Goal: Task Accomplishment & Management: Complete application form

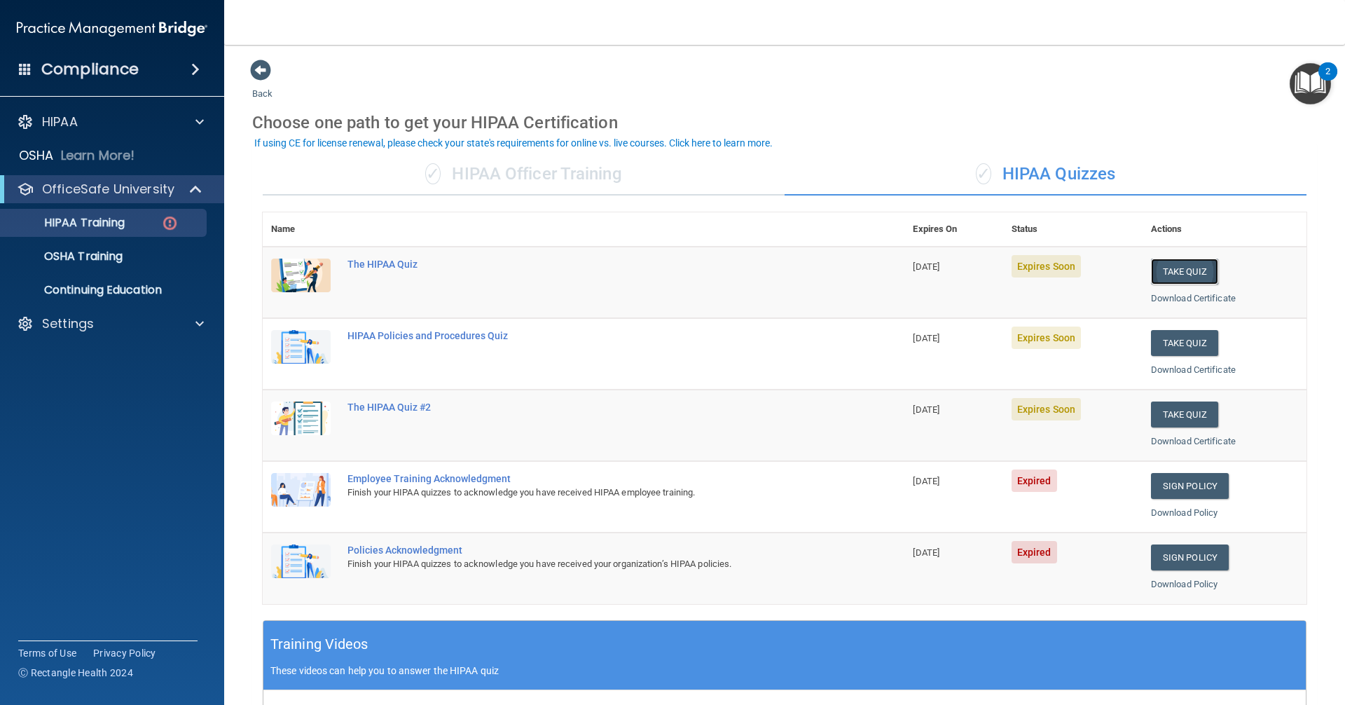
click at [1165, 279] on button "Take Quiz" at bounding box center [1184, 272] width 67 height 26
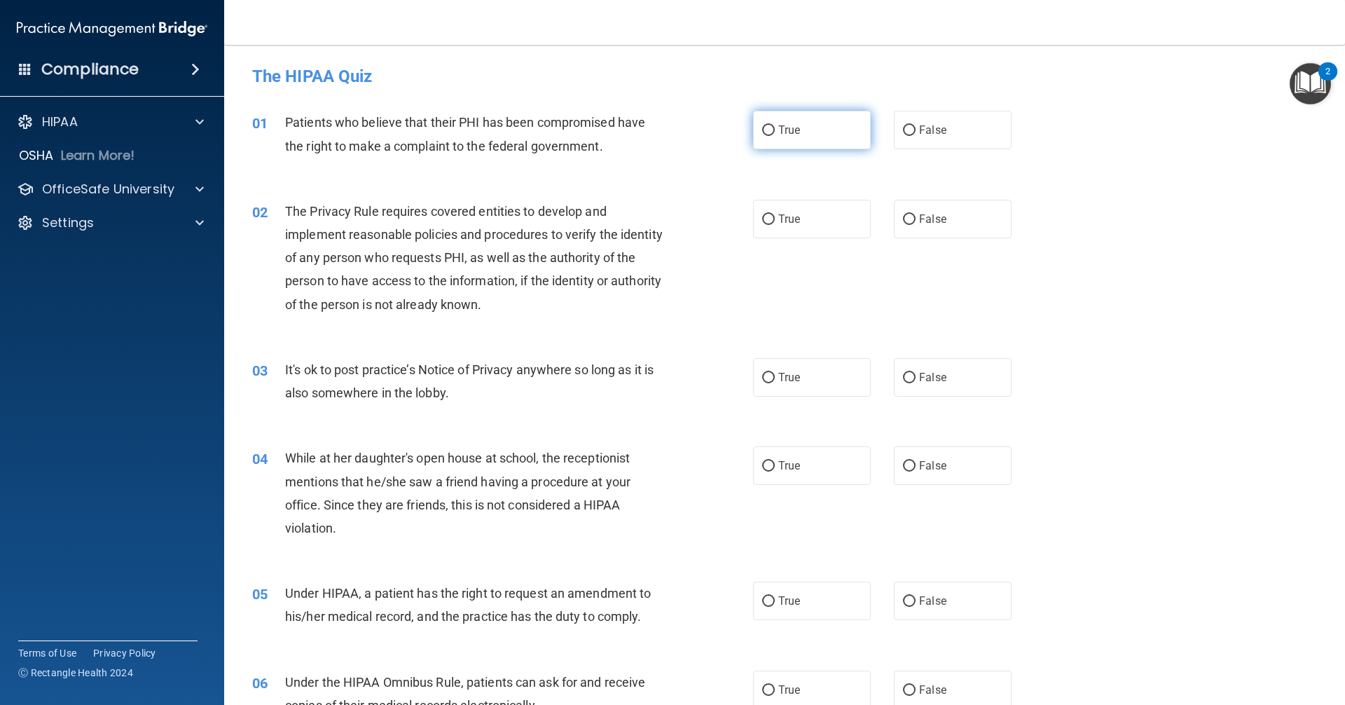
click at [764, 130] on input "True" at bounding box center [768, 130] width 13 height 11
radio input "true"
click at [769, 219] on input "True" at bounding box center [768, 219] width 13 height 11
radio input "true"
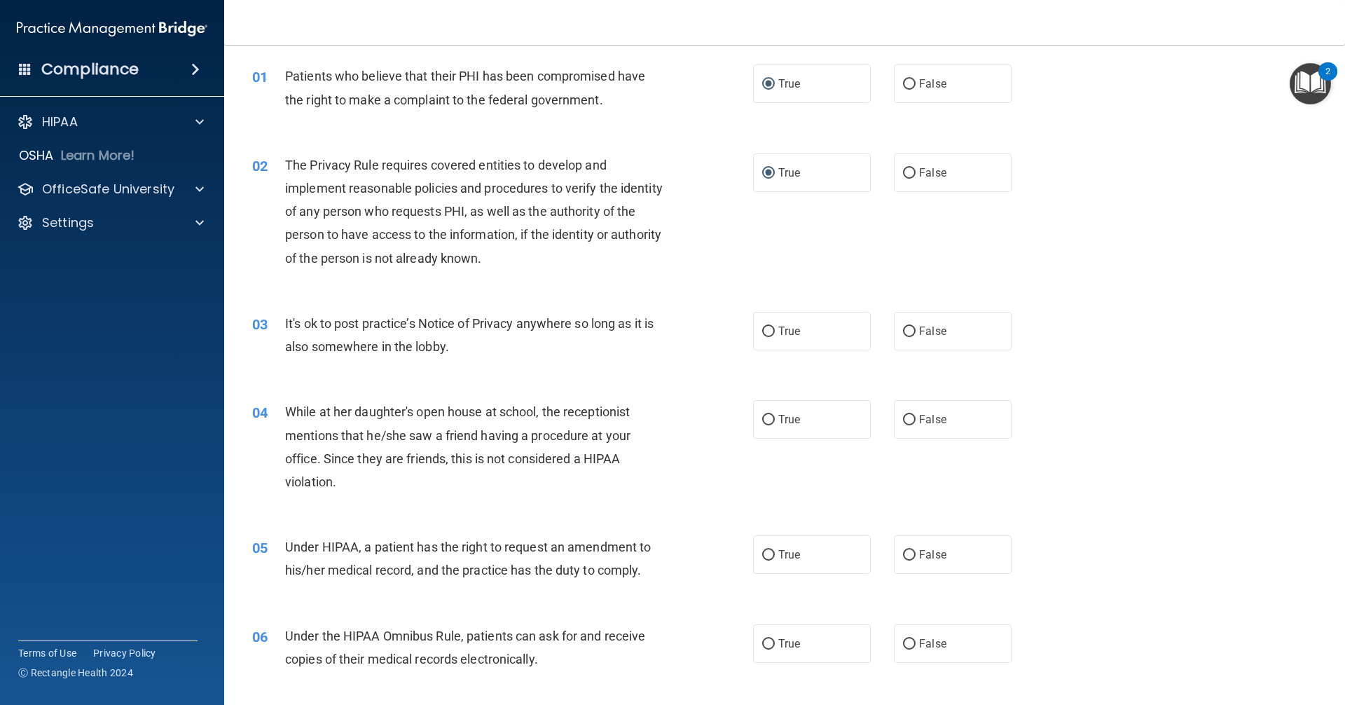
scroll to position [70, 0]
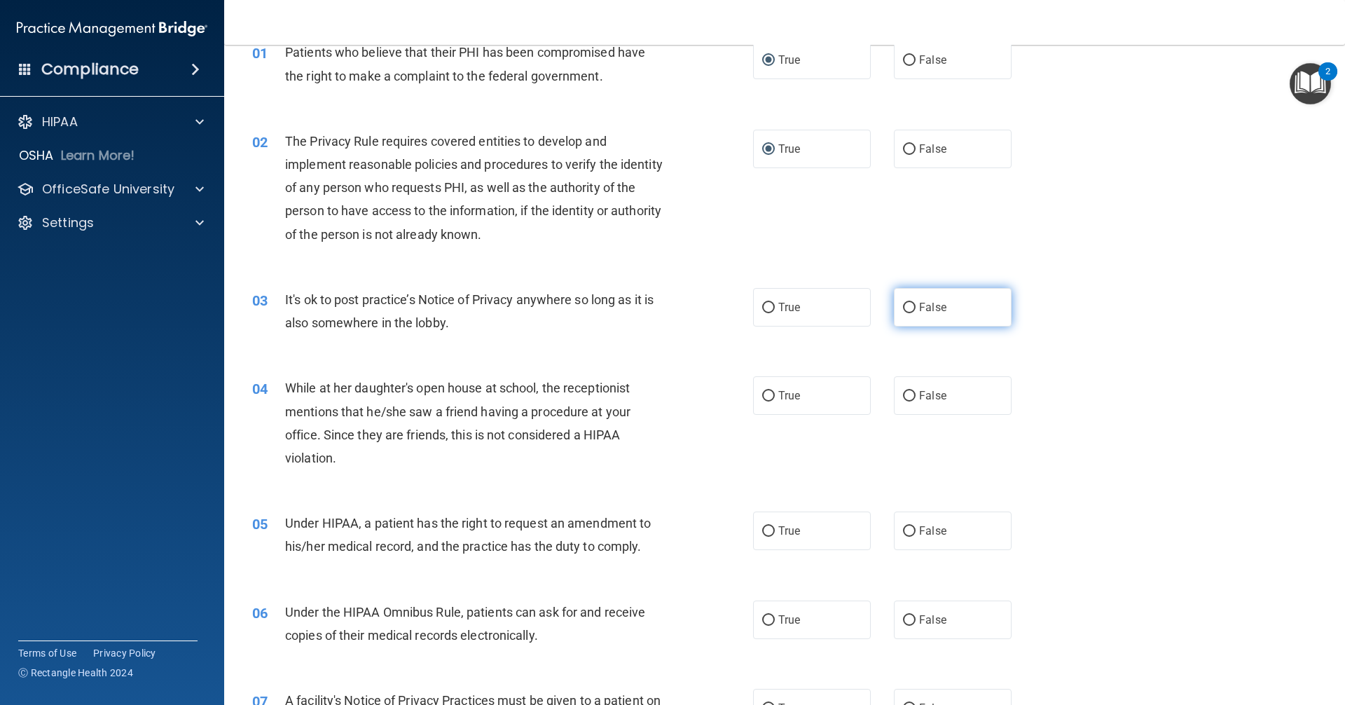
click at [903, 306] on input "False" at bounding box center [909, 308] width 13 height 11
radio input "true"
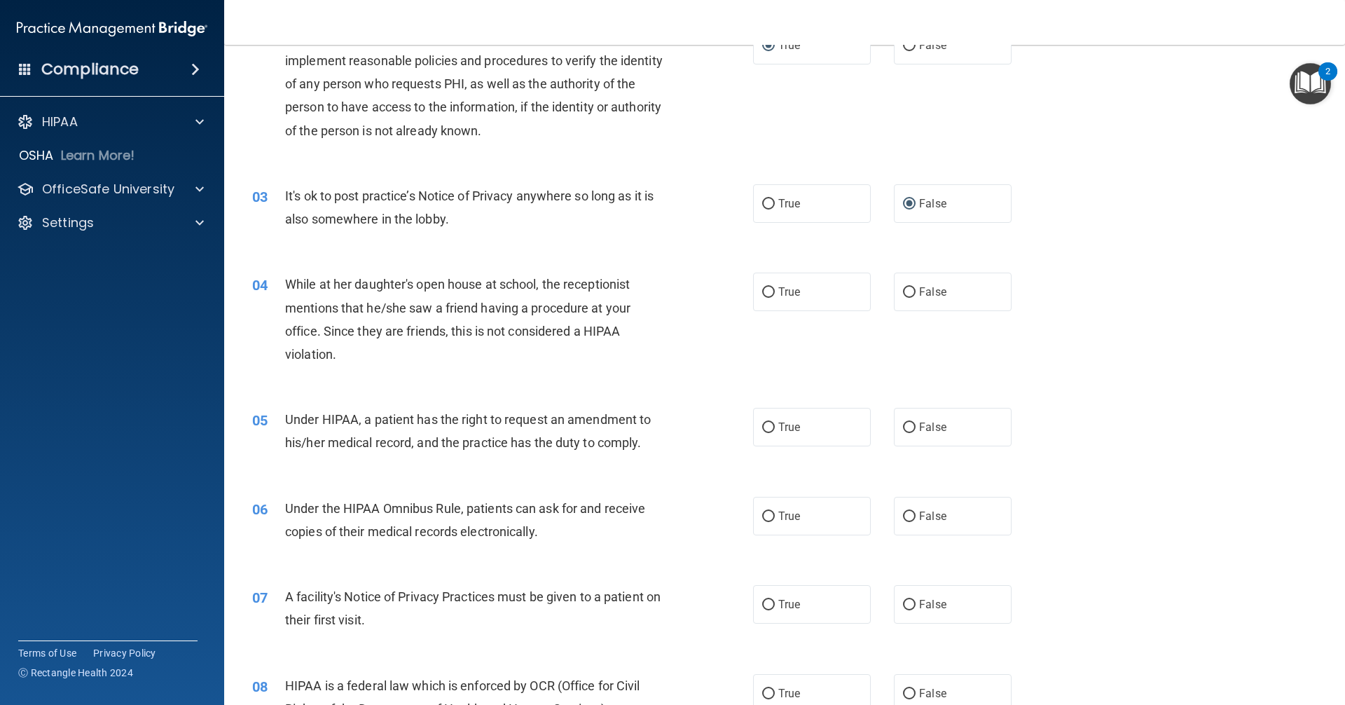
scroll to position [210, 0]
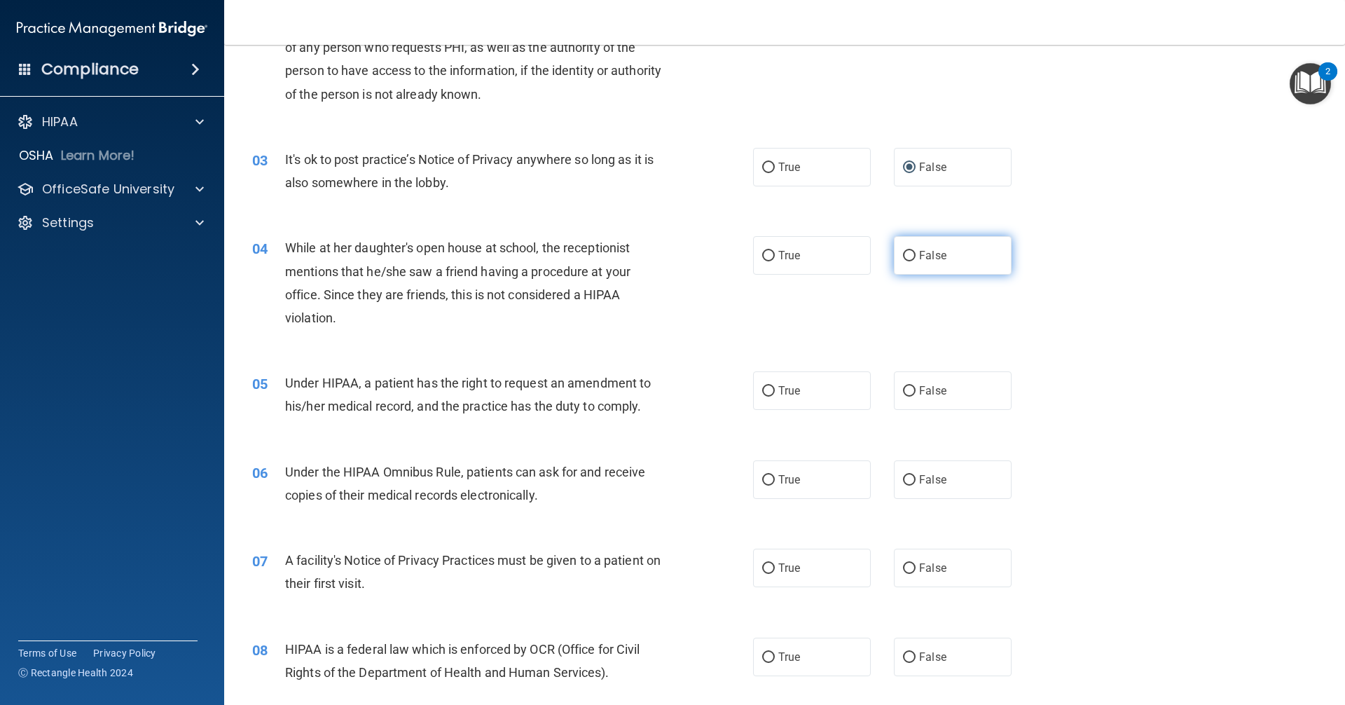
click at [903, 257] on input "False" at bounding box center [909, 256] width 13 height 11
radio input "true"
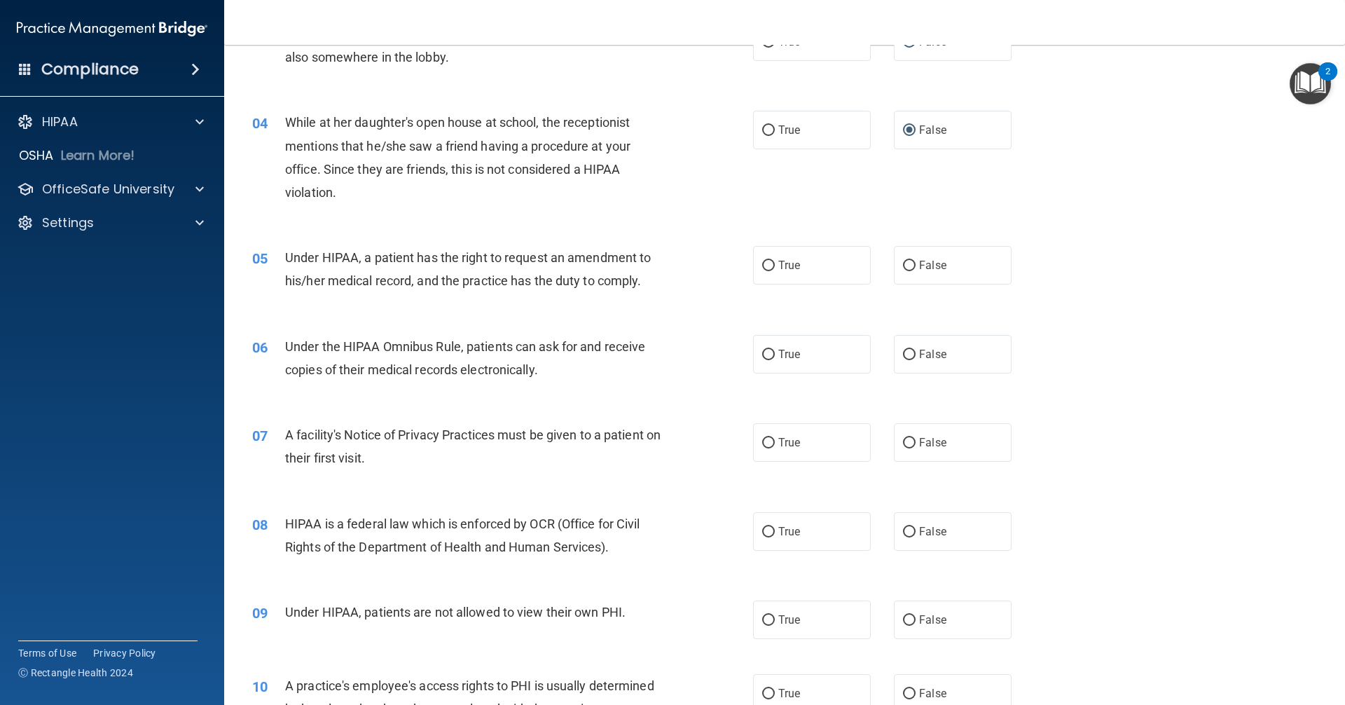
scroll to position [350, 0]
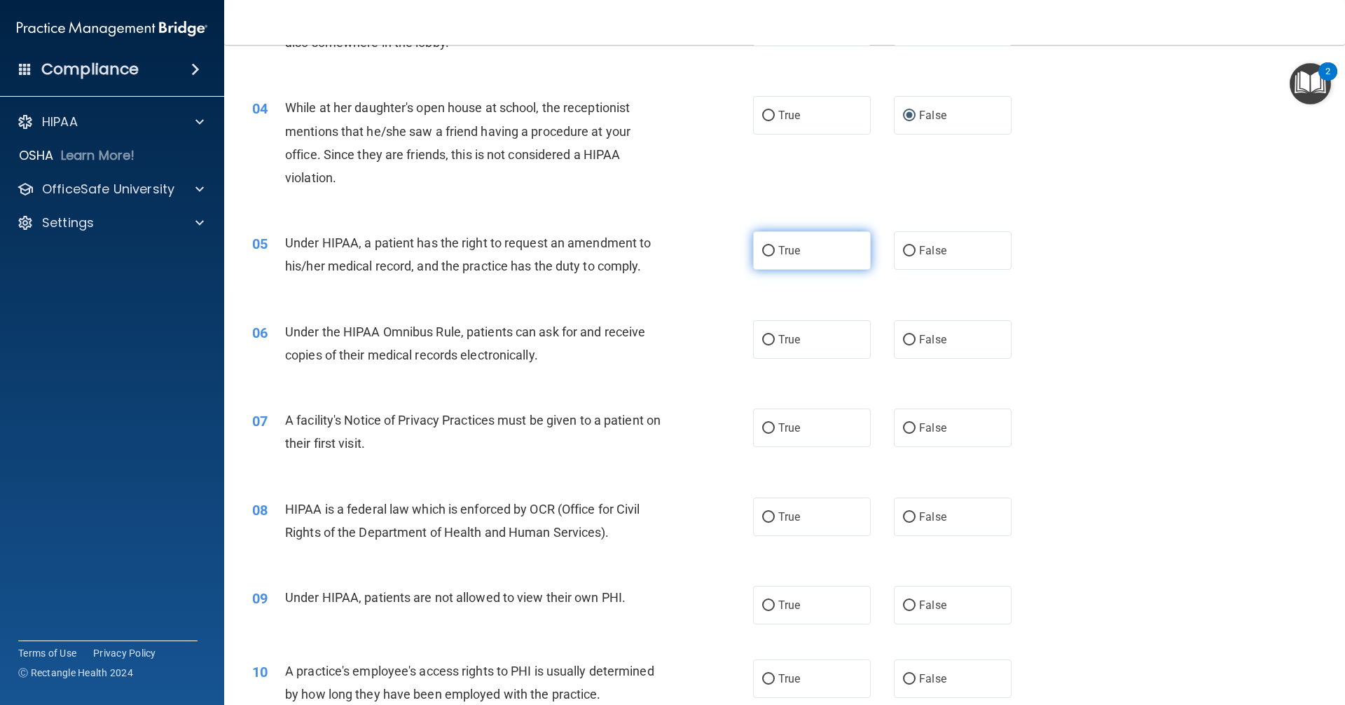
click at [767, 249] on input "True" at bounding box center [768, 251] width 13 height 11
radio input "true"
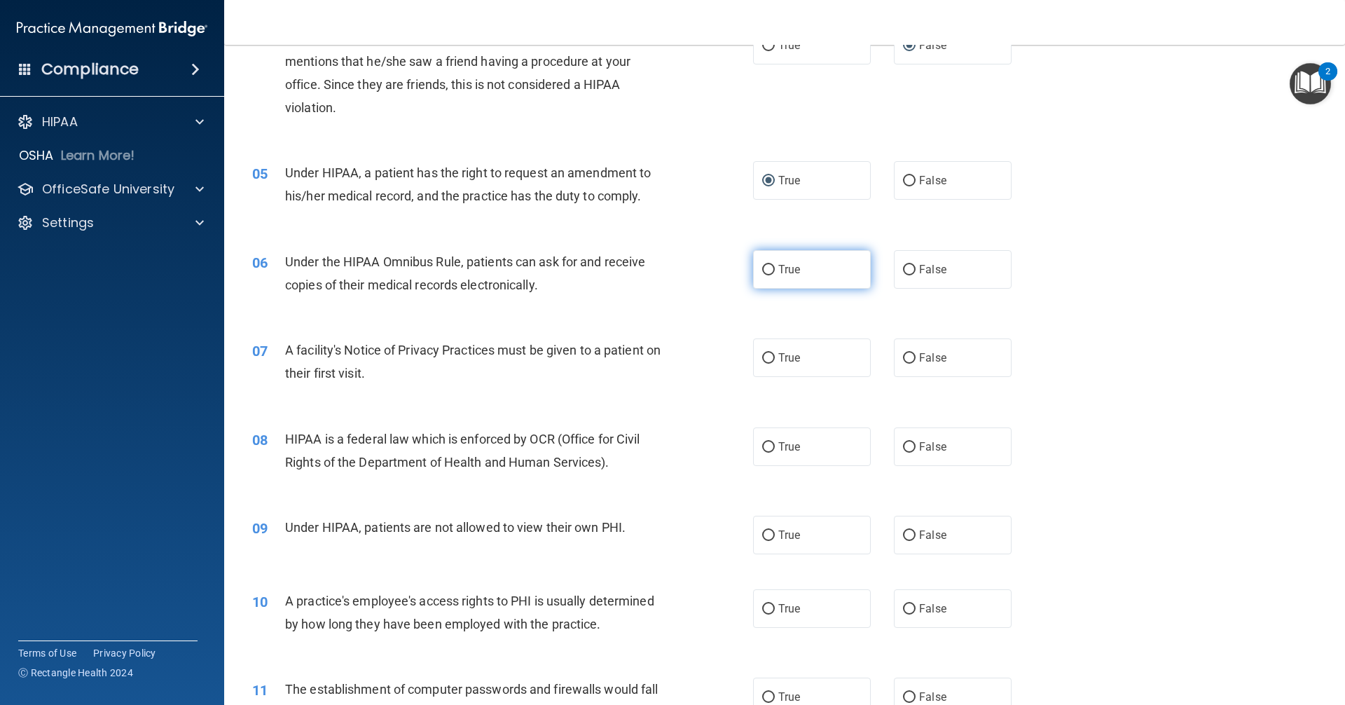
click at [762, 270] on input "True" at bounding box center [768, 270] width 13 height 11
radio input "true"
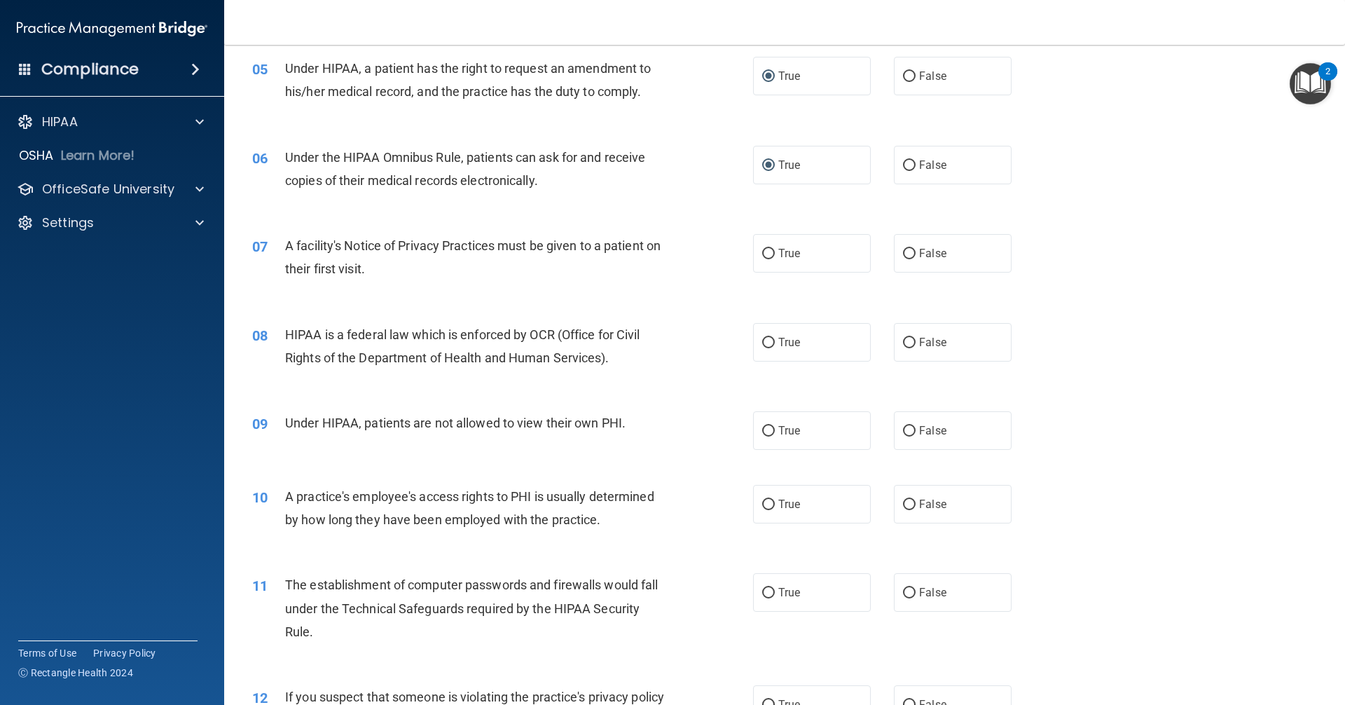
scroll to position [561, 0]
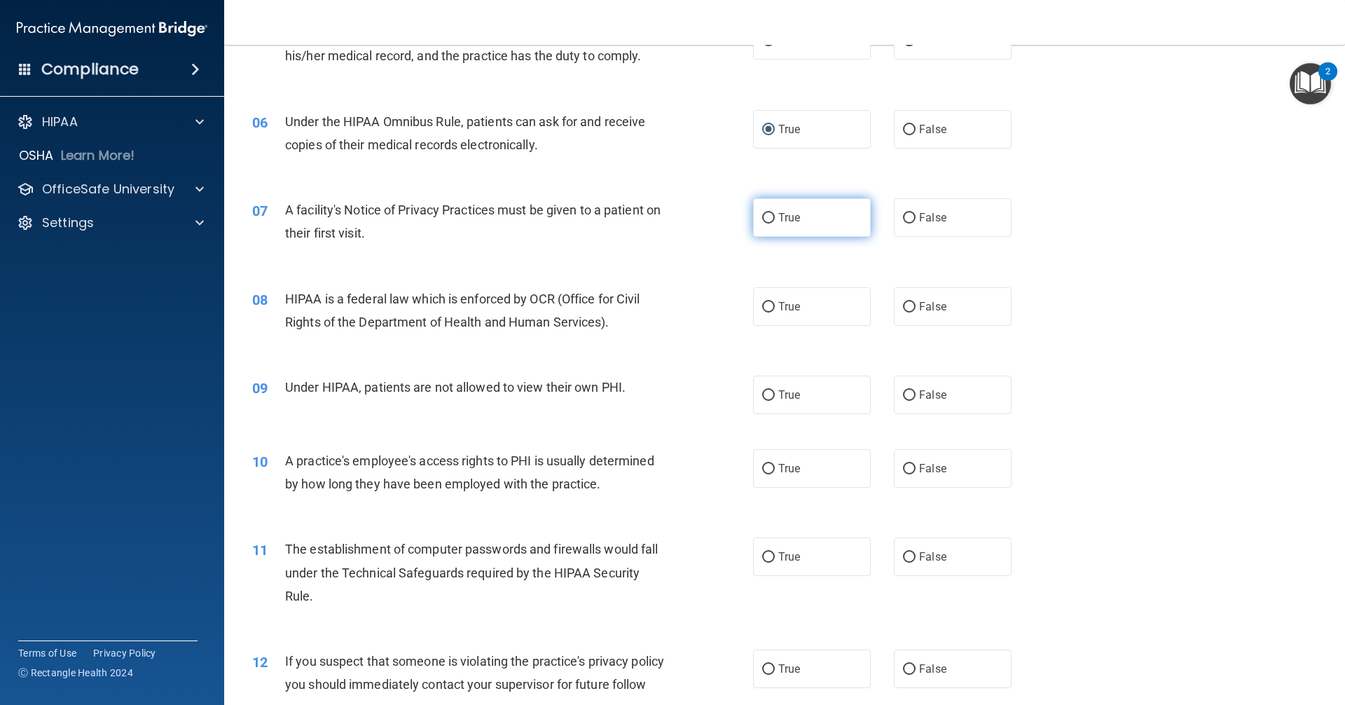
click at [763, 219] on input "True" at bounding box center [768, 218] width 13 height 11
radio input "true"
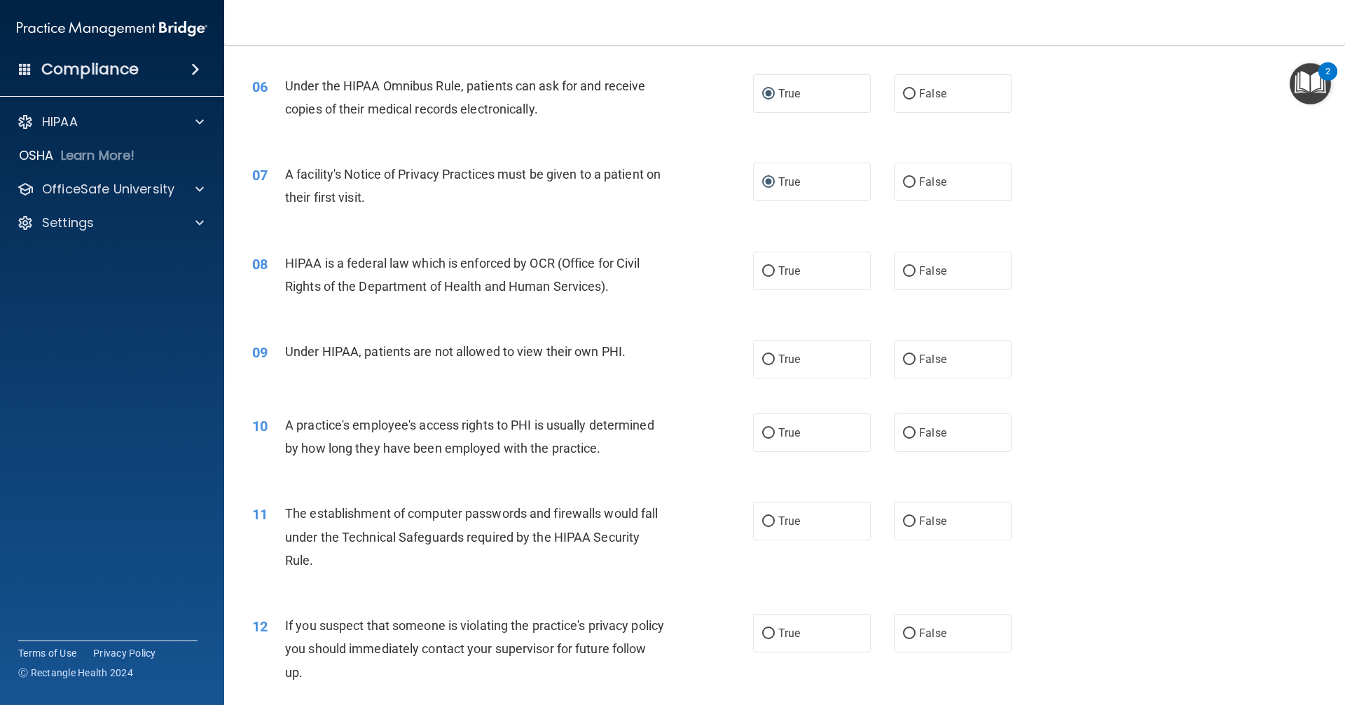
scroll to position [631, 0]
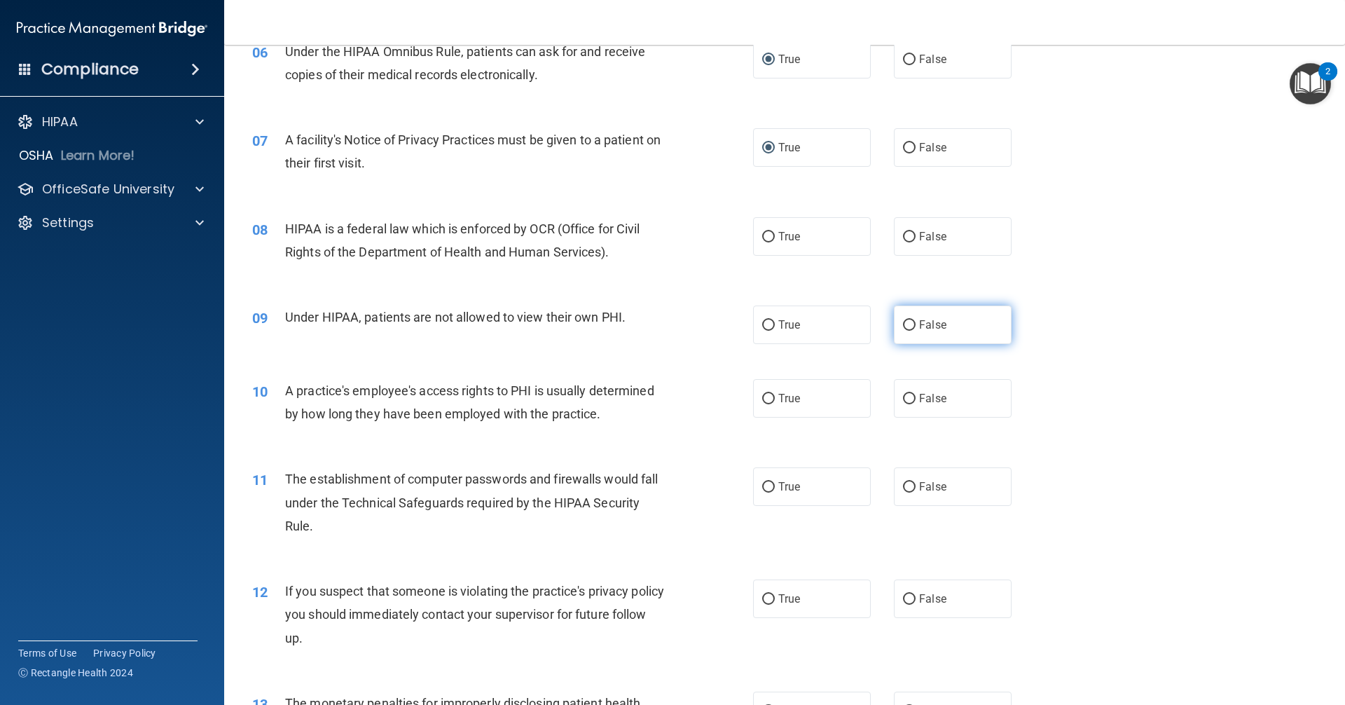
click at [903, 322] on input "False" at bounding box center [909, 325] width 13 height 11
radio input "true"
click at [905, 401] on input "False" at bounding box center [909, 399] width 13 height 11
radio input "true"
click at [762, 485] on input "True" at bounding box center [768, 487] width 13 height 11
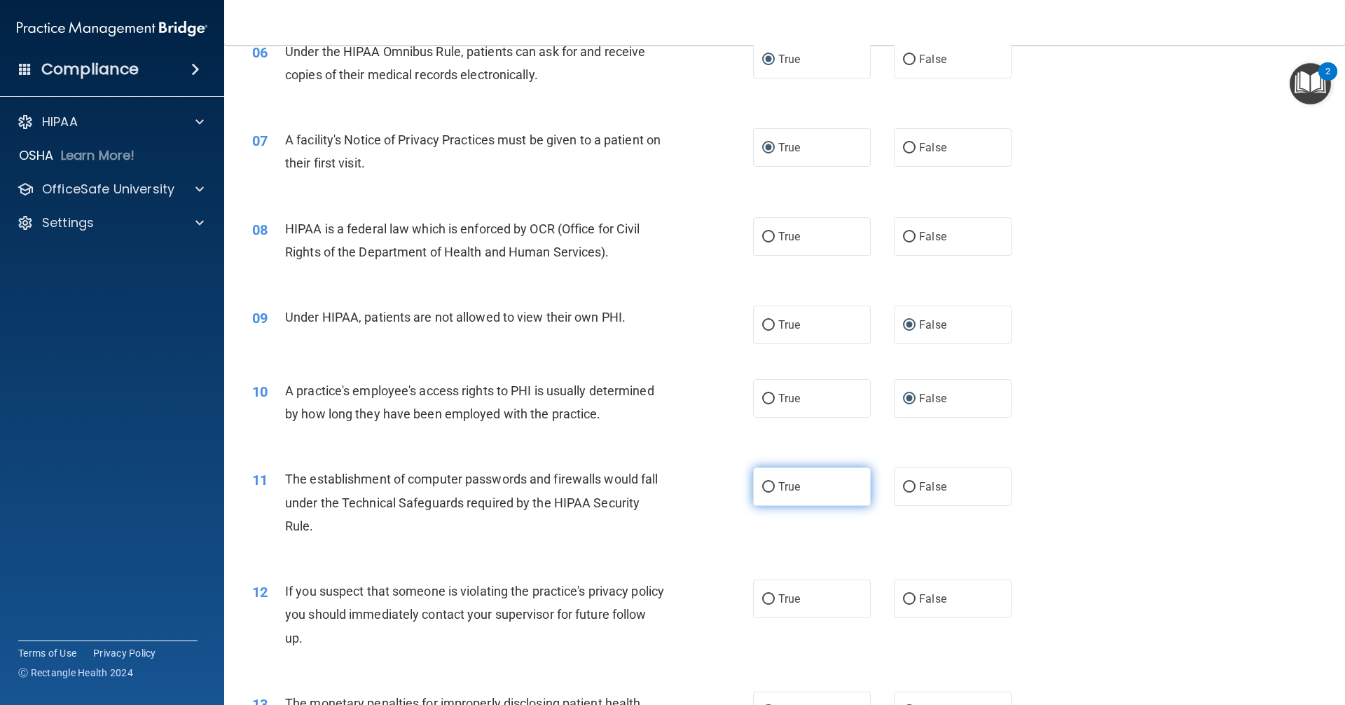
radio input "true"
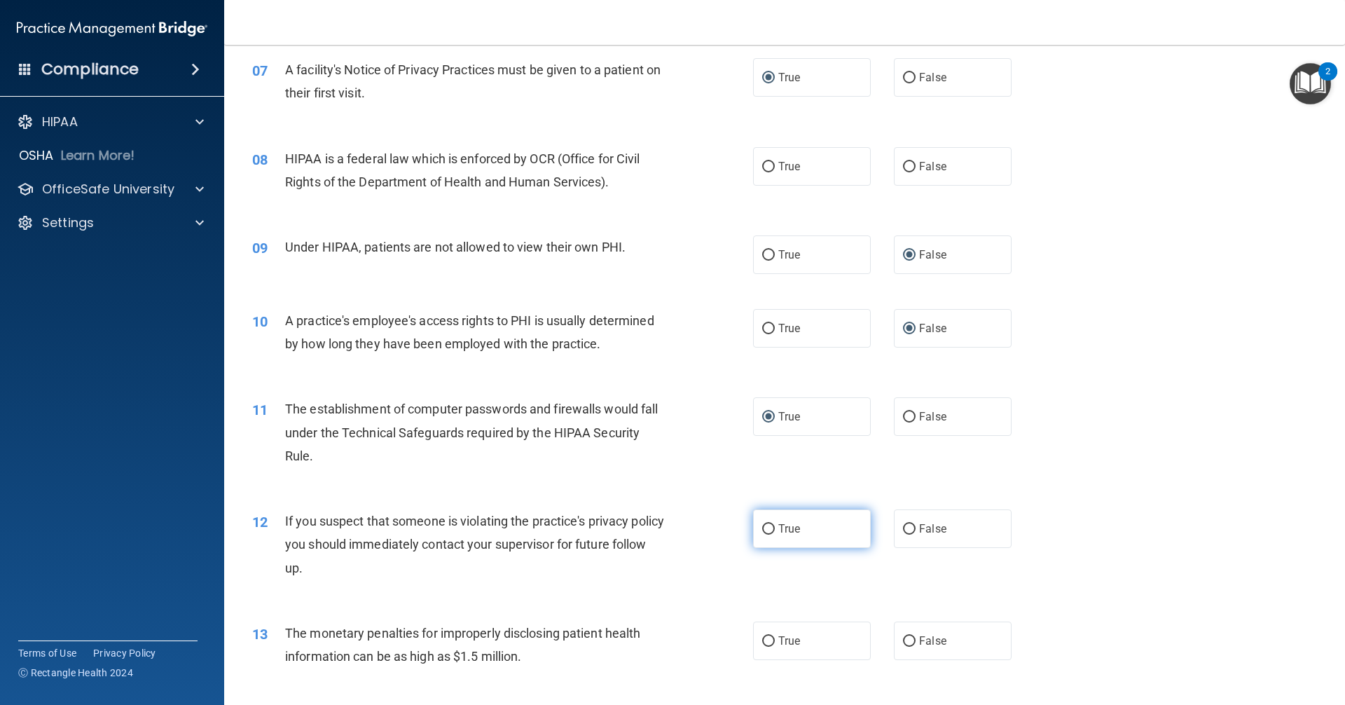
click at [762, 527] on input "True" at bounding box center [768, 529] width 13 height 11
radio input "true"
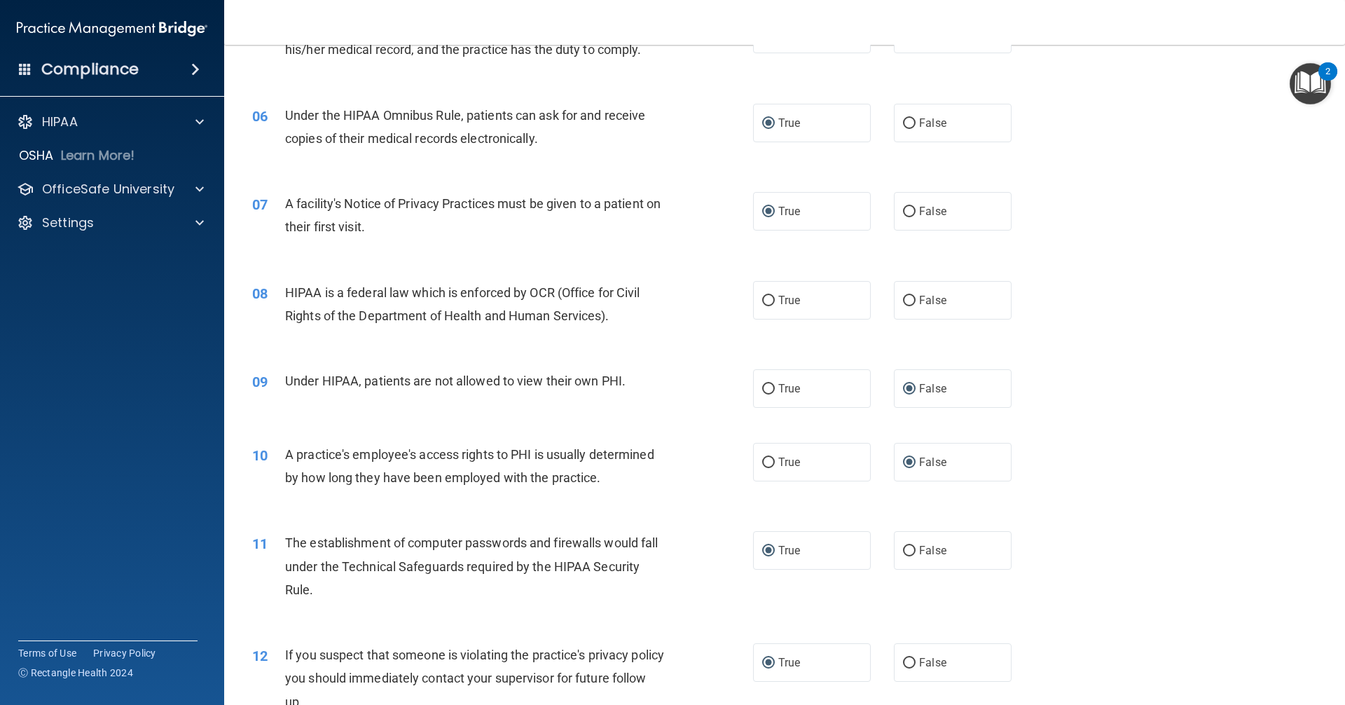
scroll to position [561, 0]
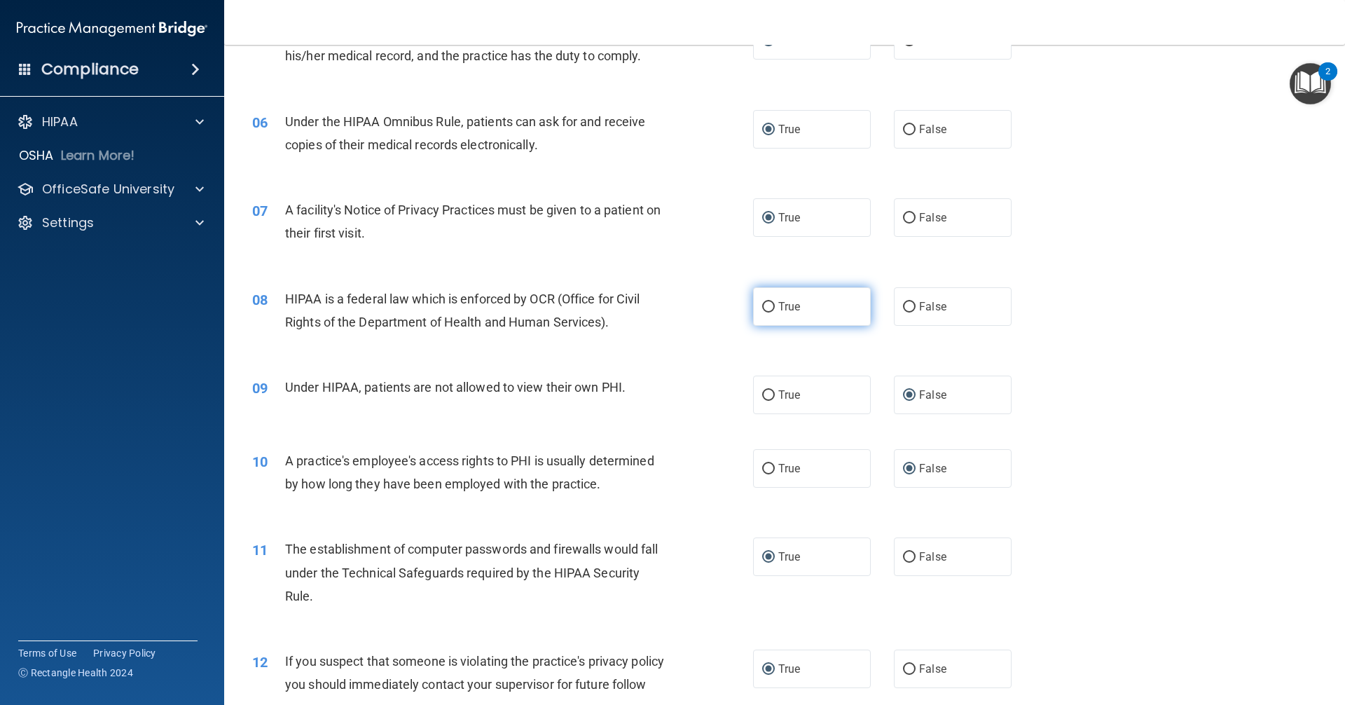
click at [765, 309] on input "True" at bounding box center [768, 307] width 13 height 11
radio input "true"
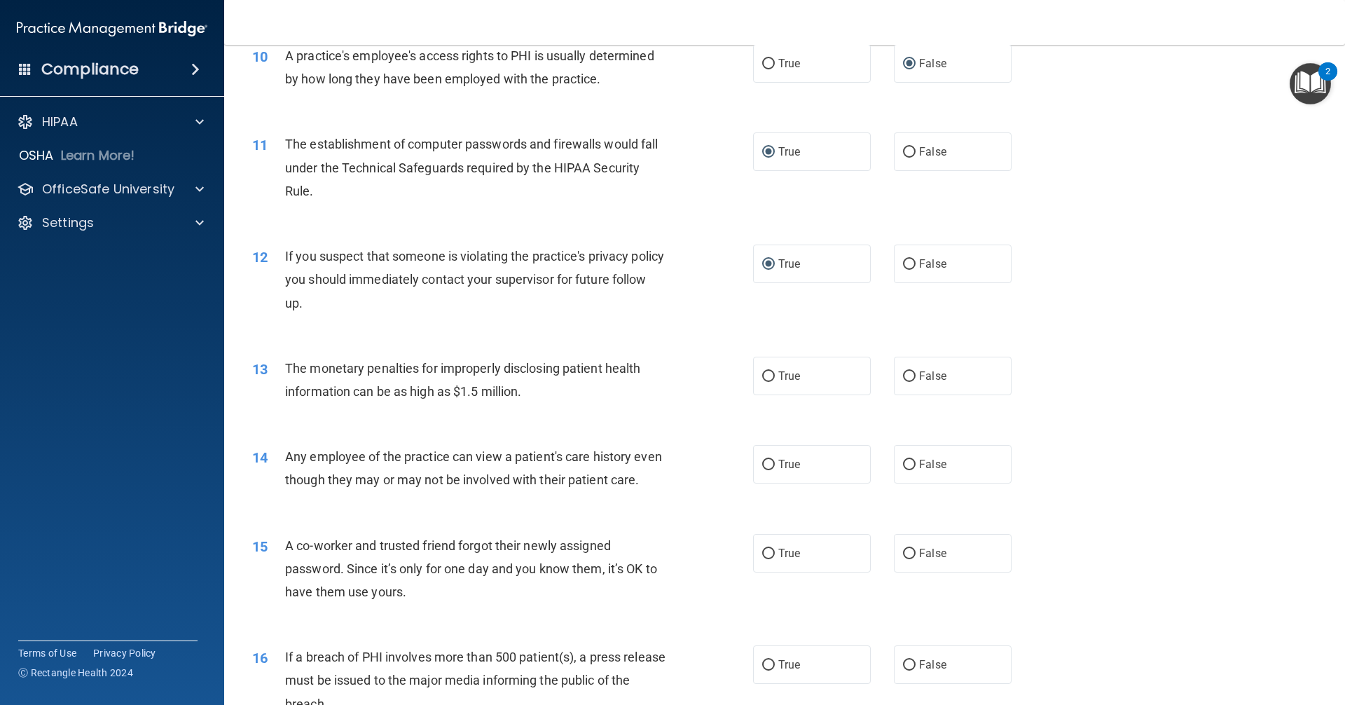
scroll to position [981, 0]
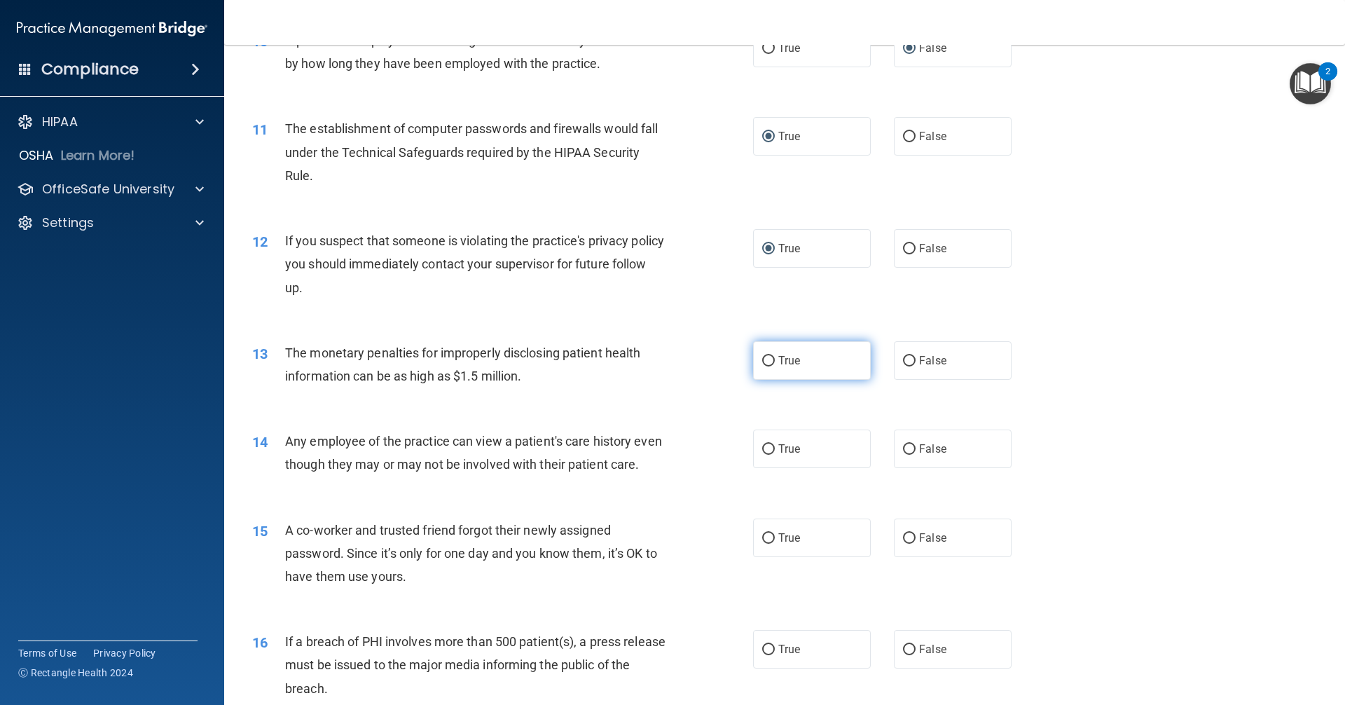
click at [762, 364] on input "True" at bounding box center [768, 361] width 13 height 11
radio input "true"
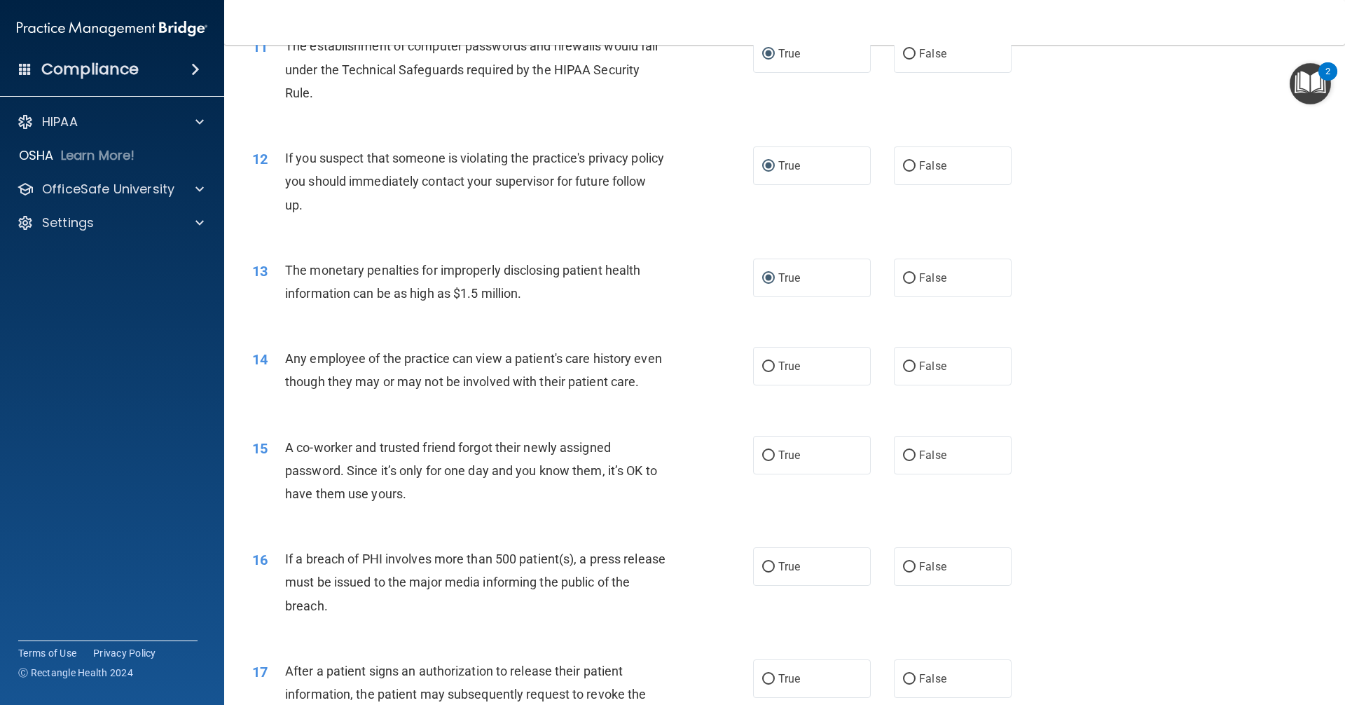
scroll to position [1121, 0]
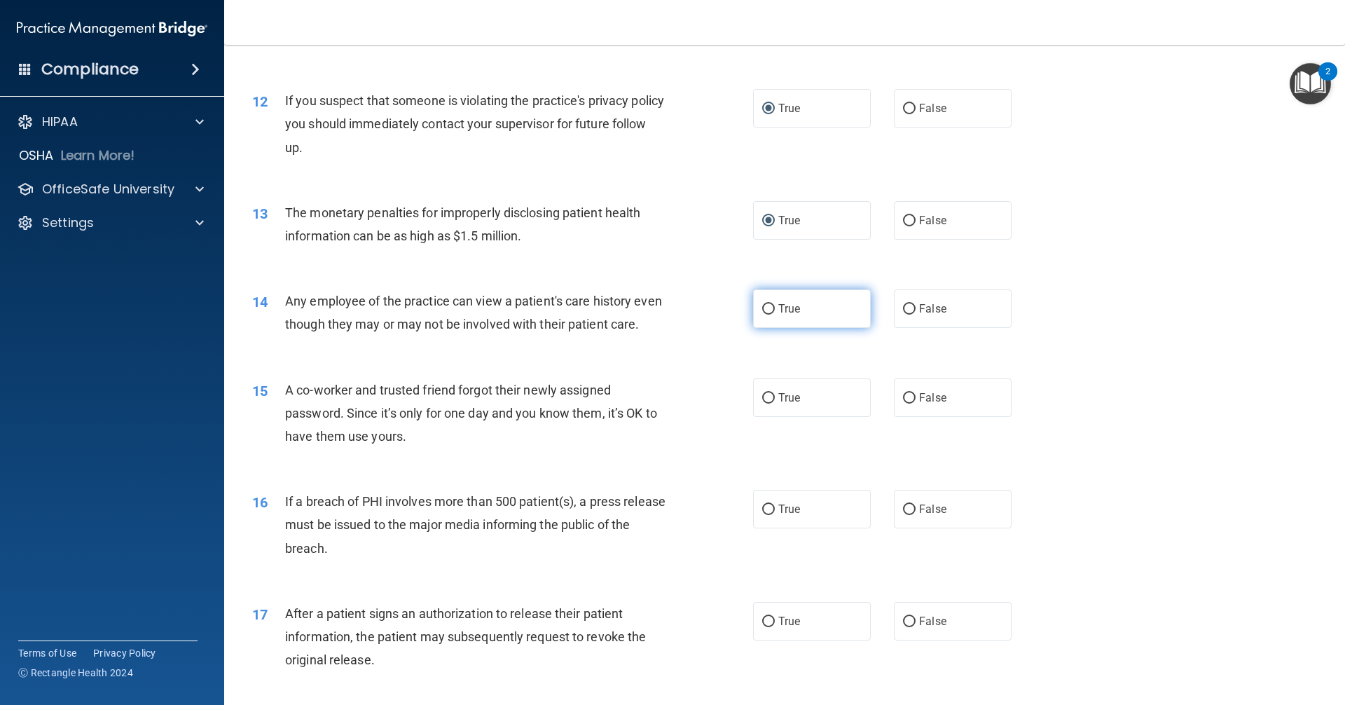
click at [762, 311] on input "True" at bounding box center [768, 309] width 13 height 11
radio input "true"
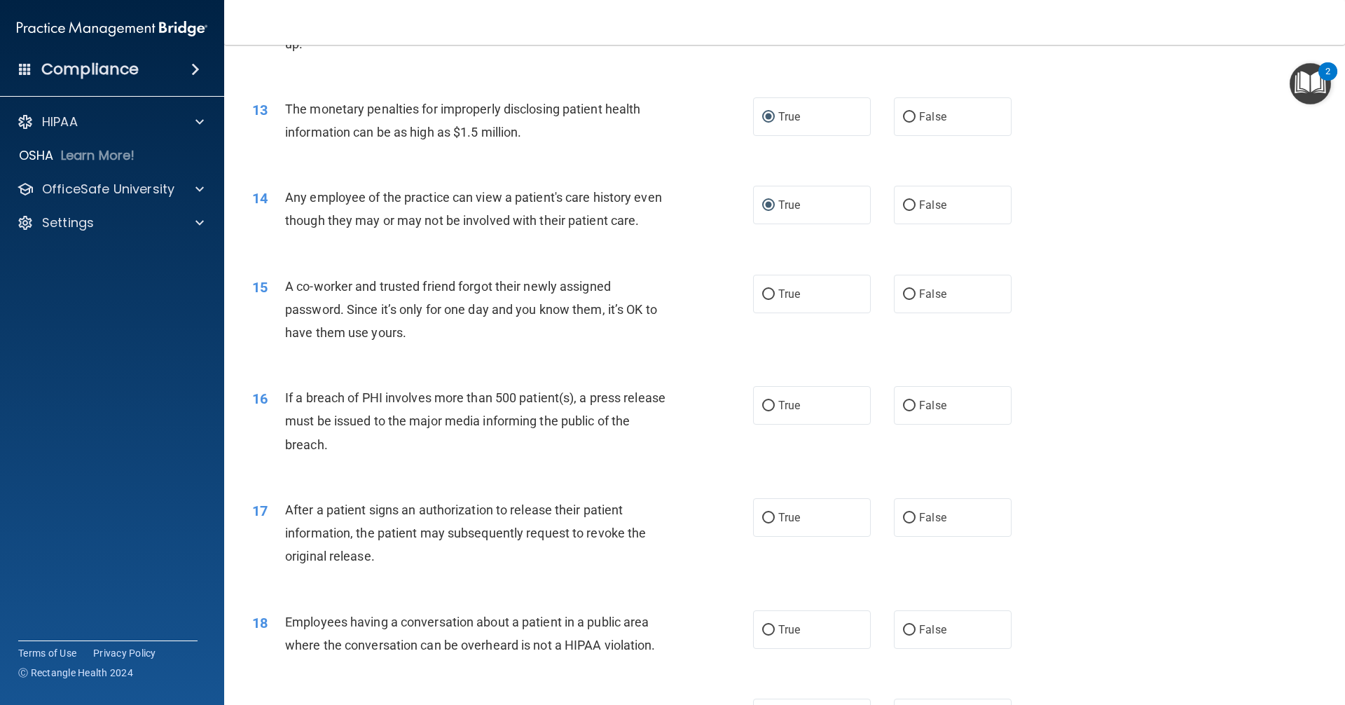
scroll to position [1261, 0]
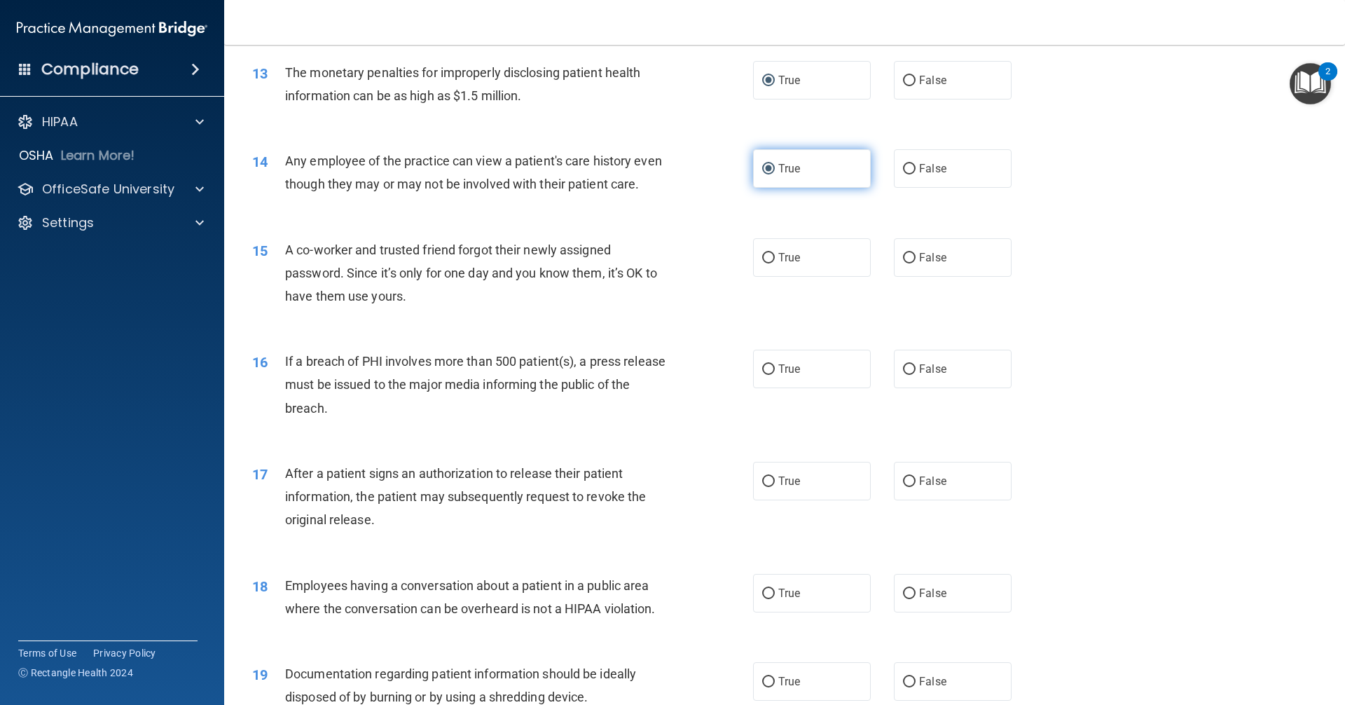
click at [762, 170] on input "True" at bounding box center [768, 169] width 13 height 11
click at [906, 170] on input "False" at bounding box center [909, 169] width 13 height 11
radio input "true"
radio input "false"
click at [762, 263] on input "True" at bounding box center [768, 258] width 13 height 11
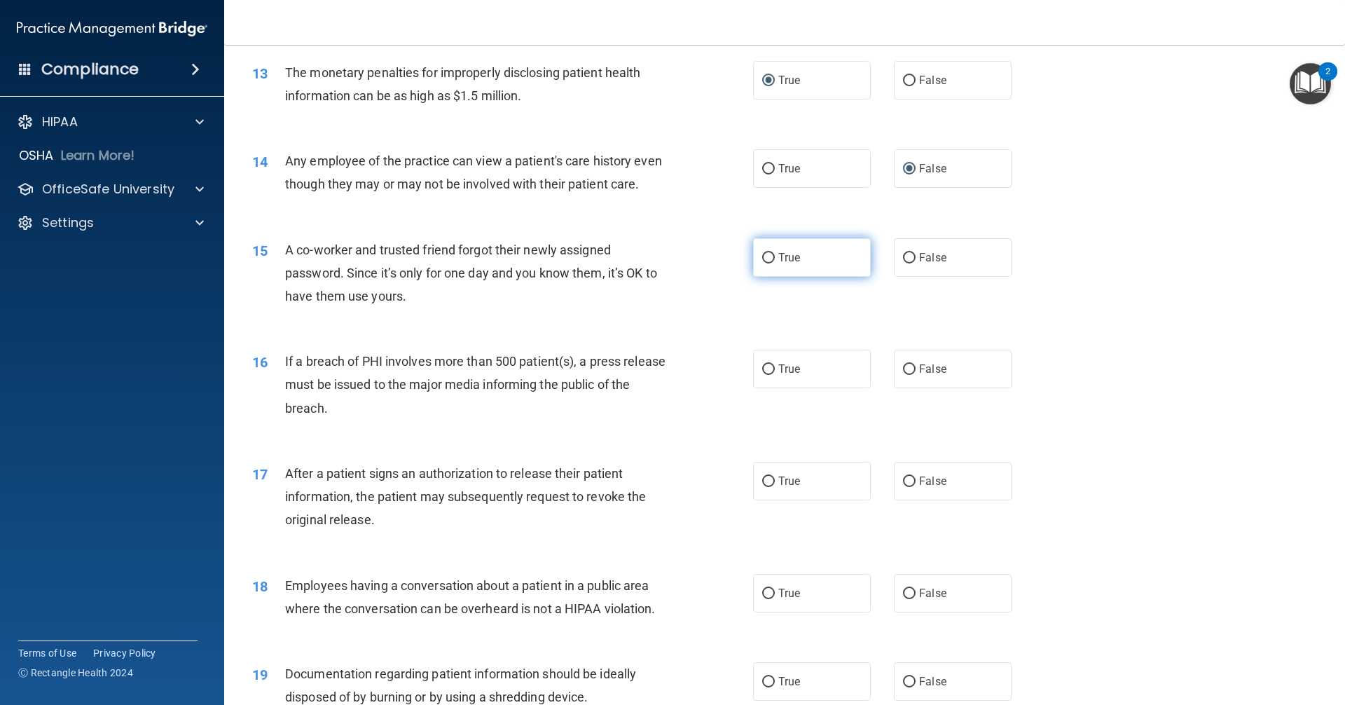
radio input "true"
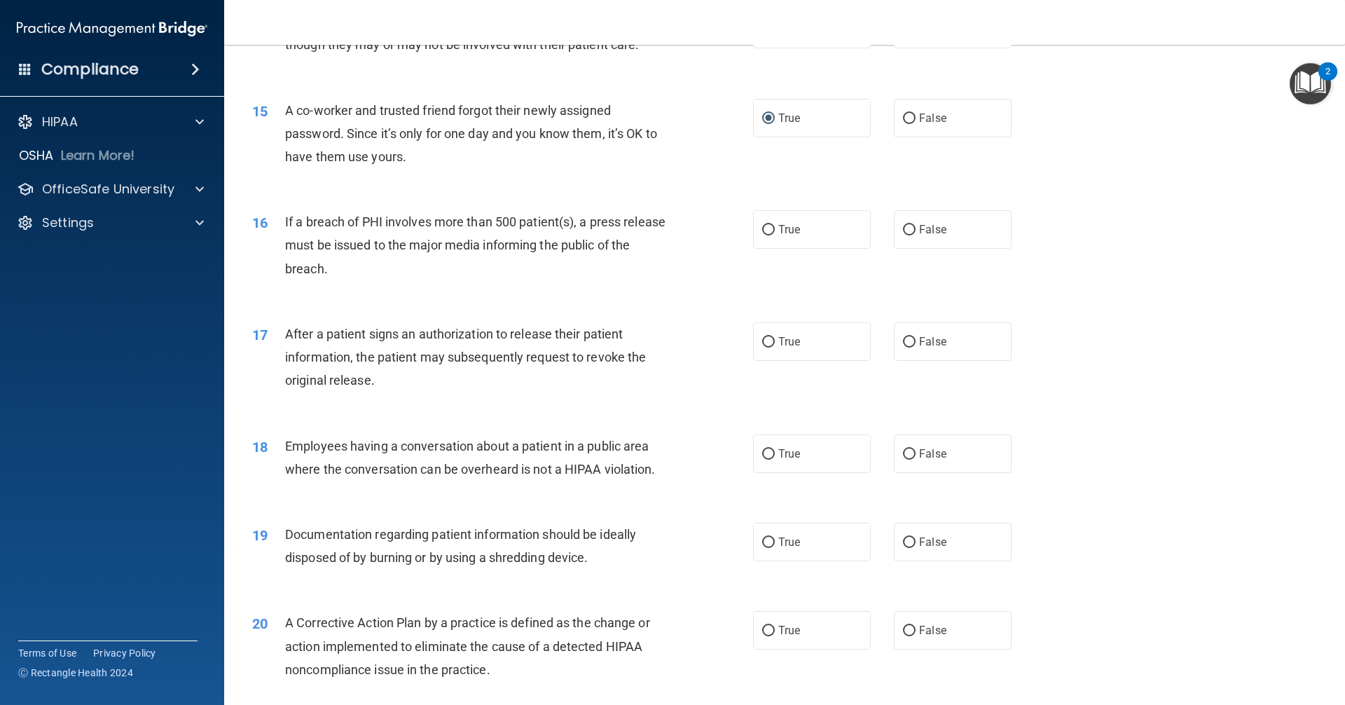
scroll to position [1402, 0]
click at [765, 235] on input "True" at bounding box center [768, 229] width 13 height 11
radio input "true"
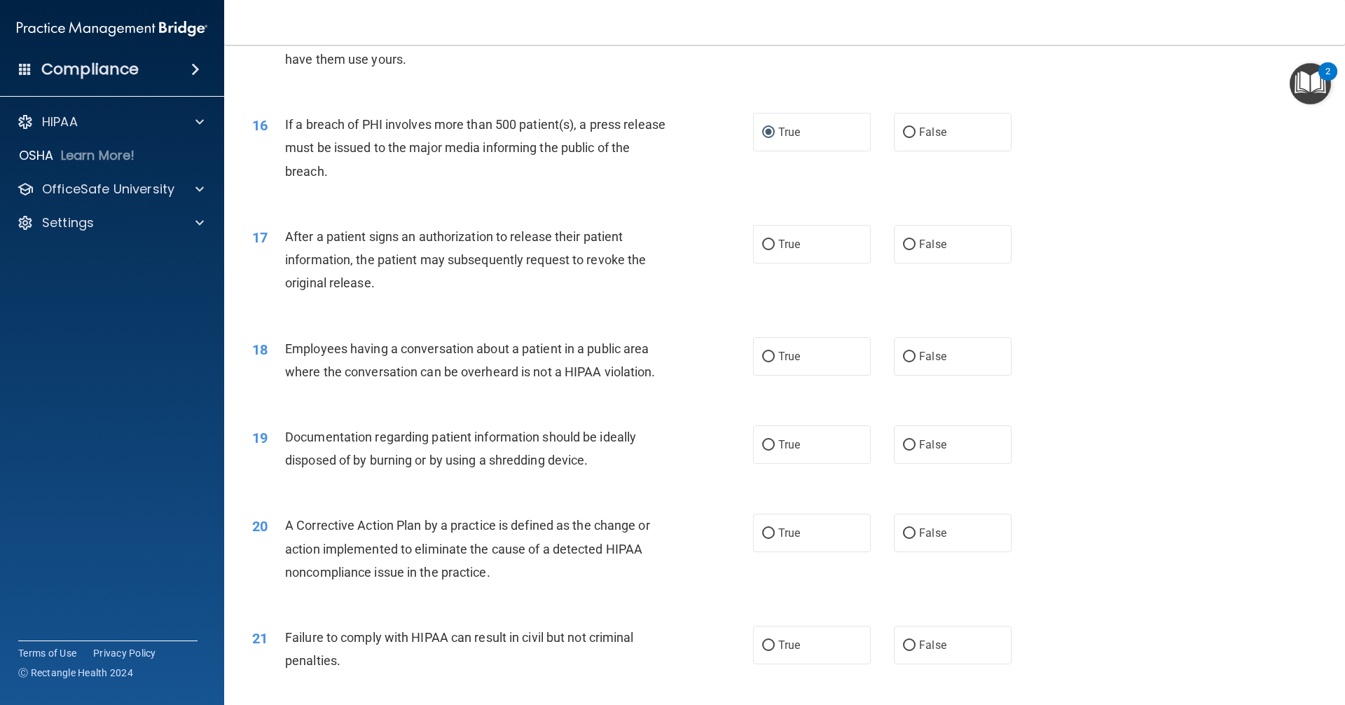
scroll to position [1542, 0]
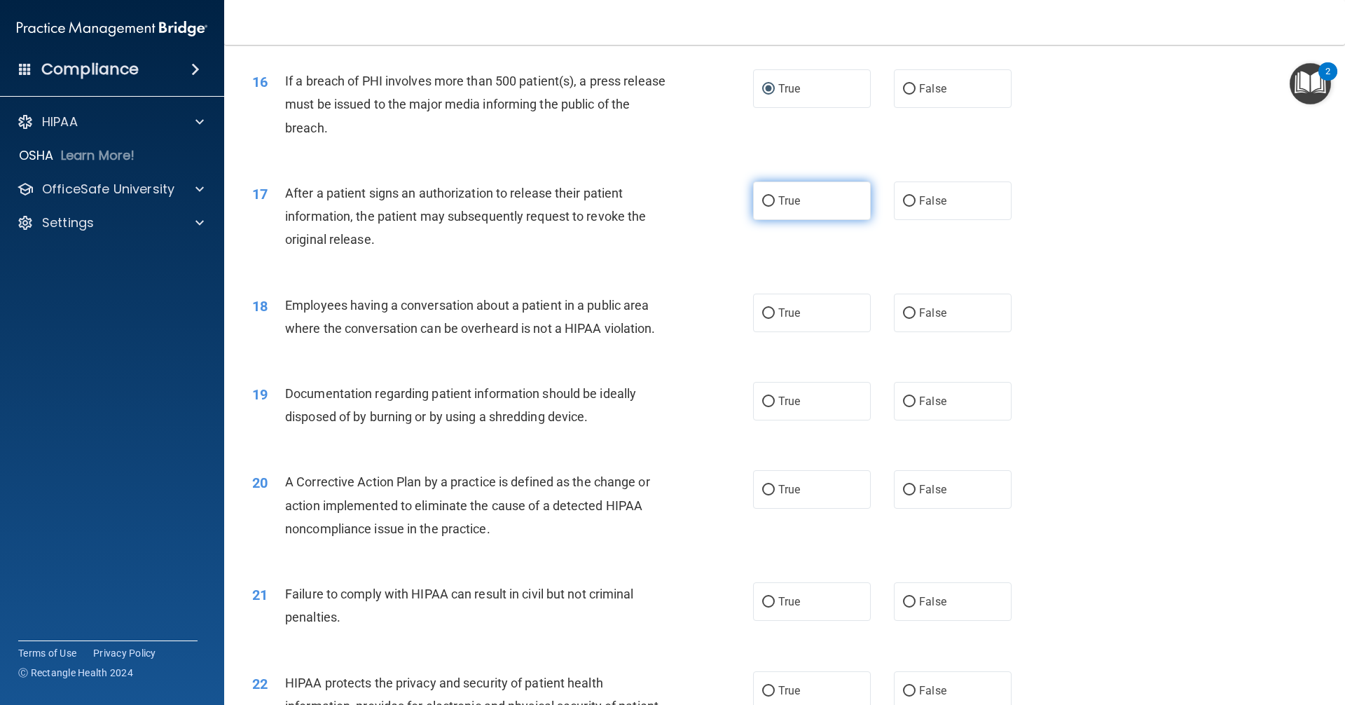
click at [765, 207] on input "True" at bounding box center [768, 201] width 13 height 11
radio input "true"
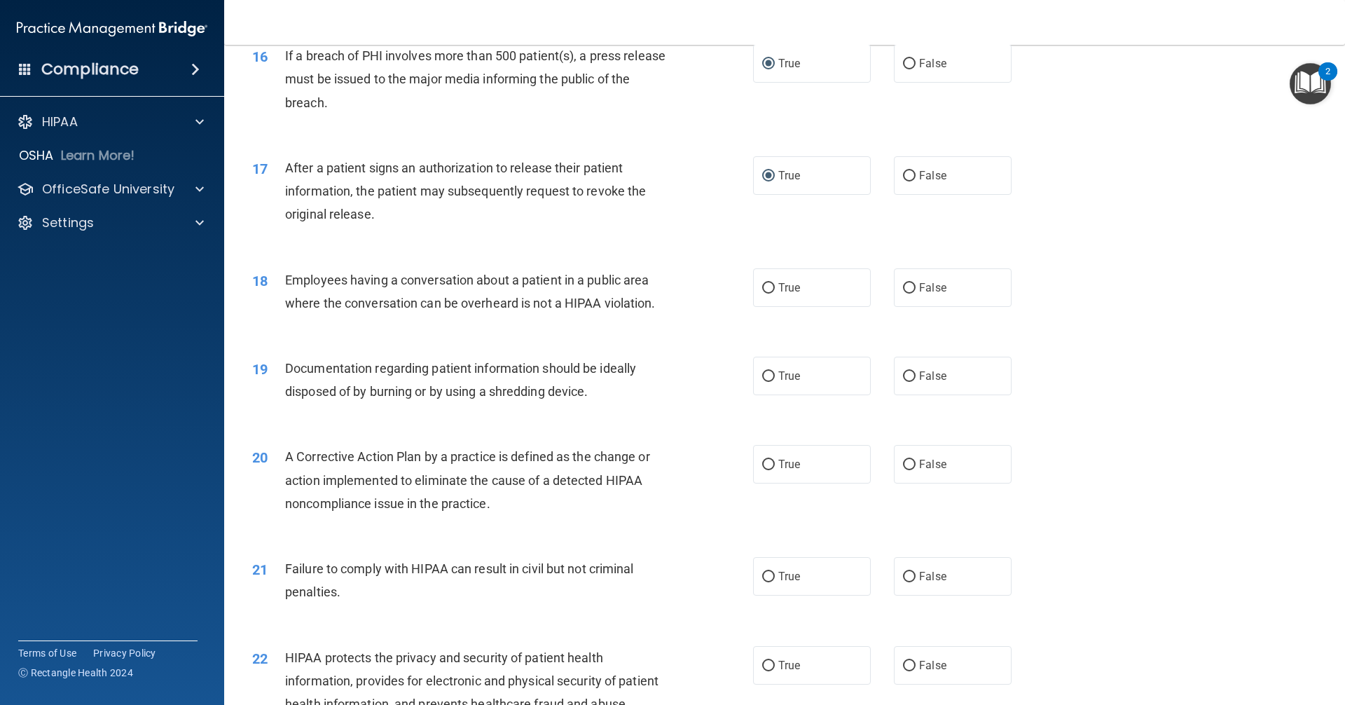
scroll to position [1612, 0]
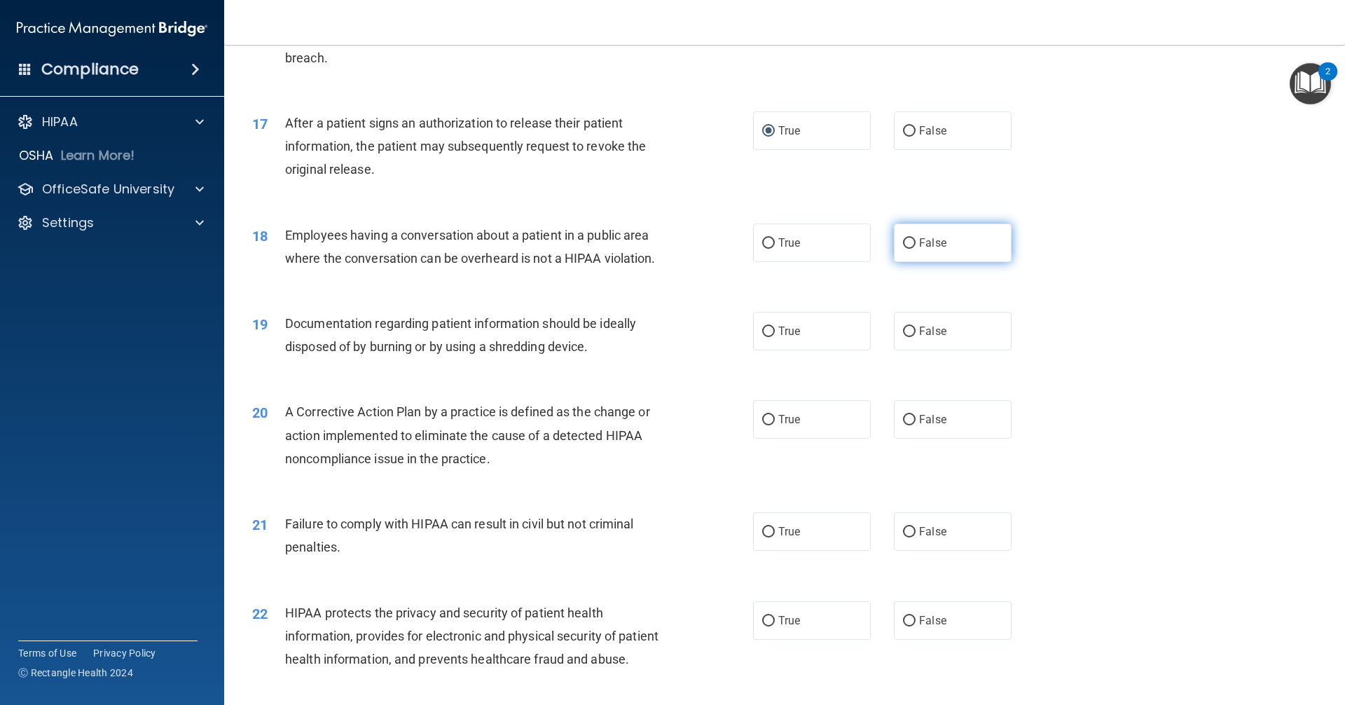
click at [903, 249] on input "False" at bounding box center [909, 243] width 13 height 11
radio input "true"
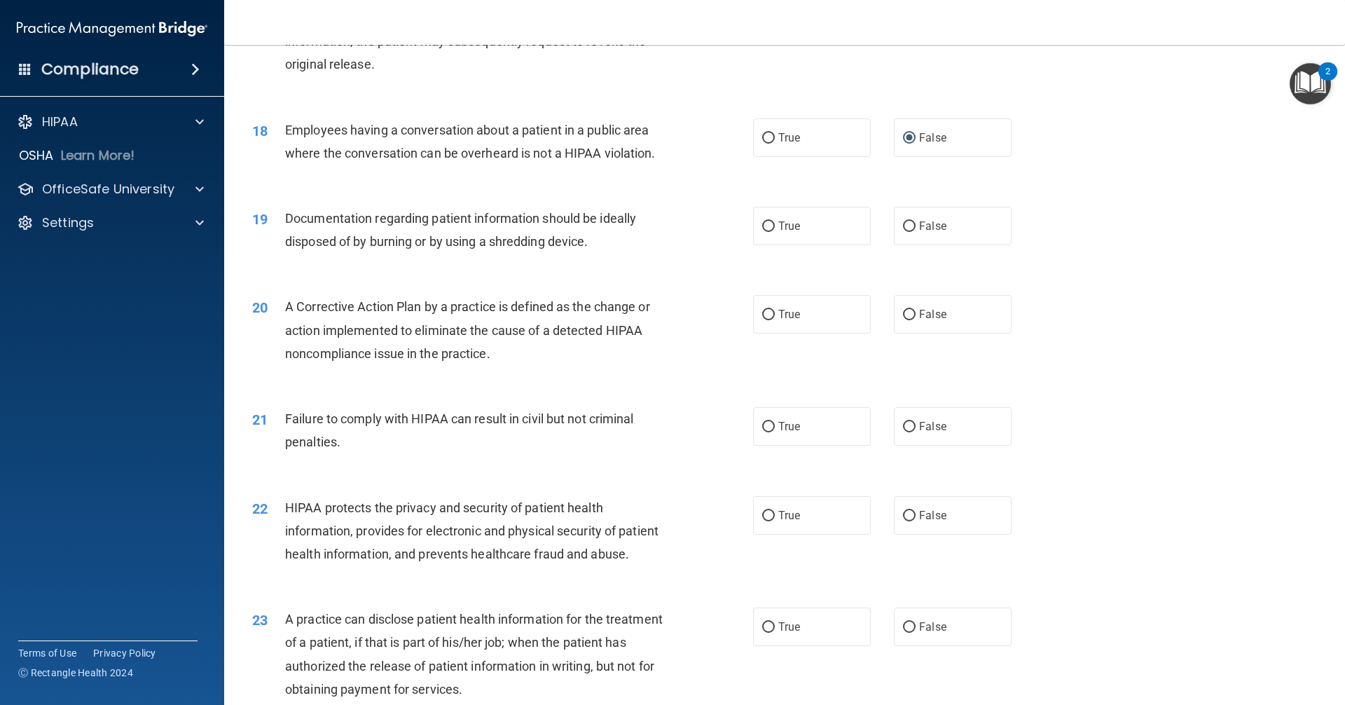
scroll to position [1752, 0]
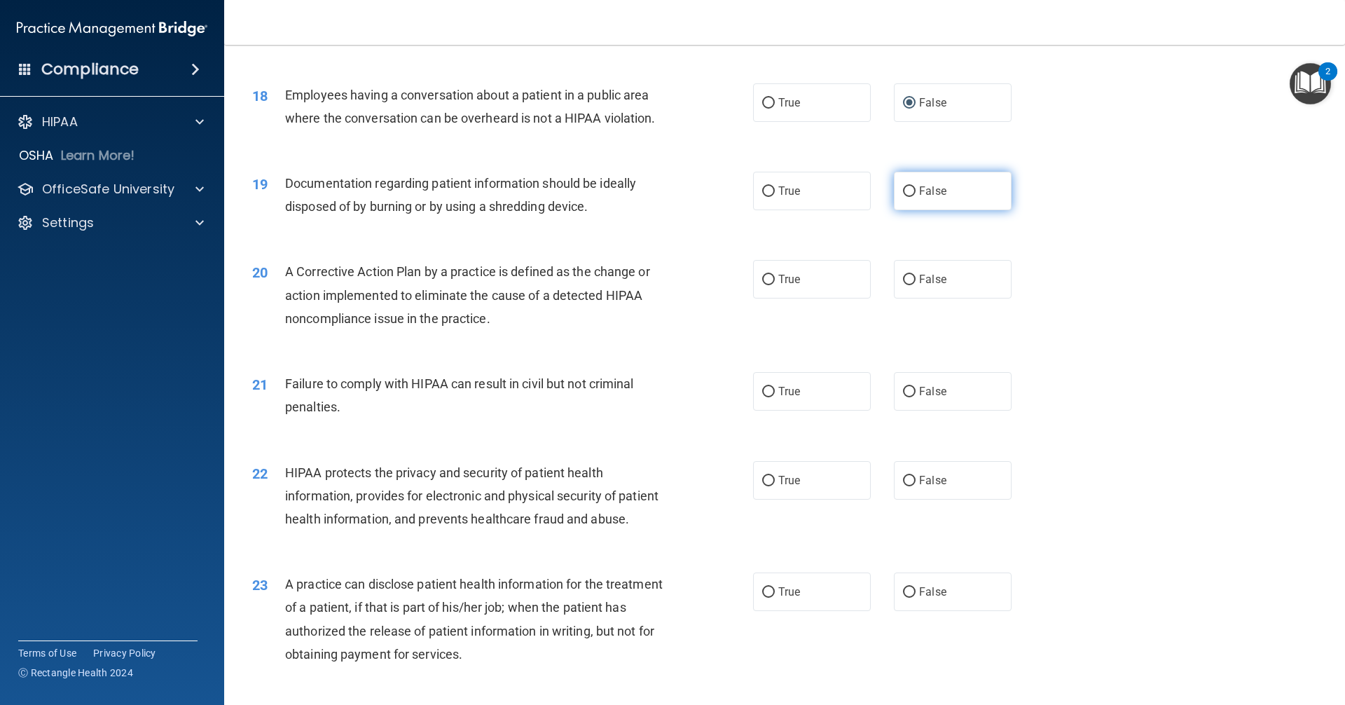
click at [903, 197] on input "False" at bounding box center [909, 191] width 13 height 11
radio input "true"
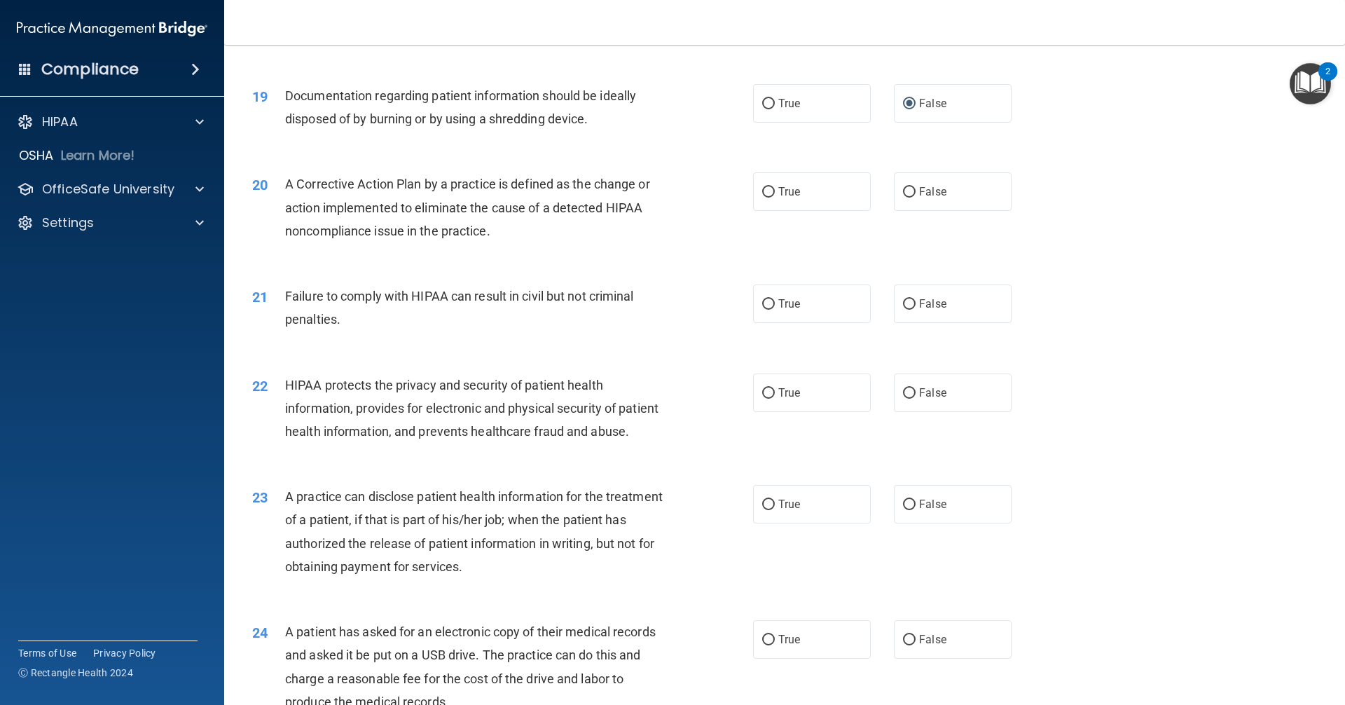
scroll to position [1892, 0]
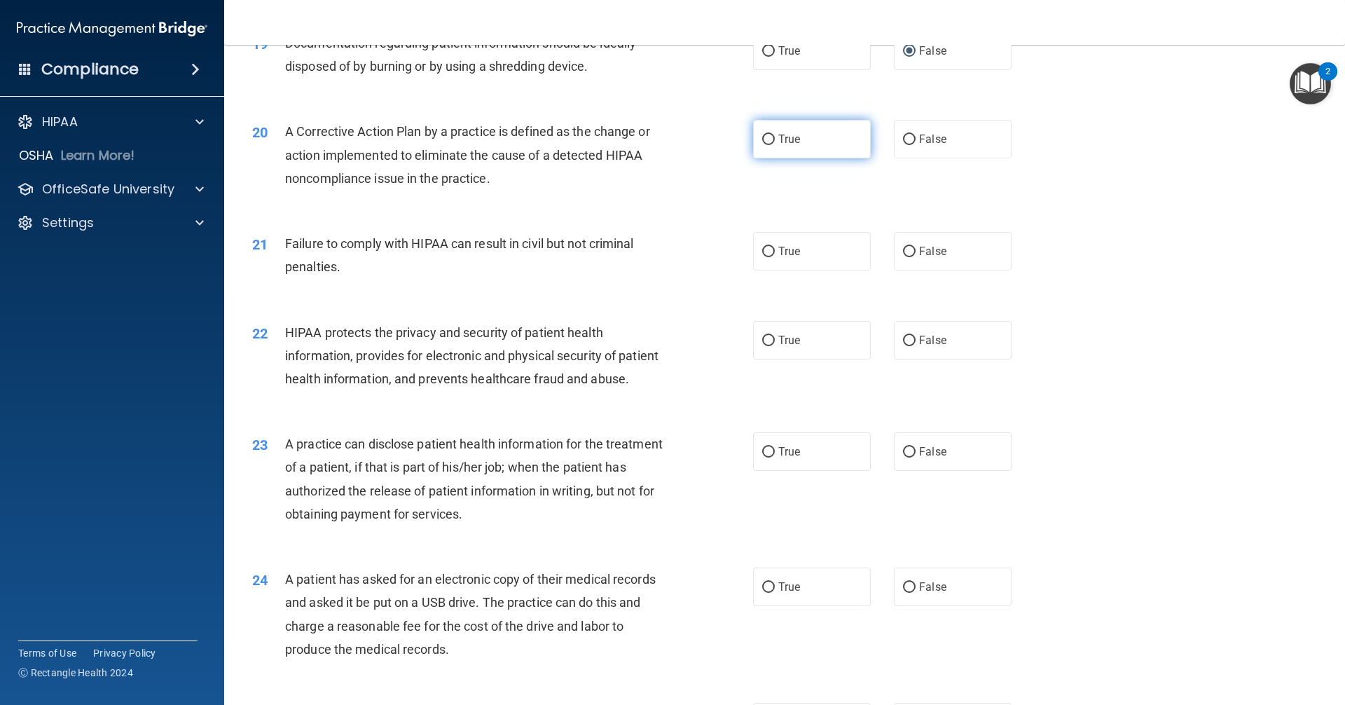
click at [764, 158] on label "True" at bounding box center [812, 139] width 118 height 39
click at [764, 145] on input "True" at bounding box center [768, 140] width 13 height 11
radio input "true"
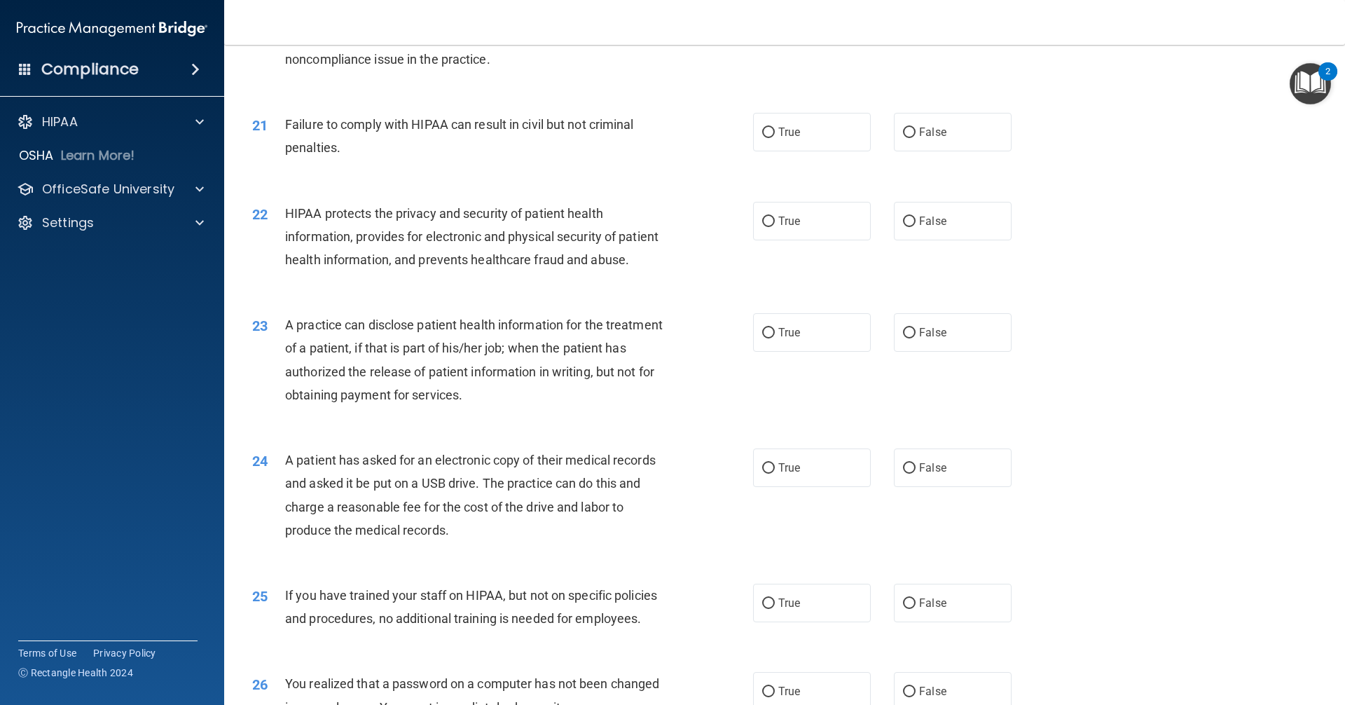
scroll to position [2032, 0]
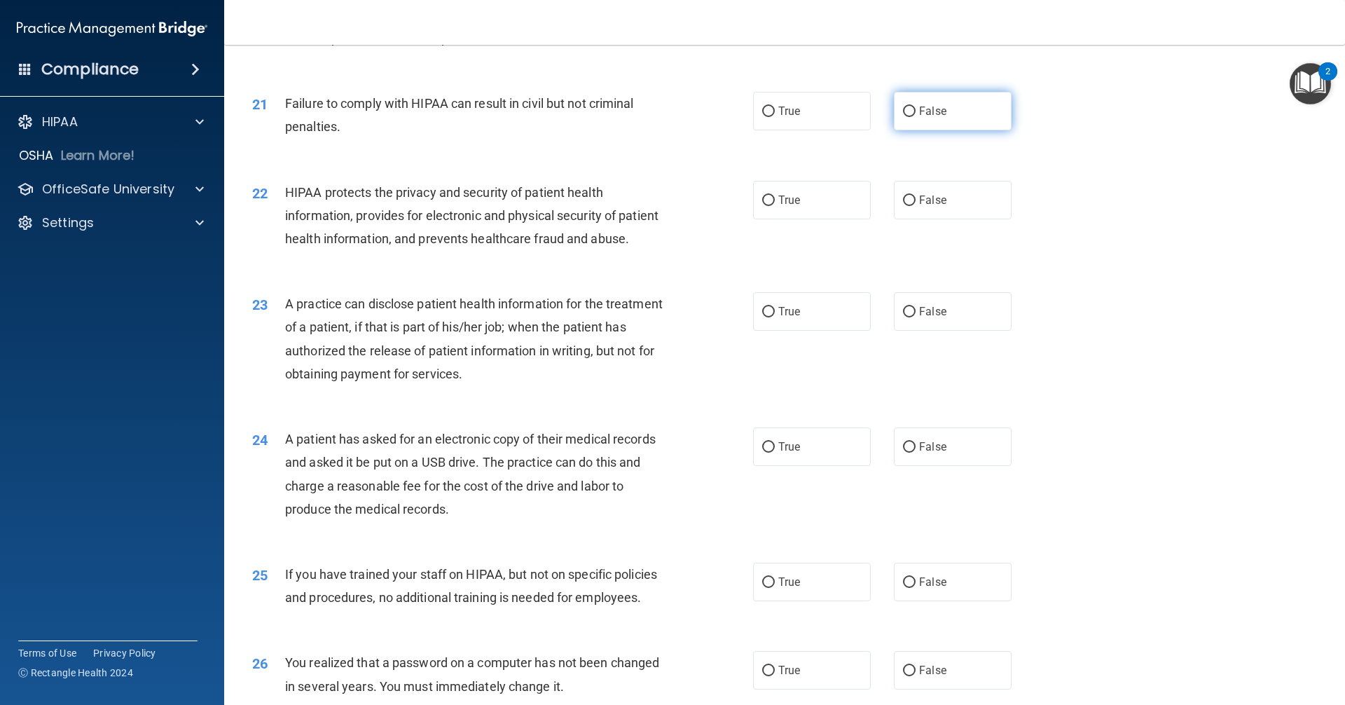
click at [904, 117] on input "False" at bounding box center [909, 112] width 13 height 11
radio input "true"
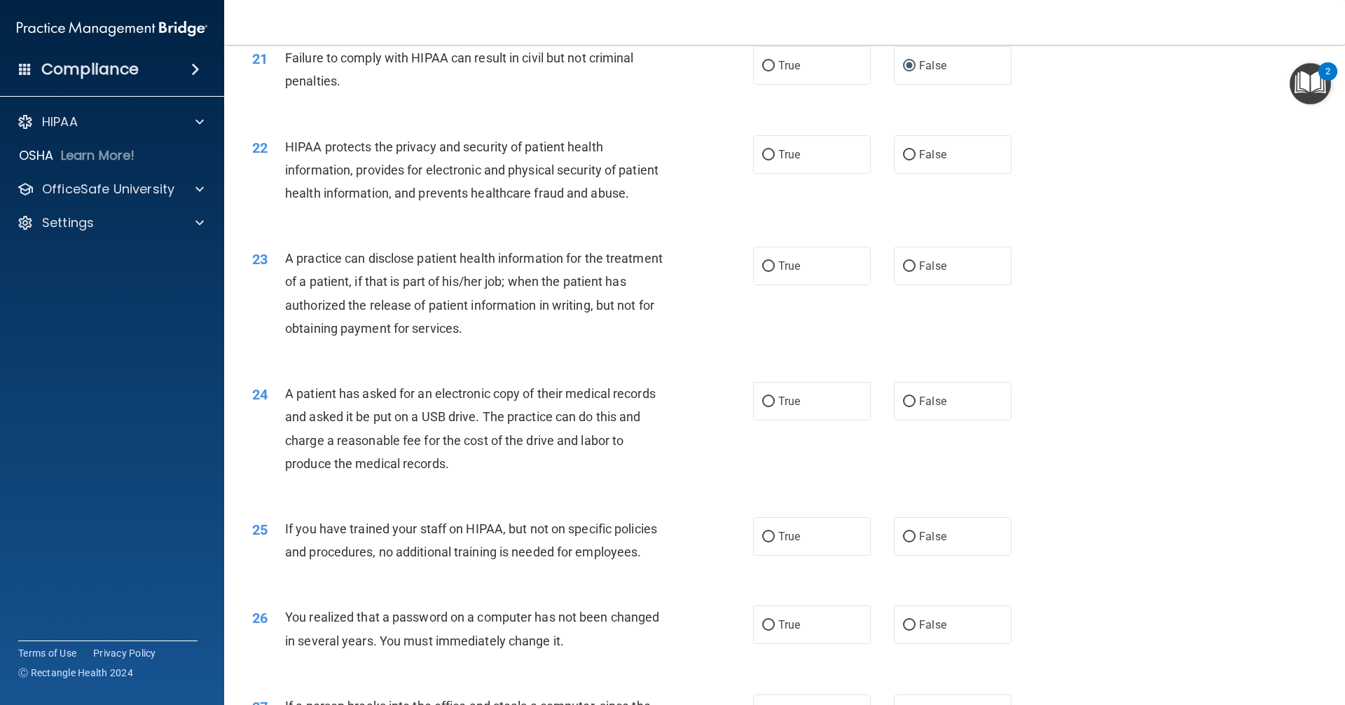
scroll to position [2102, 0]
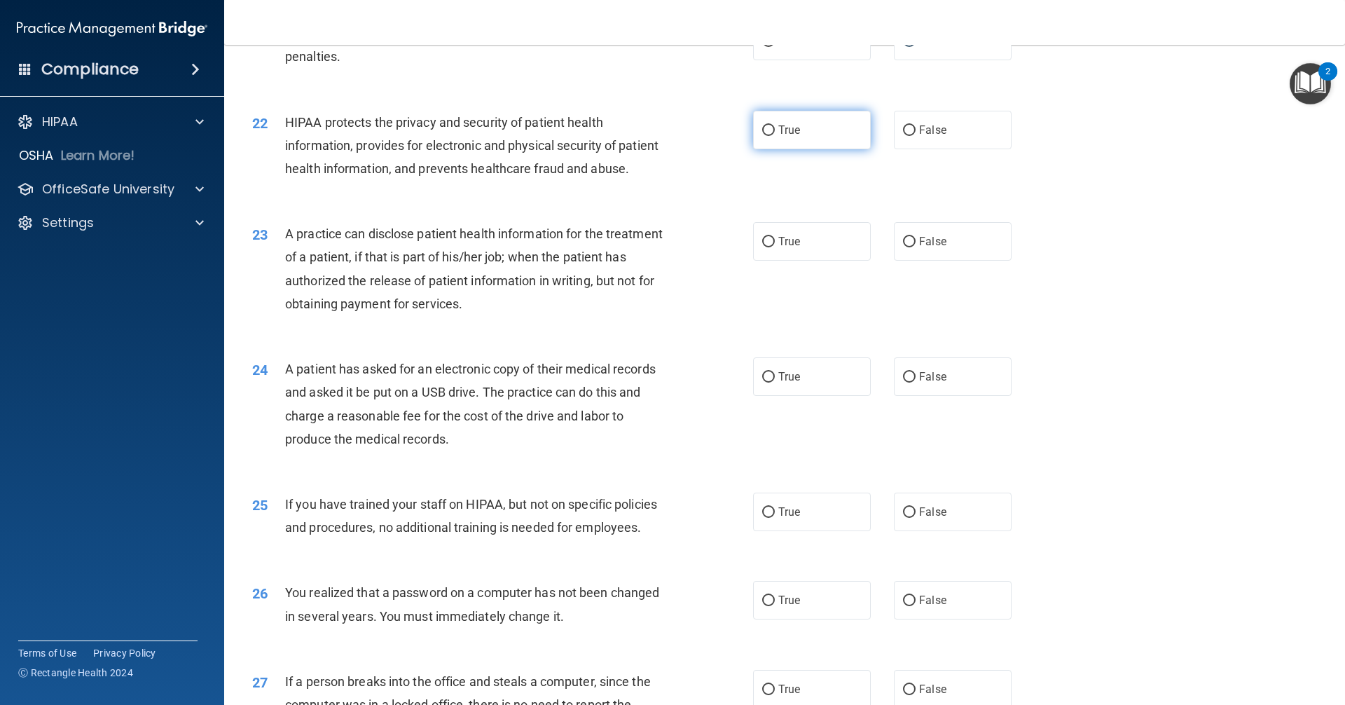
click at [767, 136] on input "True" at bounding box center [768, 130] width 13 height 11
radio input "true"
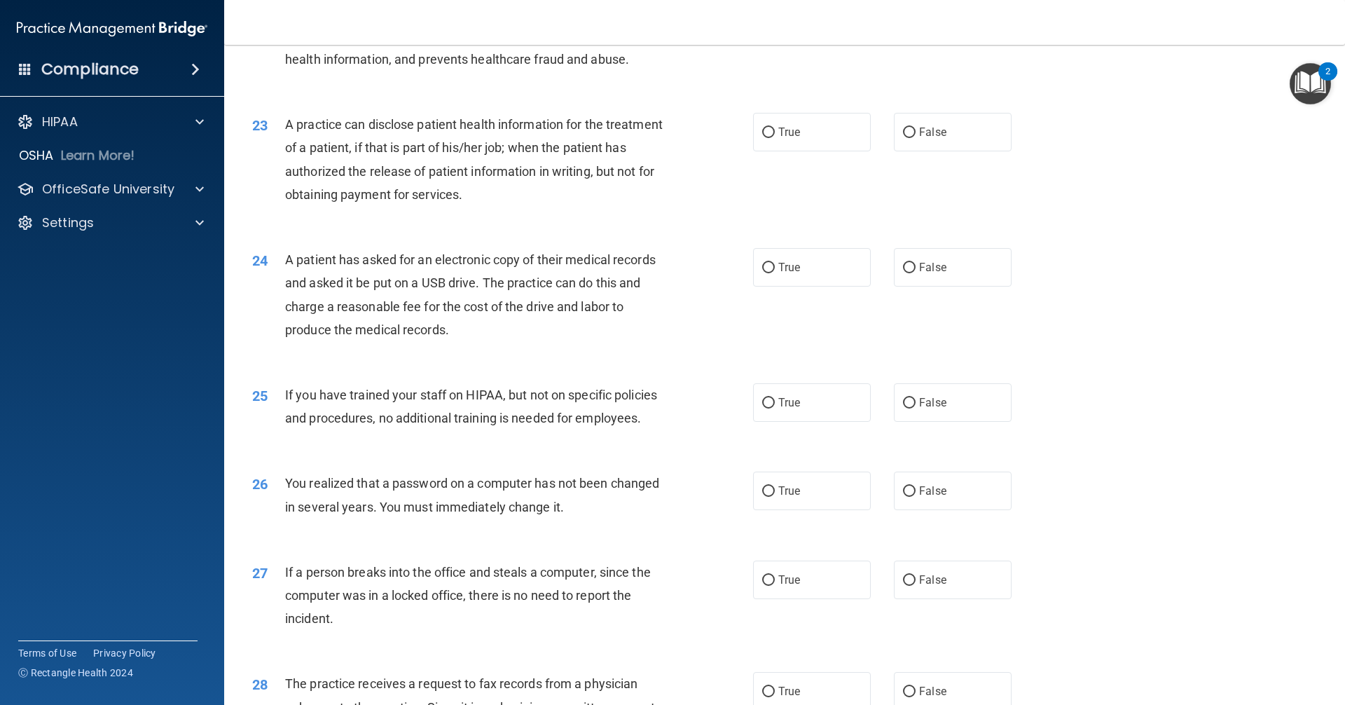
scroll to position [2242, 0]
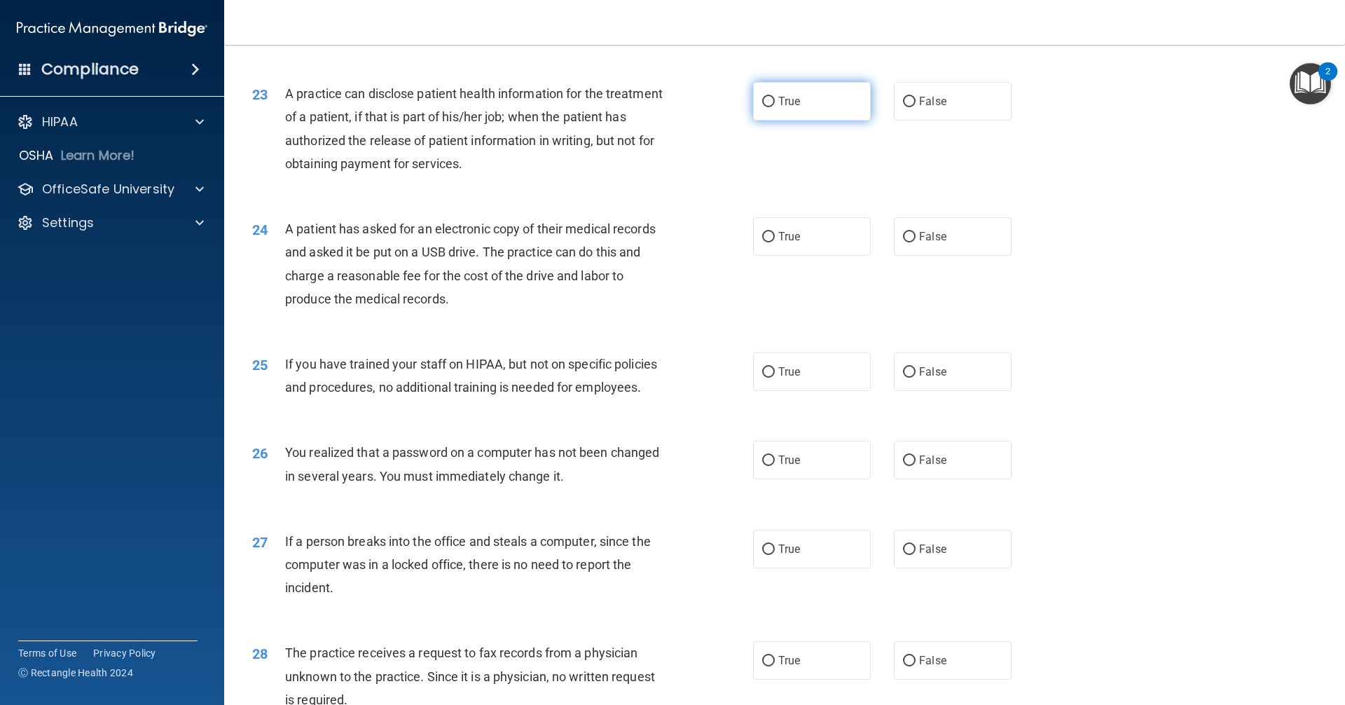
click at [765, 107] on input "True" at bounding box center [768, 102] width 13 height 11
radio input "true"
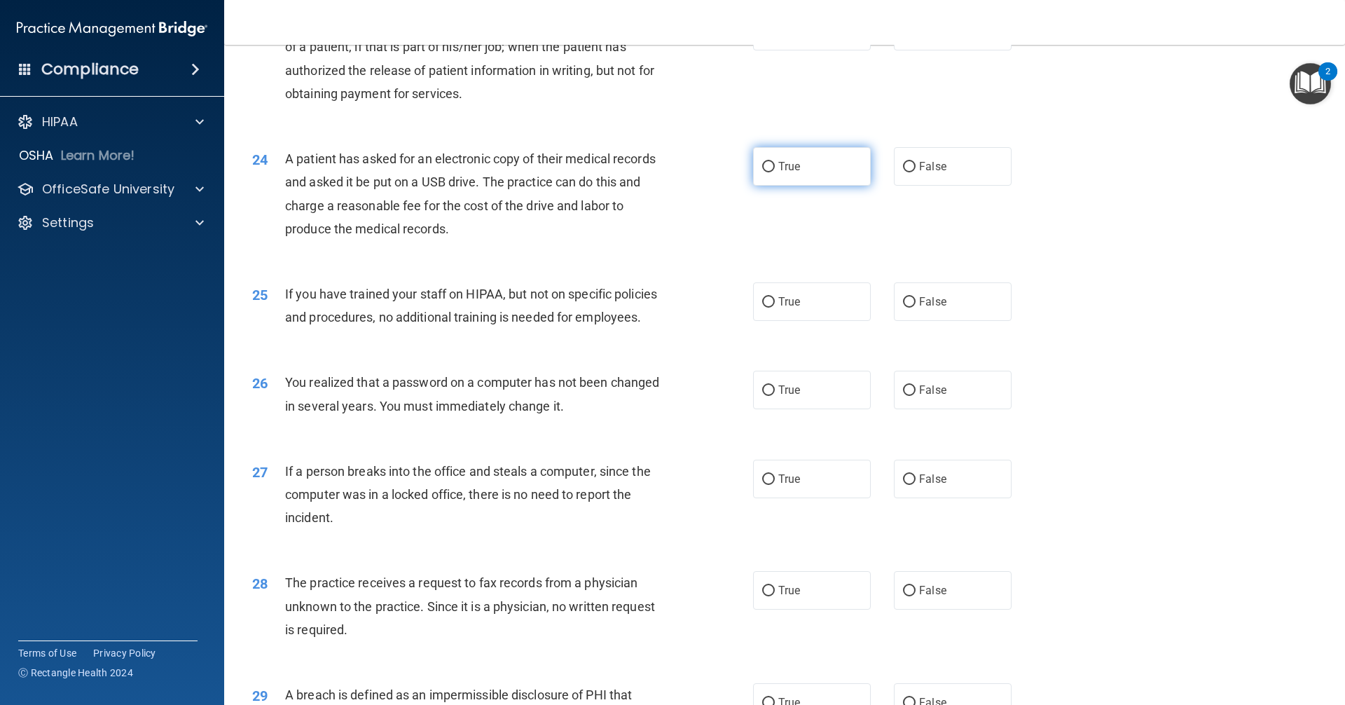
click at [766, 172] on input "True" at bounding box center [768, 167] width 13 height 11
radio input "true"
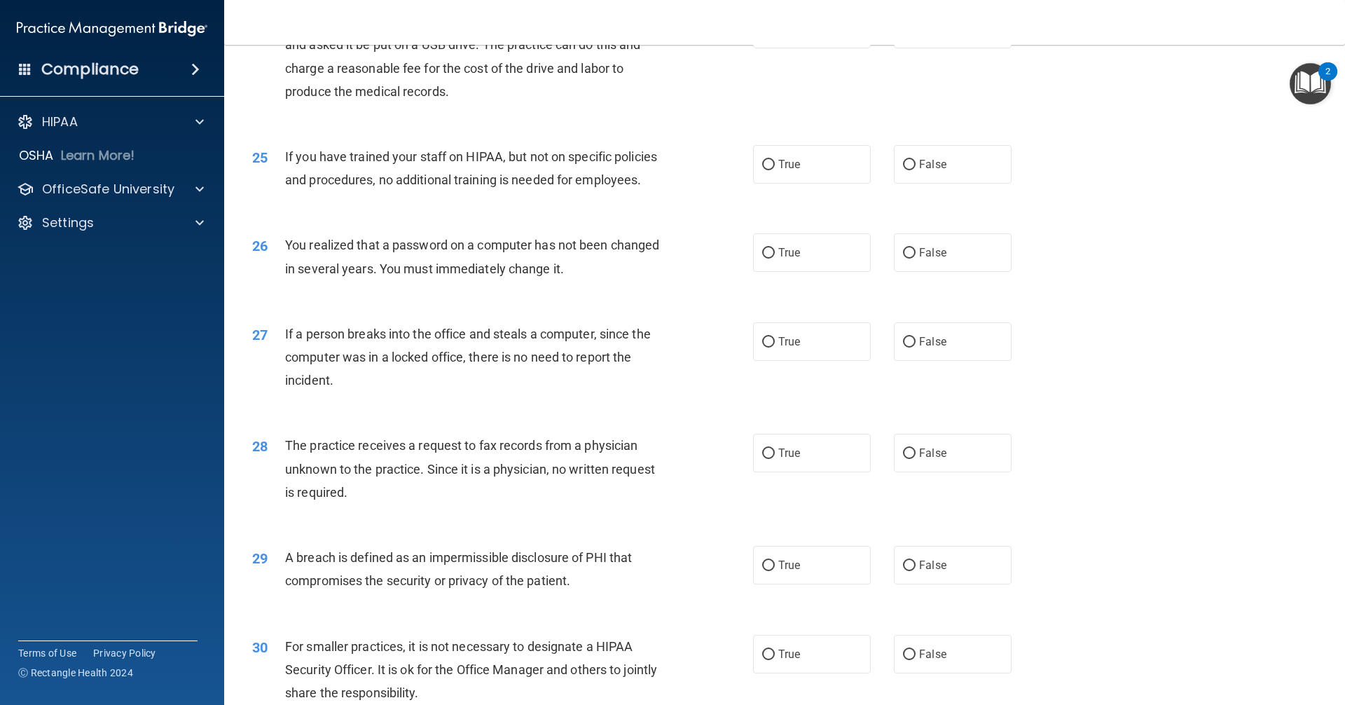
scroll to position [2453, 0]
drag, startPoint x: 906, startPoint y: 209, endPoint x: 847, endPoint y: 221, distance: 60.1
click at [903, 167] on input "False" at bounding box center [909, 162] width 13 height 11
radio input "true"
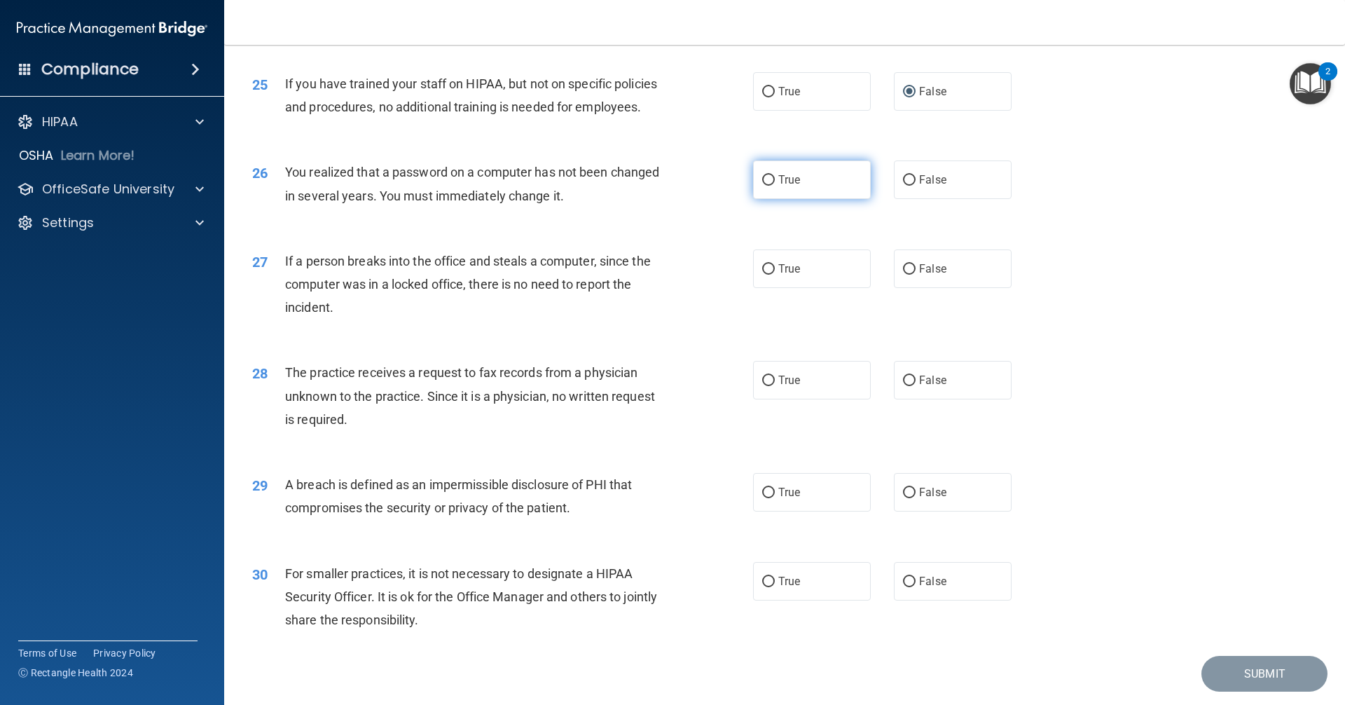
drag, startPoint x: 902, startPoint y: 223, endPoint x: 811, endPoint y: 240, distance: 92.6
click at [894, 199] on label "False" at bounding box center [953, 179] width 118 height 39
click at [903, 186] on input "False" at bounding box center [909, 180] width 13 height 11
radio input "true"
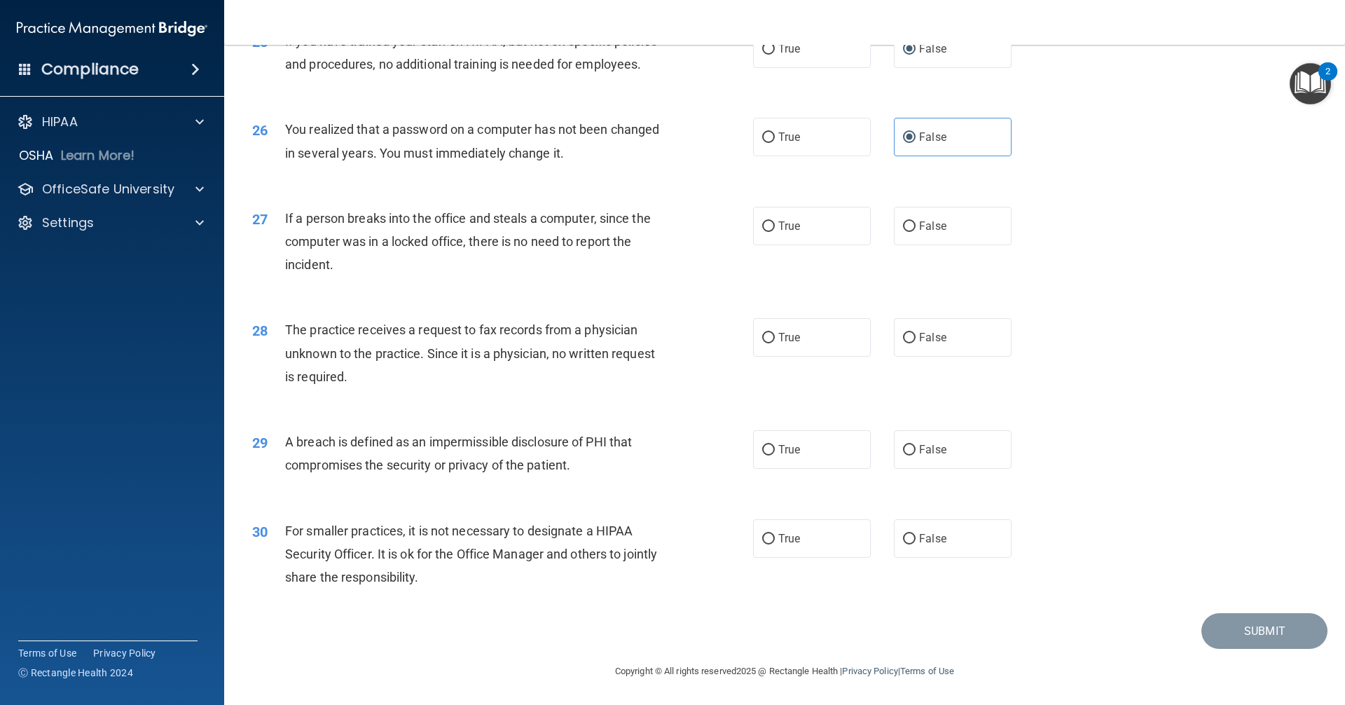
scroll to position [2593, 0]
drag, startPoint x: 900, startPoint y: 244, endPoint x: 875, endPoint y: 249, distance: 25.8
click at [903, 232] on input "False" at bounding box center [909, 226] width 13 height 11
radio input "true"
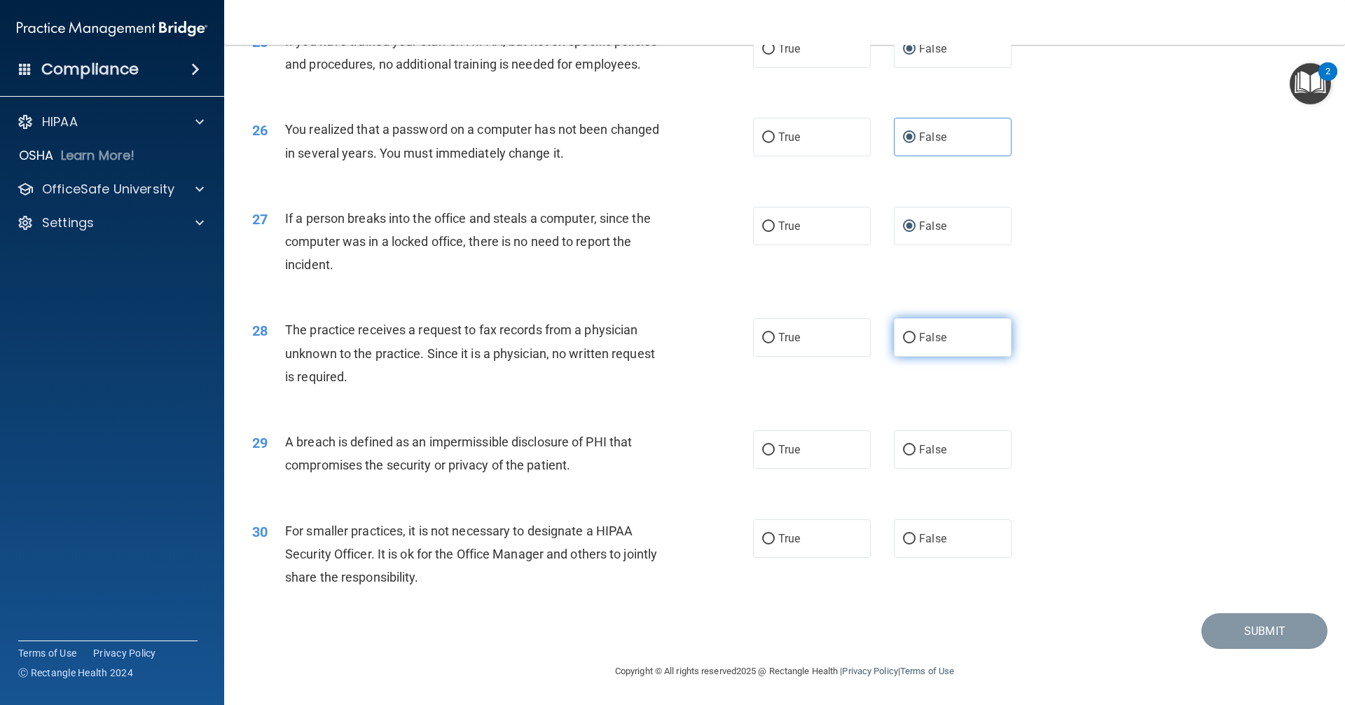
drag, startPoint x: 903, startPoint y: 335, endPoint x: 894, endPoint y: 336, distance: 8.4
click at [903, 336] on input "False" at bounding box center [909, 338] width 13 height 11
radio input "true"
click at [765, 451] on input "True" at bounding box center [768, 450] width 13 height 11
radio input "true"
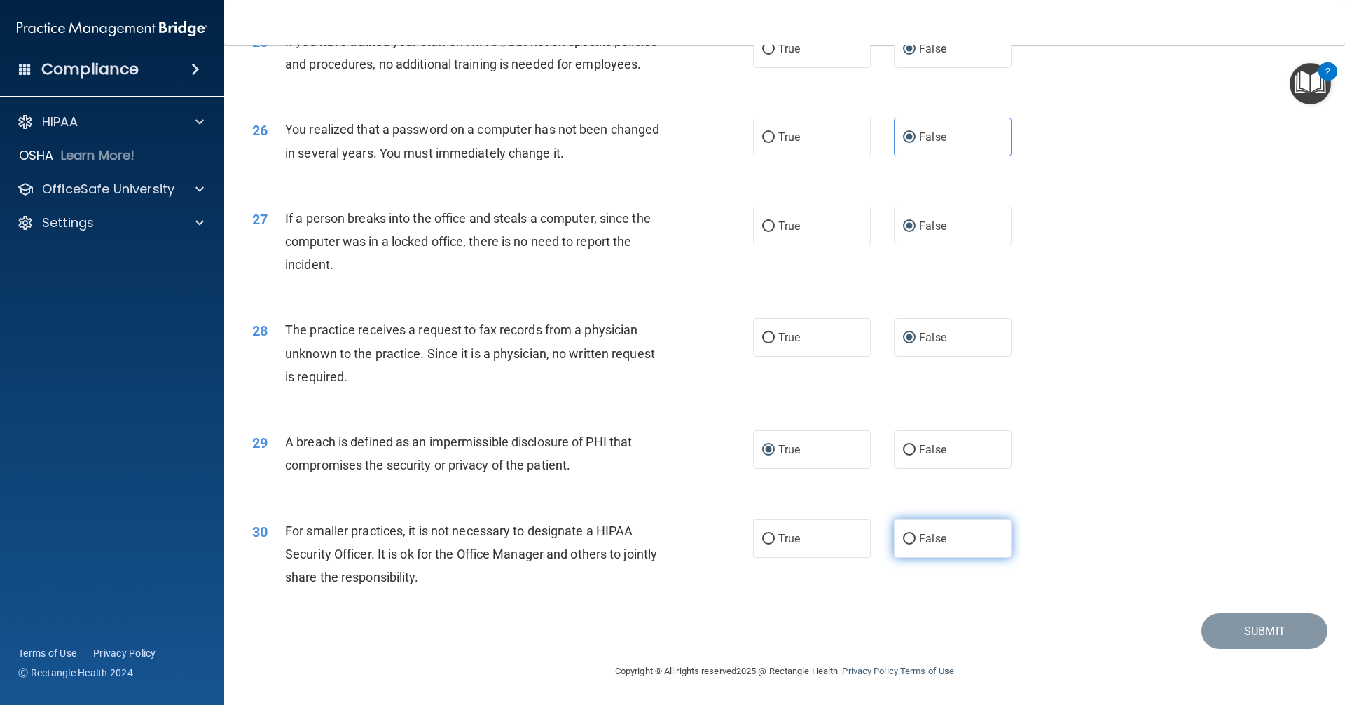
click at [903, 540] on input "False" at bounding box center [909, 539] width 13 height 11
radio input "true"
drag, startPoint x: 1255, startPoint y: 627, endPoint x: 1240, endPoint y: 625, distance: 14.9
click at [1251, 626] on button "Submit" at bounding box center [1265, 631] width 126 height 36
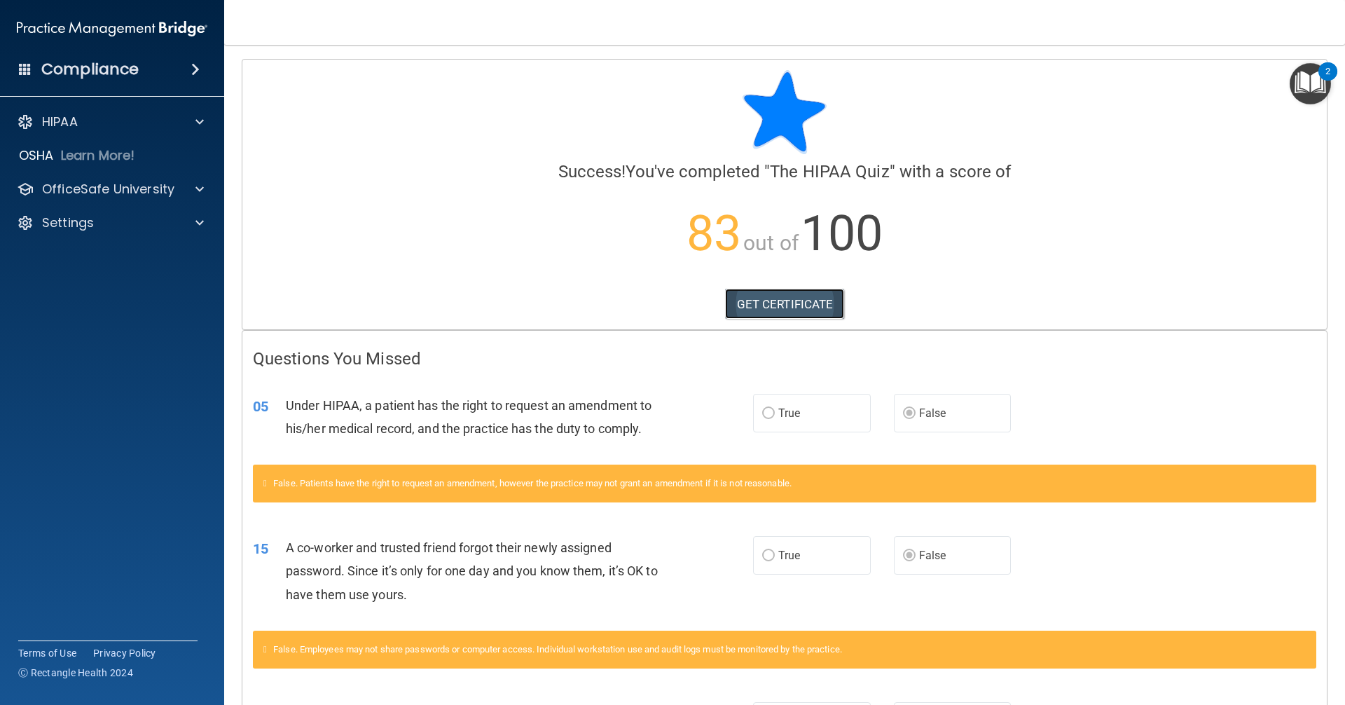
click at [777, 306] on link "GET CERTIFICATE" at bounding box center [785, 304] width 120 height 31
click at [111, 192] on p "OfficeSafe University" at bounding box center [108, 189] width 132 height 17
click at [104, 216] on p "HIPAA Training" at bounding box center [67, 223] width 116 height 14
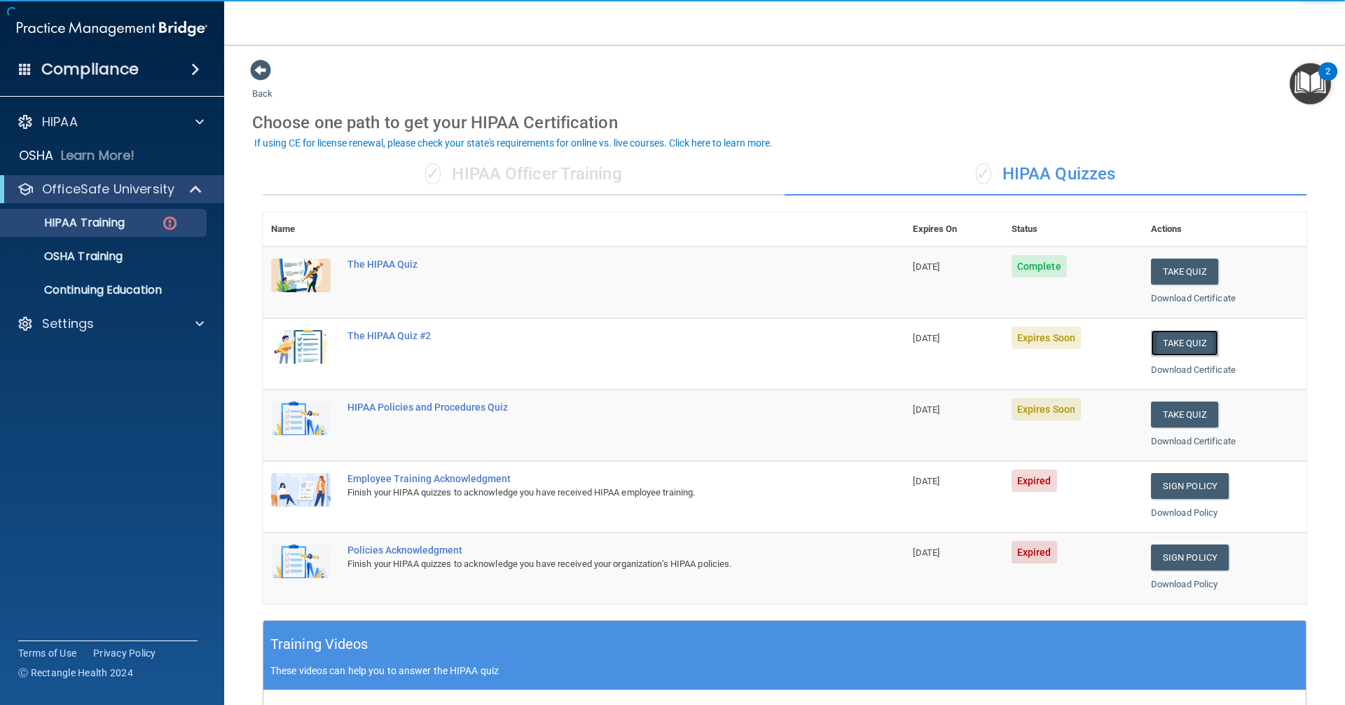
click at [1189, 338] on button "Take Quiz" at bounding box center [1184, 343] width 67 height 26
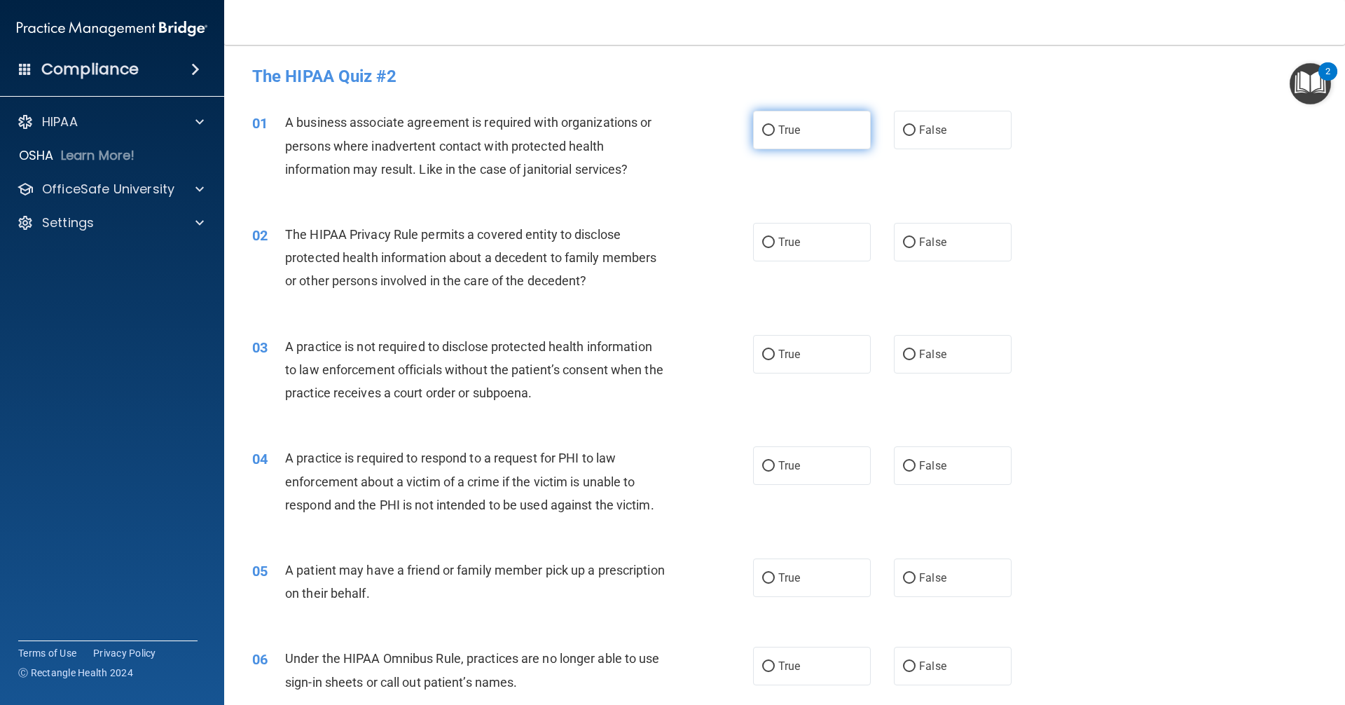
click at [762, 133] on input "True" at bounding box center [768, 130] width 13 height 11
radio input "true"
click at [905, 243] on input "False" at bounding box center [909, 243] width 13 height 11
radio input "true"
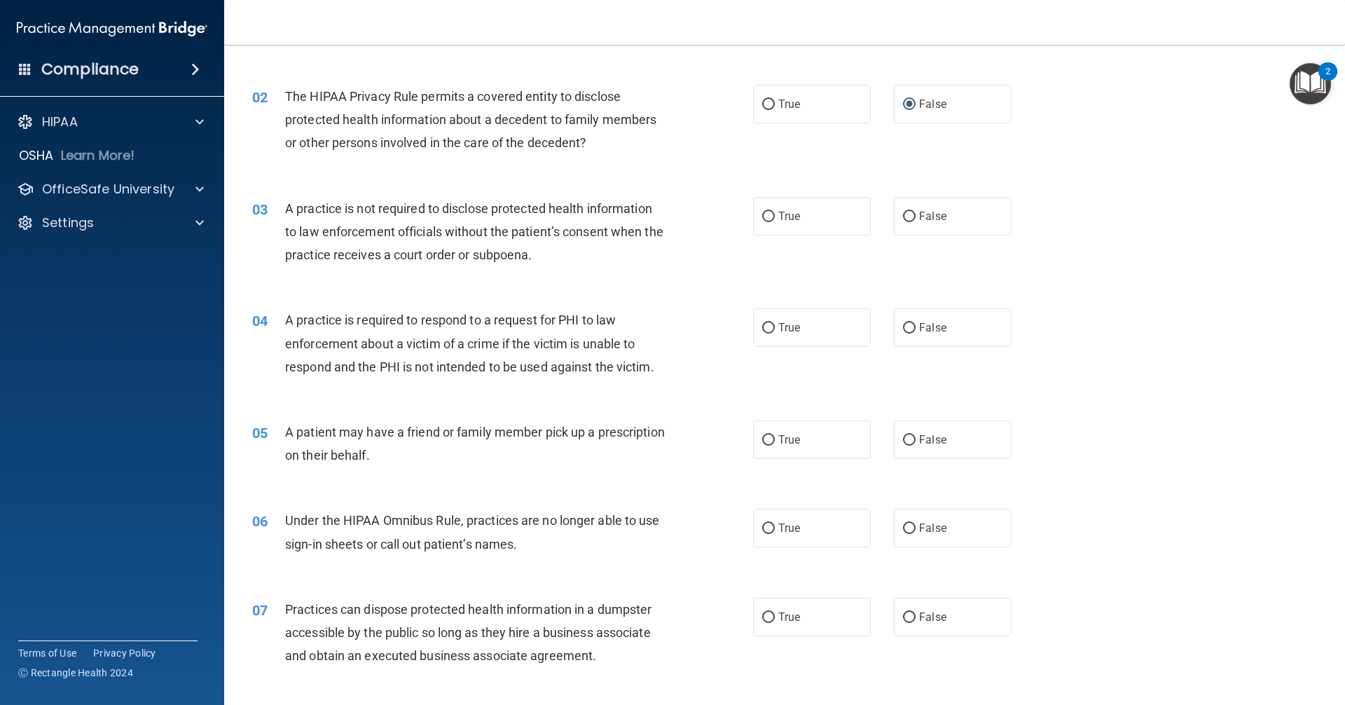
scroll to position [140, 0]
click at [903, 211] on input "False" at bounding box center [909, 215] width 13 height 11
radio input "true"
click at [765, 217] on input "True" at bounding box center [768, 215] width 13 height 11
radio input "true"
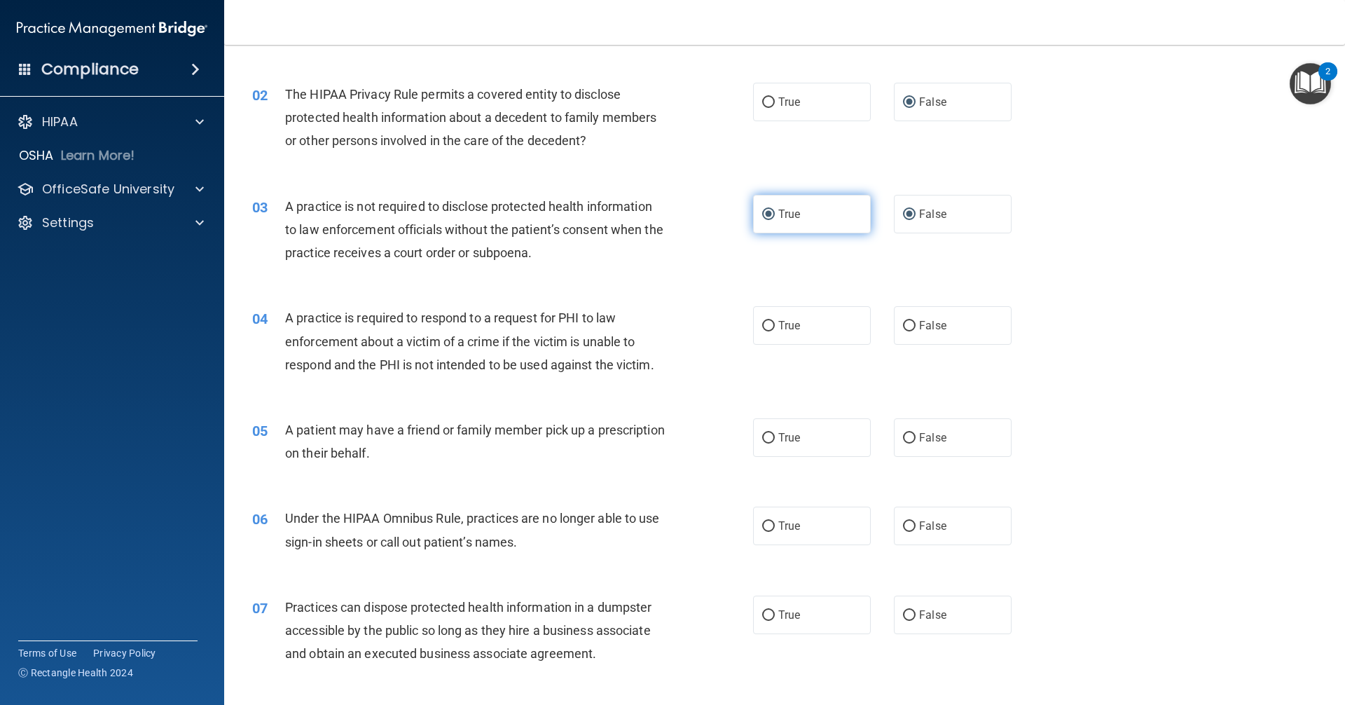
radio input "false"
click at [763, 326] on input "True" at bounding box center [768, 326] width 13 height 11
radio input "true"
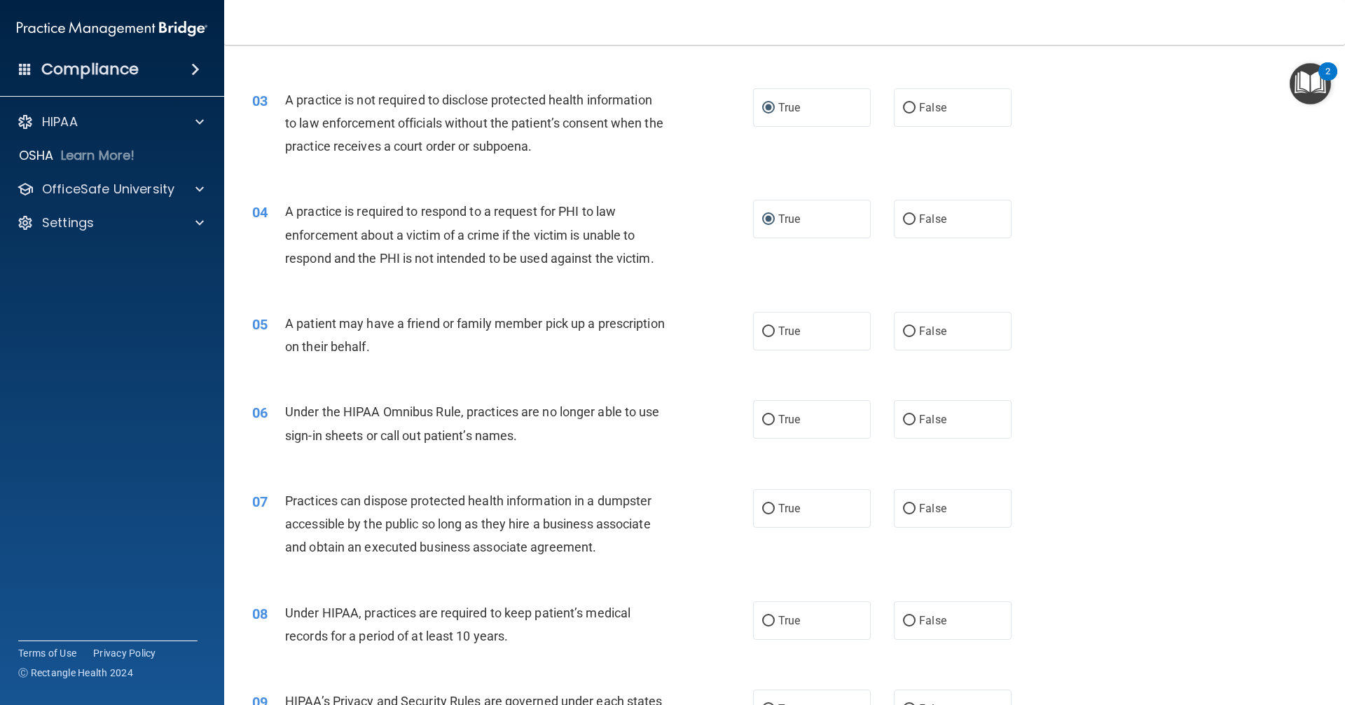
scroll to position [280, 0]
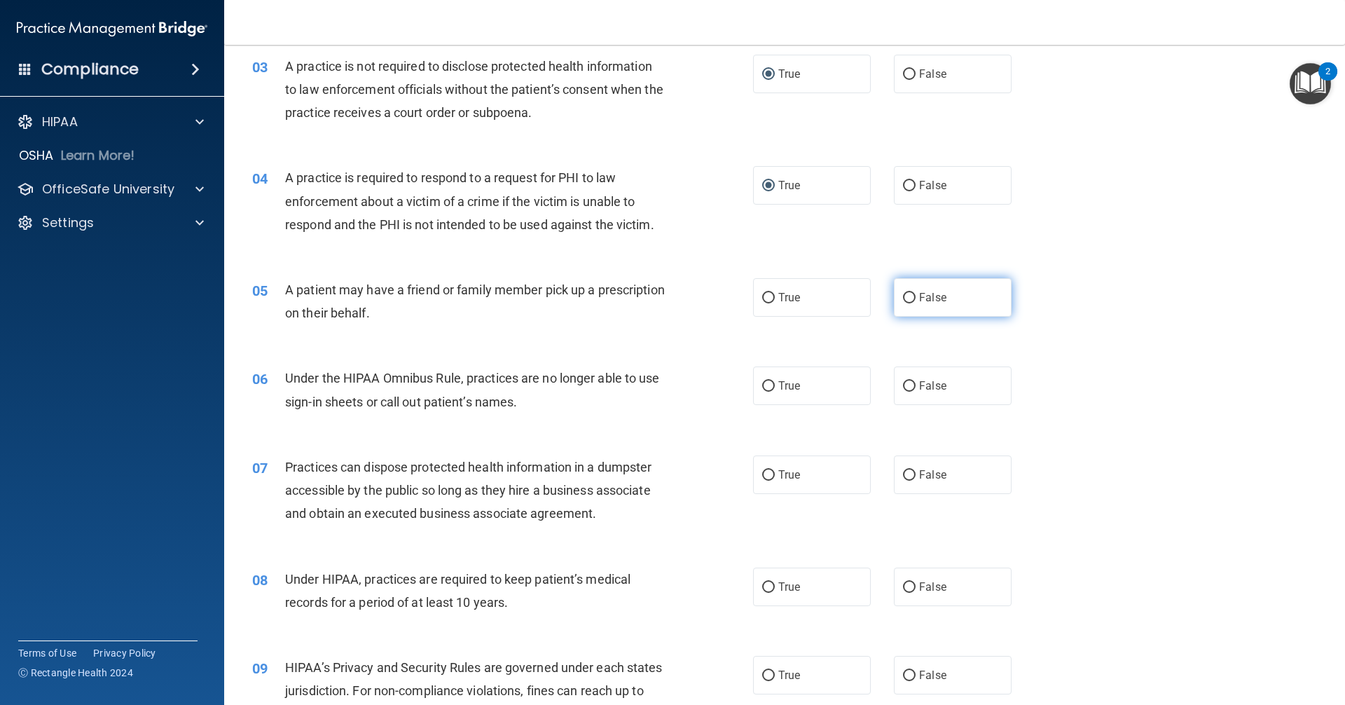
click at [903, 297] on input "False" at bounding box center [909, 298] width 13 height 11
radio input "true"
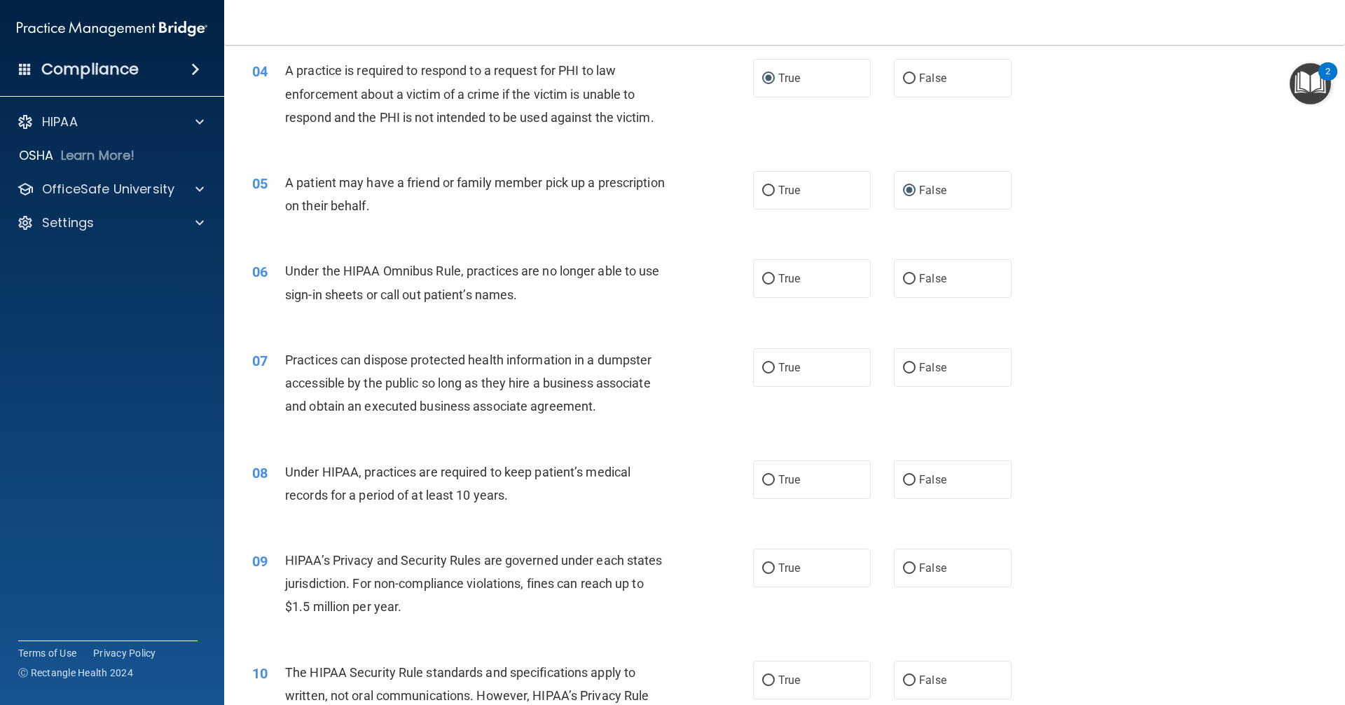
scroll to position [420, 0]
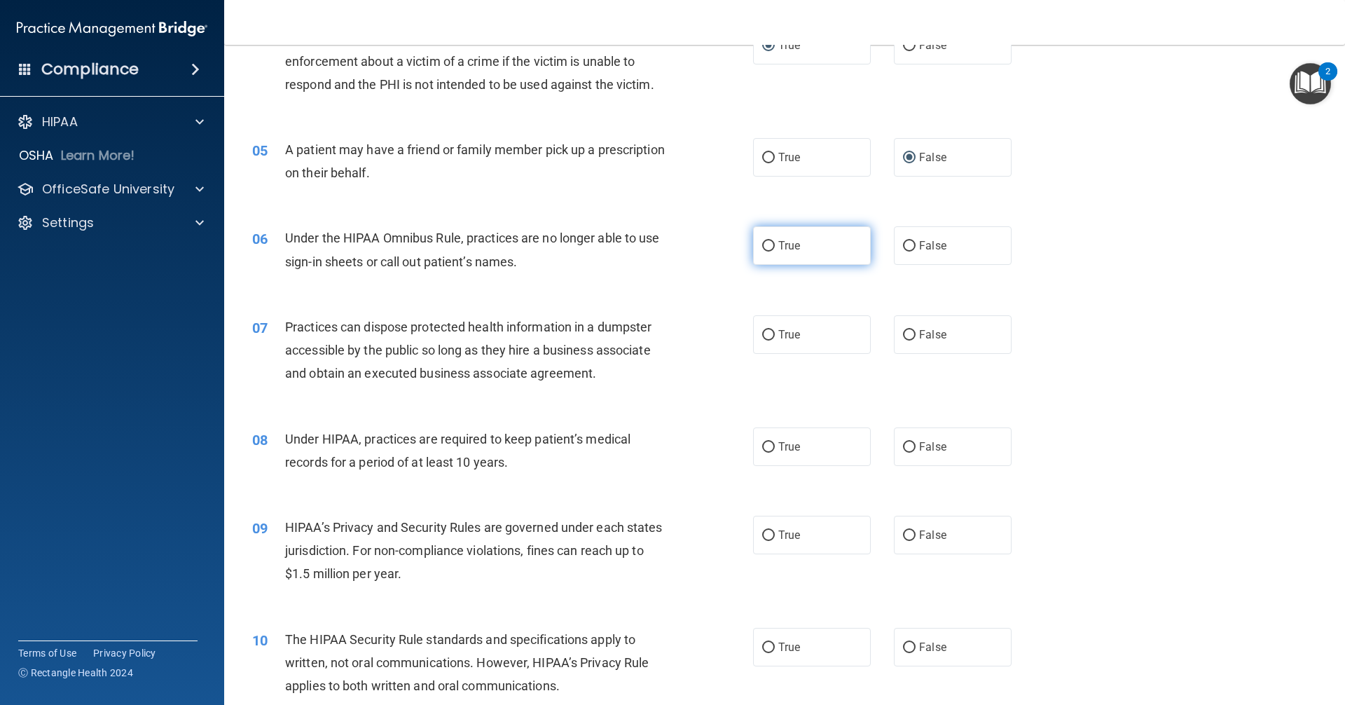
click at [762, 245] on input "True" at bounding box center [768, 246] width 13 height 11
radio input "true"
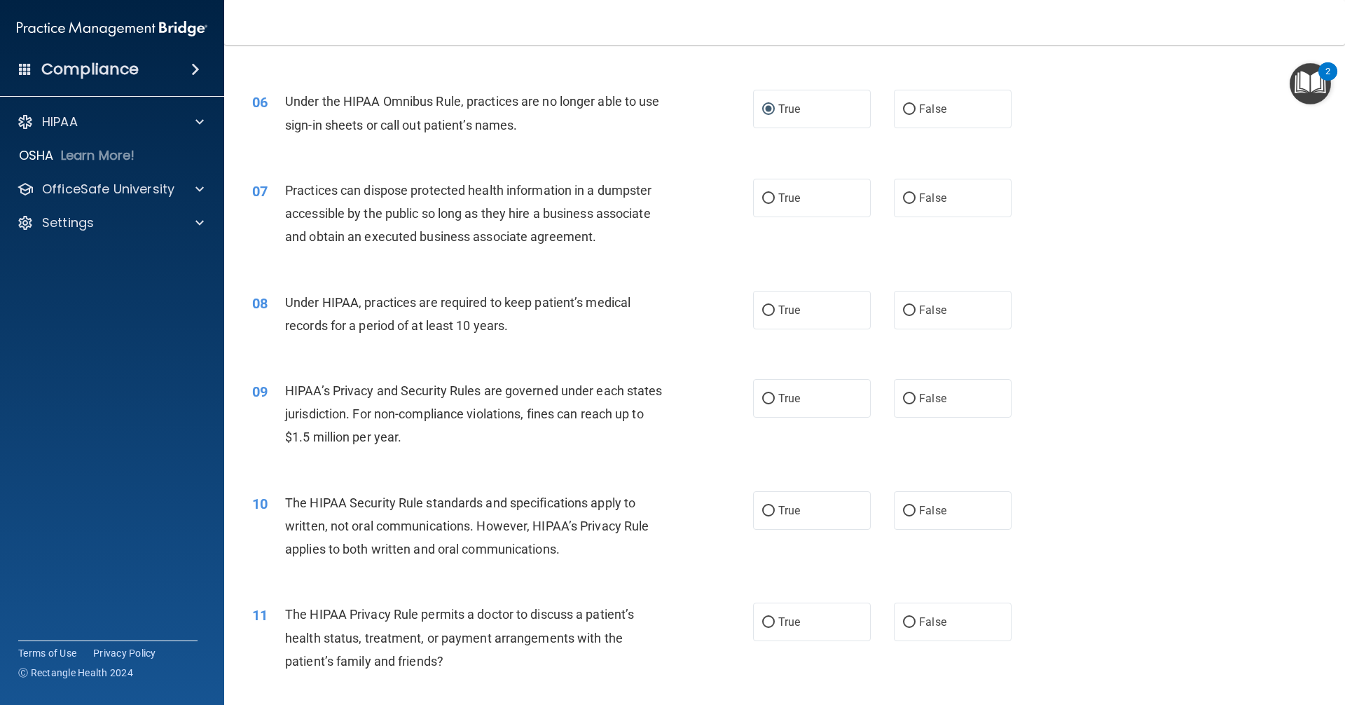
scroll to position [561, 0]
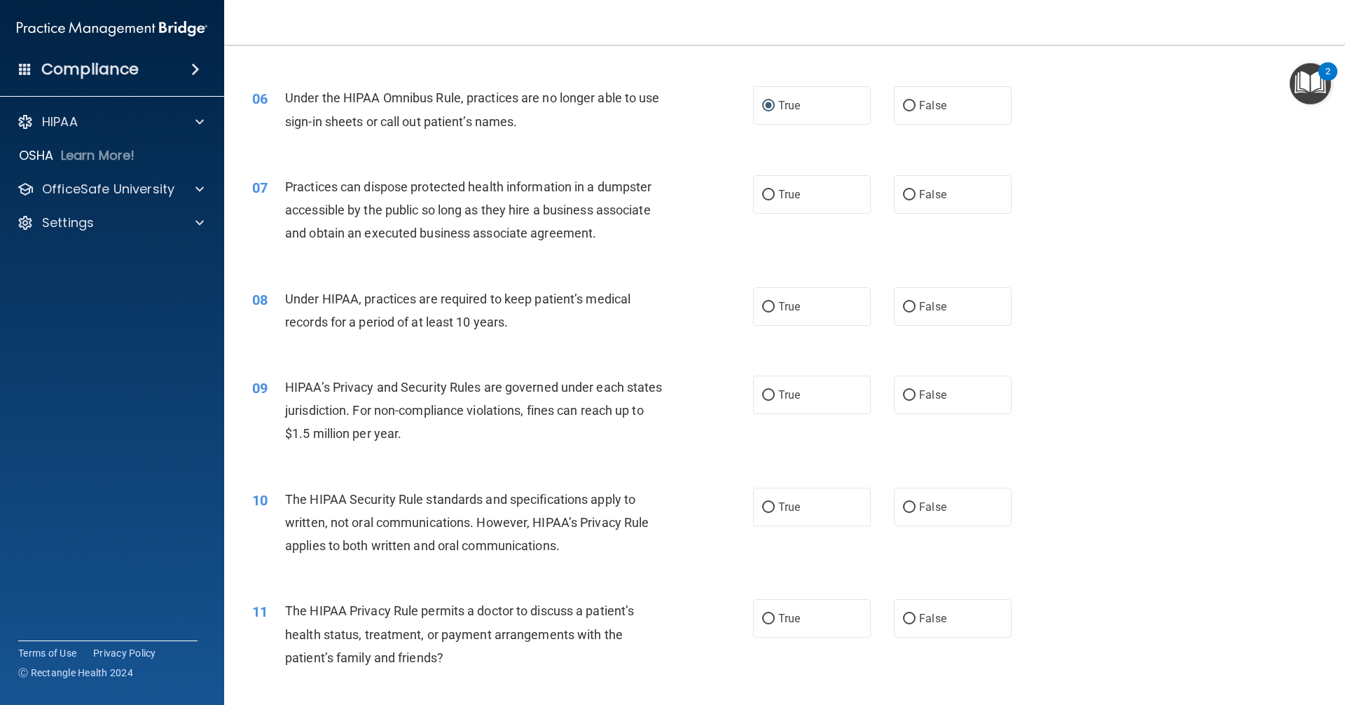
drag, startPoint x: 903, startPoint y: 195, endPoint x: 832, endPoint y: 217, distance: 73.4
click at [903, 194] on input "False" at bounding box center [909, 195] width 13 height 11
radio input "true"
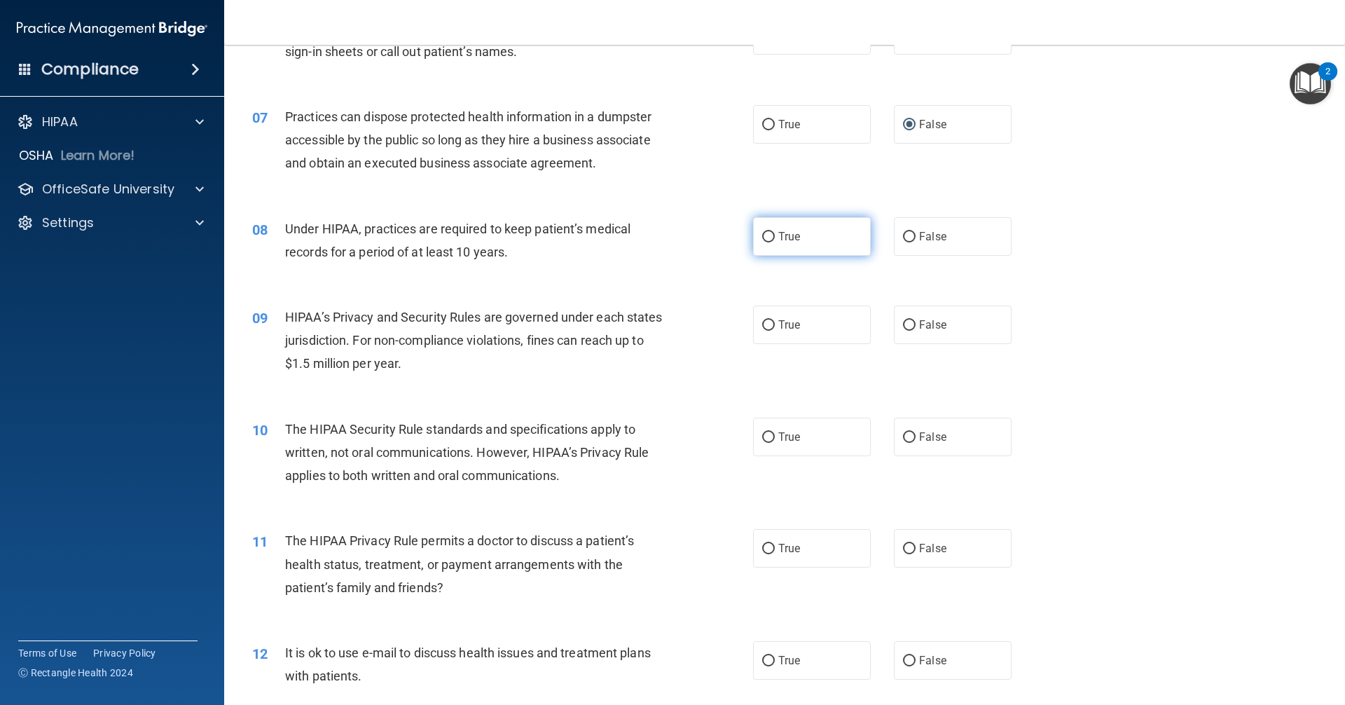
click at [765, 239] on input "True" at bounding box center [768, 237] width 13 height 11
radio input "true"
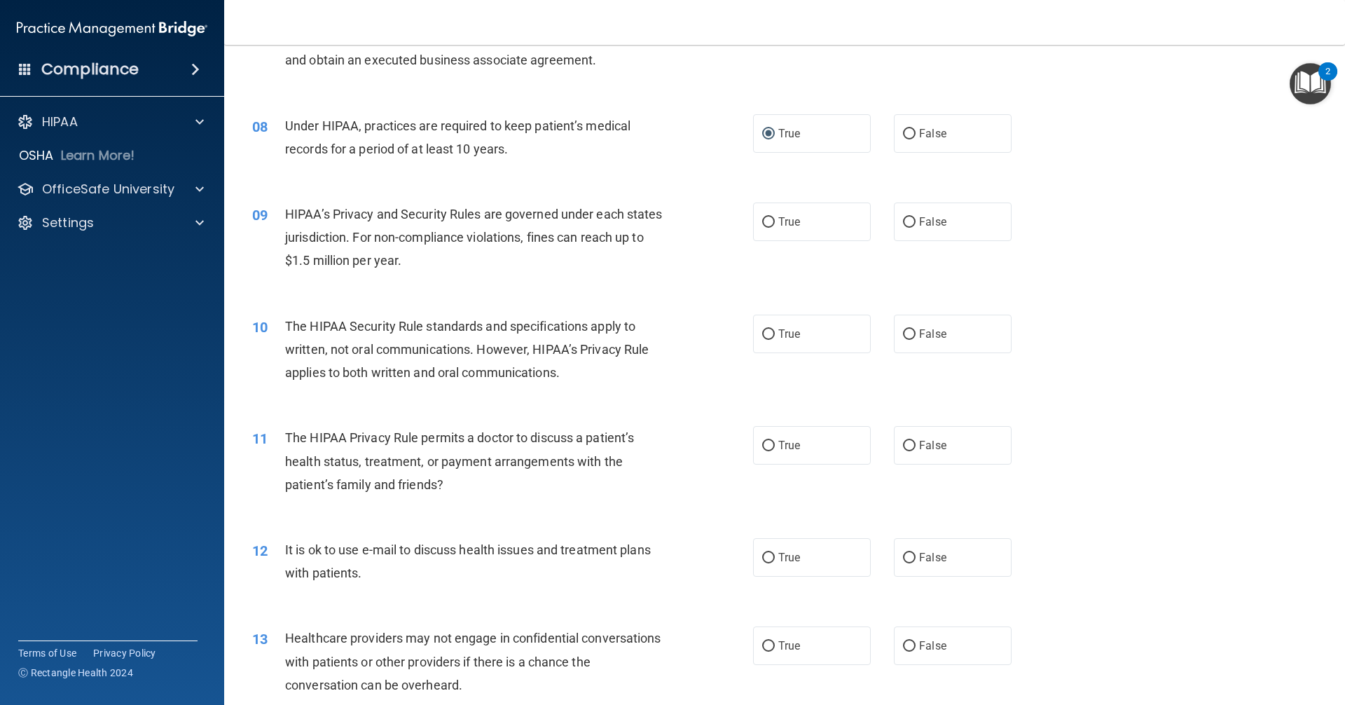
scroll to position [771, 0]
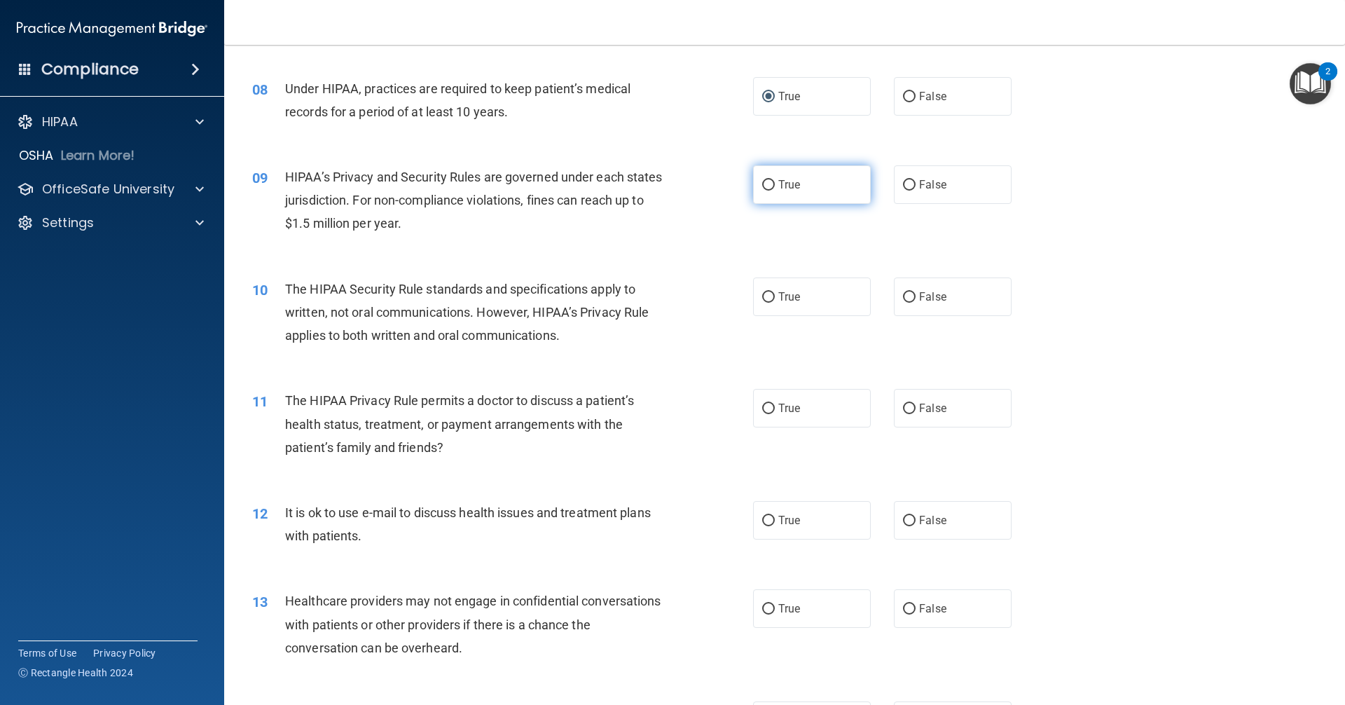
click at [762, 184] on input "True" at bounding box center [768, 185] width 13 height 11
radio input "true"
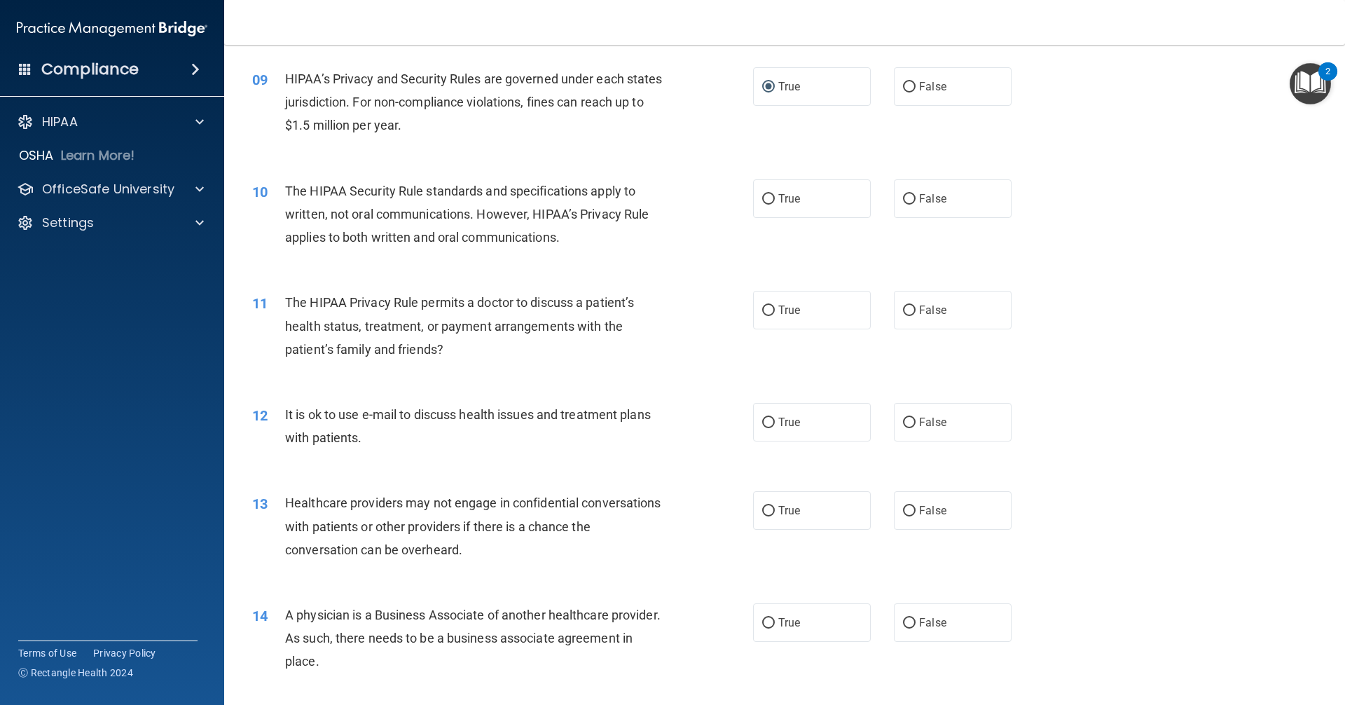
scroll to position [911, 0]
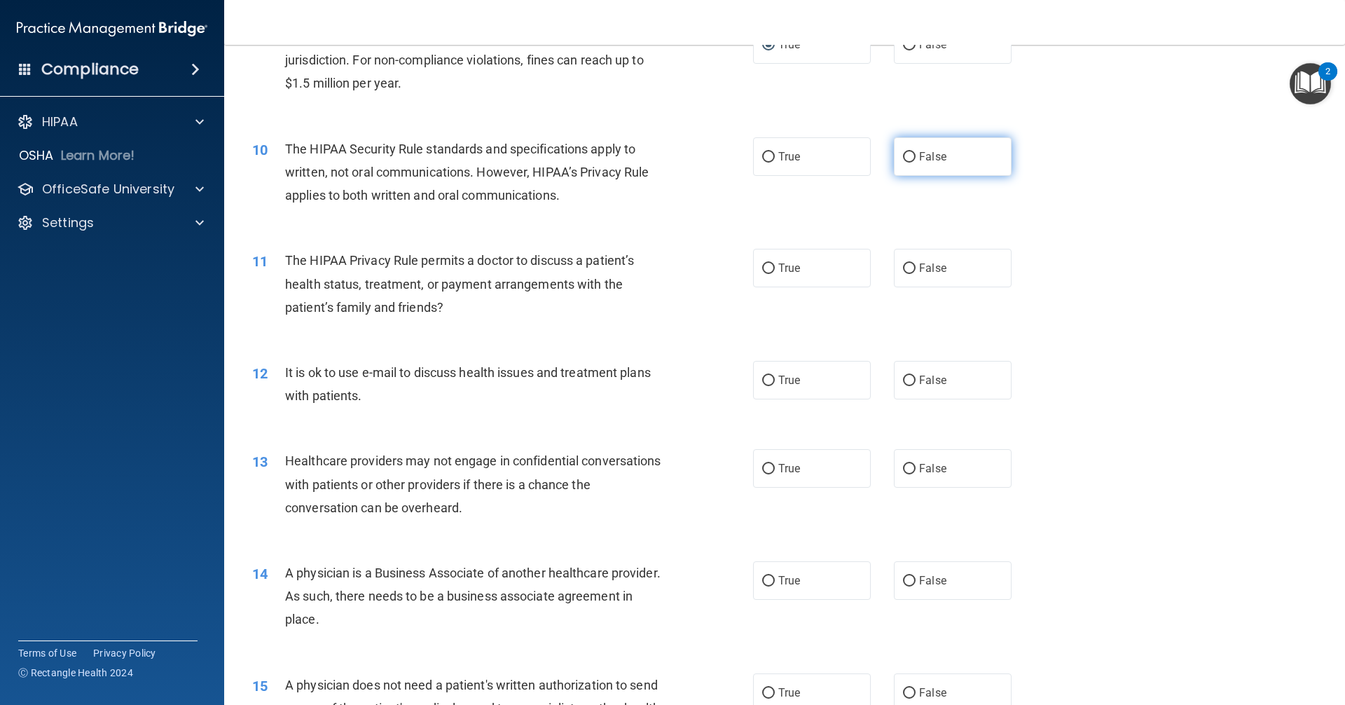
click at [903, 158] on input "False" at bounding box center [909, 157] width 13 height 11
radio input "true"
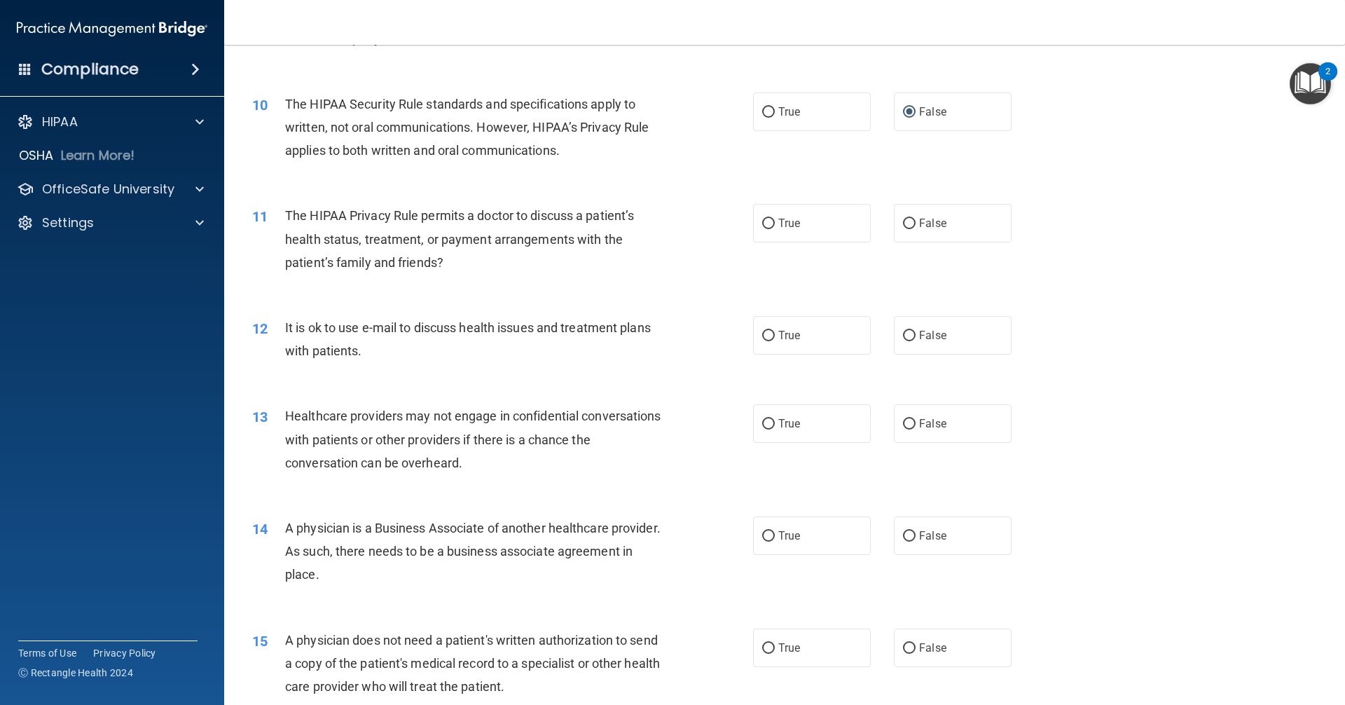
scroll to position [981, 0]
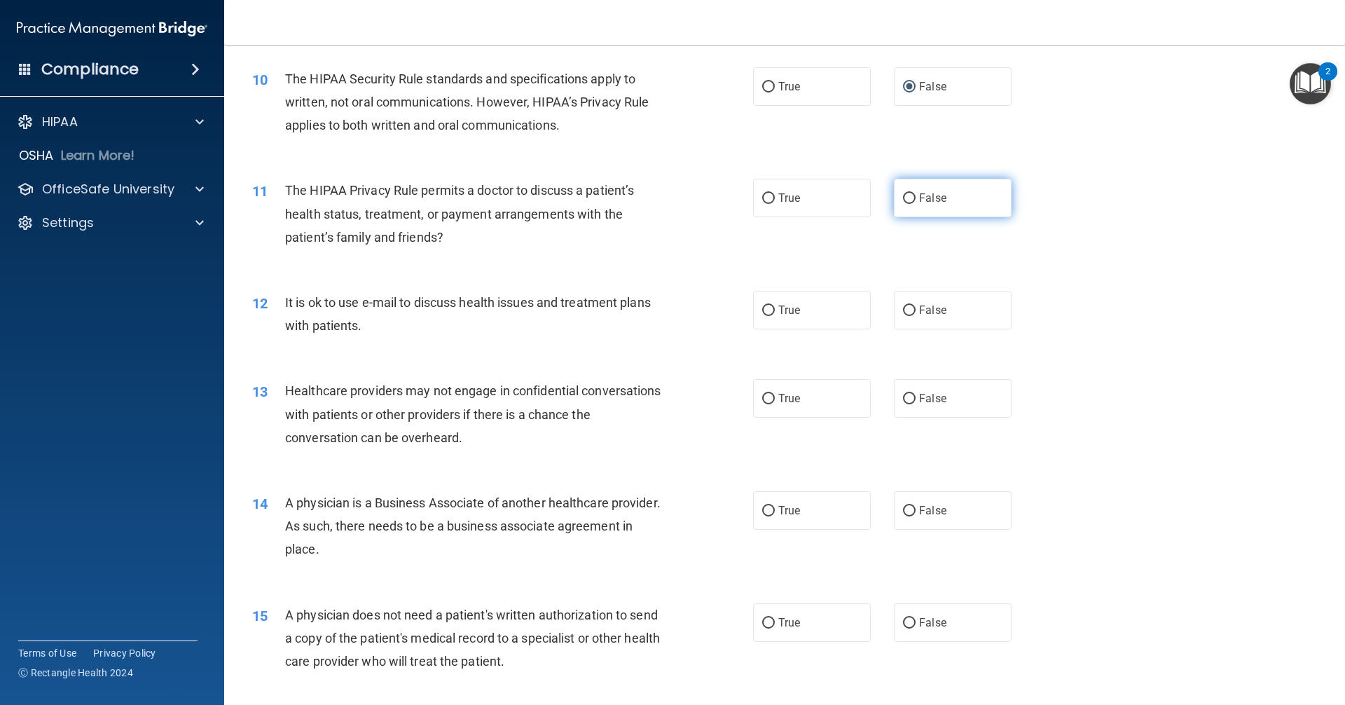
click at [905, 198] on input "False" at bounding box center [909, 198] width 13 height 11
radio input "true"
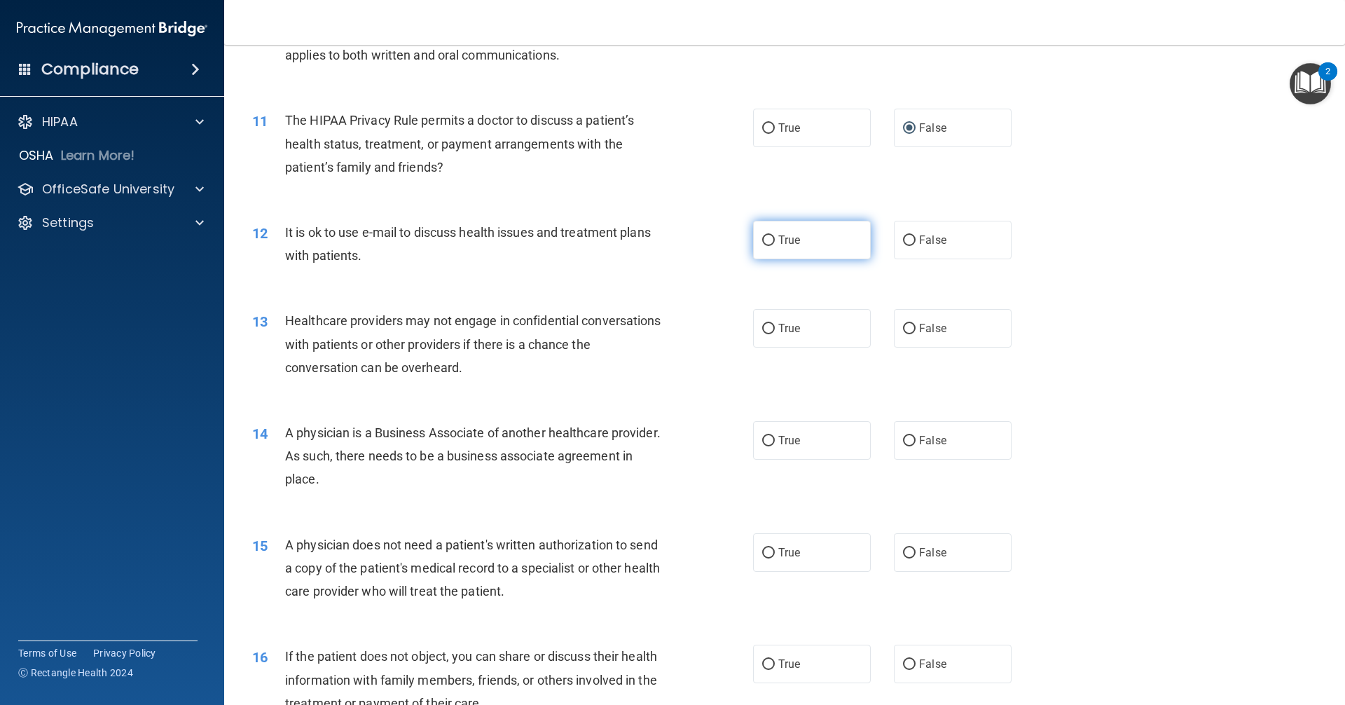
click at [765, 242] on input "True" at bounding box center [768, 240] width 13 height 11
radio input "true"
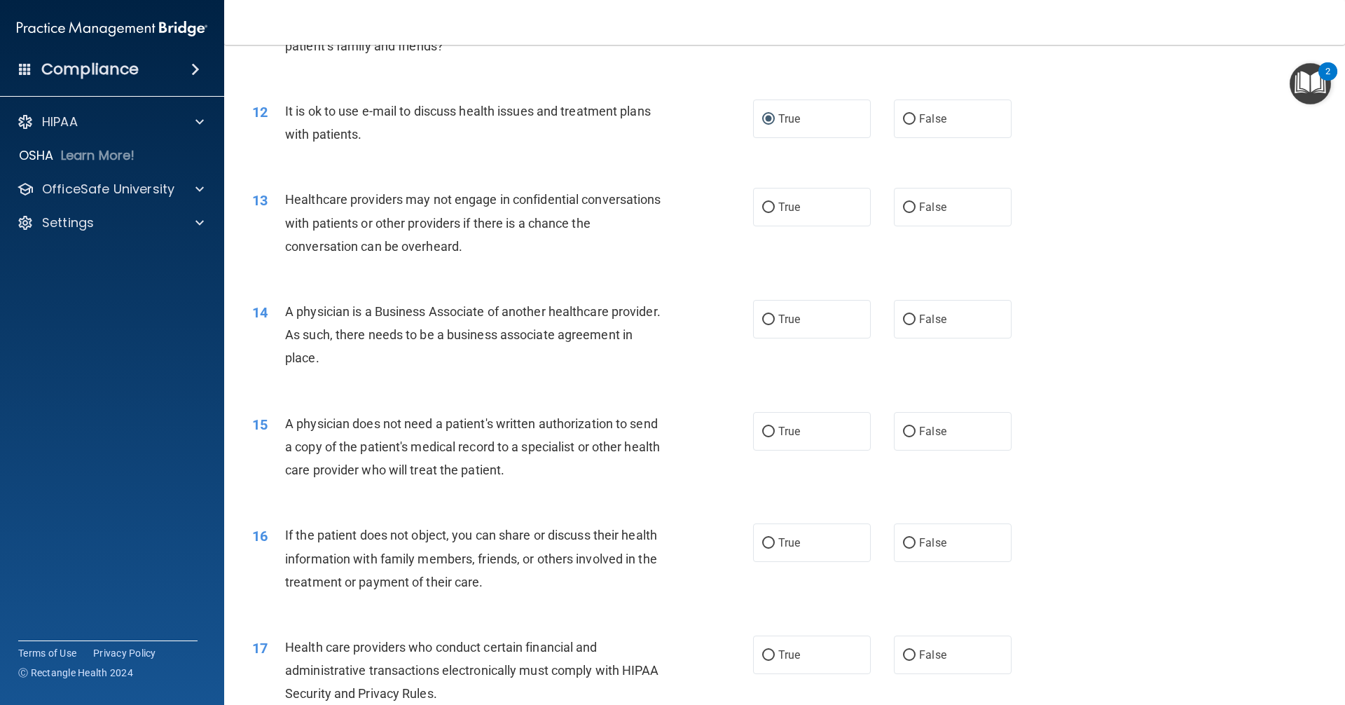
scroll to position [1191, 0]
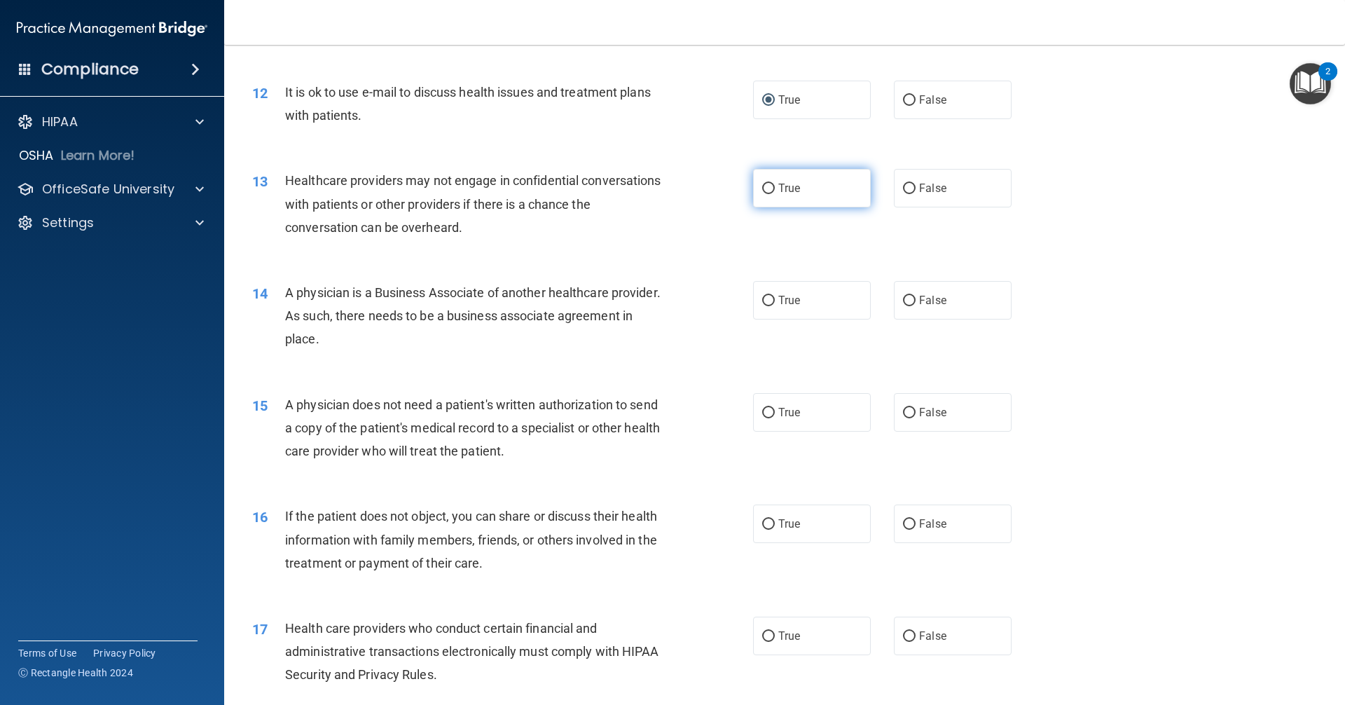
click at [765, 187] on input "True" at bounding box center [768, 189] width 13 height 11
radio input "true"
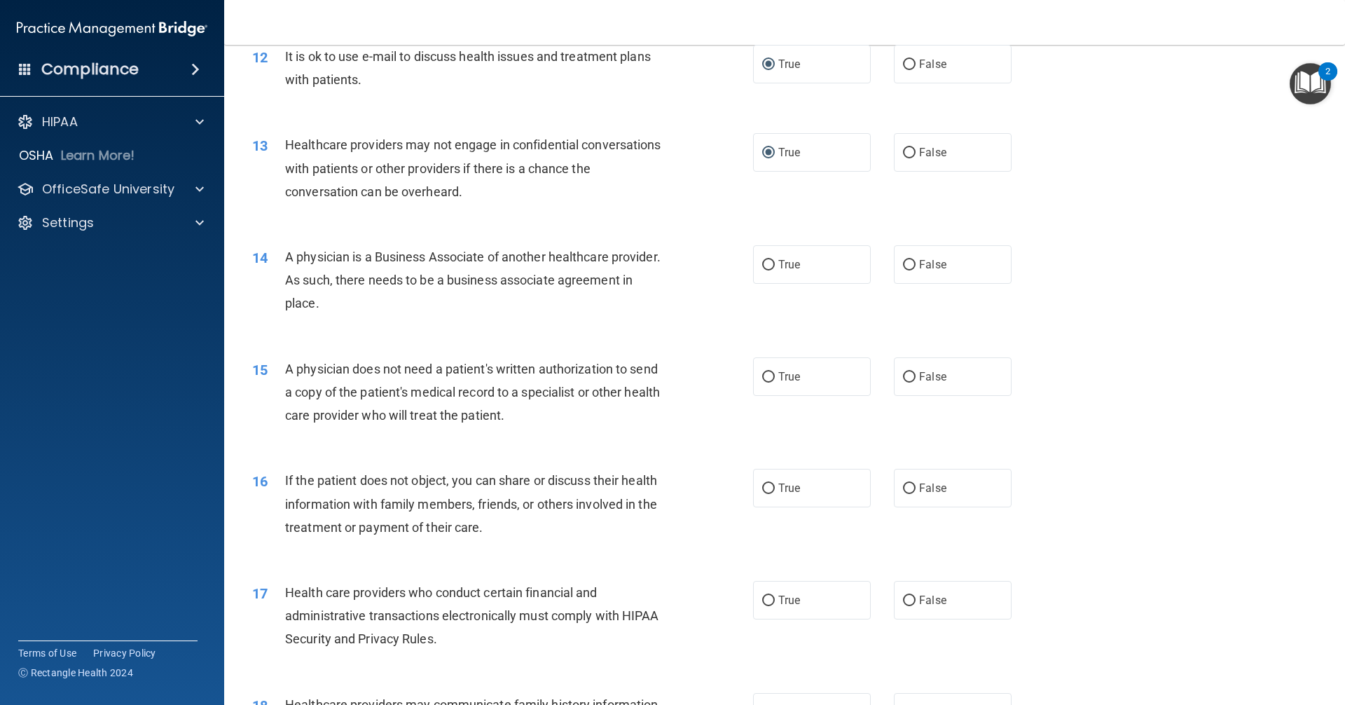
scroll to position [1331, 0]
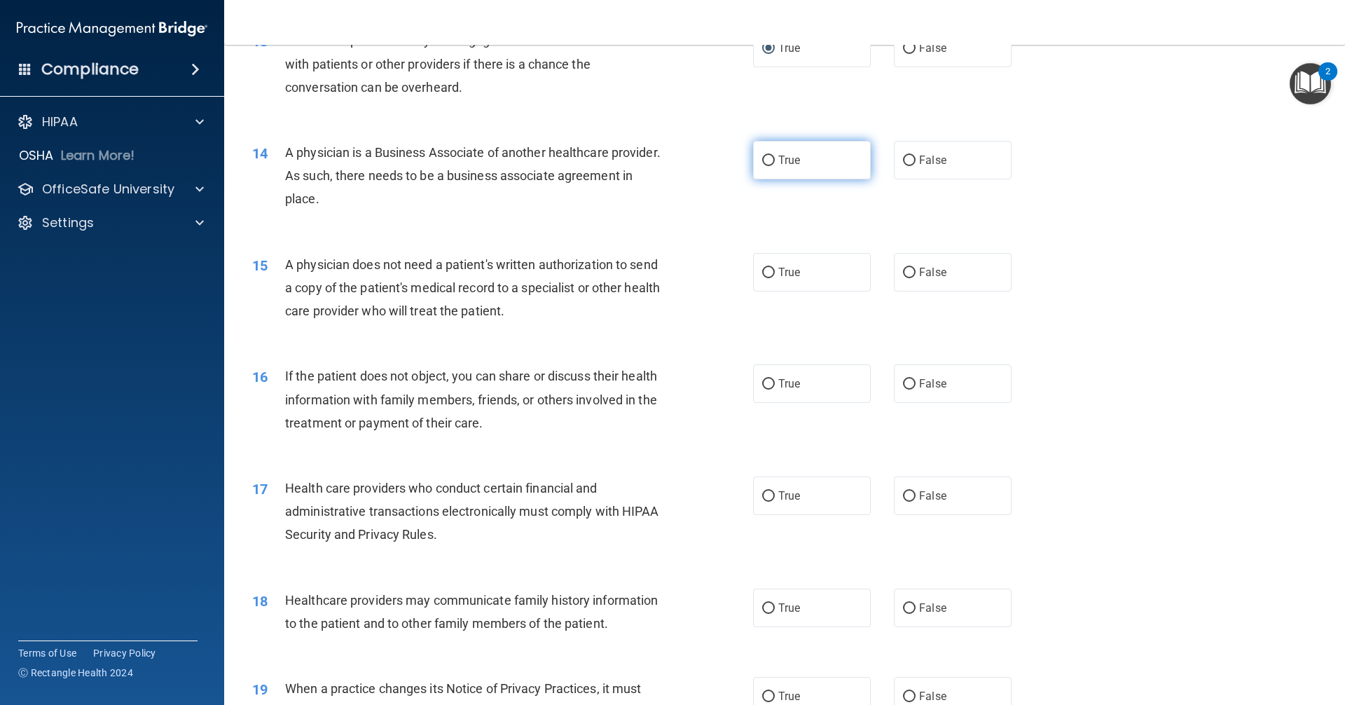
drag, startPoint x: 767, startPoint y: 156, endPoint x: 736, endPoint y: 169, distance: 33.6
click at [767, 156] on input "True" at bounding box center [768, 161] width 13 height 11
radio input "true"
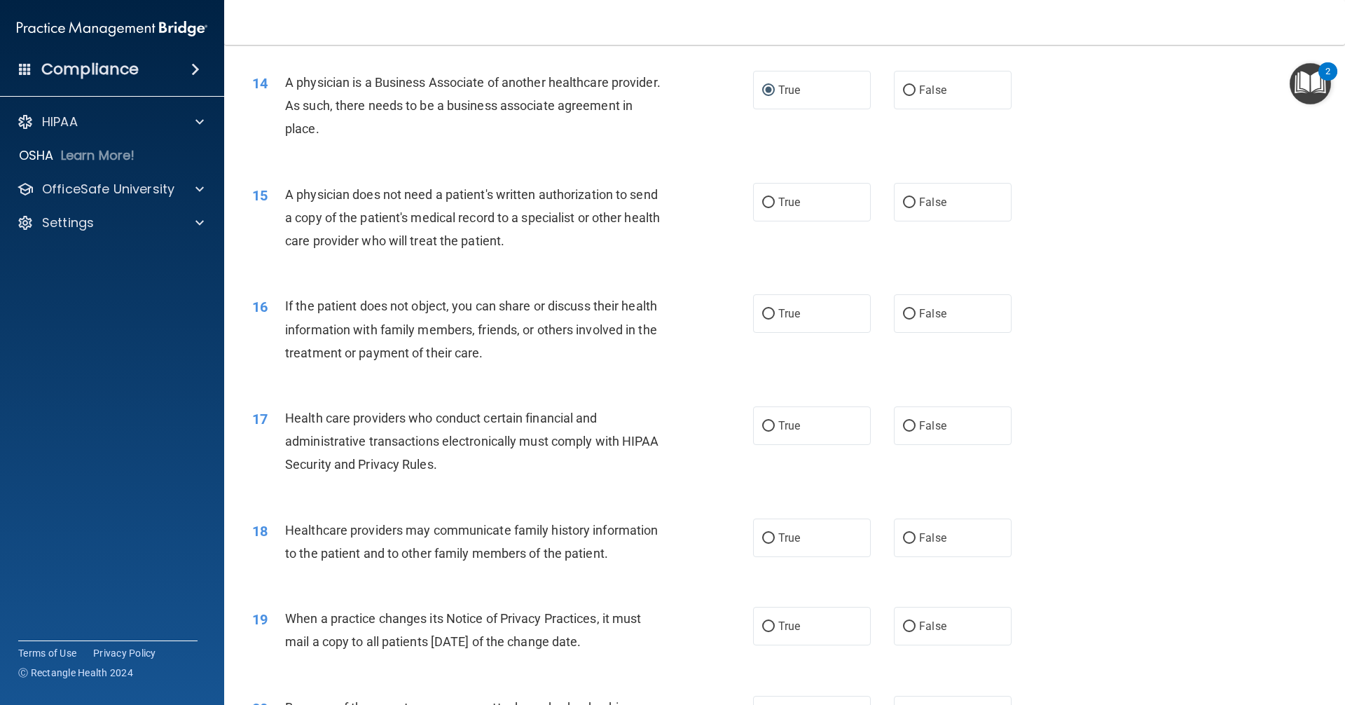
scroll to position [1472, 0]
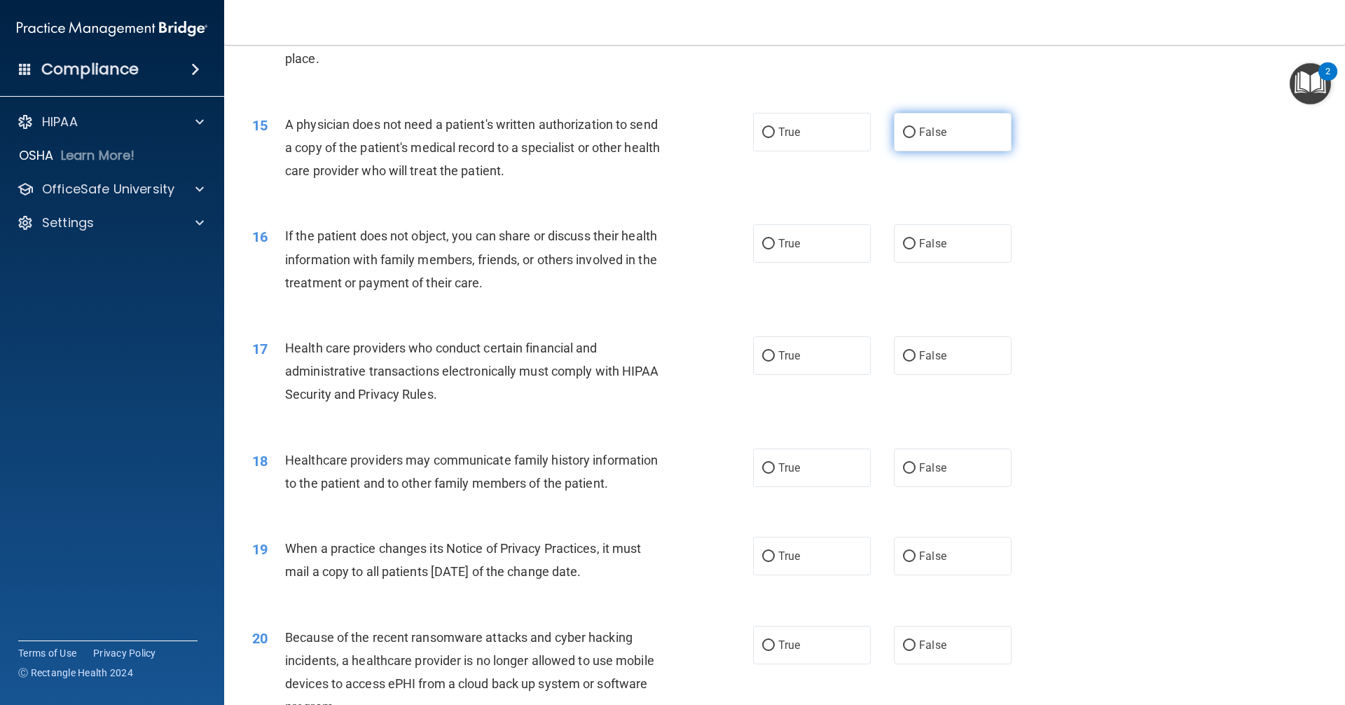
click at [904, 133] on input "False" at bounding box center [909, 133] width 13 height 11
radio input "true"
click at [905, 243] on input "False" at bounding box center [909, 244] width 13 height 11
radio input "true"
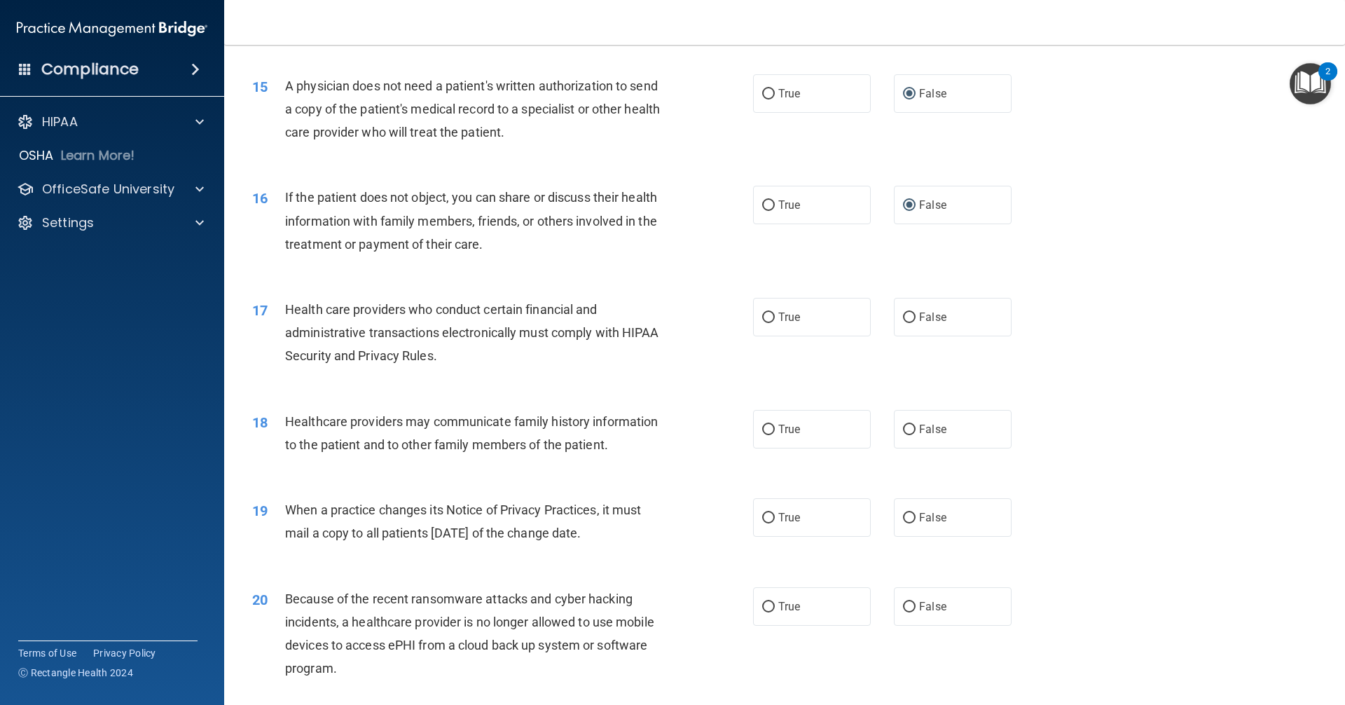
scroll to position [1612, 0]
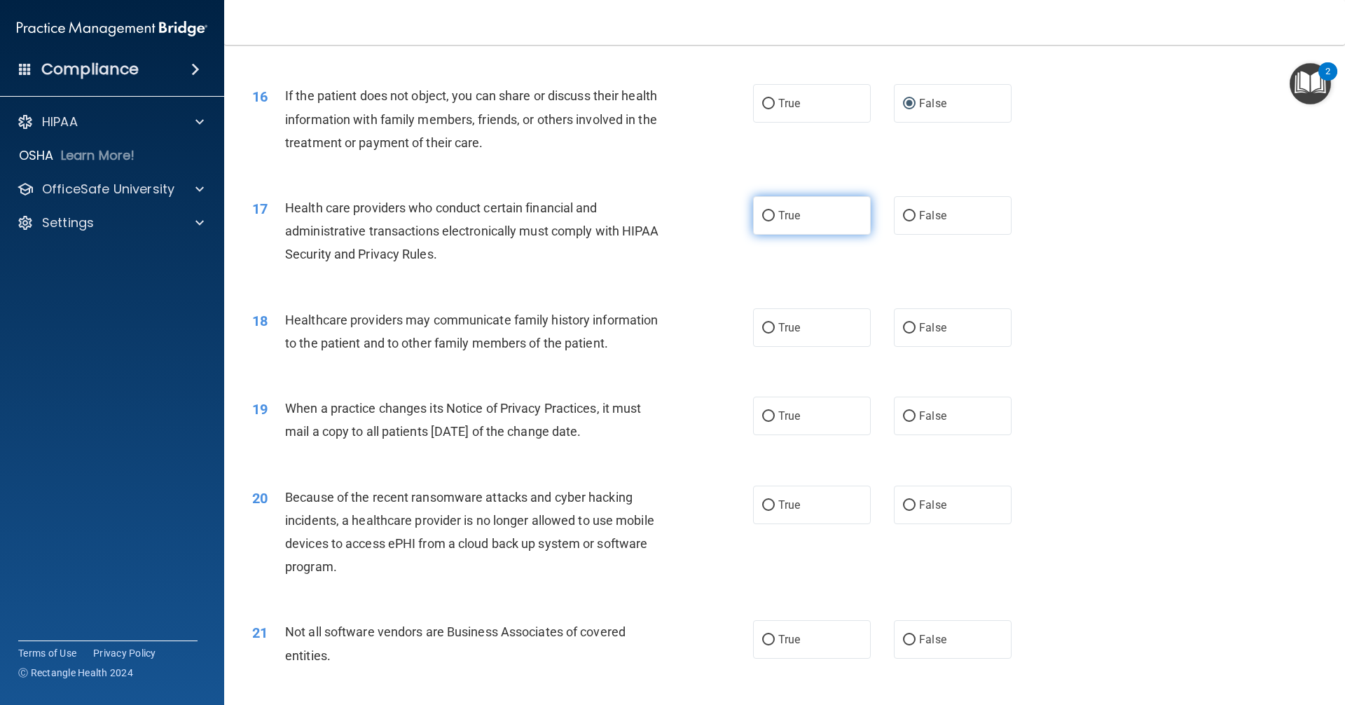
click at [767, 216] on input "True" at bounding box center [768, 216] width 13 height 11
radio input "true"
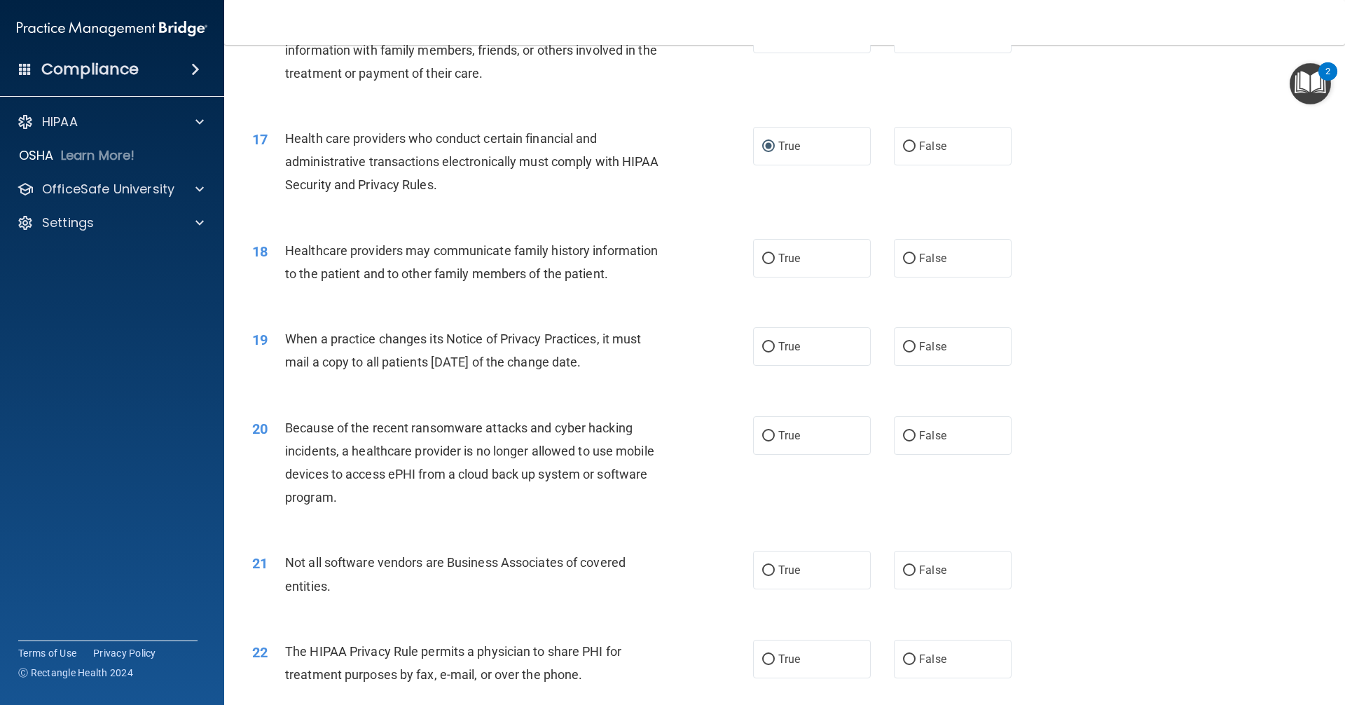
scroll to position [1682, 0]
click at [905, 256] on input "False" at bounding box center [909, 258] width 13 height 11
radio input "true"
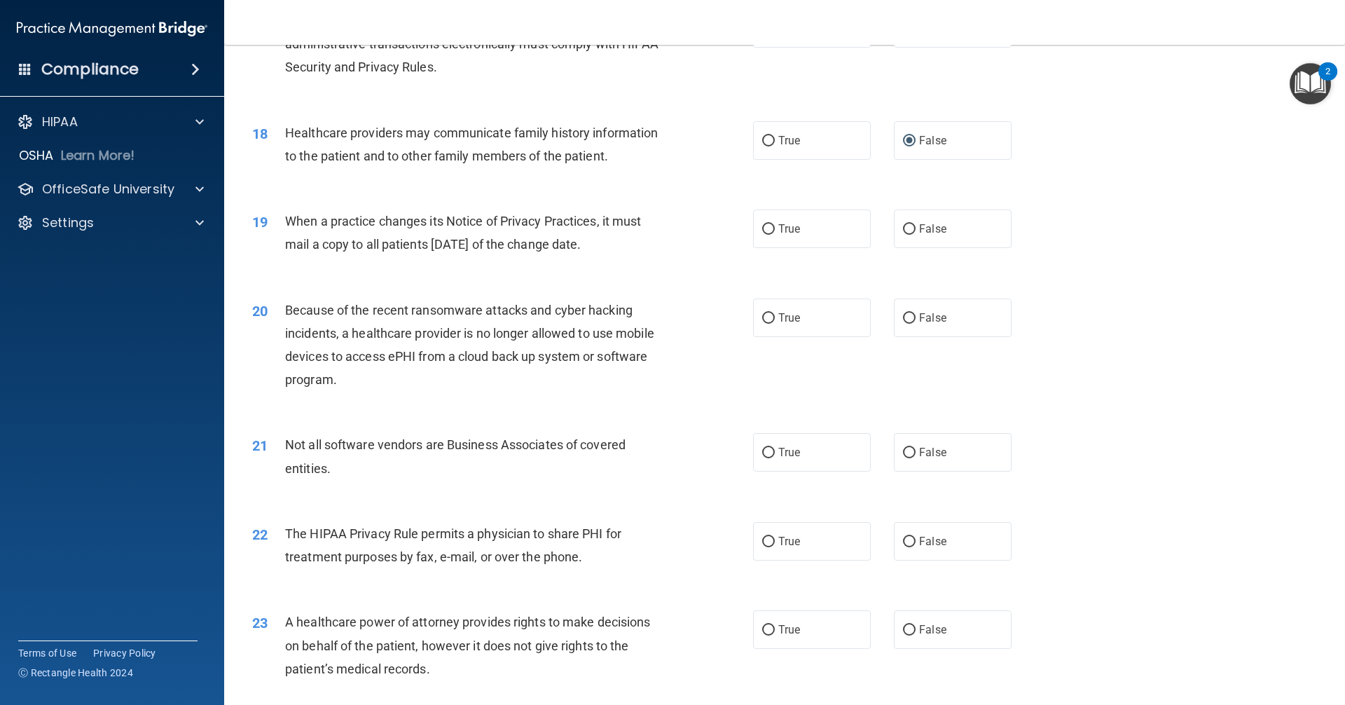
scroll to position [1822, 0]
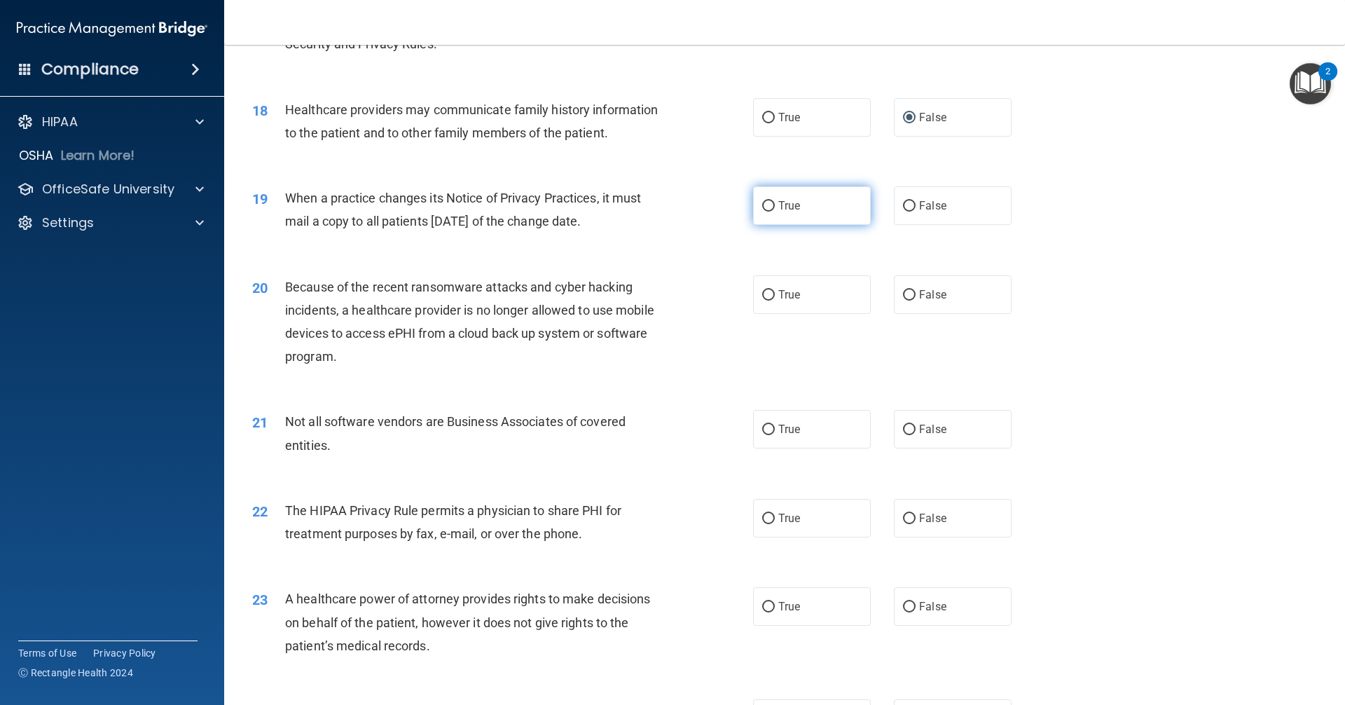
drag, startPoint x: 762, startPoint y: 207, endPoint x: 726, endPoint y: 224, distance: 39.5
click at [762, 207] on input "True" at bounding box center [768, 206] width 13 height 11
radio input "true"
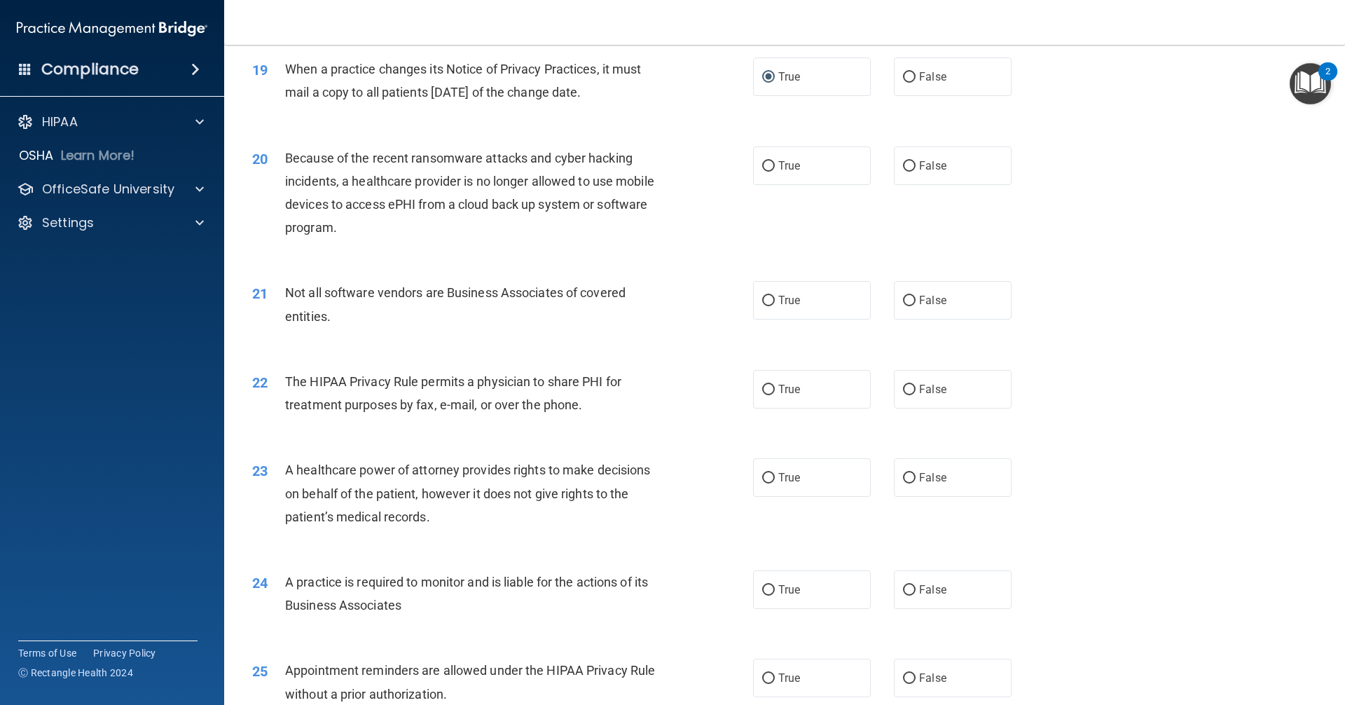
scroll to position [1962, 0]
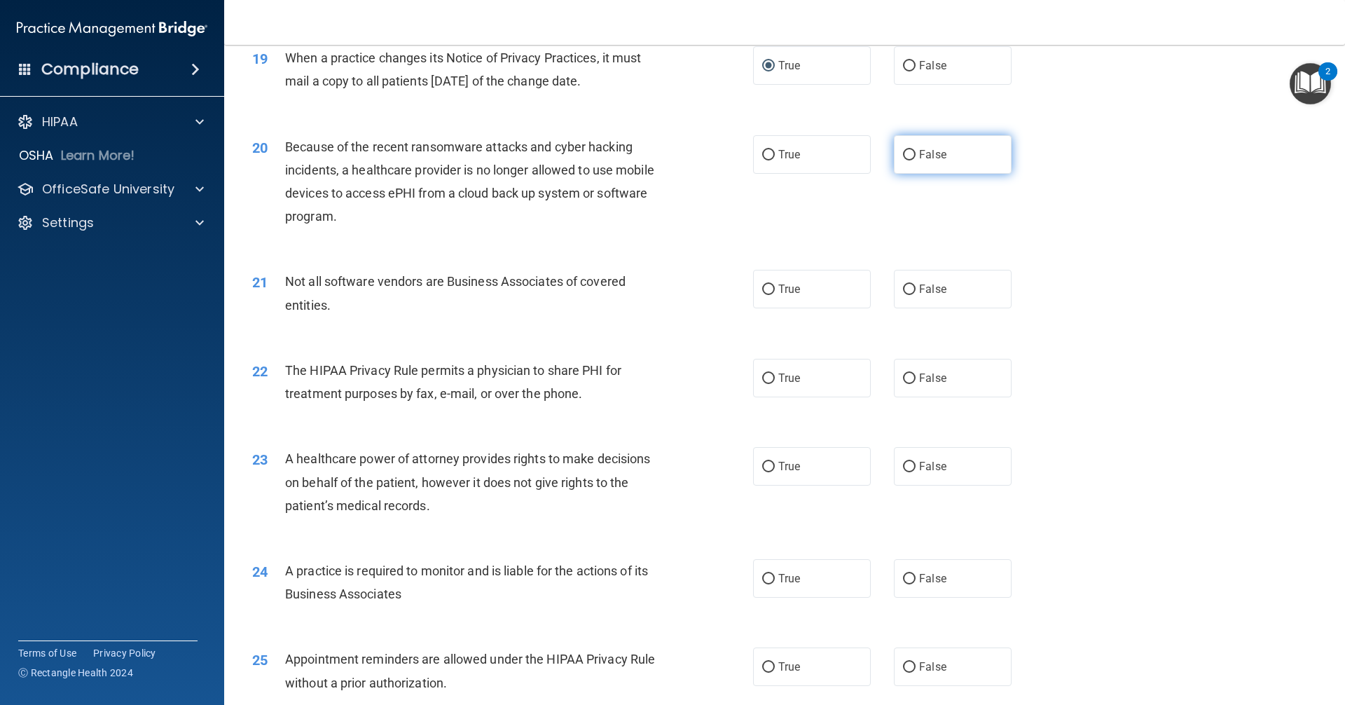
click at [903, 155] on input "False" at bounding box center [909, 155] width 13 height 11
radio input "true"
click at [767, 287] on input "True" at bounding box center [768, 290] width 13 height 11
radio input "true"
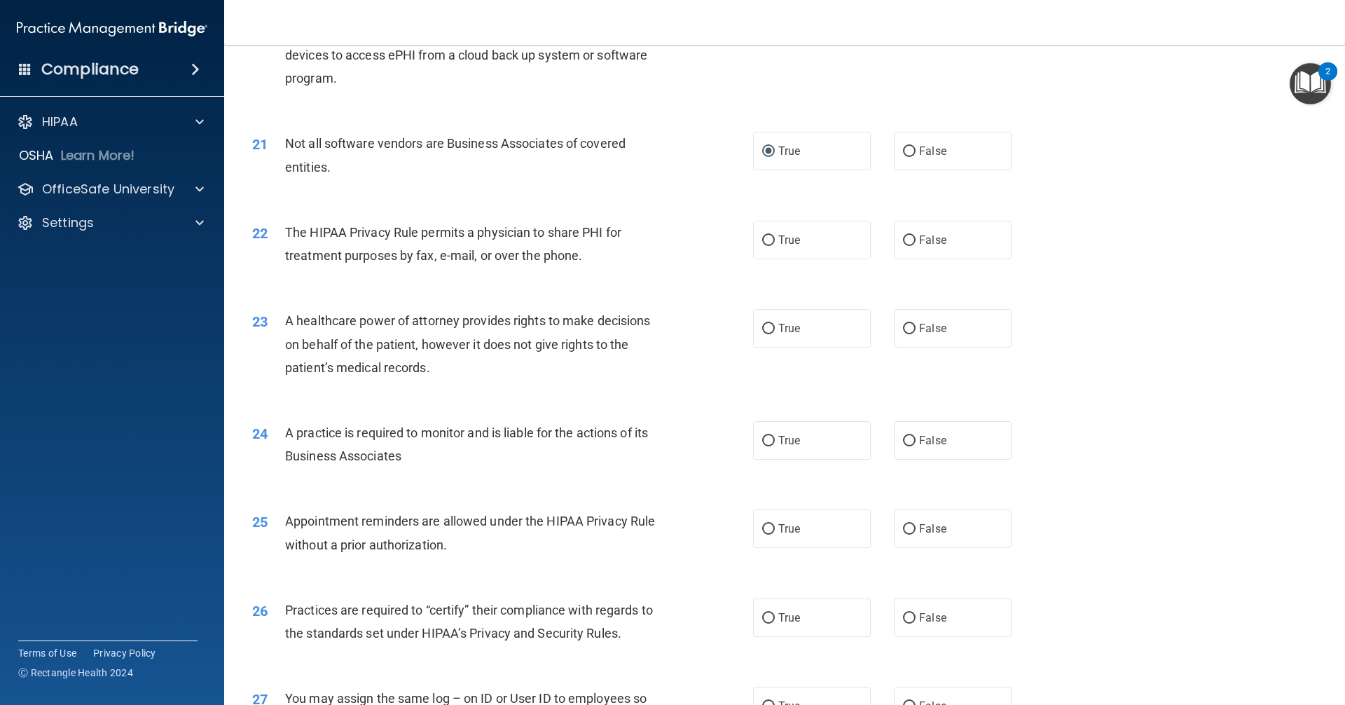
scroll to position [2102, 0]
click at [903, 238] on input "False" at bounding box center [909, 238] width 13 height 11
radio input "true"
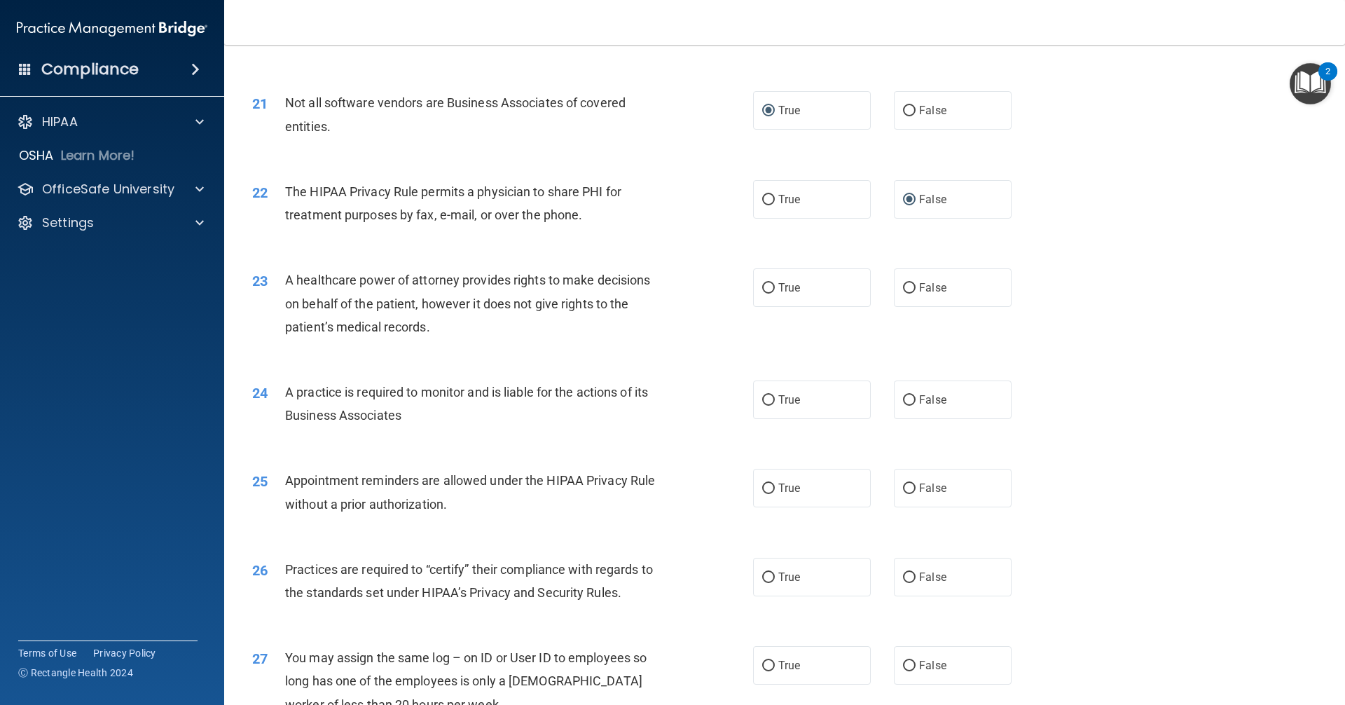
scroll to position [2172, 0]
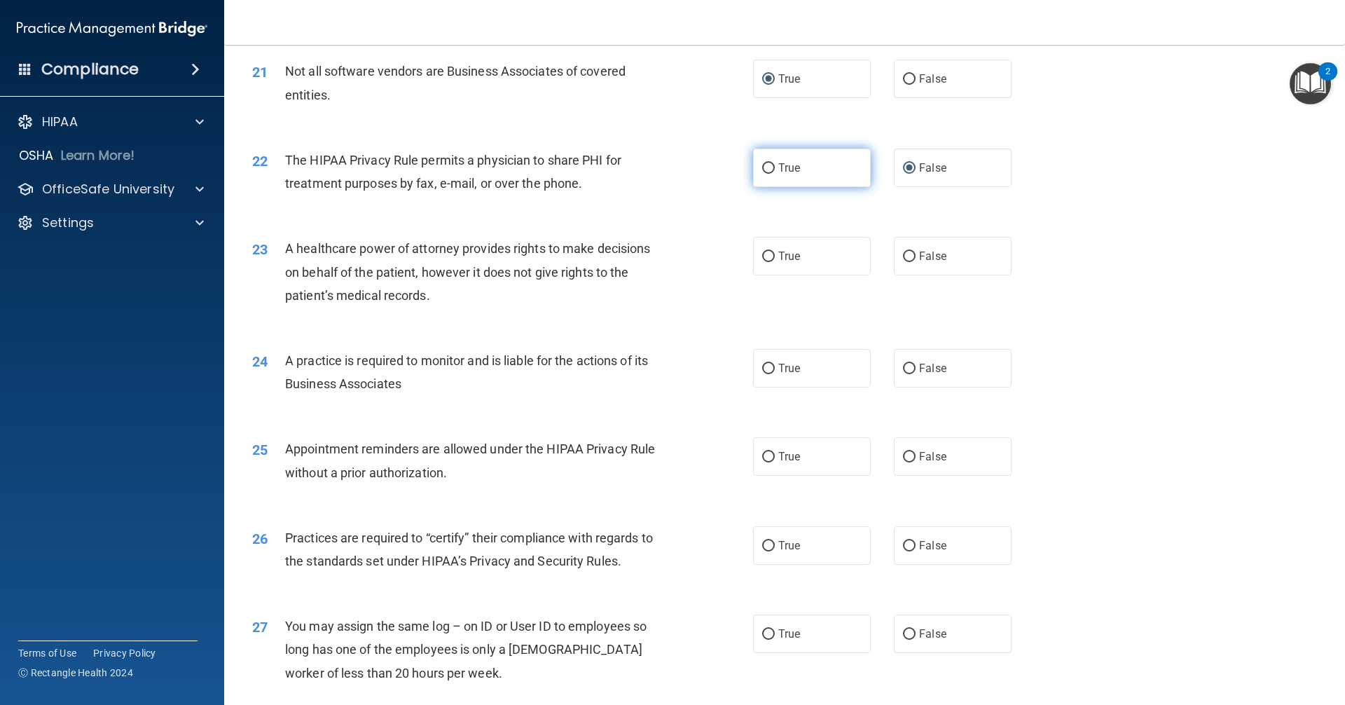
click at [764, 170] on input "True" at bounding box center [768, 168] width 13 height 11
radio input "true"
radio input "false"
click at [765, 254] on input "True" at bounding box center [768, 257] width 13 height 11
radio input "true"
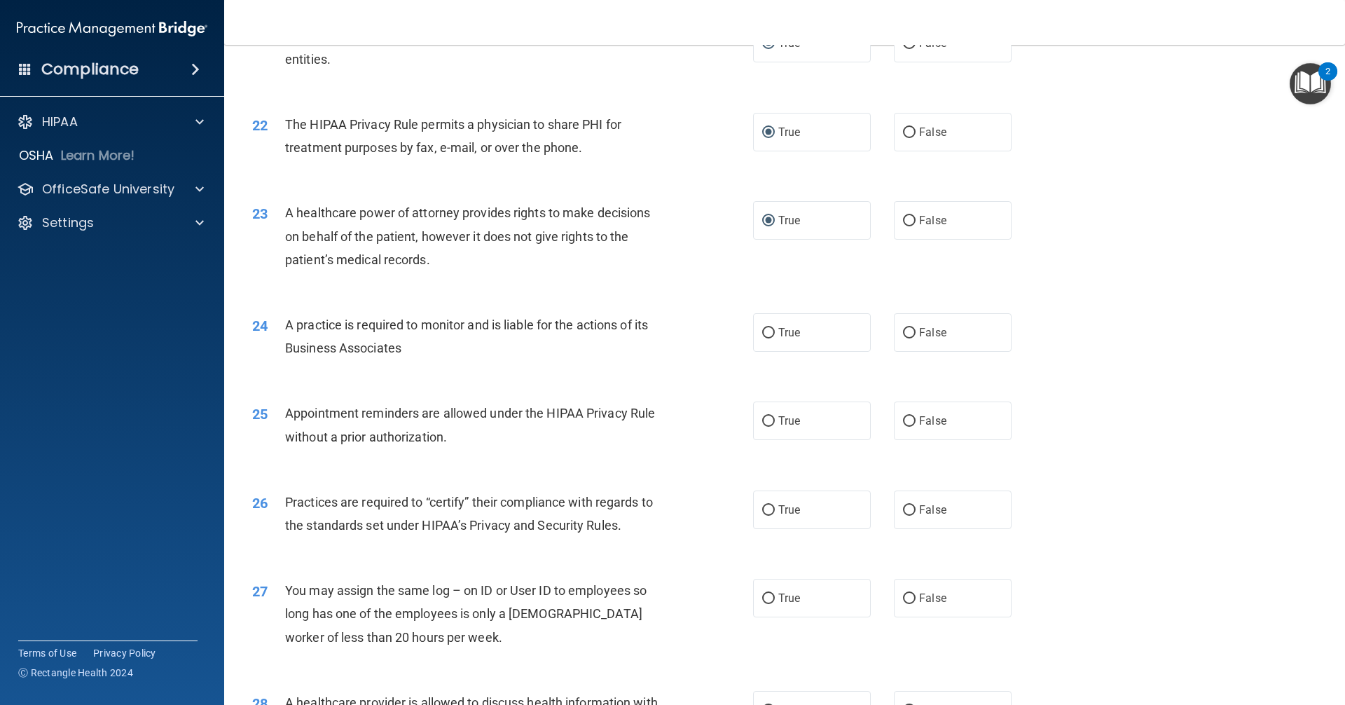
scroll to position [2312, 0]
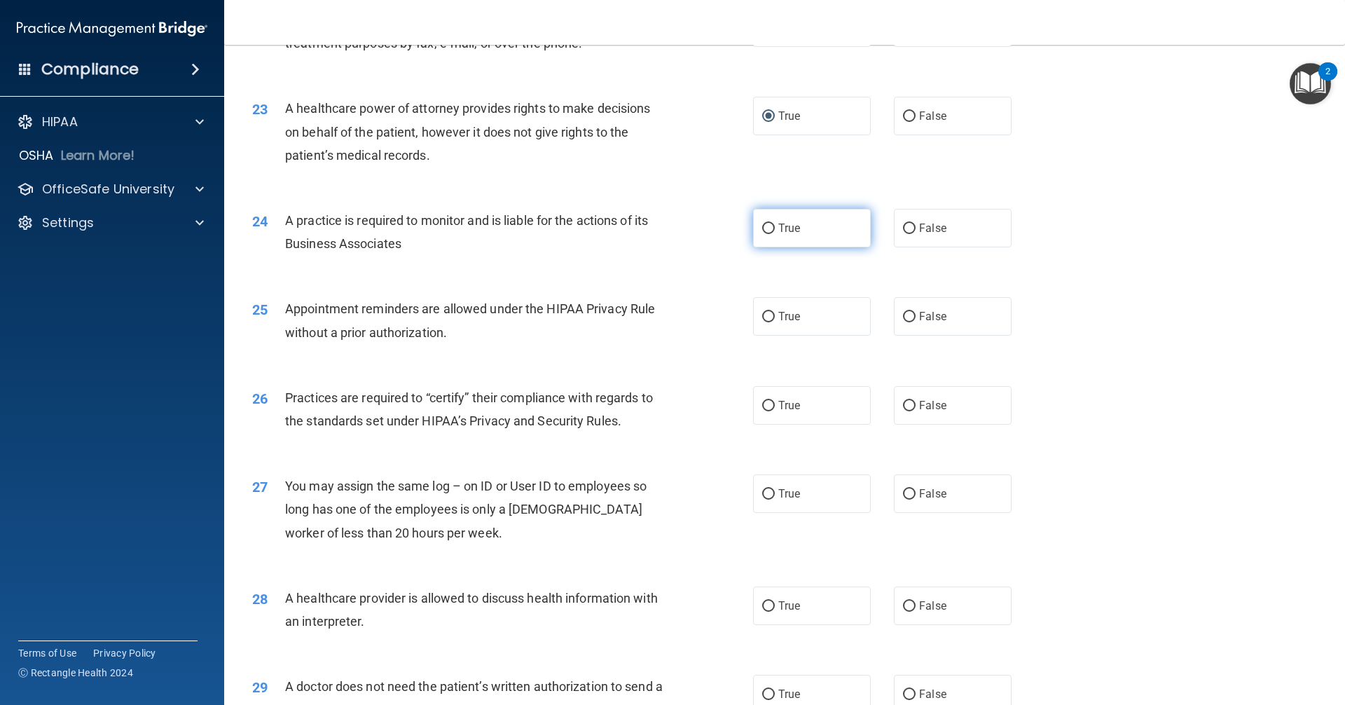
click at [767, 230] on input "True" at bounding box center [768, 229] width 13 height 11
radio input "true"
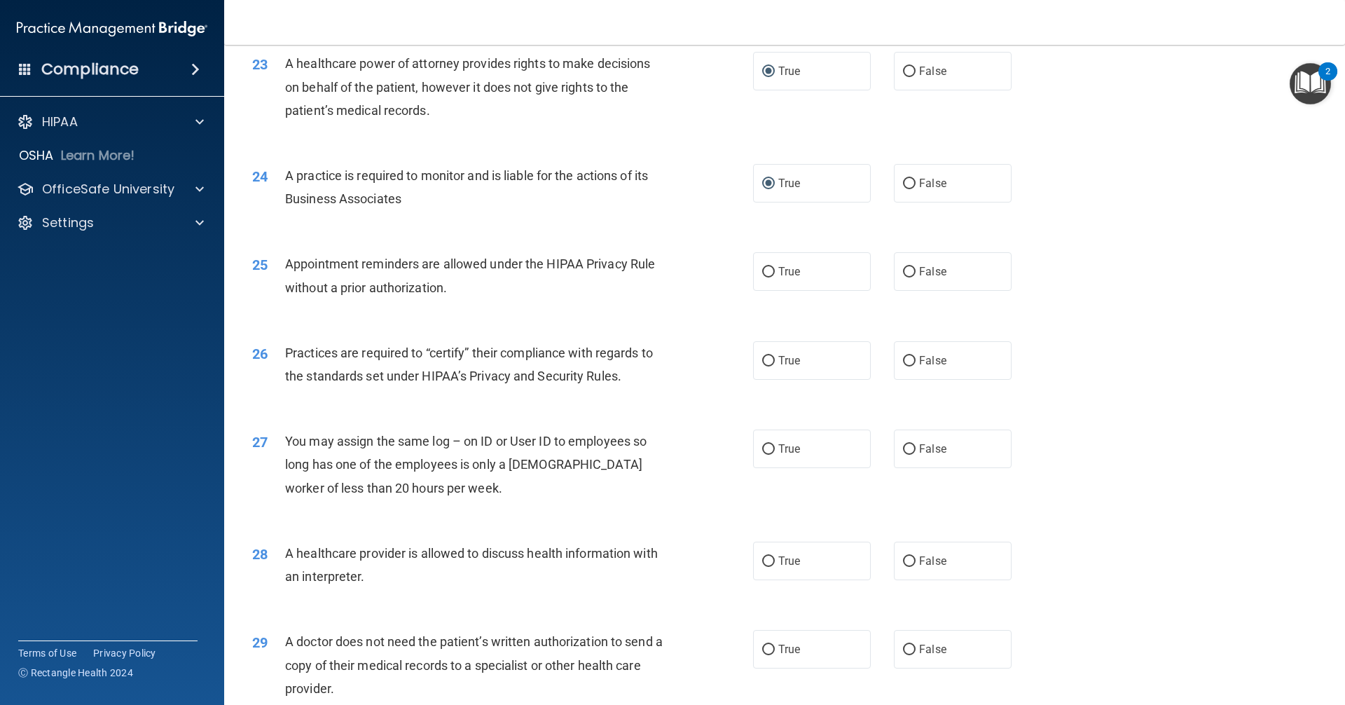
scroll to position [2383, 0]
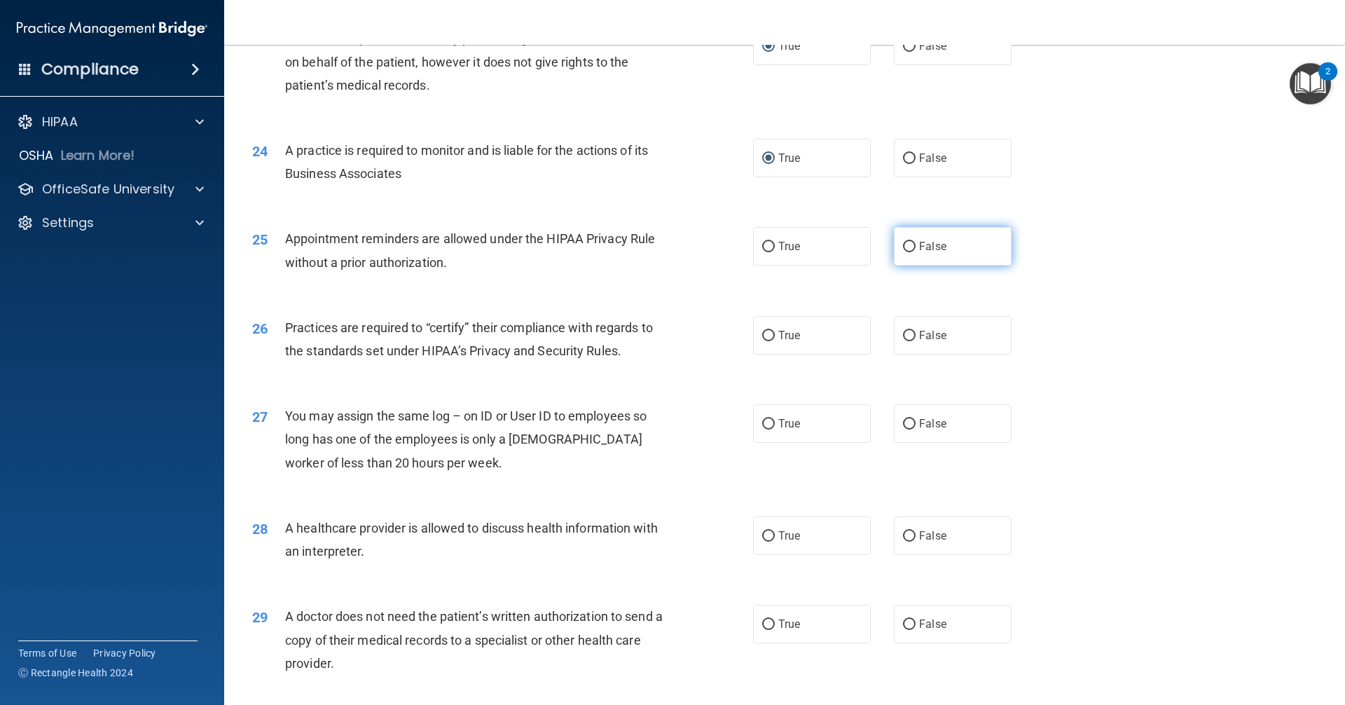
click at [903, 247] on input "False" at bounding box center [909, 247] width 13 height 11
radio input "true"
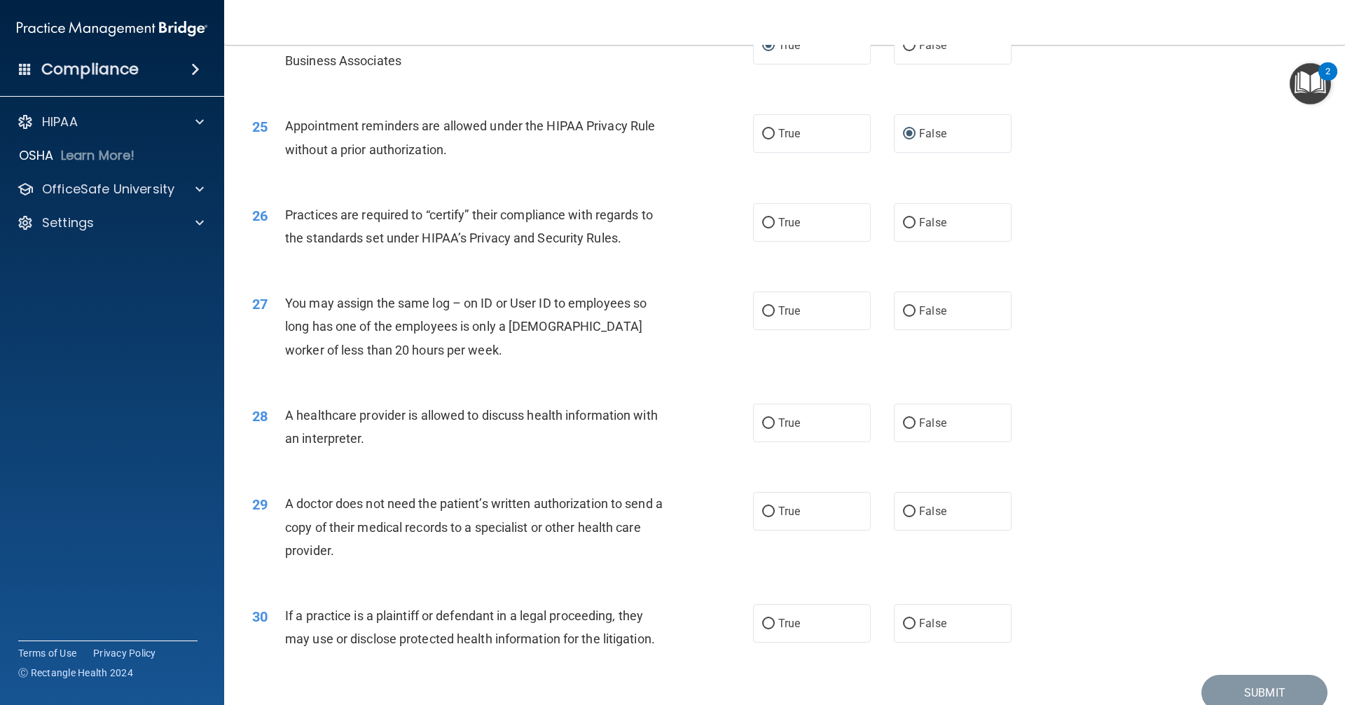
scroll to position [2523, 0]
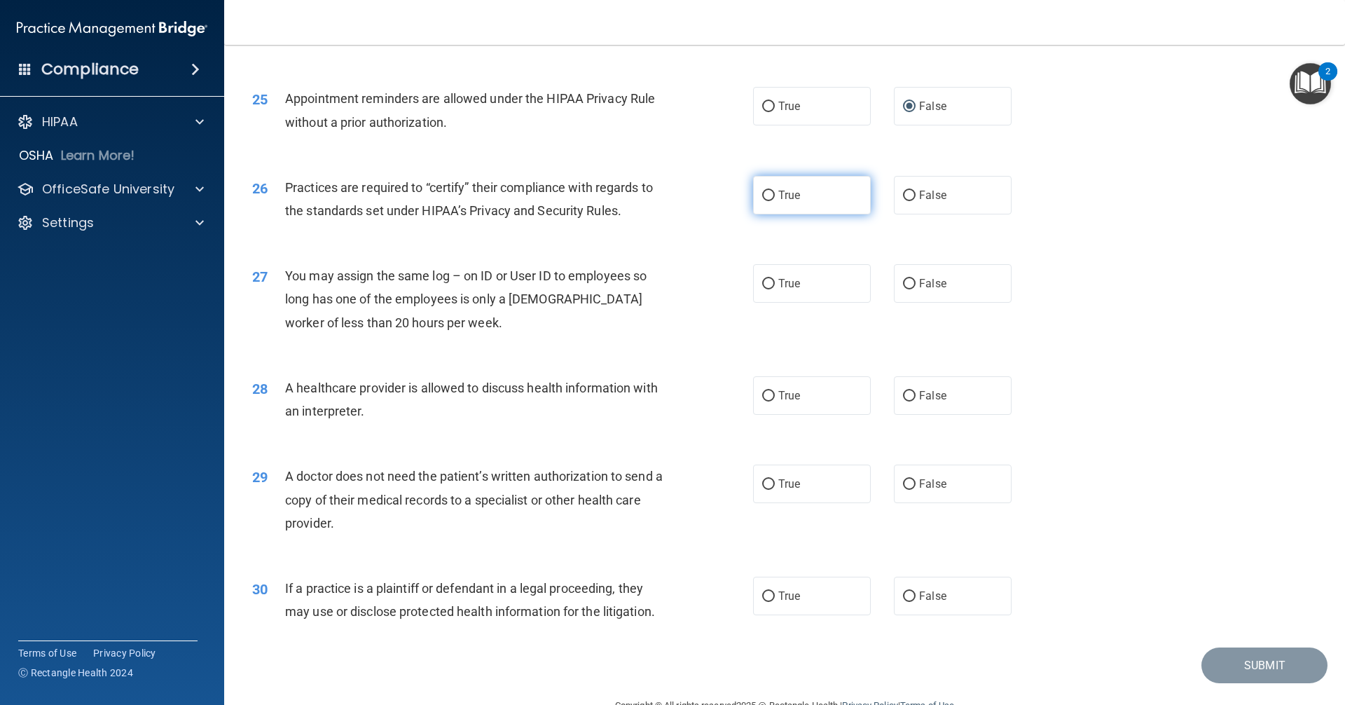
click at [774, 202] on label "True" at bounding box center [812, 195] width 118 height 39
click at [774, 201] on input "True" at bounding box center [768, 196] width 13 height 11
radio input "true"
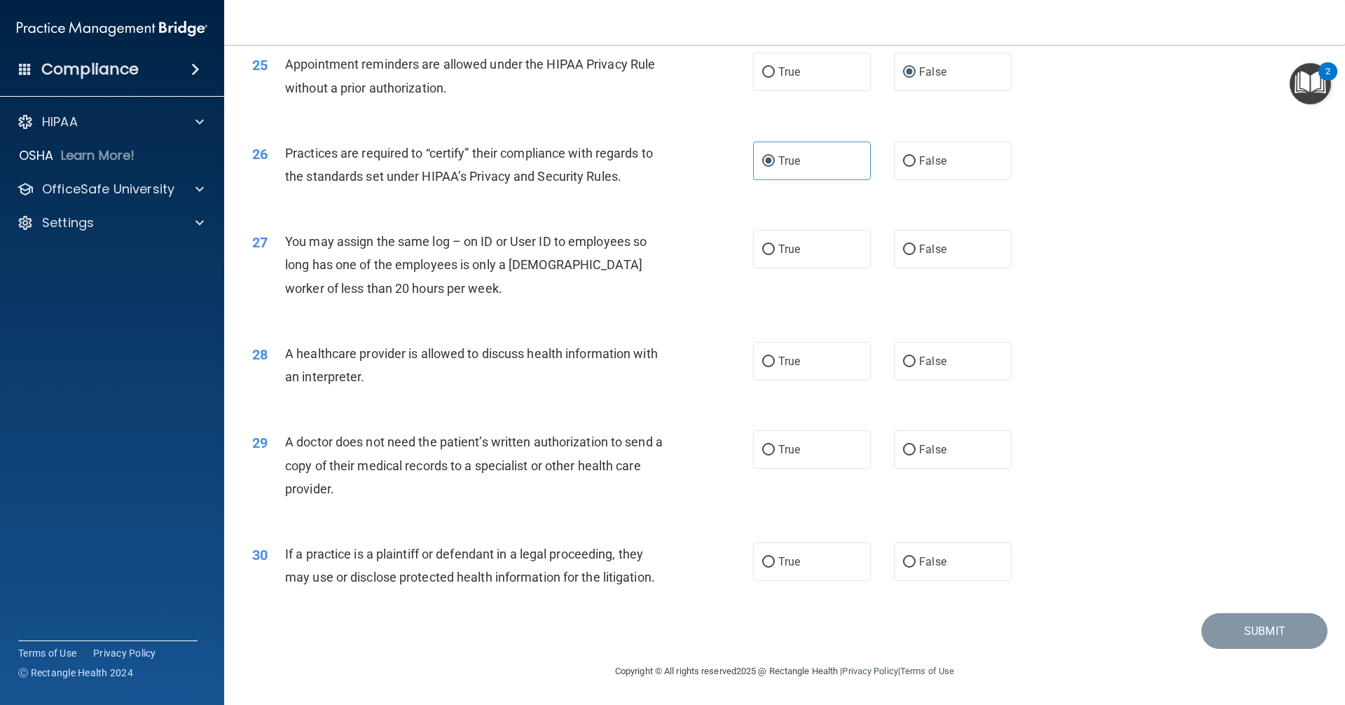
drag, startPoint x: 904, startPoint y: 246, endPoint x: 817, endPoint y: 273, distance: 90.9
click at [904, 247] on input "False" at bounding box center [909, 250] width 13 height 11
radio input "true"
click at [765, 358] on input "True" at bounding box center [768, 362] width 13 height 11
radio input "true"
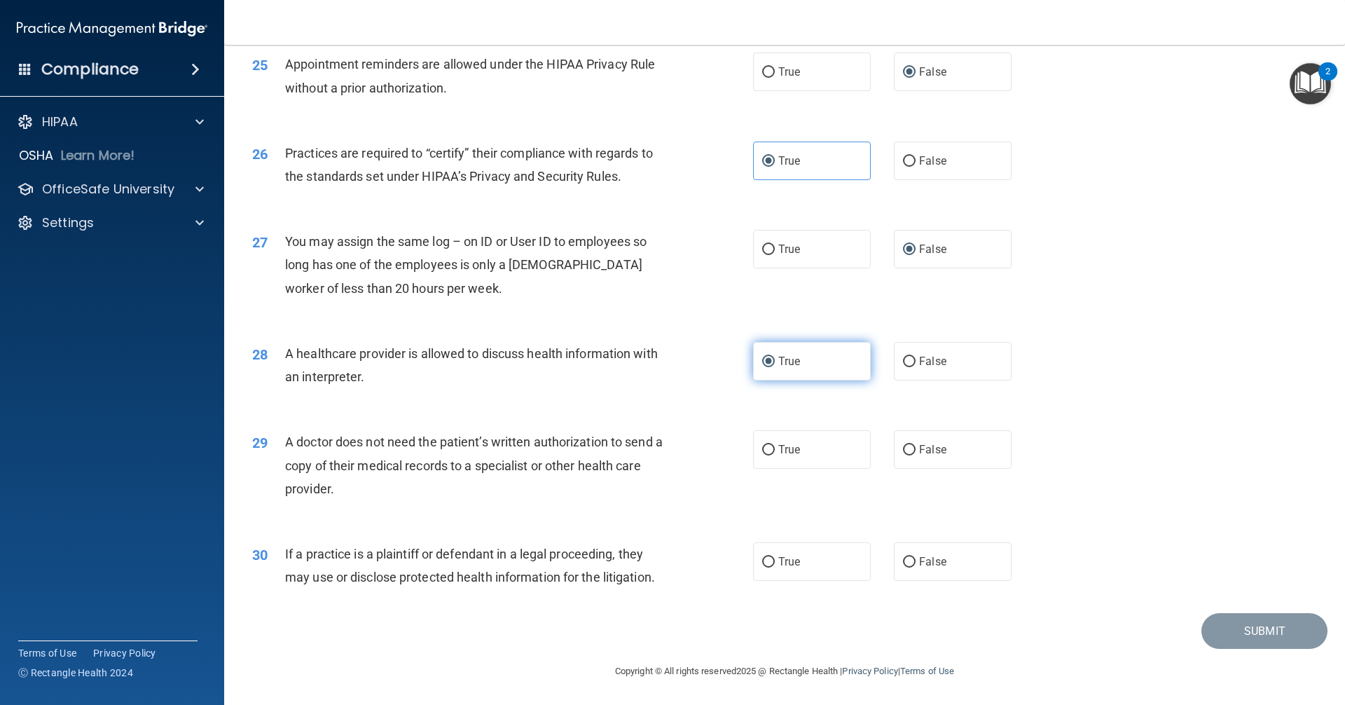
click at [763, 359] on input "True" at bounding box center [768, 362] width 13 height 11
drag, startPoint x: 905, startPoint y: 361, endPoint x: 858, endPoint y: 375, distance: 48.3
click at [903, 362] on input "False" at bounding box center [909, 362] width 13 height 11
radio input "true"
radio input "false"
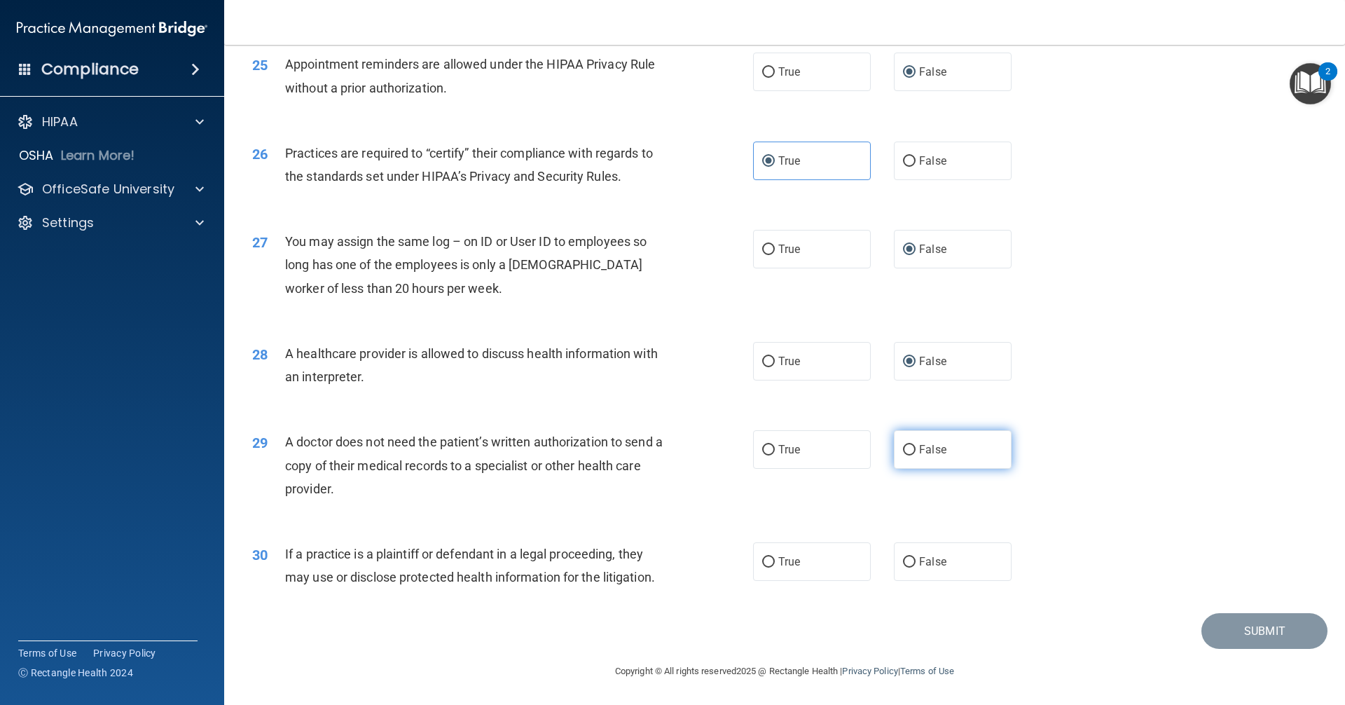
drag, startPoint x: 905, startPoint y: 453, endPoint x: 879, endPoint y: 459, distance: 26.0
click at [904, 453] on input "False" at bounding box center [909, 450] width 13 height 11
radio input "true"
click at [903, 559] on input "False" at bounding box center [909, 562] width 13 height 11
radio input "true"
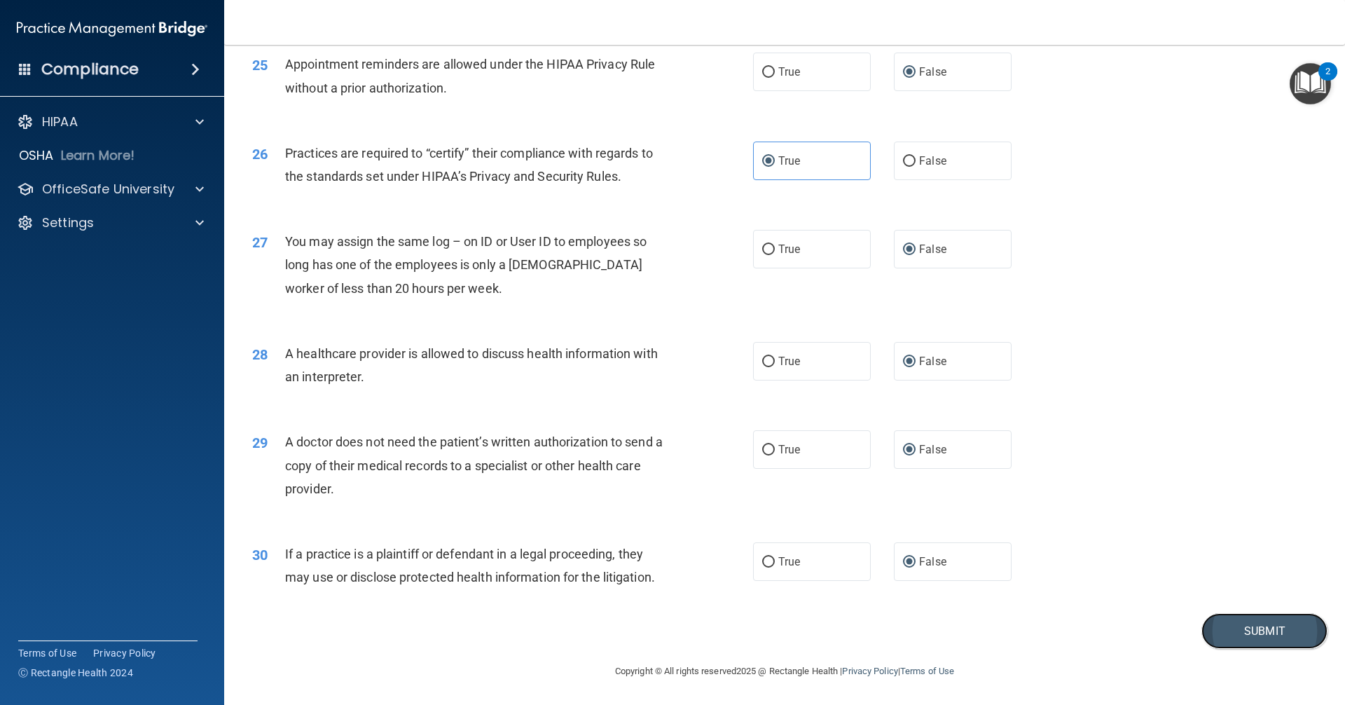
click at [1263, 624] on button "Submit" at bounding box center [1265, 631] width 126 height 36
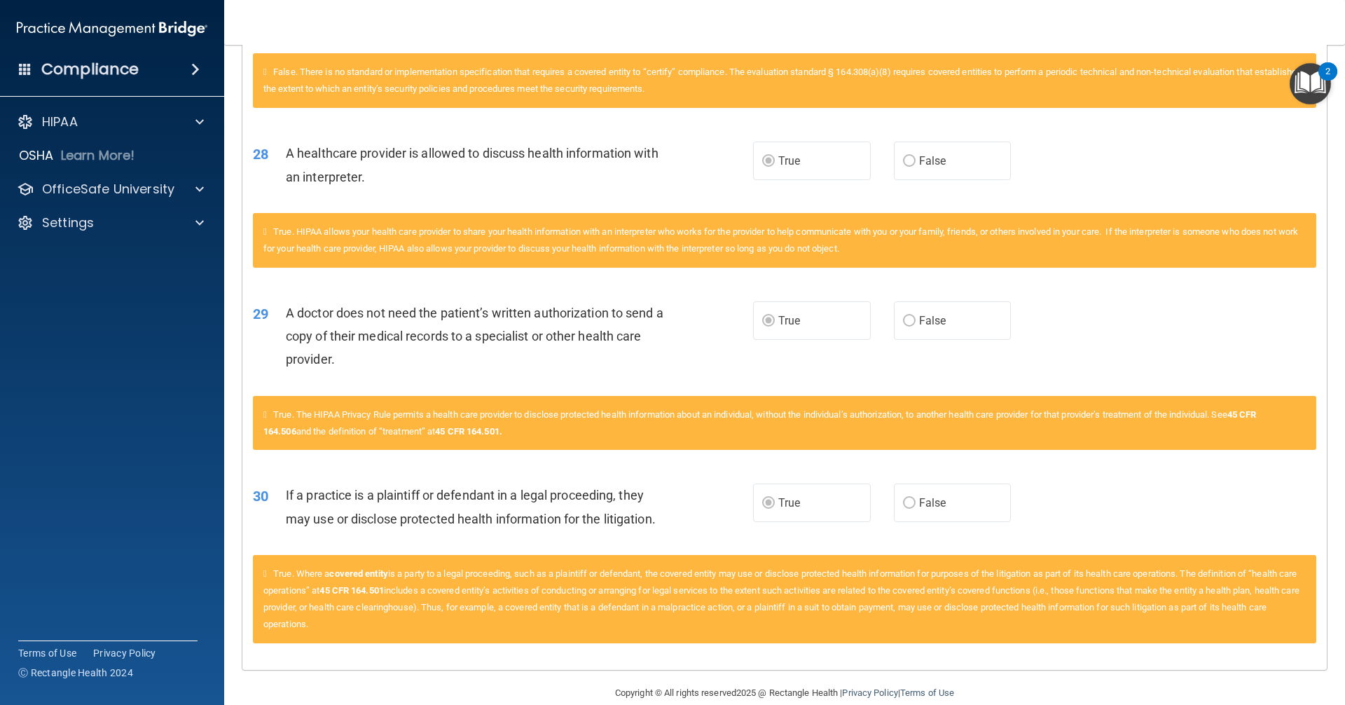
scroll to position [3294, 0]
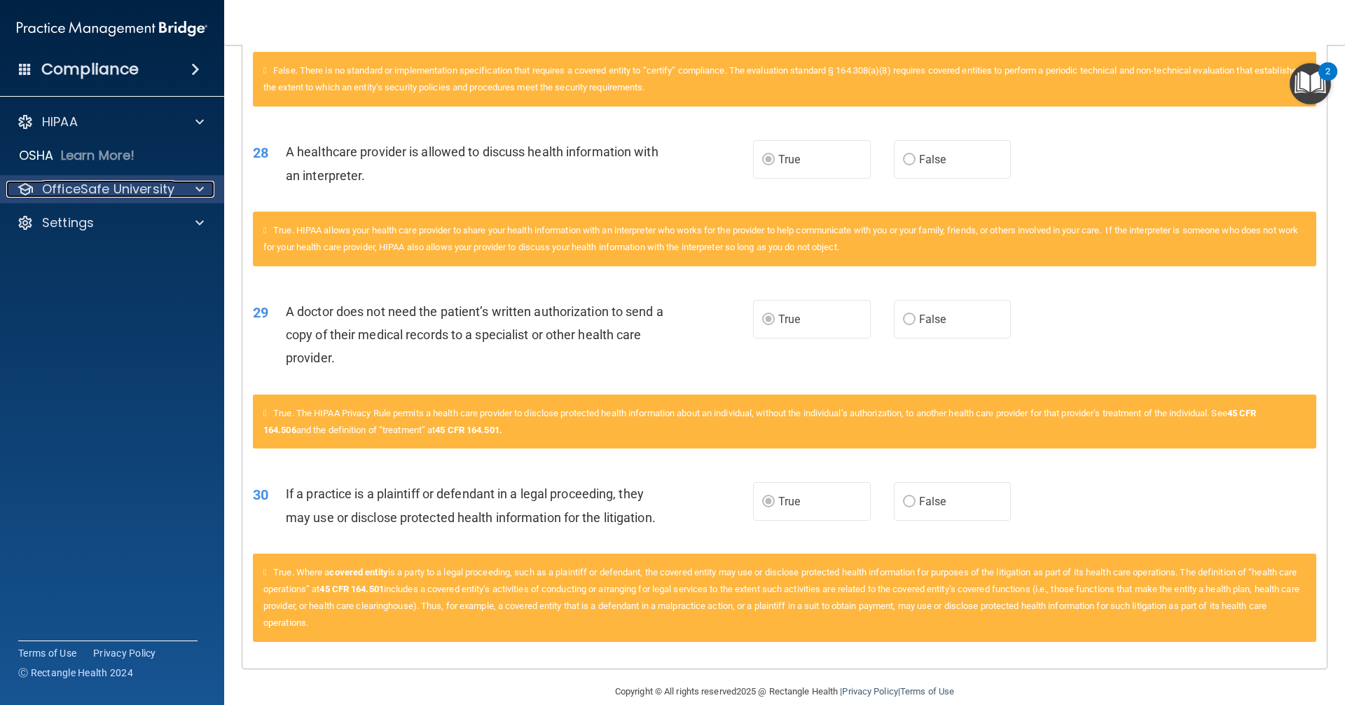
click at [142, 187] on p "OfficeSafe University" at bounding box center [108, 189] width 132 height 17
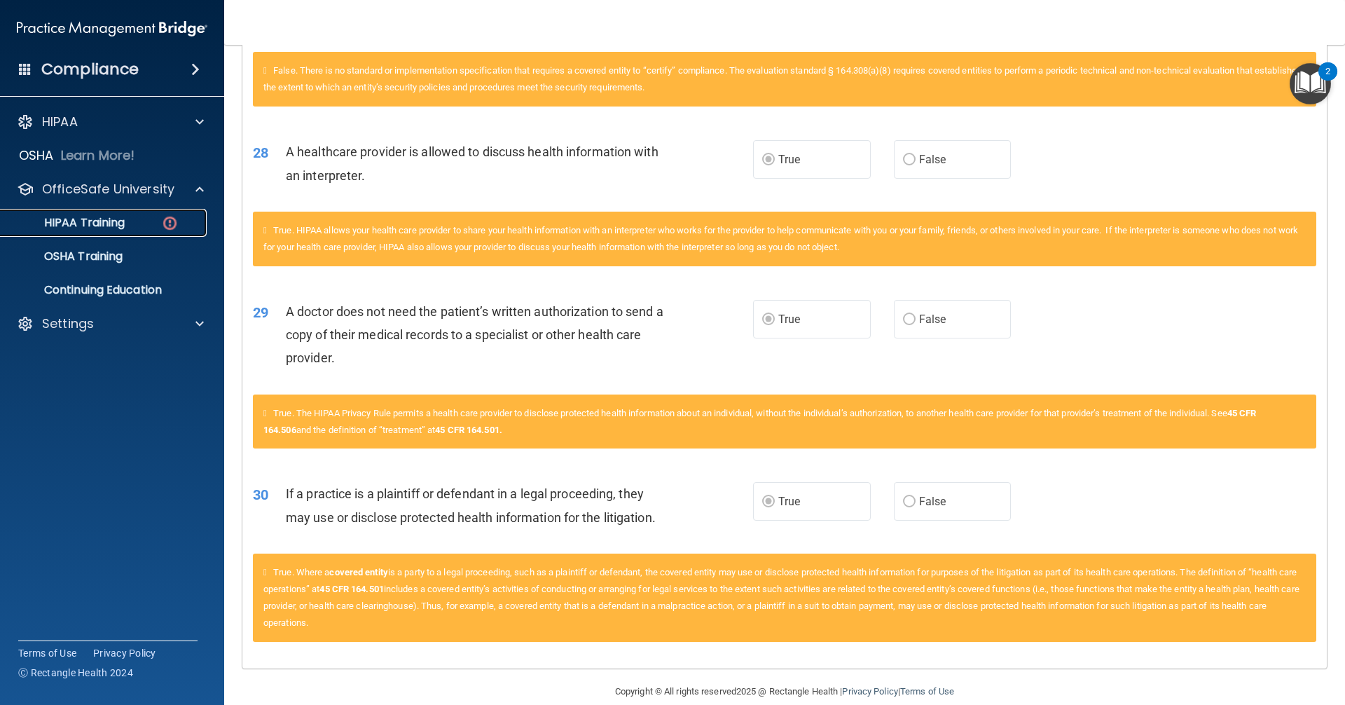
click at [133, 224] on div "HIPAA Training" at bounding box center [104, 223] width 191 height 14
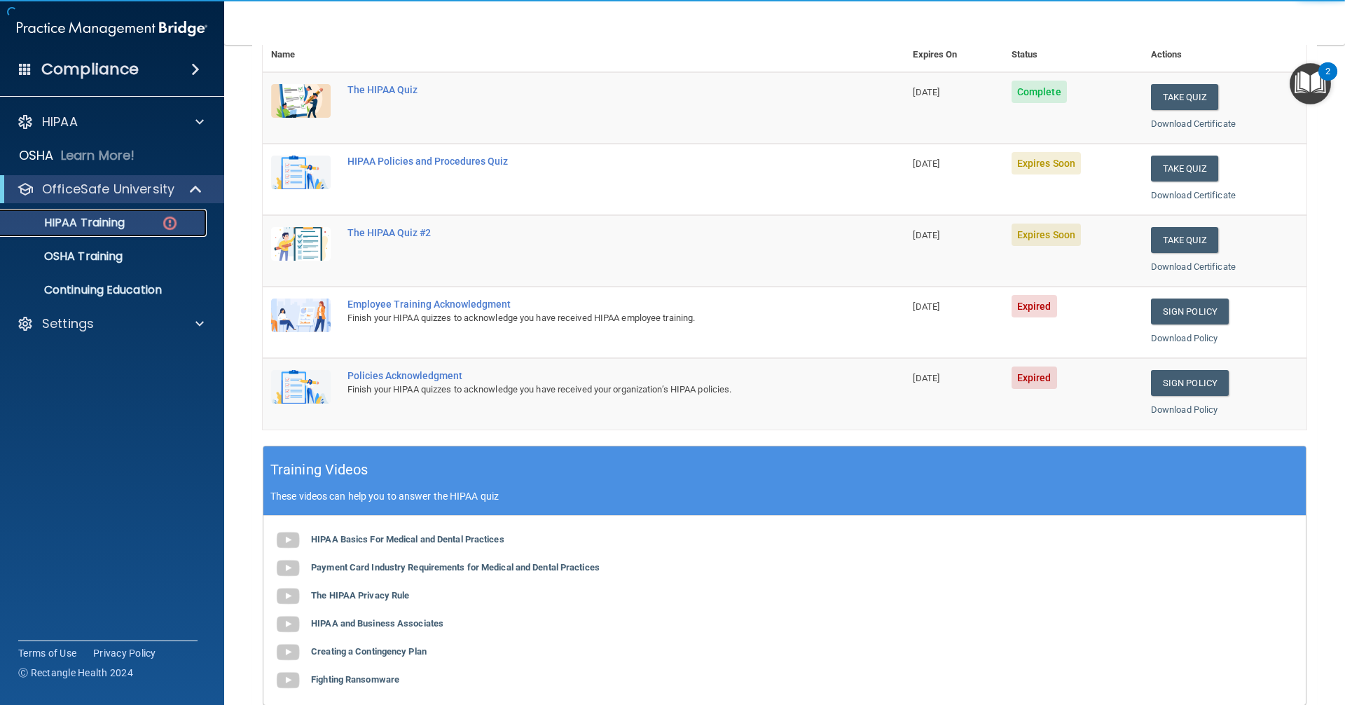
scroll to position [173, 0]
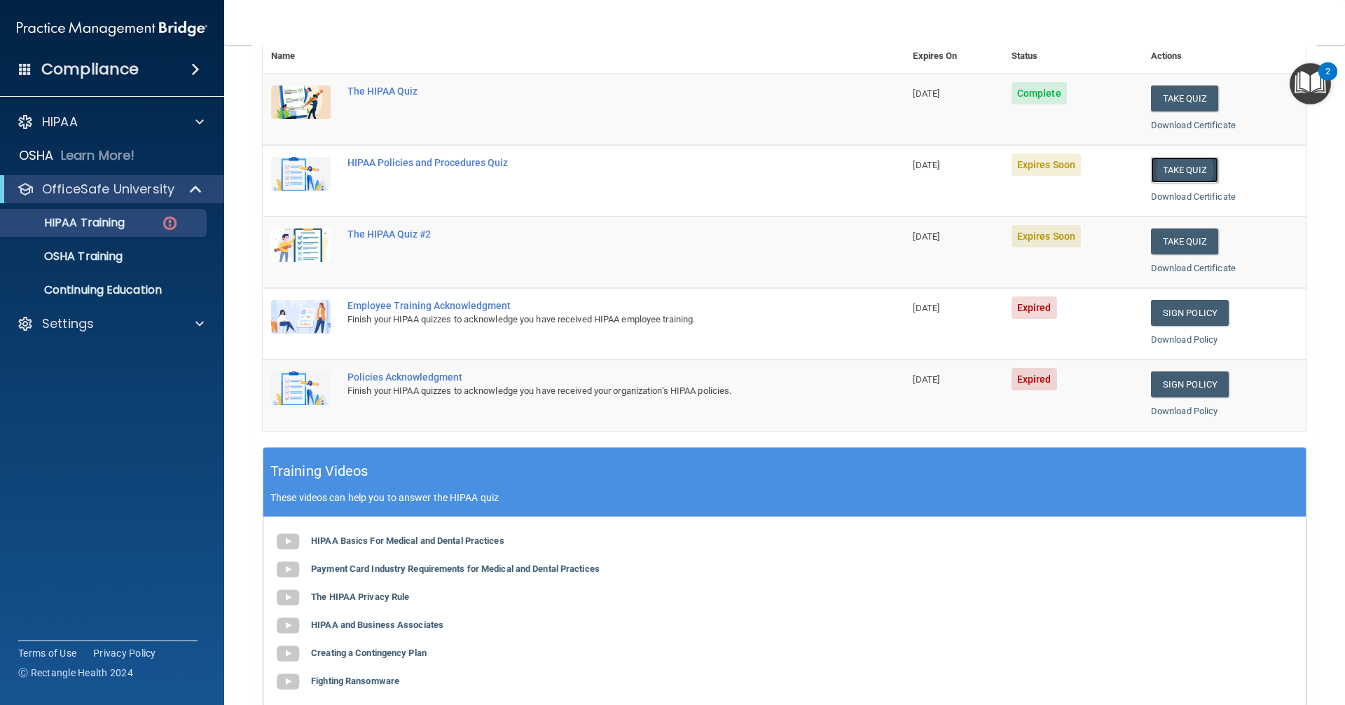
click at [1178, 165] on button "Take Quiz" at bounding box center [1184, 170] width 67 height 26
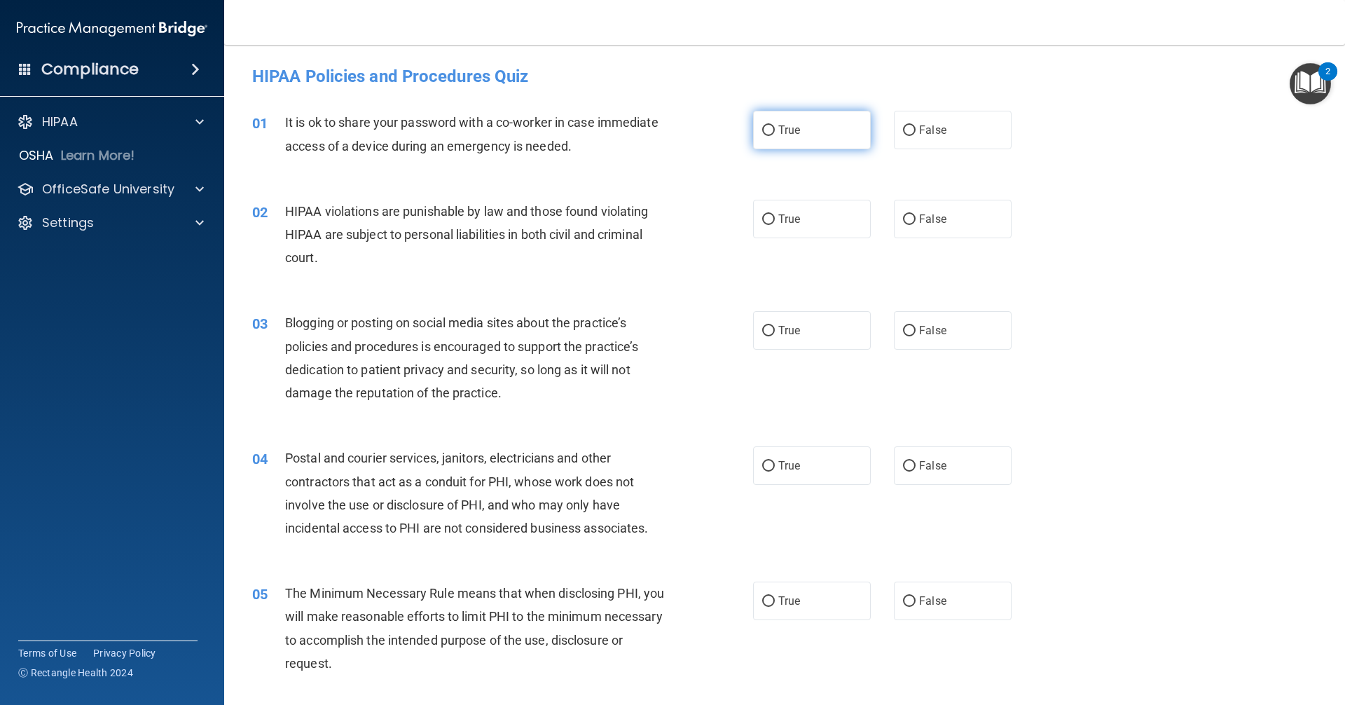
click at [762, 134] on input "True" at bounding box center [768, 130] width 13 height 11
radio input "true"
click at [907, 223] on input "False" at bounding box center [909, 219] width 13 height 11
radio input "true"
click at [765, 327] on input "True" at bounding box center [768, 331] width 13 height 11
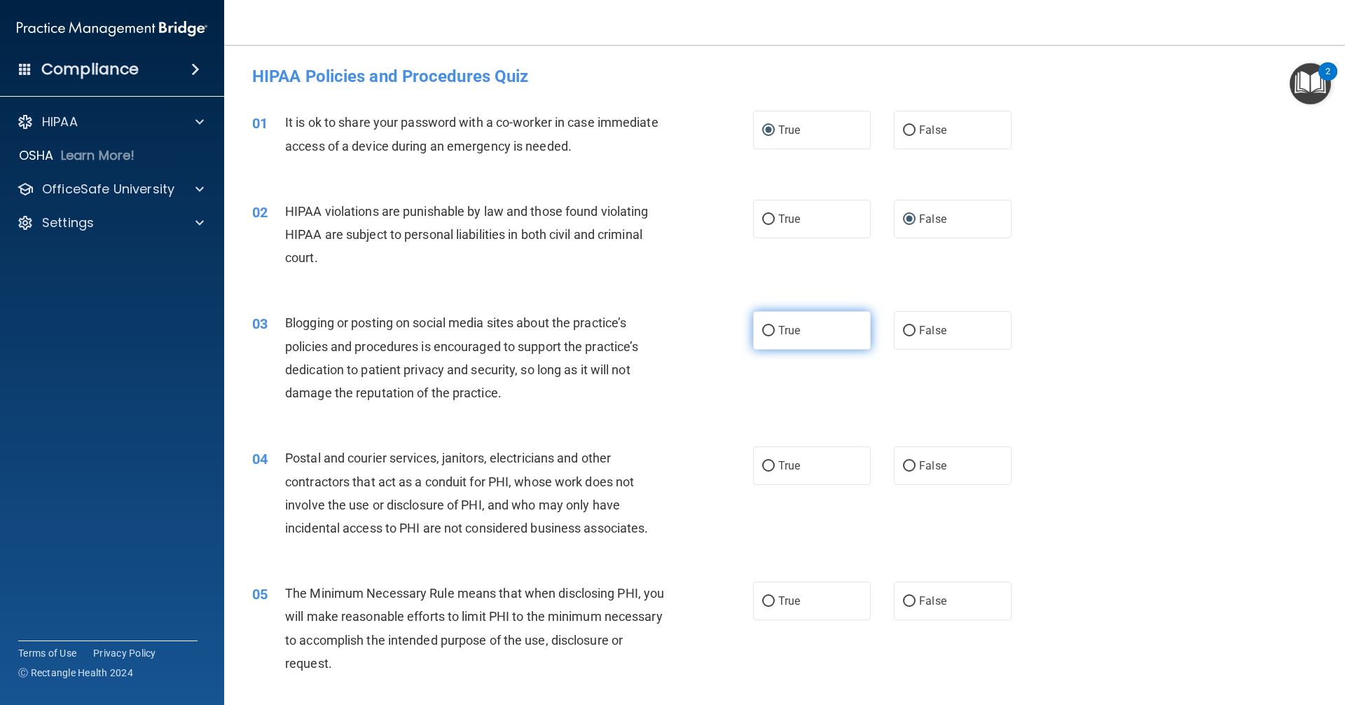
radio input "true"
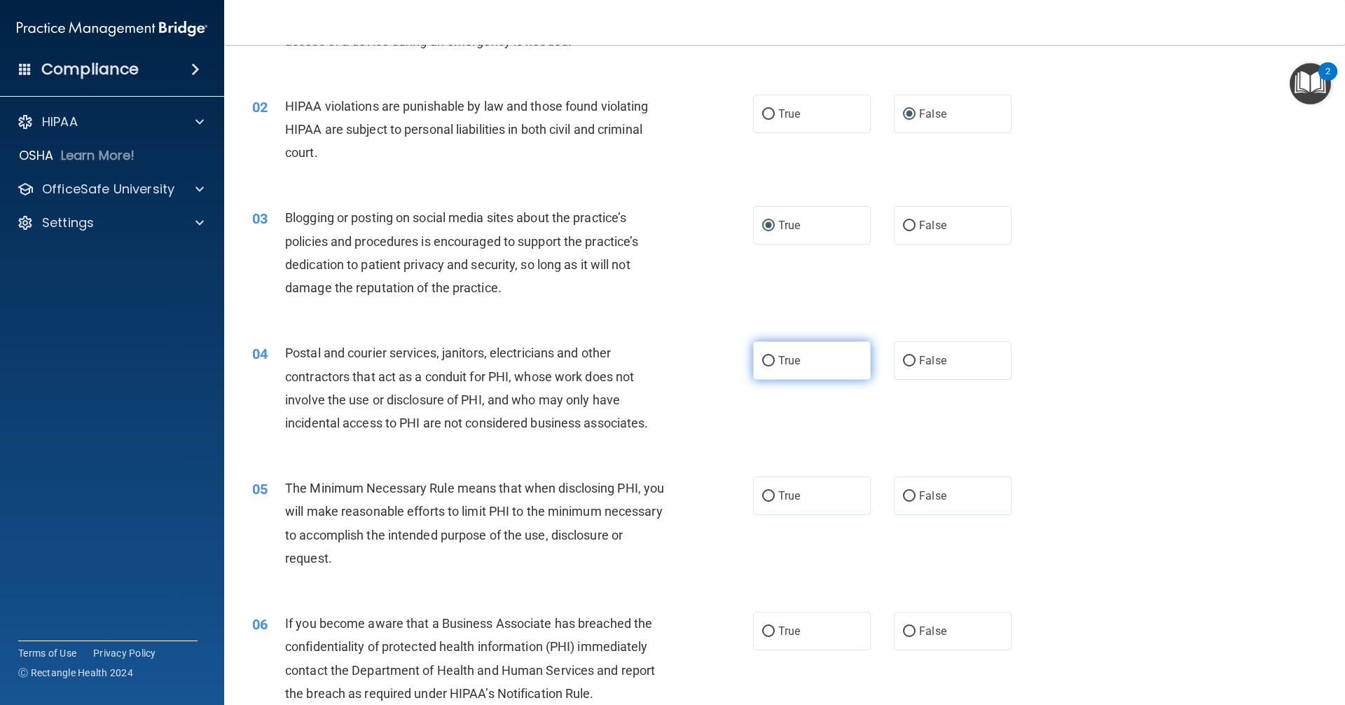
scroll to position [140, 0]
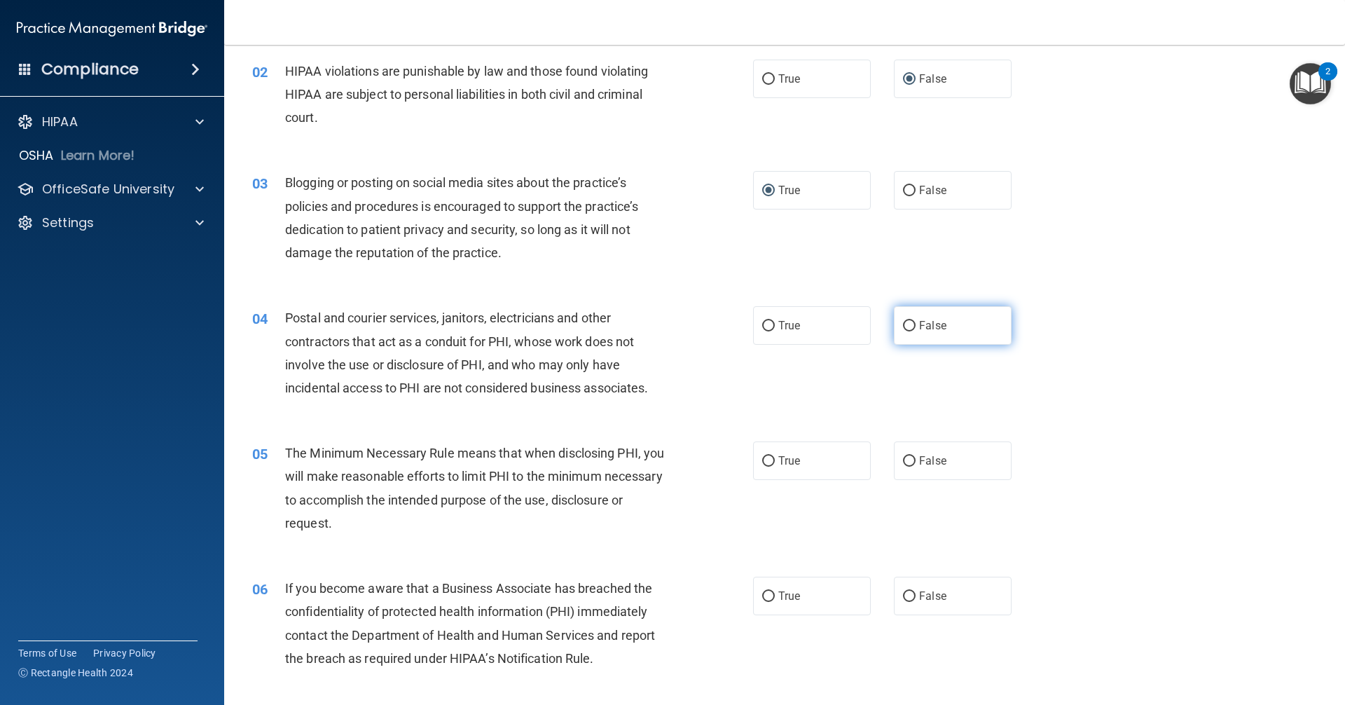
click at [903, 324] on input "False" at bounding box center [909, 326] width 13 height 11
radio input "true"
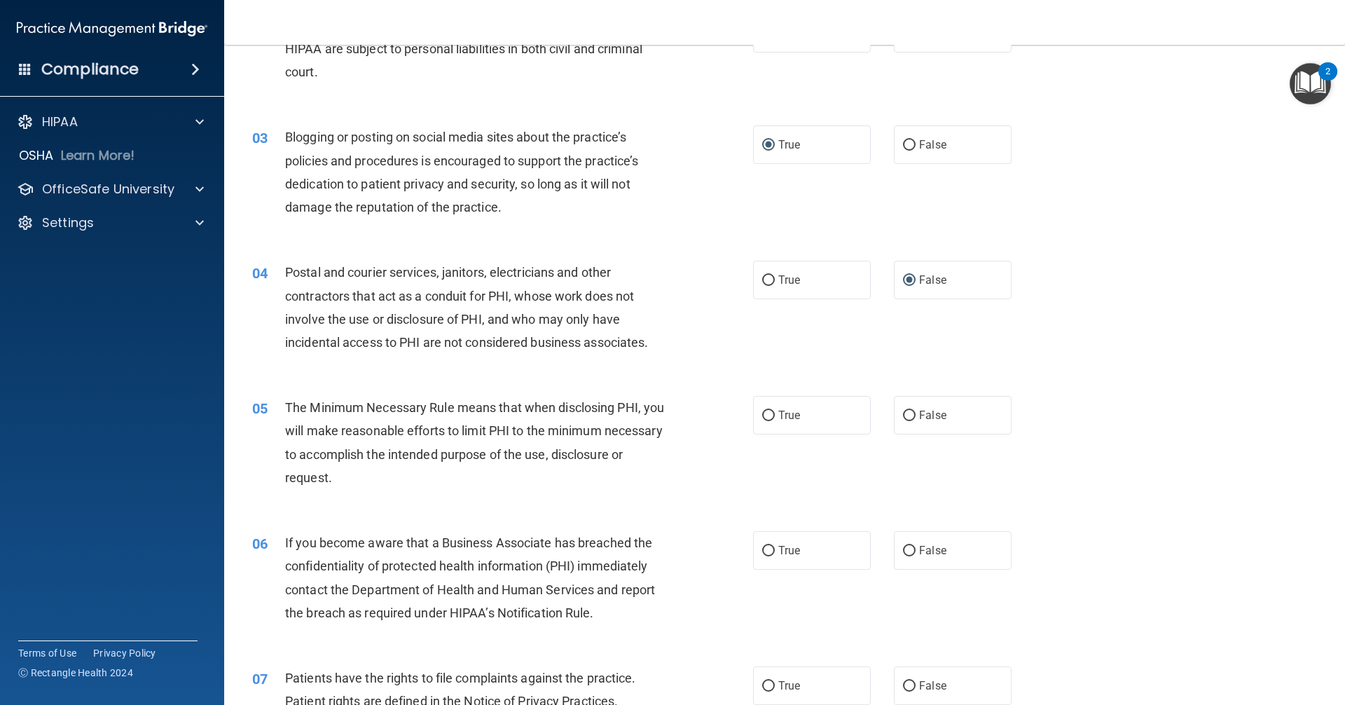
scroll to position [210, 0]
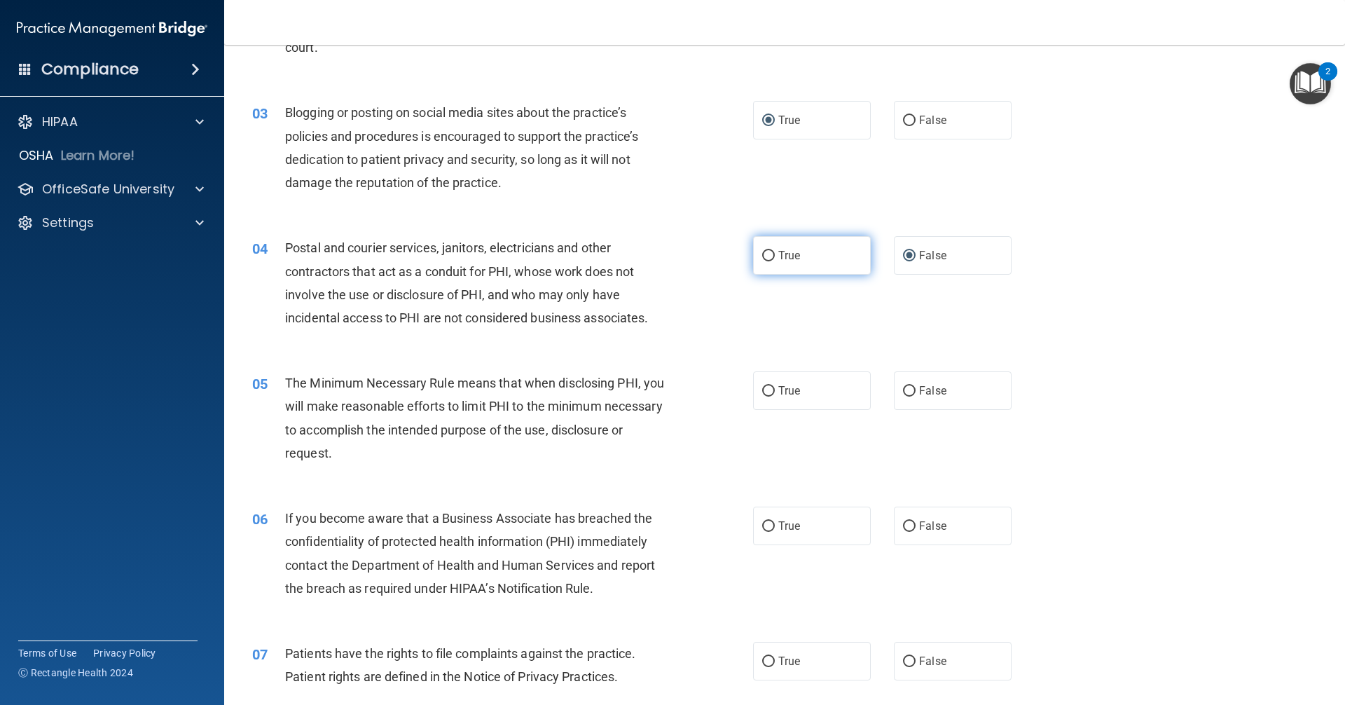
drag, startPoint x: 903, startPoint y: 255, endPoint x: 846, endPoint y: 273, distance: 59.4
click at [903, 255] on input "False" at bounding box center [909, 256] width 13 height 11
click at [762, 254] on input "True" at bounding box center [768, 256] width 13 height 11
radio input "true"
radio input "false"
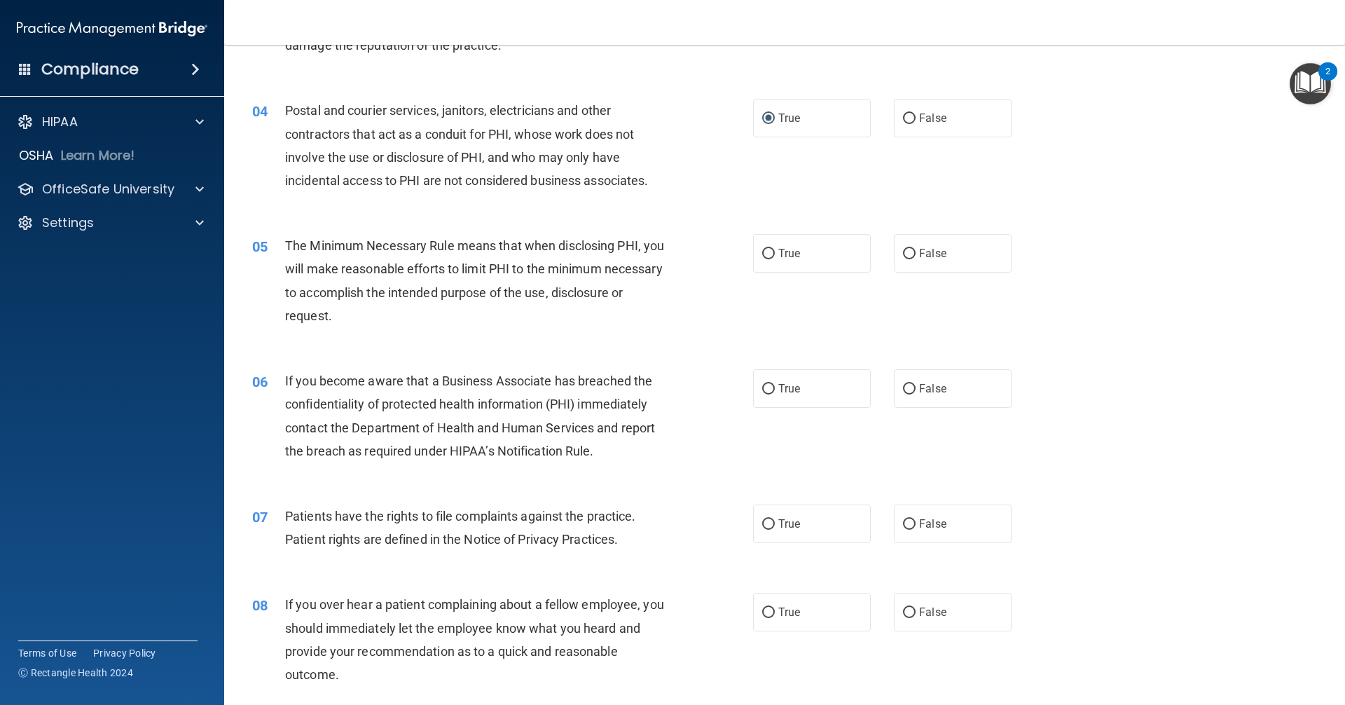
scroll to position [350, 0]
drag, startPoint x: 904, startPoint y: 252, endPoint x: 867, endPoint y: 261, distance: 38.1
click at [903, 252] on input "False" at bounding box center [909, 251] width 13 height 11
radio input "true"
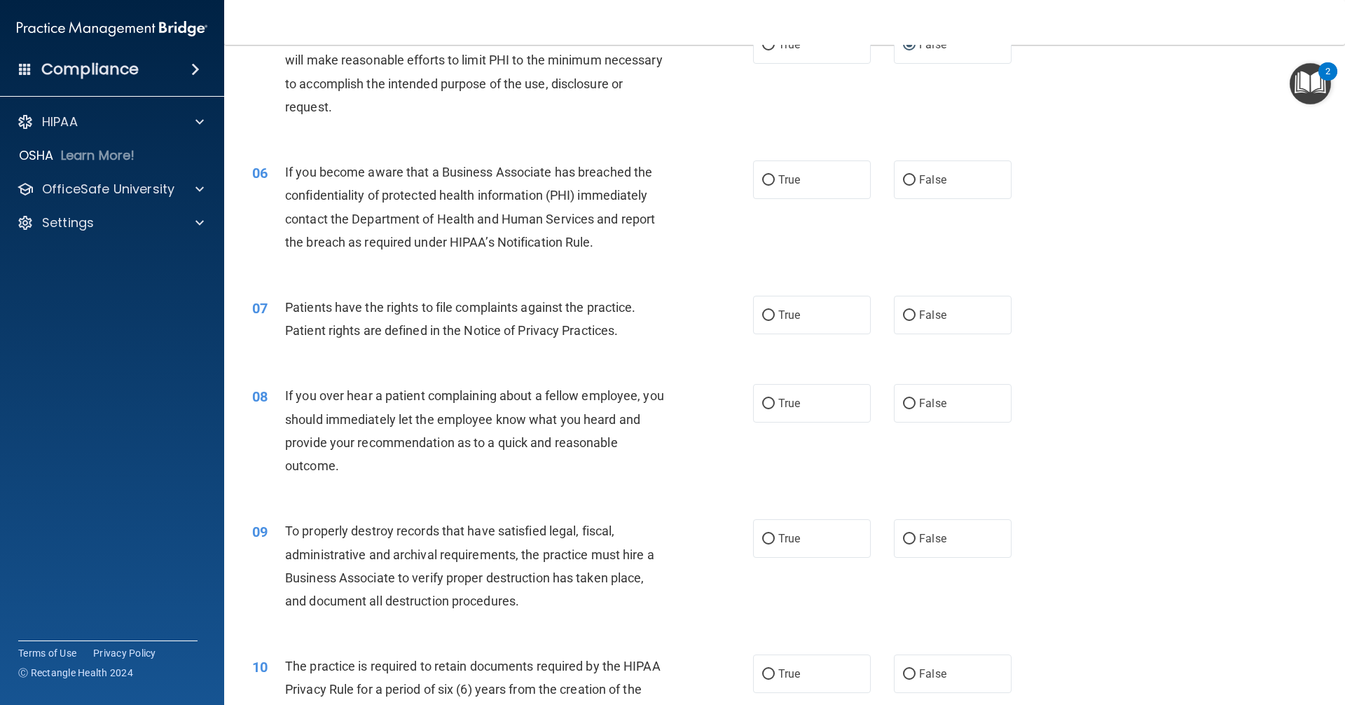
scroll to position [561, 0]
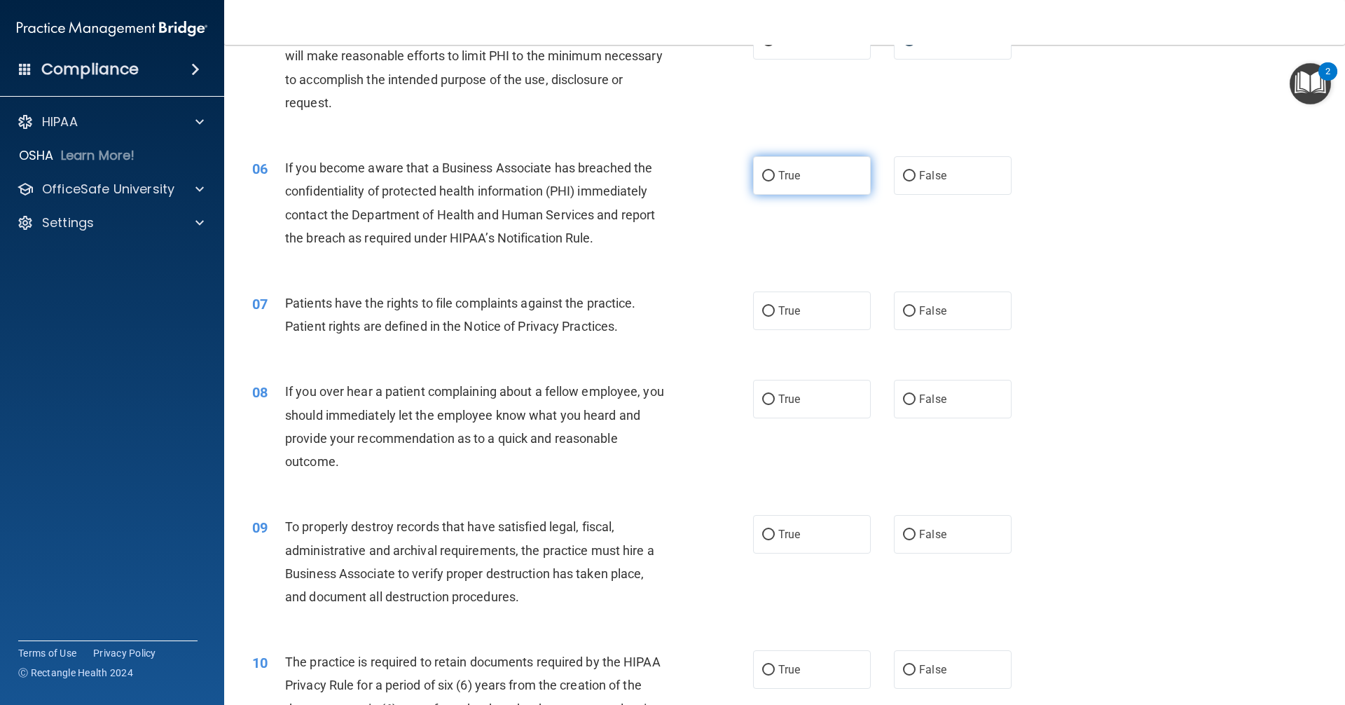
click at [771, 174] on label "True" at bounding box center [812, 175] width 118 height 39
click at [771, 174] on input "True" at bounding box center [768, 176] width 13 height 11
radio input "true"
click at [765, 310] on input "True" at bounding box center [768, 311] width 13 height 11
radio input "true"
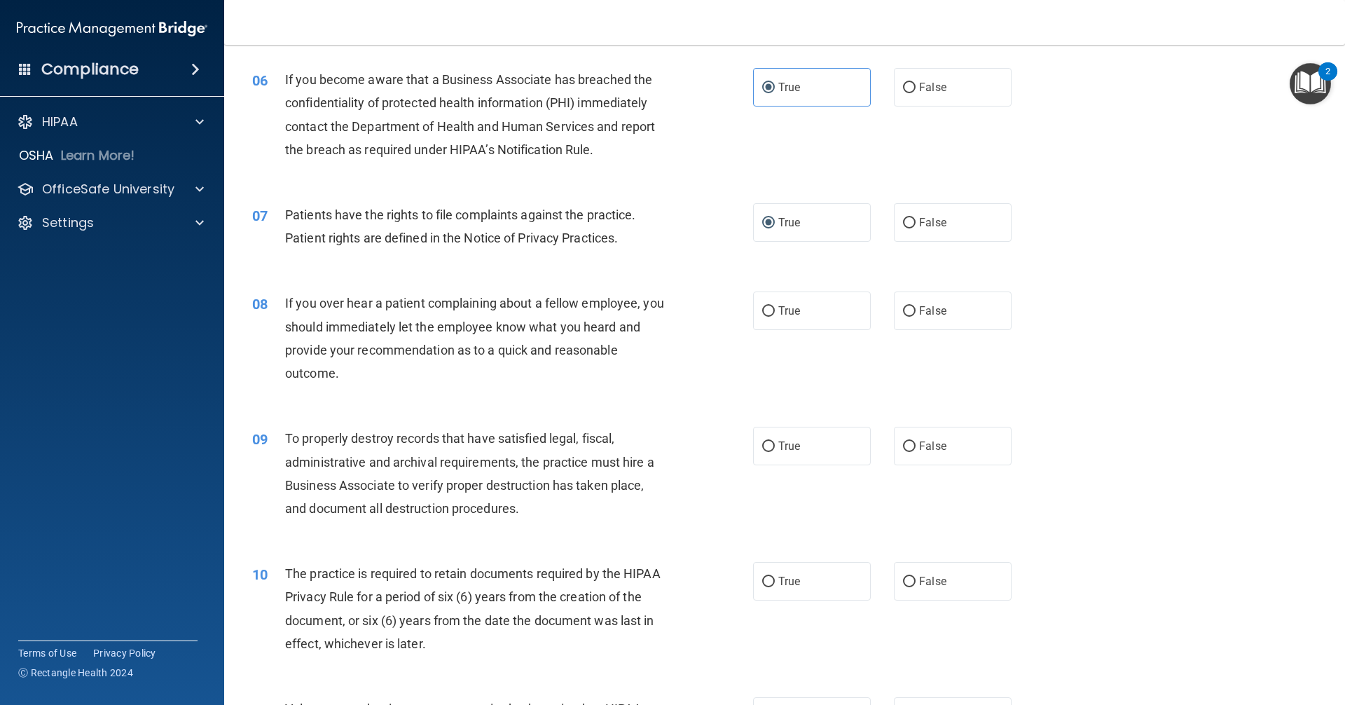
scroll to position [701, 0]
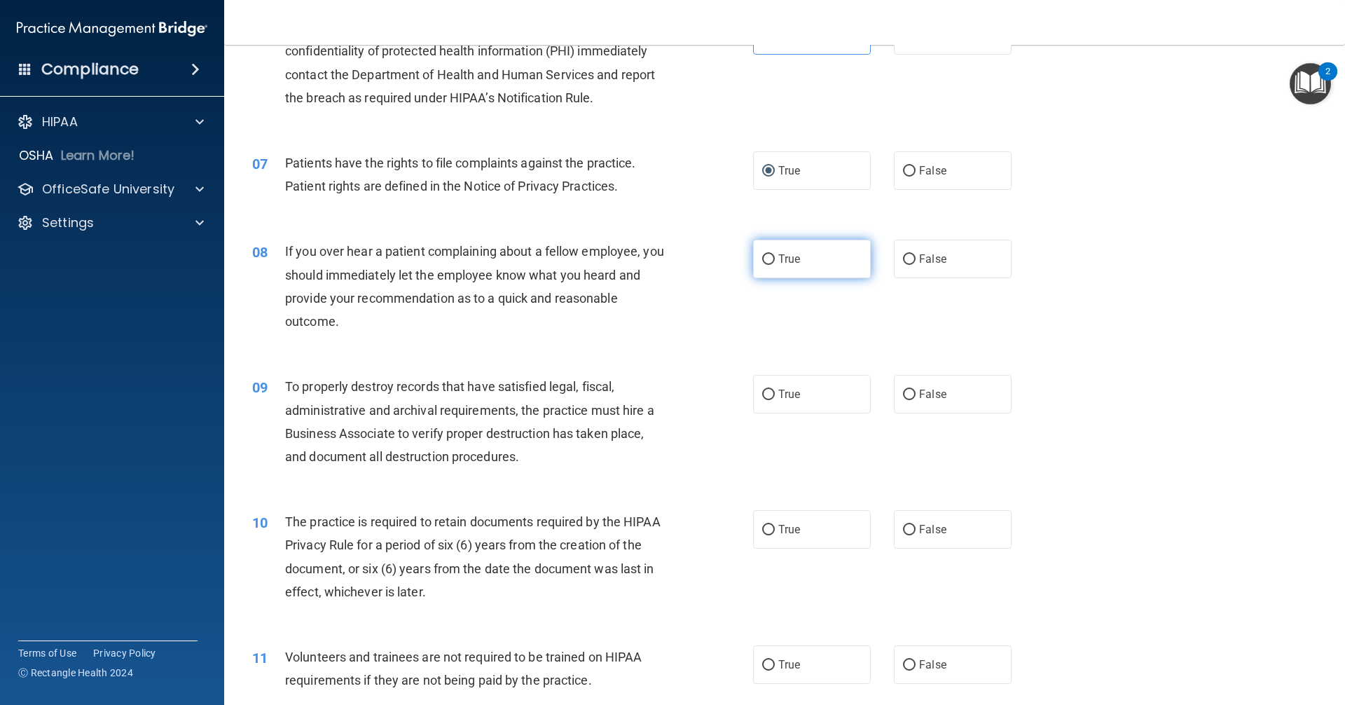
click at [762, 263] on input "True" at bounding box center [768, 259] width 13 height 11
radio input "true"
click at [762, 395] on input "True" at bounding box center [768, 395] width 13 height 11
radio input "true"
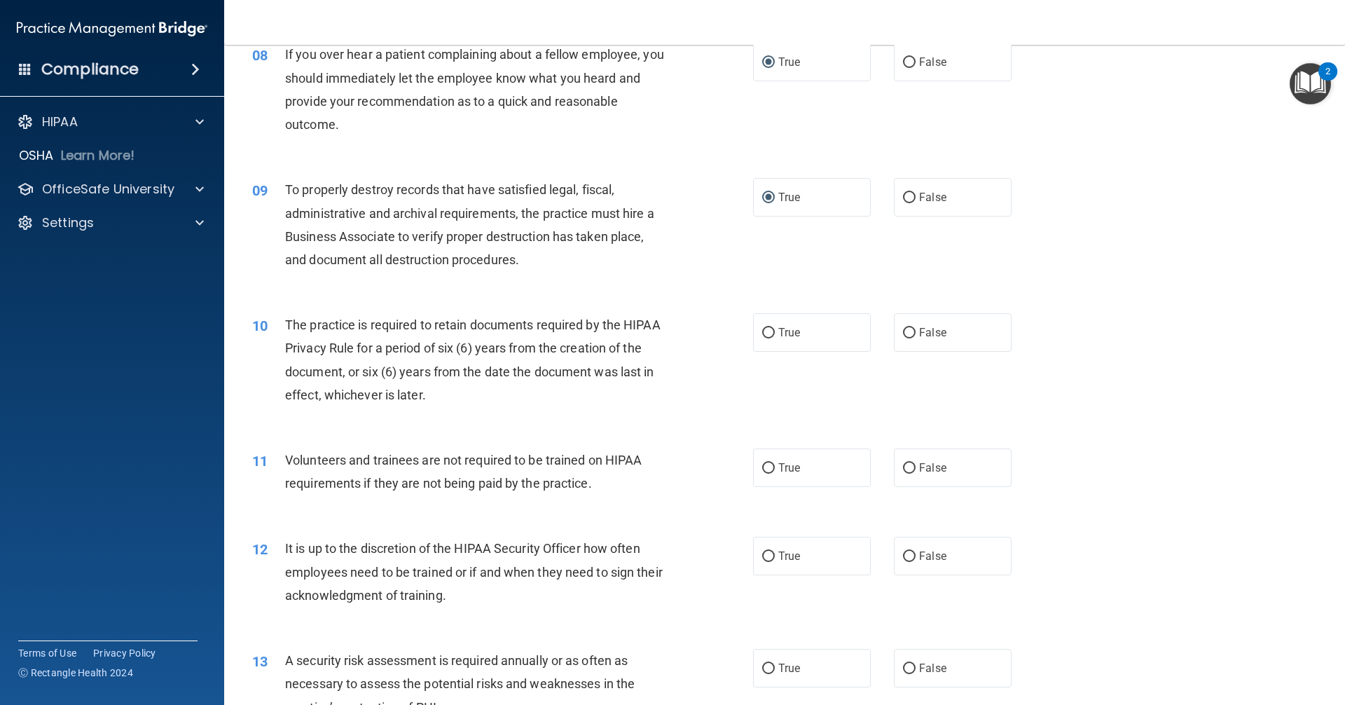
scroll to position [911, 0]
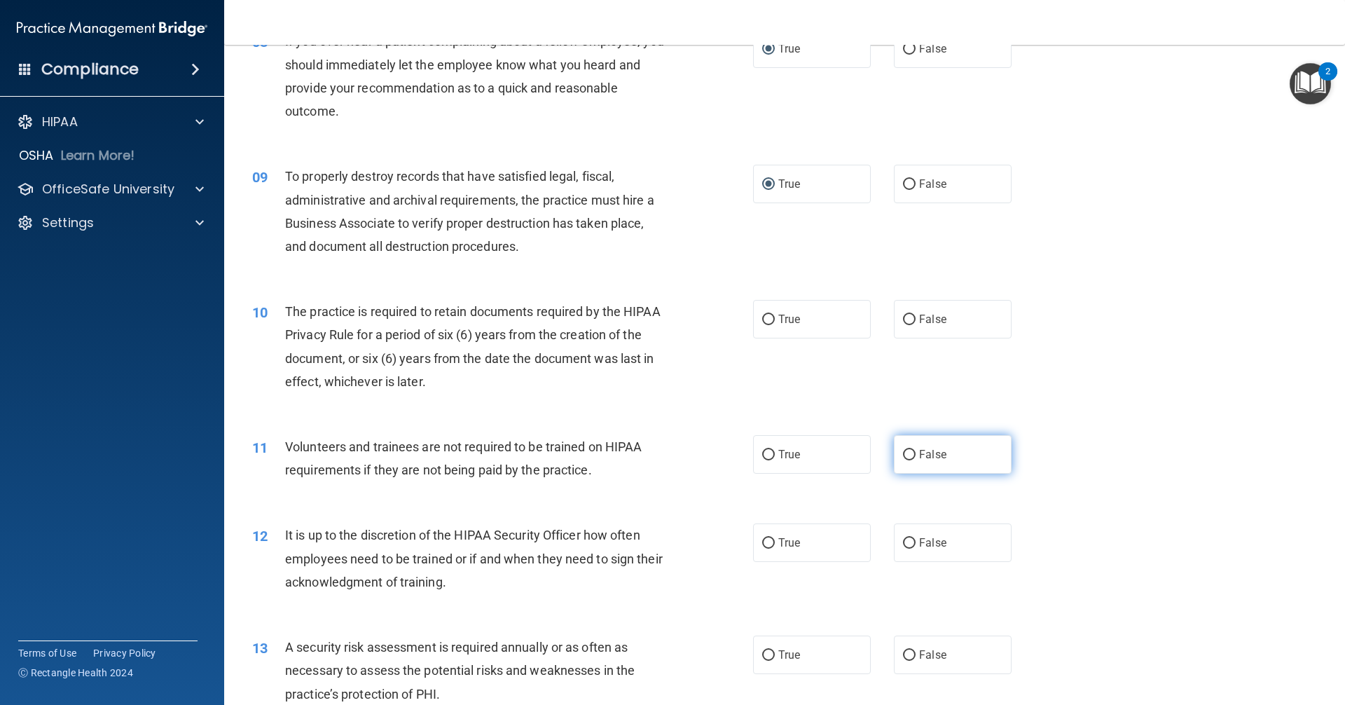
click at [903, 453] on input "False" at bounding box center [909, 455] width 13 height 11
radio input "true"
click at [903, 547] on input "False" at bounding box center [909, 543] width 13 height 11
radio input "true"
drag, startPoint x: 903, startPoint y: 320, endPoint x: 898, endPoint y: 348, distance: 28.3
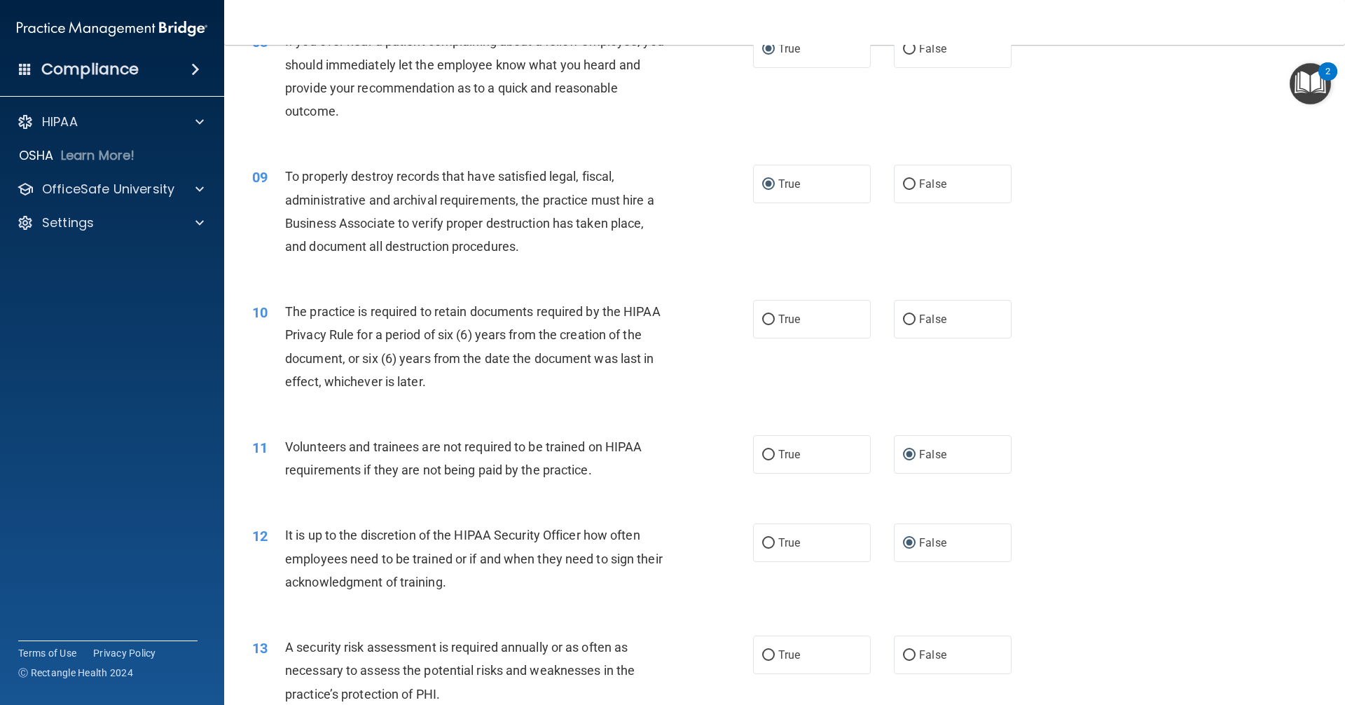
click at [903, 321] on input "False" at bounding box center [909, 320] width 13 height 11
radio input "true"
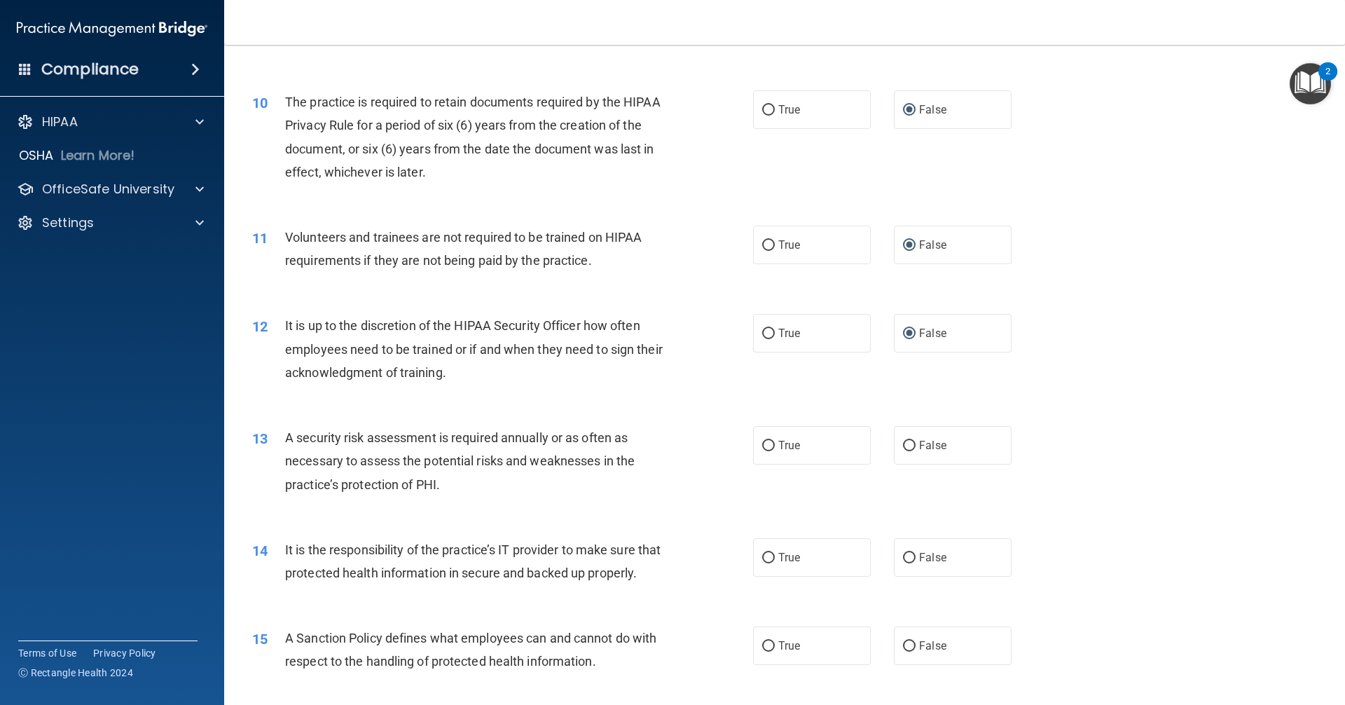
scroll to position [1121, 0]
click at [762, 445] on input "True" at bounding box center [768, 445] width 13 height 11
radio input "true"
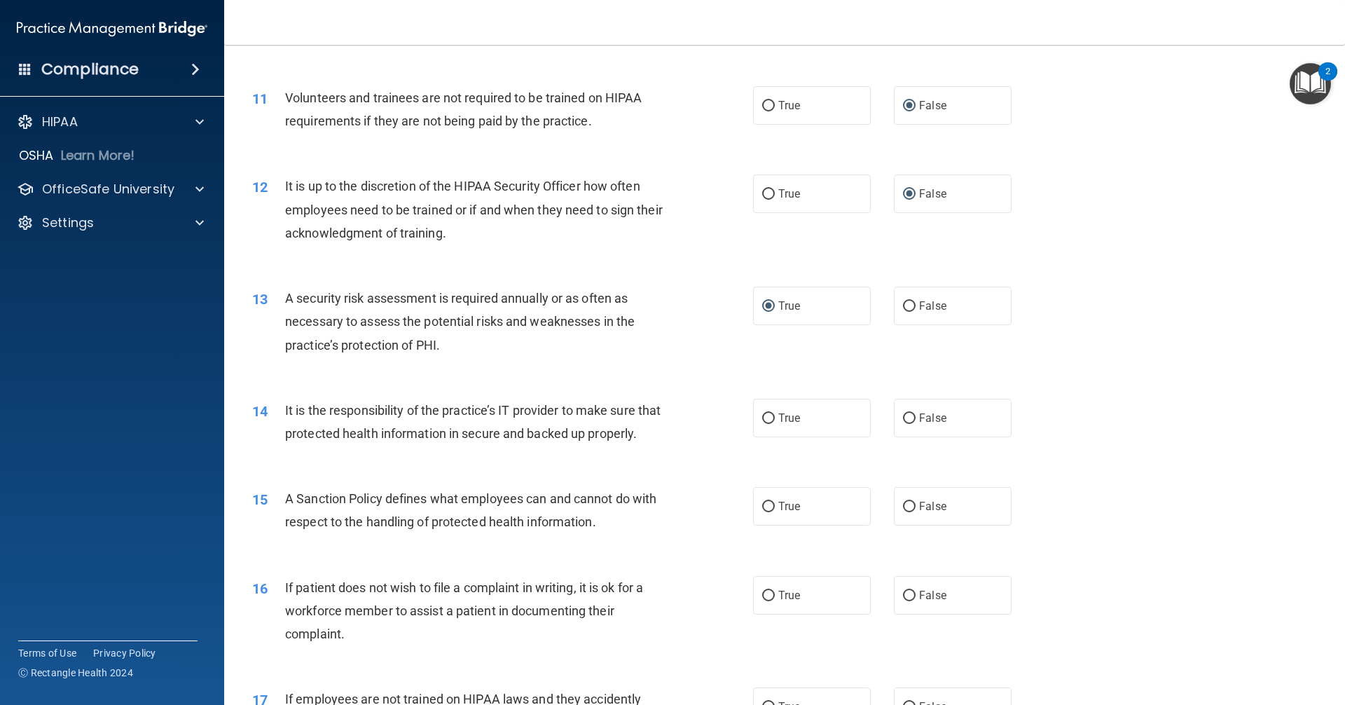
scroll to position [1261, 0]
click at [764, 419] on input "True" at bounding box center [768, 417] width 13 height 11
radio input "true"
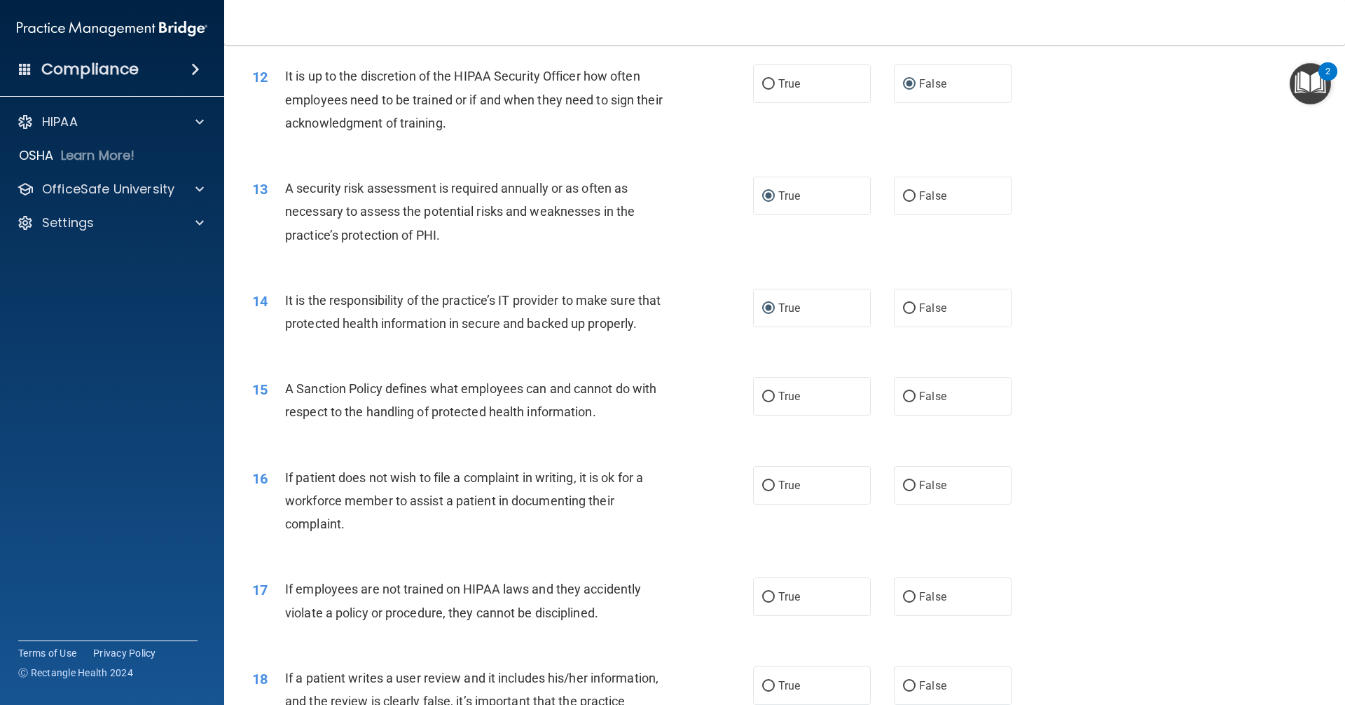
scroll to position [1402, 0]
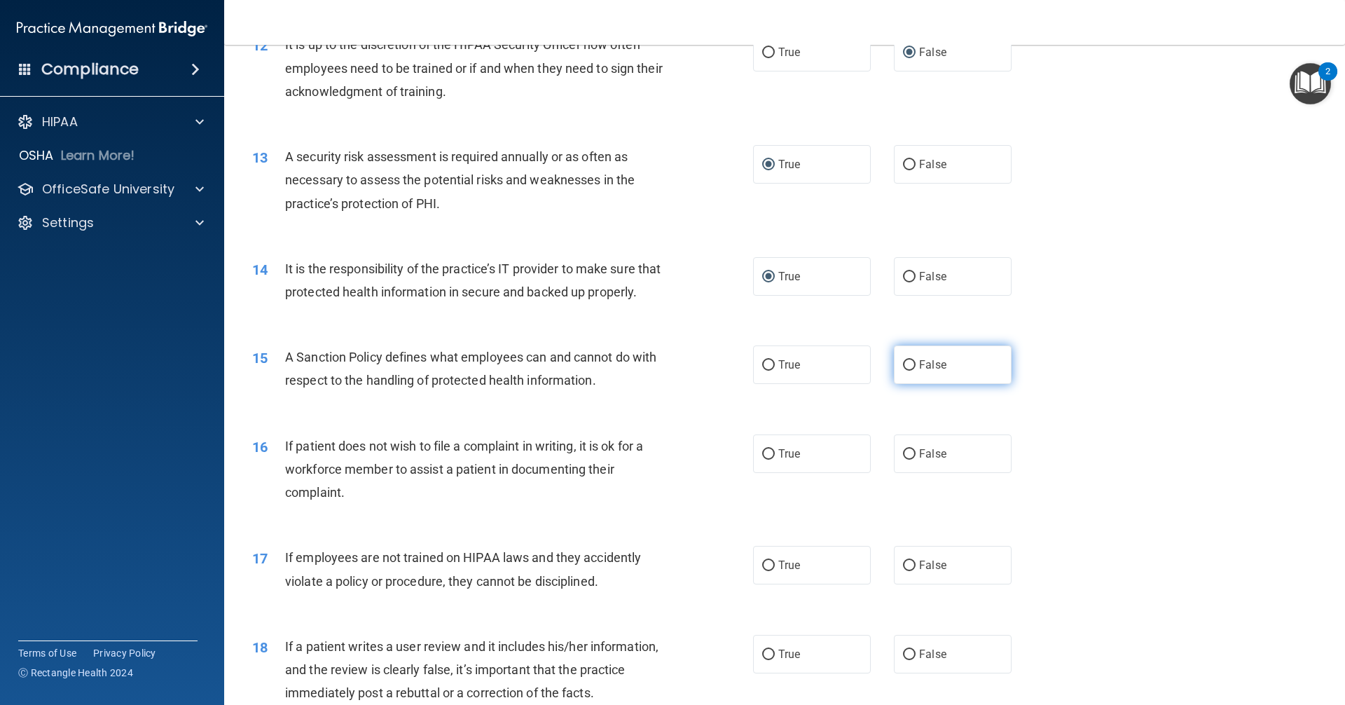
click at [906, 371] on input "False" at bounding box center [909, 365] width 13 height 11
radio input "true"
click at [905, 460] on input "False" at bounding box center [909, 454] width 13 height 11
radio input "true"
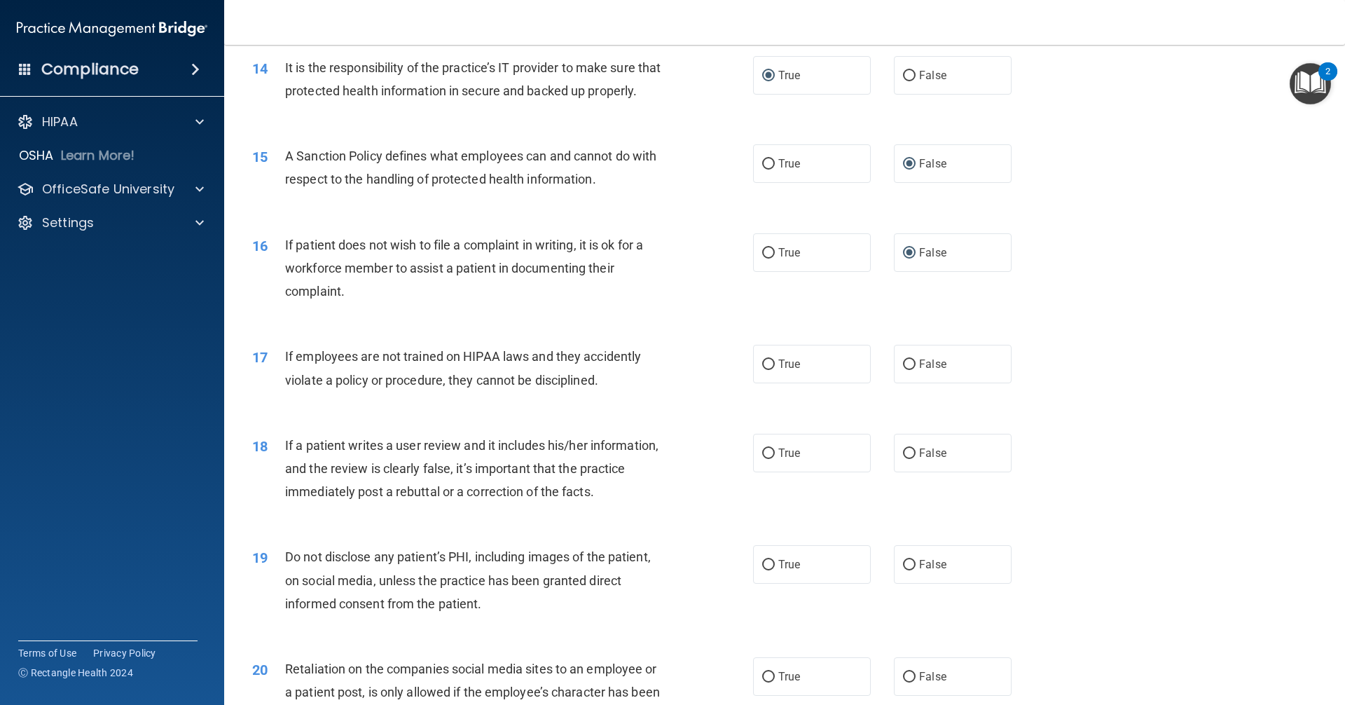
scroll to position [1612, 0]
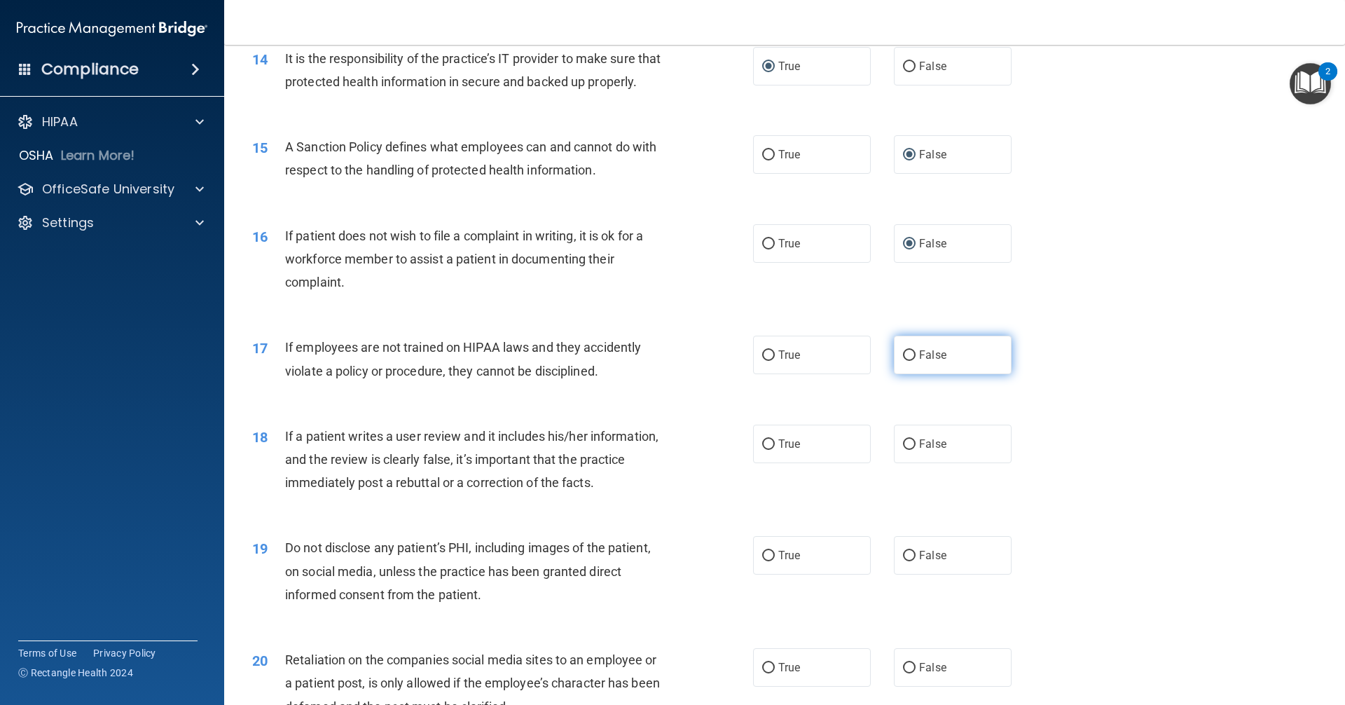
click at [903, 361] on input "False" at bounding box center [909, 355] width 13 height 11
radio input "true"
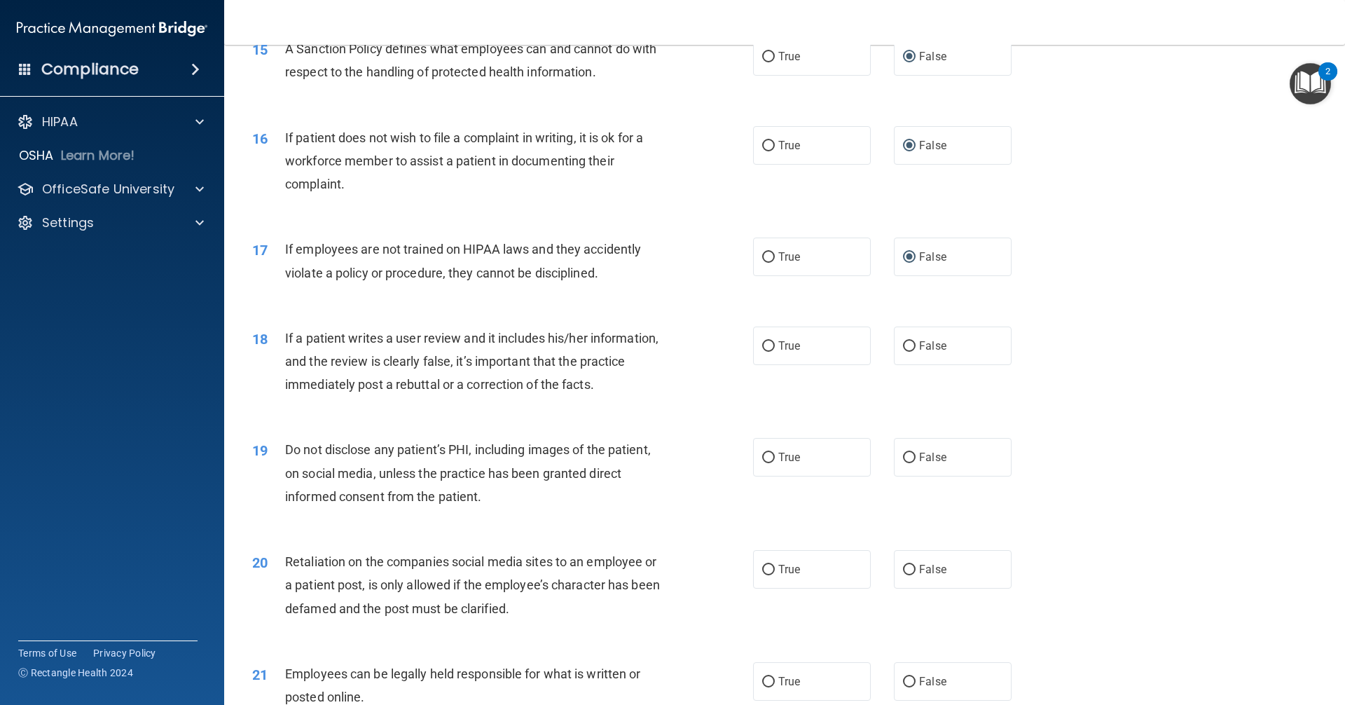
scroll to position [1752, 0]
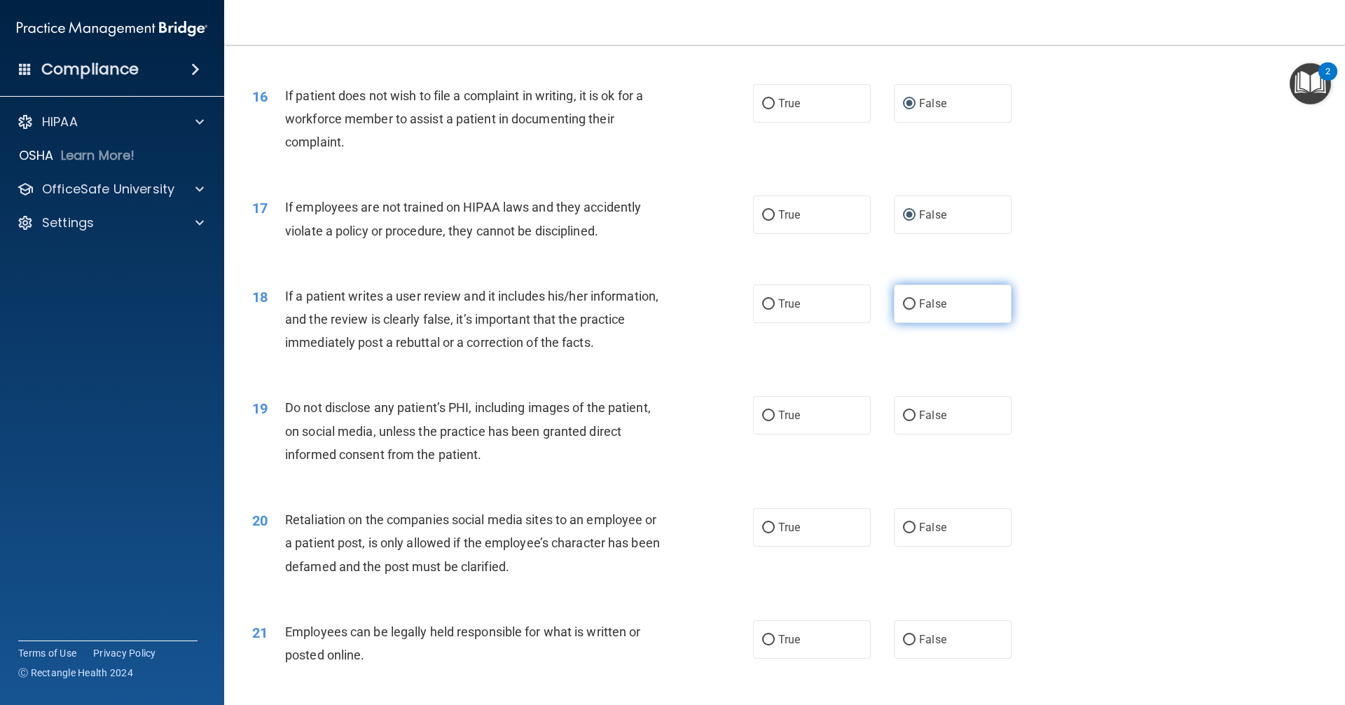
click at [906, 310] on input "False" at bounding box center [909, 304] width 13 height 11
radio input "true"
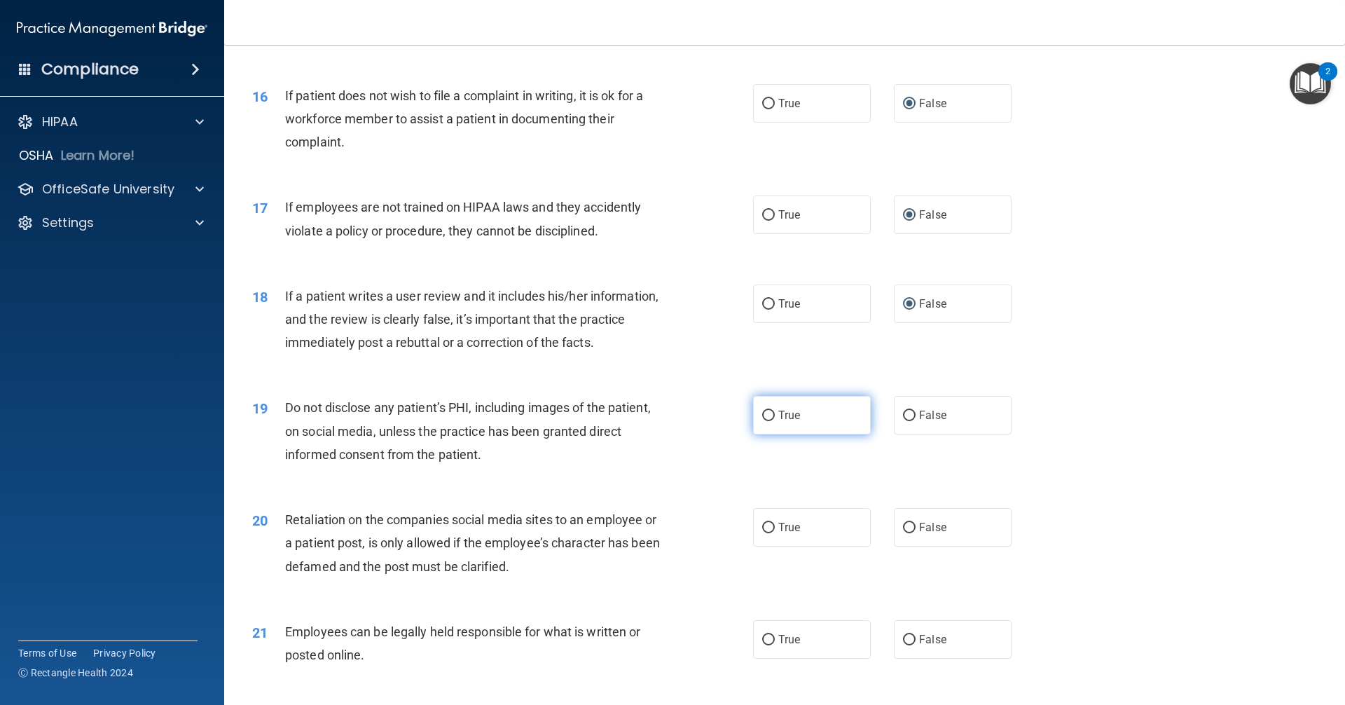
click at [767, 421] on input "True" at bounding box center [768, 416] width 13 height 11
radio input "true"
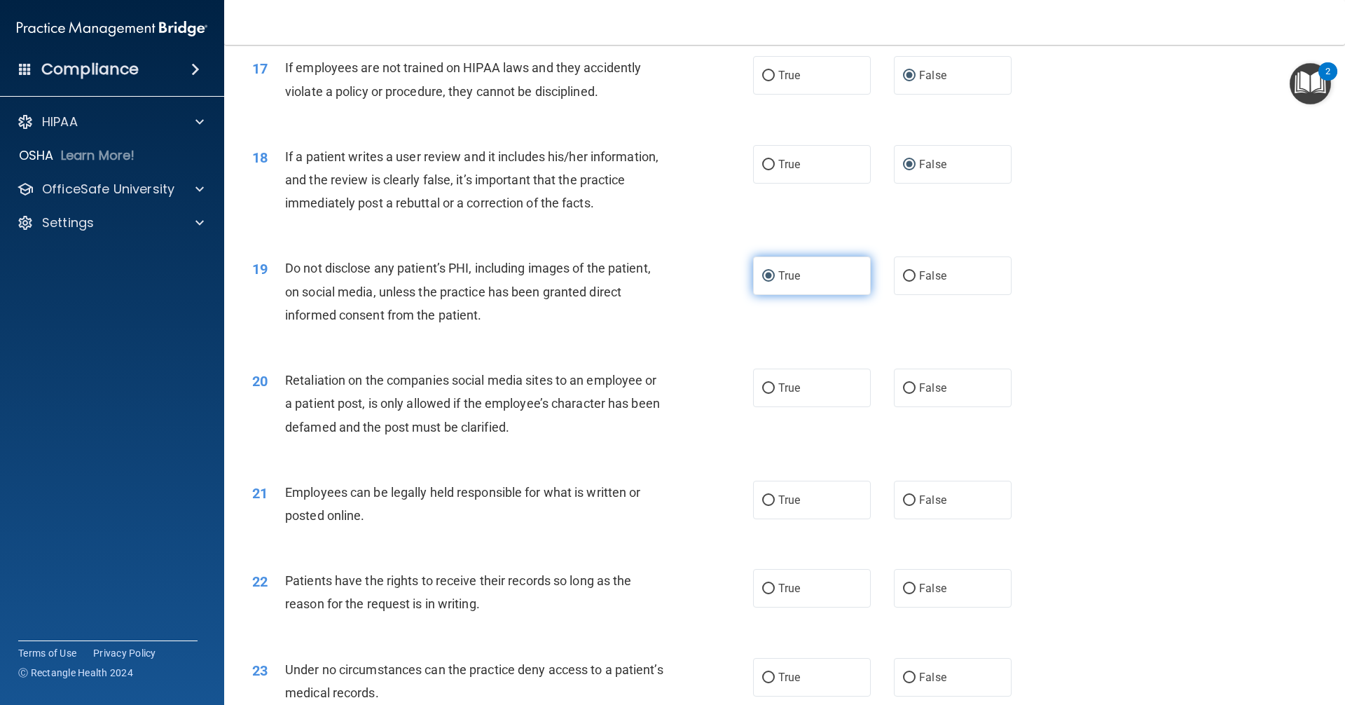
scroll to position [1892, 0]
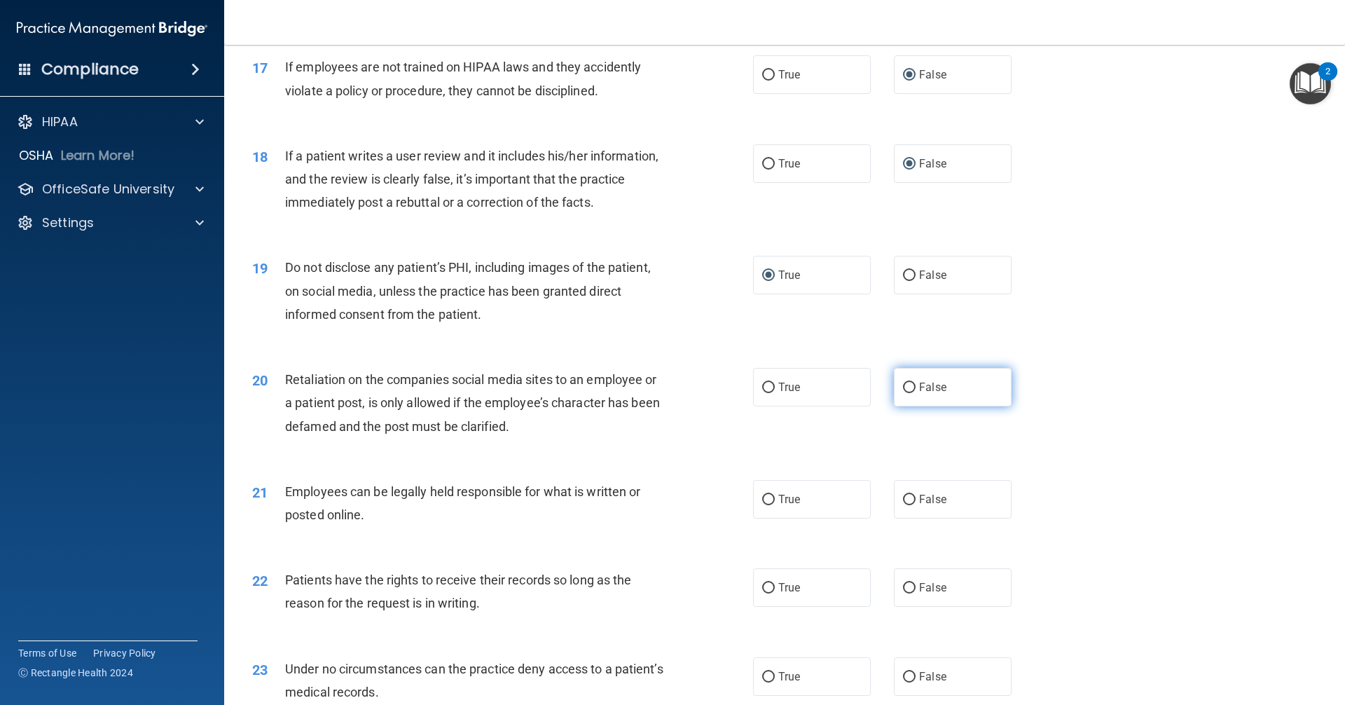
click at [903, 393] on input "False" at bounding box center [909, 388] width 13 height 11
radio input "true"
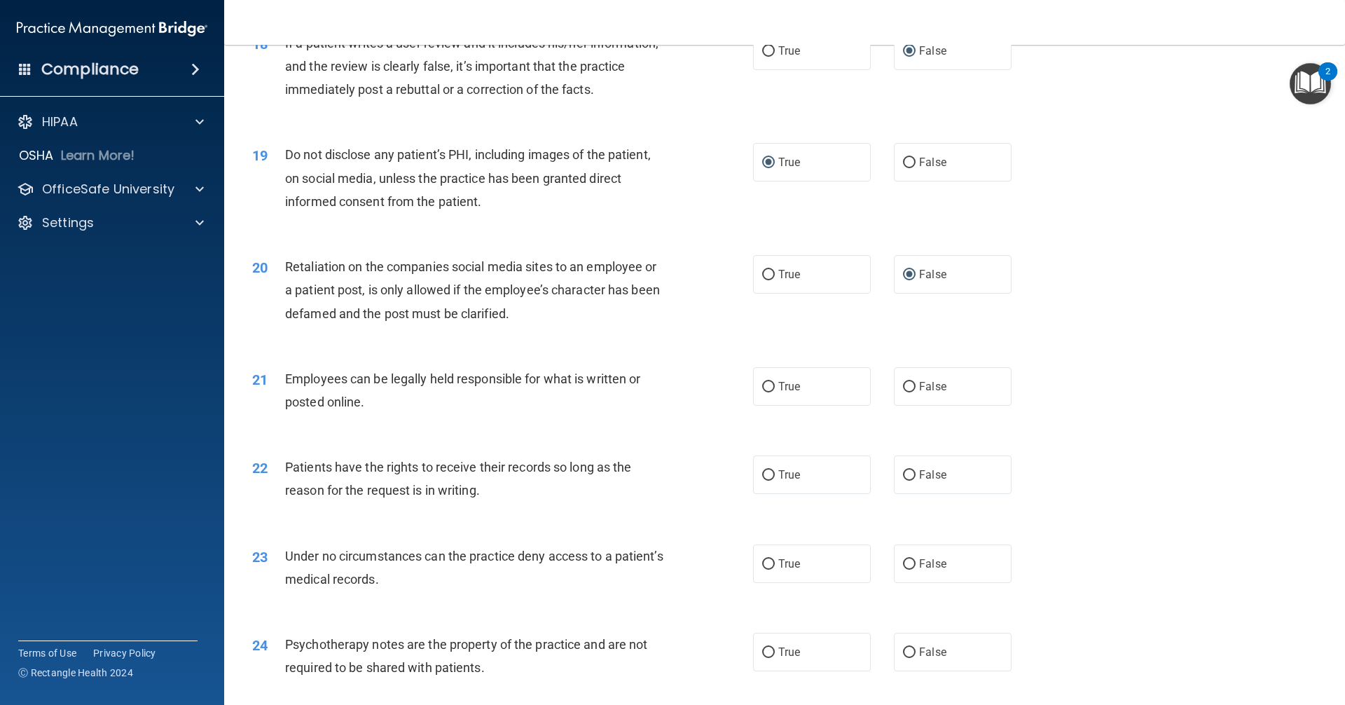
scroll to position [2032, 0]
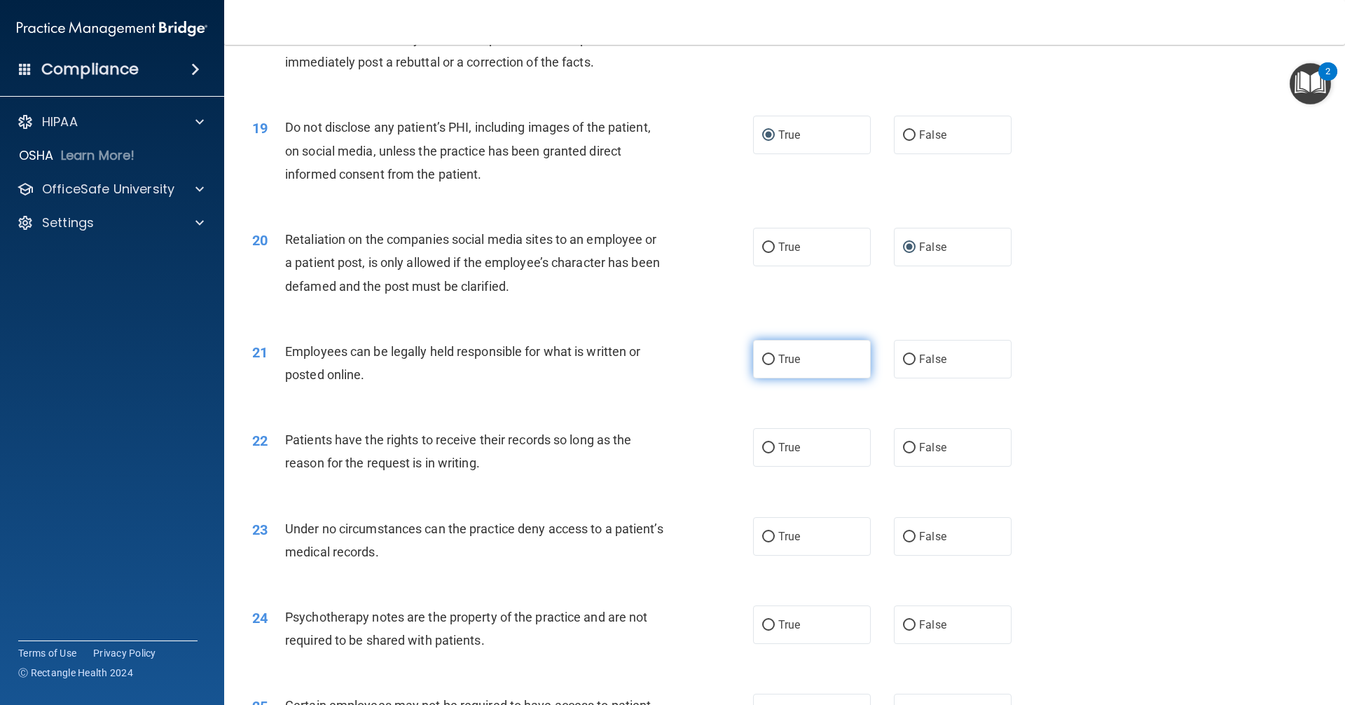
click at [767, 365] on input "True" at bounding box center [768, 360] width 13 height 11
radio input "true"
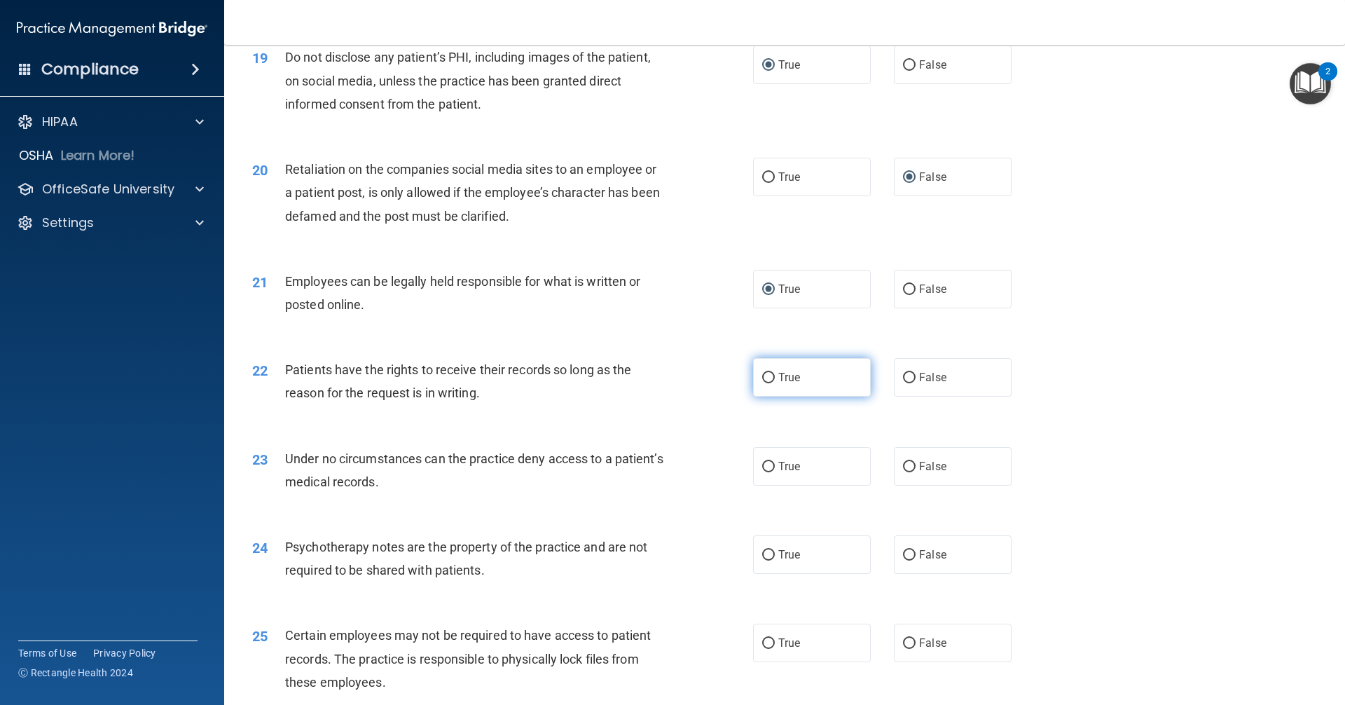
click at [763, 383] on input "True" at bounding box center [768, 378] width 13 height 11
radio input "true"
click at [764, 472] on input "True" at bounding box center [768, 467] width 13 height 11
radio input "true"
drag, startPoint x: 765, startPoint y: 575, endPoint x: 760, endPoint y: 566, distance: 9.7
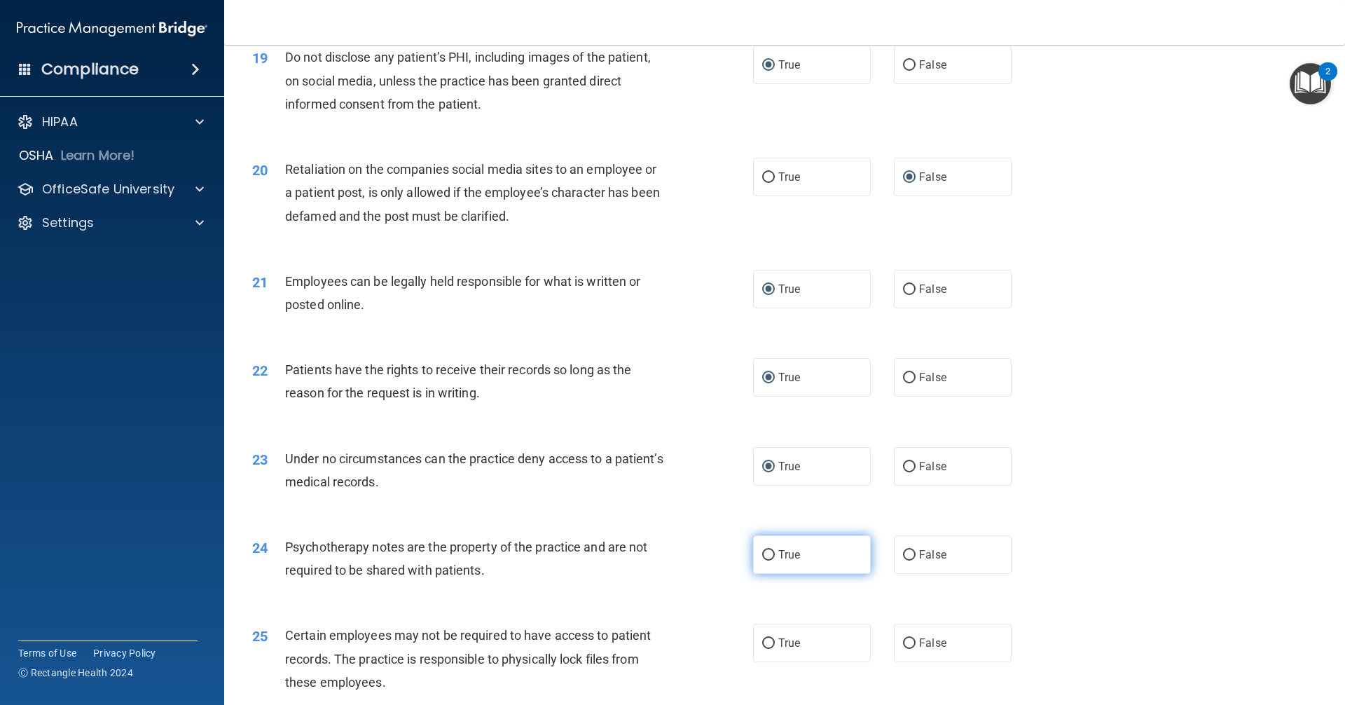
click at [764, 561] on input "True" at bounding box center [768, 555] width 13 height 11
radio input "true"
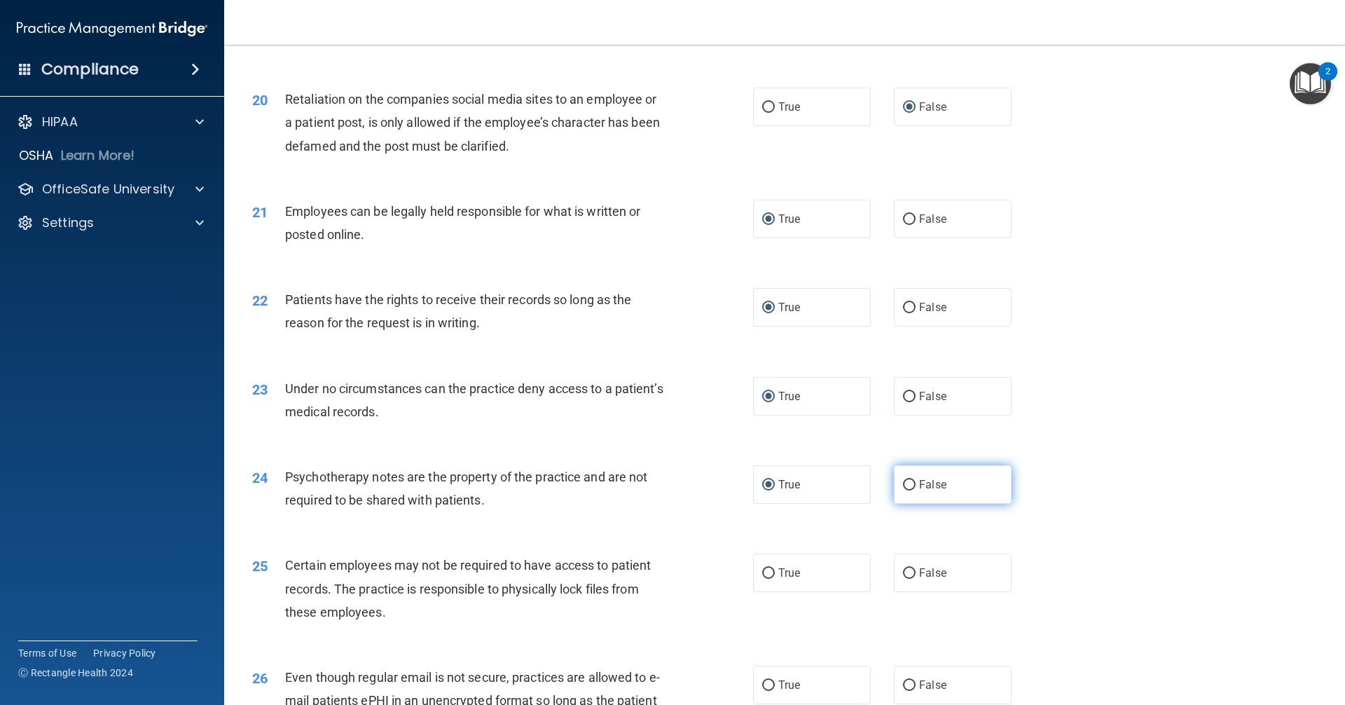
click at [903, 491] on input "False" at bounding box center [909, 485] width 13 height 11
radio input "true"
radio input "false"
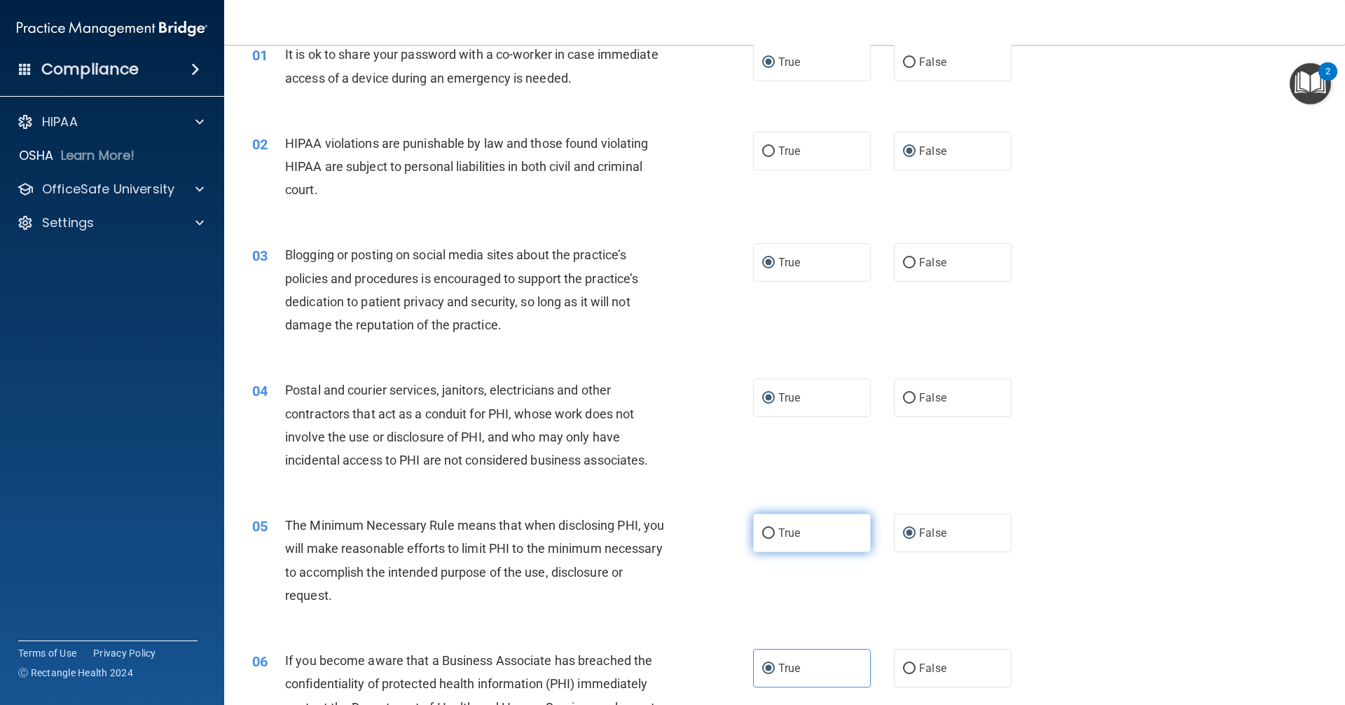
scroll to position [0, 0]
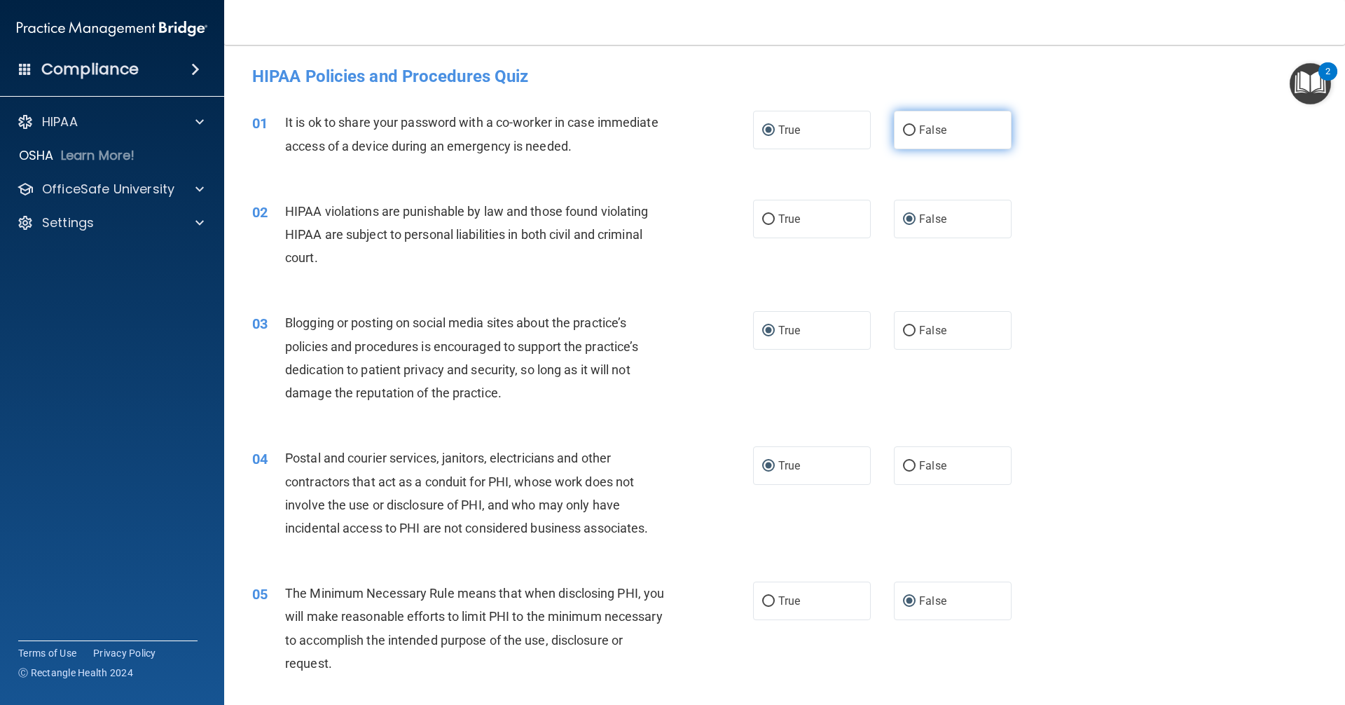
click at [903, 132] on input "False" at bounding box center [909, 130] width 13 height 11
radio input "true"
radio input "false"
drag, startPoint x: 764, startPoint y: 217, endPoint x: 745, endPoint y: 211, distance: 19.9
click at [762, 217] on input "True" at bounding box center [768, 219] width 13 height 11
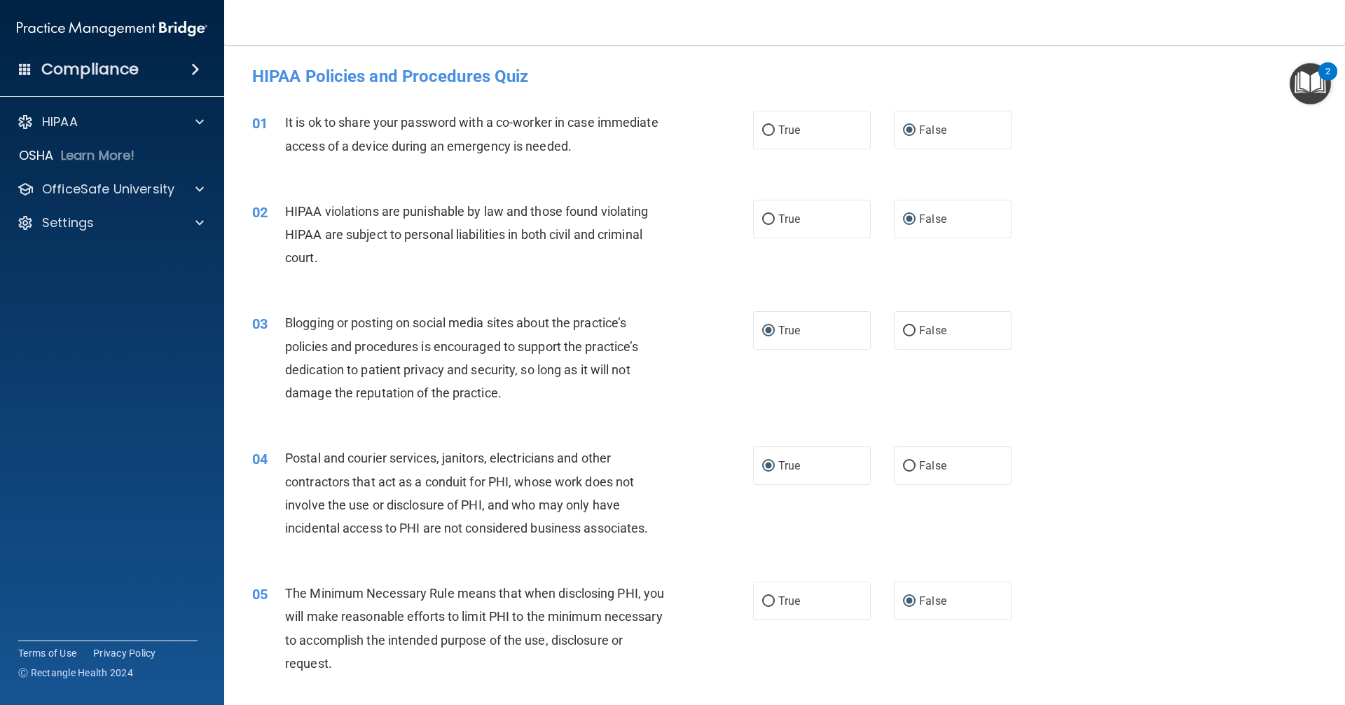
radio input "true"
radio input "false"
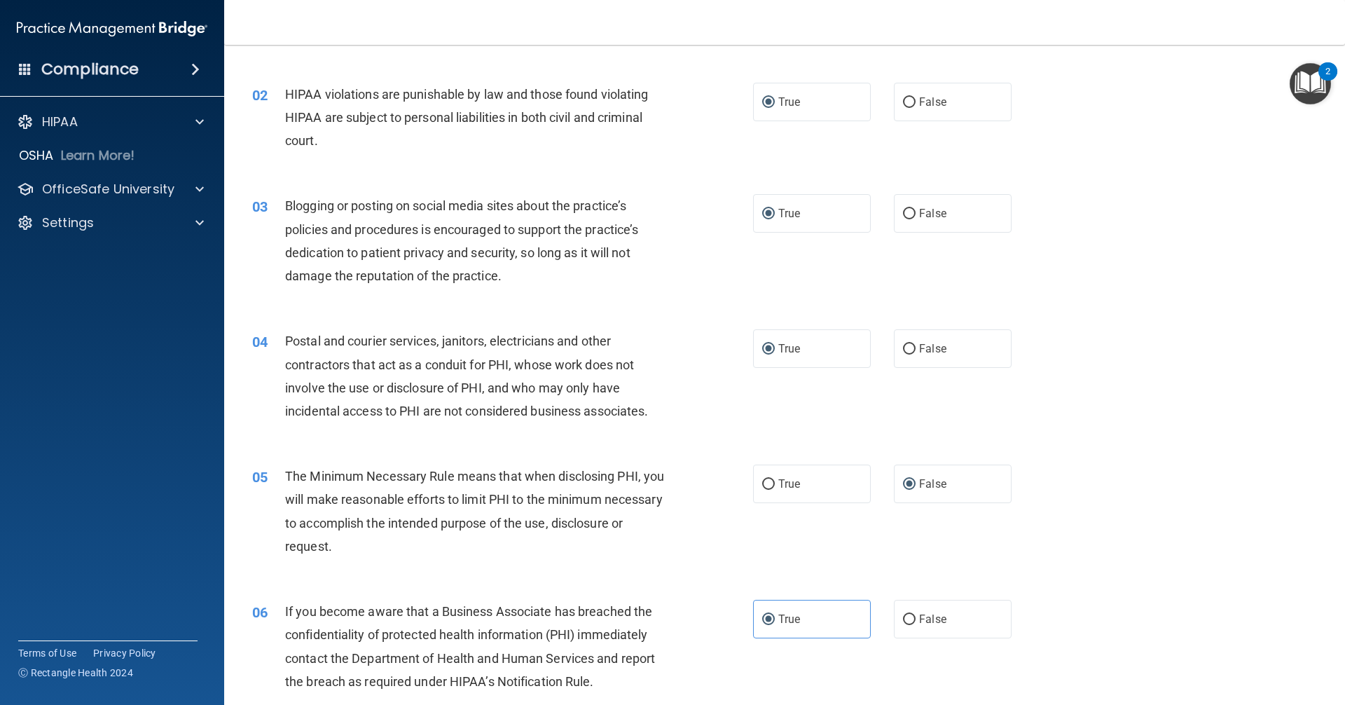
scroll to position [140, 0]
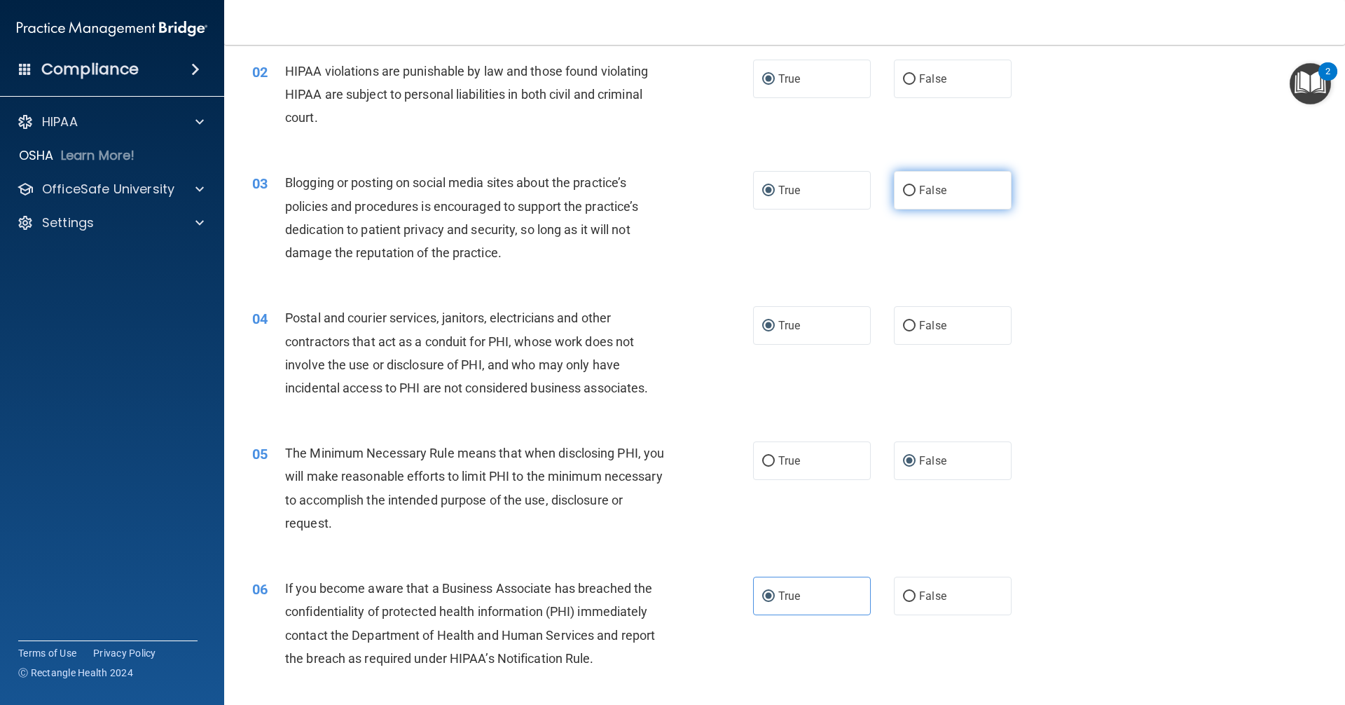
click at [903, 189] on input "False" at bounding box center [909, 191] width 13 height 11
radio input "true"
radio input "false"
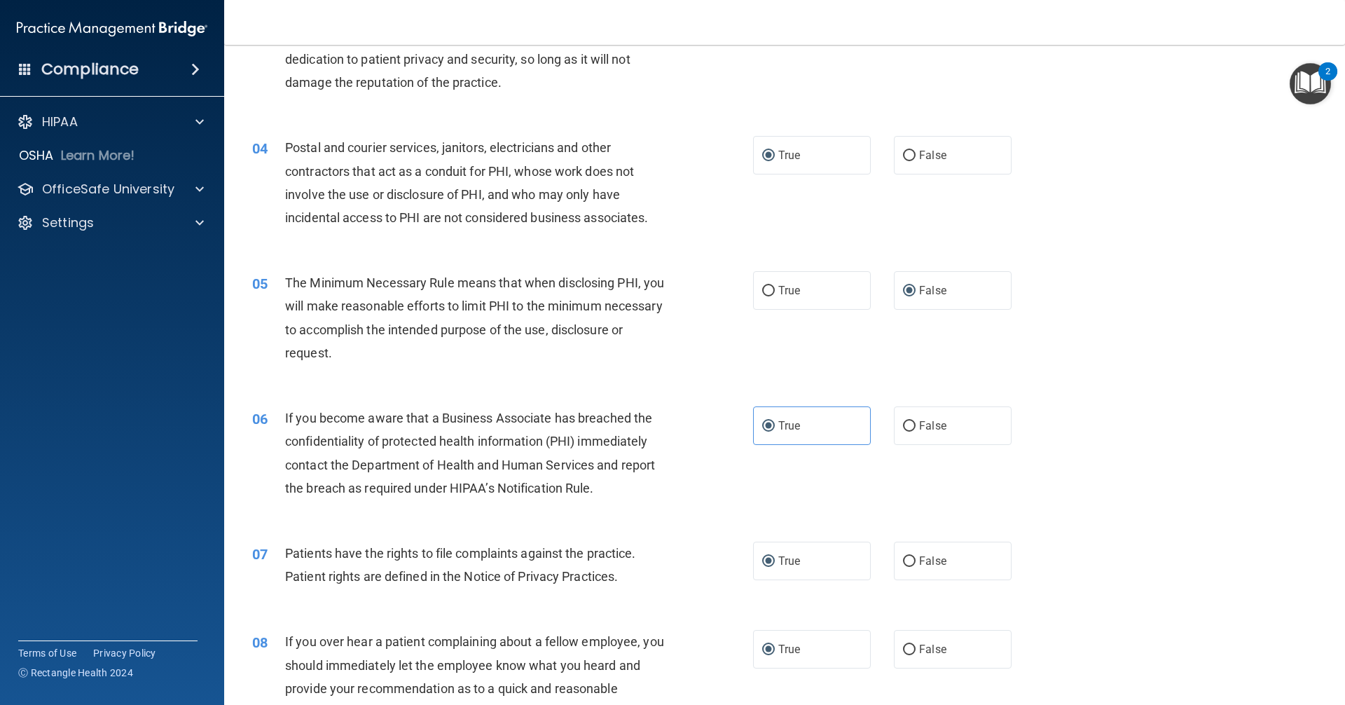
scroll to position [280, 0]
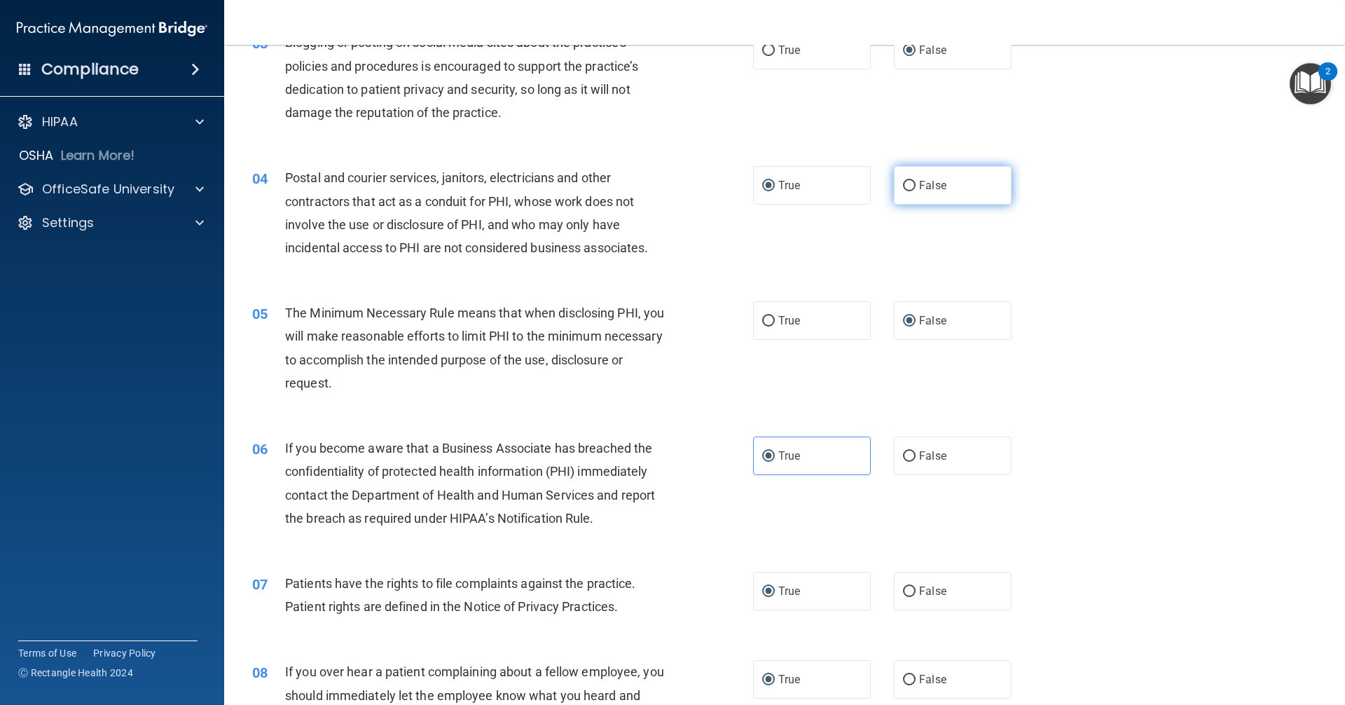
click at [903, 186] on input "False" at bounding box center [909, 186] width 13 height 11
radio input "true"
radio input "false"
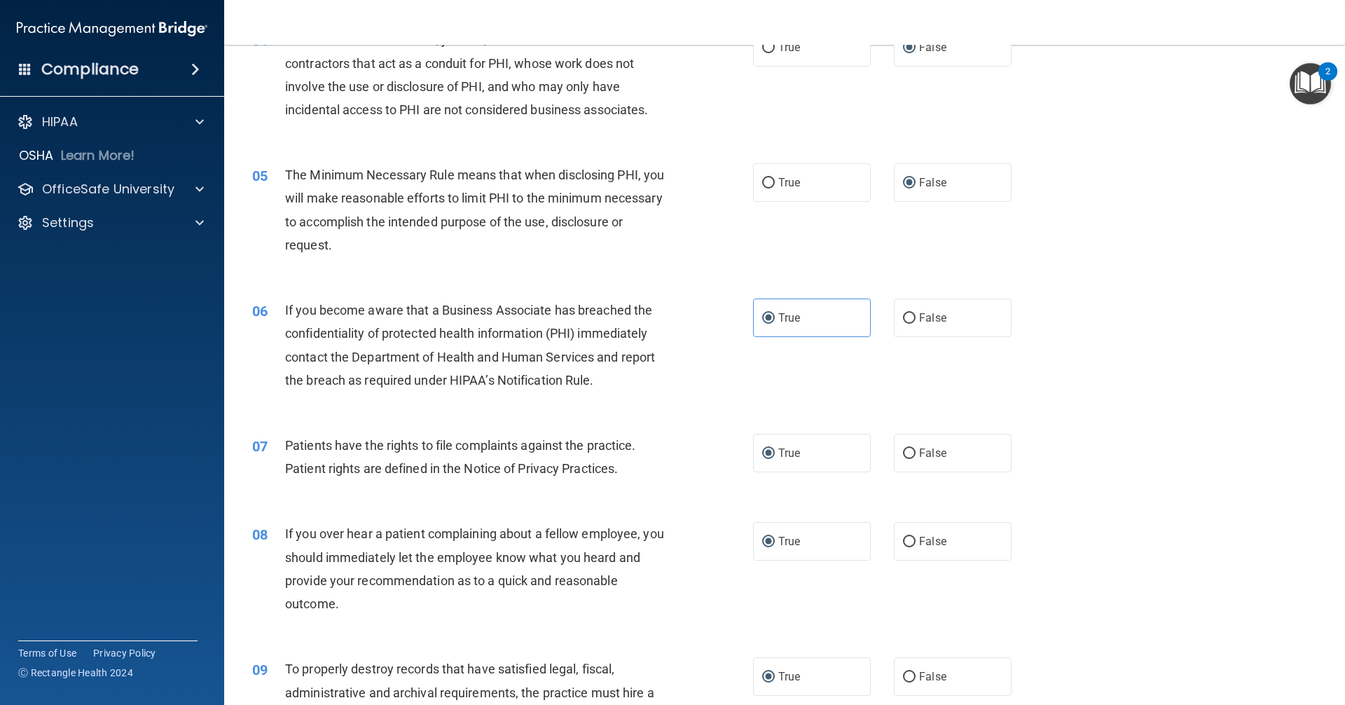
scroll to position [420, 0]
click at [764, 180] on input "True" at bounding box center [768, 181] width 13 height 11
radio input "true"
radio input "false"
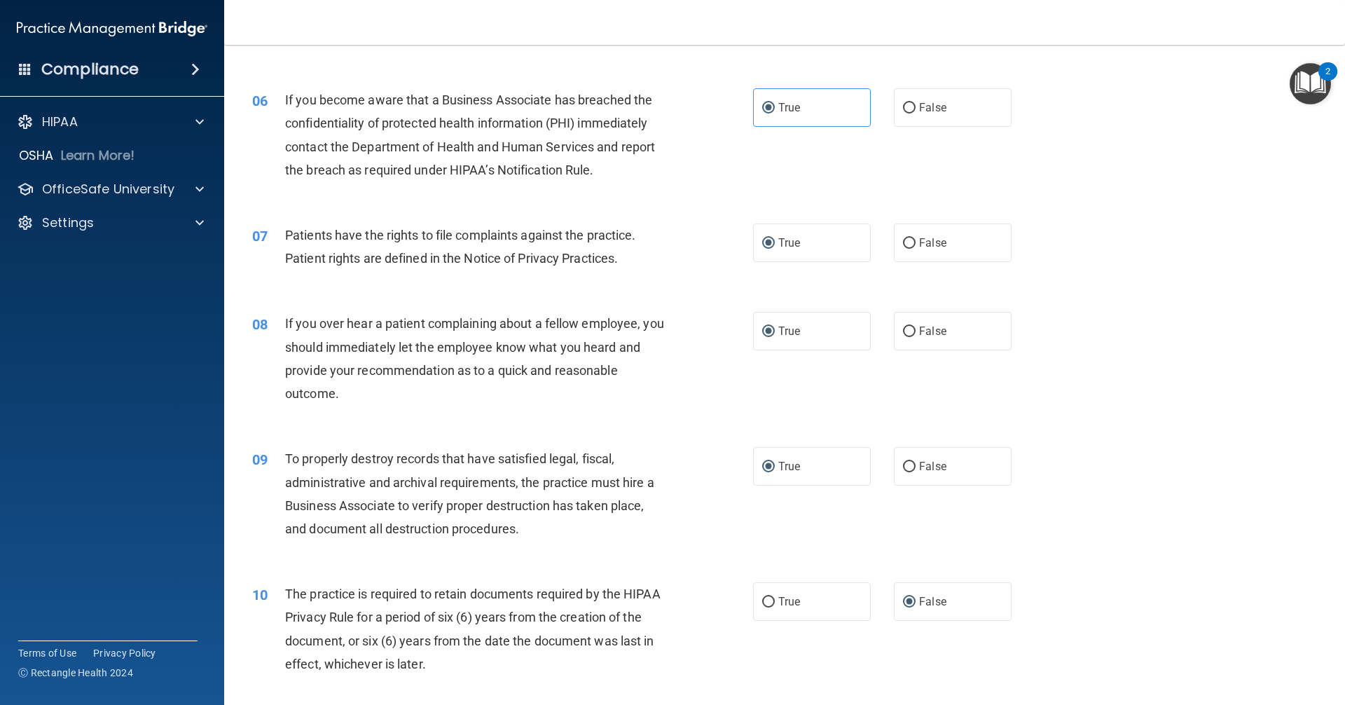
scroll to position [631, 0]
drag, startPoint x: 901, startPoint y: 330, endPoint x: 877, endPoint y: 331, distance: 24.6
click at [903, 329] on input "False" at bounding box center [909, 329] width 13 height 11
radio input "true"
radio input "false"
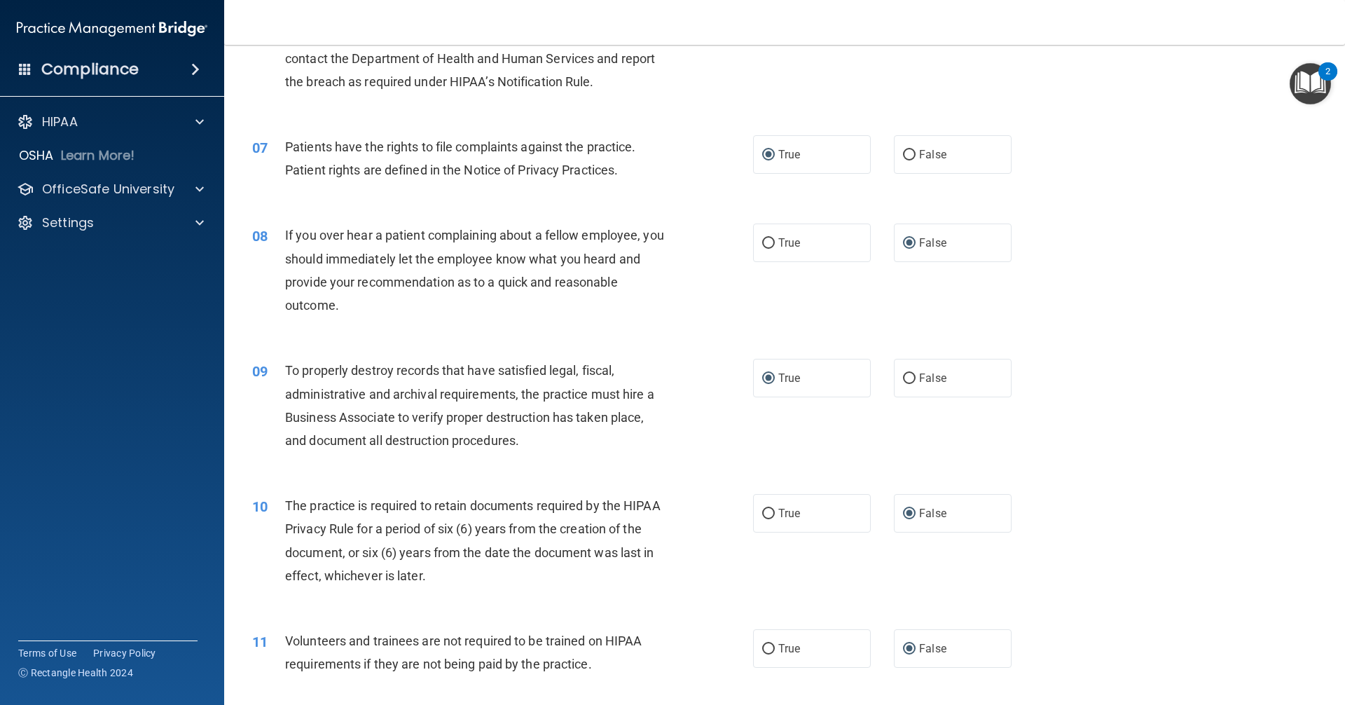
scroll to position [771, 0]
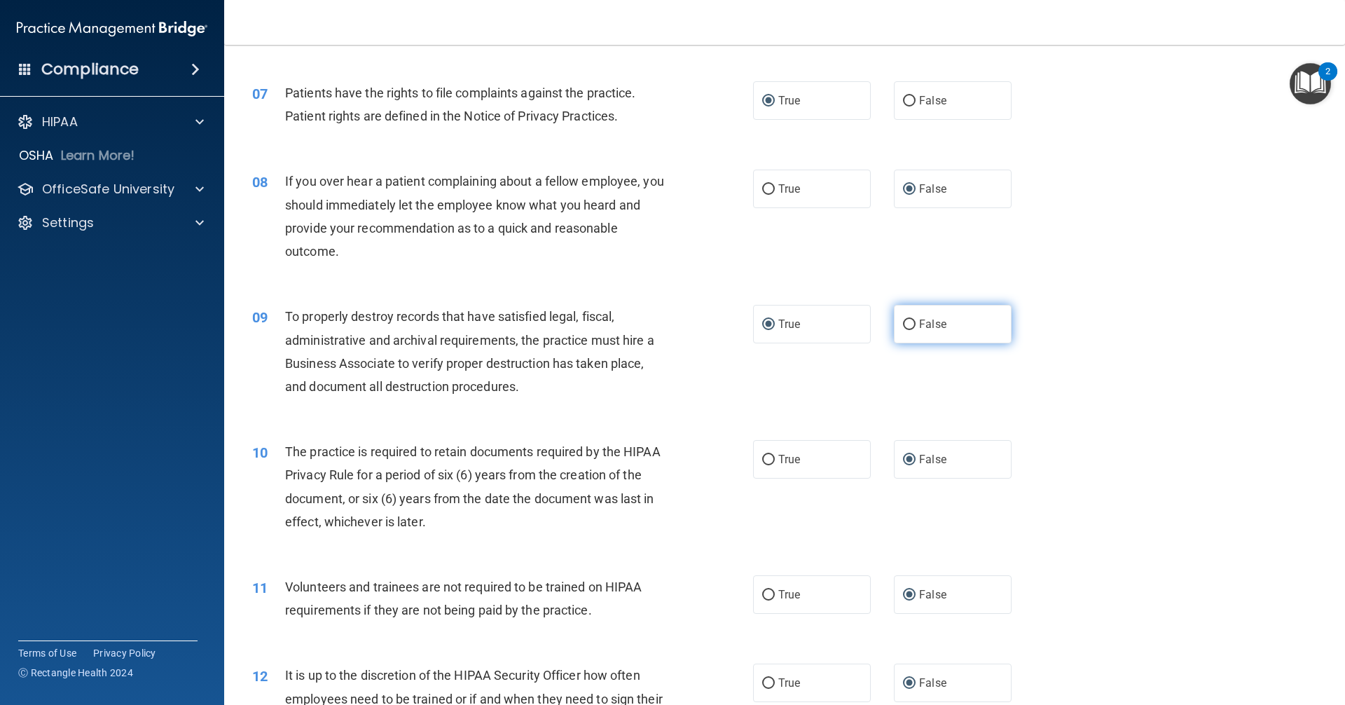
drag, startPoint x: 905, startPoint y: 321, endPoint x: 803, endPoint y: 343, distance: 103.9
click at [904, 322] on input "False" at bounding box center [909, 325] width 13 height 11
radio input "true"
click at [765, 323] on input "True" at bounding box center [768, 325] width 13 height 11
radio input "true"
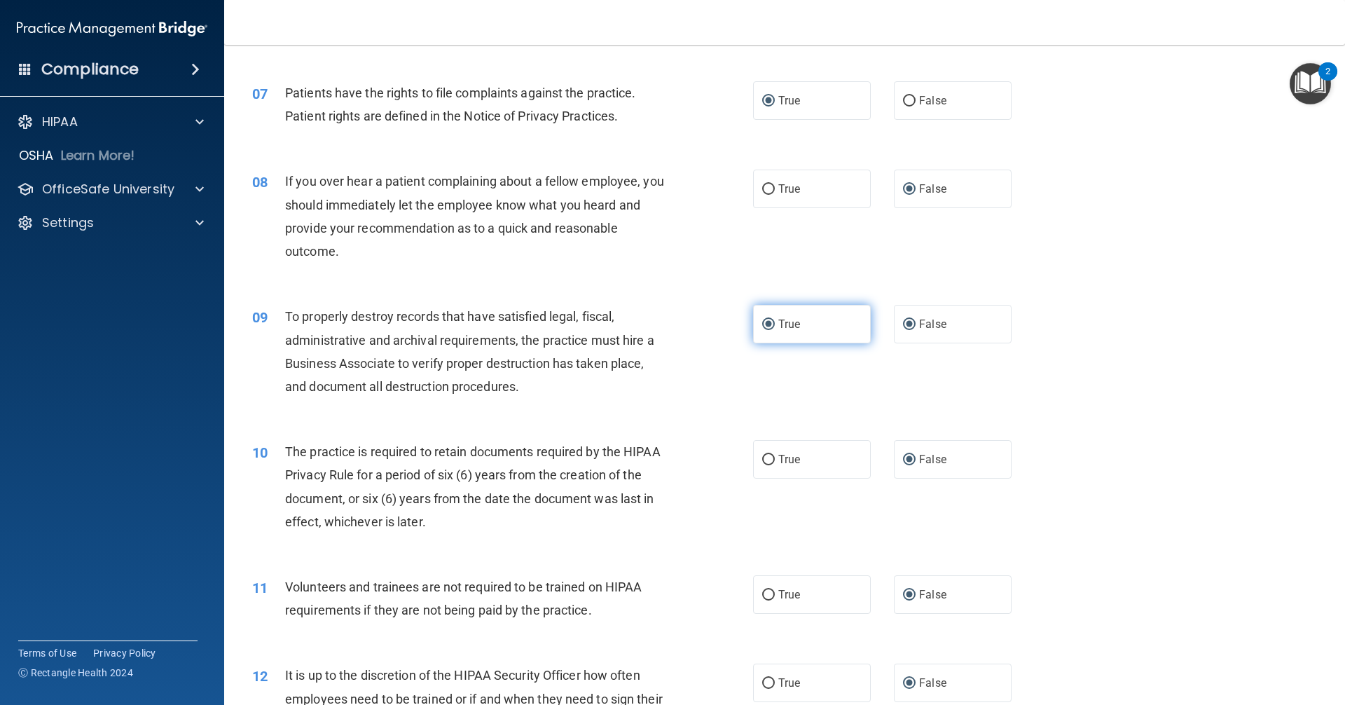
radio input "false"
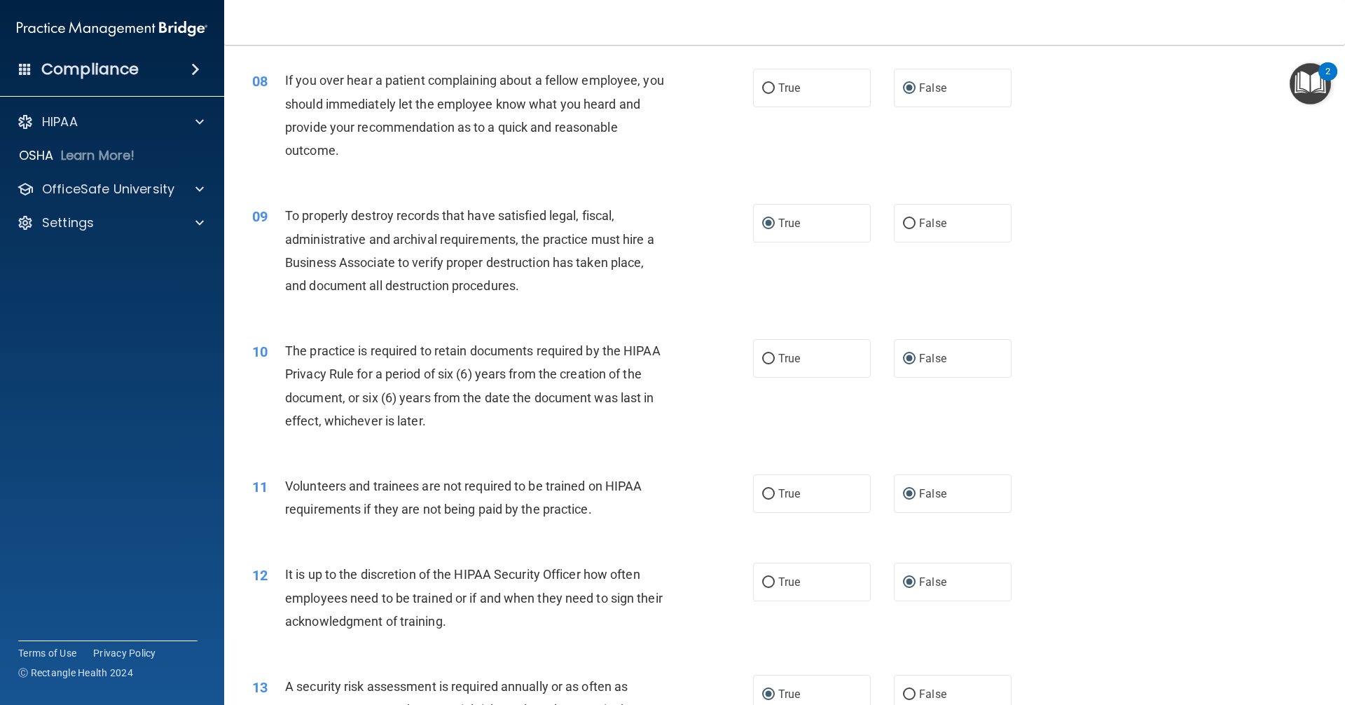
scroll to position [911, 0]
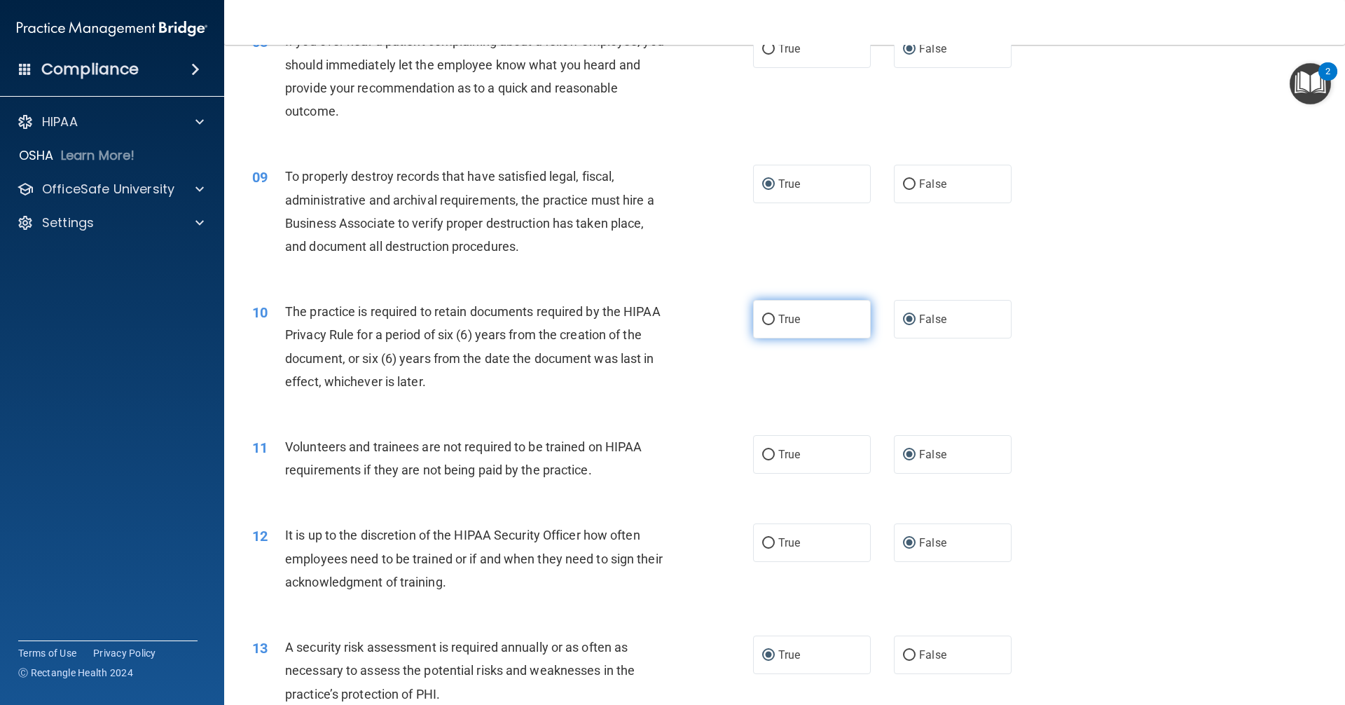
click at [762, 320] on input "True" at bounding box center [768, 320] width 13 height 11
radio input "true"
radio input "false"
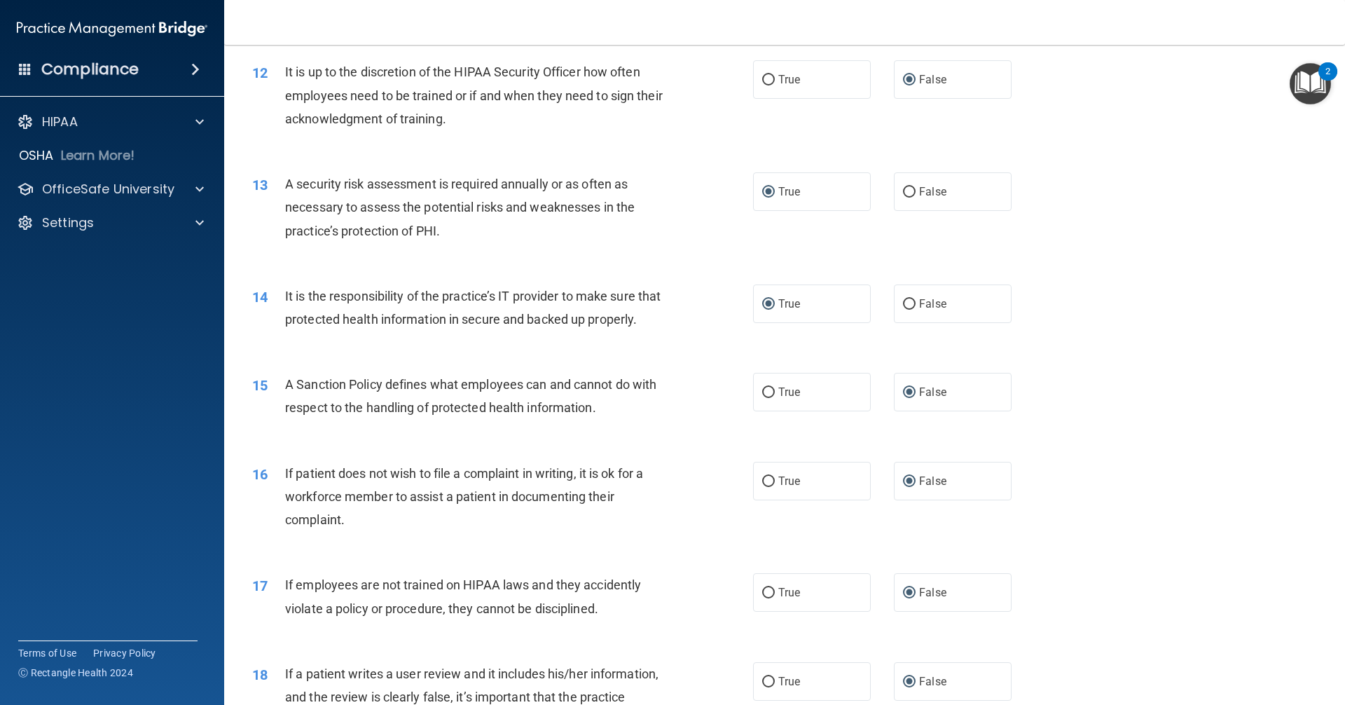
scroll to position [1402, 0]
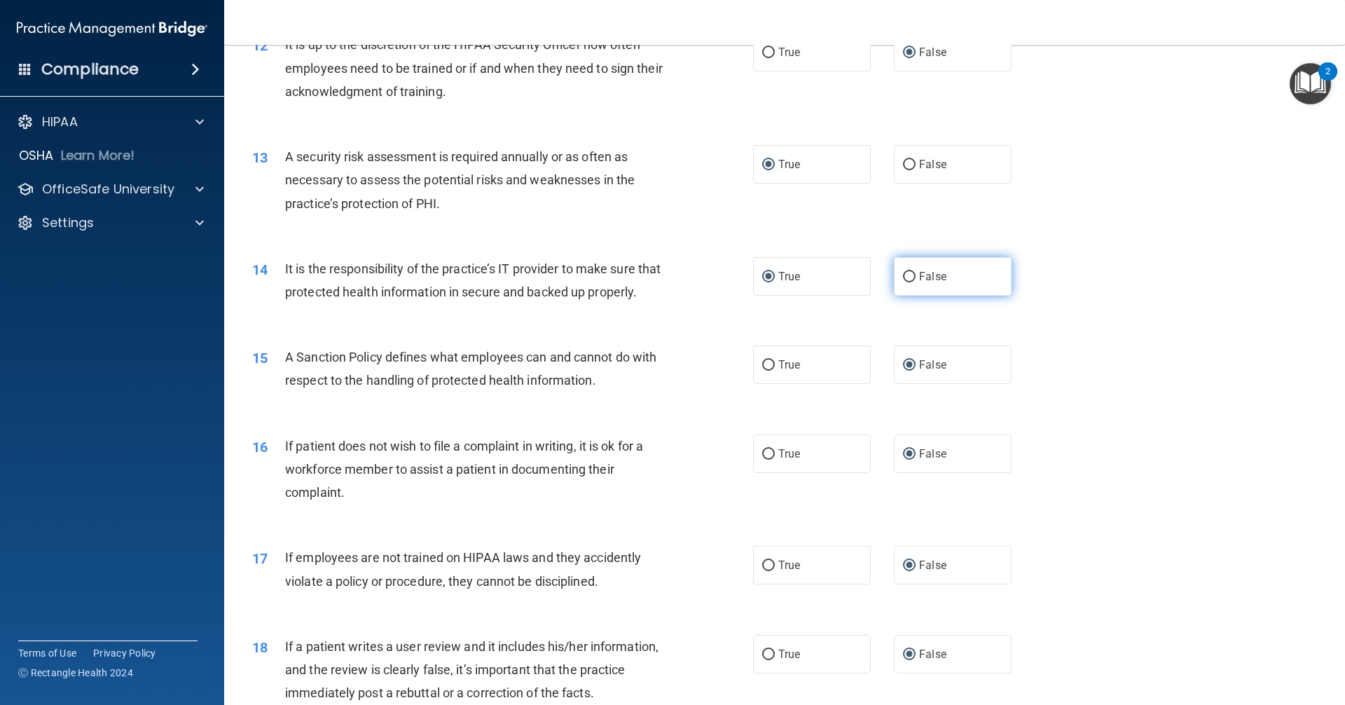
click at [903, 280] on input "False" at bounding box center [909, 277] width 13 height 11
radio input "true"
radio input "false"
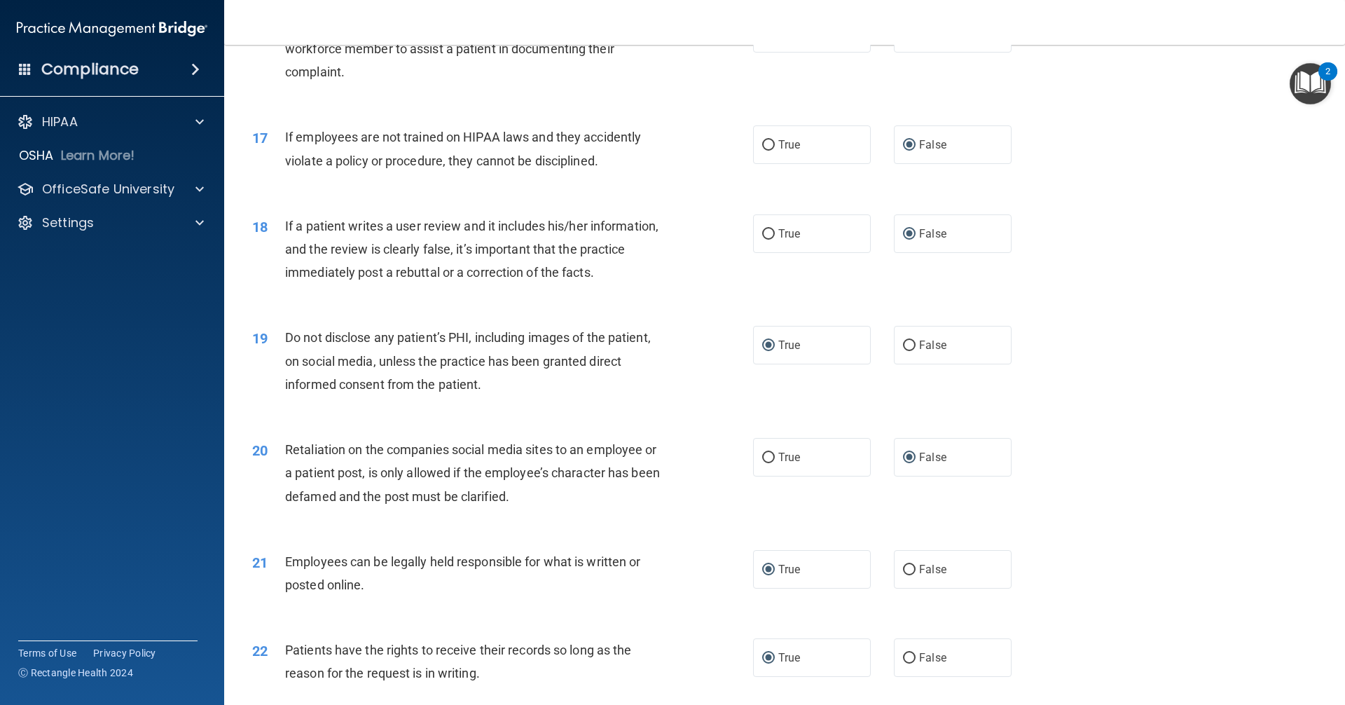
scroll to position [1892, 0]
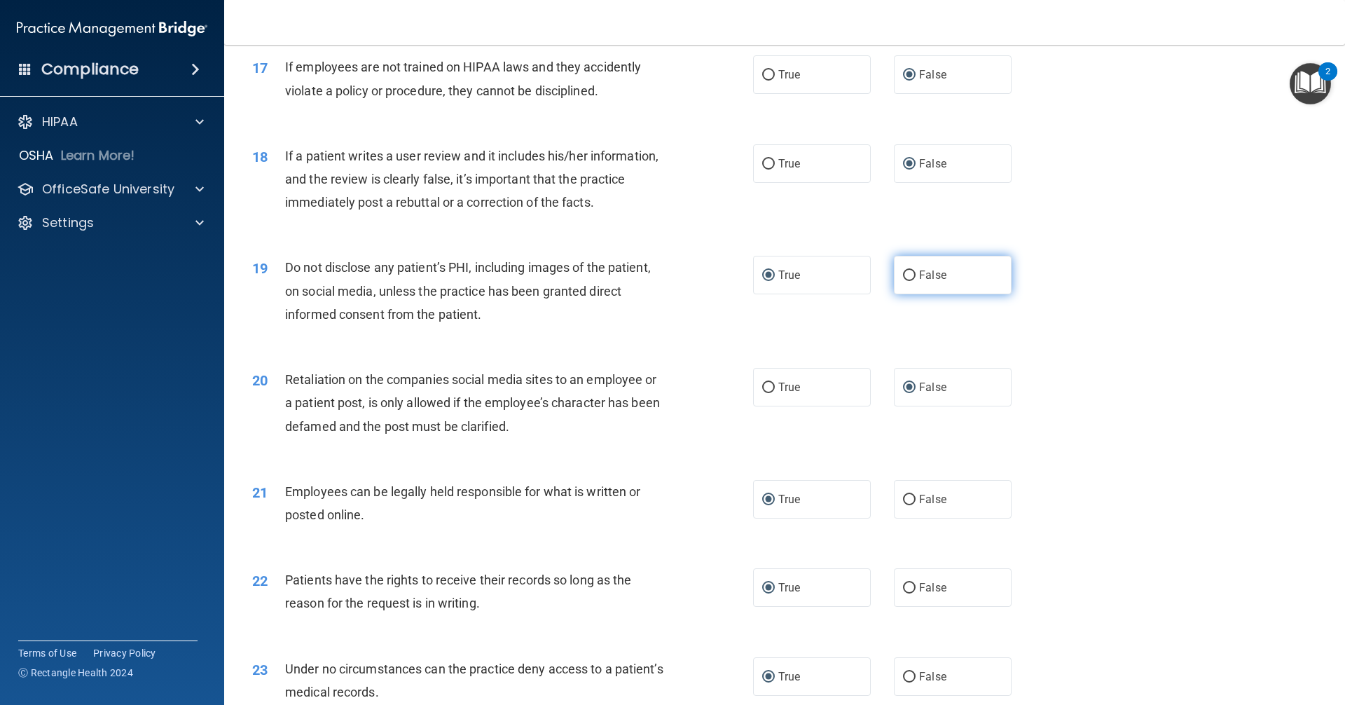
click at [908, 281] on input "False" at bounding box center [909, 275] width 13 height 11
radio input "true"
radio input "false"
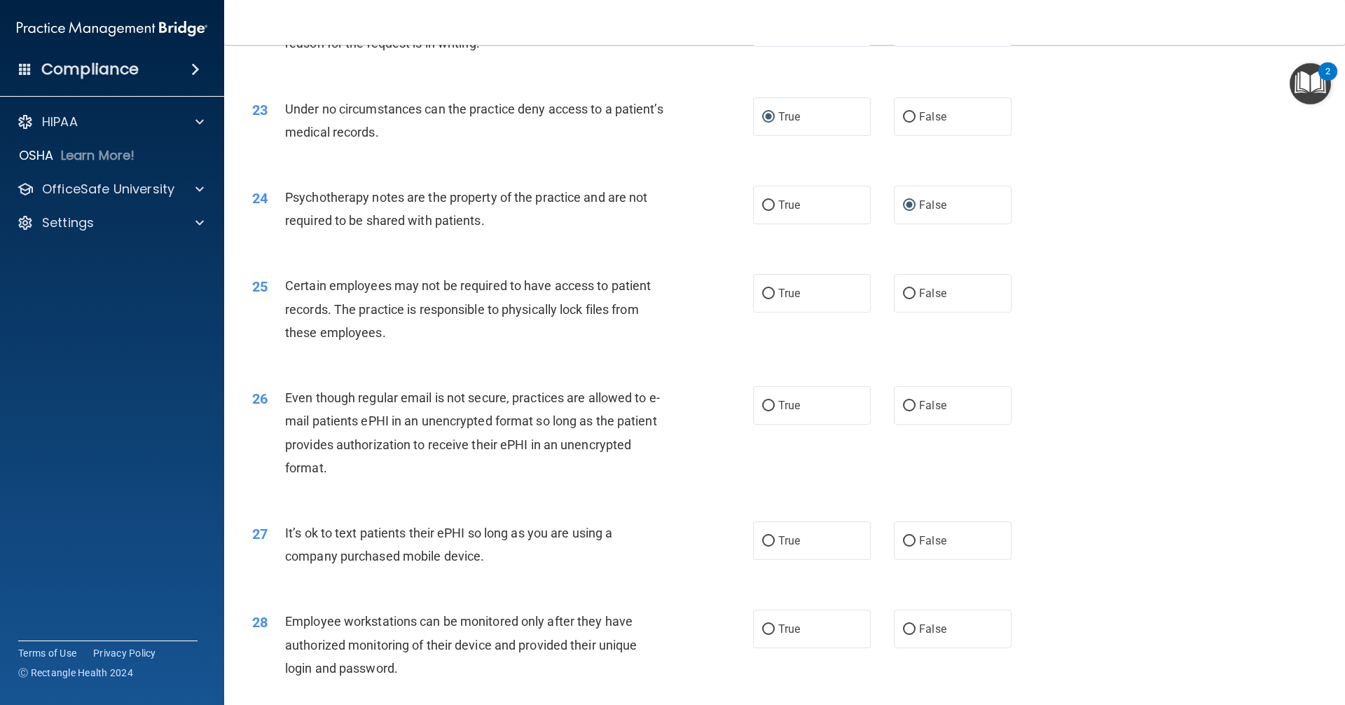
scroll to position [2453, 0]
click at [769, 299] on input "True" at bounding box center [768, 293] width 13 height 11
radio input "true"
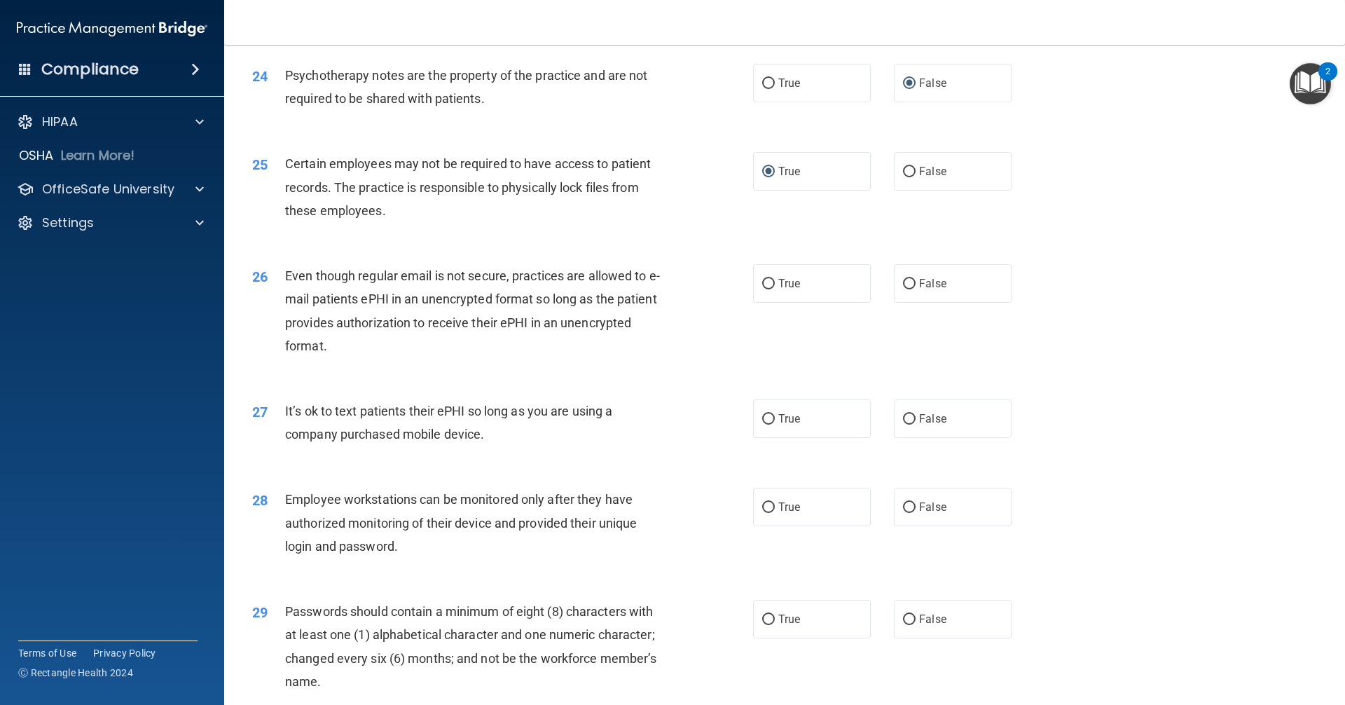
scroll to position [2593, 0]
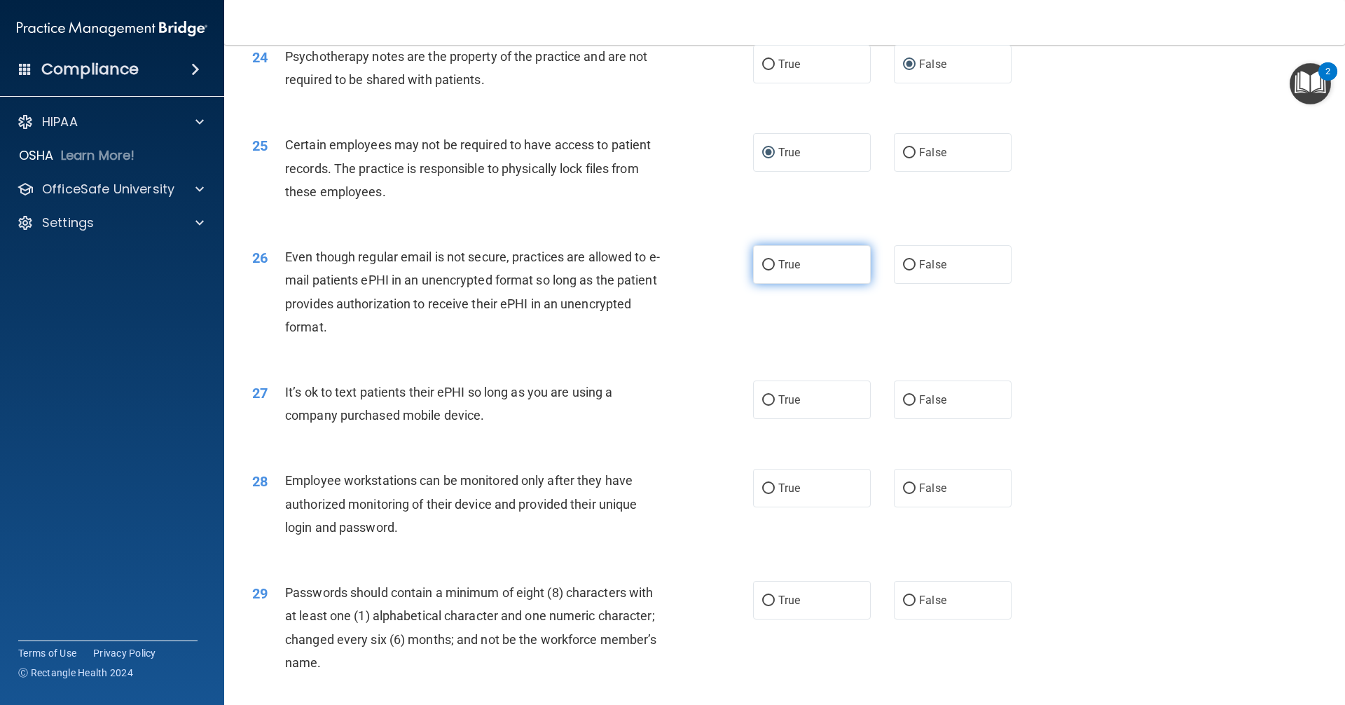
click at [767, 270] on input "True" at bounding box center [768, 265] width 13 height 11
radio input "true"
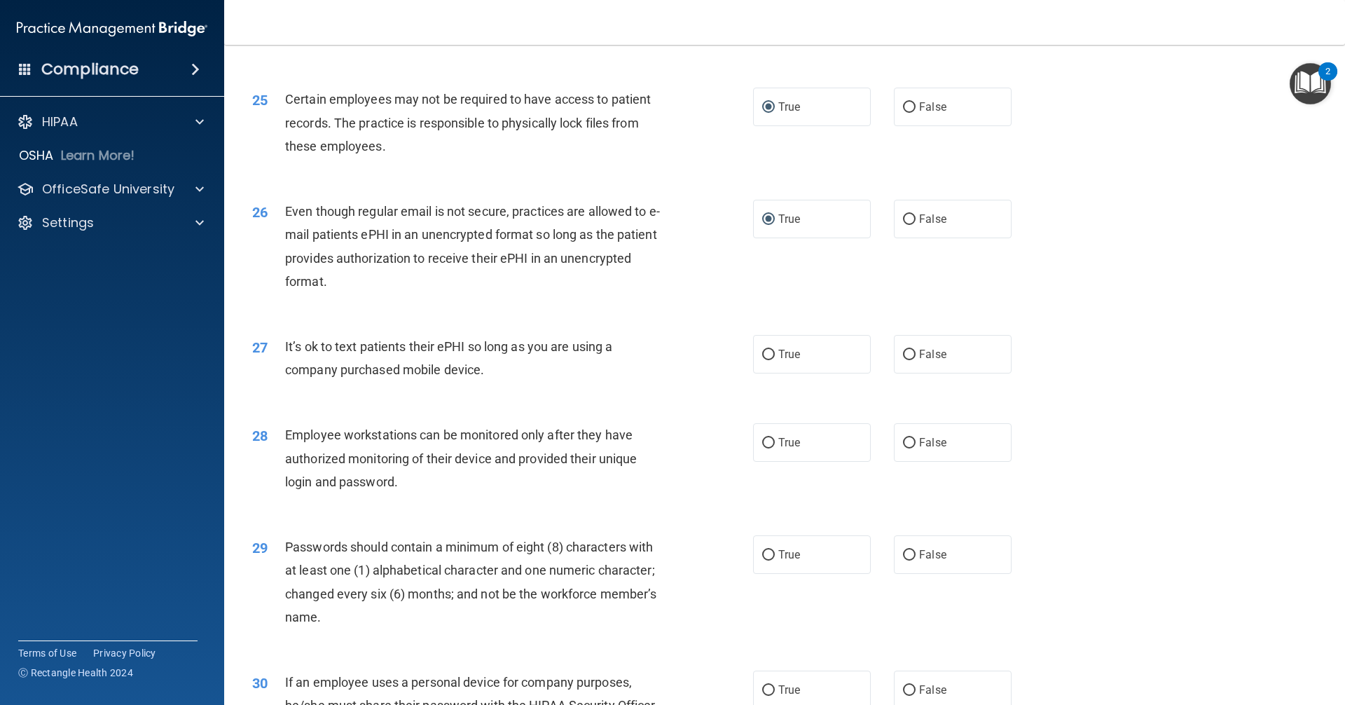
scroll to position [2733, 0]
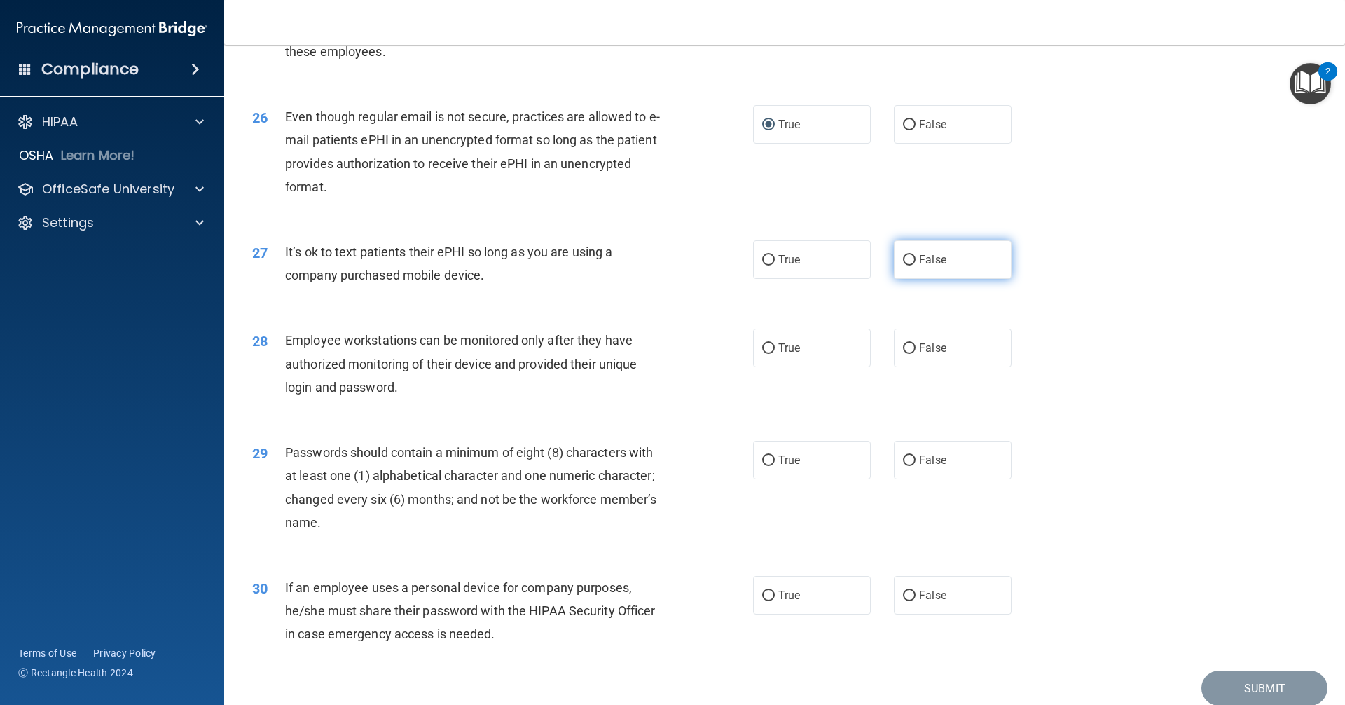
click at [905, 266] on input "False" at bounding box center [909, 260] width 13 height 11
radio input "true"
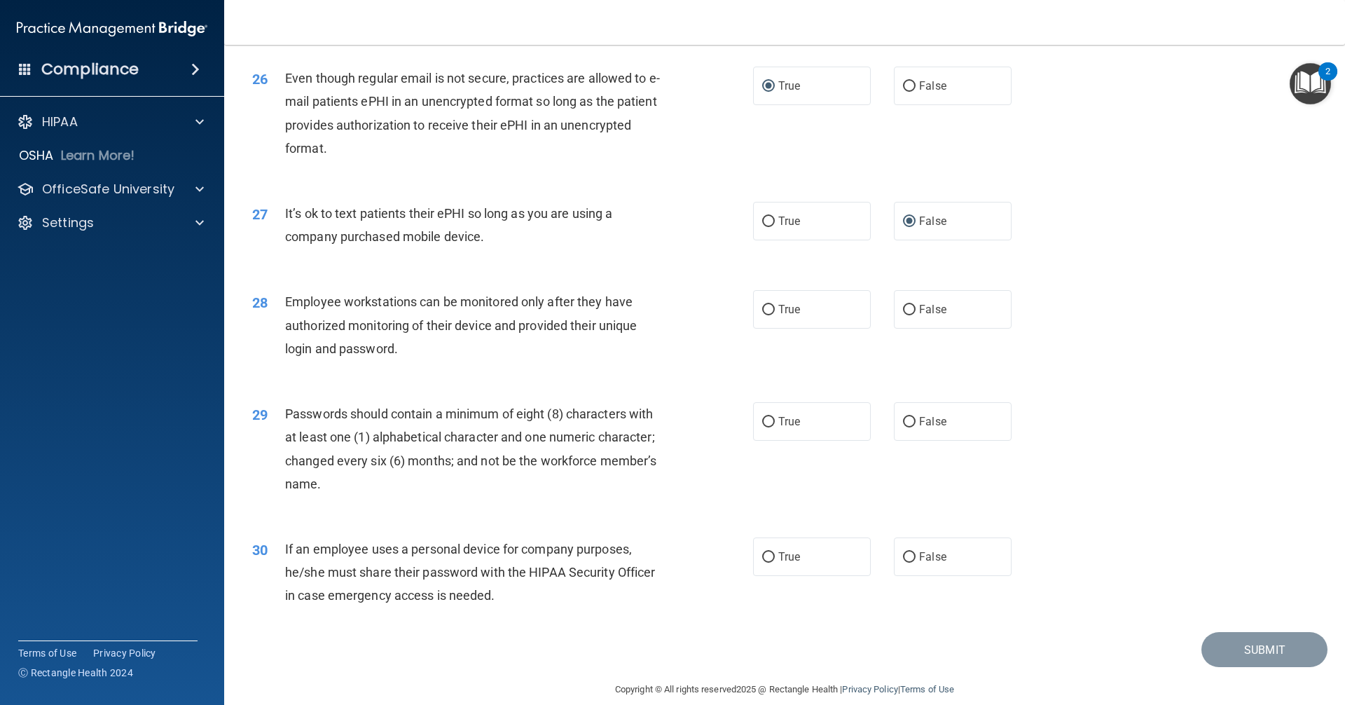
scroll to position [2803, 0]
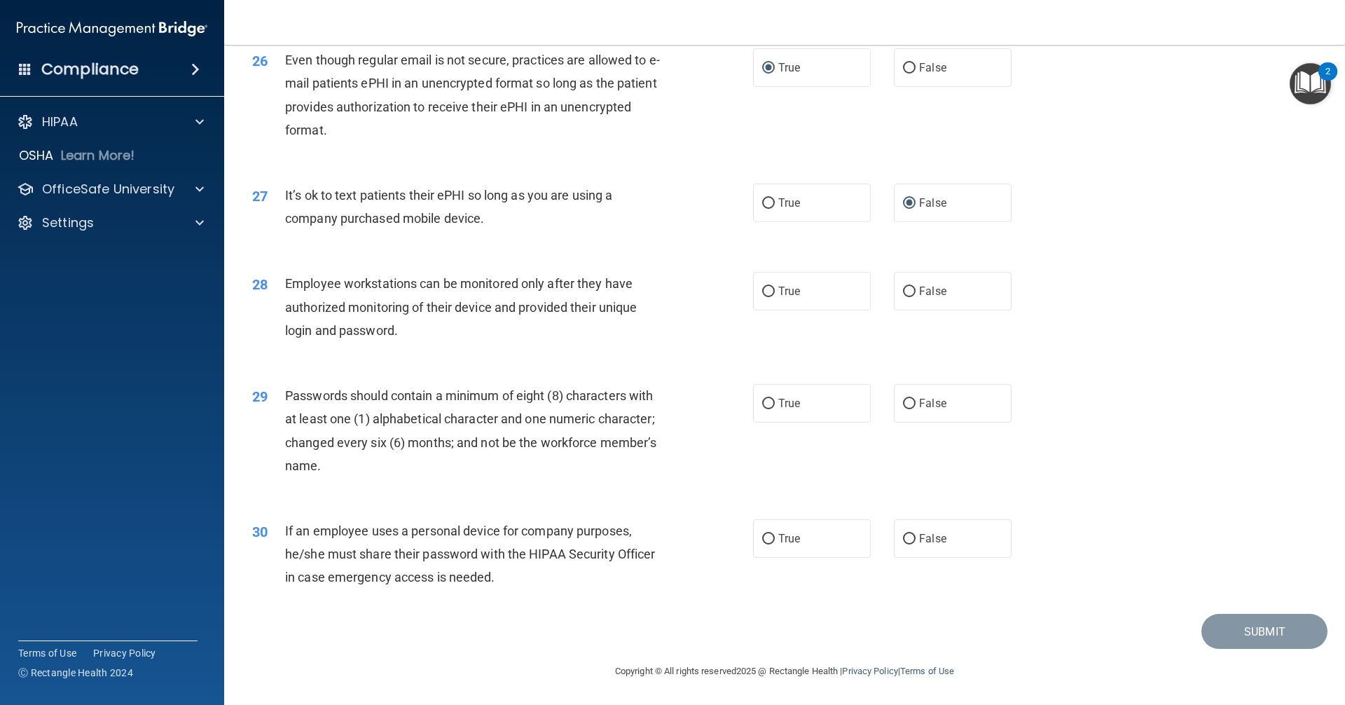
drag, startPoint x: 901, startPoint y: 303, endPoint x: 886, endPoint y: 311, distance: 16.6
click at [903, 297] on input "False" at bounding box center [909, 292] width 13 height 11
radio input "true"
click at [762, 409] on input "True" at bounding box center [768, 404] width 13 height 11
radio input "true"
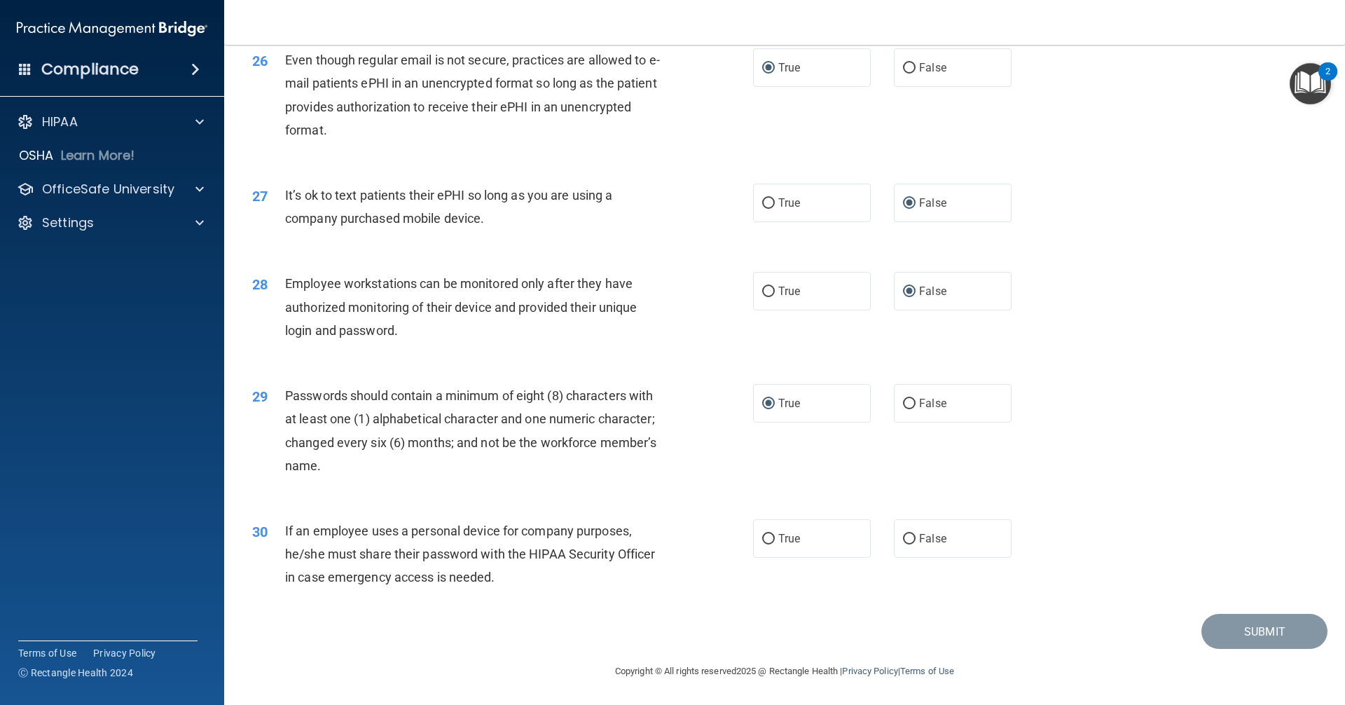
scroll to position [2813, 0]
click at [762, 536] on input "True" at bounding box center [768, 539] width 13 height 11
radio input "true"
click at [1226, 634] on button "Submit" at bounding box center [1265, 632] width 126 height 36
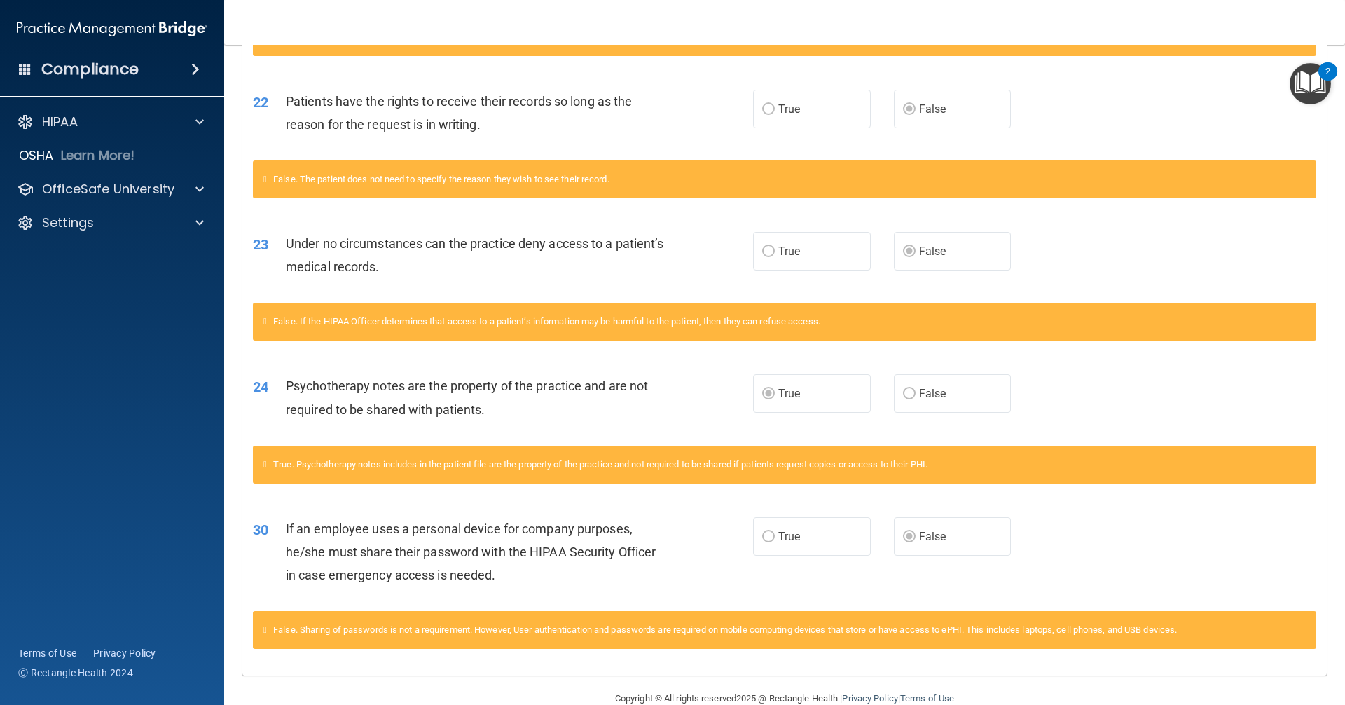
scroll to position [1231, 0]
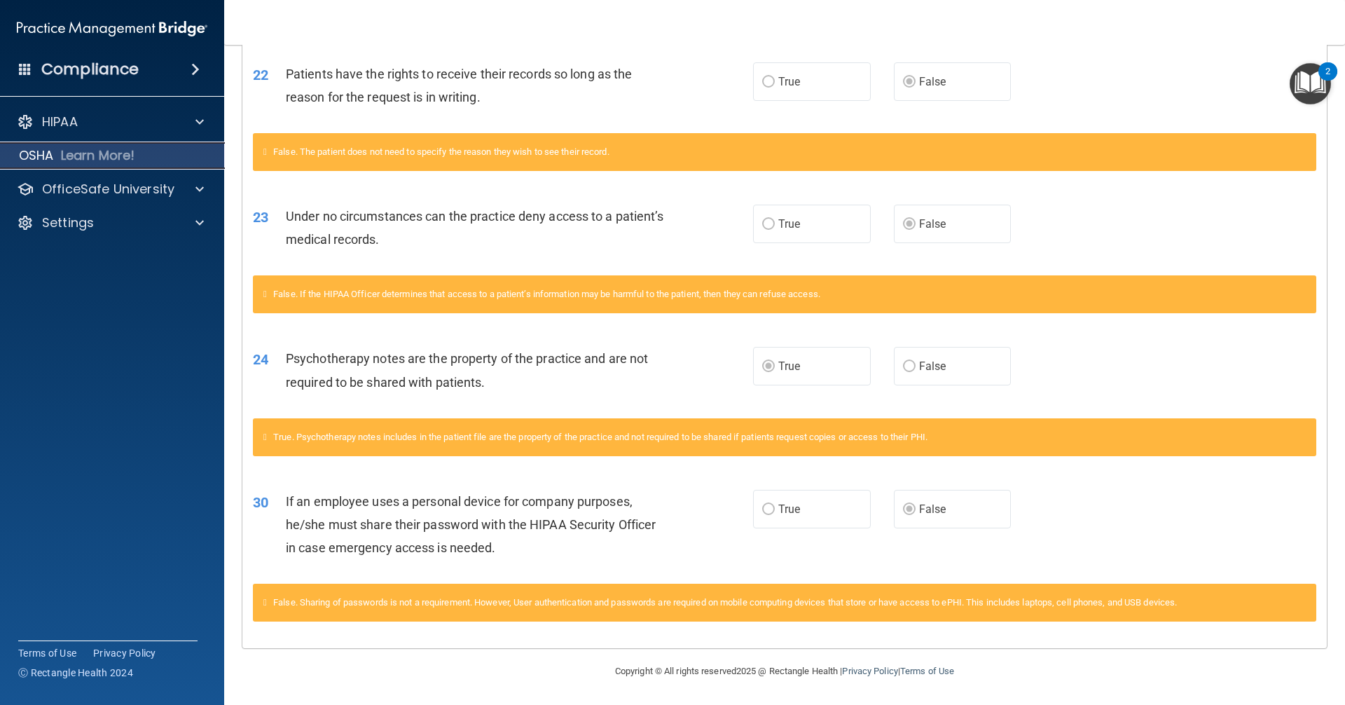
click at [114, 150] on p "Learn More!" at bounding box center [98, 155] width 74 height 17
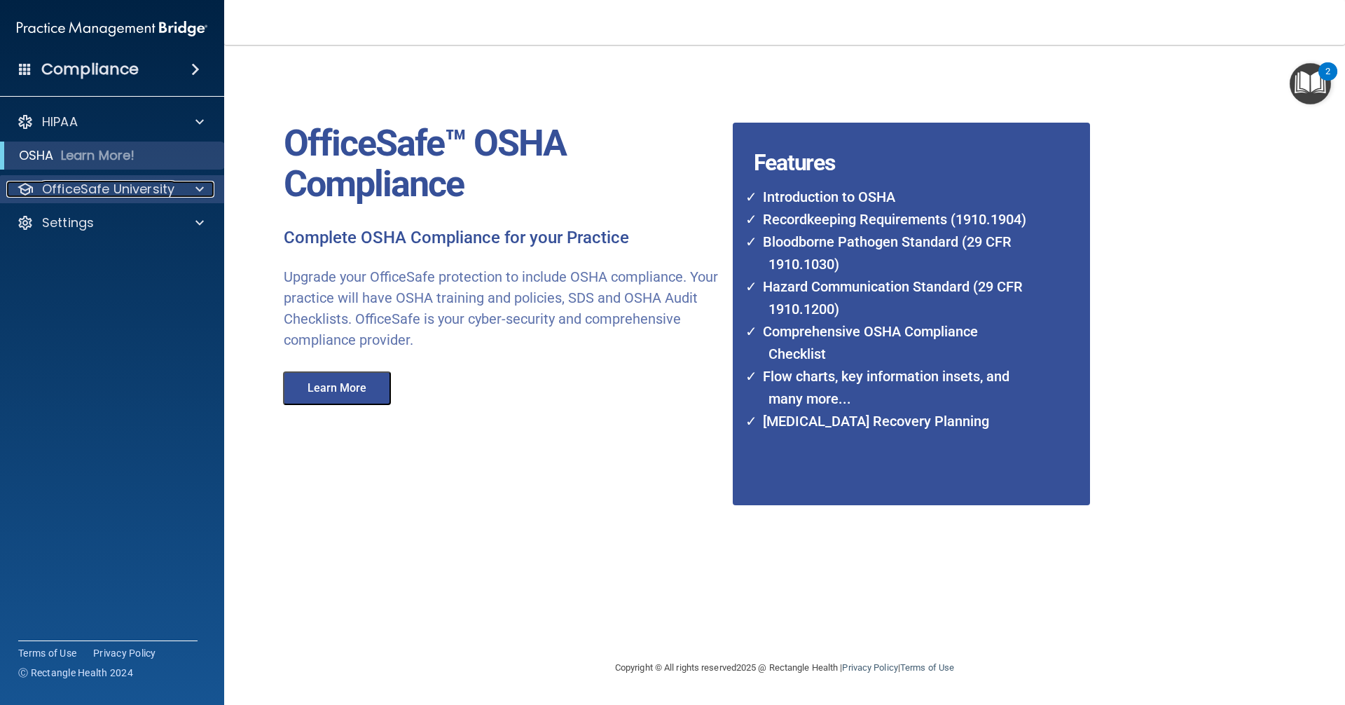
click at [130, 183] on p "OfficeSafe University" at bounding box center [108, 189] width 132 height 17
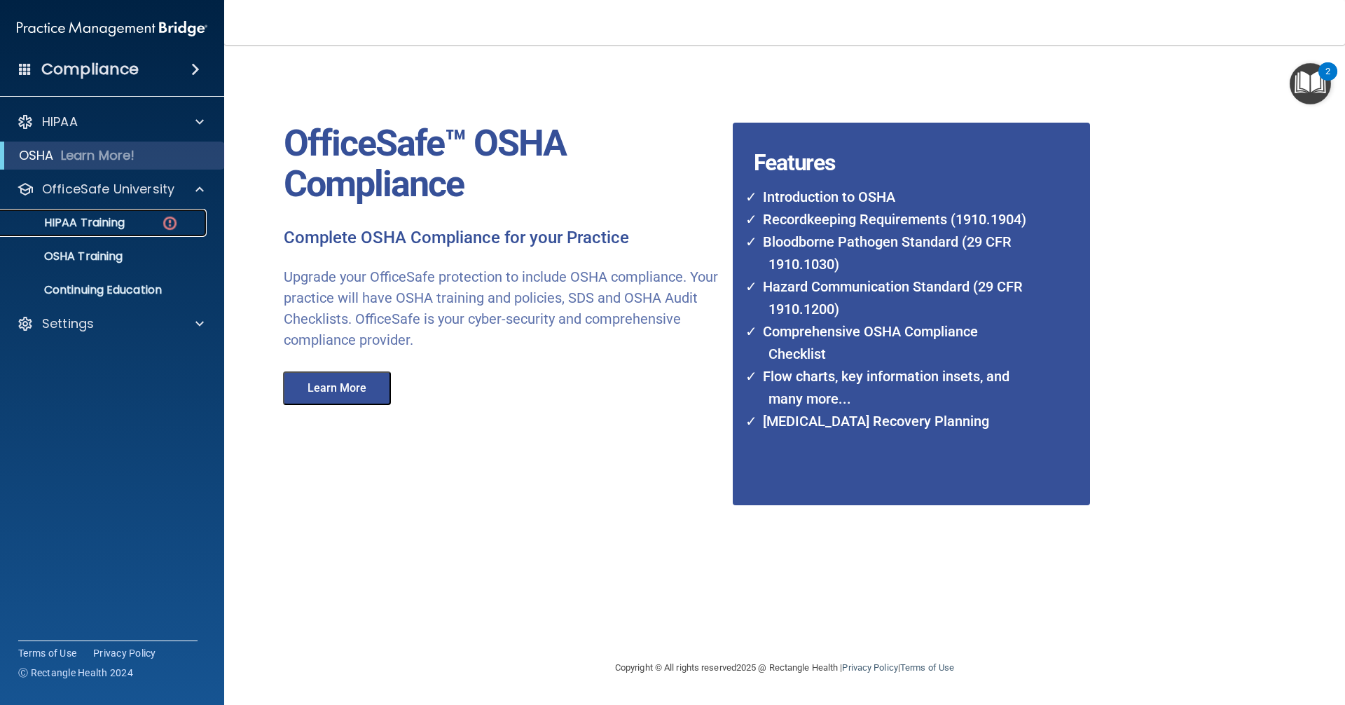
click at [111, 219] on p "HIPAA Training" at bounding box center [67, 223] width 116 height 14
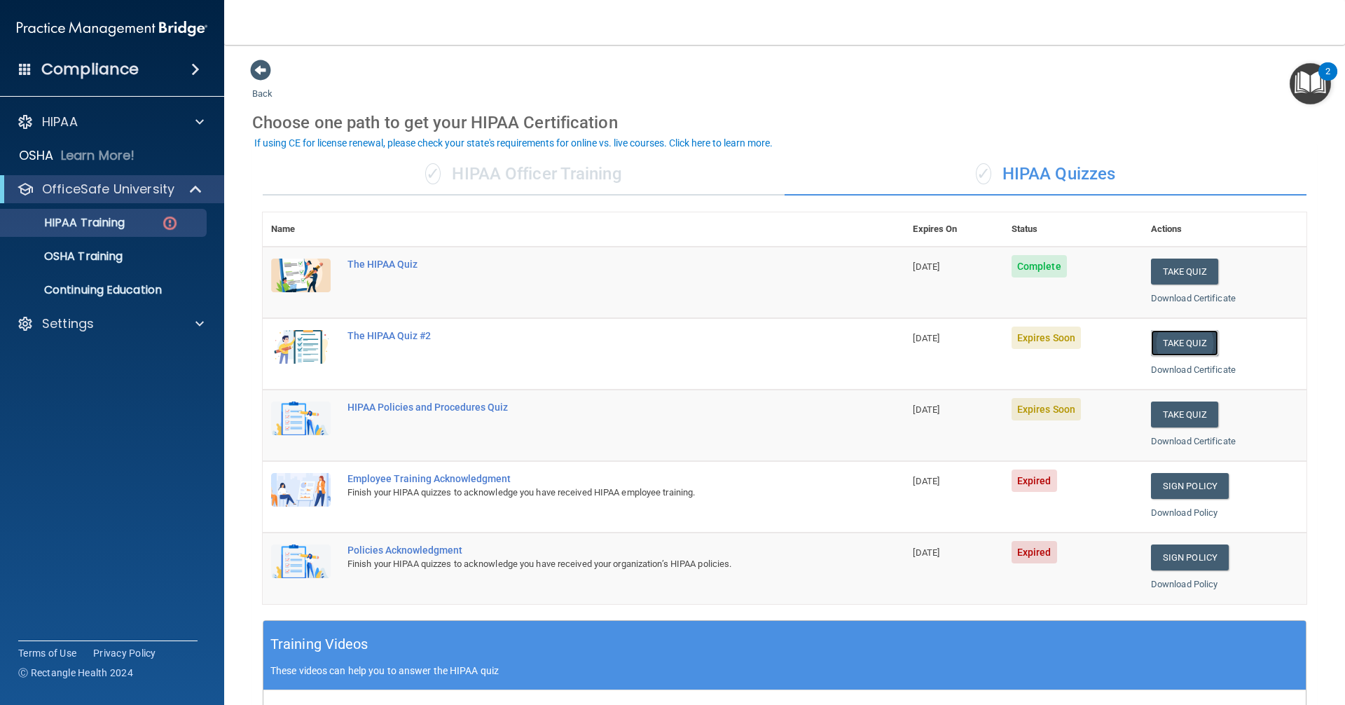
click at [1160, 338] on button "Take Quiz" at bounding box center [1184, 343] width 67 height 26
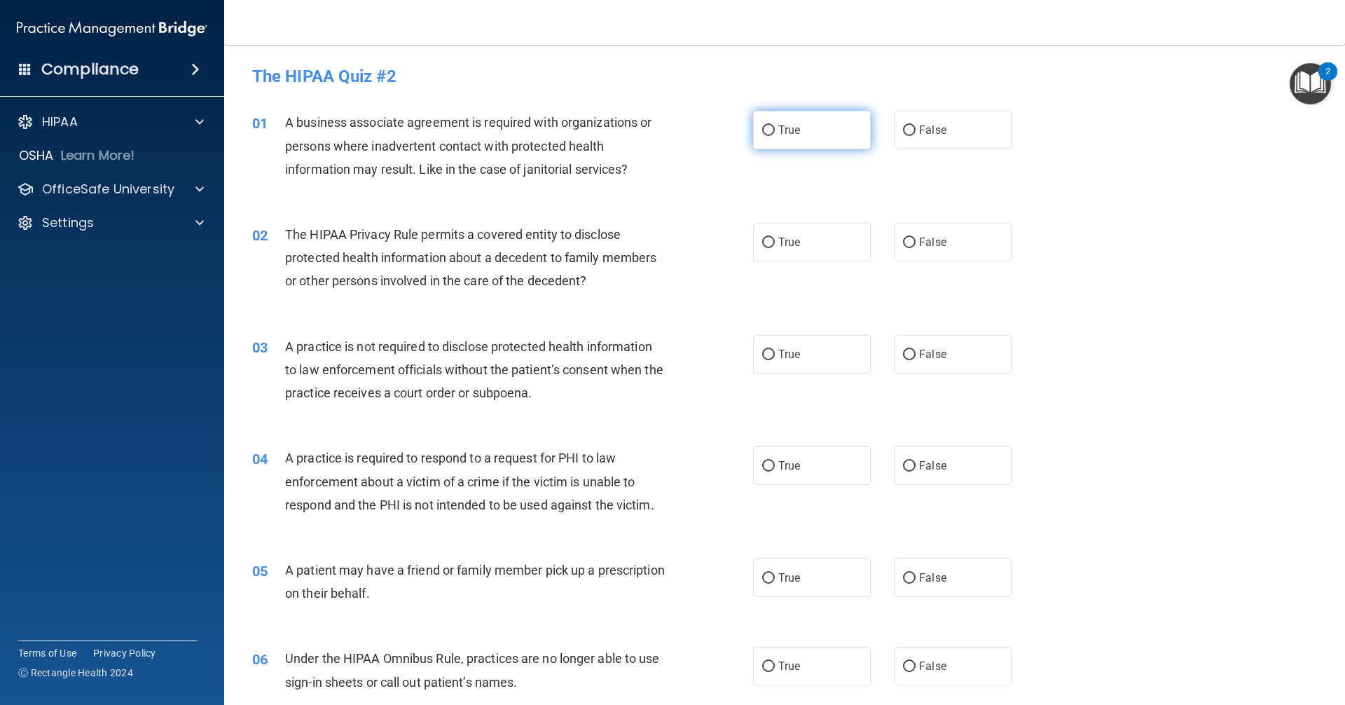
click at [765, 137] on label "True" at bounding box center [812, 130] width 118 height 39
click at [765, 136] on input "True" at bounding box center [768, 130] width 13 height 11
radio input "true"
click at [905, 242] on input "False" at bounding box center [909, 243] width 13 height 11
radio input "true"
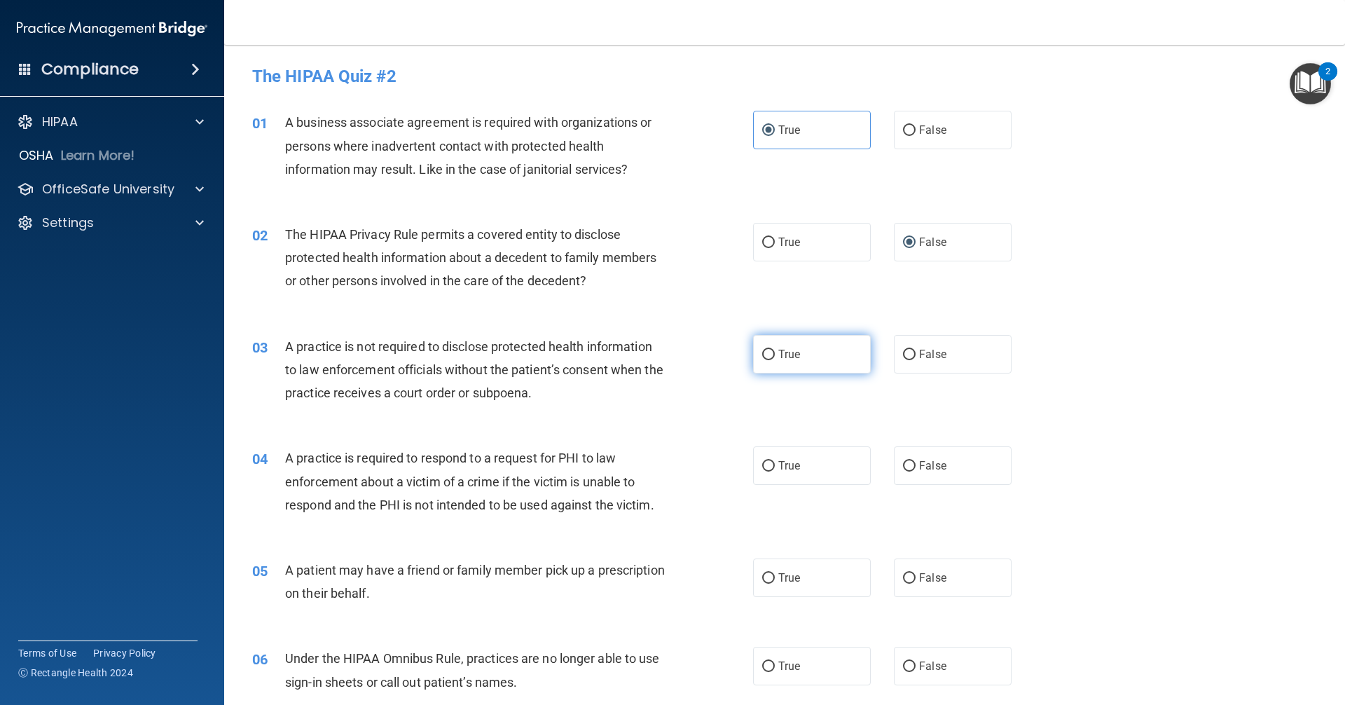
click at [762, 352] on input "True" at bounding box center [768, 355] width 13 height 11
radio input "true"
click at [762, 463] on input "True" at bounding box center [768, 466] width 13 height 11
radio input "true"
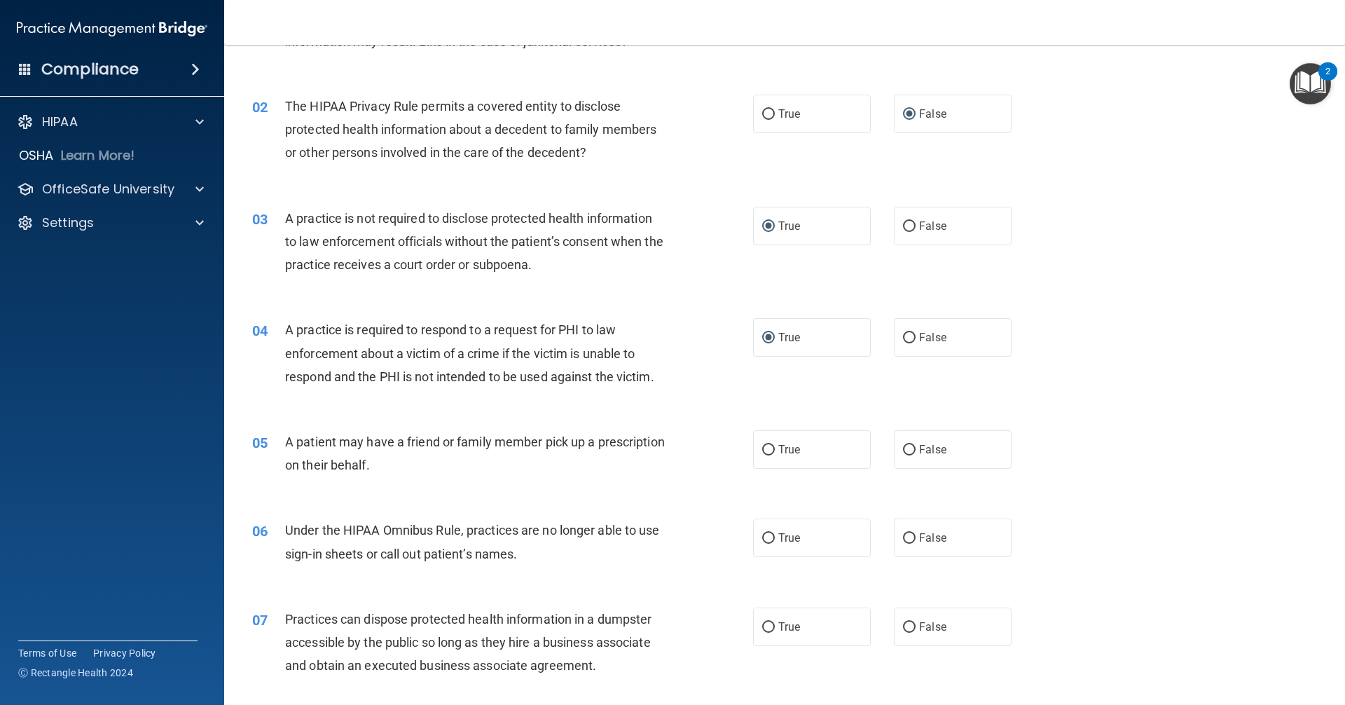
scroll to position [140, 0]
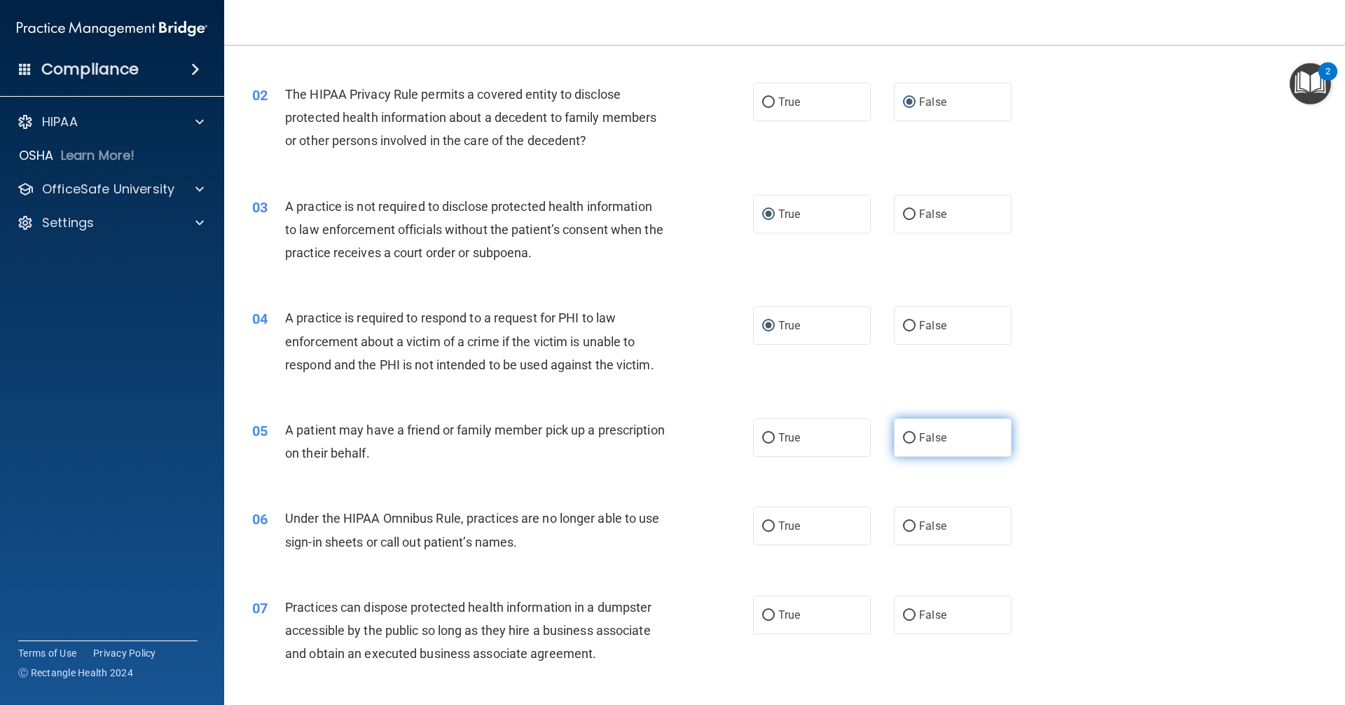
drag, startPoint x: 901, startPoint y: 441, endPoint x: 764, endPoint y: 432, distance: 137.6
click at [903, 441] on input "False" at bounding box center [909, 438] width 13 height 11
radio input "true"
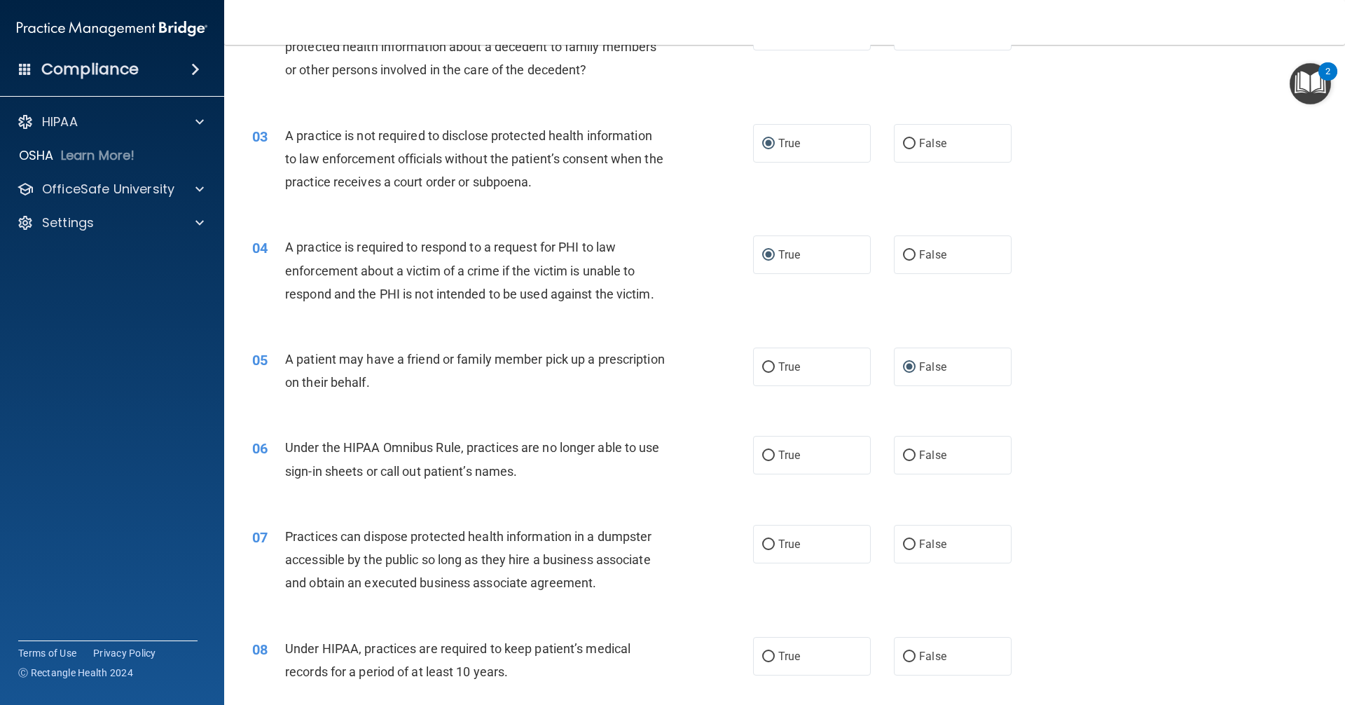
scroll to position [280, 0]
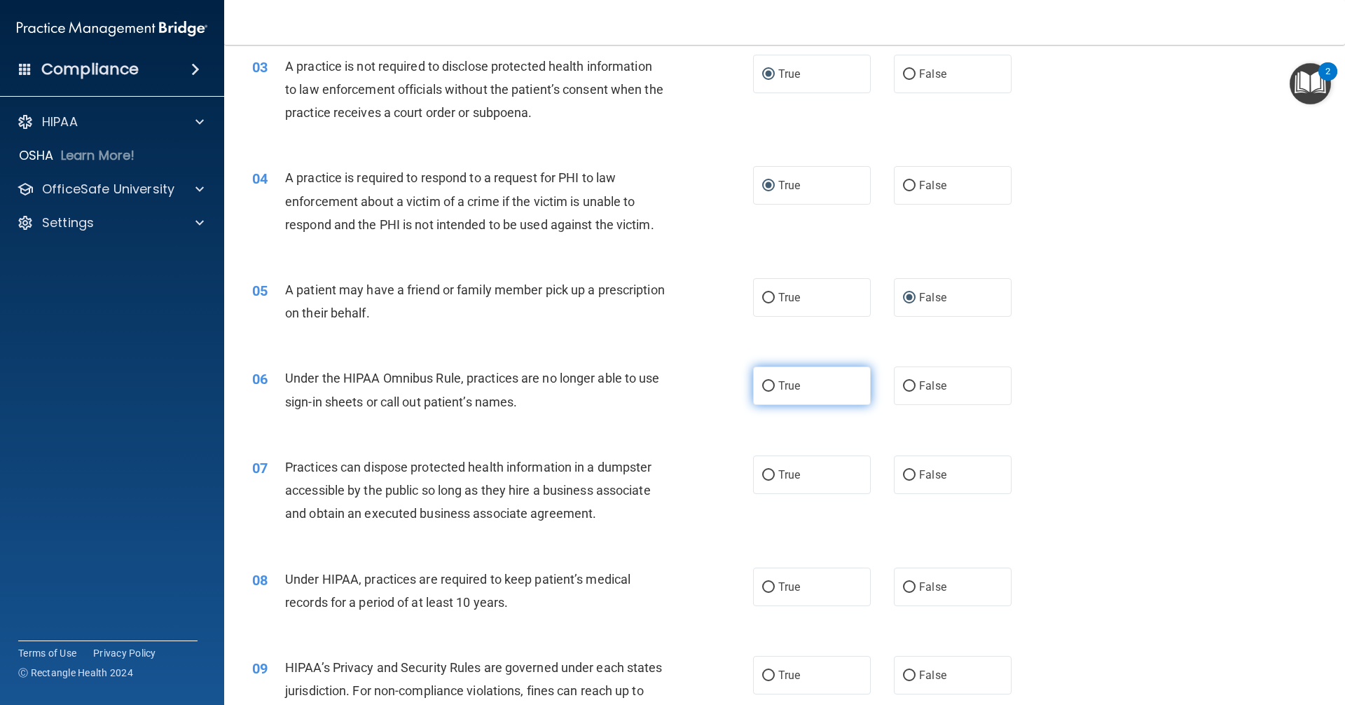
click at [768, 387] on input "True" at bounding box center [768, 386] width 13 height 11
radio input "true"
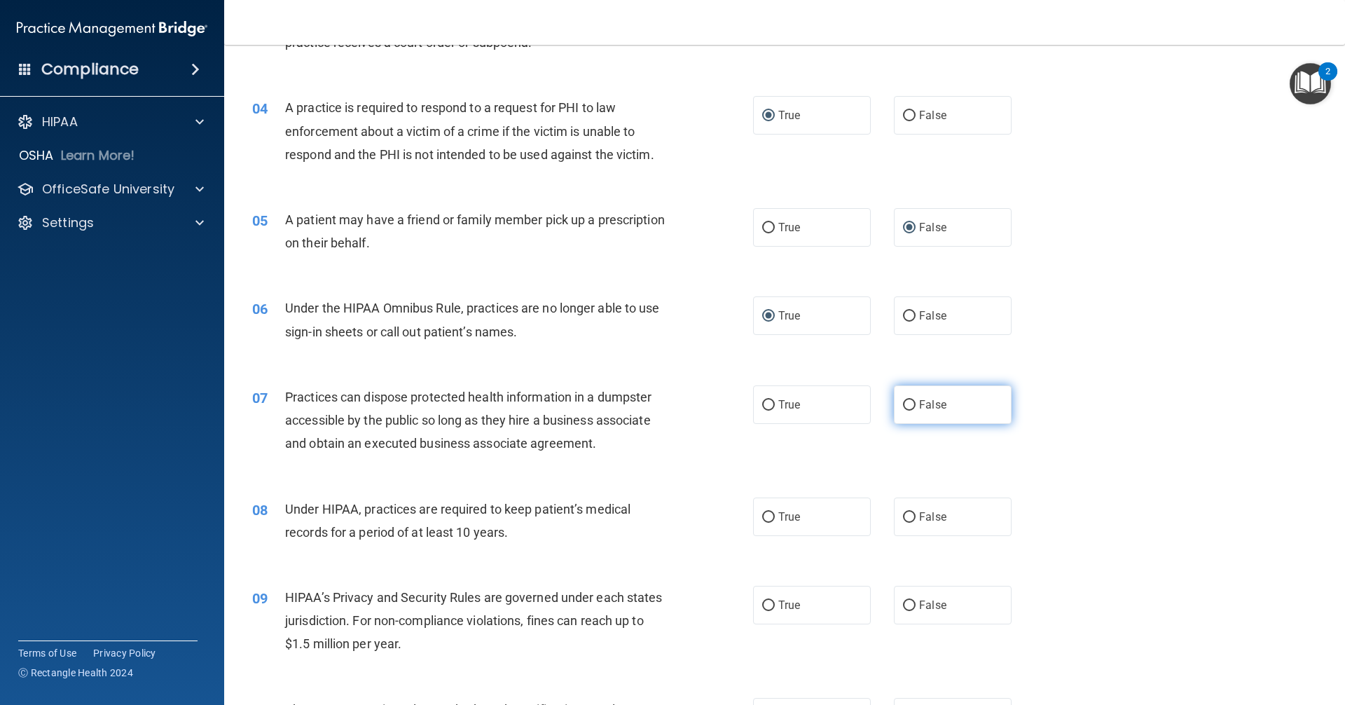
click at [903, 406] on input "False" at bounding box center [909, 405] width 13 height 11
radio input "true"
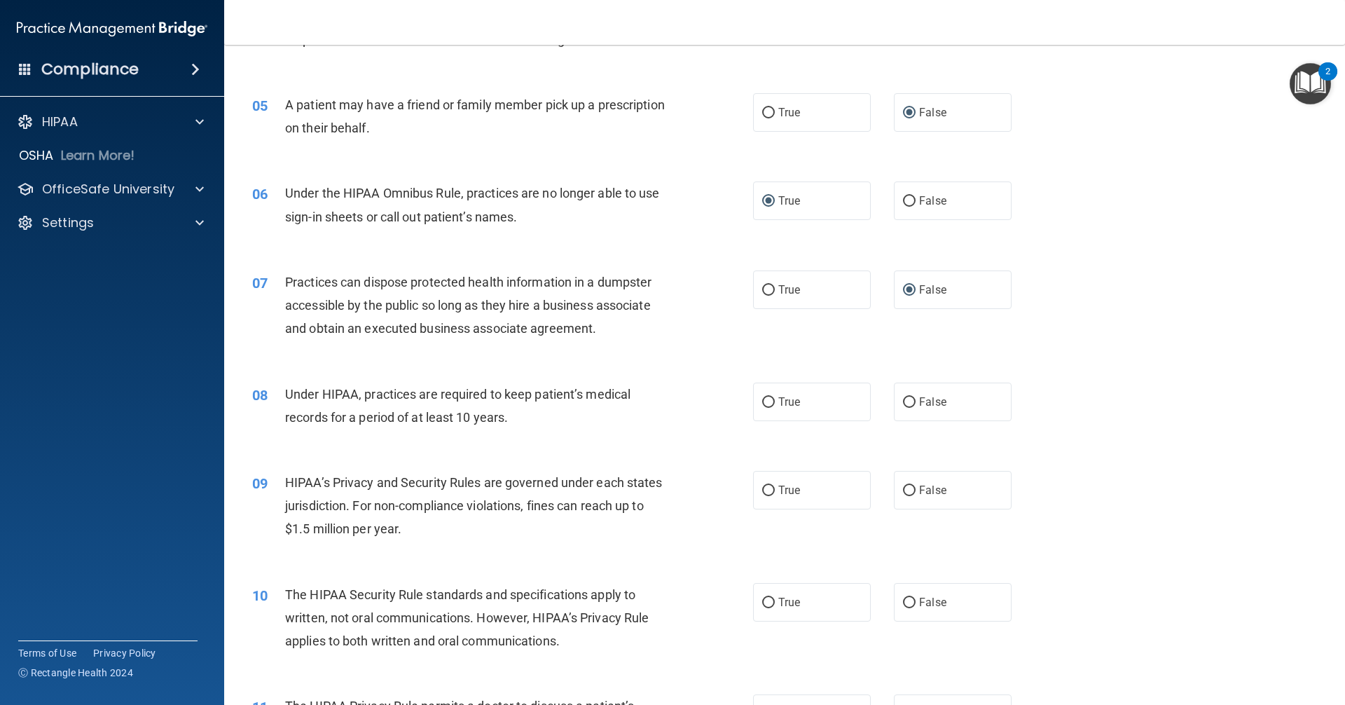
scroll to position [491, 0]
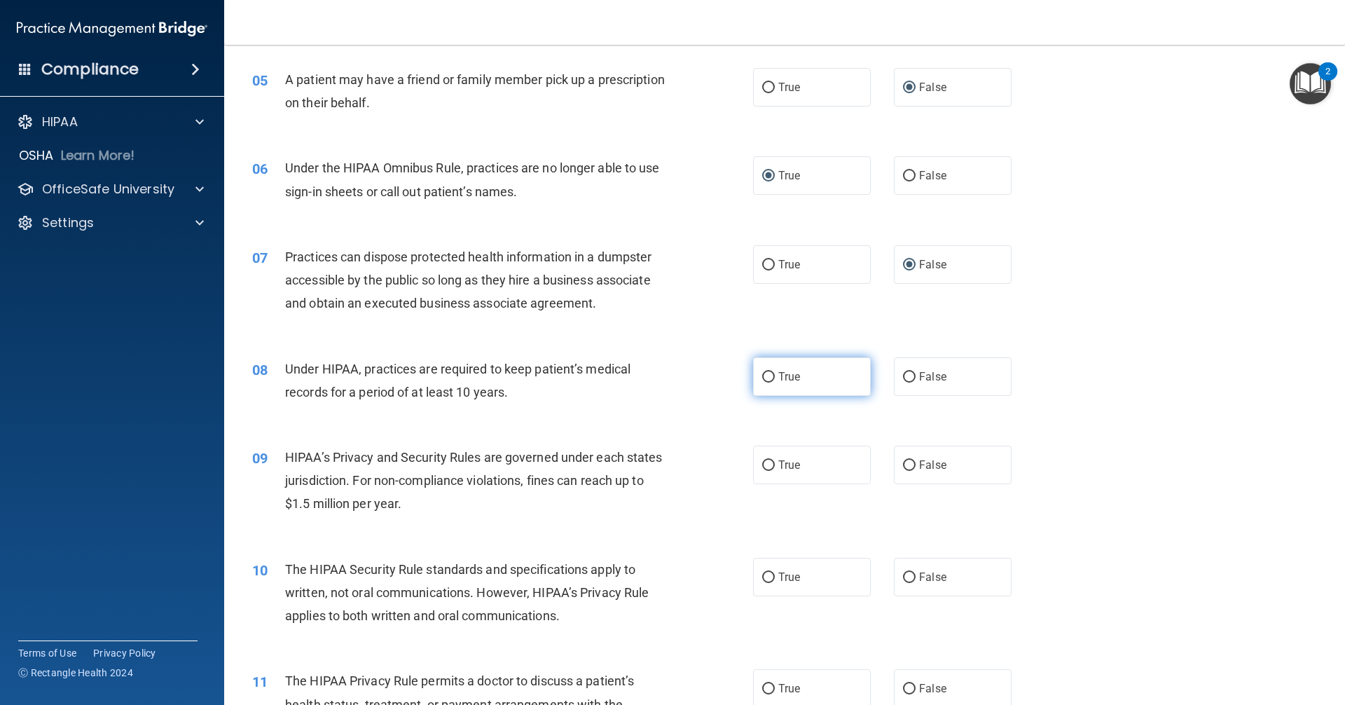
click at [765, 374] on input "True" at bounding box center [768, 377] width 13 height 11
radio input "true"
drag, startPoint x: 765, startPoint y: 470, endPoint x: 736, endPoint y: 452, distance: 34.3
click at [764, 468] on input "True" at bounding box center [768, 465] width 13 height 11
radio input "true"
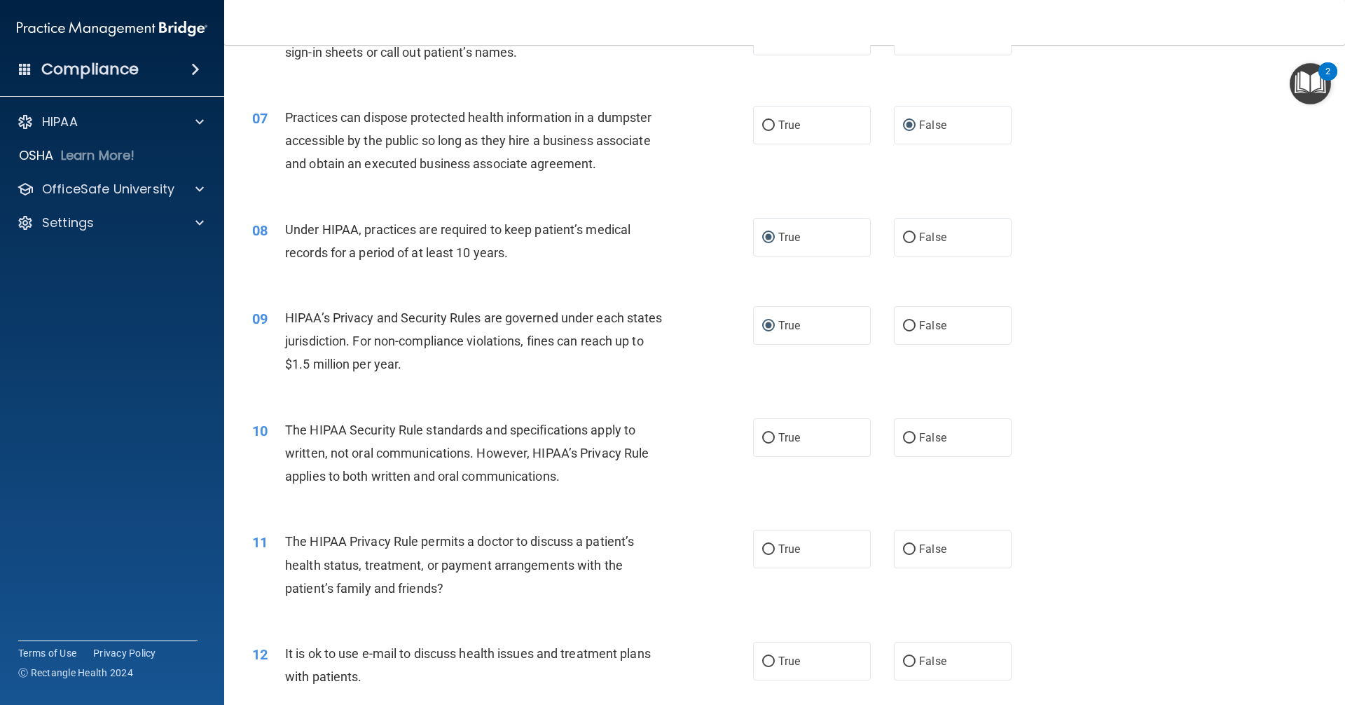
scroll to position [631, 0]
click at [762, 434] on input "True" at bounding box center [768, 437] width 13 height 11
radio input "true"
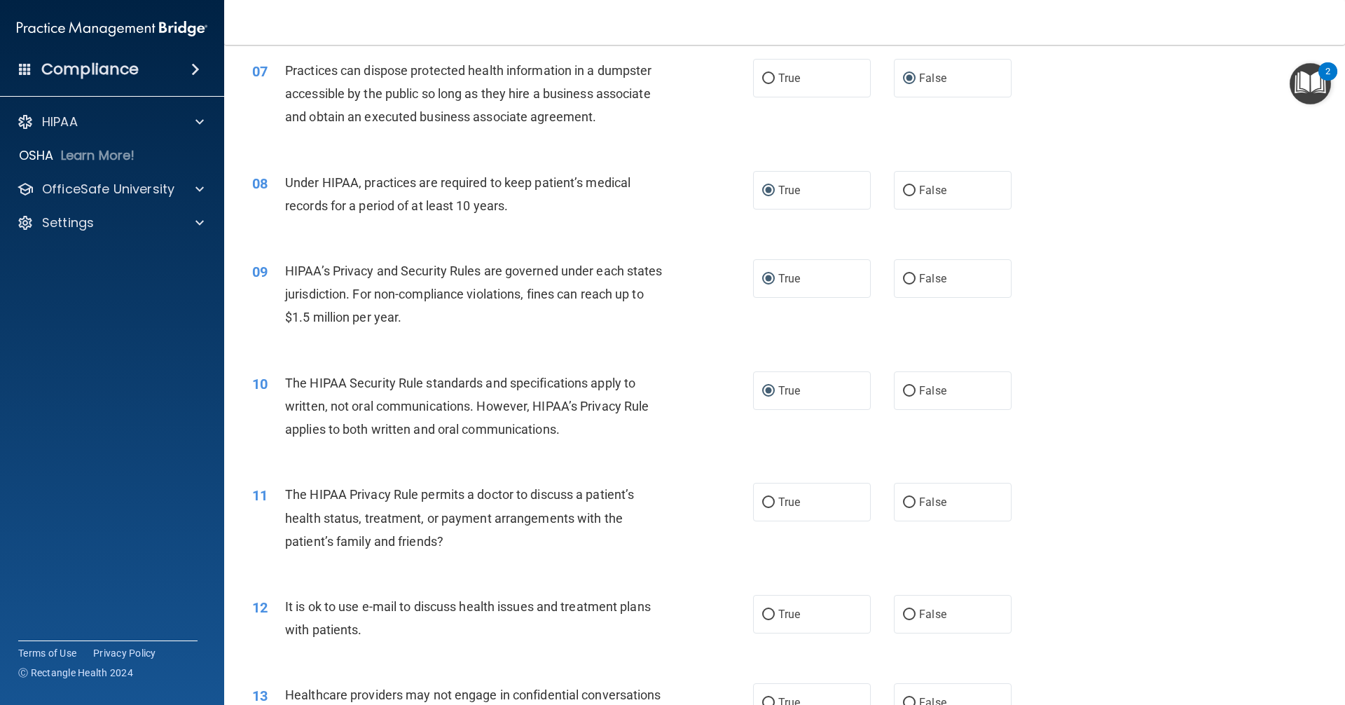
scroll to position [771, 0]
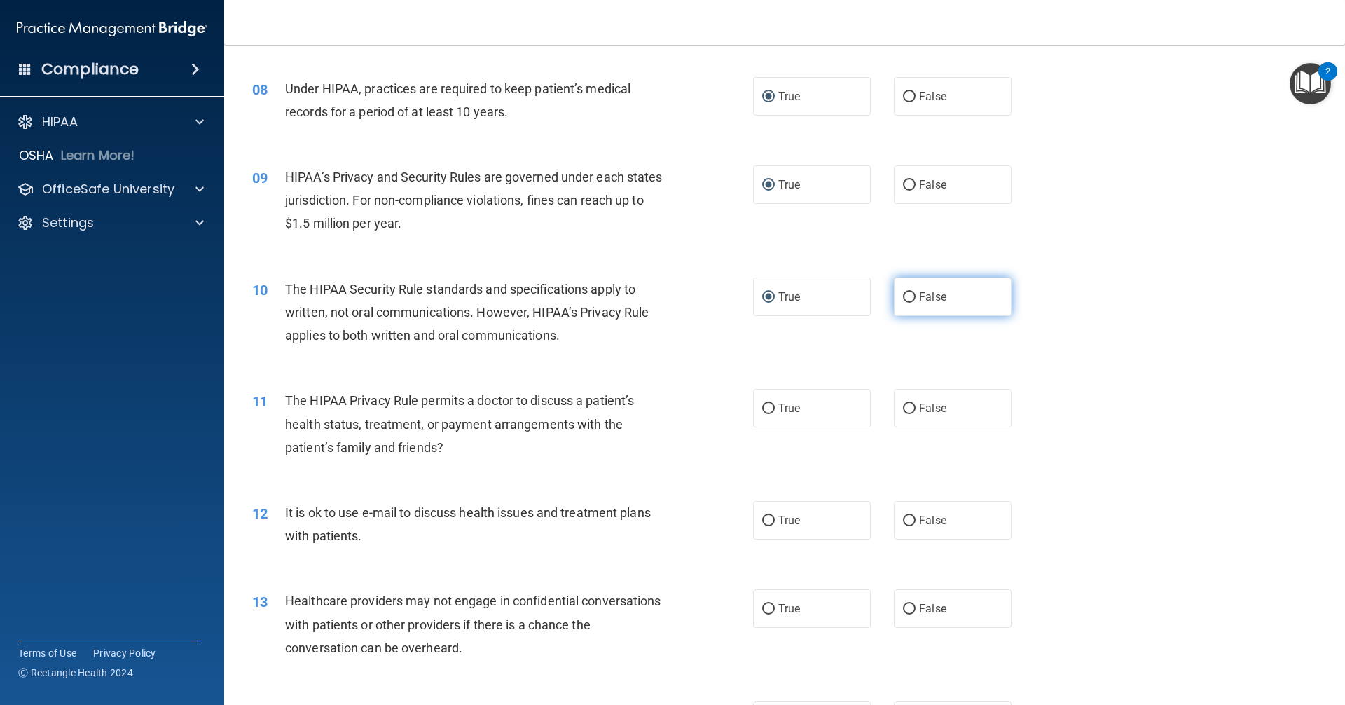
click at [907, 298] on input "False" at bounding box center [909, 297] width 13 height 11
radio input "true"
radio input "false"
drag, startPoint x: 903, startPoint y: 408, endPoint x: 889, endPoint y: 406, distance: 13.4
click at [903, 408] on input "False" at bounding box center [909, 409] width 13 height 11
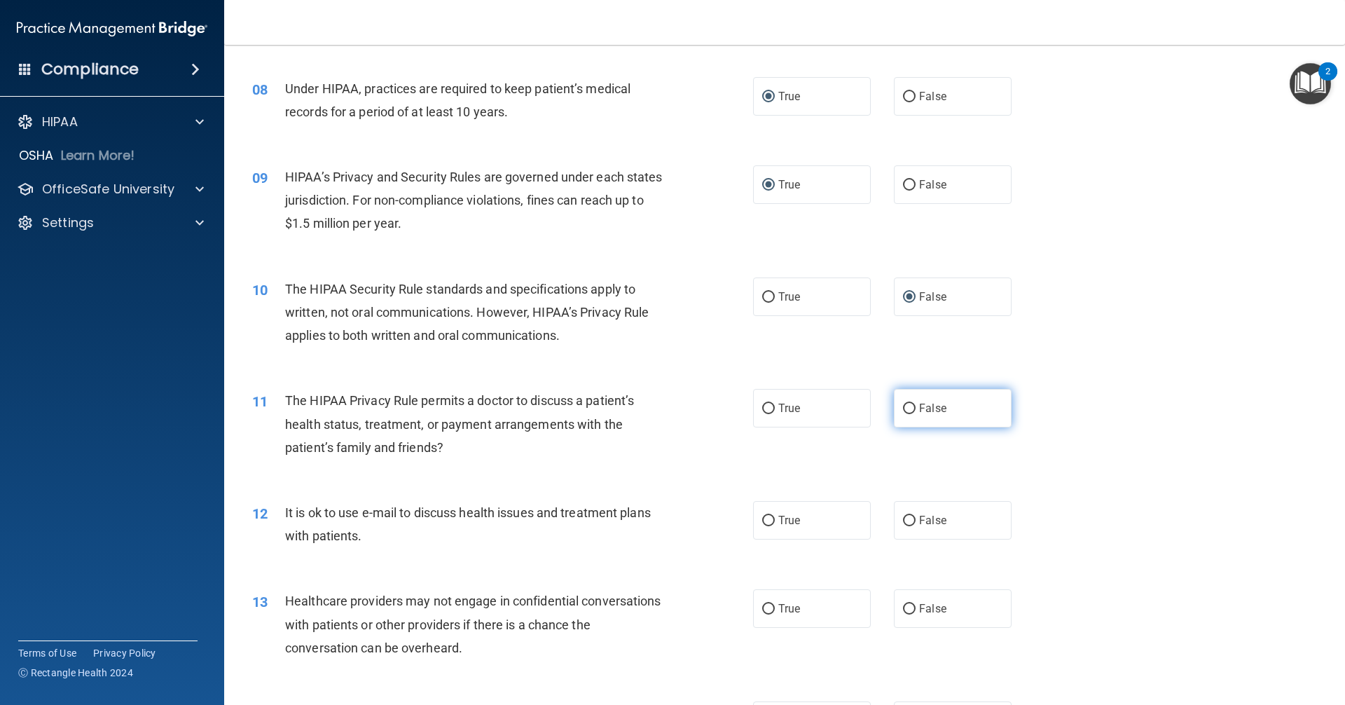
radio input "true"
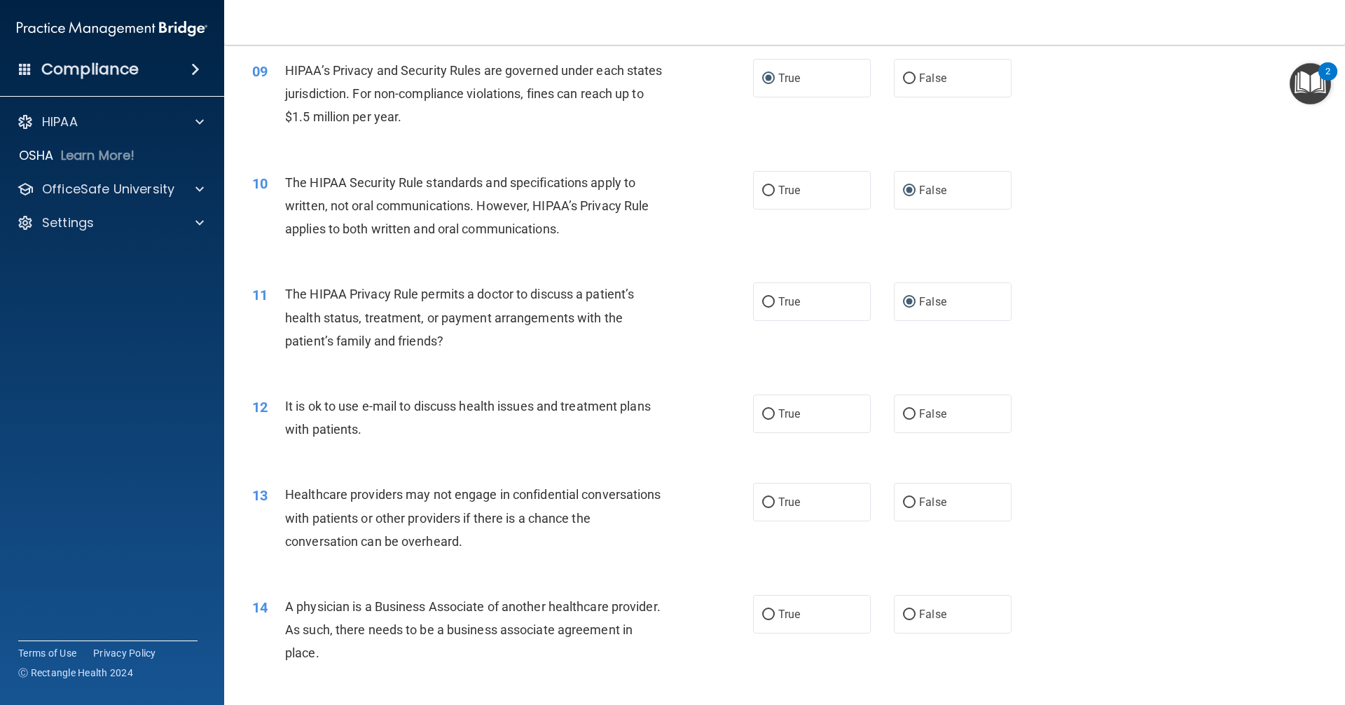
scroll to position [911, 0]
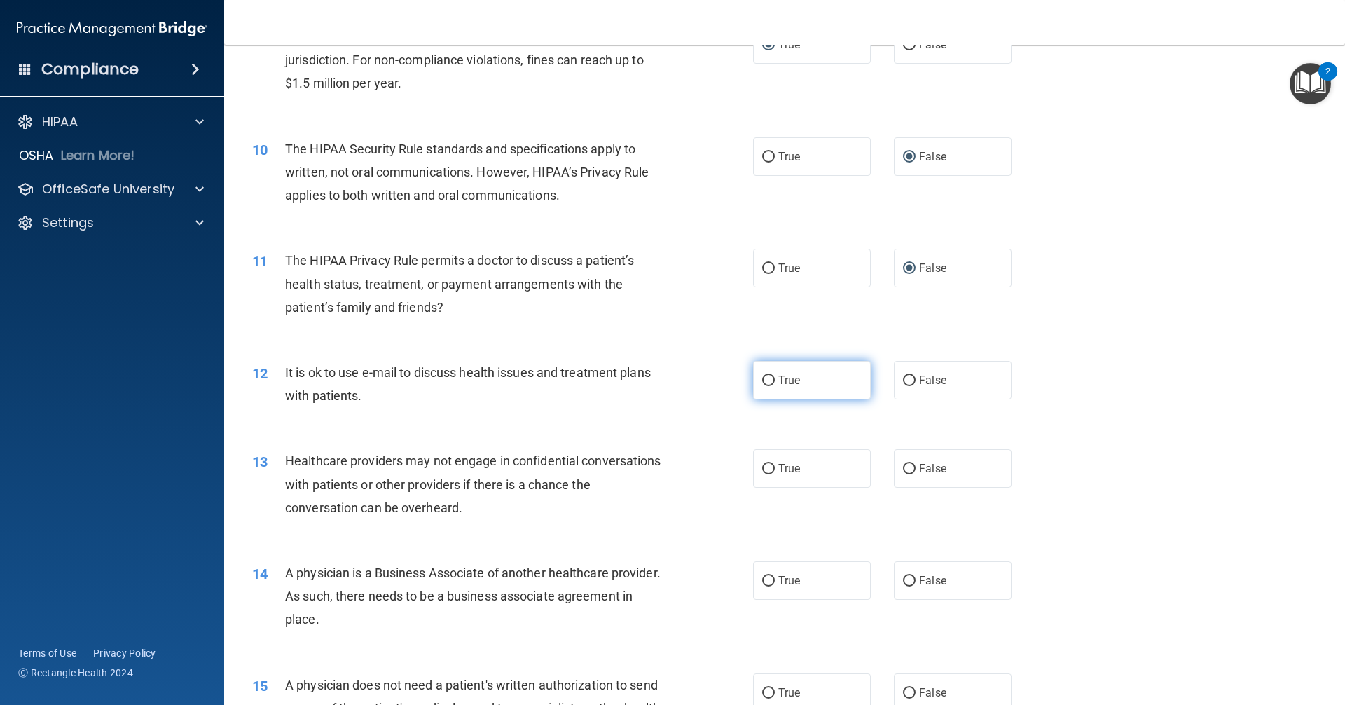
click at [761, 386] on label "True" at bounding box center [812, 380] width 118 height 39
click at [762, 386] on input "True" at bounding box center [768, 381] width 13 height 11
radio input "true"
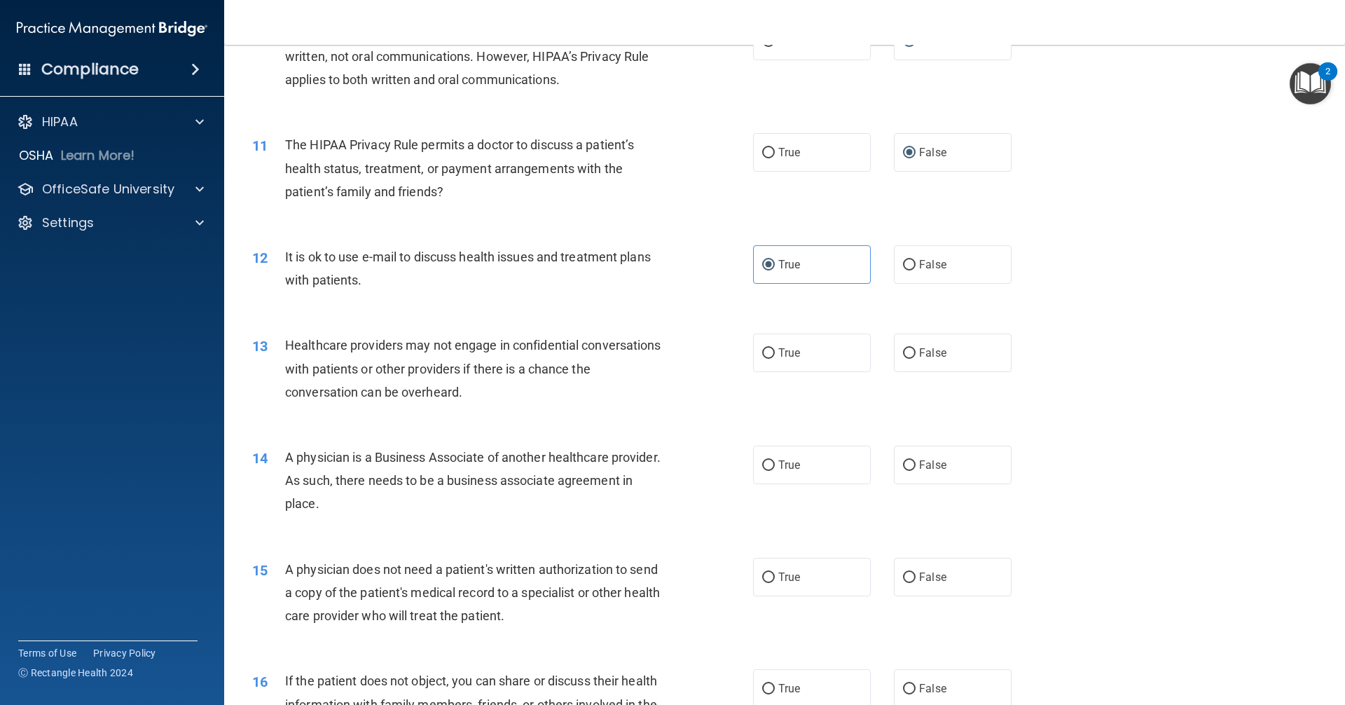
scroll to position [1051, 0]
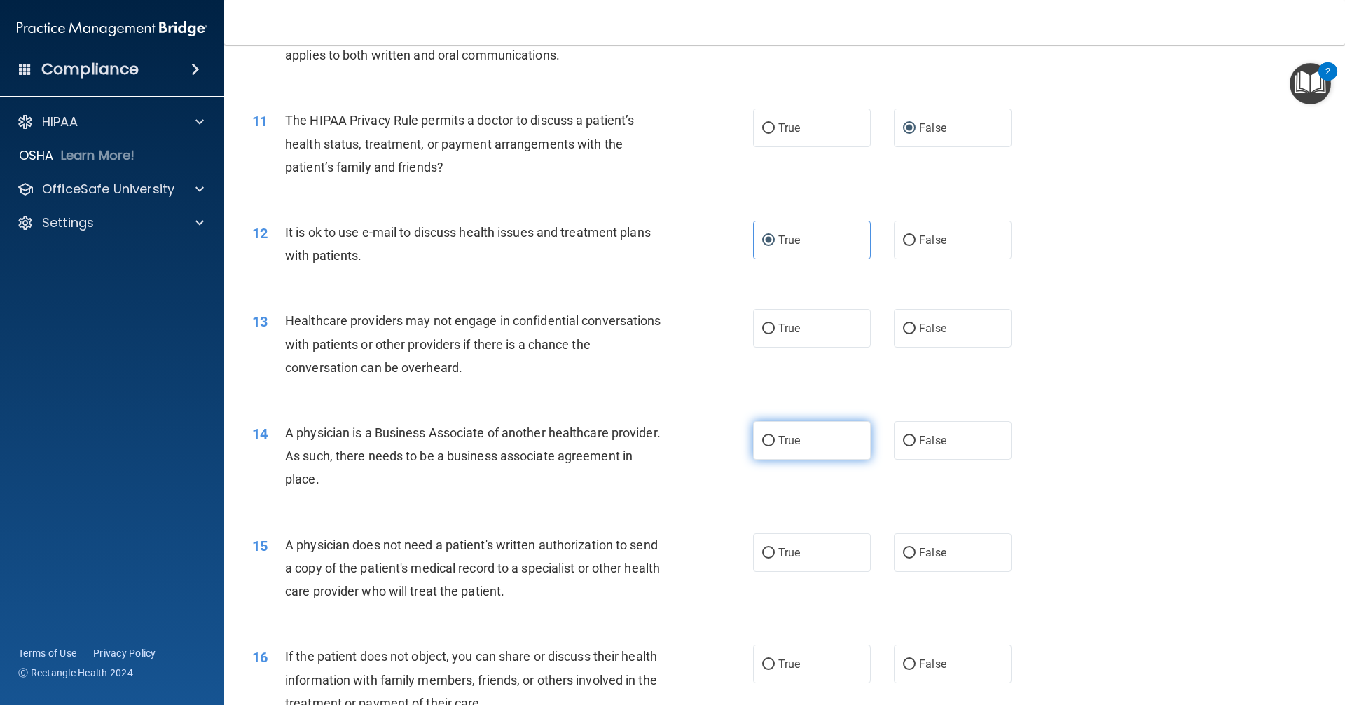
click at [762, 439] on input "True" at bounding box center [768, 441] width 13 height 11
radio input "true"
click at [763, 331] on input "True" at bounding box center [768, 329] width 13 height 11
radio input "true"
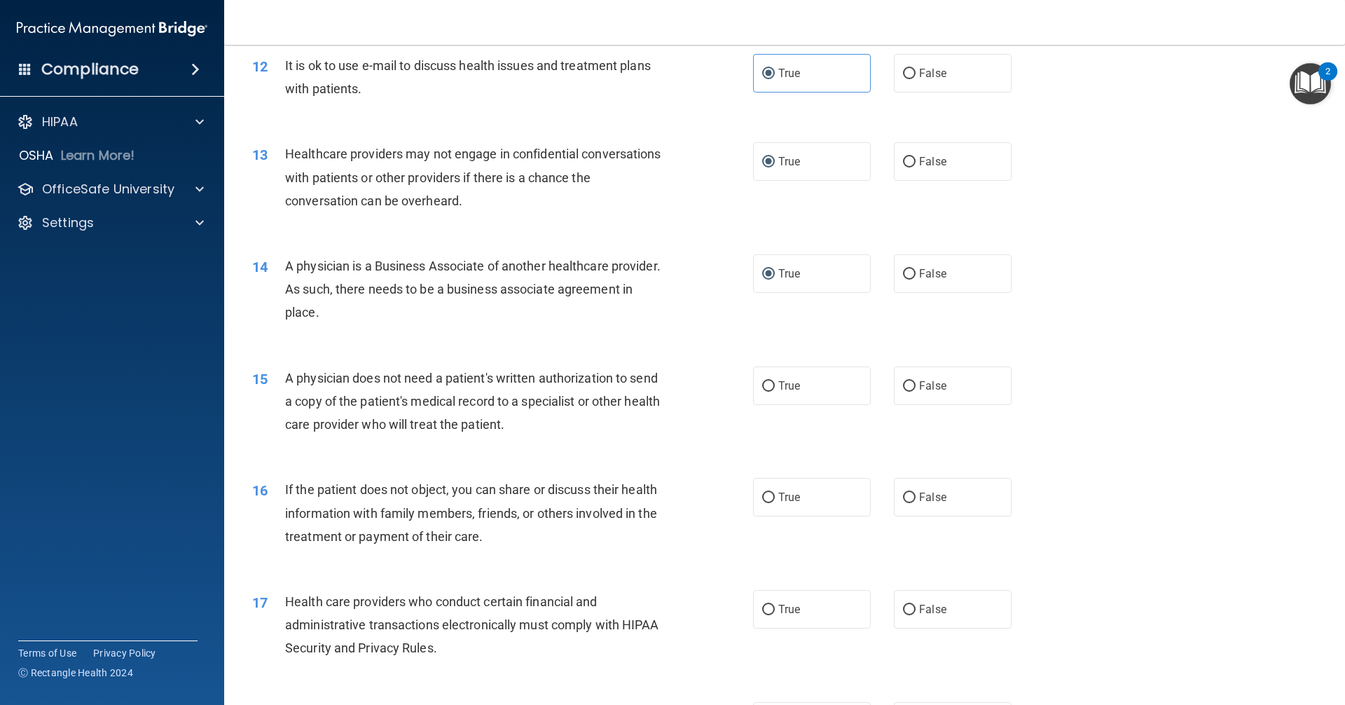
scroll to position [1261, 0]
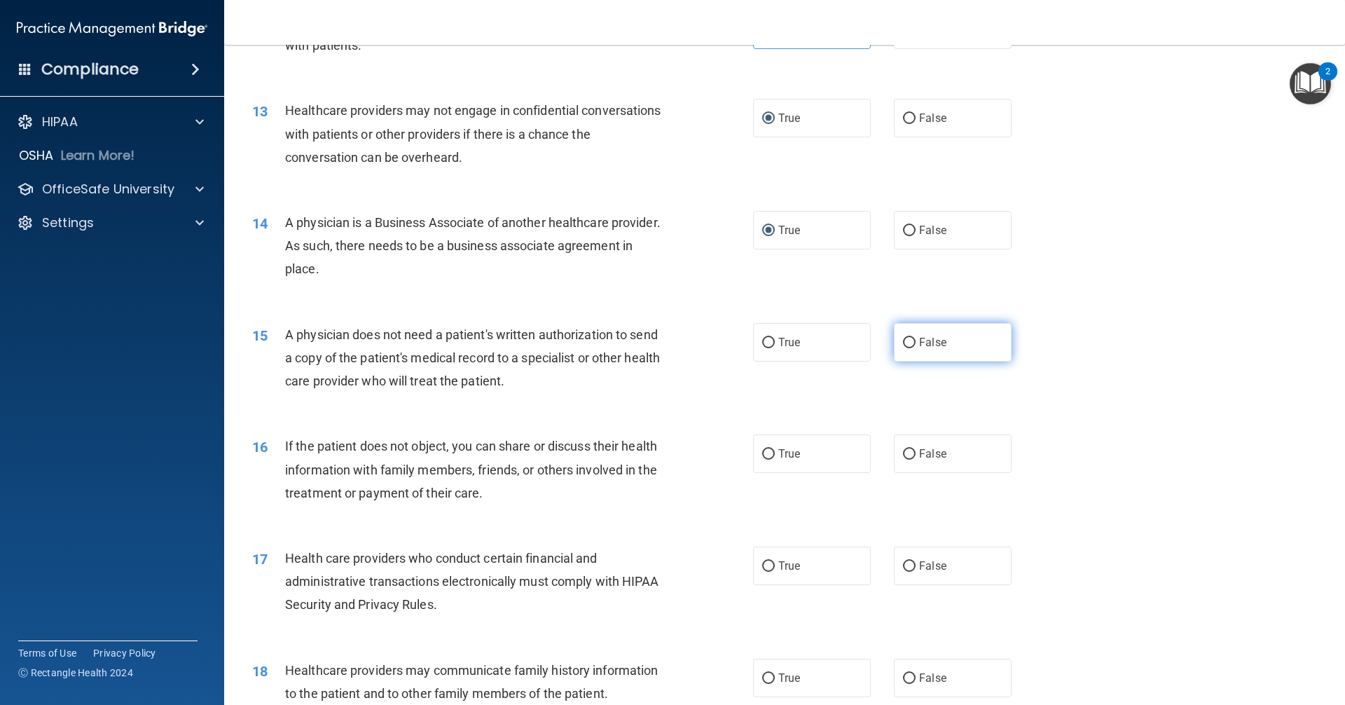
click at [906, 340] on input "False" at bounding box center [909, 343] width 13 height 11
radio input "true"
click at [903, 452] on input "False" at bounding box center [909, 454] width 13 height 11
radio input "true"
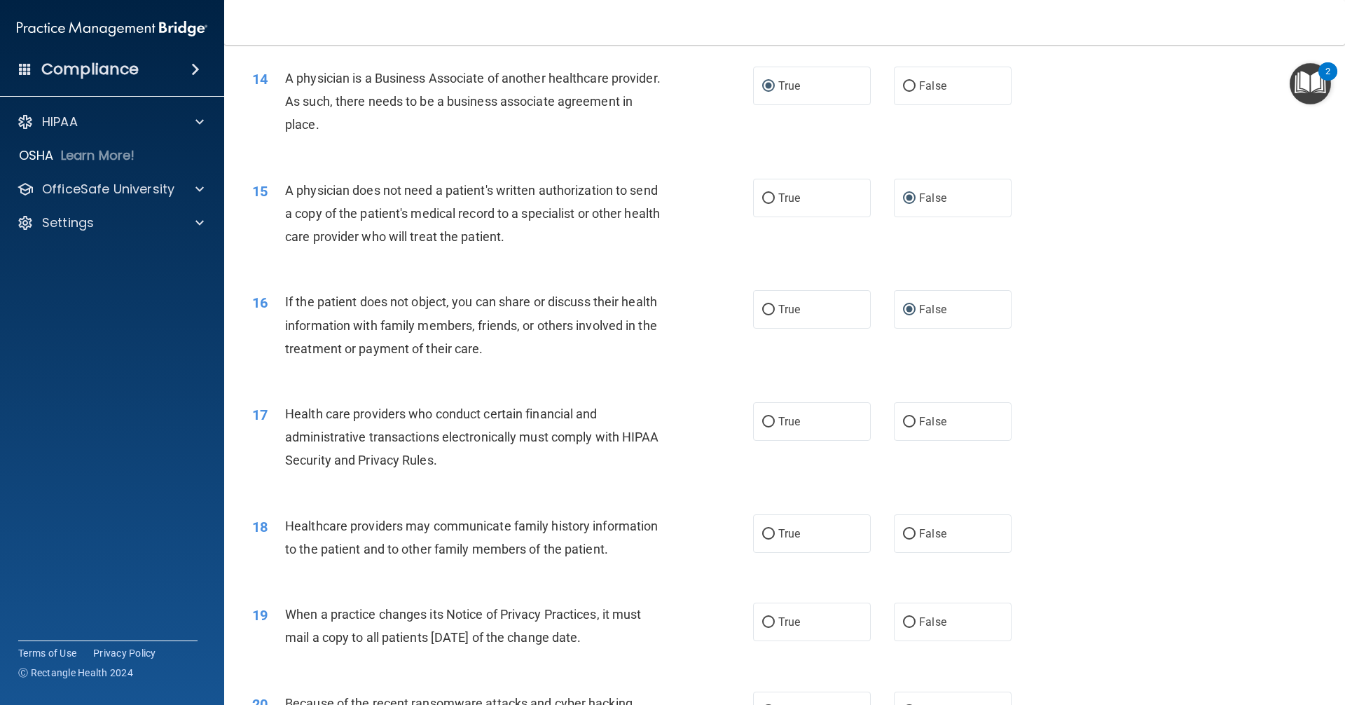
scroll to position [1402, 0]
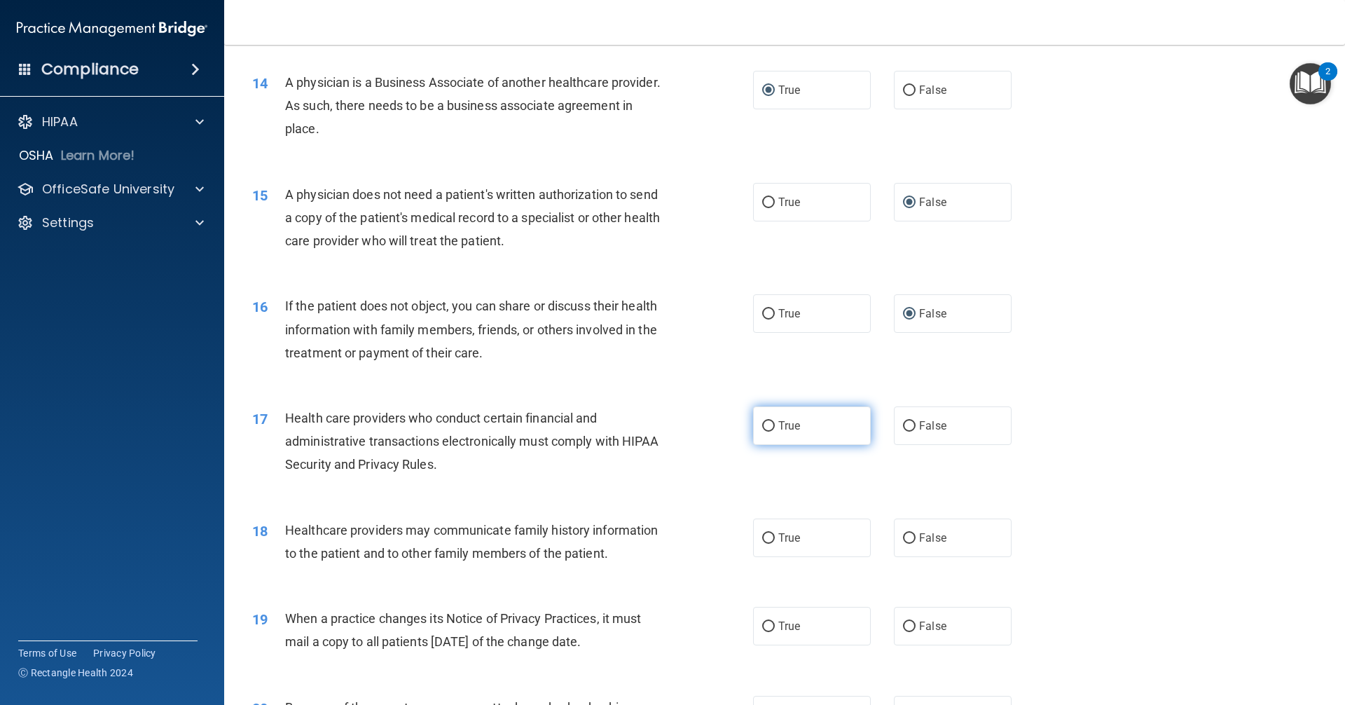
click at [762, 425] on input "True" at bounding box center [768, 426] width 13 height 11
radio input "true"
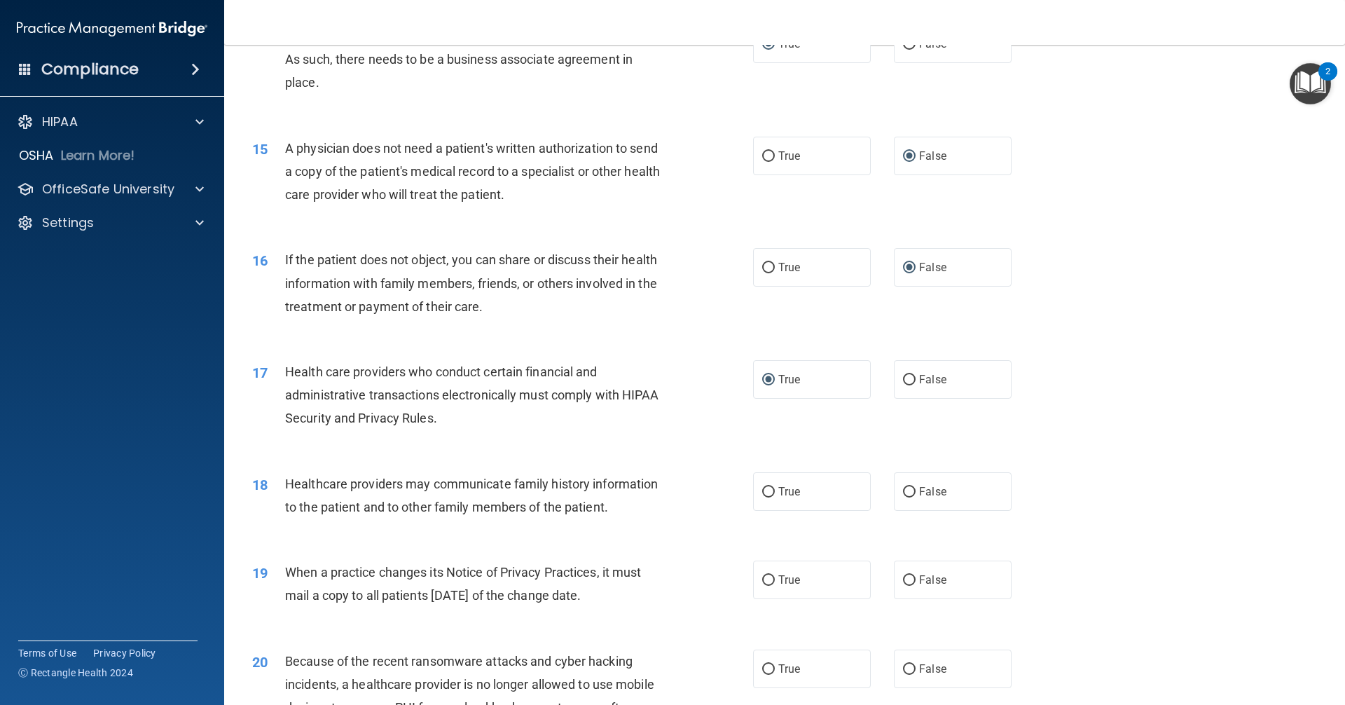
scroll to position [1542, 0]
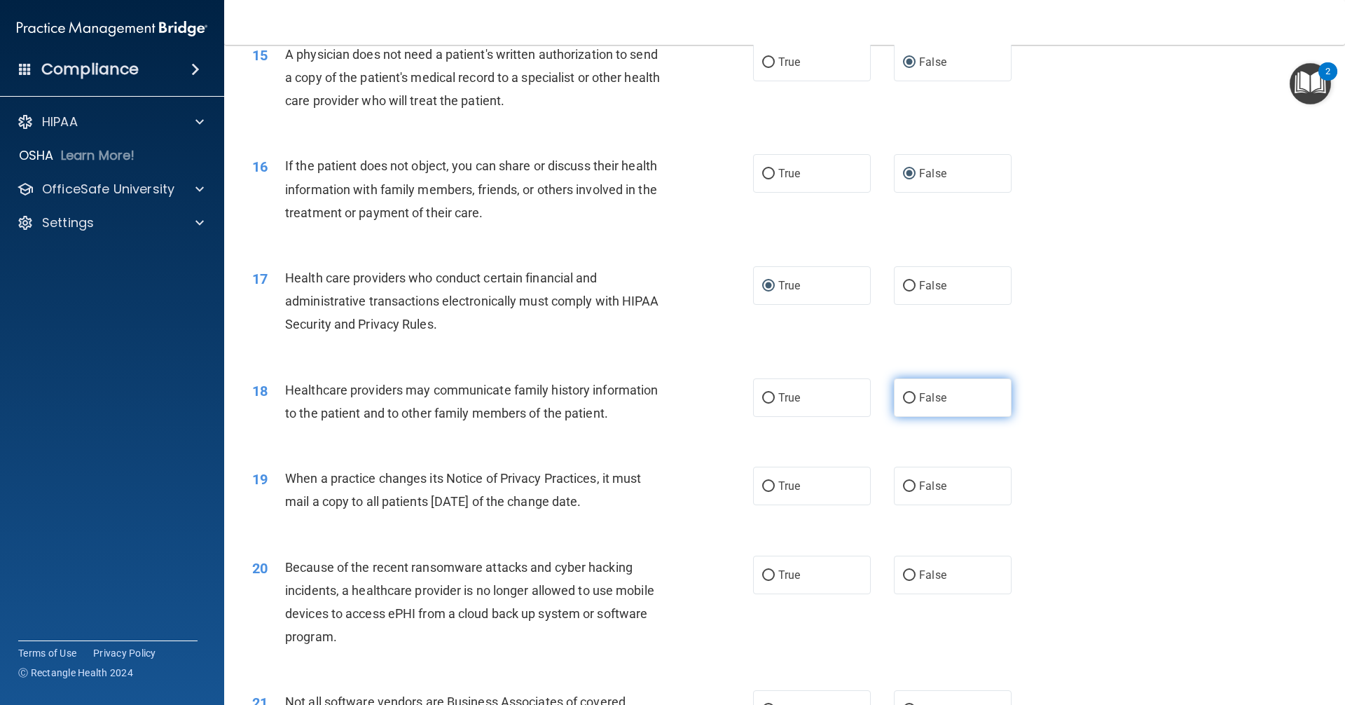
click at [903, 397] on input "False" at bounding box center [909, 398] width 13 height 11
radio input "true"
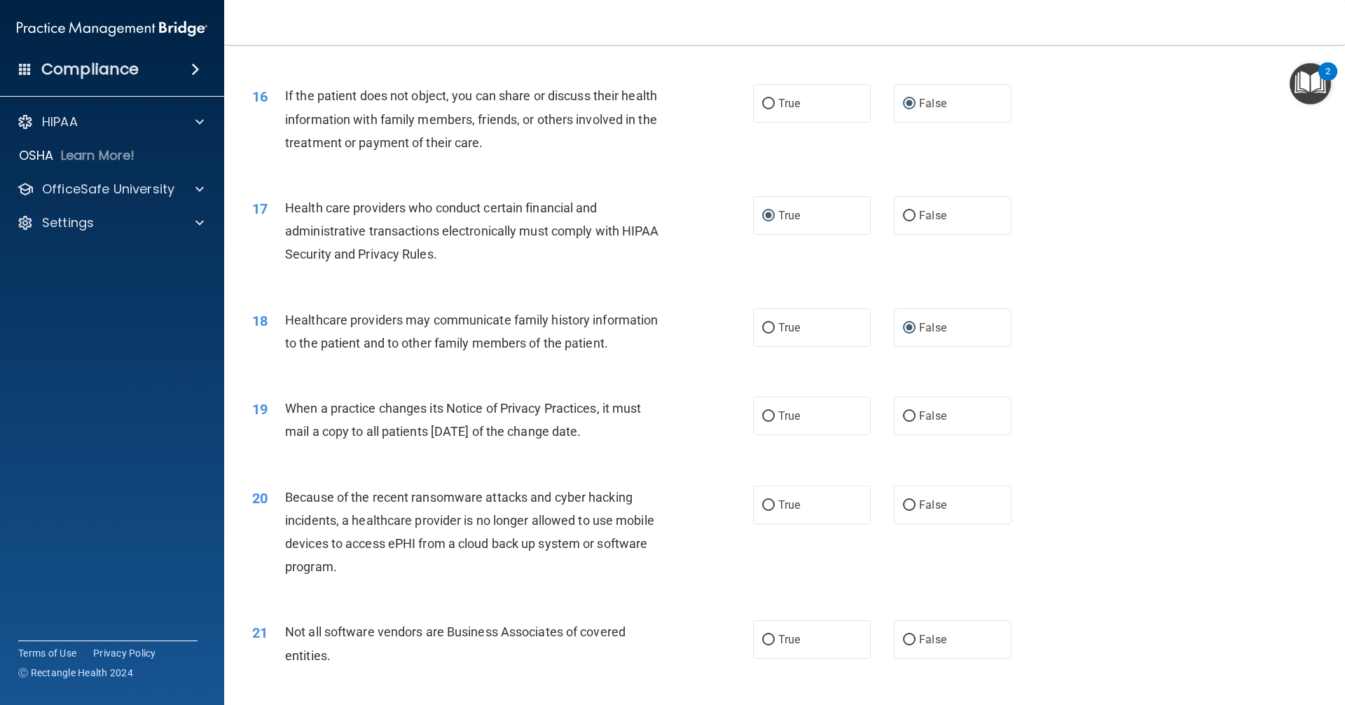
scroll to position [1682, 0]
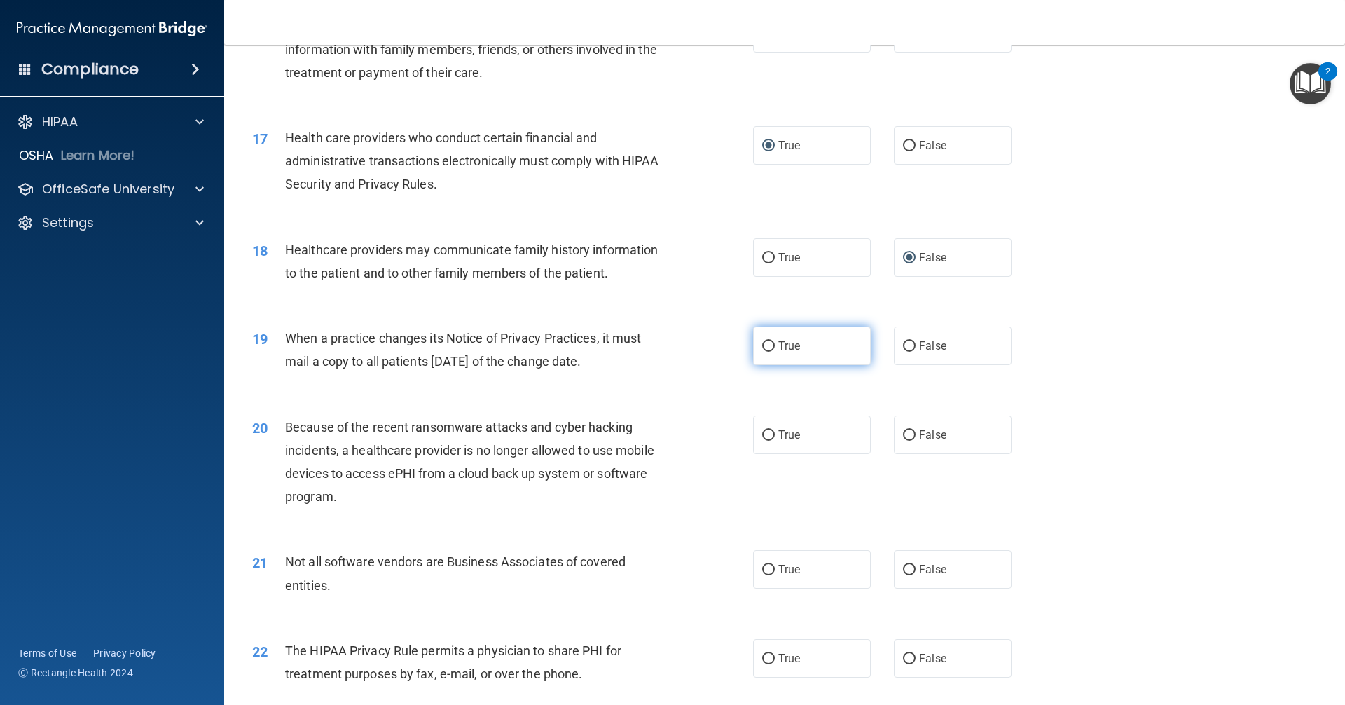
drag, startPoint x: 766, startPoint y: 347, endPoint x: 757, endPoint y: 350, distance: 9.8
click at [765, 346] on input "True" at bounding box center [768, 346] width 13 height 11
radio input "true"
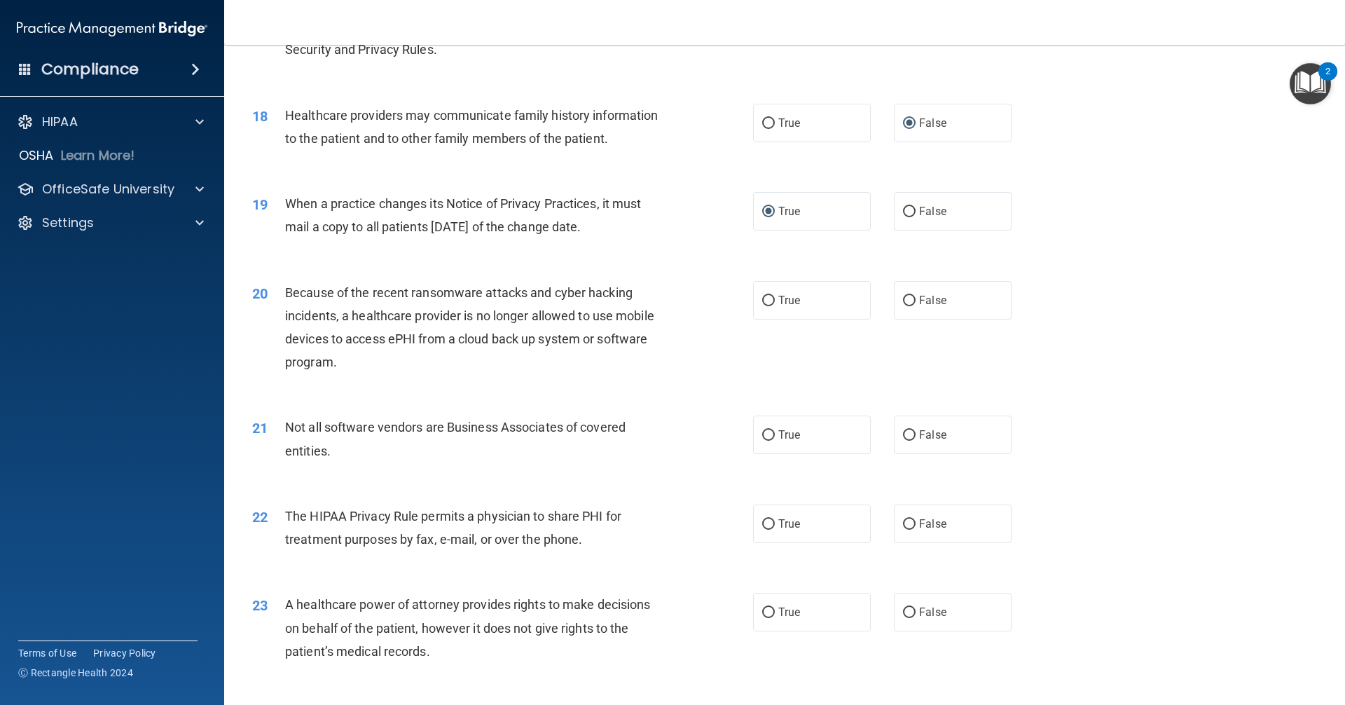
scroll to position [1822, 0]
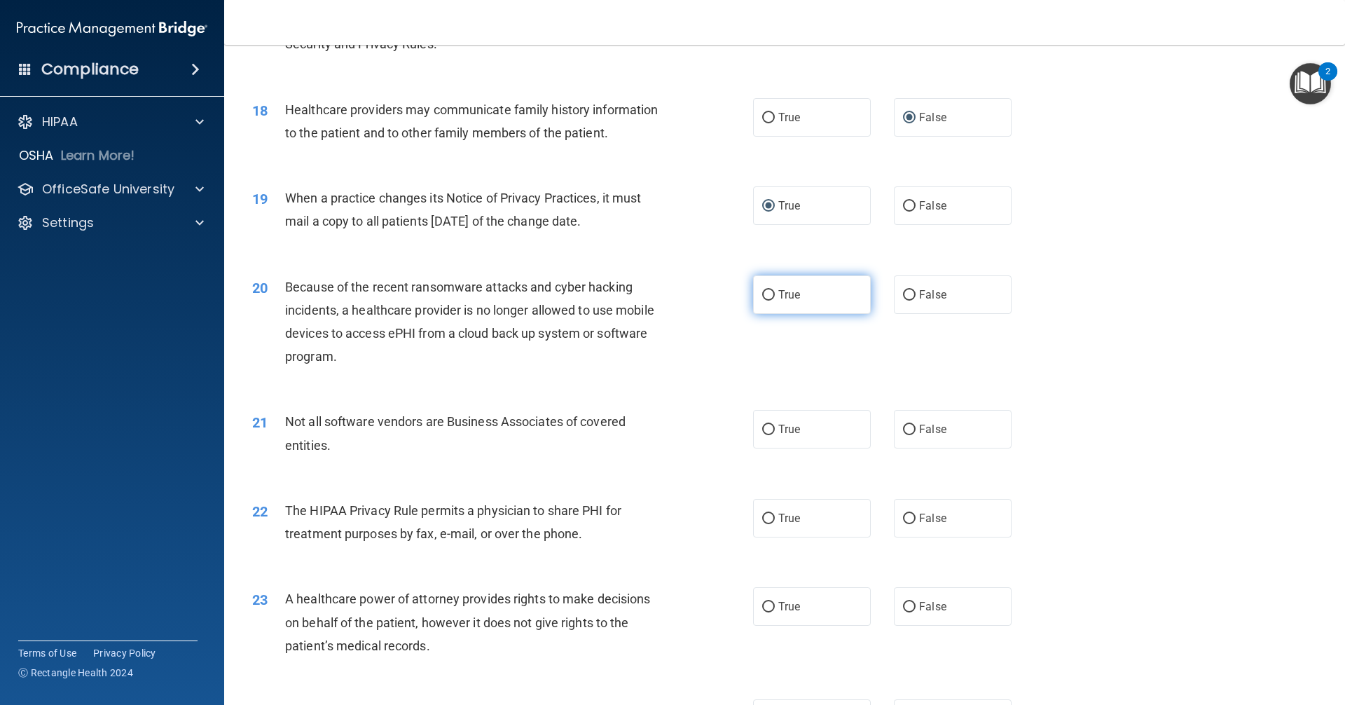
drag, startPoint x: 902, startPoint y: 294, endPoint x: 847, endPoint y: 309, distance: 57.5
click at [895, 296] on label "False" at bounding box center [953, 294] width 118 height 39
click at [903, 296] on input "False" at bounding box center [909, 295] width 13 height 11
radio input "true"
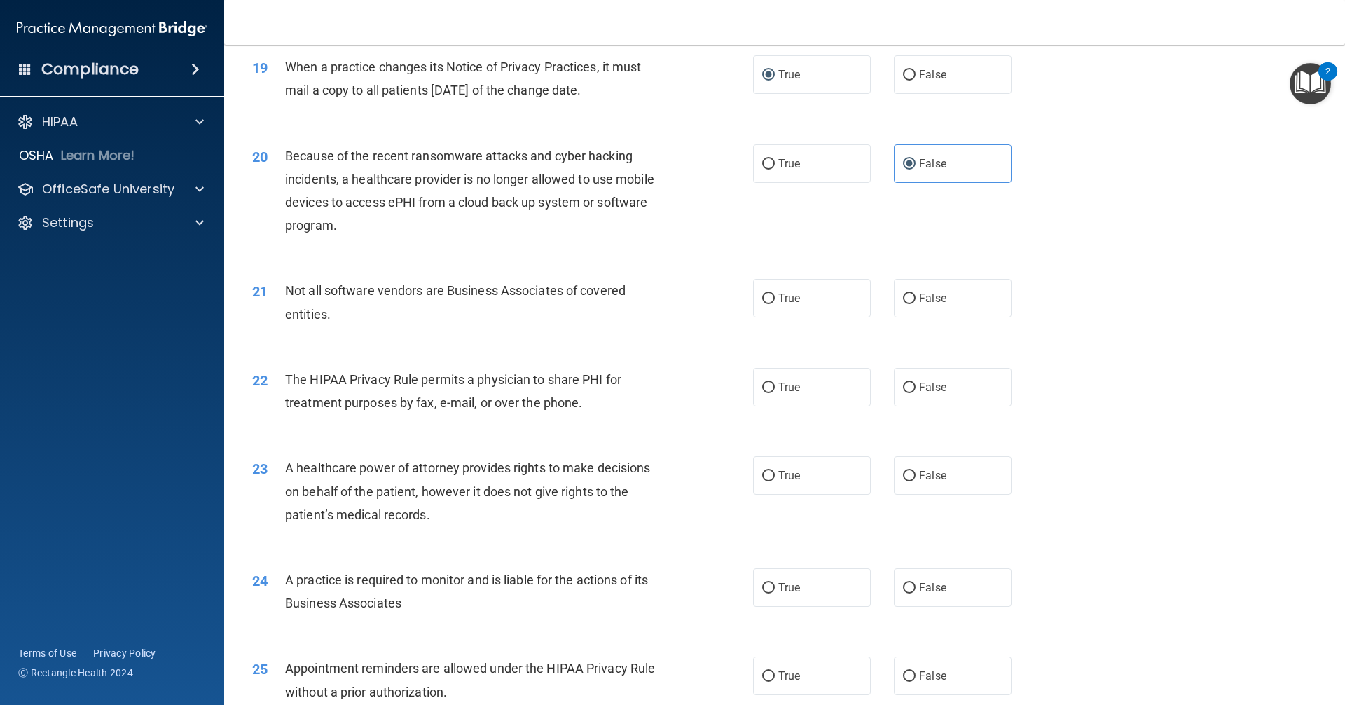
scroll to position [1962, 0]
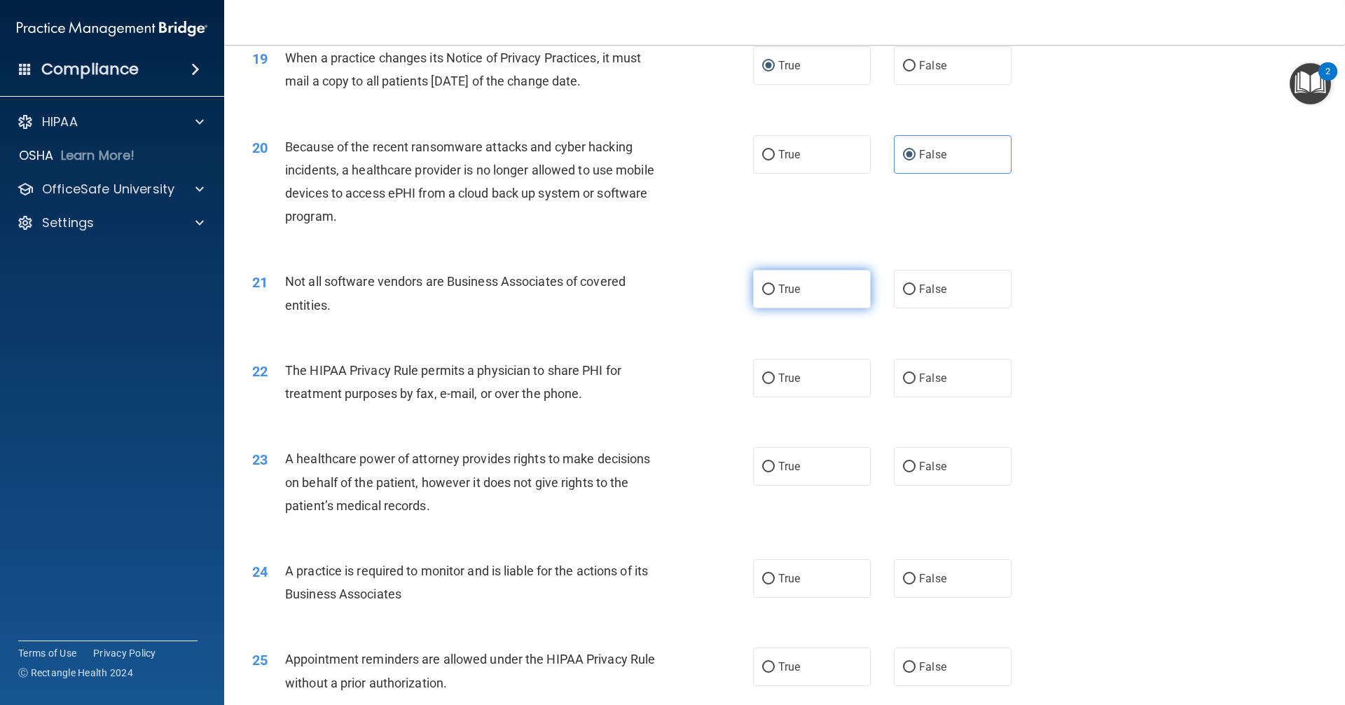
click at [765, 291] on input "True" at bounding box center [768, 290] width 13 height 11
radio input "true"
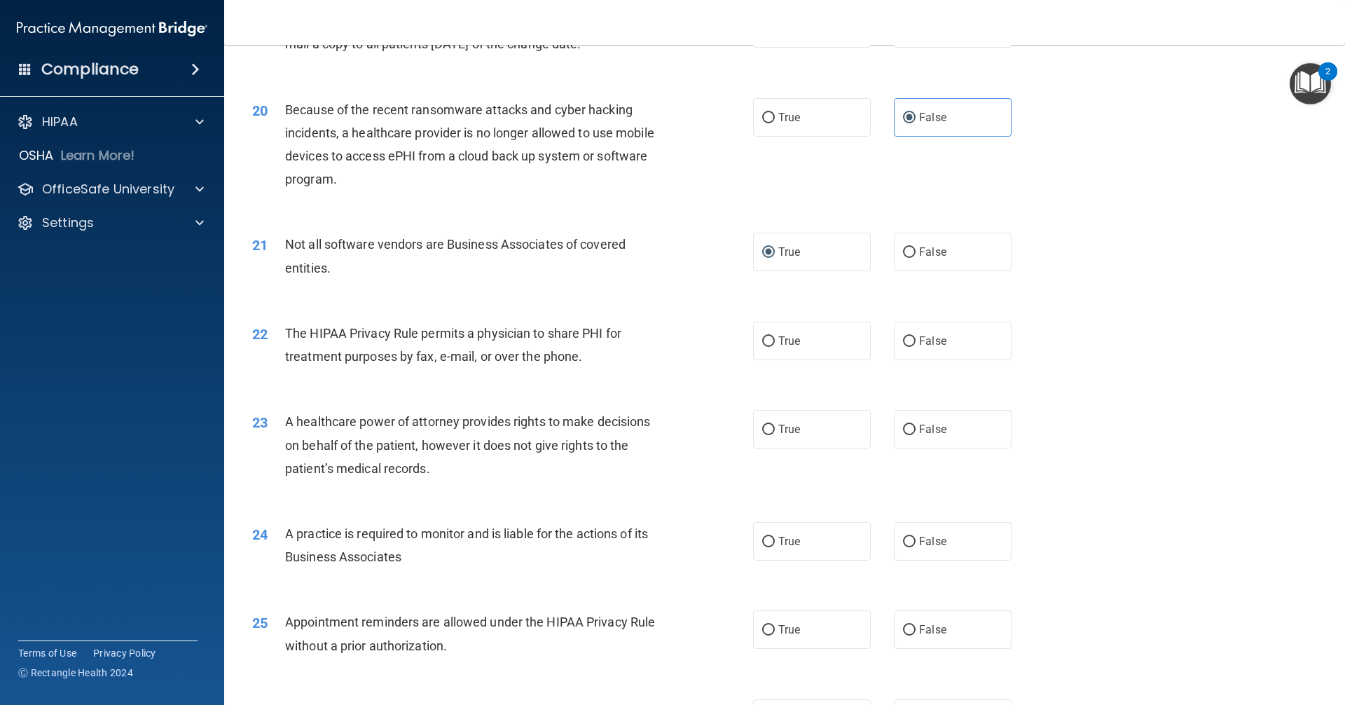
scroll to position [2032, 0]
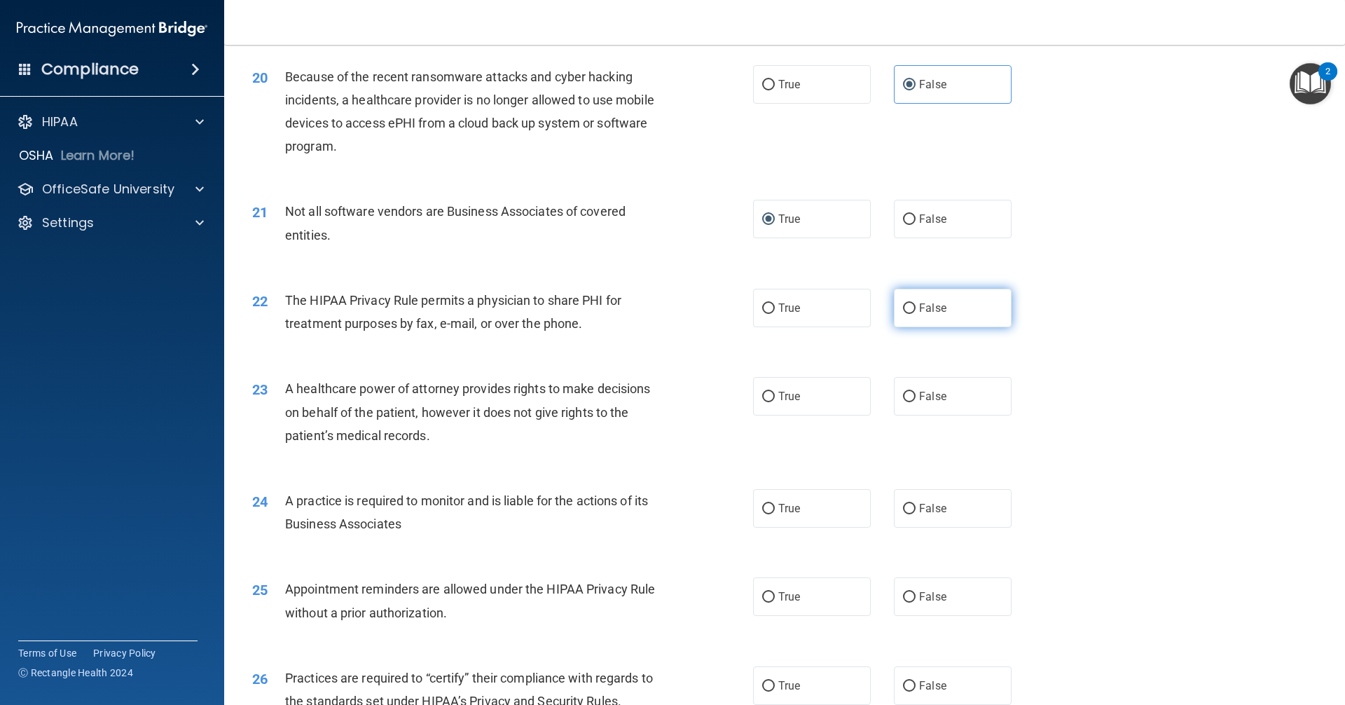
click at [904, 306] on input "False" at bounding box center [909, 308] width 13 height 11
radio input "true"
click at [762, 308] on input "True" at bounding box center [768, 308] width 13 height 11
radio input "true"
radio input "false"
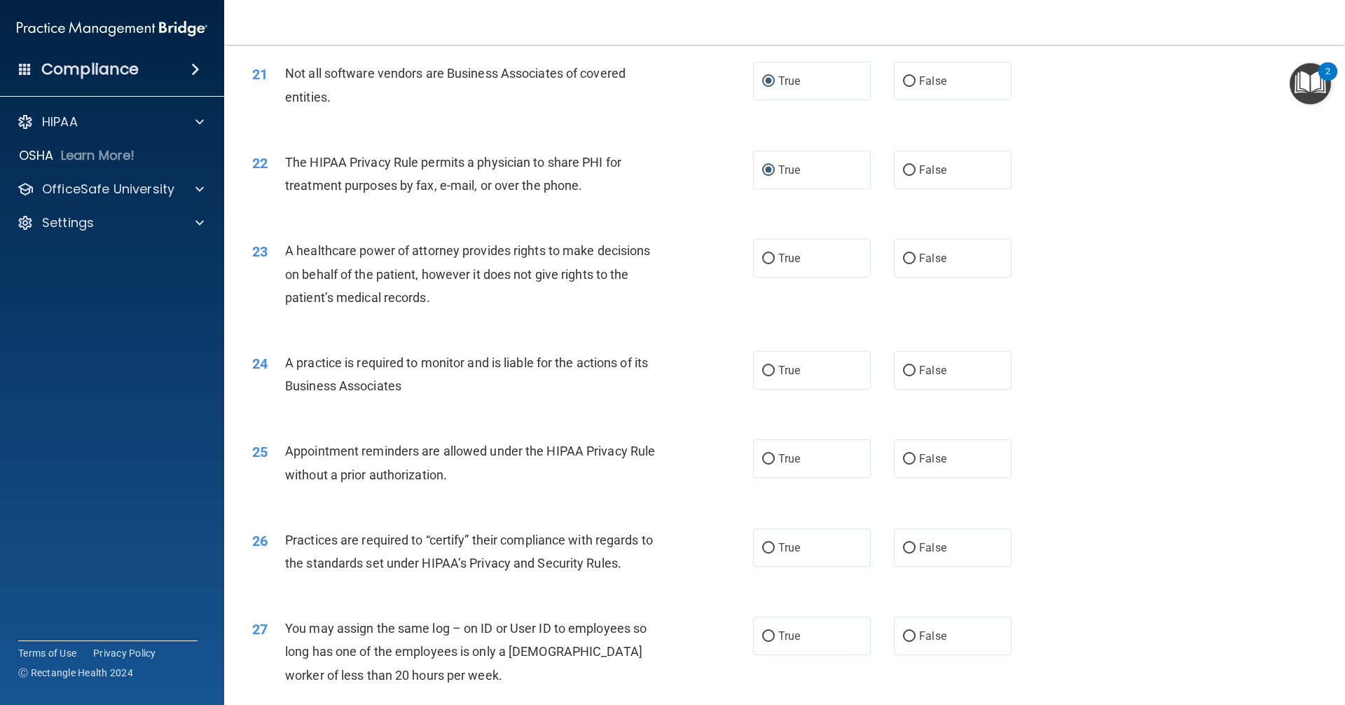
scroll to position [2172, 0]
click at [762, 256] on input "True" at bounding box center [768, 257] width 13 height 11
radio input "true"
click at [765, 367] on input "True" at bounding box center [768, 369] width 13 height 11
radio input "true"
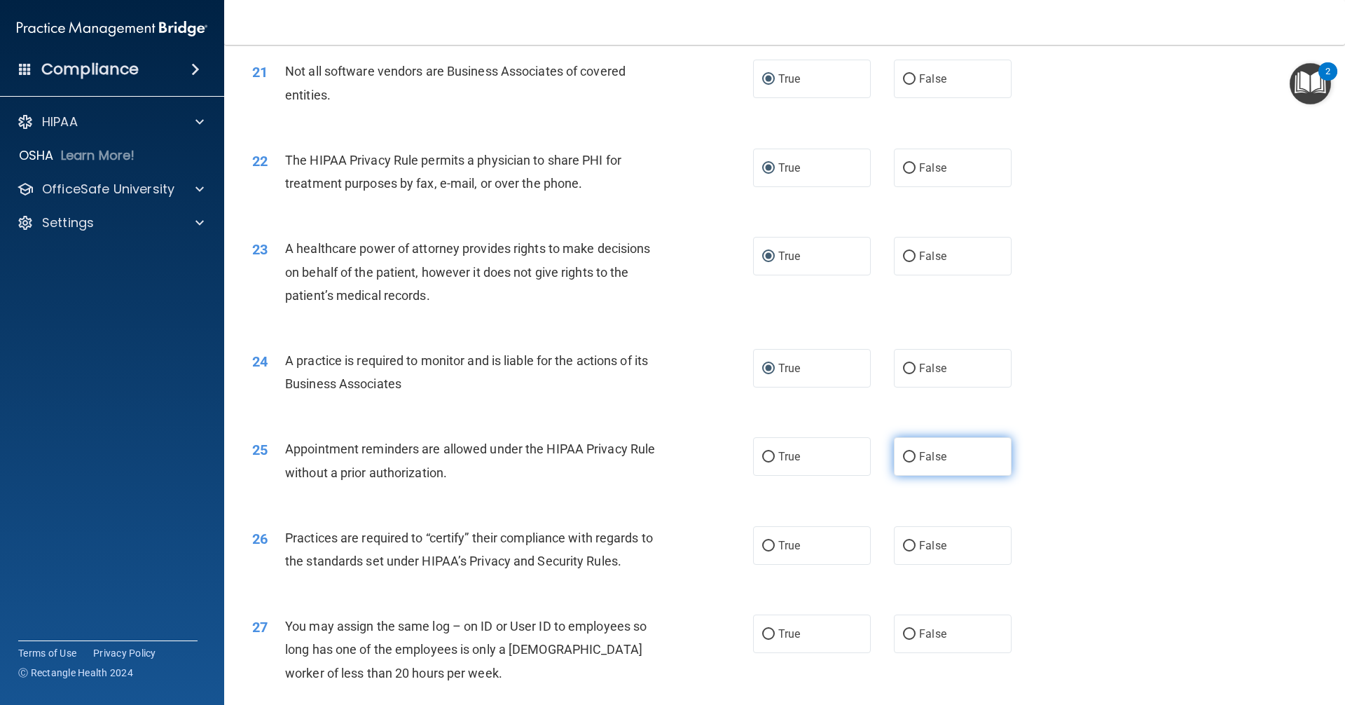
click at [905, 458] on input "False" at bounding box center [909, 457] width 13 height 11
radio input "true"
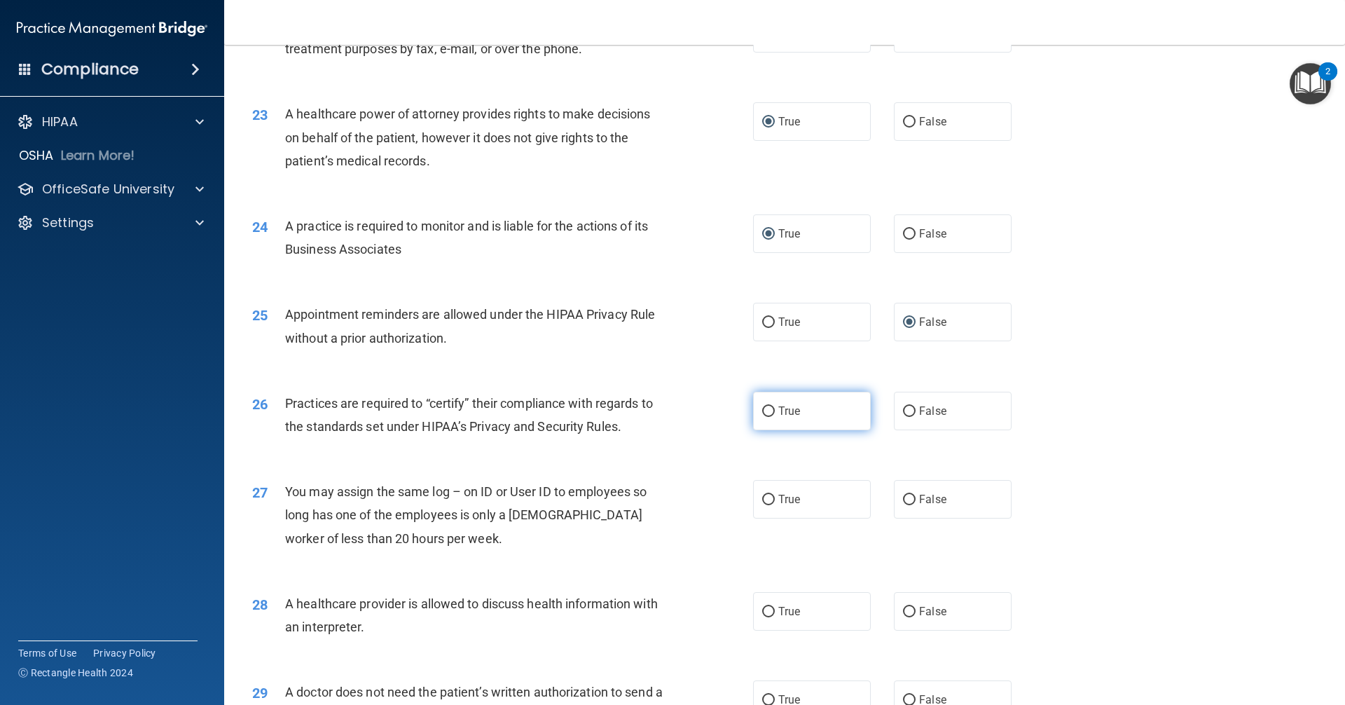
scroll to position [2312, 0]
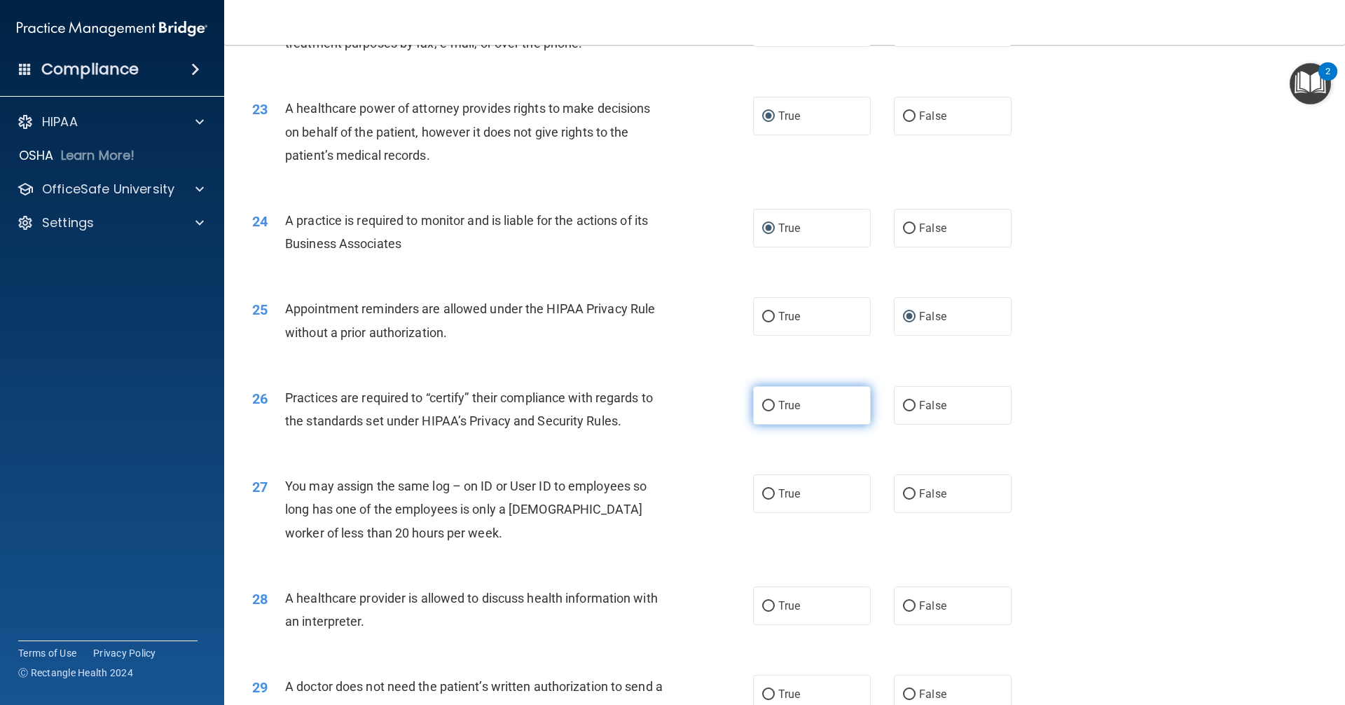
click at [762, 405] on input "True" at bounding box center [768, 406] width 13 height 11
radio input "true"
click at [903, 493] on input "False" at bounding box center [909, 494] width 13 height 11
radio input "true"
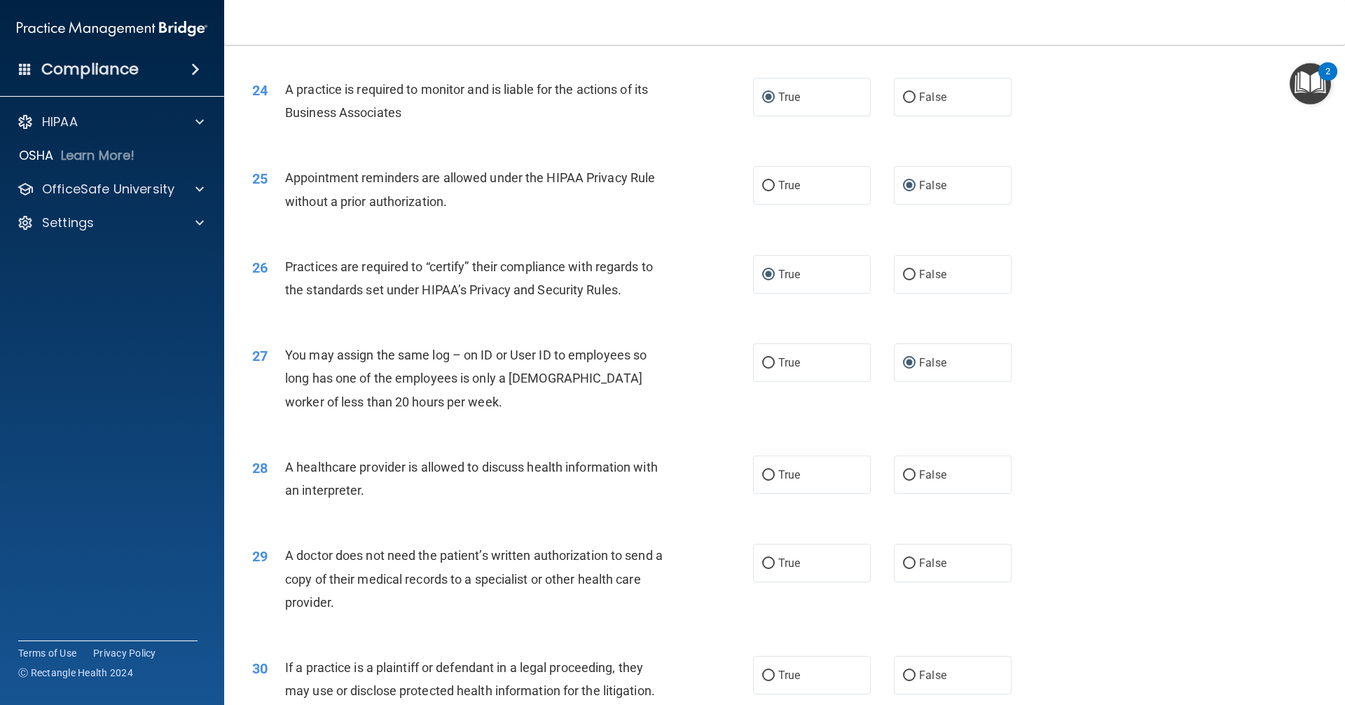
scroll to position [2453, 0]
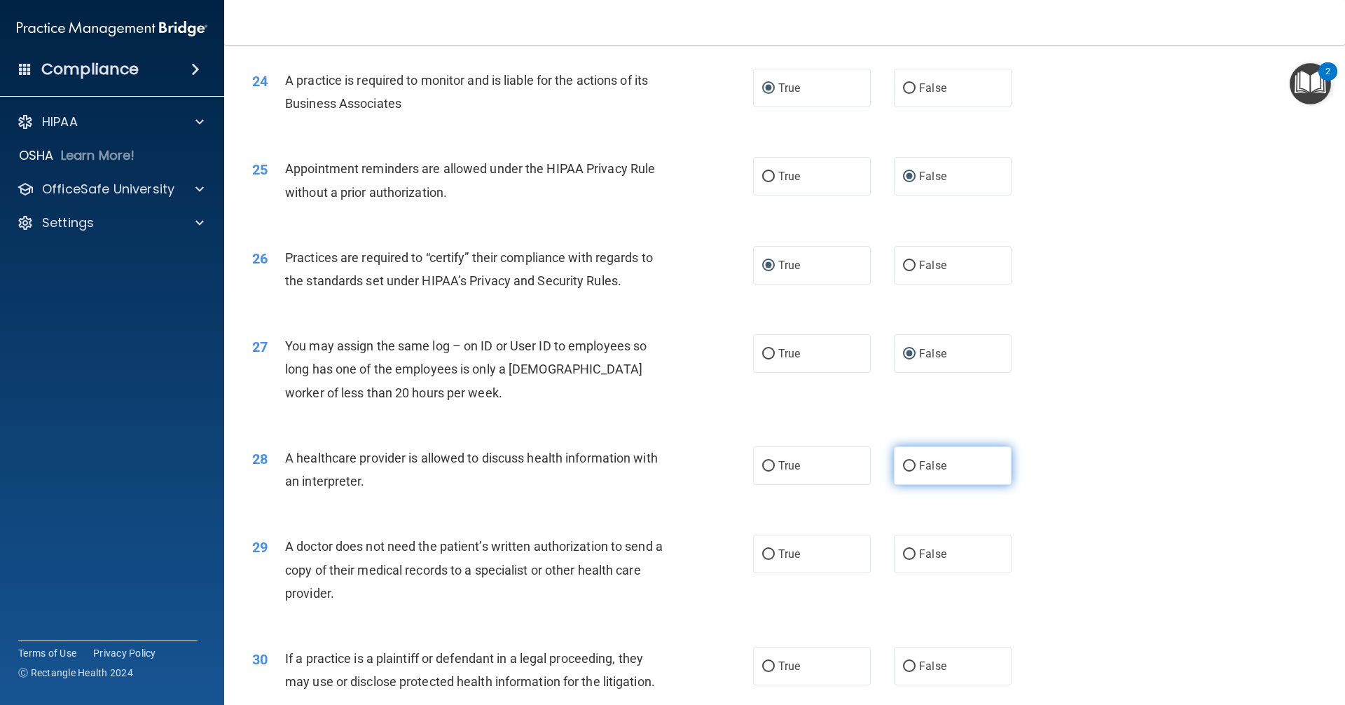
click at [904, 470] on input "False" at bounding box center [909, 466] width 13 height 11
radio input "true"
click at [901, 561] on label "False" at bounding box center [953, 554] width 118 height 39
click at [903, 560] on input "False" at bounding box center [909, 554] width 13 height 11
radio input "true"
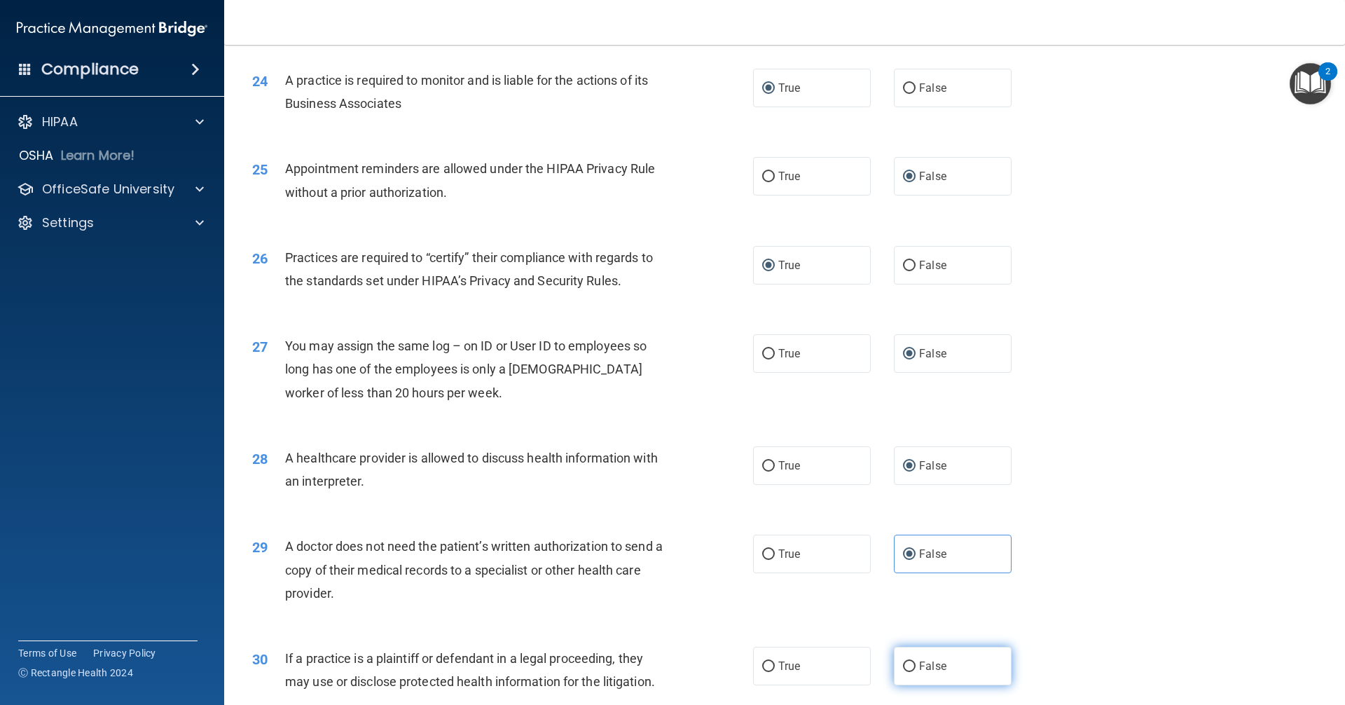
click at [903, 662] on input "False" at bounding box center [909, 667] width 13 height 11
radio input "true"
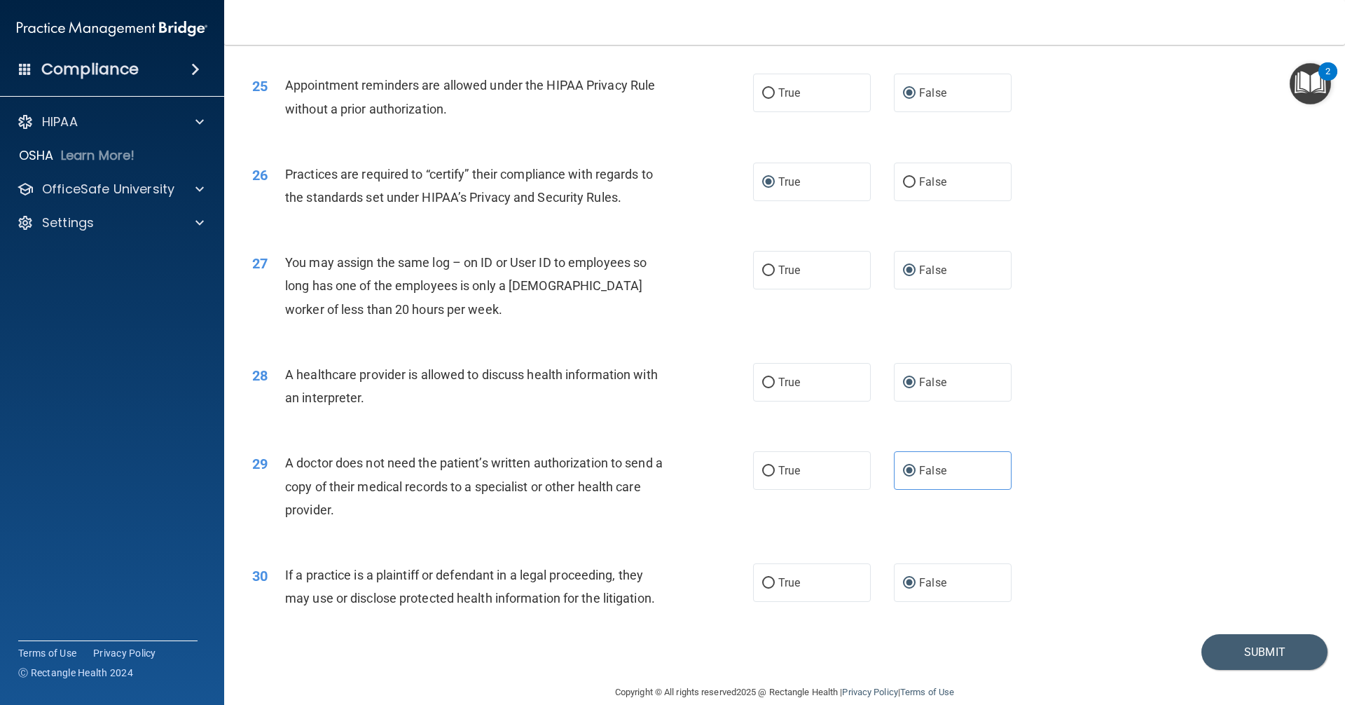
scroll to position [2557, 0]
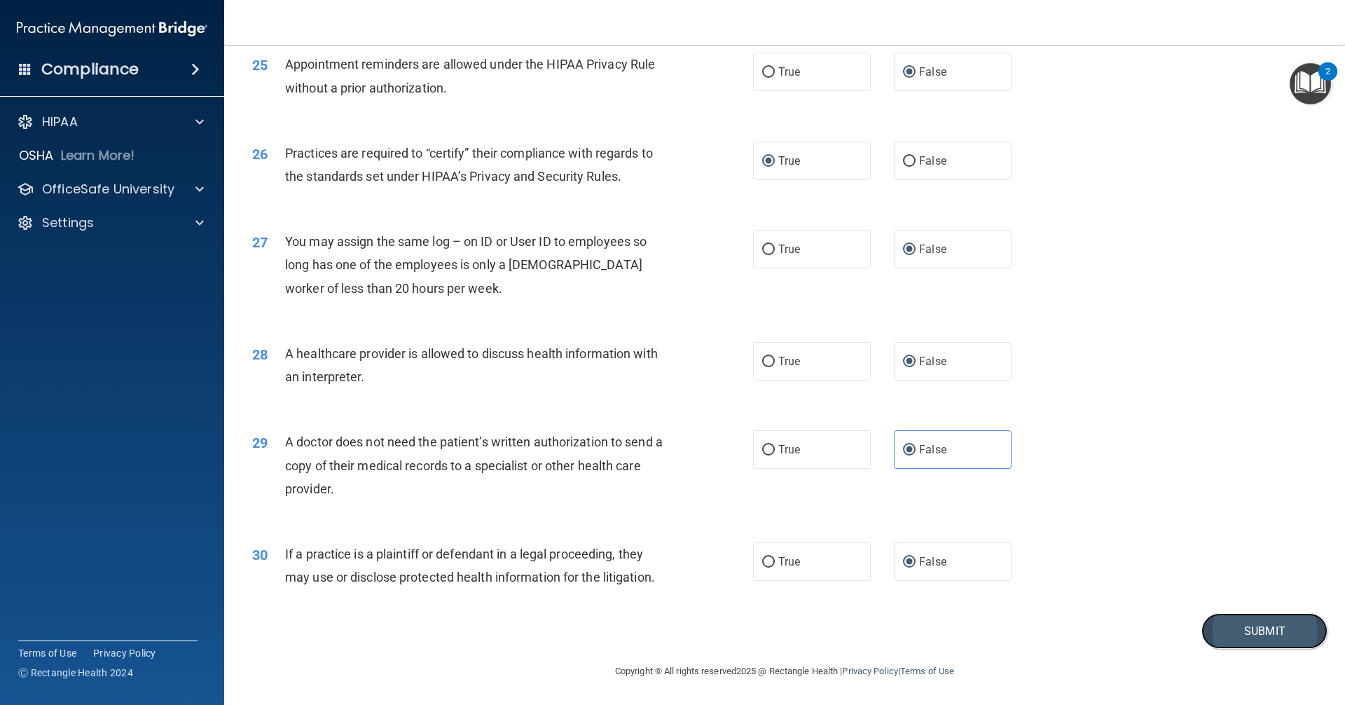
drag, startPoint x: 1220, startPoint y: 624, endPoint x: 1209, endPoint y: 615, distance: 14.9
click at [1219, 623] on button "Submit" at bounding box center [1265, 631] width 126 height 36
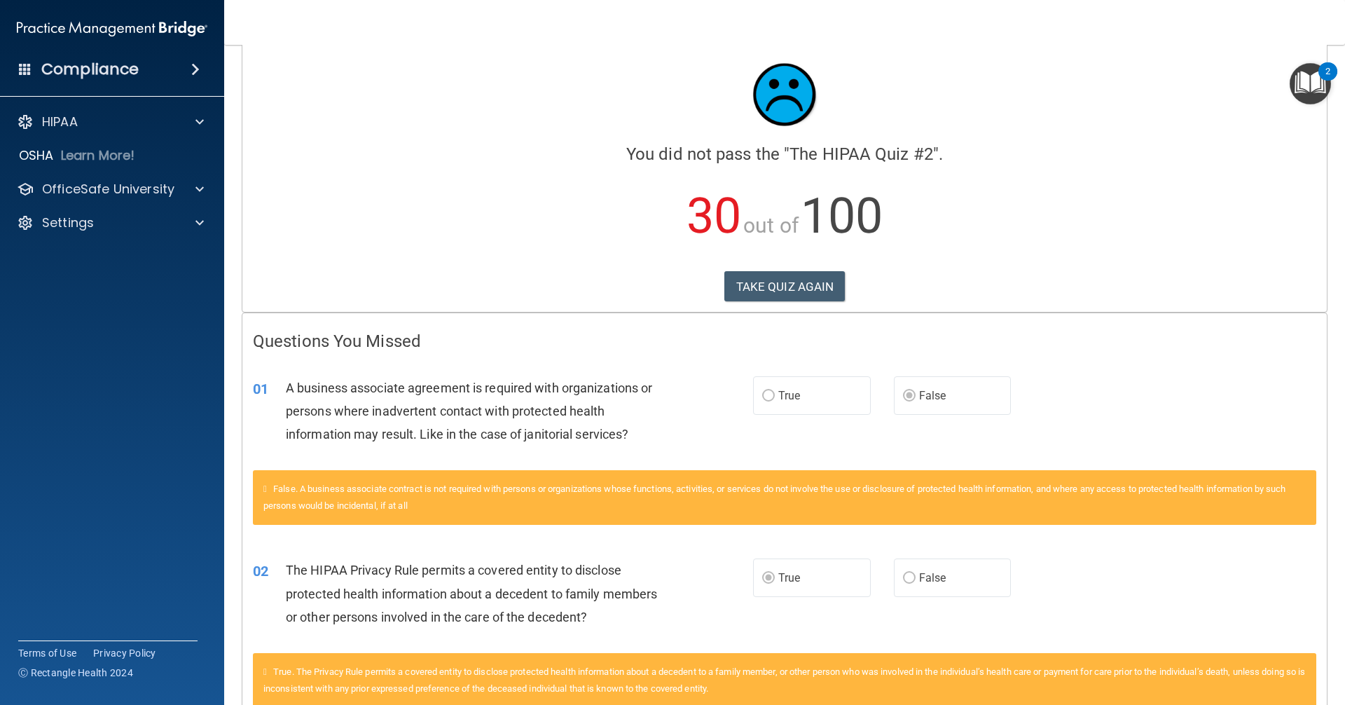
scroll to position [70, 0]
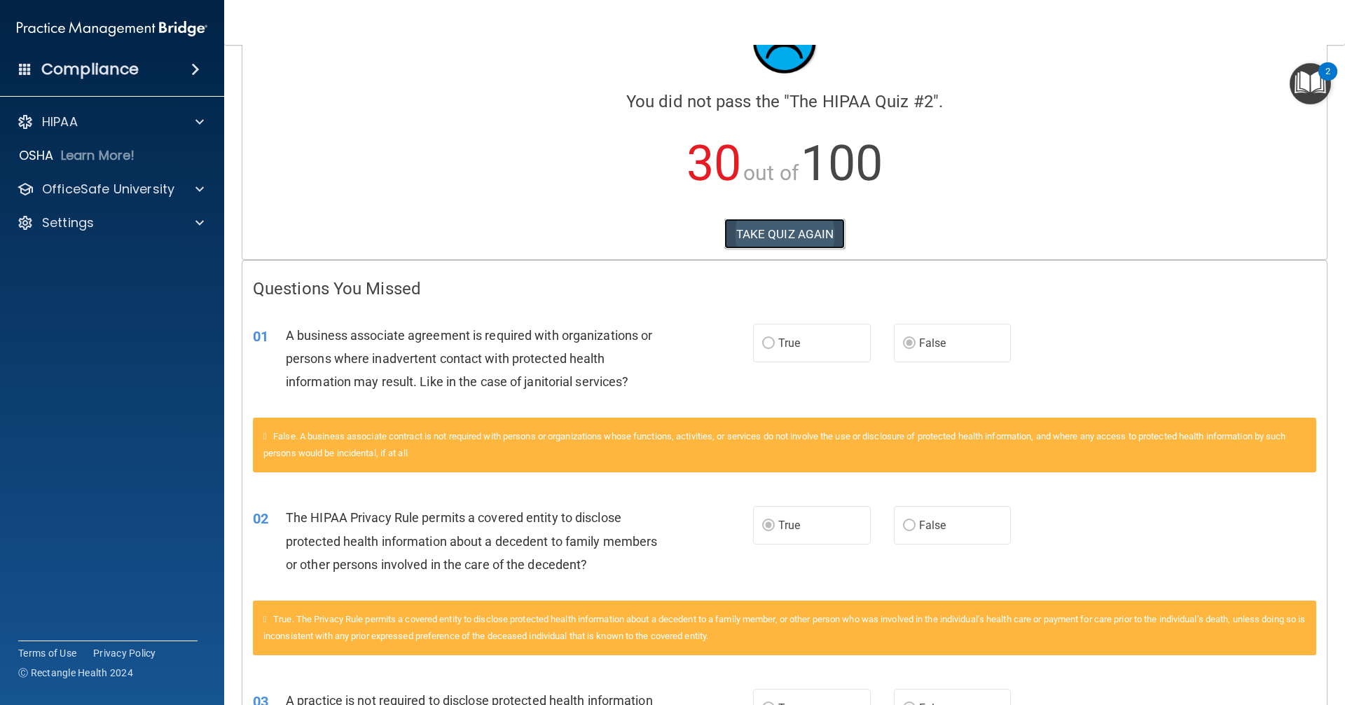
click at [791, 240] on button "TAKE QUIZ AGAIN" at bounding box center [785, 234] width 121 height 31
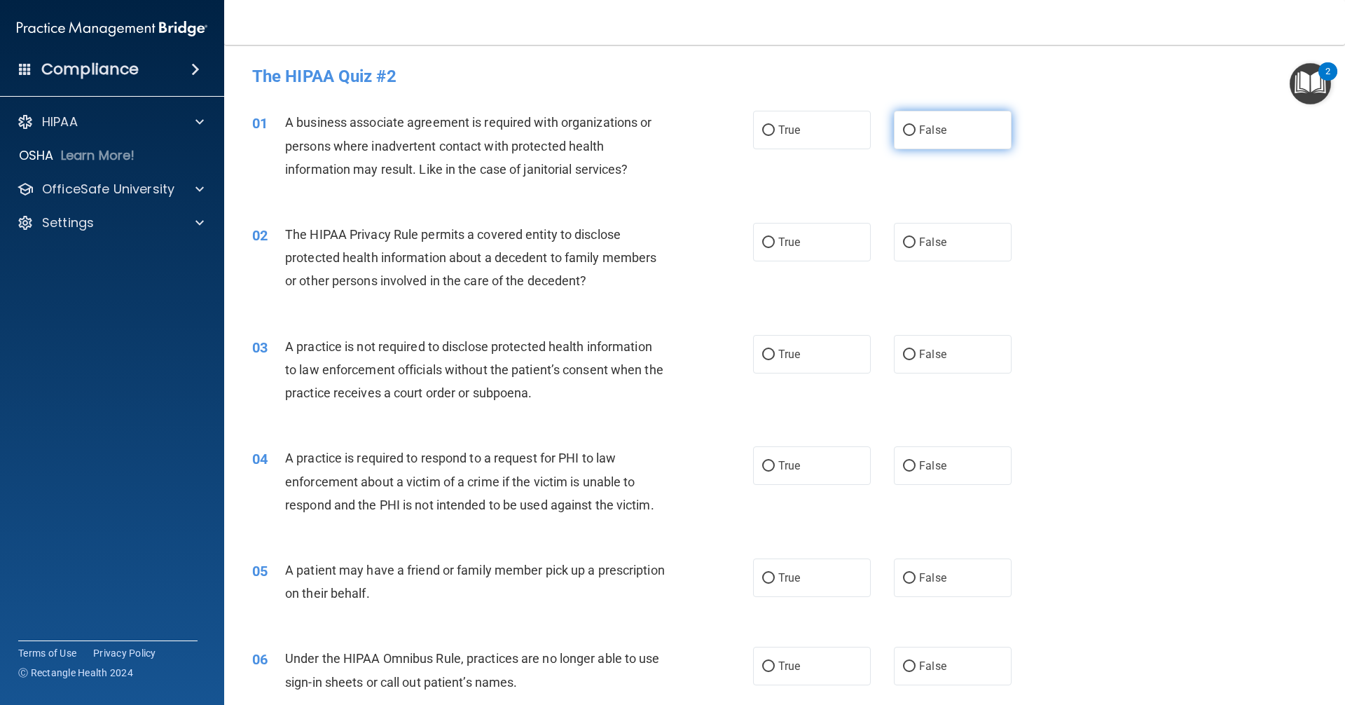
click at [907, 121] on label "False" at bounding box center [953, 130] width 118 height 39
click at [907, 125] on input "False" at bounding box center [909, 130] width 13 height 11
radio input "true"
click at [767, 240] on input "True" at bounding box center [768, 243] width 13 height 11
radio input "true"
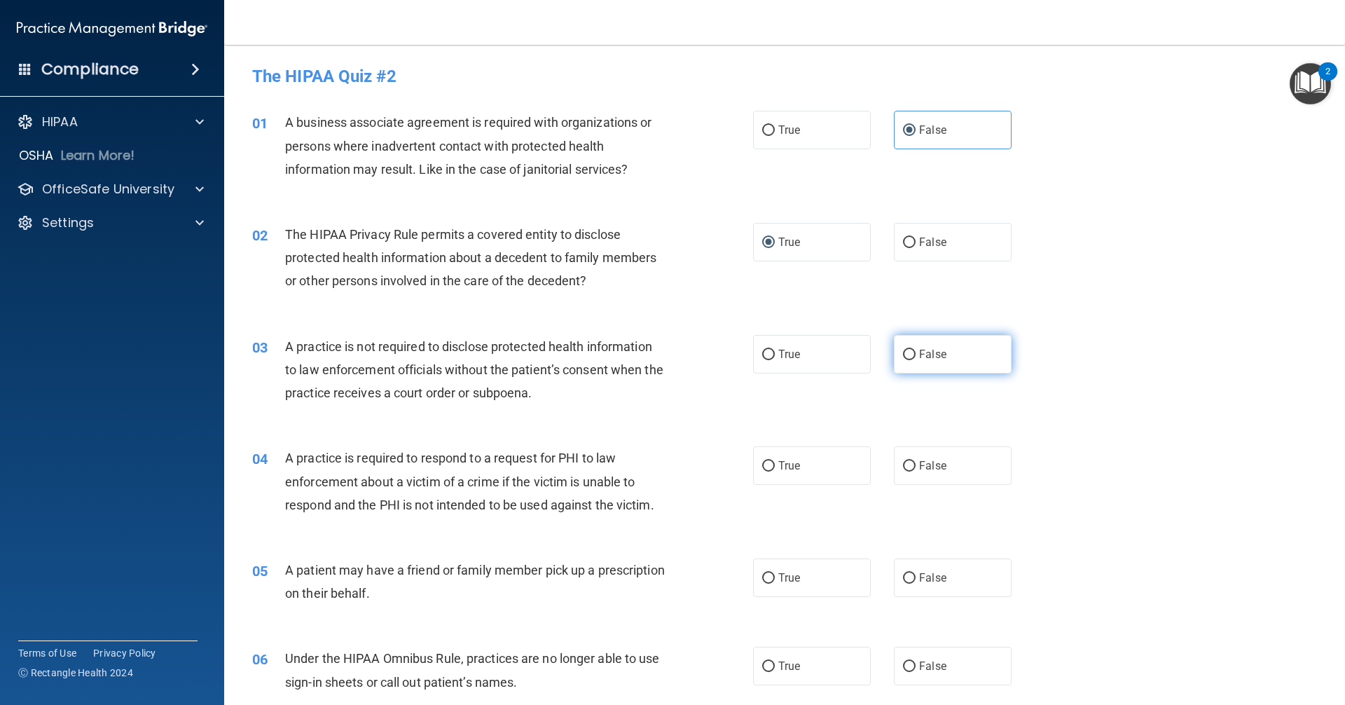
click at [903, 357] on input "False" at bounding box center [909, 355] width 13 height 11
radio input "true"
drag, startPoint x: 765, startPoint y: 577, endPoint x: 767, endPoint y: 570, distance: 7.3
click at [765, 575] on input "True" at bounding box center [768, 578] width 13 height 11
radio input "true"
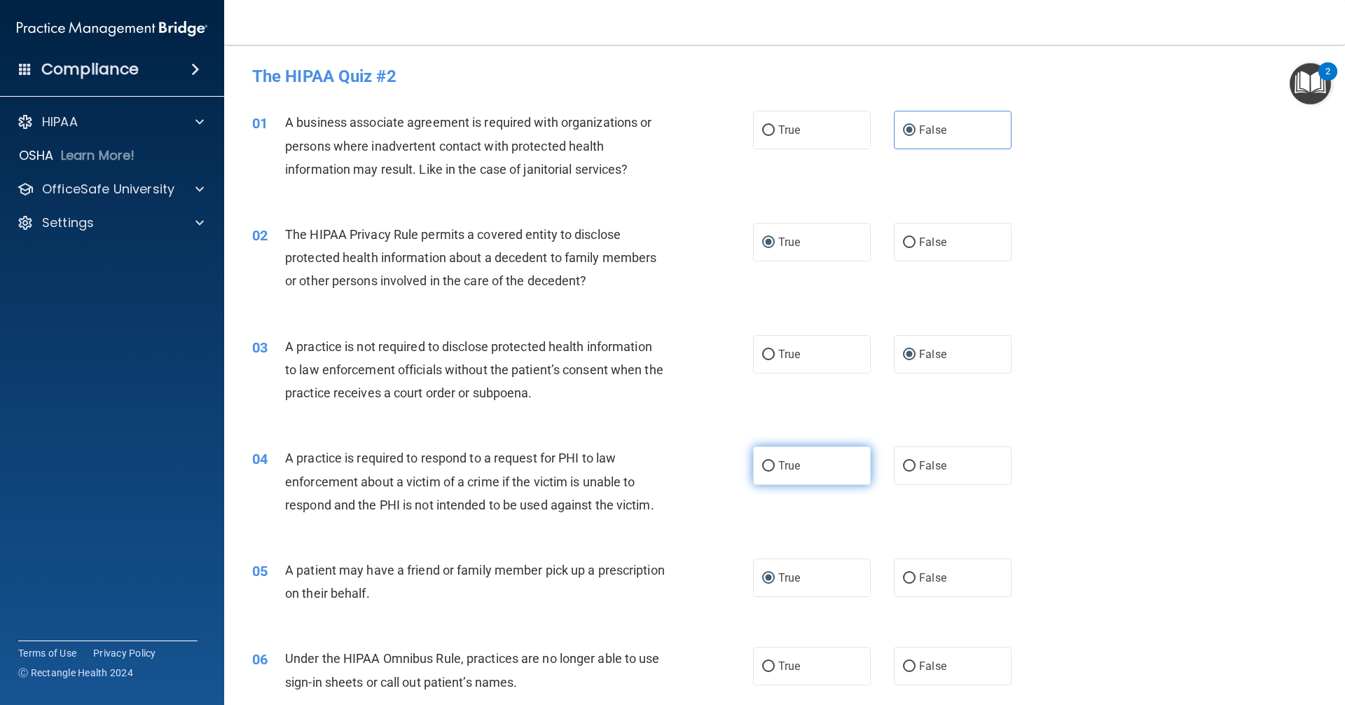
click at [762, 470] on input "True" at bounding box center [768, 466] width 13 height 11
radio input "true"
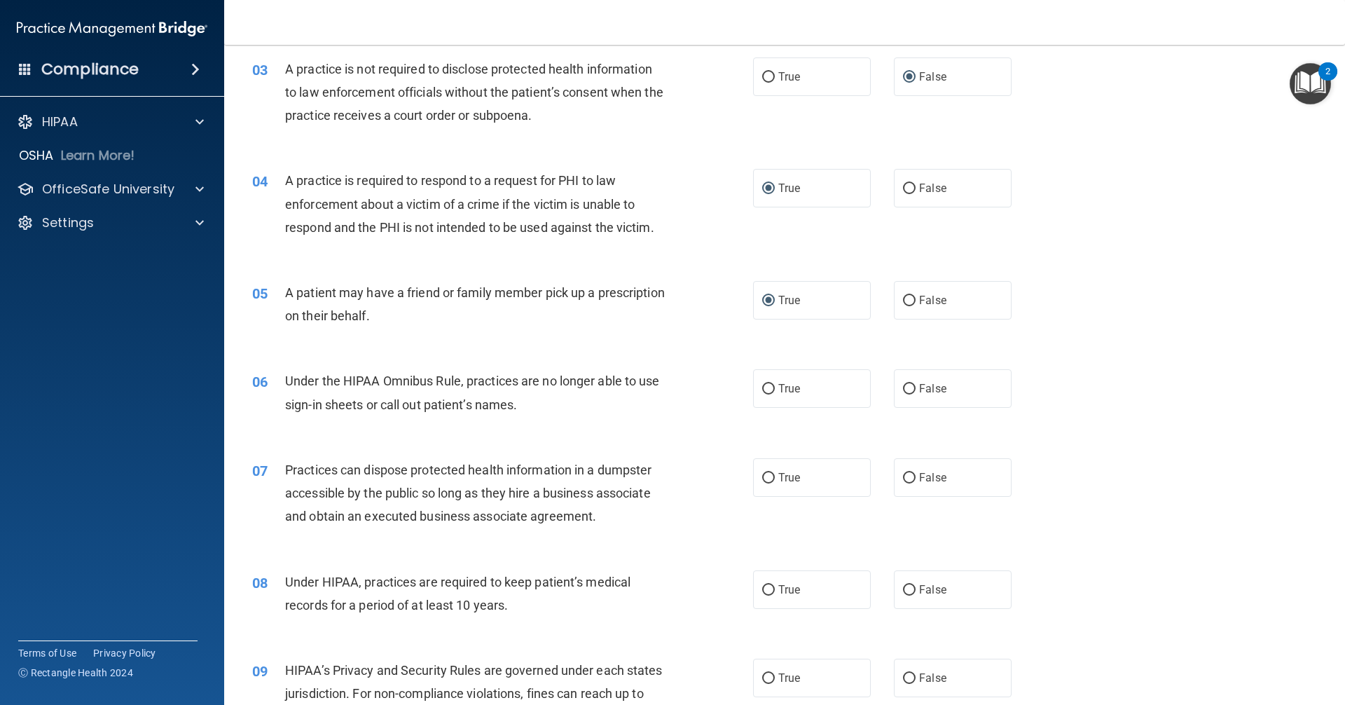
scroll to position [280, 0]
click at [905, 384] on input "False" at bounding box center [909, 386] width 13 height 11
radio input "true"
click at [903, 470] on input "False" at bounding box center [909, 475] width 13 height 11
radio input "true"
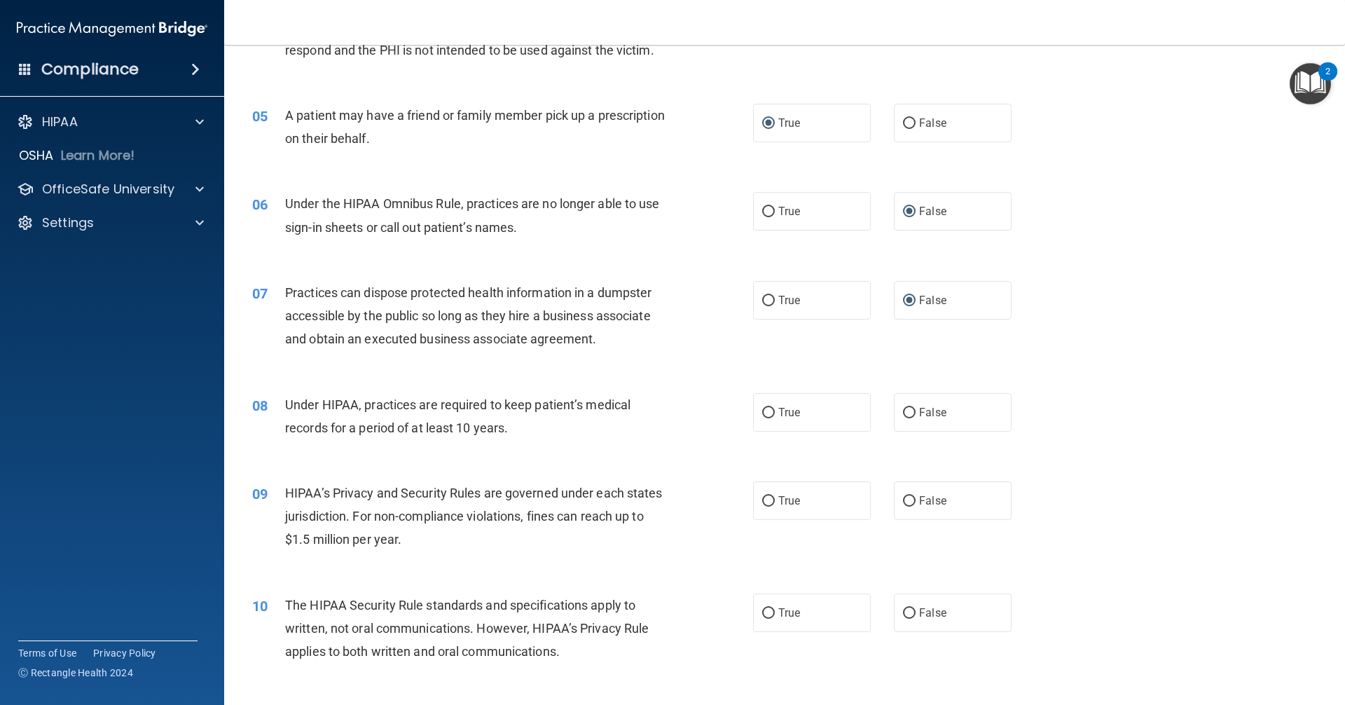
scroll to position [491, 0]
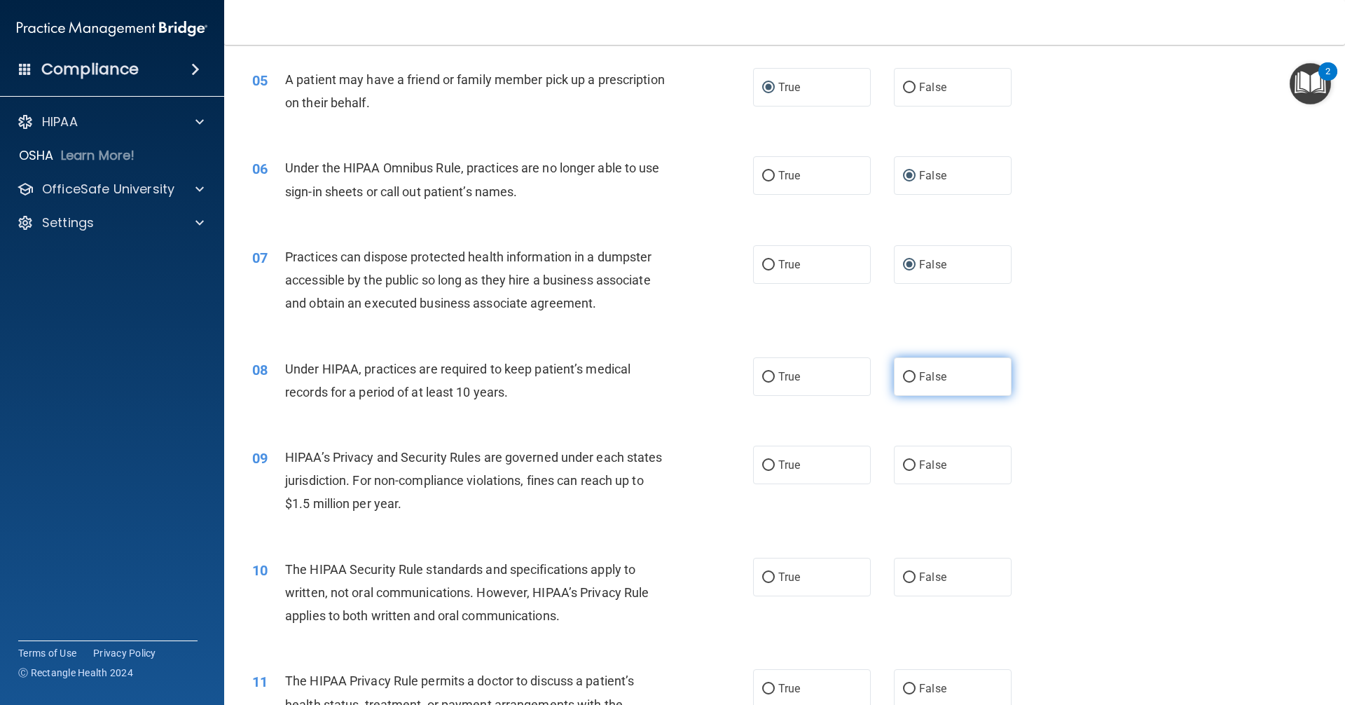
click at [905, 372] on input "False" at bounding box center [909, 377] width 13 height 11
radio input "true"
click at [903, 460] on input "False" at bounding box center [909, 465] width 13 height 11
radio input "true"
click at [762, 574] on input "True" at bounding box center [768, 578] width 13 height 11
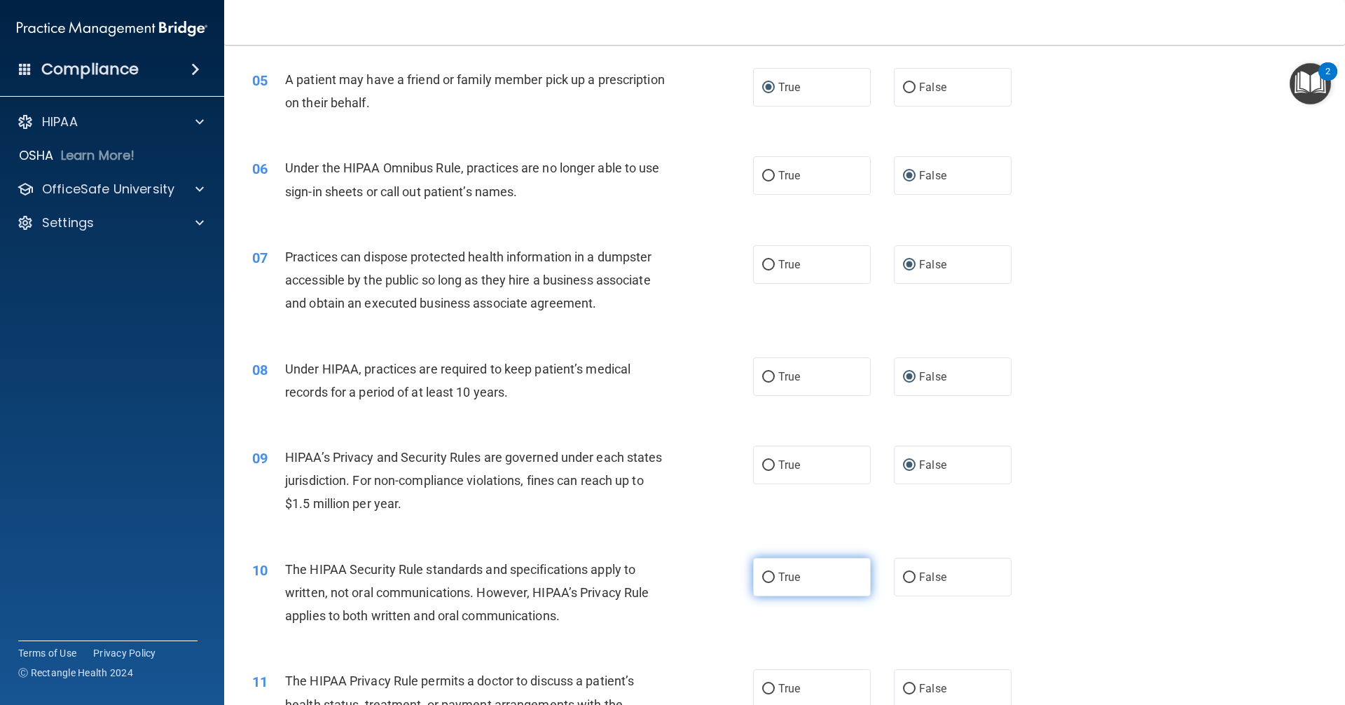
radio input "true"
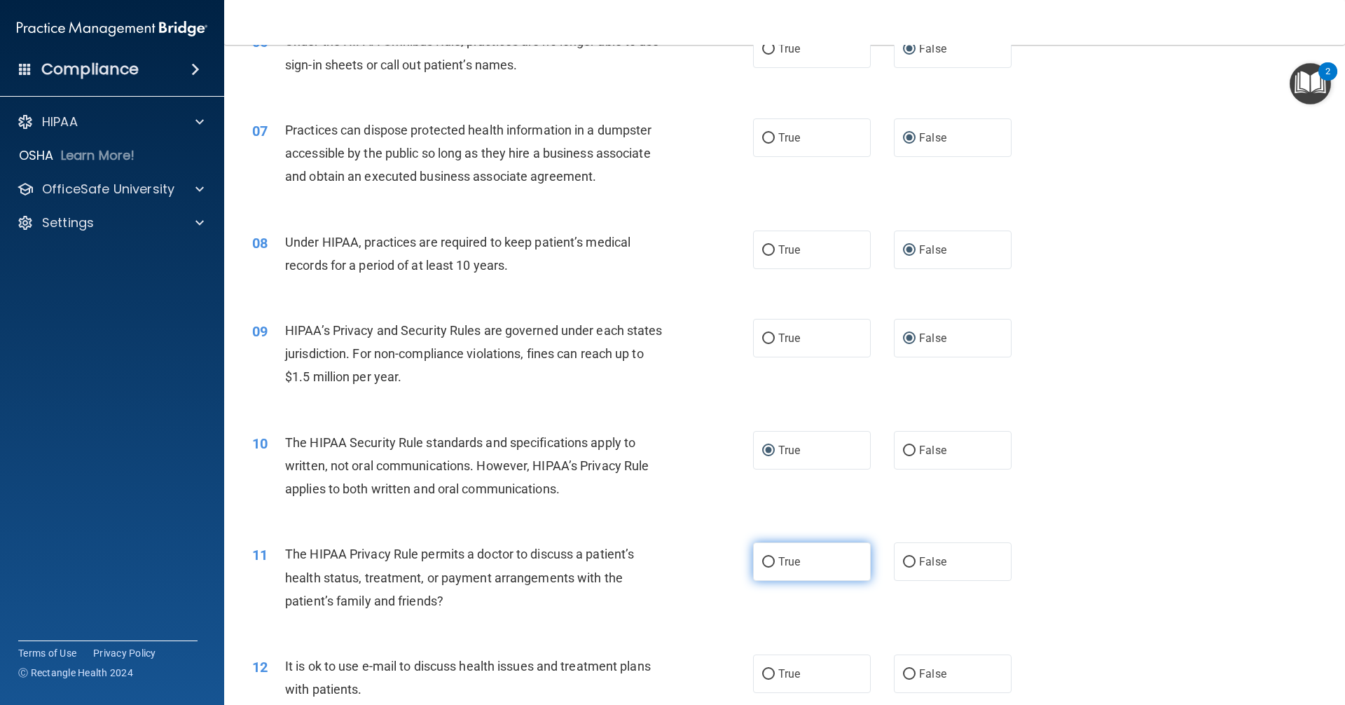
scroll to position [631, 0]
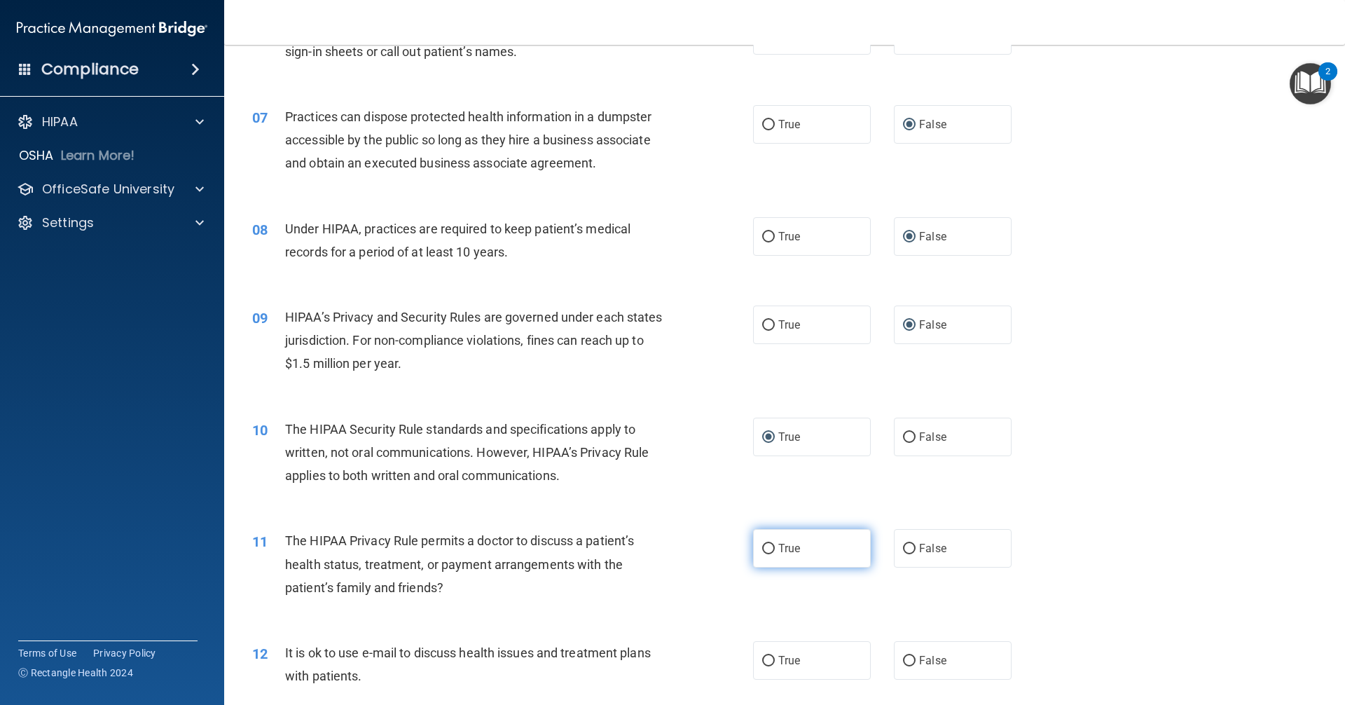
click at [762, 549] on input "True" at bounding box center [768, 549] width 13 height 11
radio input "true"
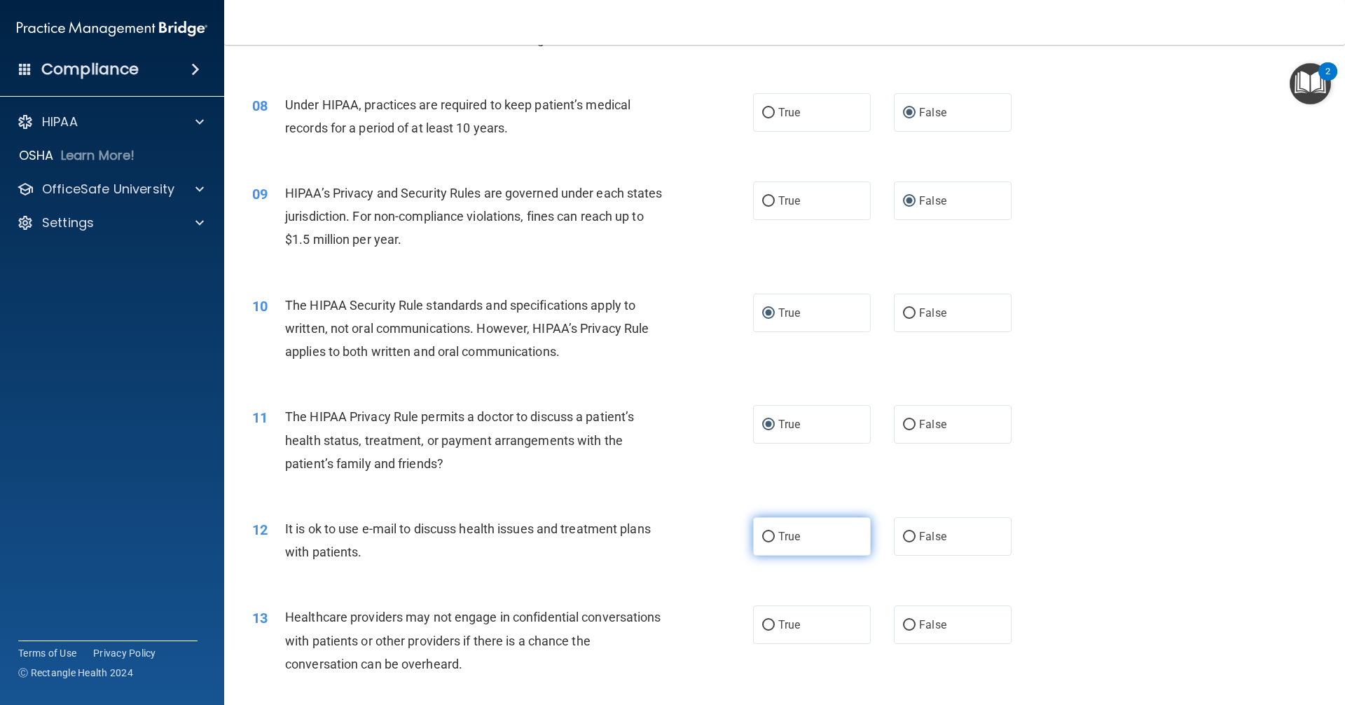
scroll to position [771, 0]
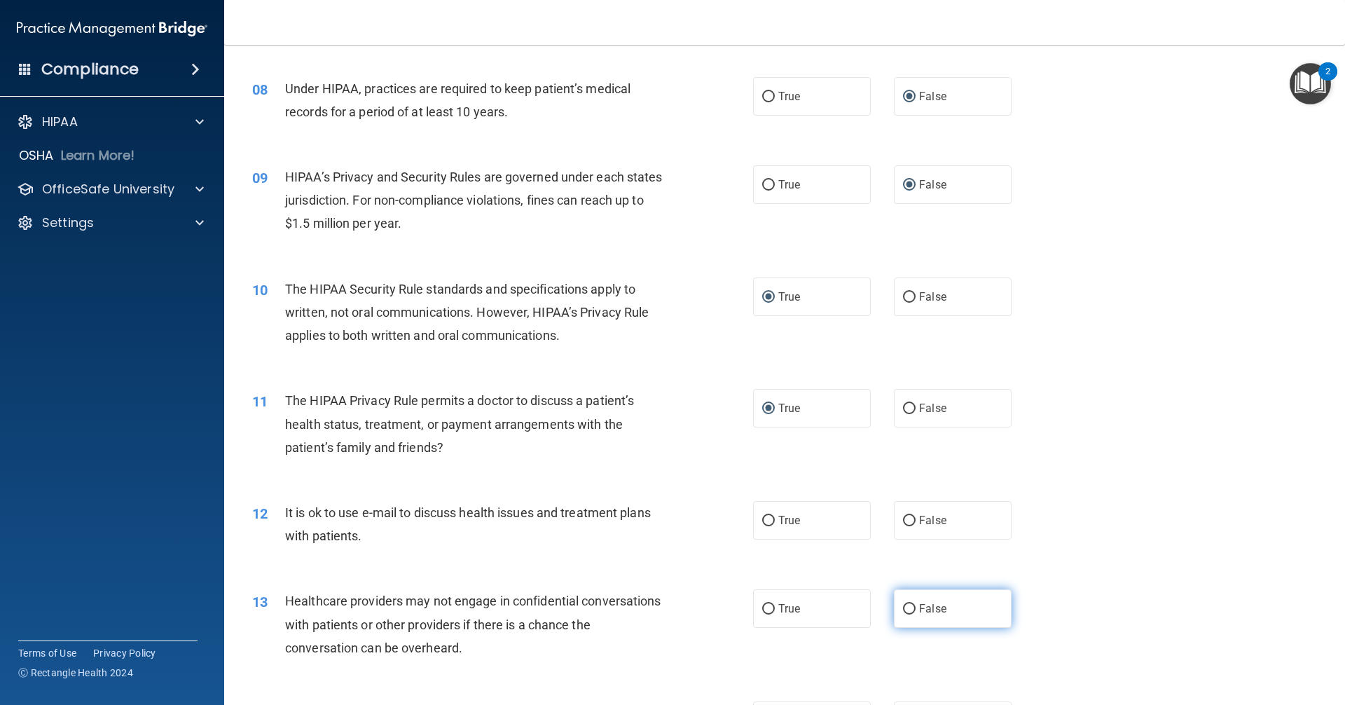
click at [903, 606] on input "False" at bounding box center [909, 609] width 13 height 11
radio input "true"
click at [762, 521] on input "True" at bounding box center [768, 521] width 13 height 11
radio input "true"
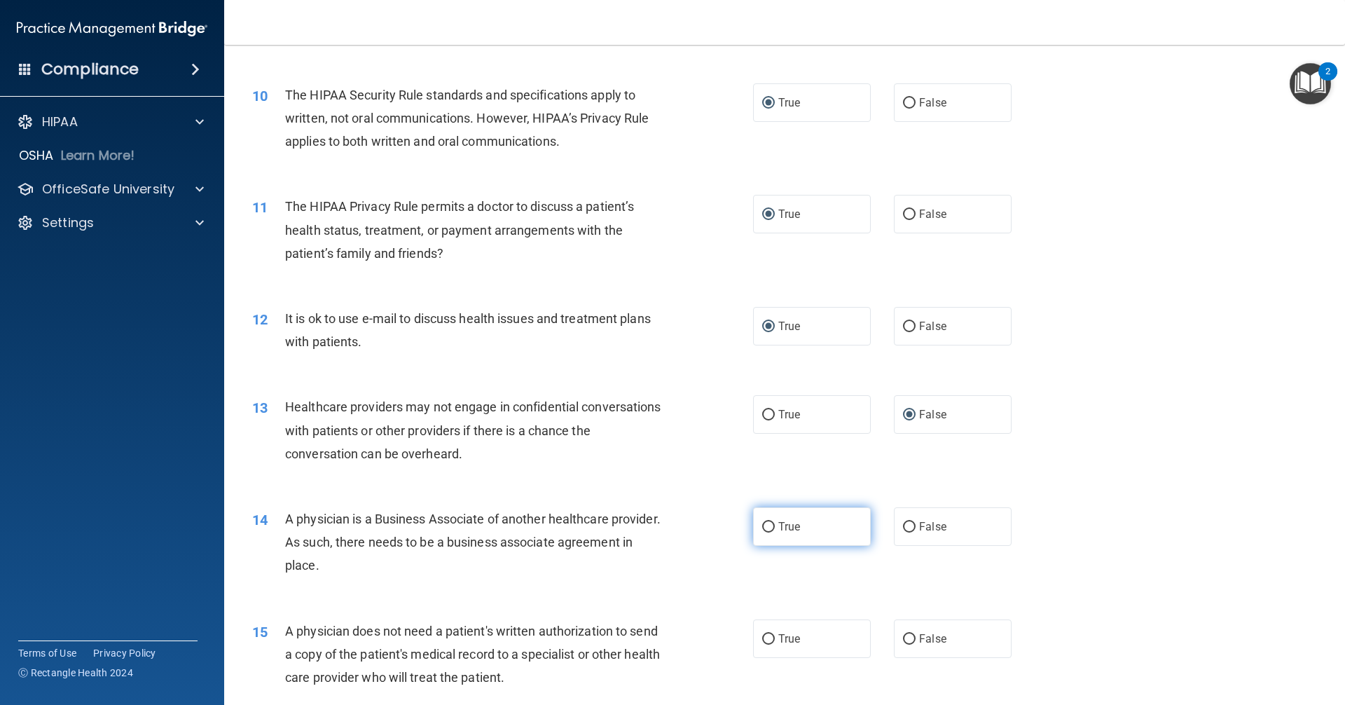
scroll to position [981, 0]
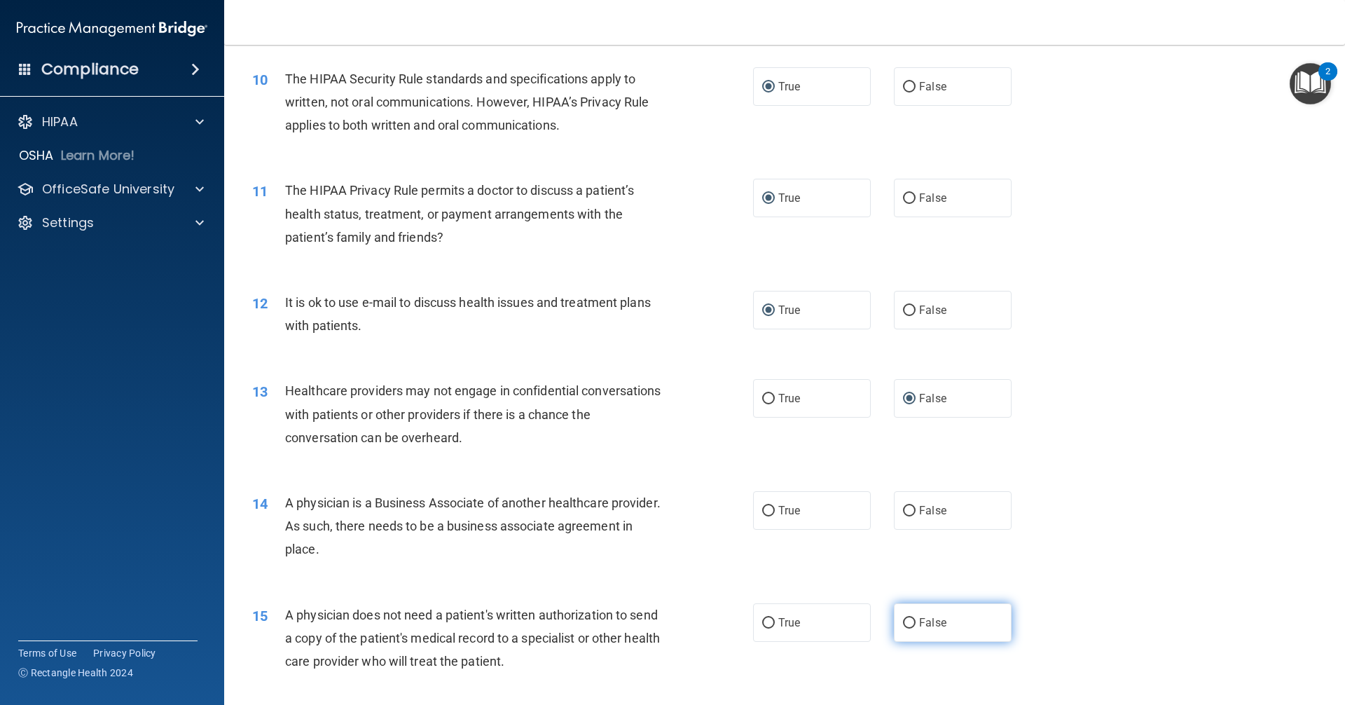
click at [894, 624] on label "False" at bounding box center [953, 622] width 118 height 39
click at [903, 624] on input "False" at bounding box center [909, 623] width 13 height 11
radio input "true"
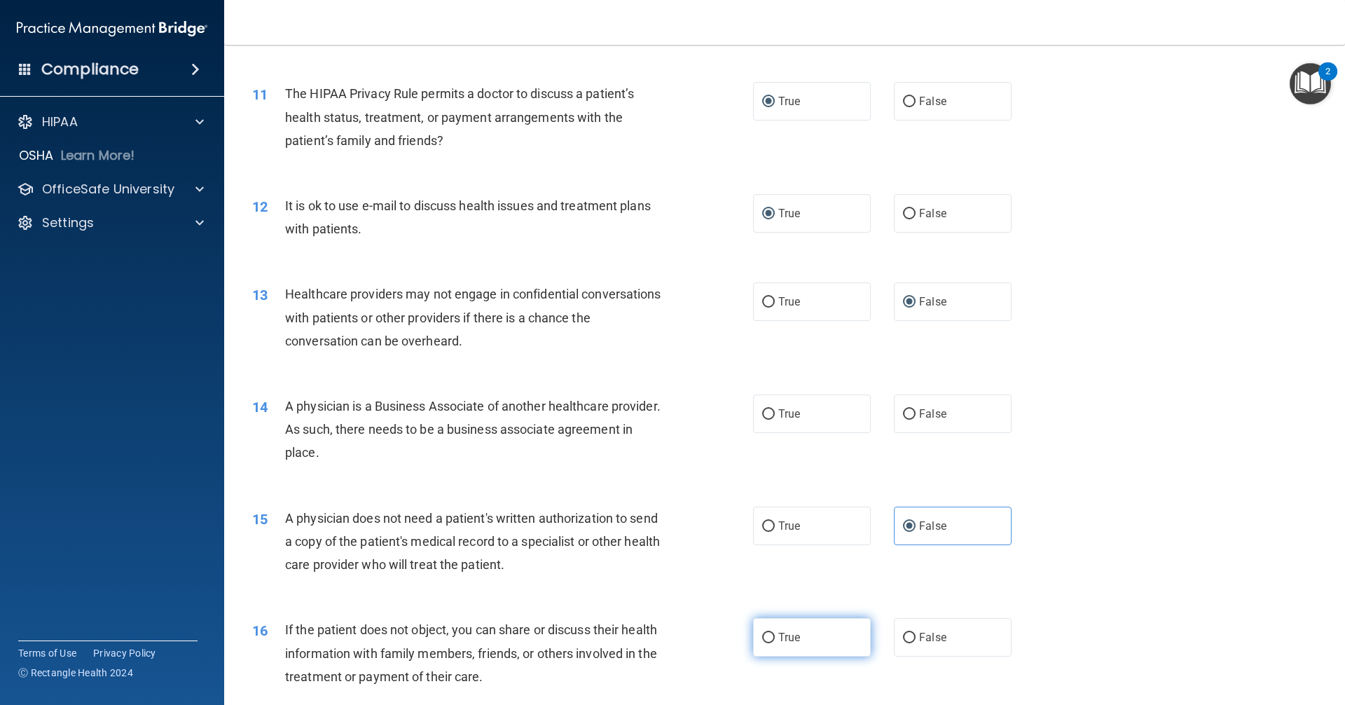
scroll to position [1121, 0]
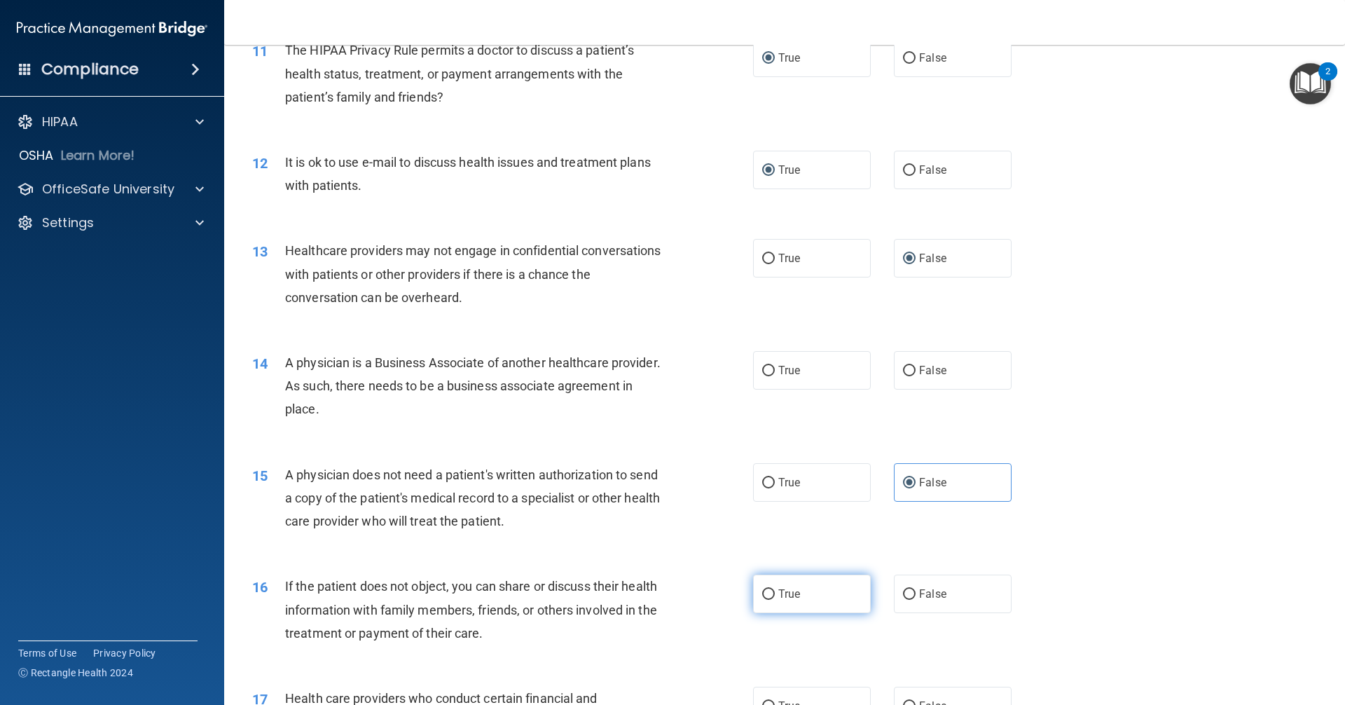
click at [768, 595] on input "True" at bounding box center [768, 594] width 13 height 11
radio input "true"
drag, startPoint x: 902, startPoint y: 371, endPoint x: 845, endPoint y: 407, distance: 67.1
click at [903, 373] on input "False" at bounding box center [909, 371] width 13 height 11
radio input "true"
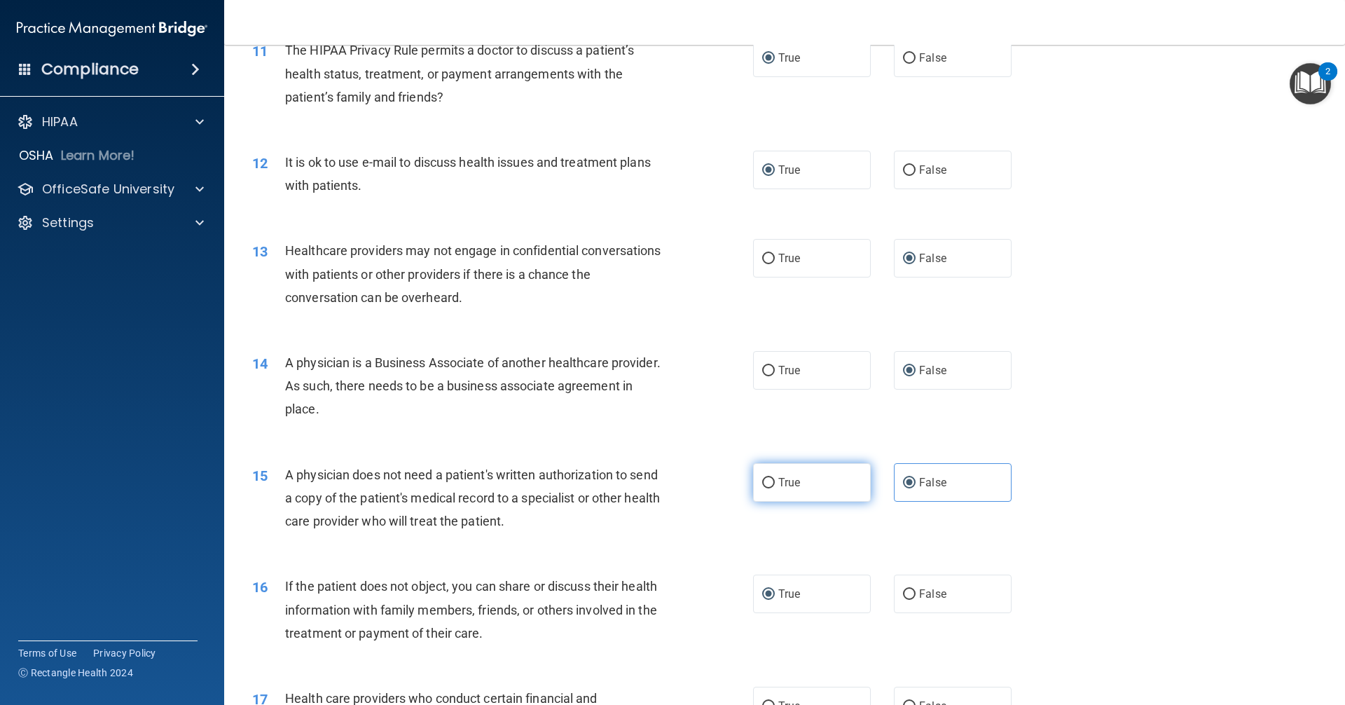
click at [762, 486] on input "True" at bounding box center [768, 483] width 13 height 11
radio input "true"
radio input "false"
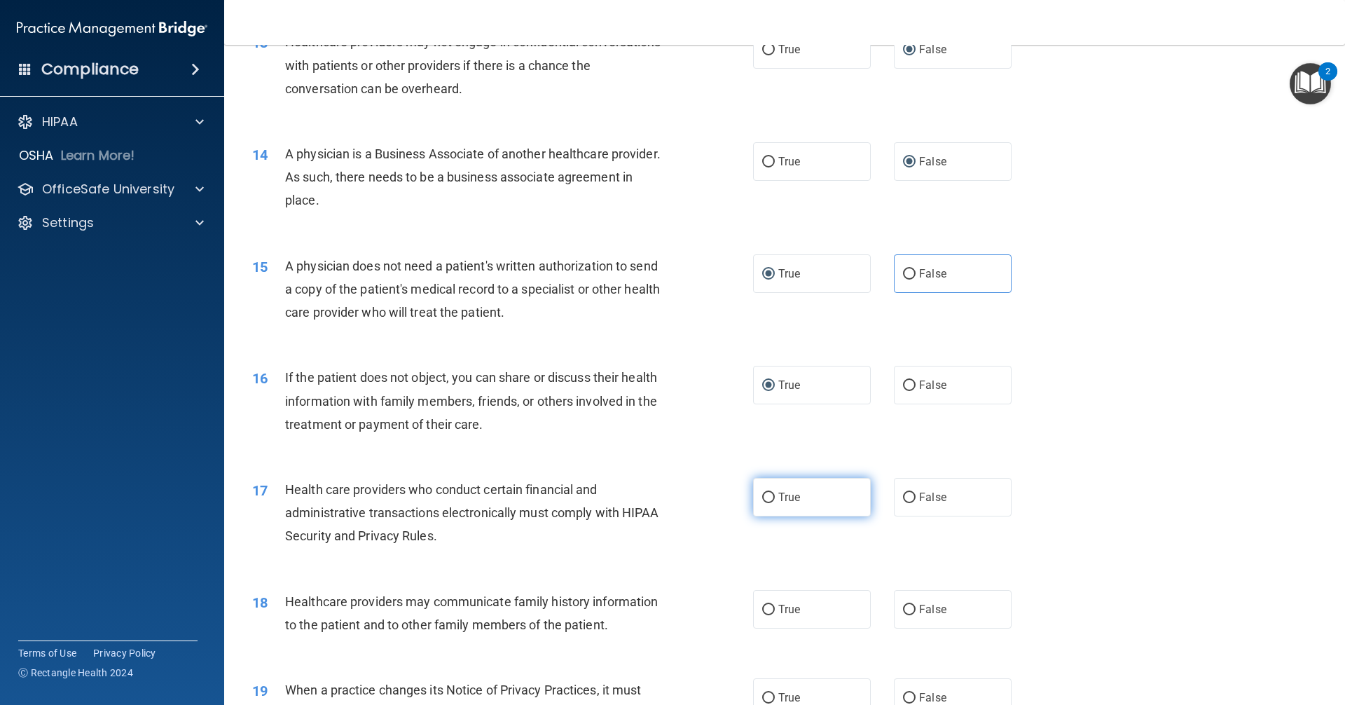
scroll to position [1331, 0]
click at [762, 498] on input "True" at bounding box center [768, 496] width 13 height 11
radio input "true"
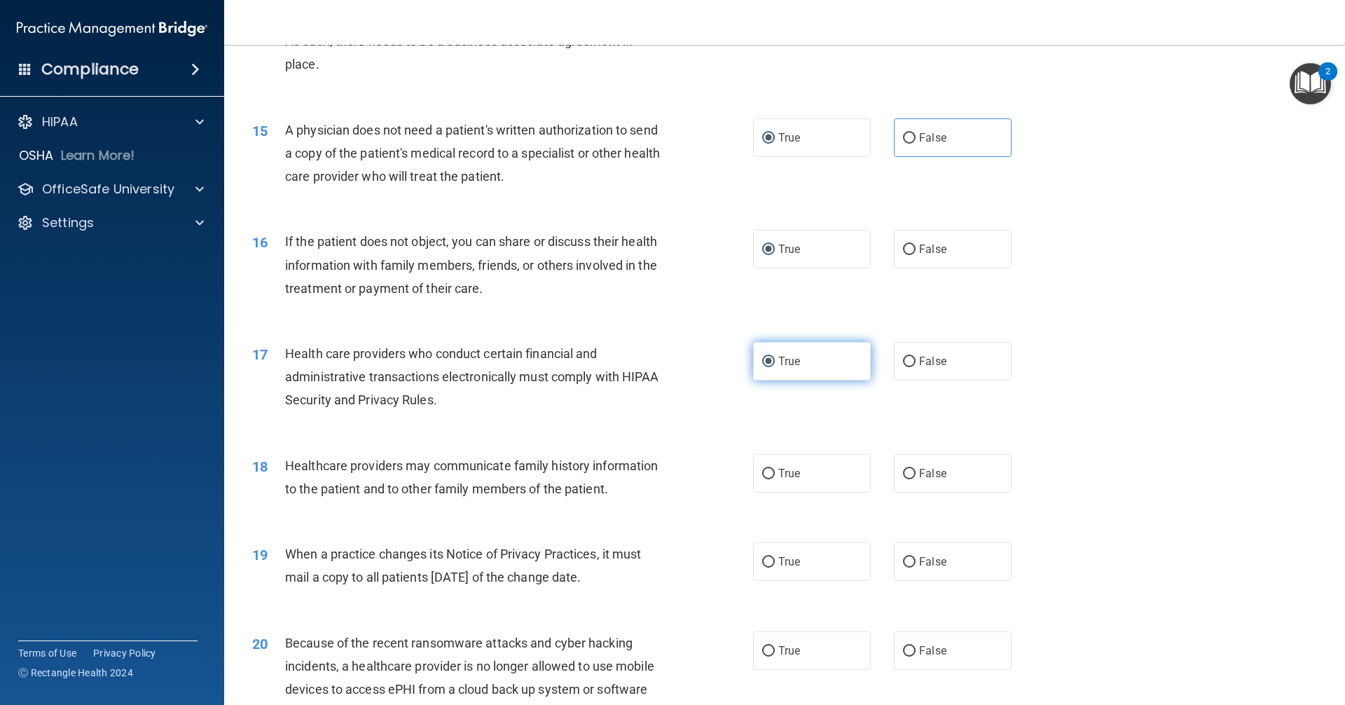
scroll to position [1472, 0]
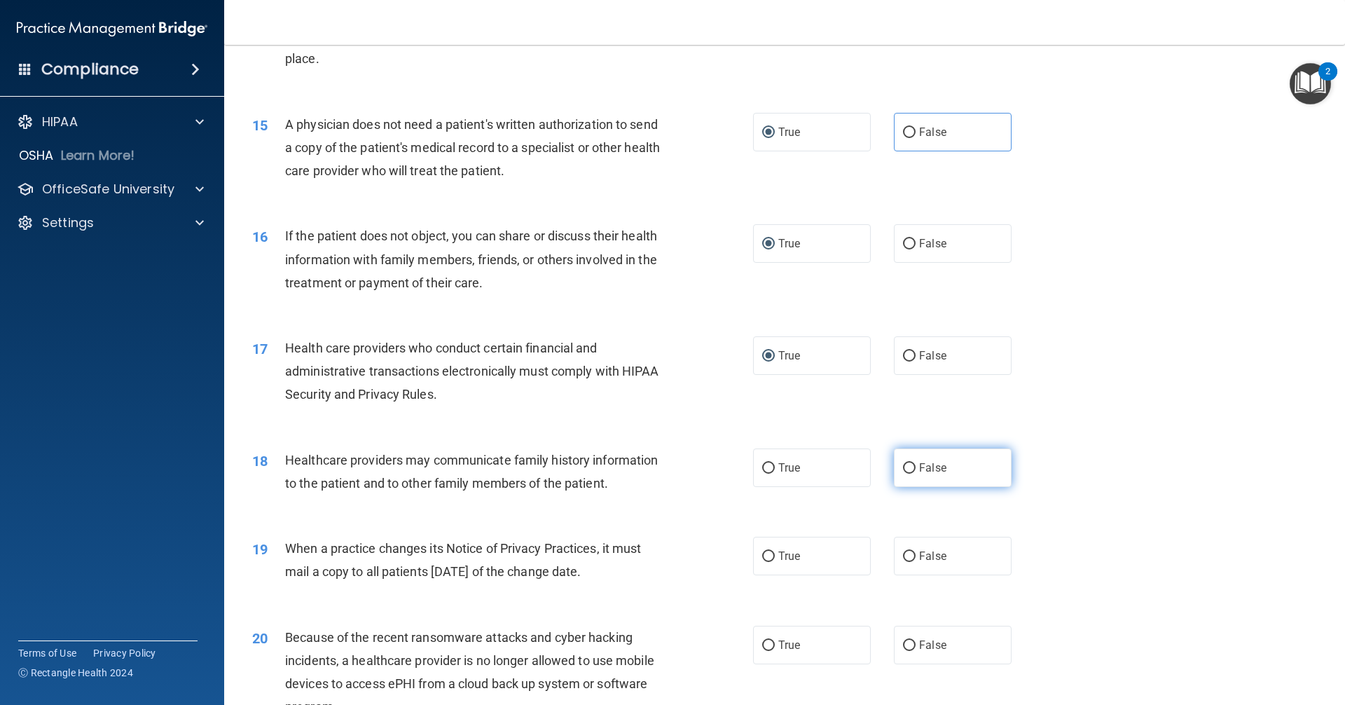
click at [903, 469] on input "False" at bounding box center [909, 468] width 13 height 11
radio input "true"
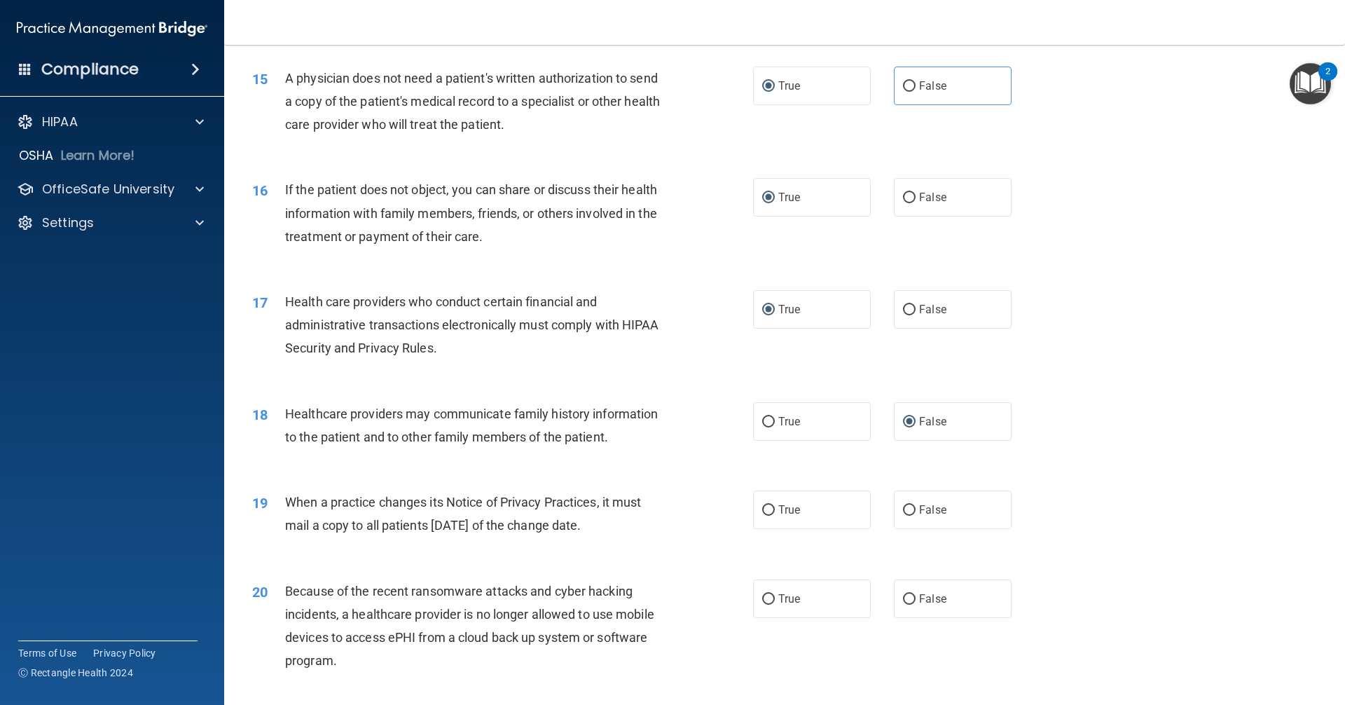
scroll to position [1612, 0]
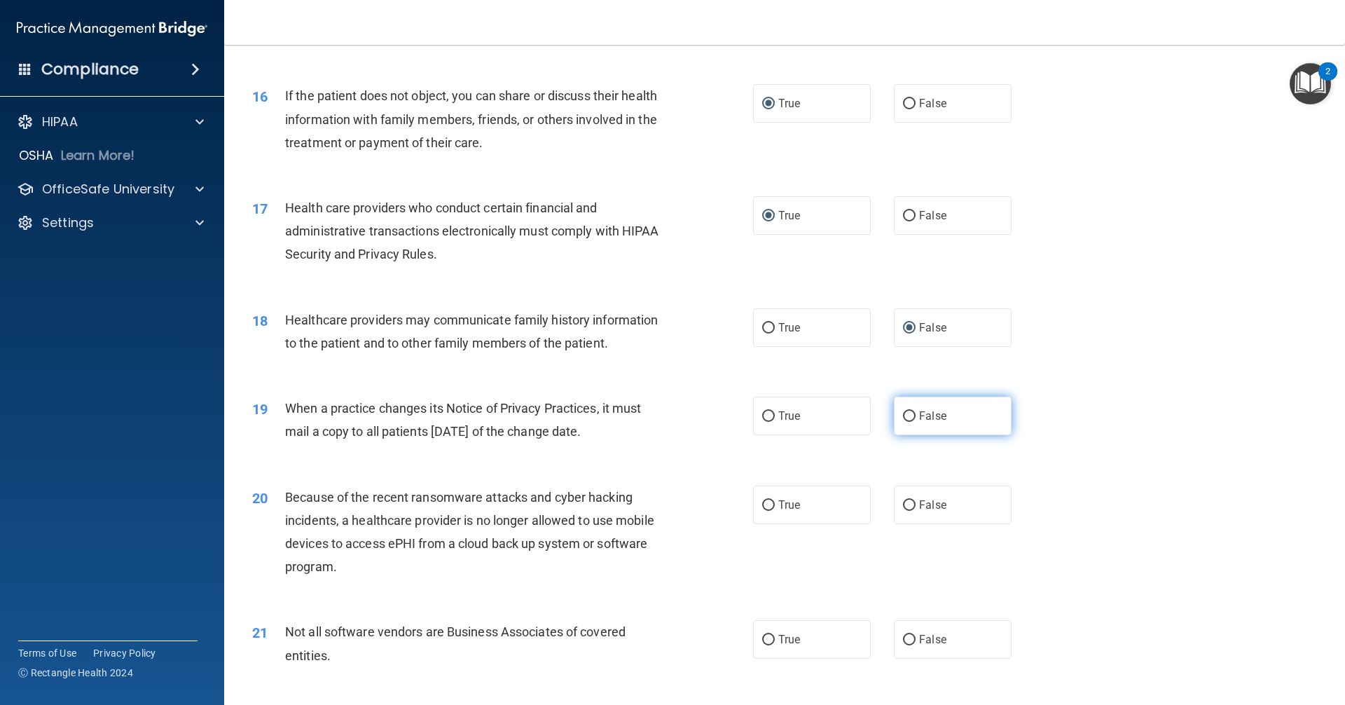
click at [903, 419] on input "False" at bounding box center [909, 416] width 13 height 11
radio input "true"
click at [903, 500] on input "False" at bounding box center [909, 505] width 13 height 11
radio input "true"
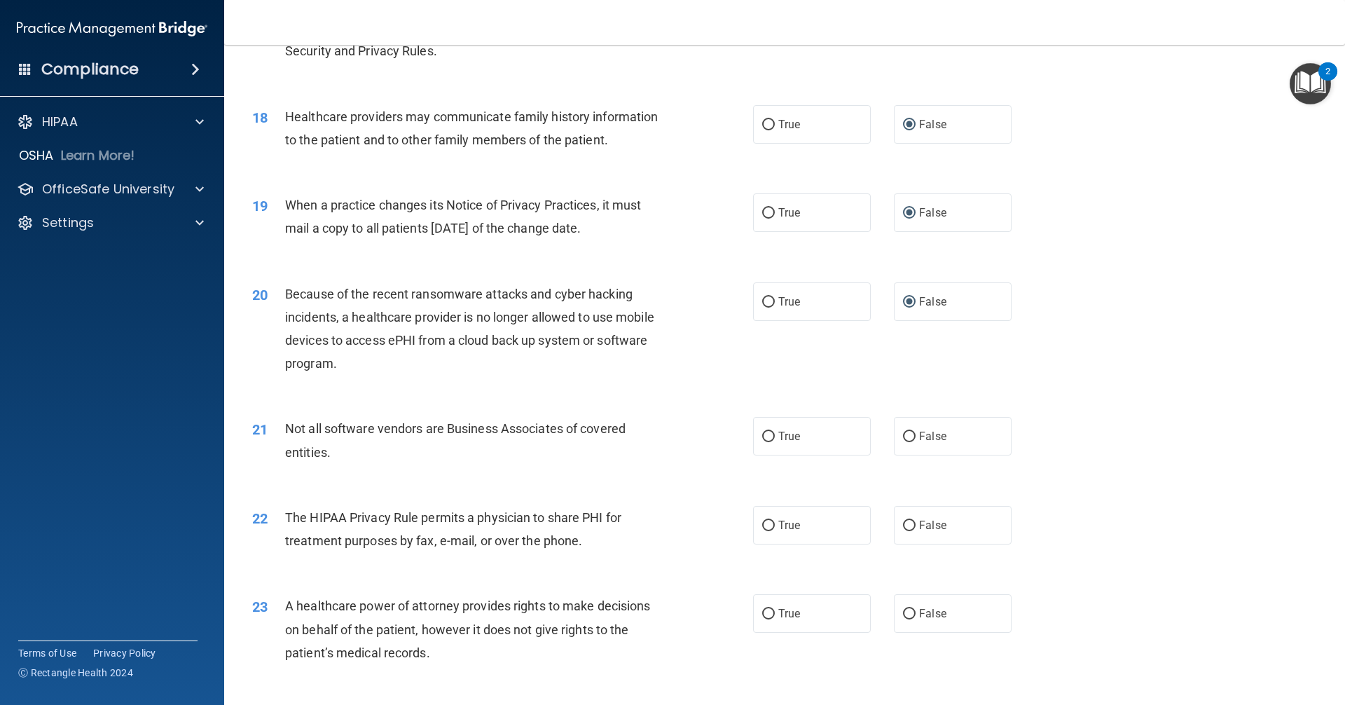
scroll to position [1822, 0]
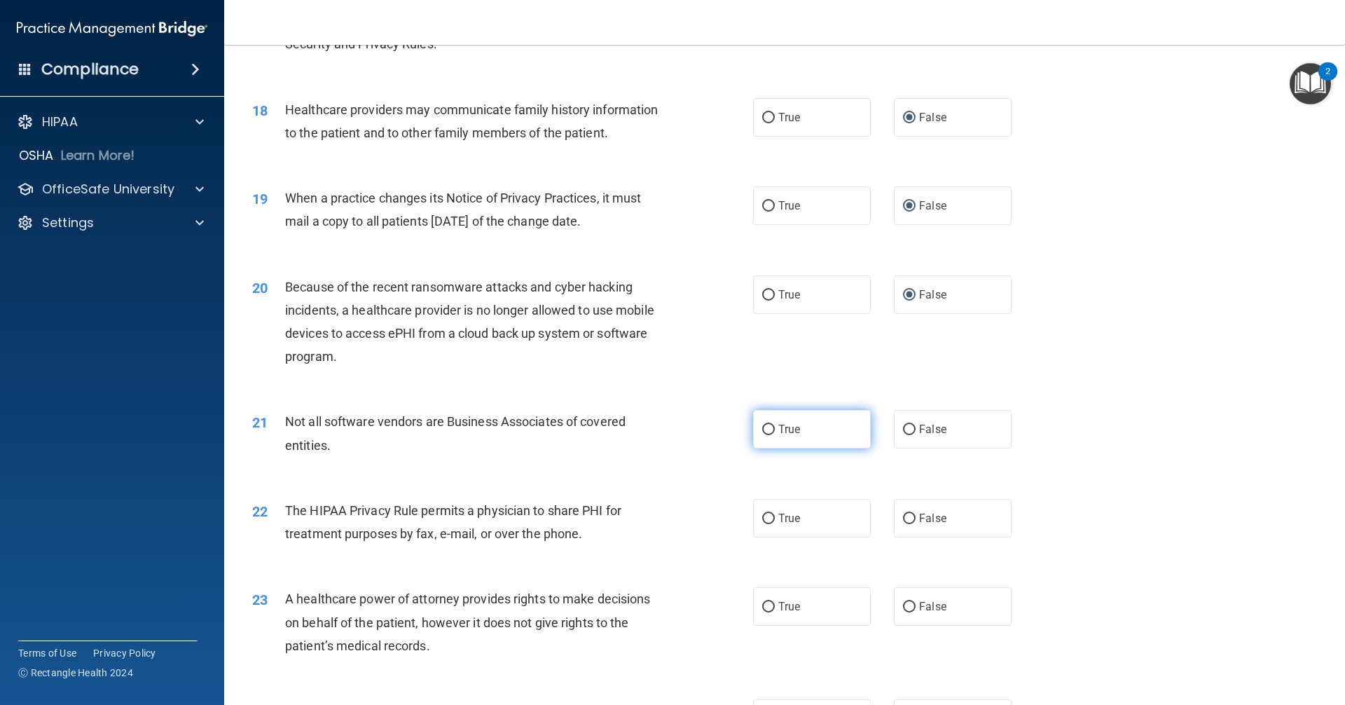
click at [765, 427] on input "True" at bounding box center [768, 430] width 13 height 11
radio input "true"
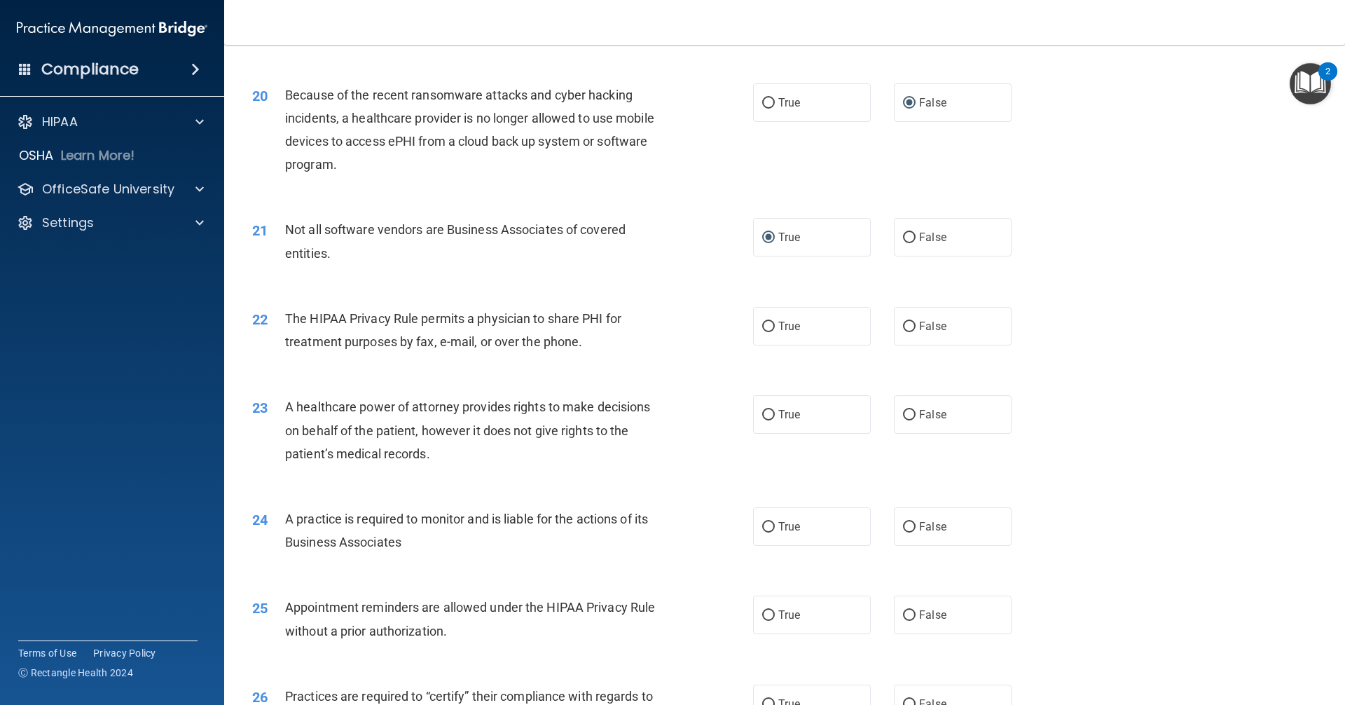
scroll to position [2032, 0]
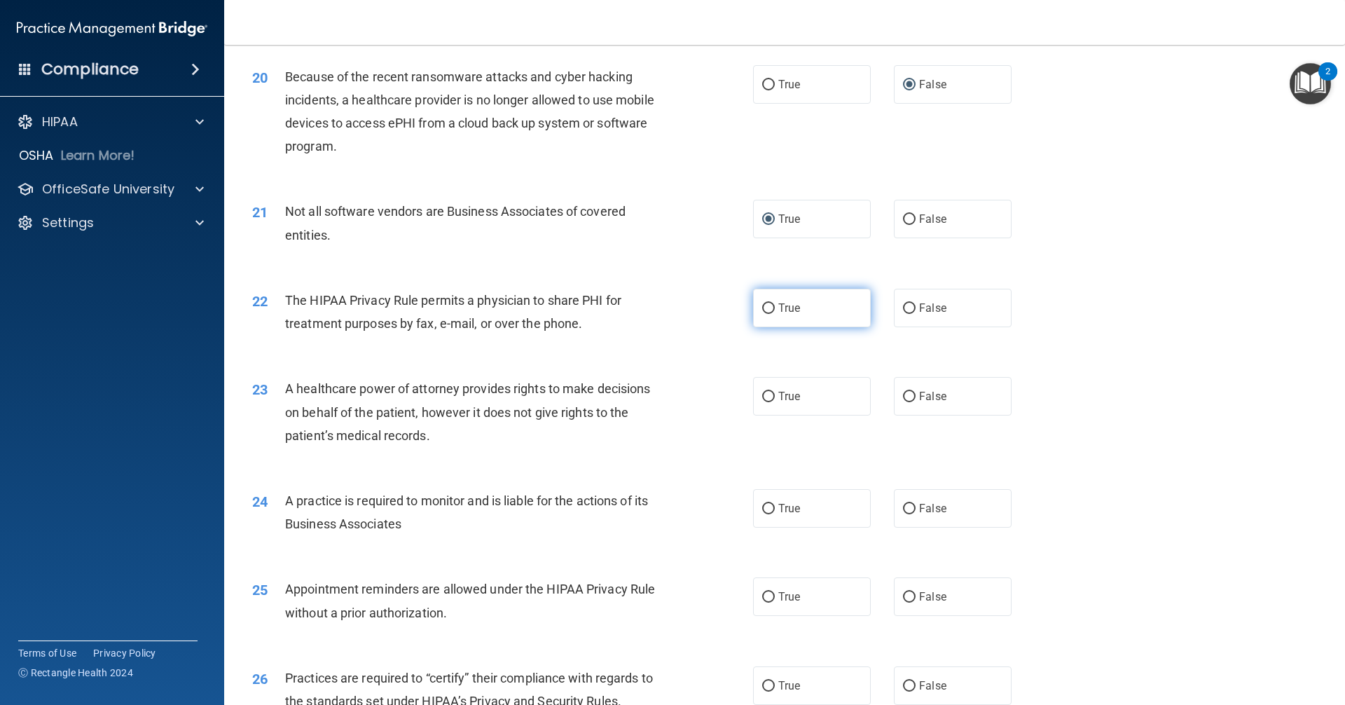
click at [762, 306] on input "True" at bounding box center [768, 308] width 13 height 11
radio input "true"
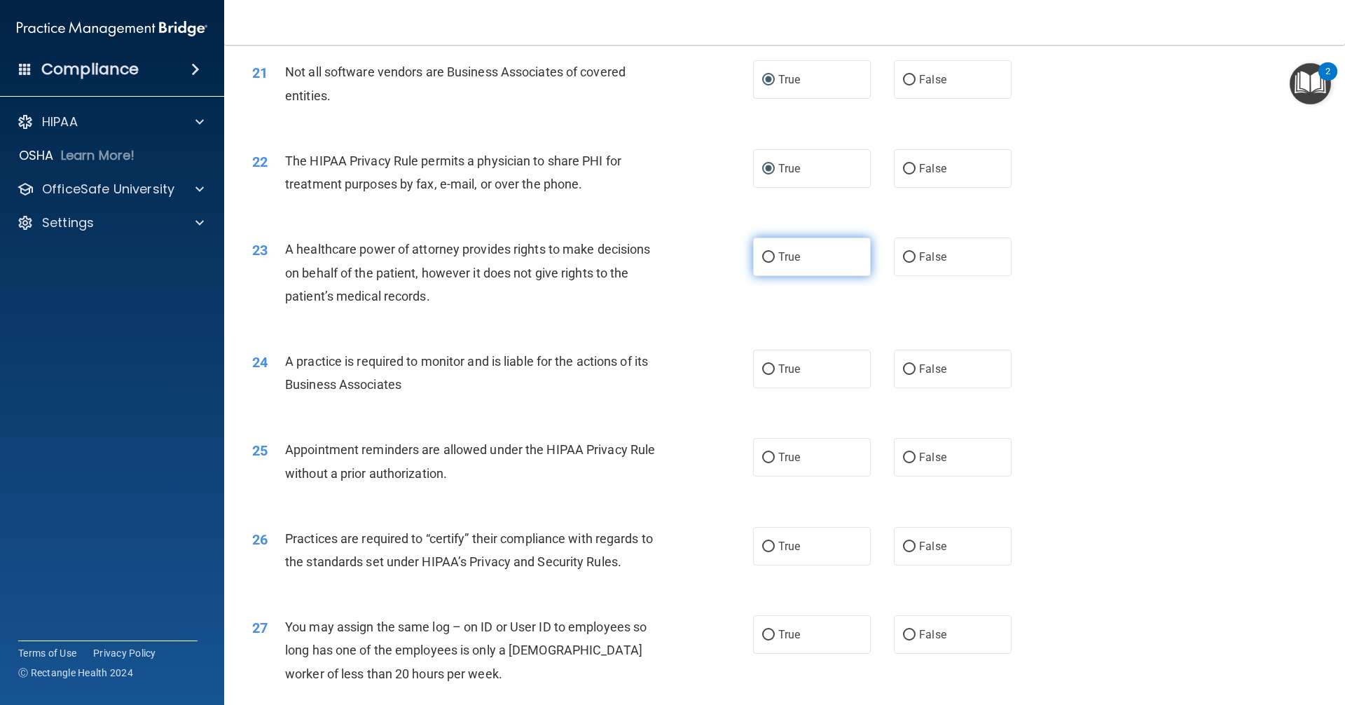
scroll to position [2172, 0]
click at [903, 256] on input "False" at bounding box center [909, 257] width 13 height 11
radio input "true"
click at [903, 365] on input "False" at bounding box center [909, 369] width 13 height 11
radio input "true"
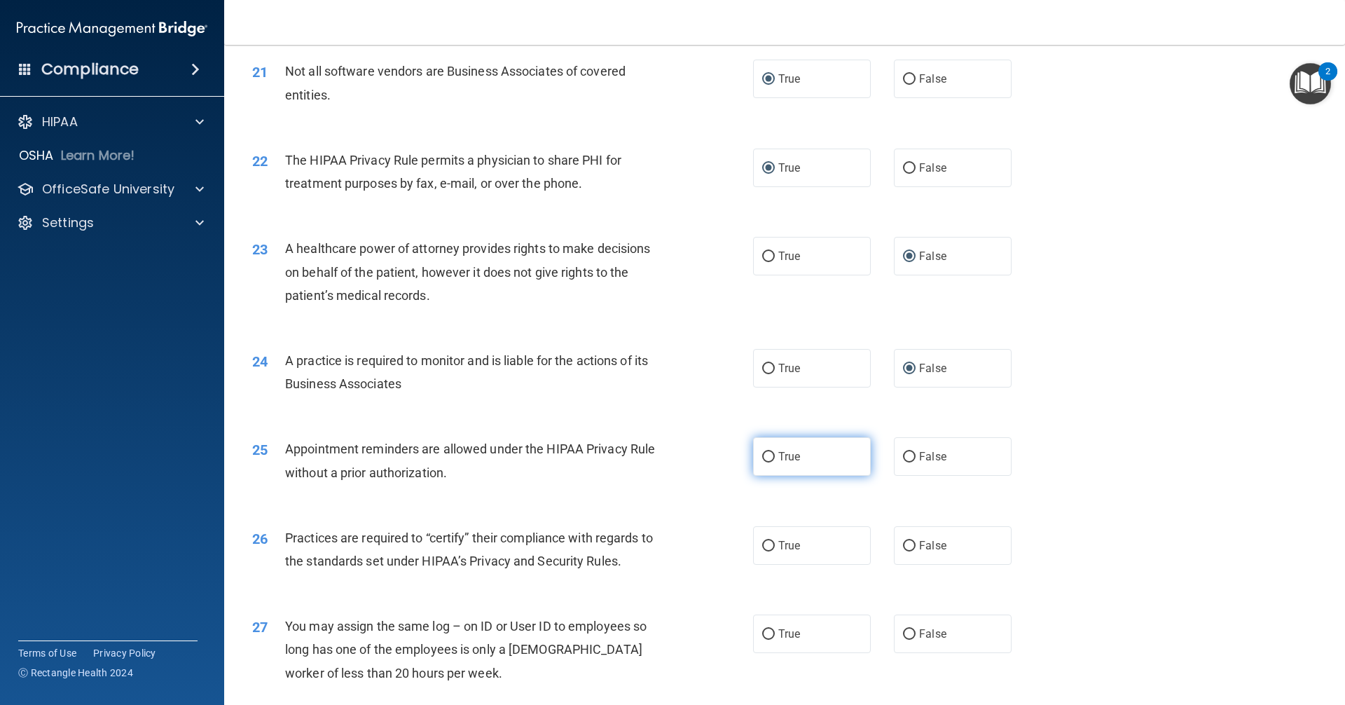
click at [767, 455] on input "True" at bounding box center [768, 457] width 13 height 11
radio input "true"
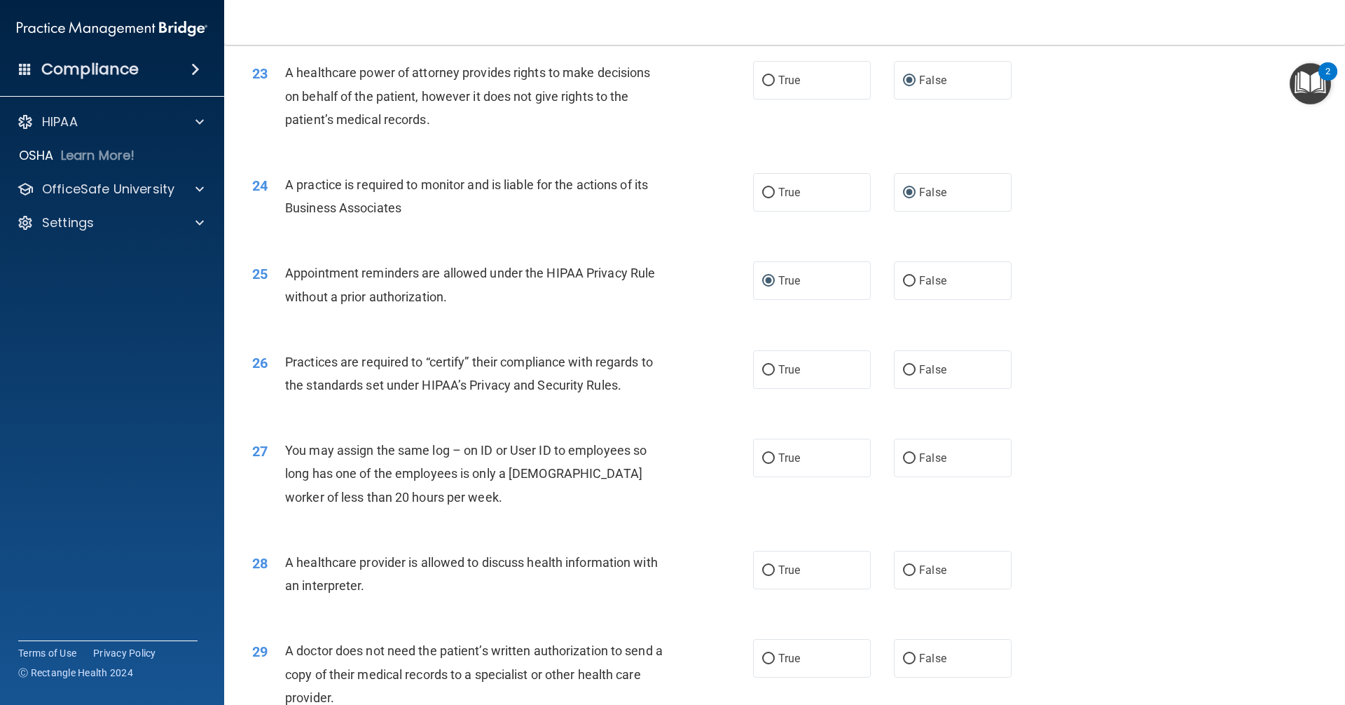
scroll to position [2383, 0]
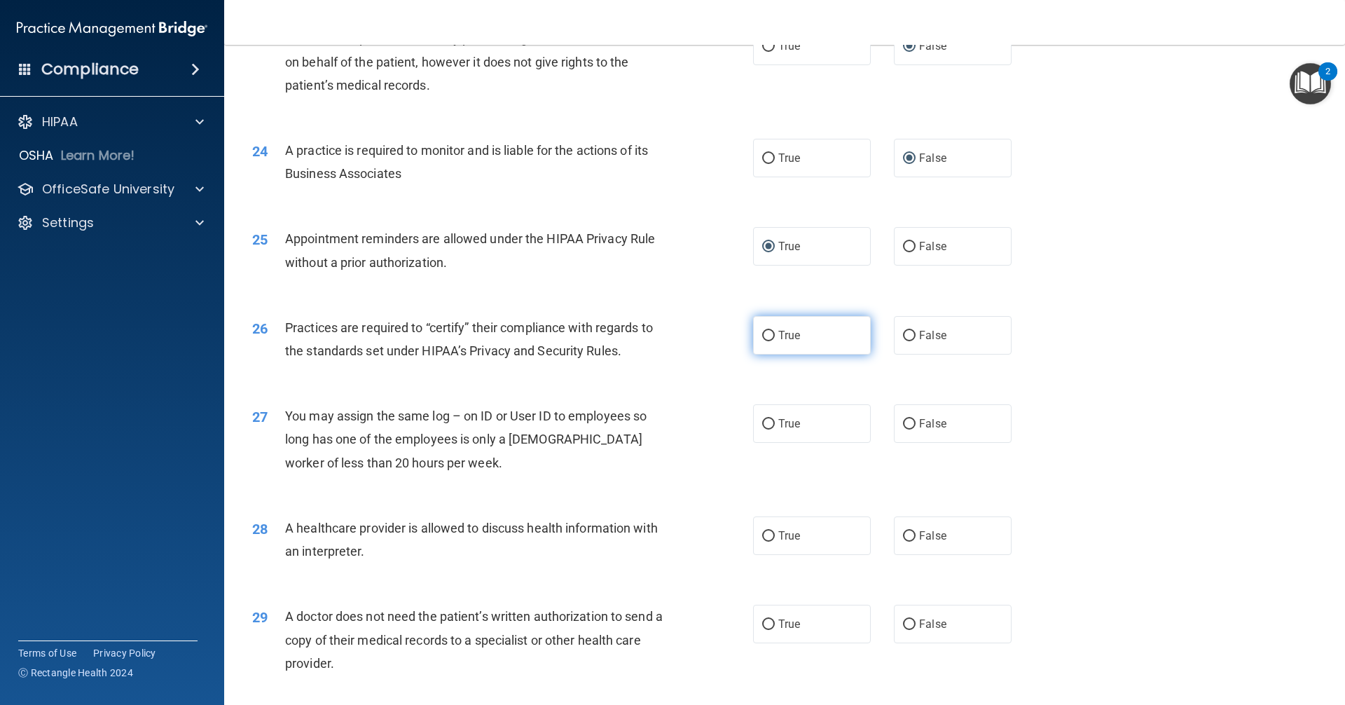
click at [756, 338] on label "True" at bounding box center [812, 335] width 118 height 39
click at [762, 338] on input "True" at bounding box center [768, 336] width 13 height 11
radio input "true"
click at [903, 338] on input "False" at bounding box center [909, 336] width 13 height 11
radio input "true"
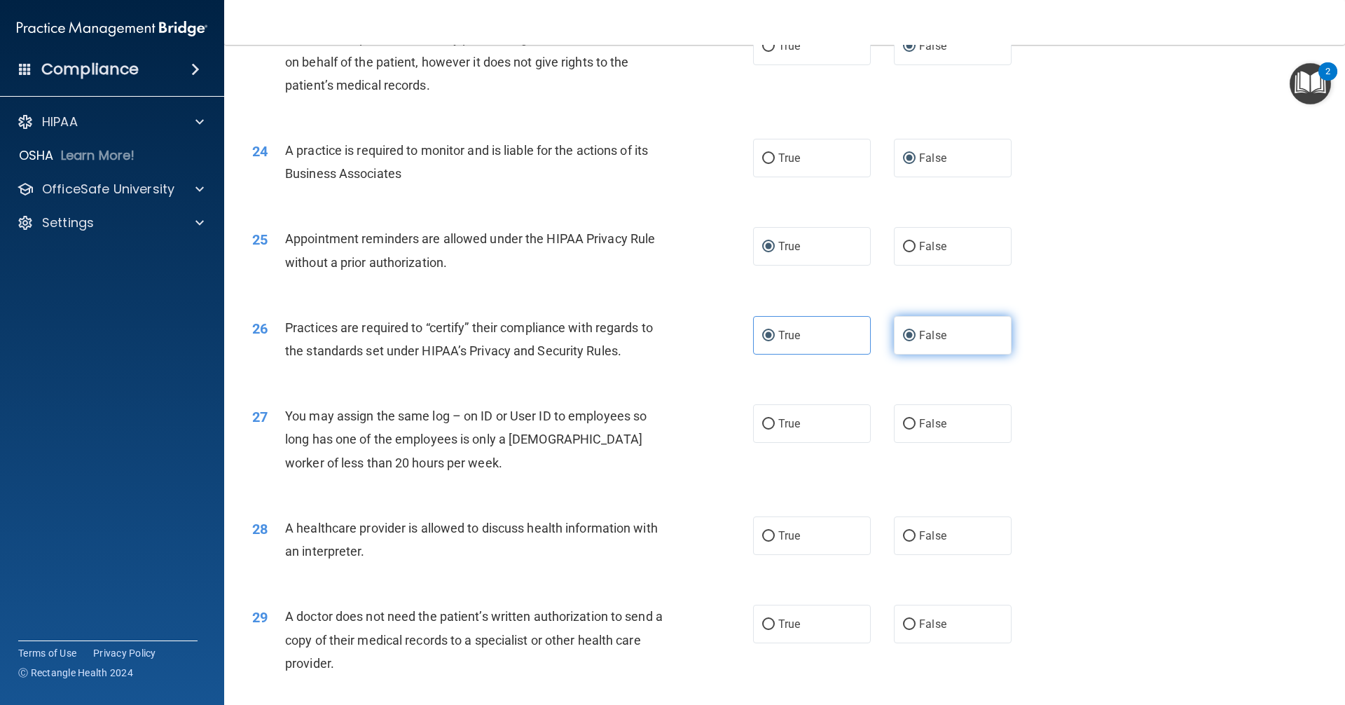
radio input "false"
click at [903, 425] on input "False" at bounding box center [909, 424] width 13 height 11
radio input "true"
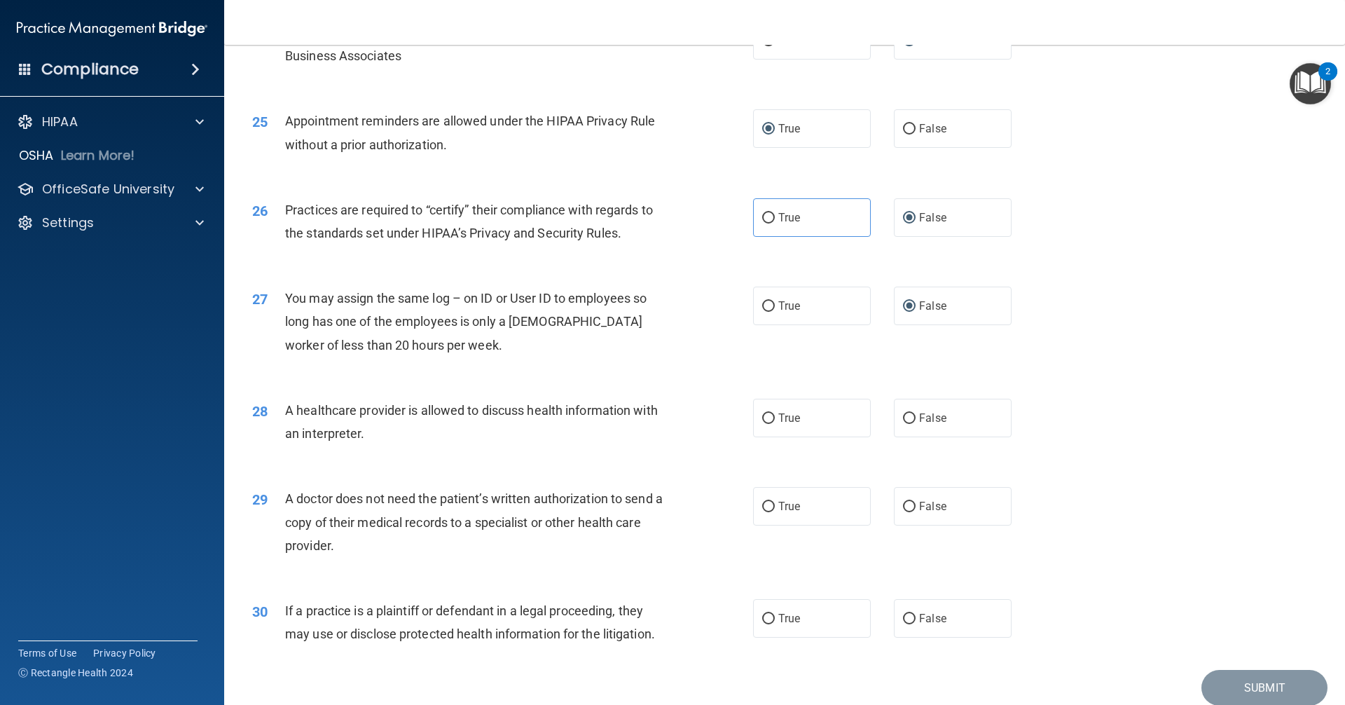
scroll to position [2523, 0]
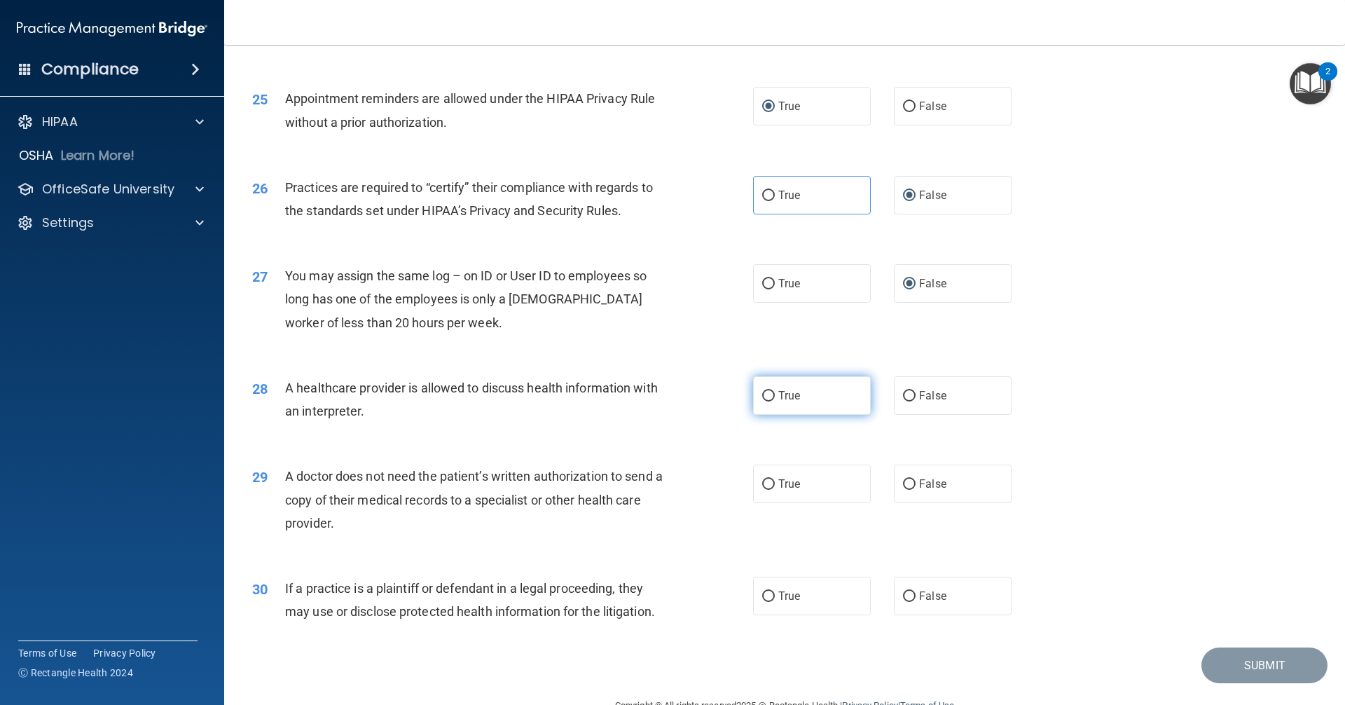
click at [768, 394] on input "True" at bounding box center [768, 396] width 13 height 11
radio input "true"
click at [762, 486] on input "True" at bounding box center [768, 484] width 13 height 11
radio input "true"
click at [763, 596] on input "True" at bounding box center [768, 596] width 13 height 11
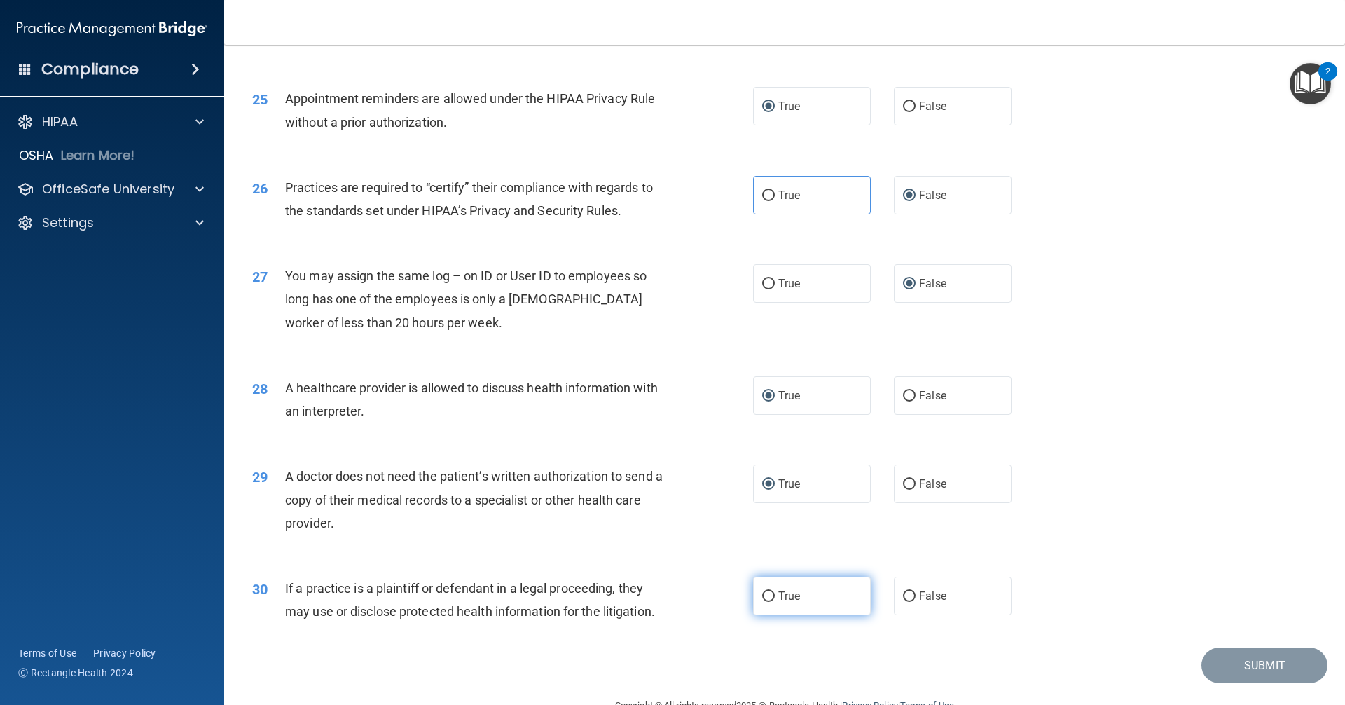
radio input "true"
click at [1249, 666] on button "Submit" at bounding box center [1265, 665] width 126 height 36
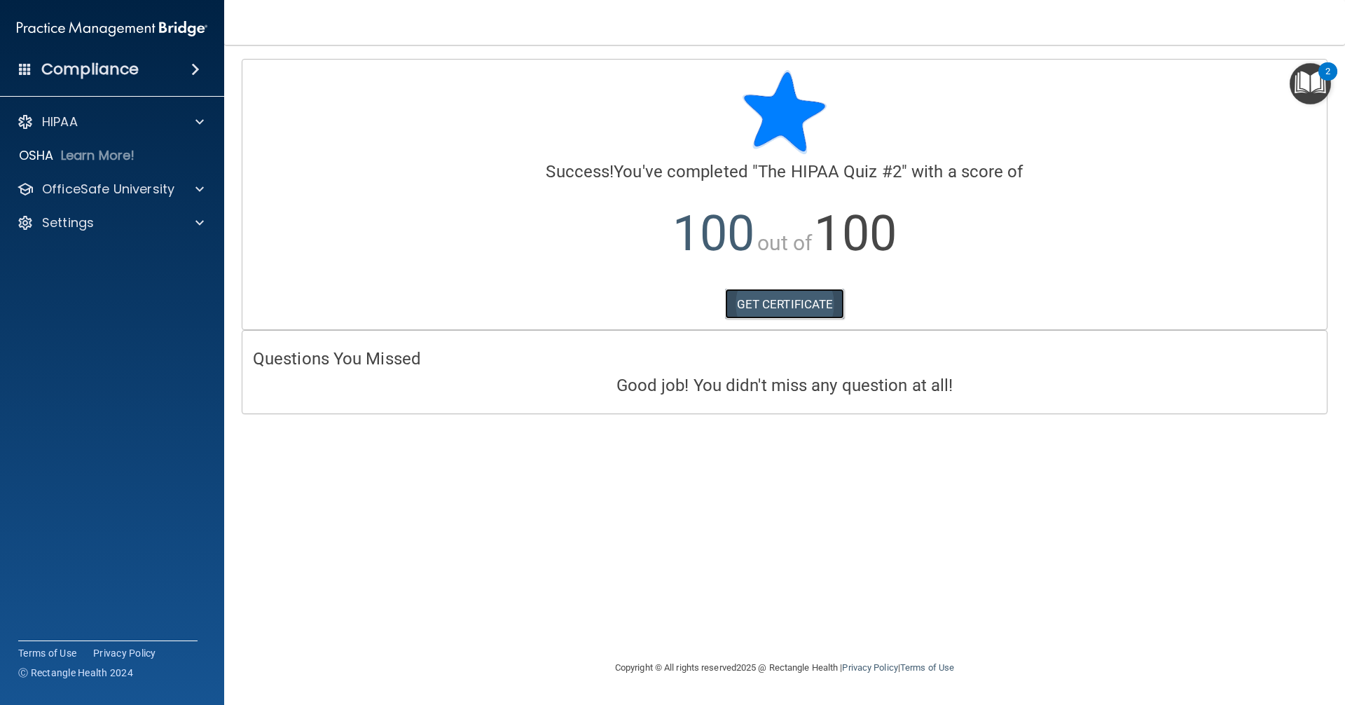
click at [793, 307] on link "GET CERTIFICATE" at bounding box center [785, 304] width 120 height 31
click at [110, 126] on div "HIPAA" at bounding box center [93, 122] width 174 height 17
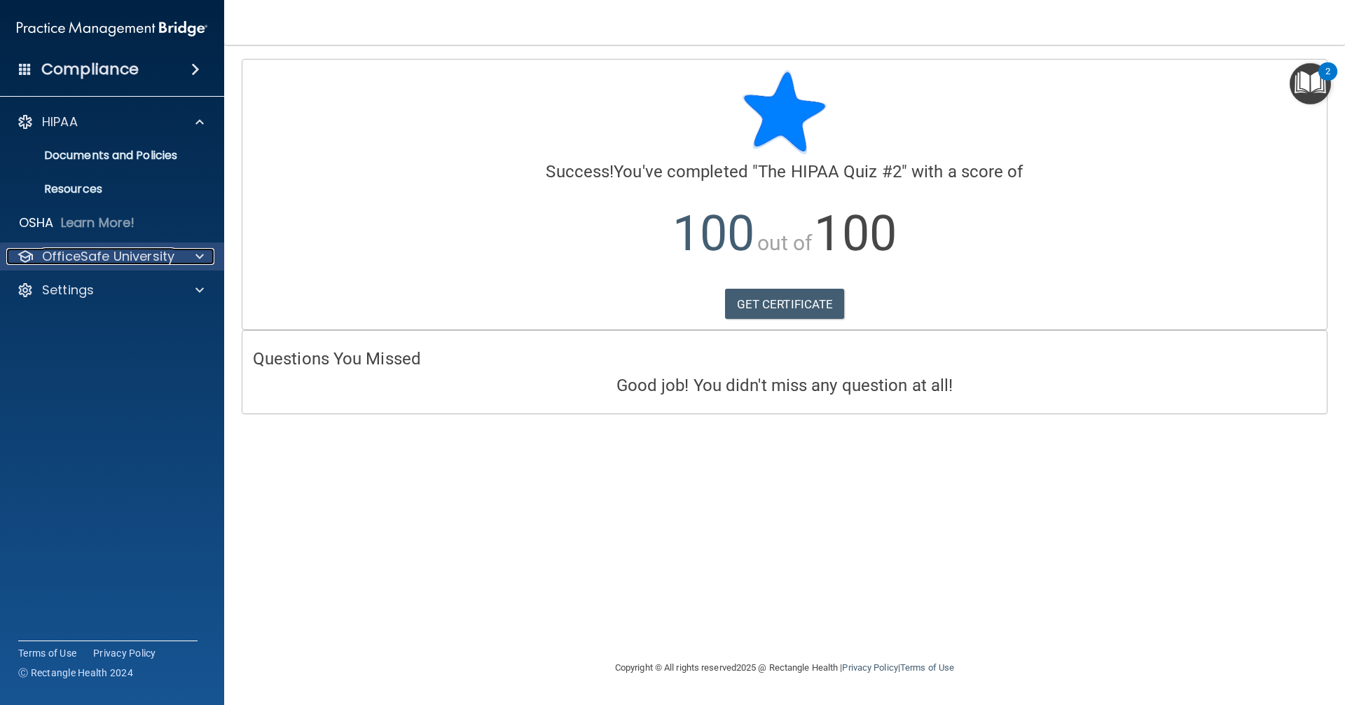
click at [121, 257] on p "OfficeSafe University" at bounding box center [108, 256] width 132 height 17
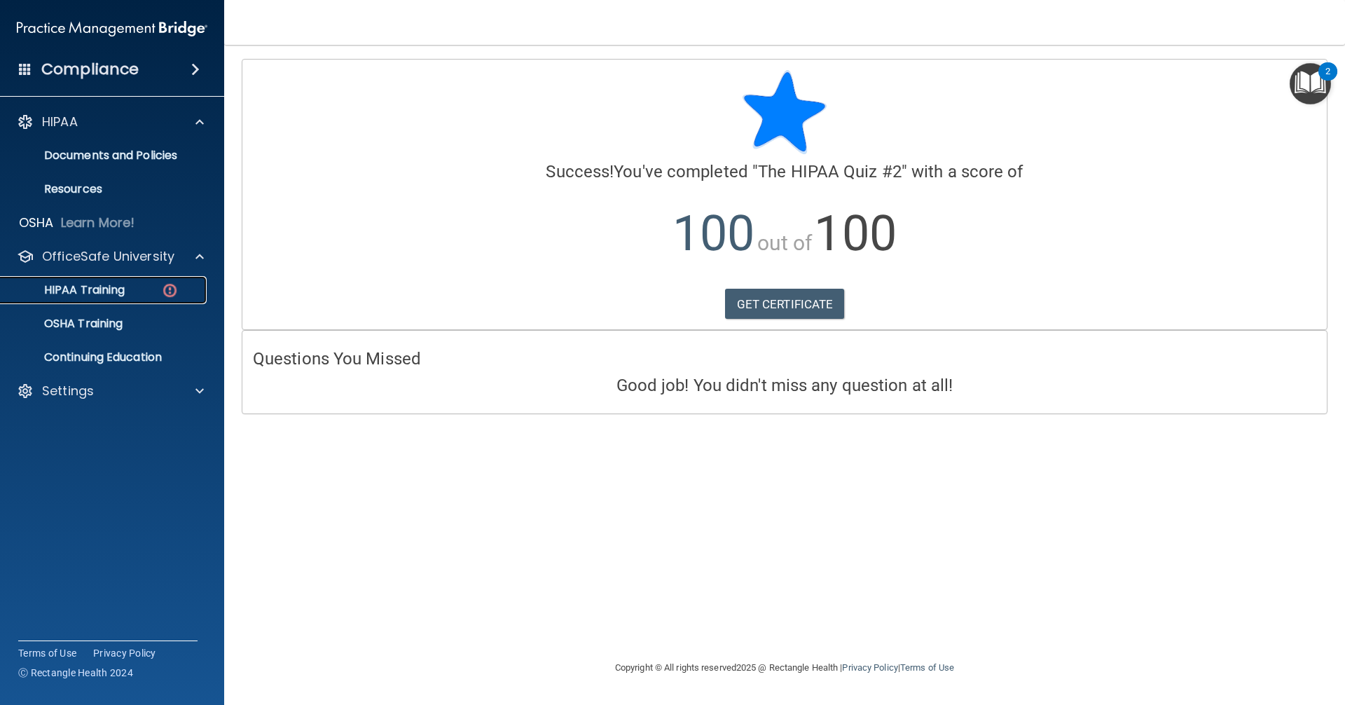
drag, startPoint x: 128, startPoint y: 287, endPoint x: 140, endPoint y: 279, distance: 14.2
click at [128, 286] on div "HIPAA Training" at bounding box center [104, 290] width 191 height 14
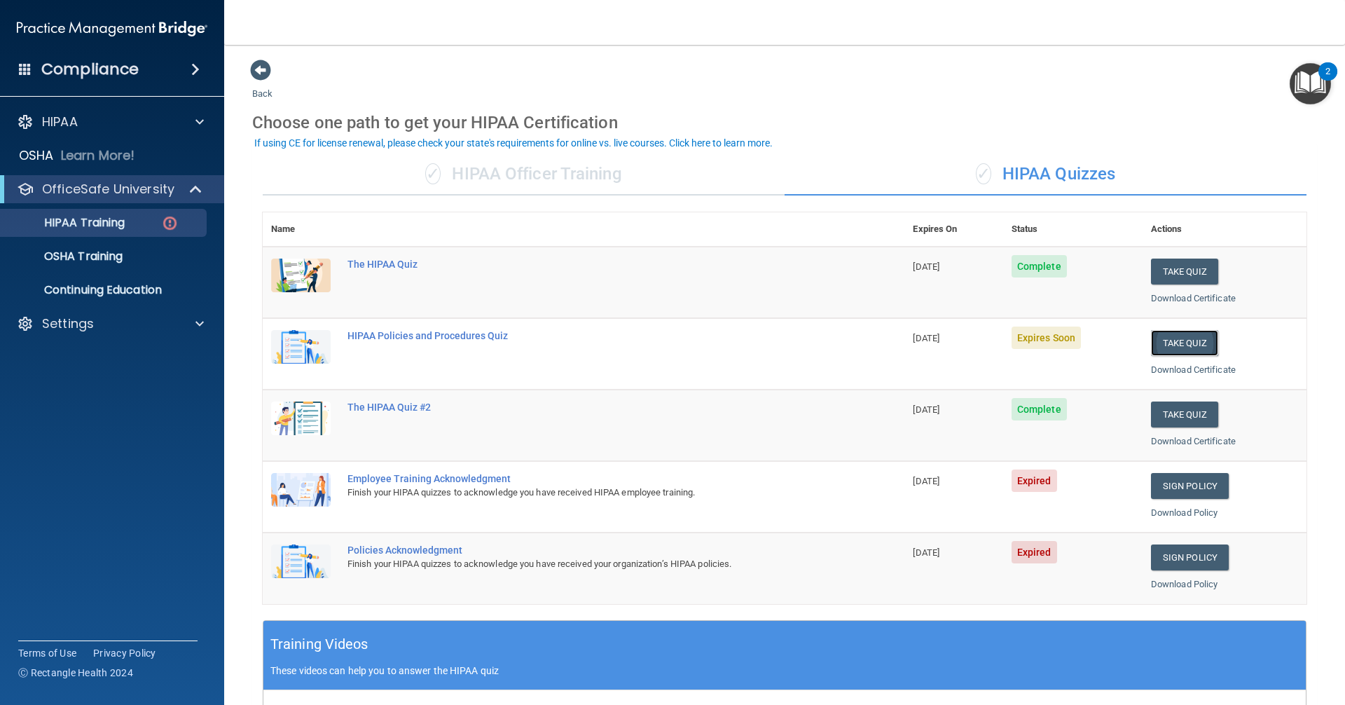
click at [1189, 338] on button "Take Quiz" at bounding box center [1184, 343] width 67 height 26
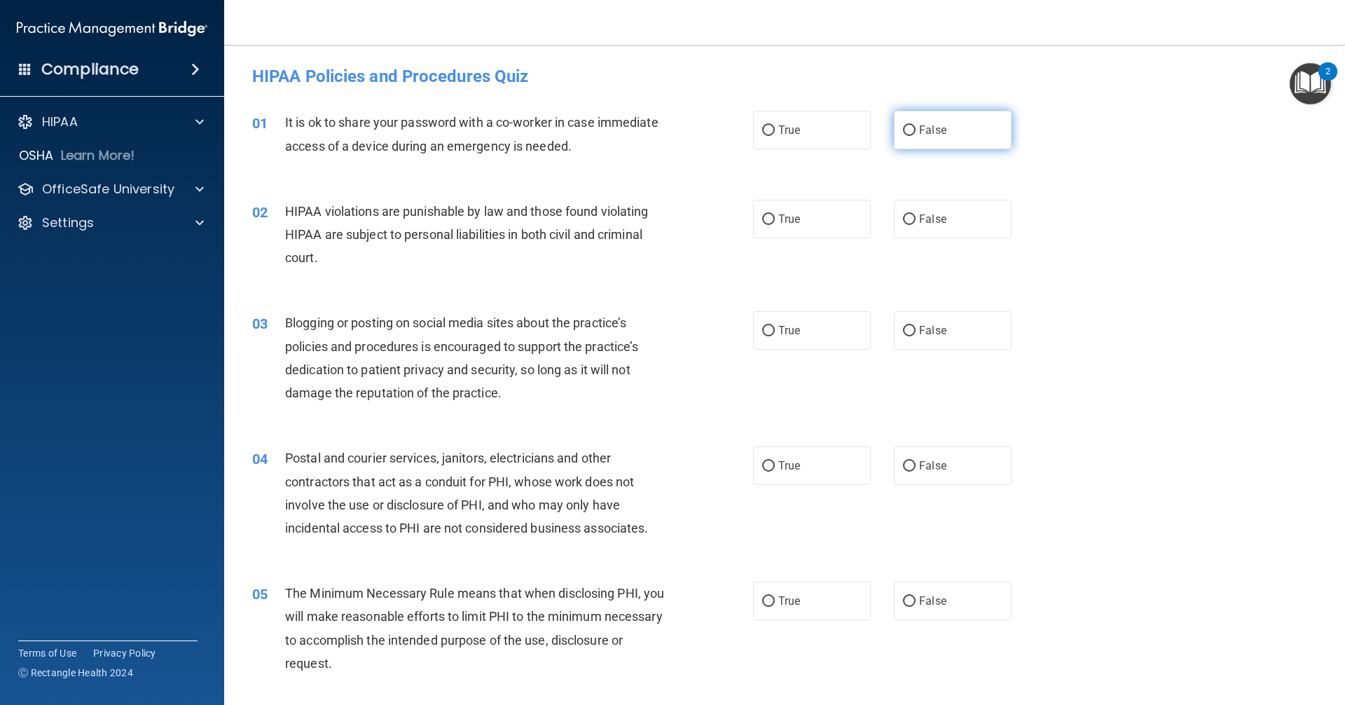
click at [903, 130] on input "False" at bounding box center [909, 130] width 13 height 11
radio input "true"
click at [764, 221] on input "True" at bounding box center [768, 219] width 13 height 11
radio input "true"
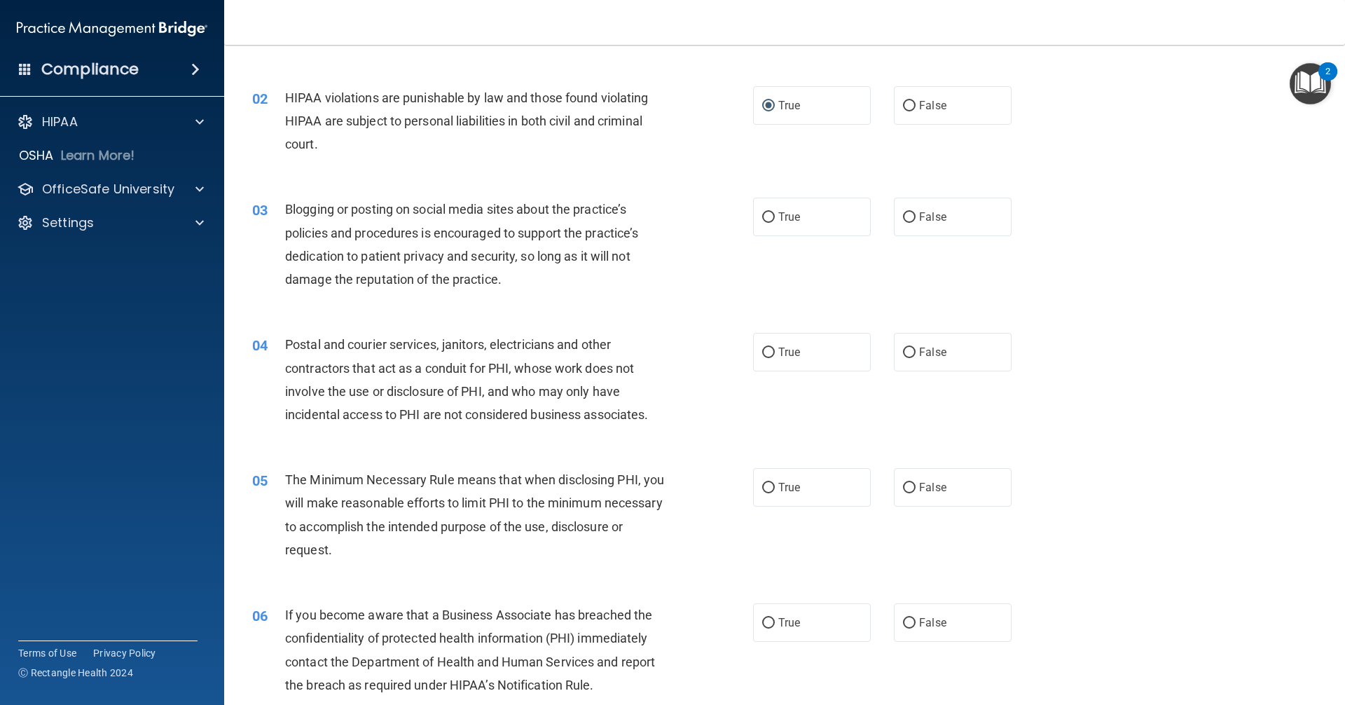
scroll to position [140, 0]
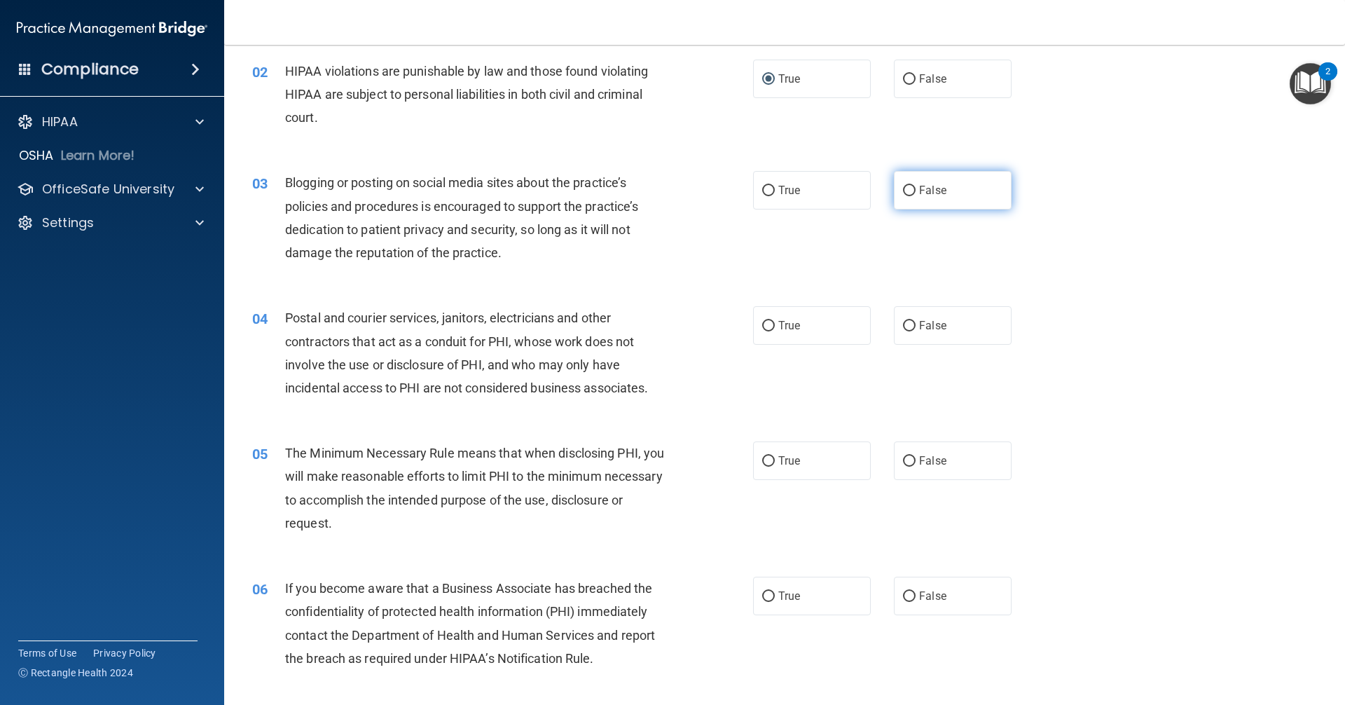
click at [905, 191] on input "False" at bounding box center [909, 191] width 13 height 11
radio input "true"
click at [762, 324] on input "True" at bounding box center [768, 326] width 13 height 11
radio input "true"
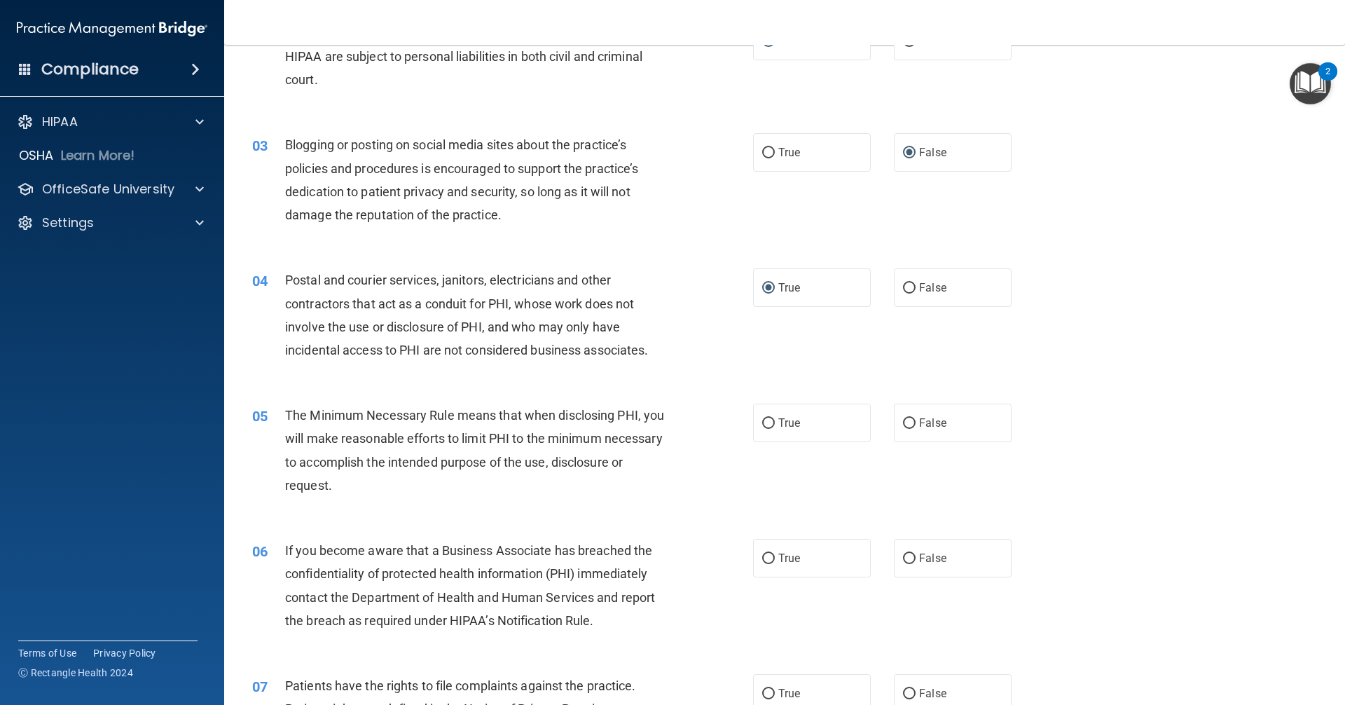
scroll to position [280, 0]
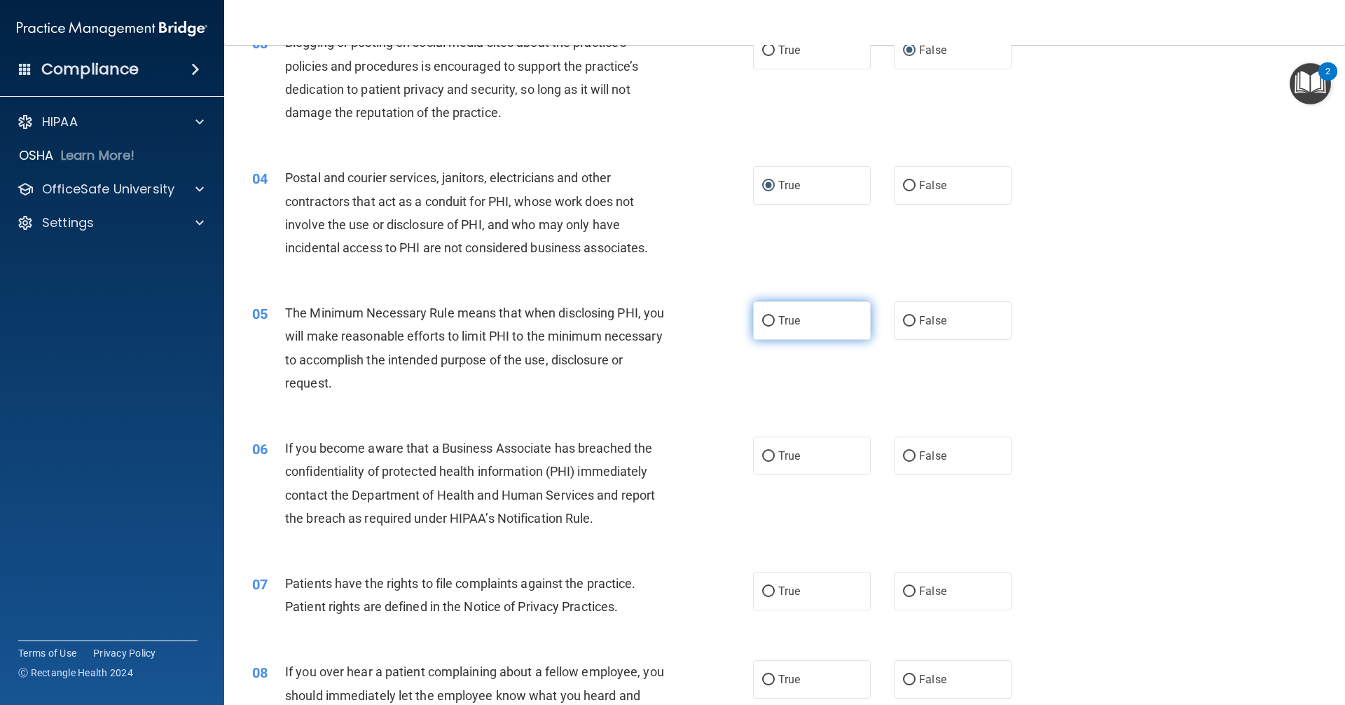
click at [763, 320] on input "True" at bounding box center [768, 321] width 13 height 11
radio input "true"
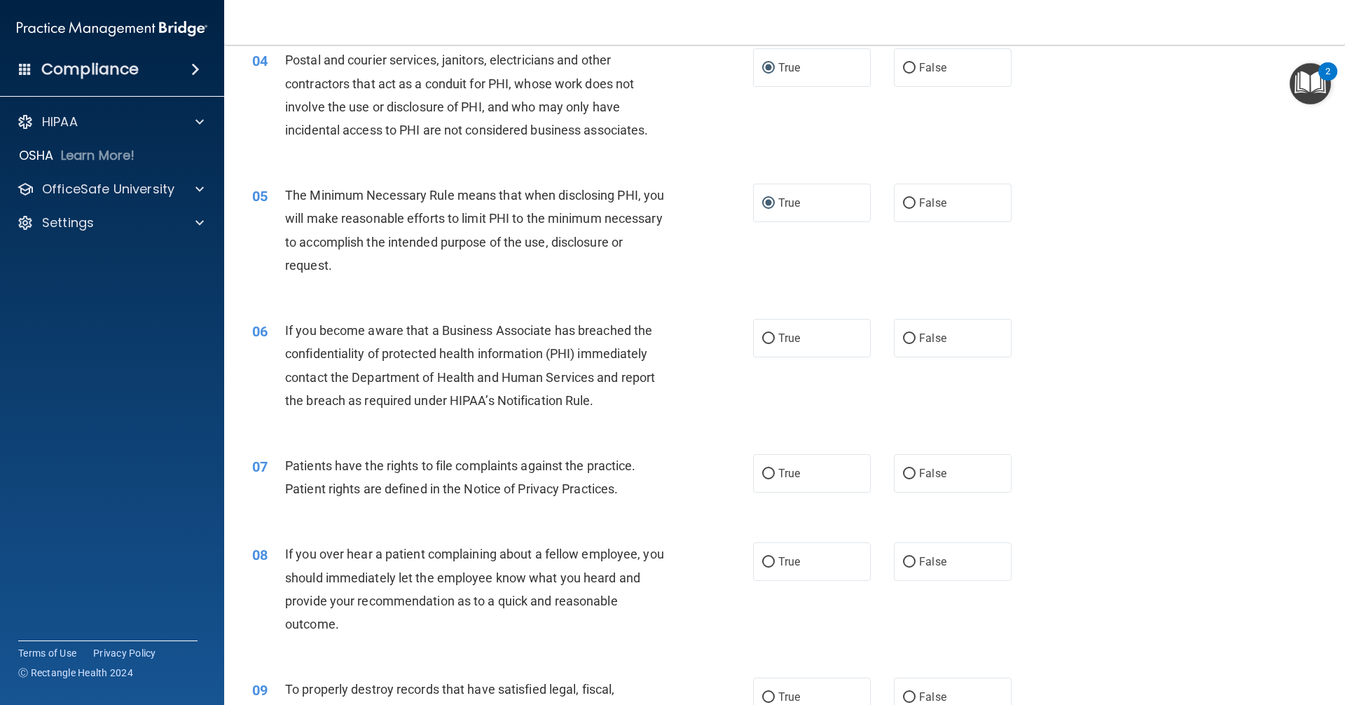
scroll to position [420, 0]
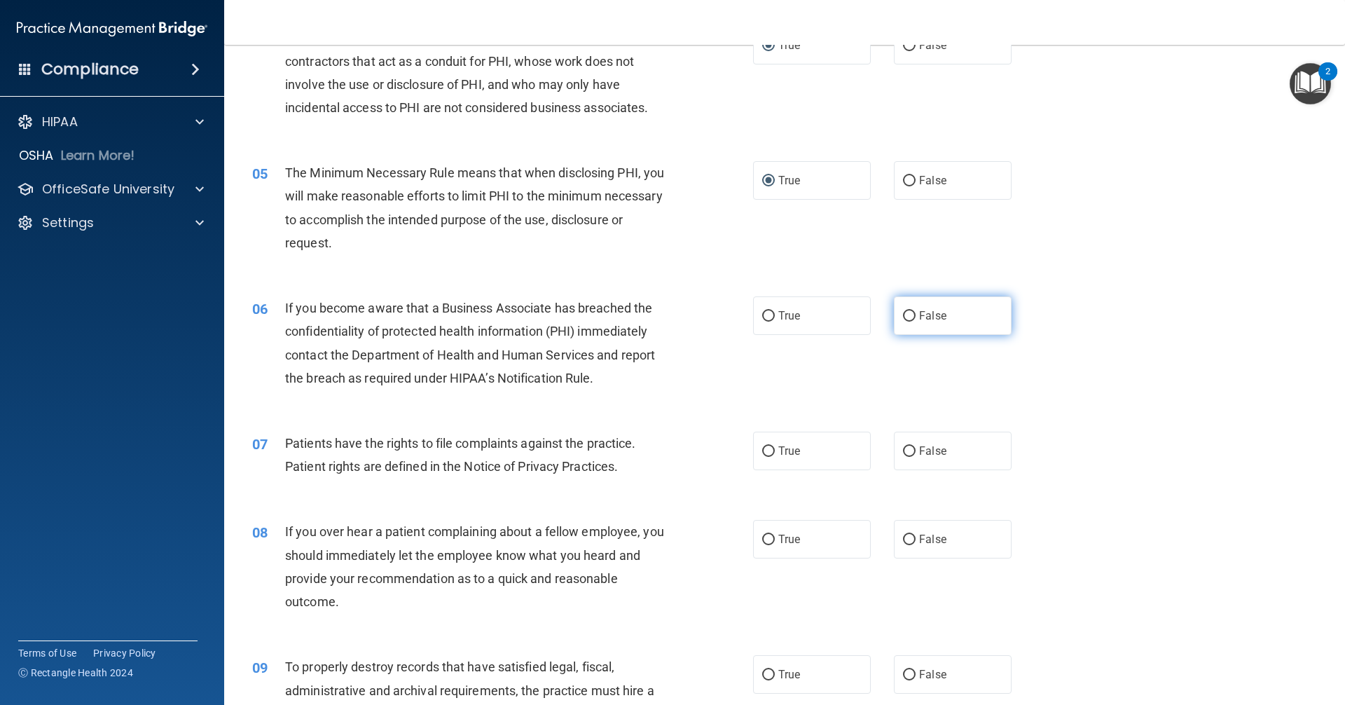
click at [903, 317] on input "False" at bounding box center [909, 316] width 13 height 11
radio input "true"
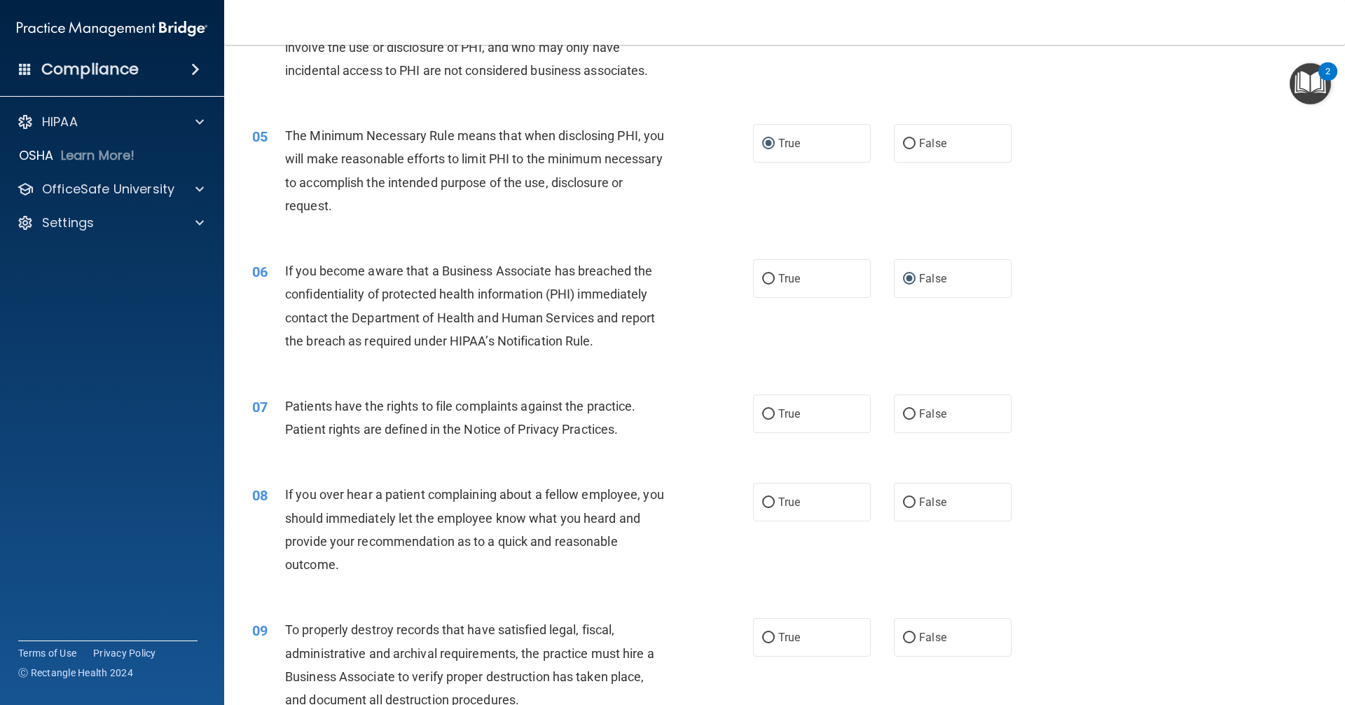
scroll to position [561, 0]
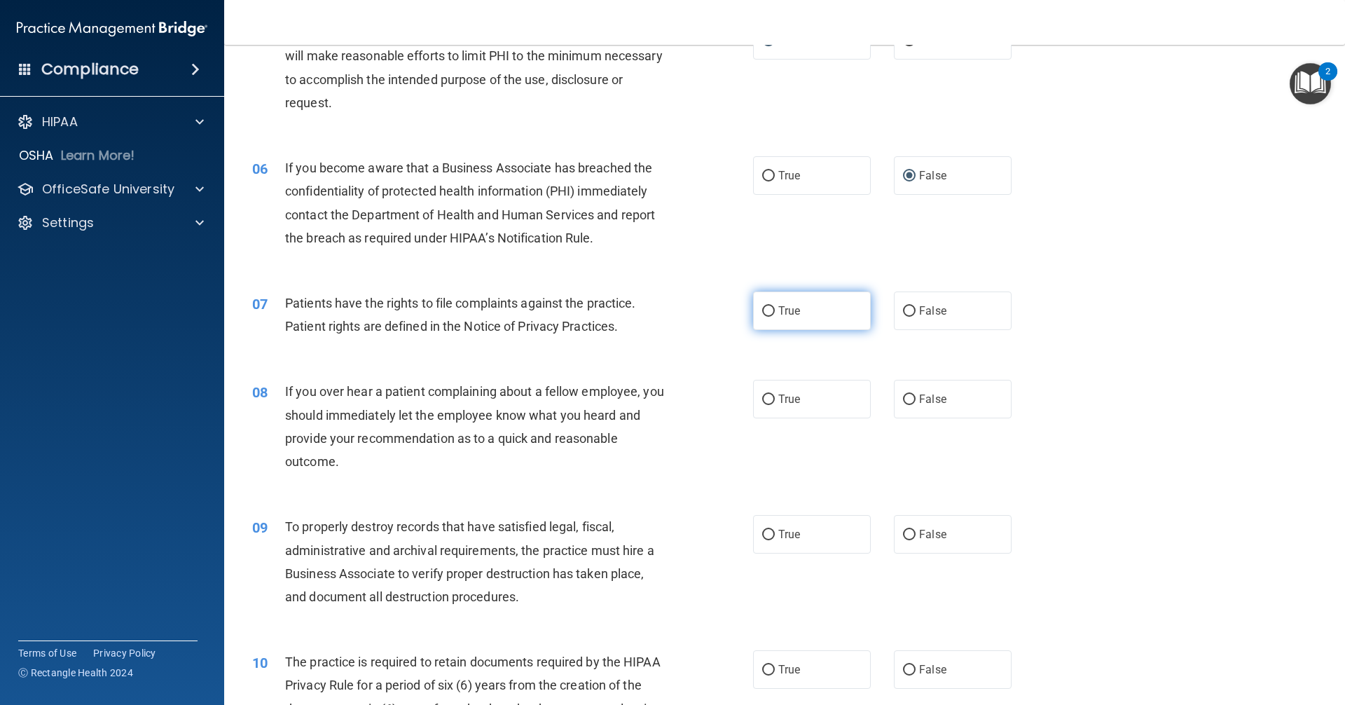
click at [764, 310] on input "True" at bounding box center [768, 311] width 13 height 11
radio input "true"
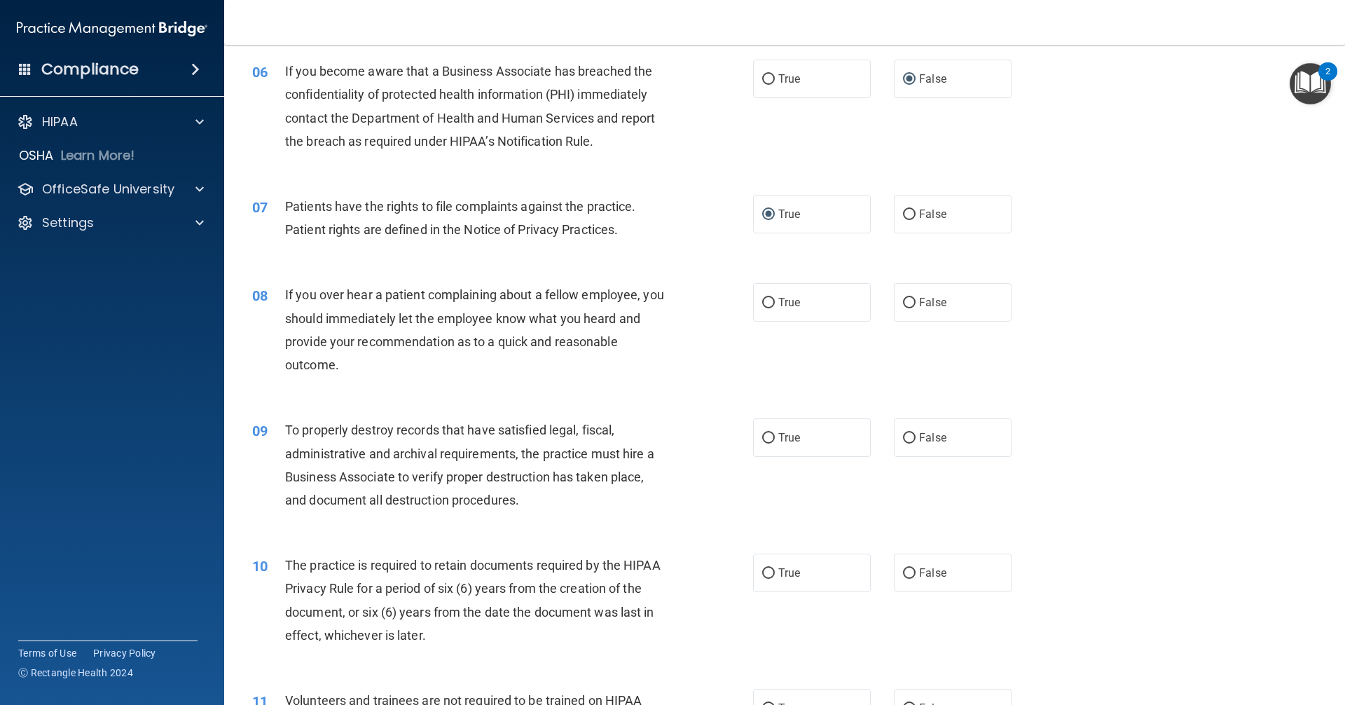
scroll to position [701, 0]
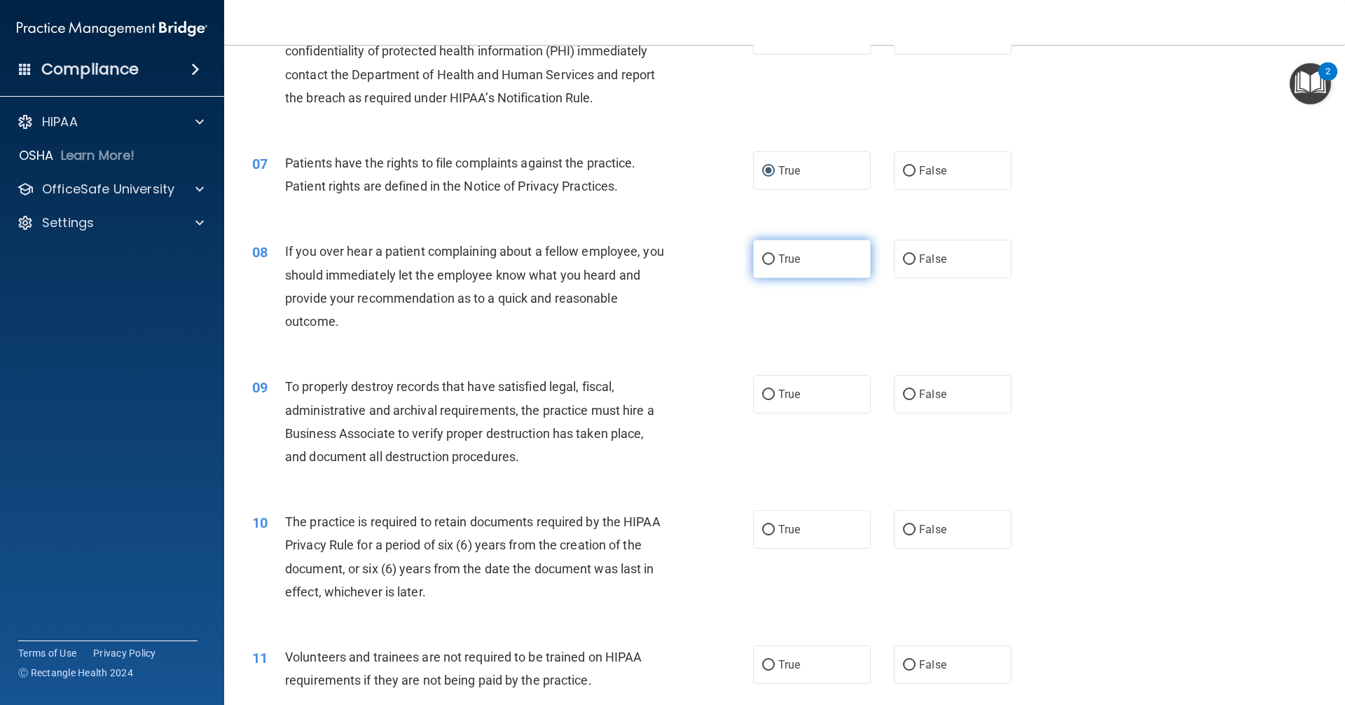
drag, startPoint x: 905, startPoint y: 258, endPoint x: 849, endPoint y: 265, distance: 56.5
click at [905, 258] on input "False" at bounding box center [909, 259] width 13 height 11
radio input "true"
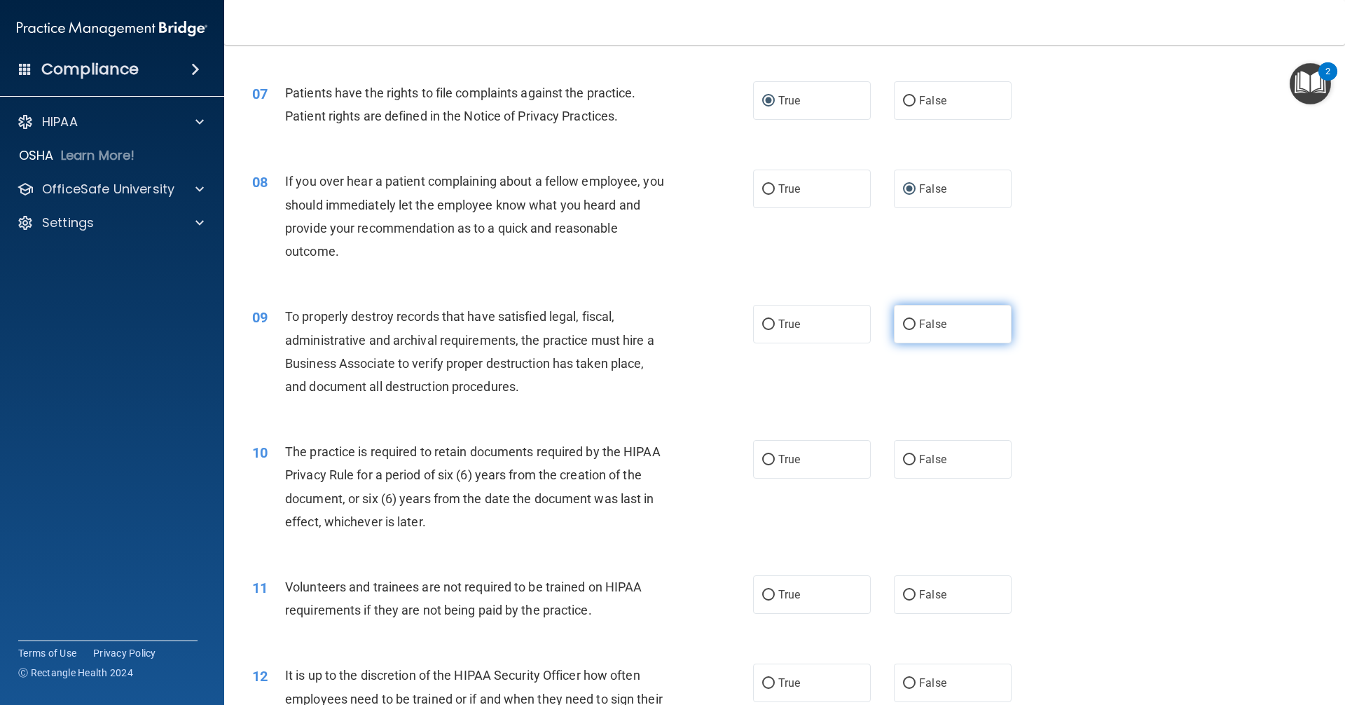
drag, startPoint x: 905, startPoint y: 324, endPoint x: 889, endPoint y: 320, distance: 16.0
click at [903, 323] on input "False" at bounding box center [909, 325] width 13 height 11
radio input "true"
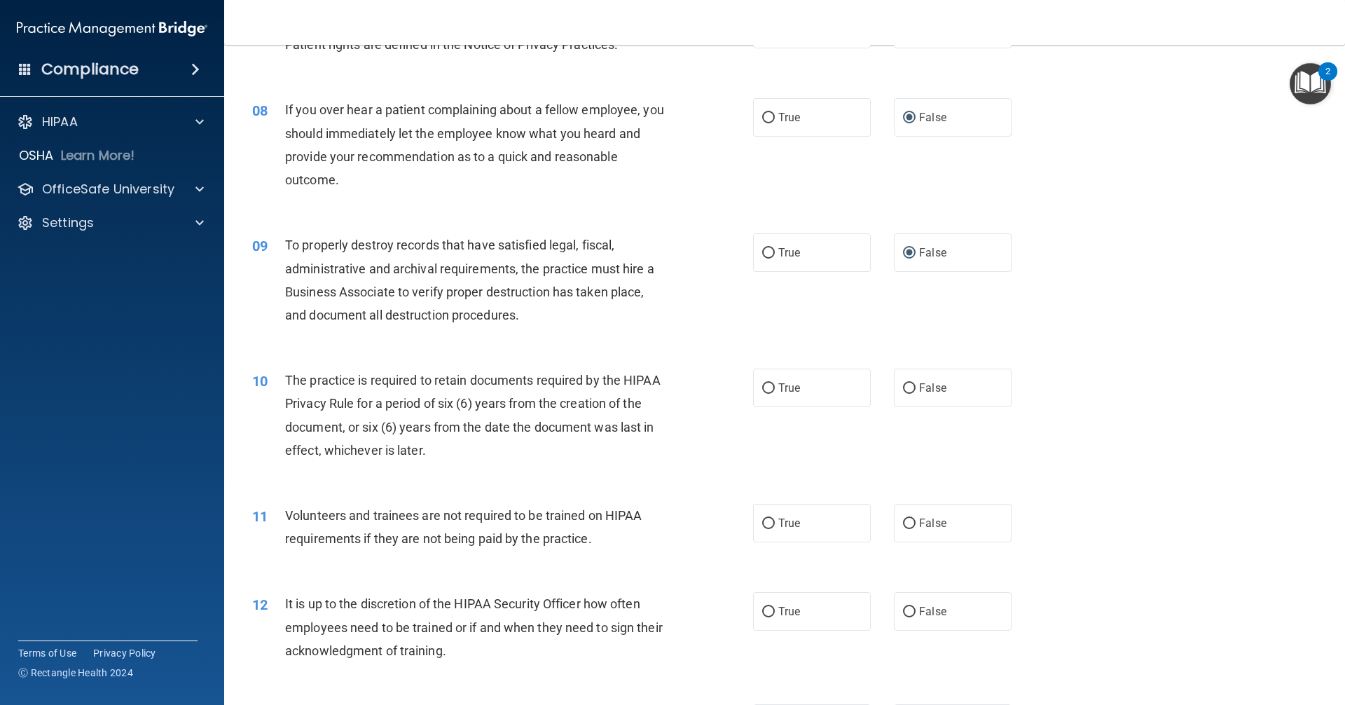
scroll to position [911, 0]
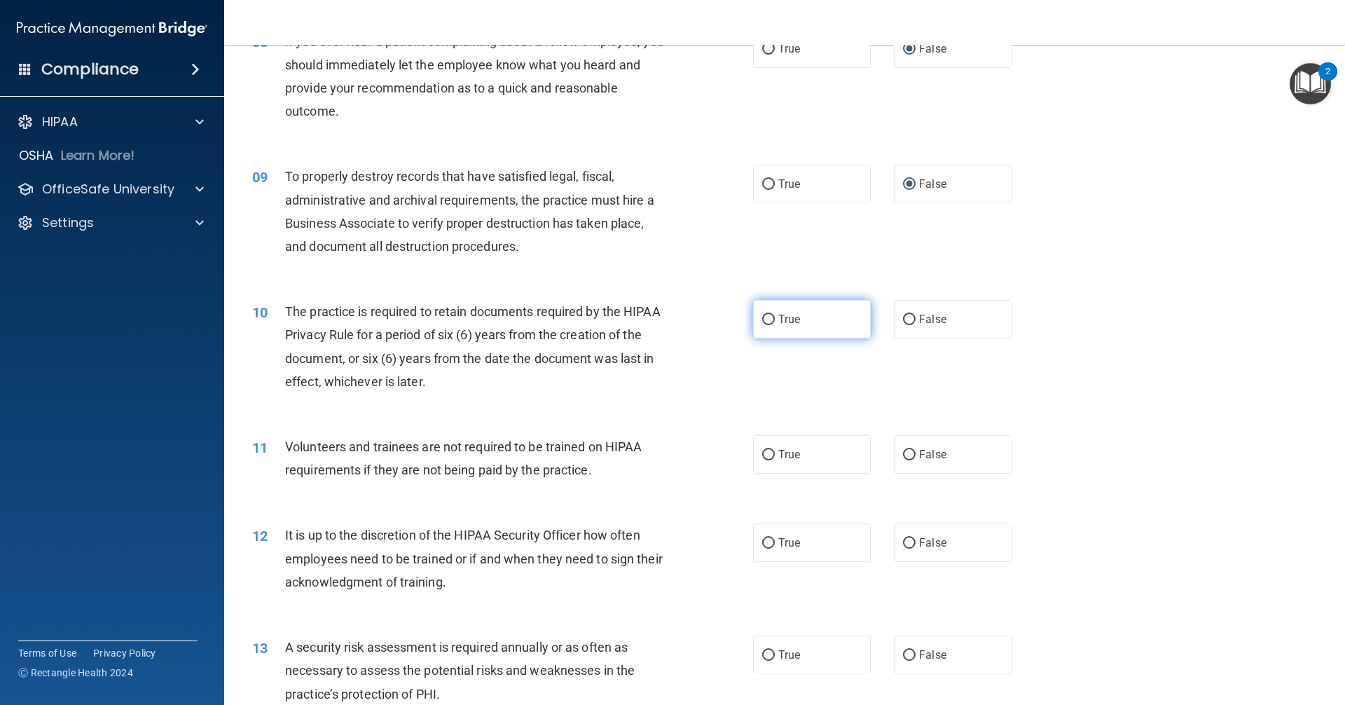
drag, startPoint x: 764, startPoint y: 319, endPoint x: 748, endPoint y: 321, distance: 16.3
click at [762, 319] on input "True" at bounding box center [768, 320] width 13 height 11
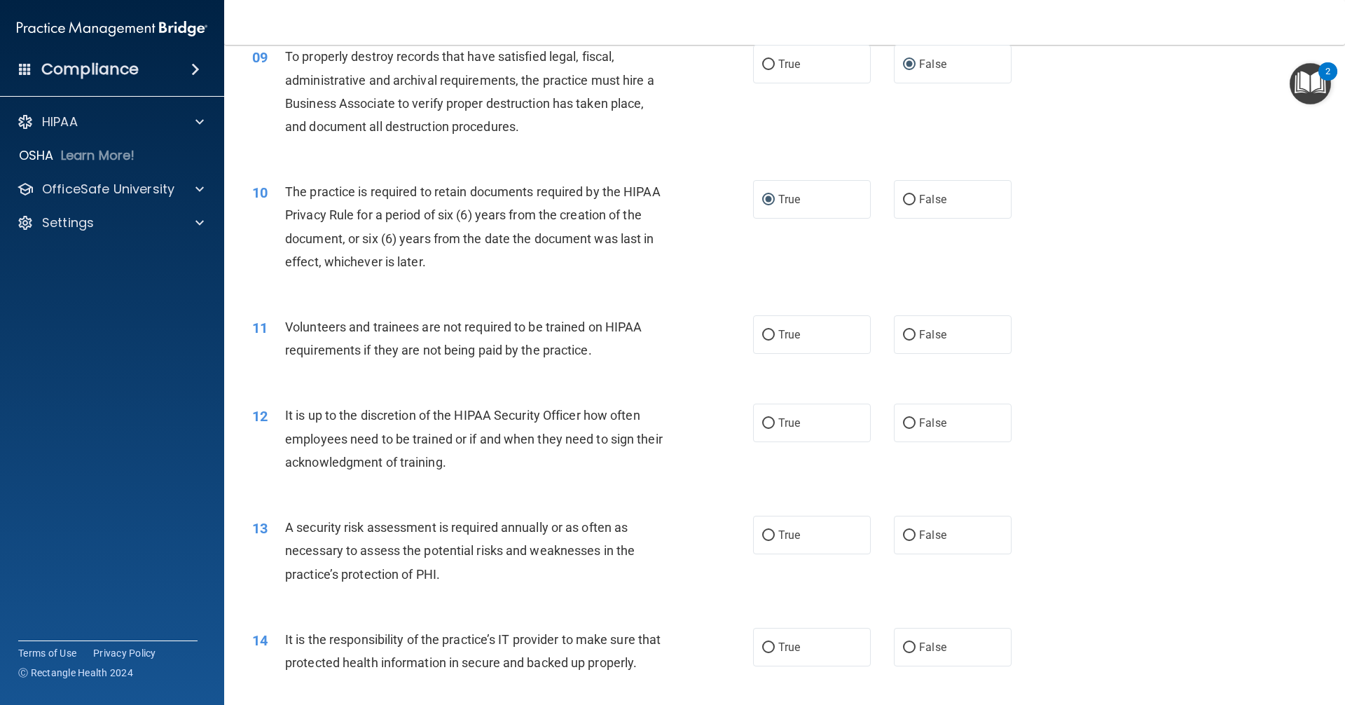
scroll to position [1051, 0]
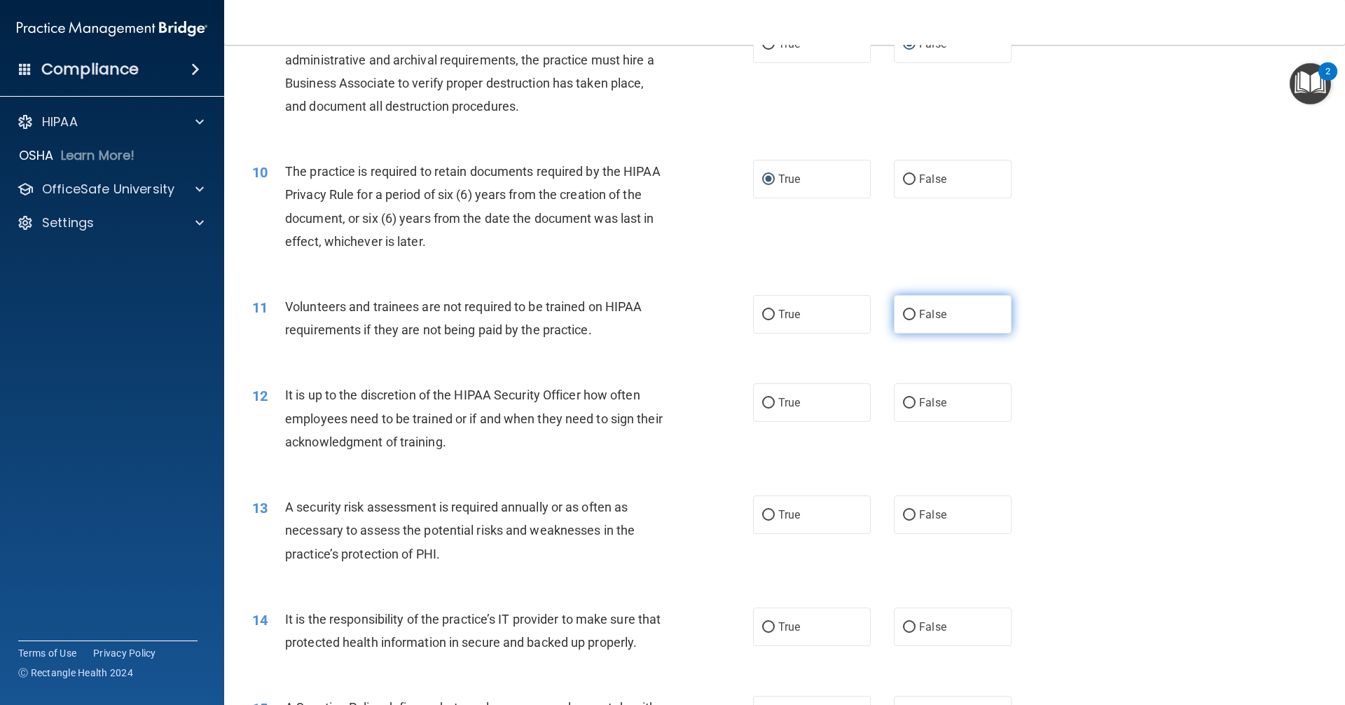
click at [903, 314] on input "False" at bounding box center [909, 315] width 13 height 11
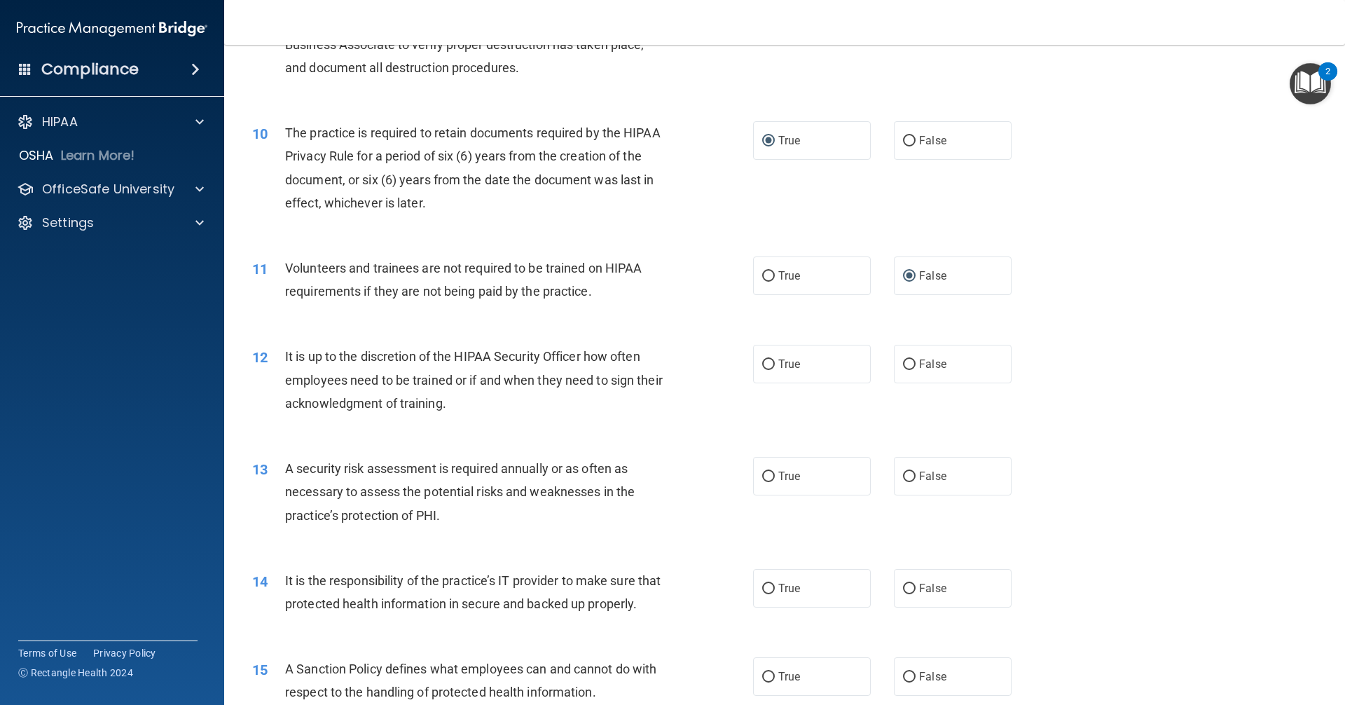
scroll to position [1191, 0]
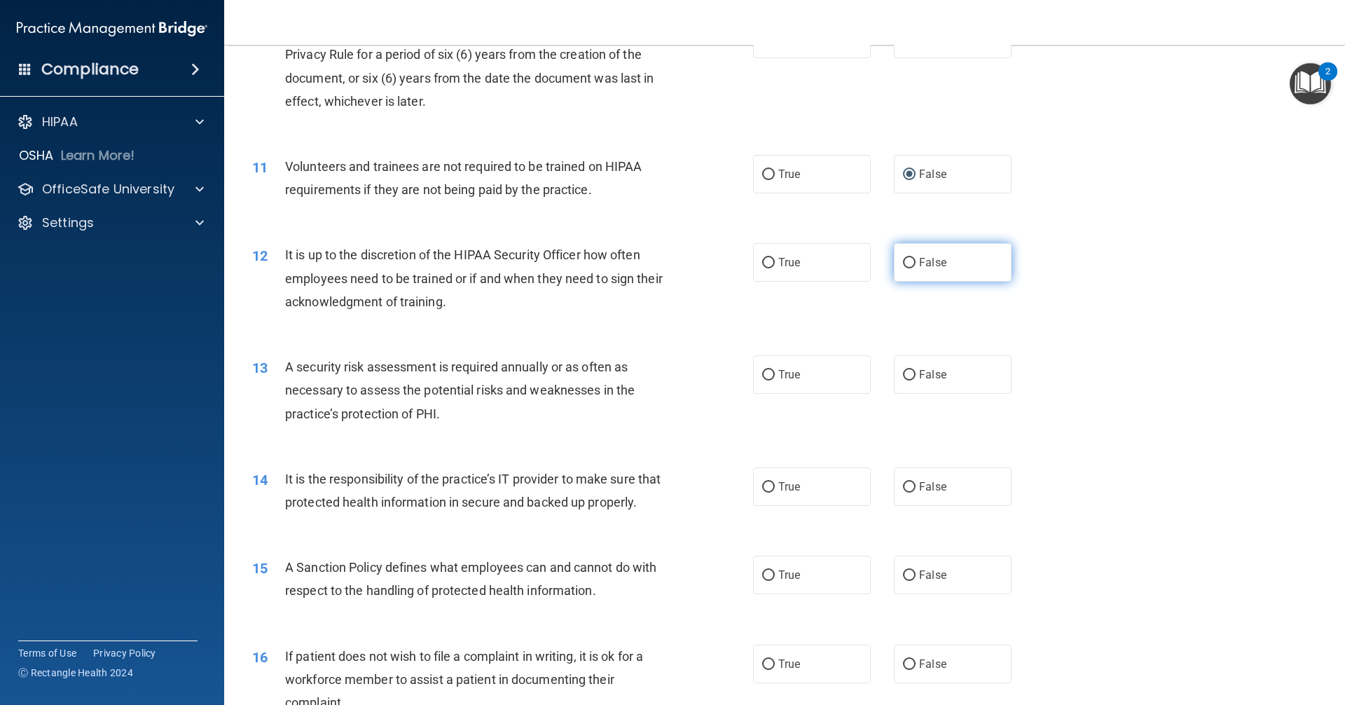
click at [903, 260] on input "False" at bounding box center [909, 263] width 13 height 11
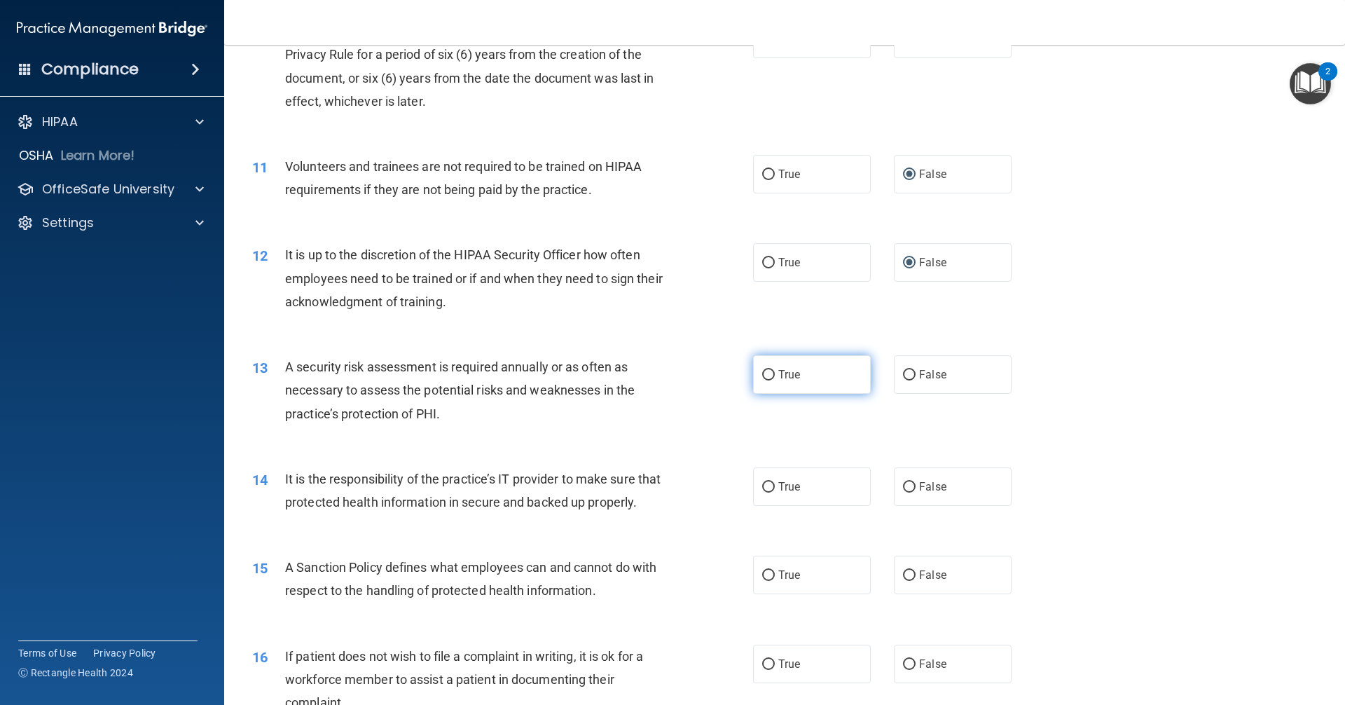
click at [765, 371] on input "True" at bounding box center [768, 375] width 13 height 11
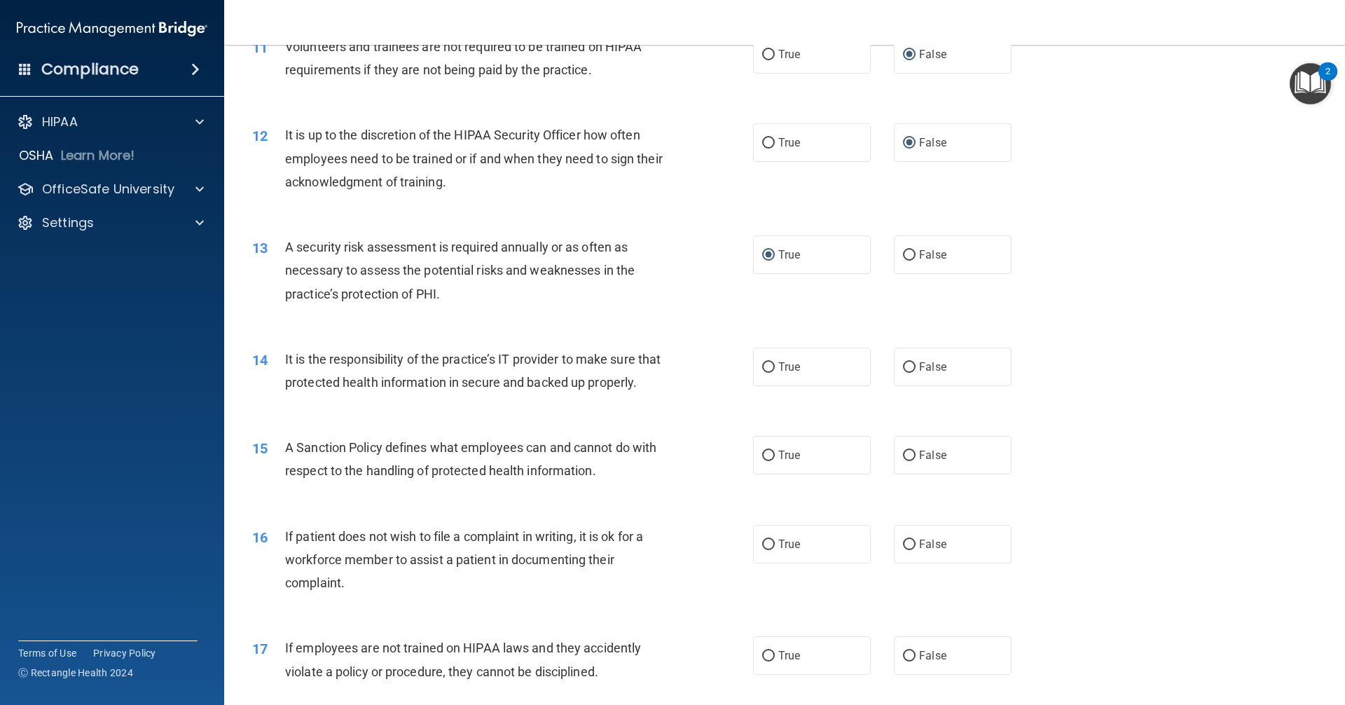
scroll to position [1331, 0]
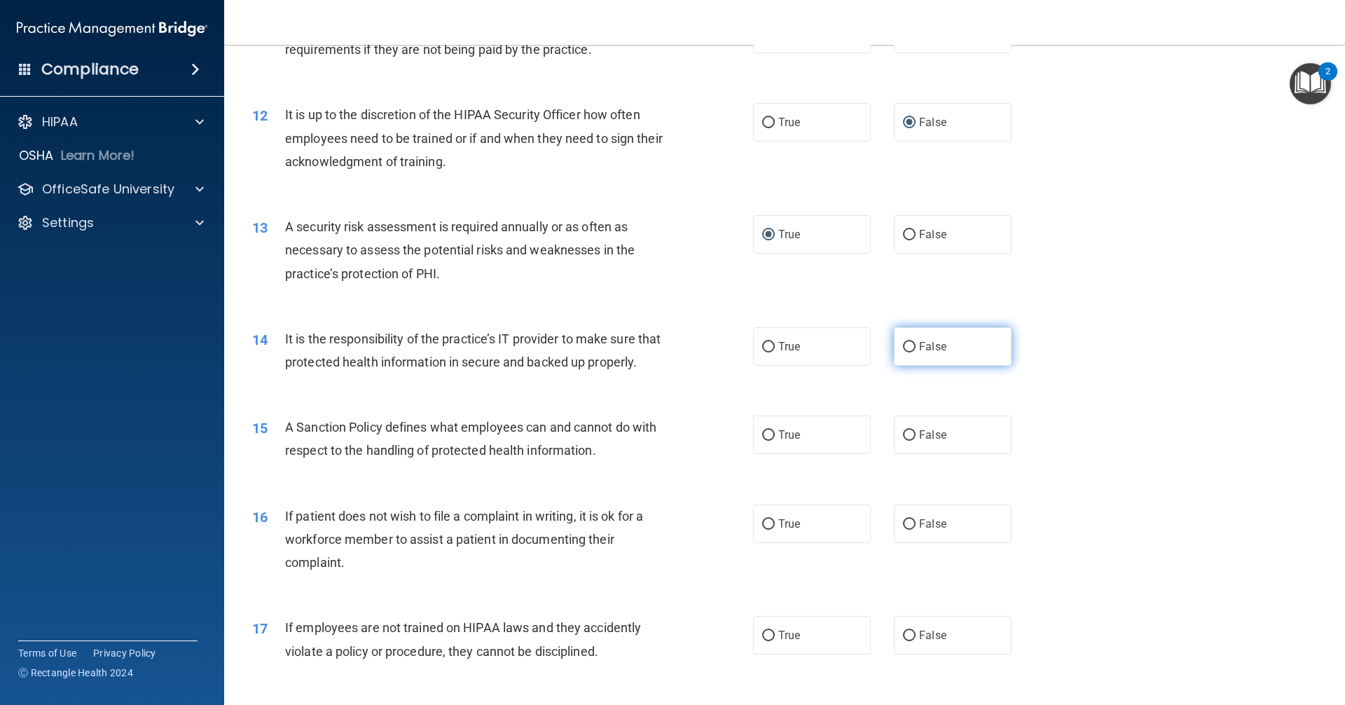
click at [903, 346] on input "False" at bounding box center [909, 347] width 13 height 11
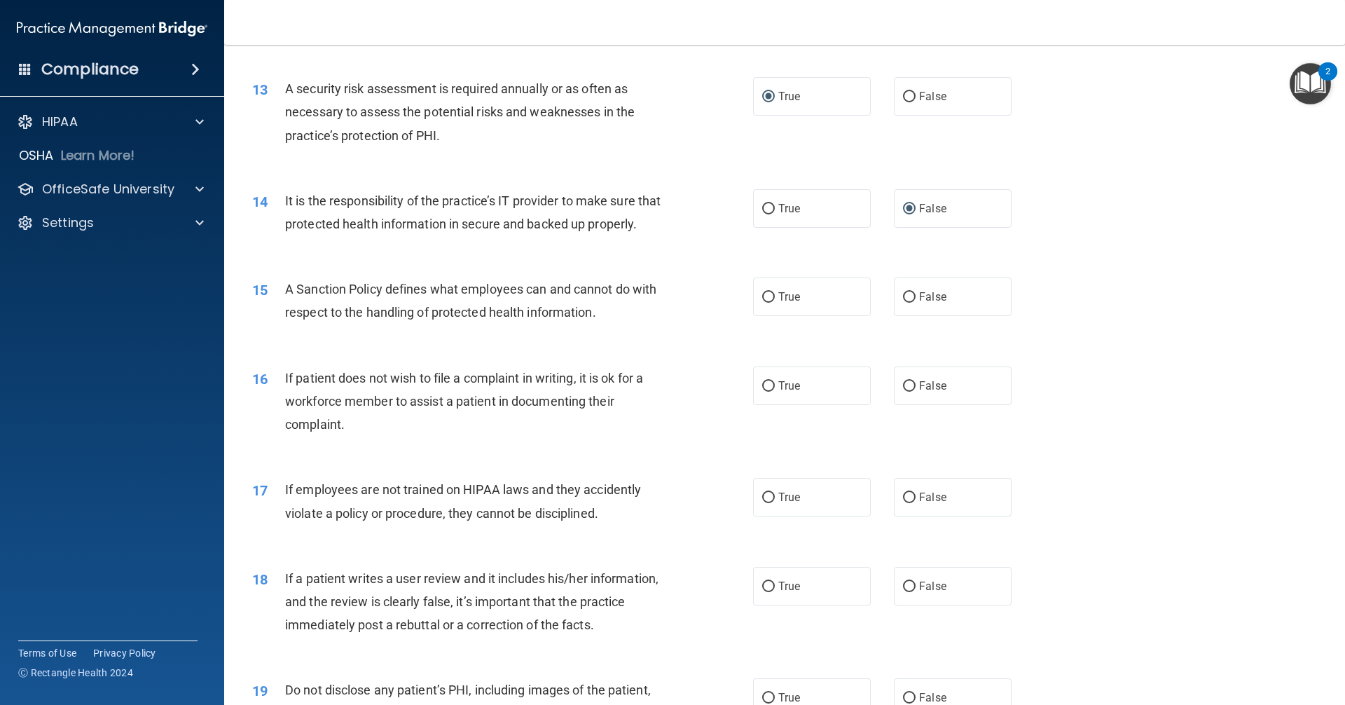
scroll to position [1472, 0]
click at [766, 301] on input "True" at bounding box center [768, 295] width 13 height 11
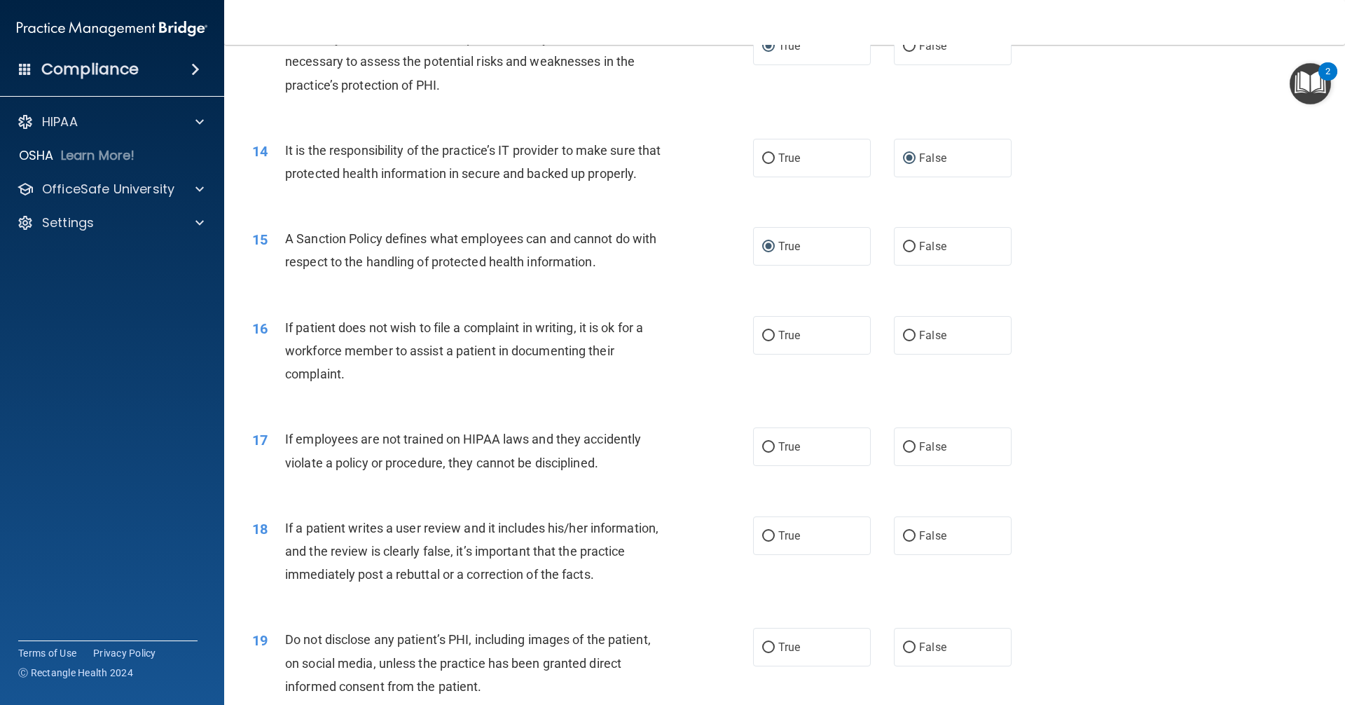
scroll to position [1612, 0]
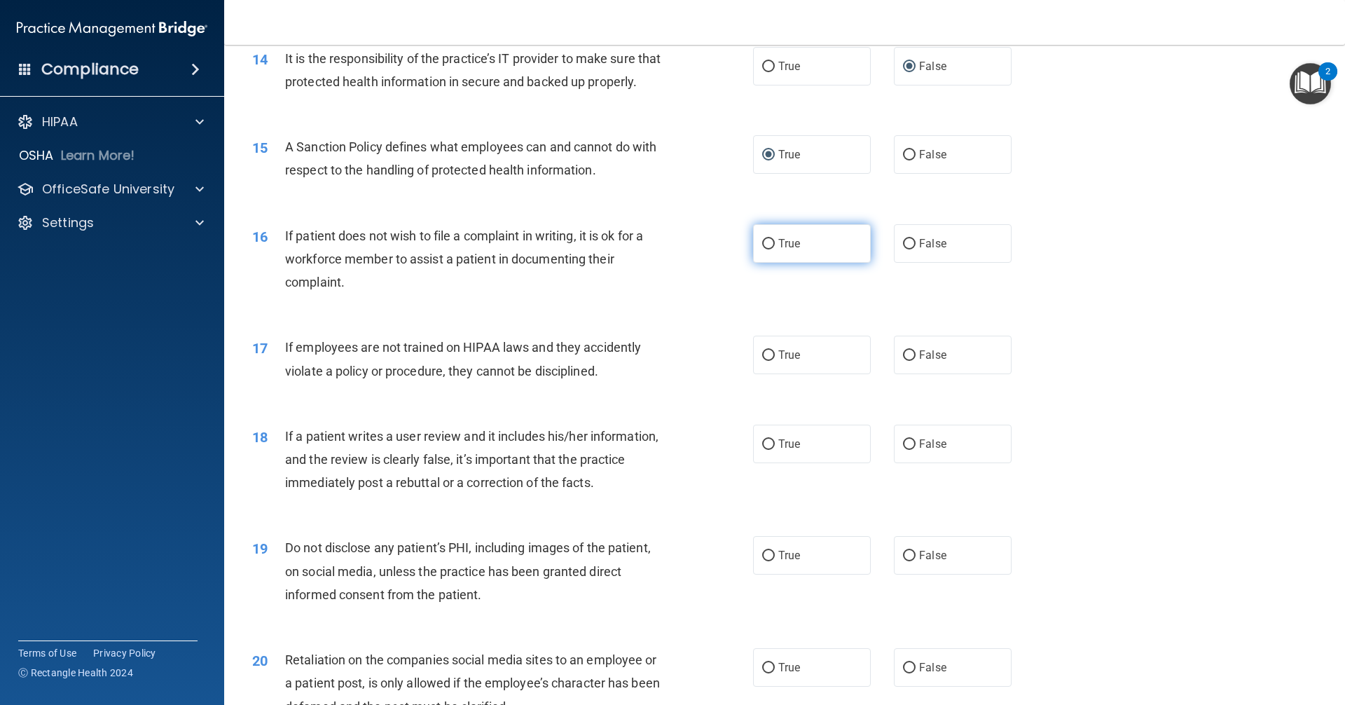
click at [767, 249] on input "True" at bounding box center [768, 244] width 13 height 11
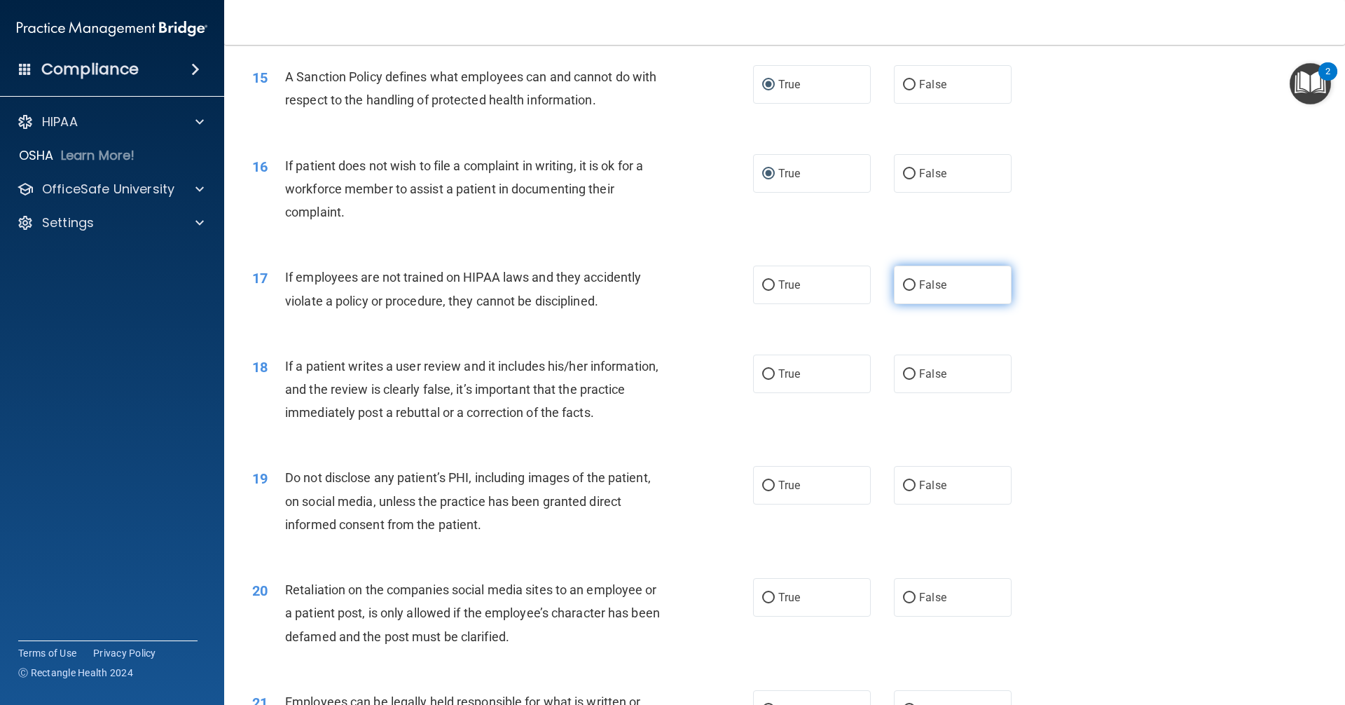
click at [903, 291] on input "False" at bounding box center [909, 285] width 13 height 11
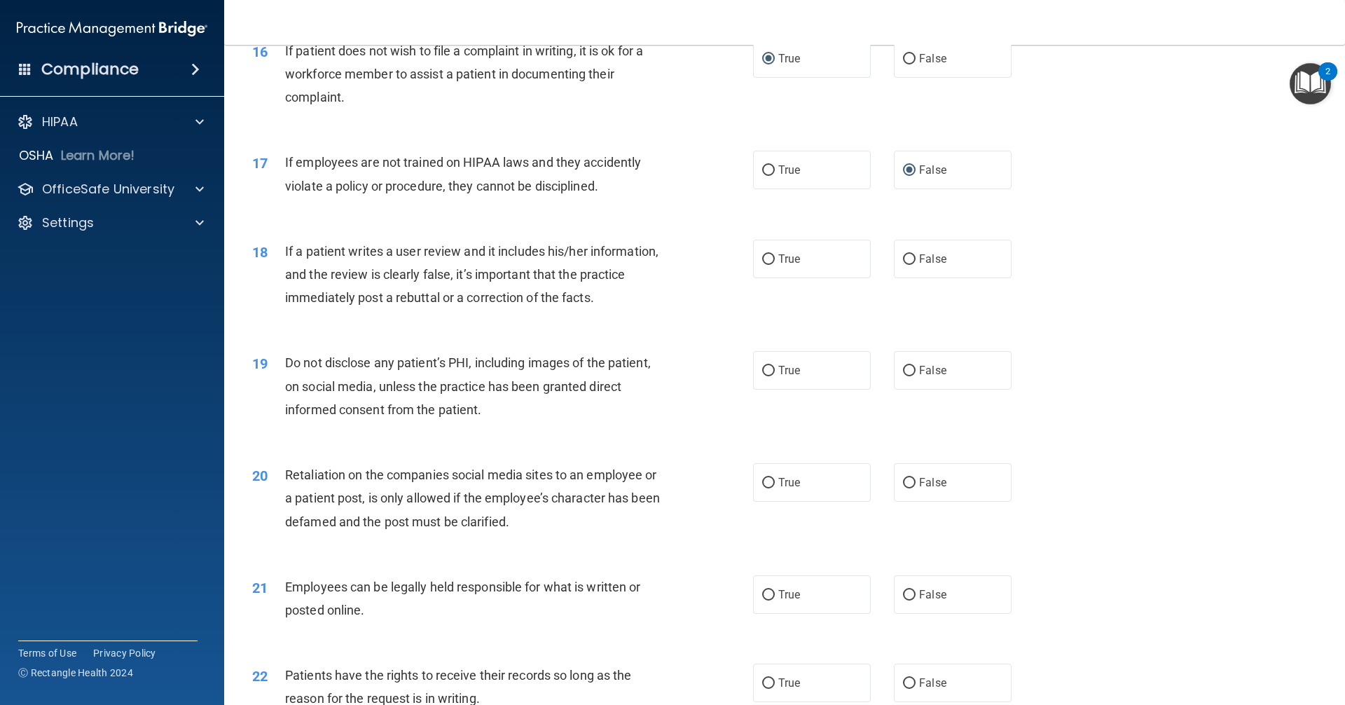
scroll to position [1822, 0]
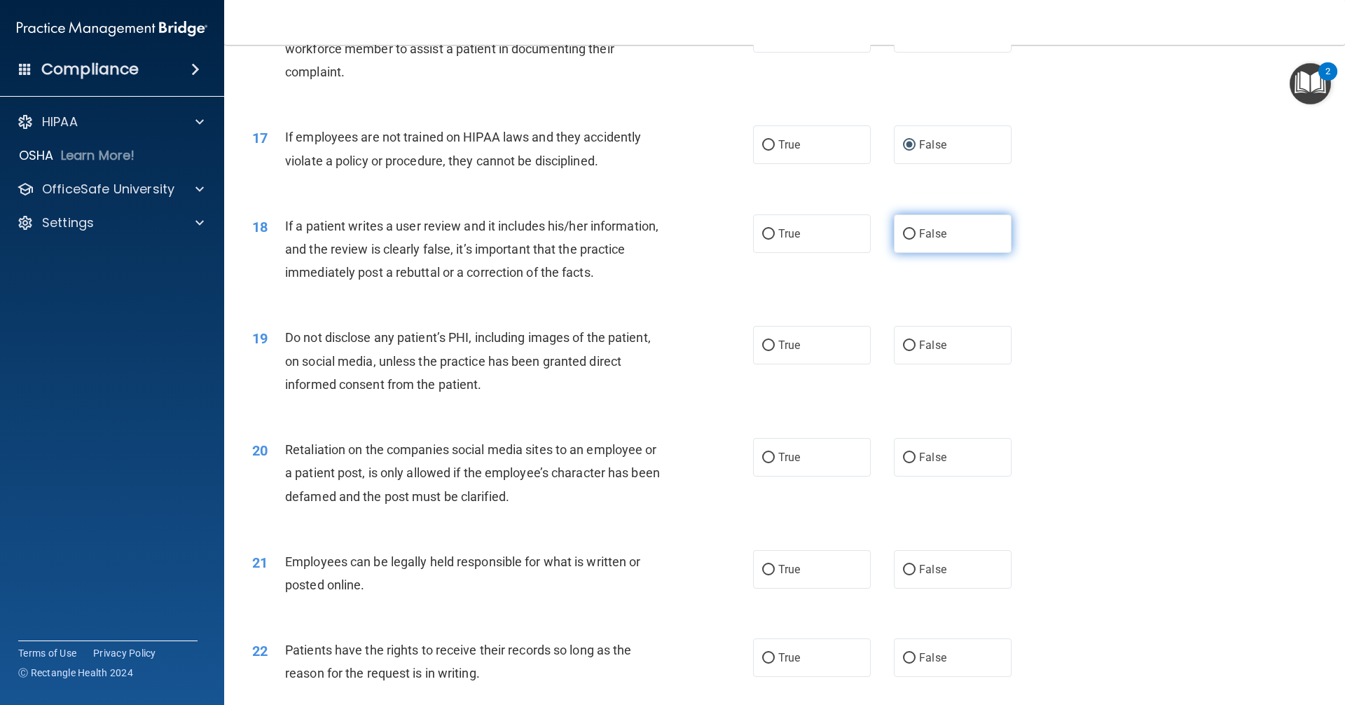
click at [904, 240] on input "False" at bounding box center [909, 234] width 13 height 11
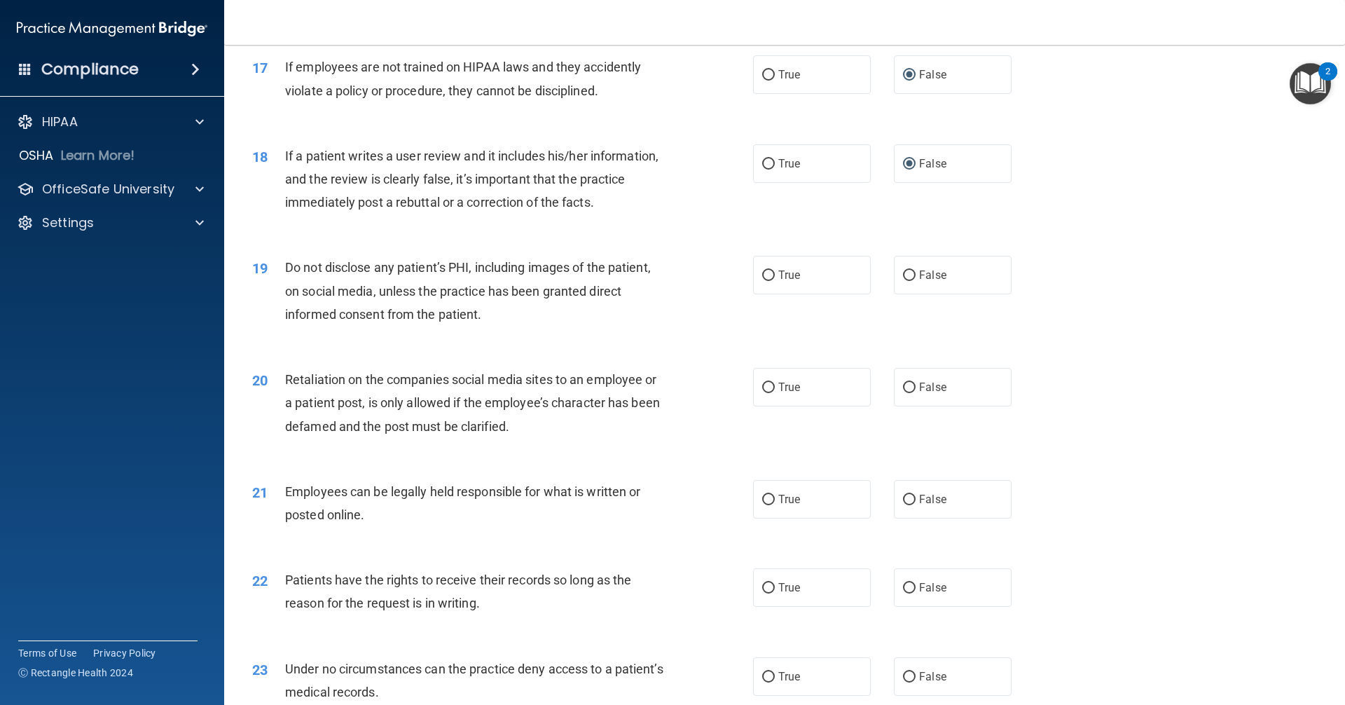
drag, startPoint x: 765, startPoint y: 296, endPoint x: 706, endPoint y: 304, distance: 59.4
click at [762, 281] on input "True" at bounding box center [768, 275] width 13 height 11
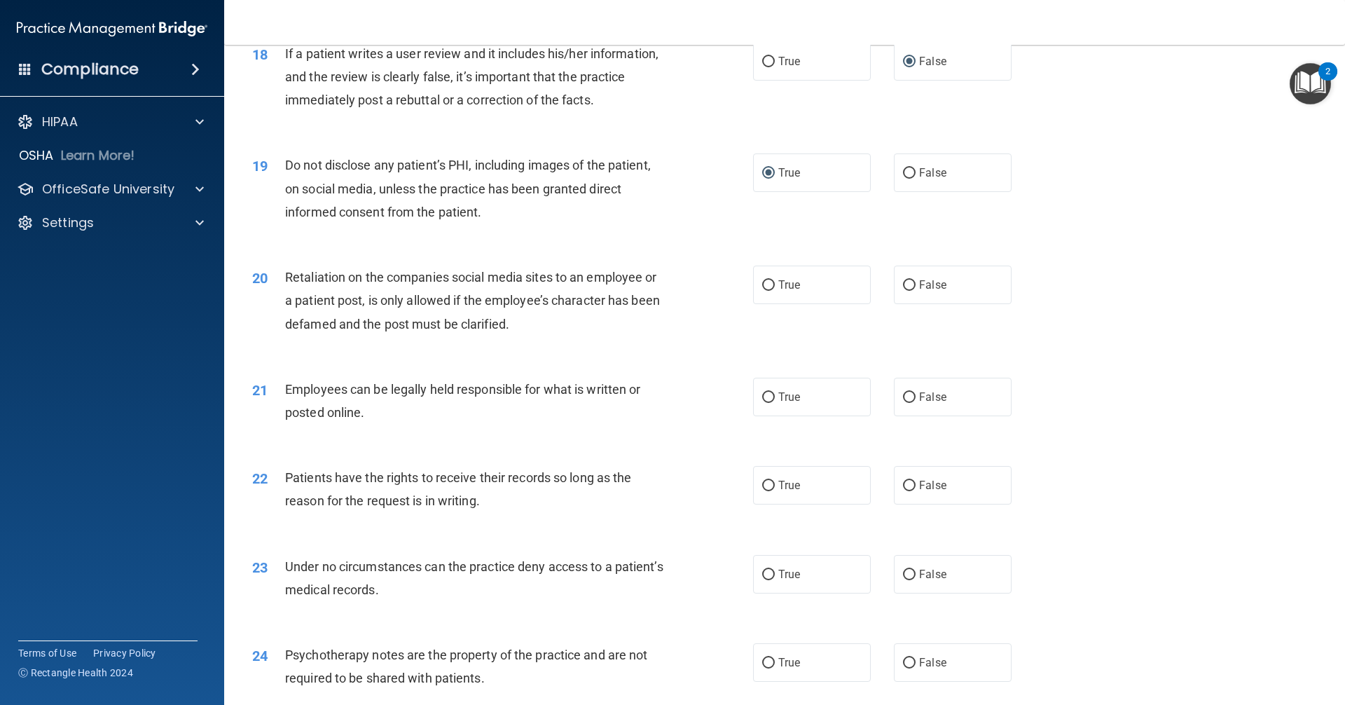
scroll to position [2032, 0]
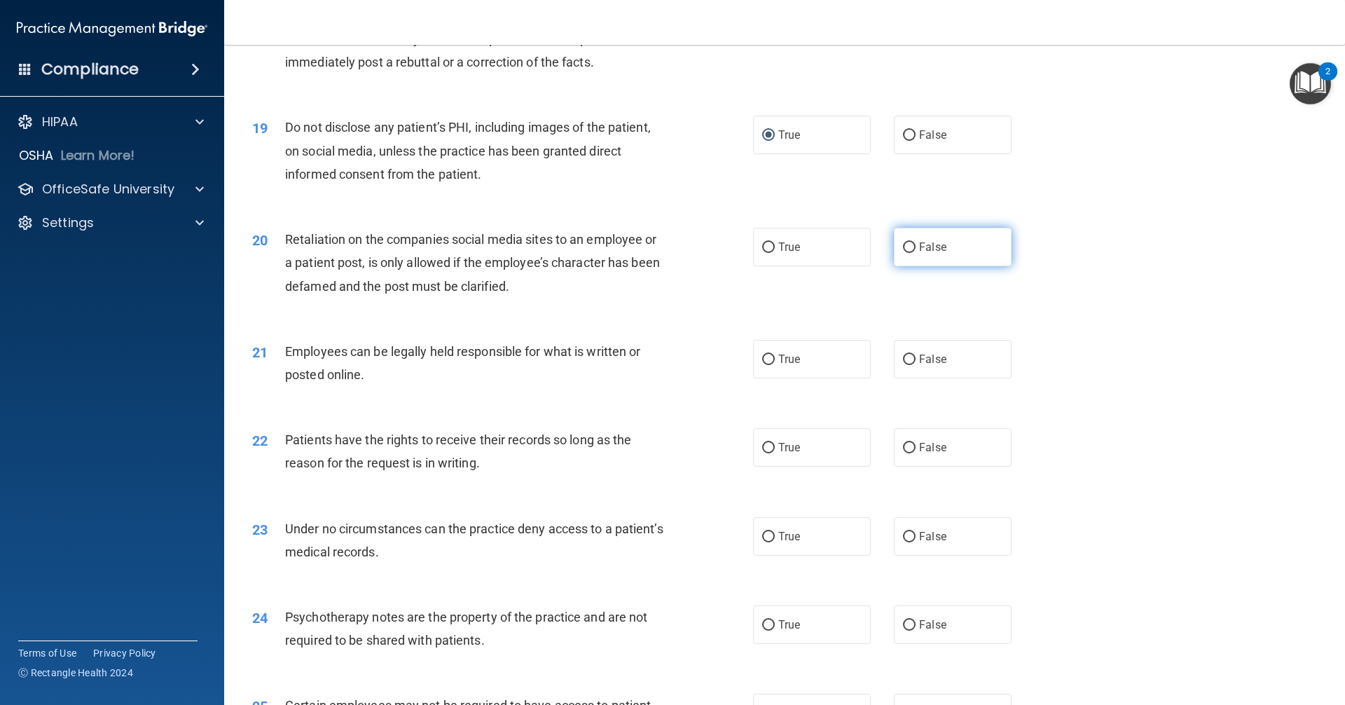
click at [904, 253] on input "False" at bounding box center [909, 247] width 13 height 11
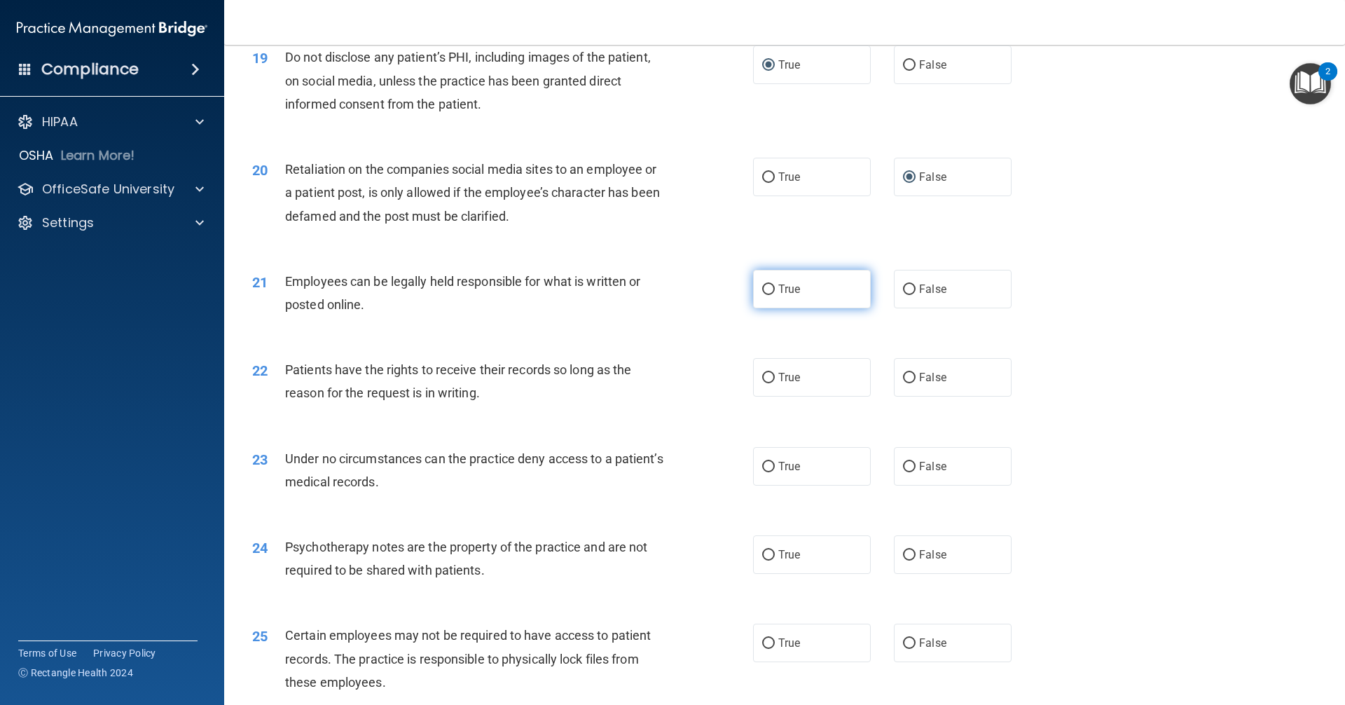
click at [765, 295] on input "True" at bounding box center [768, 290] width 13 height 11
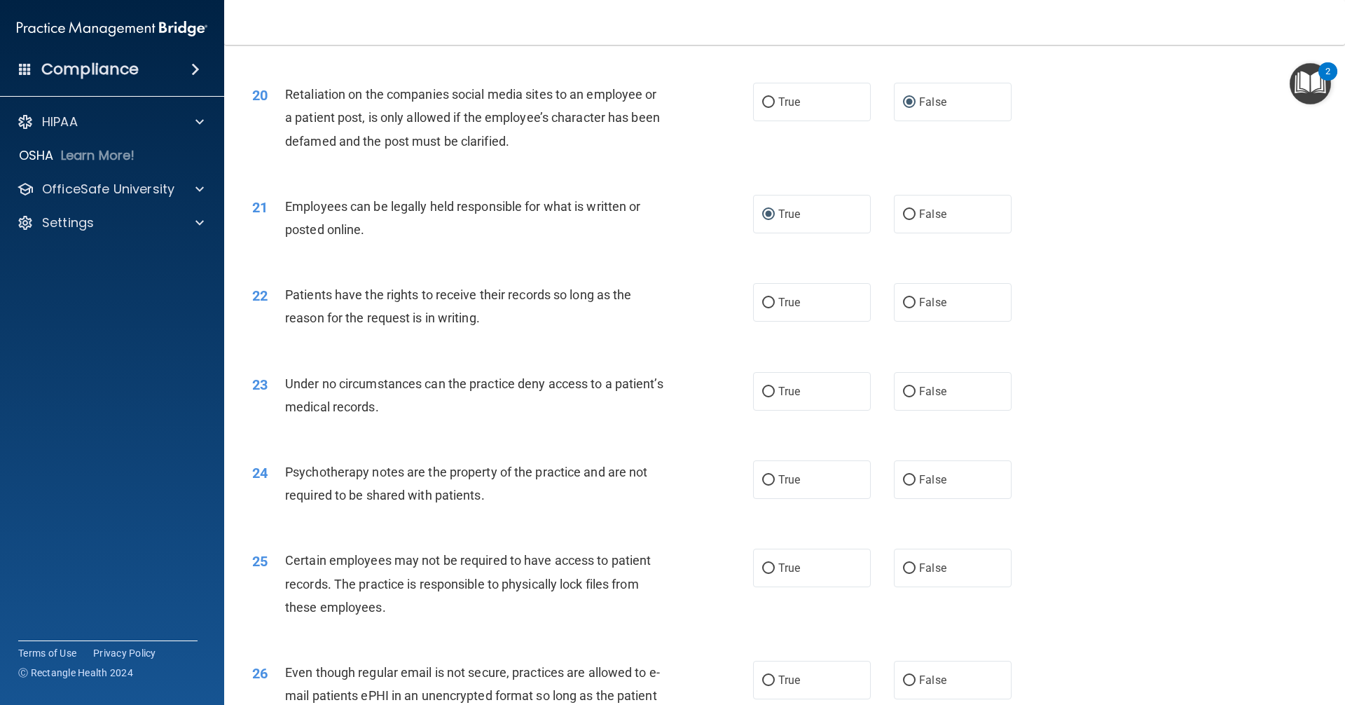
scroll to position [2242, 0]
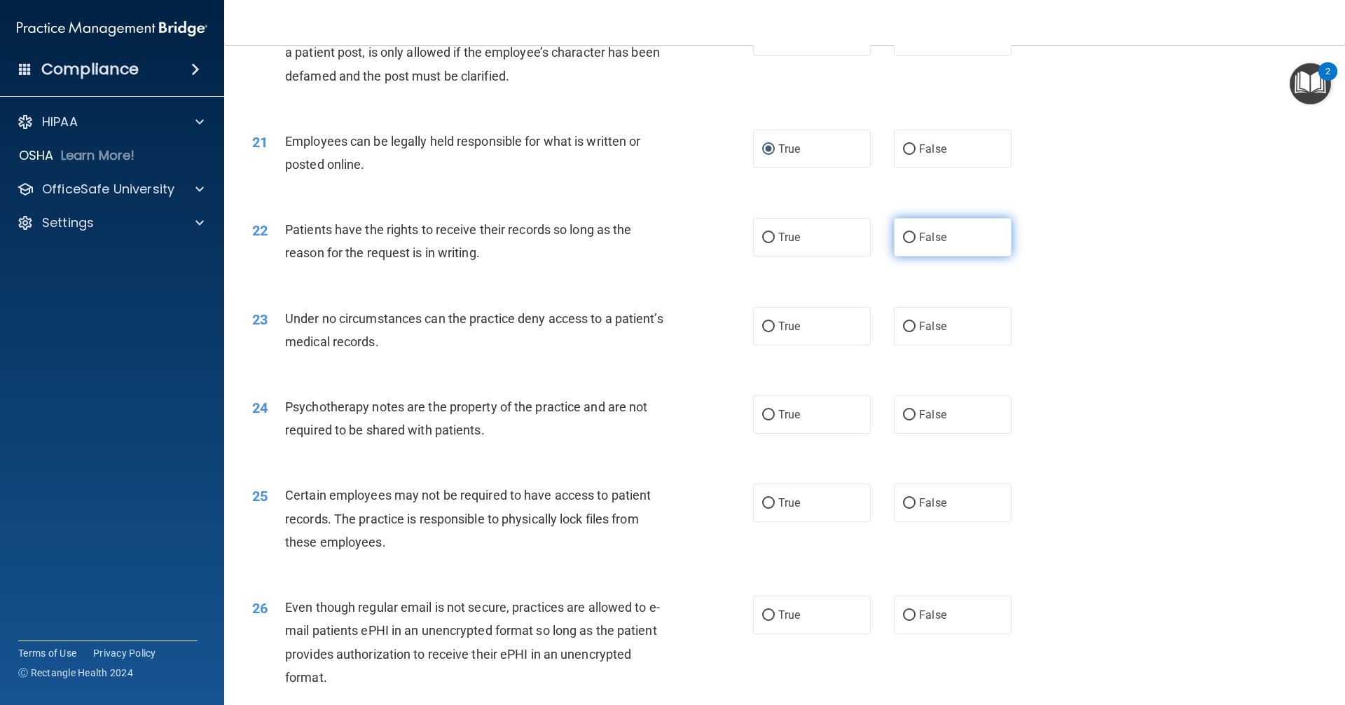
click at [903, 243] on input "False" at bounding box center [909, 238] width 13 height 11
click at [907, 332] on input "False" at bounding box center [909, 327] width 13 height 11
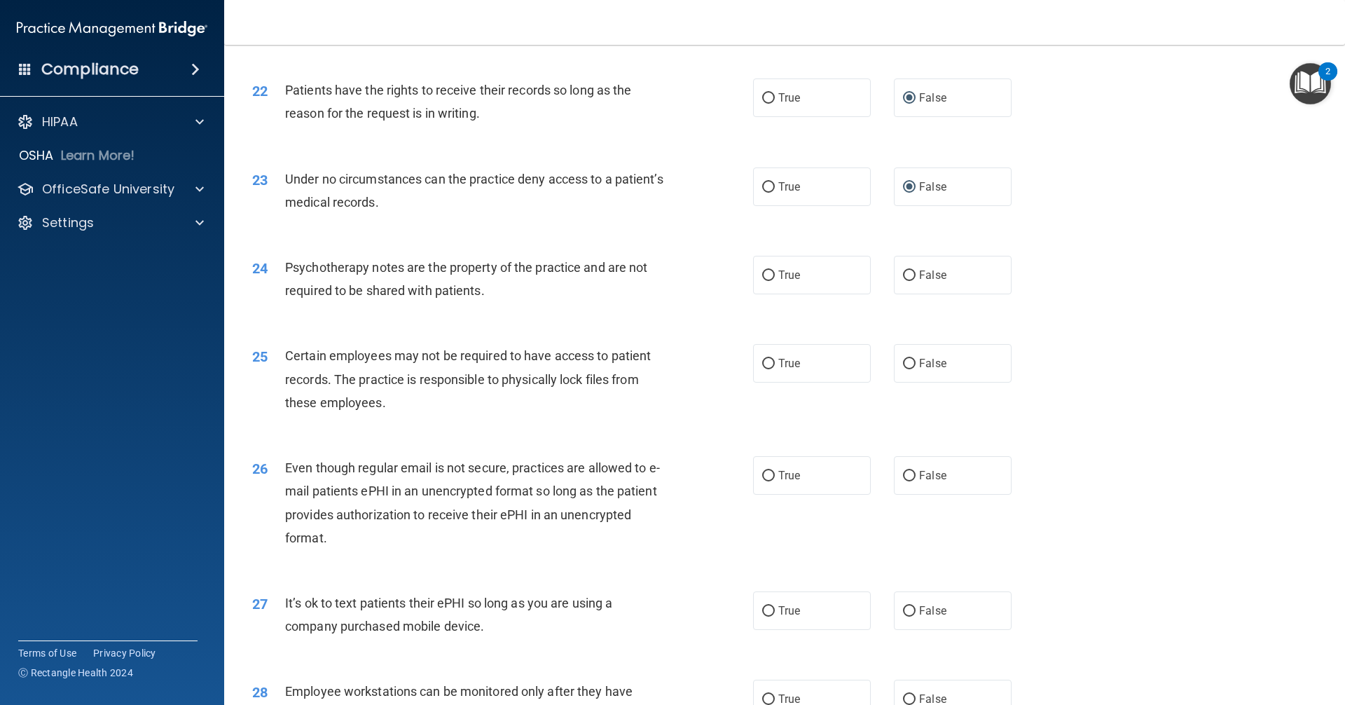
scroll to position [2383, 0]
click at [766, 280] on input "True" at bounding box center [768, 275] width 13 height 11
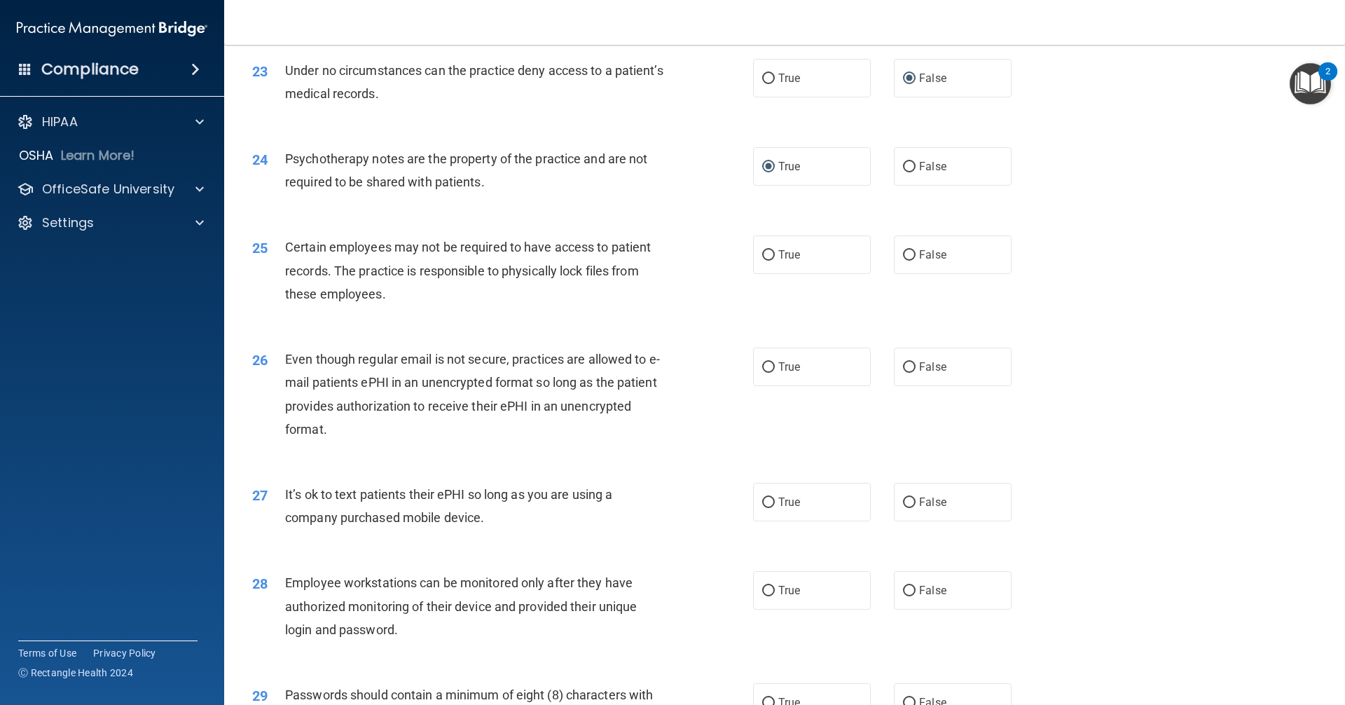
scroll to position [2523, 0]
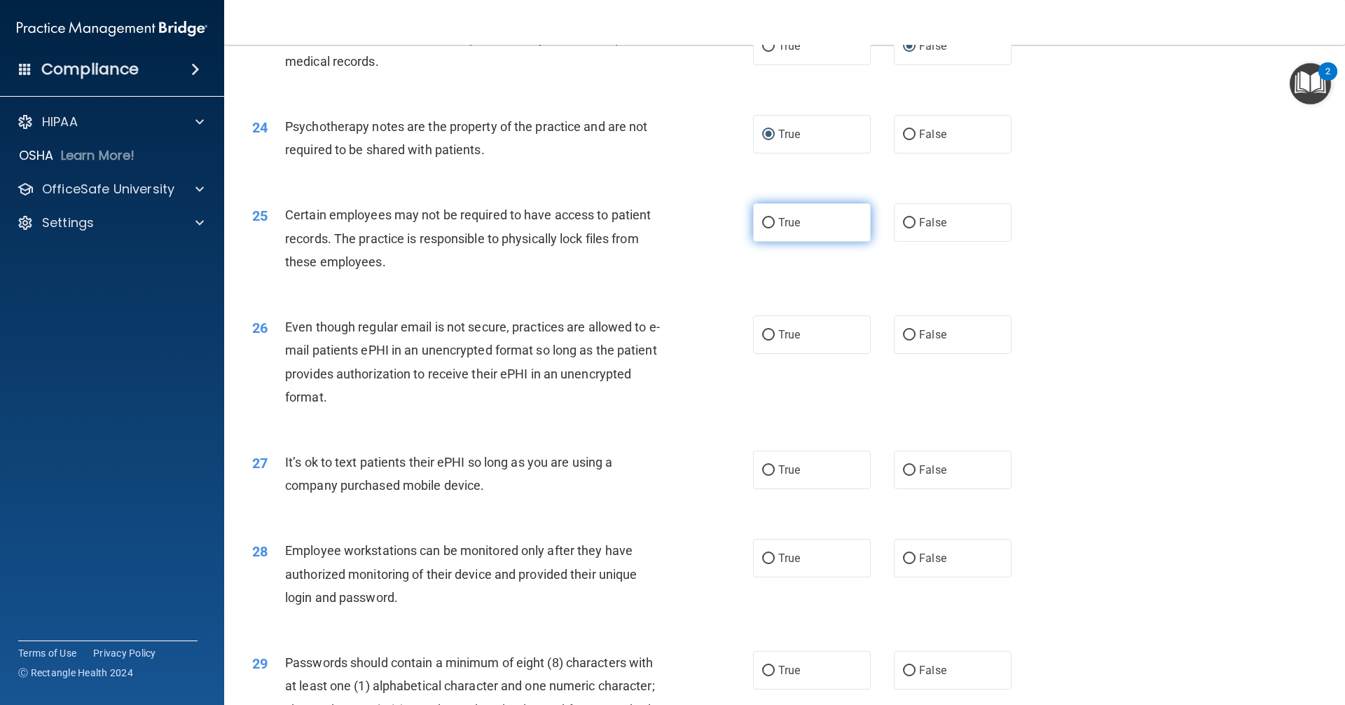
click at [762, 228] on input "True" at bounding box center [768, 223] width 13 height 11
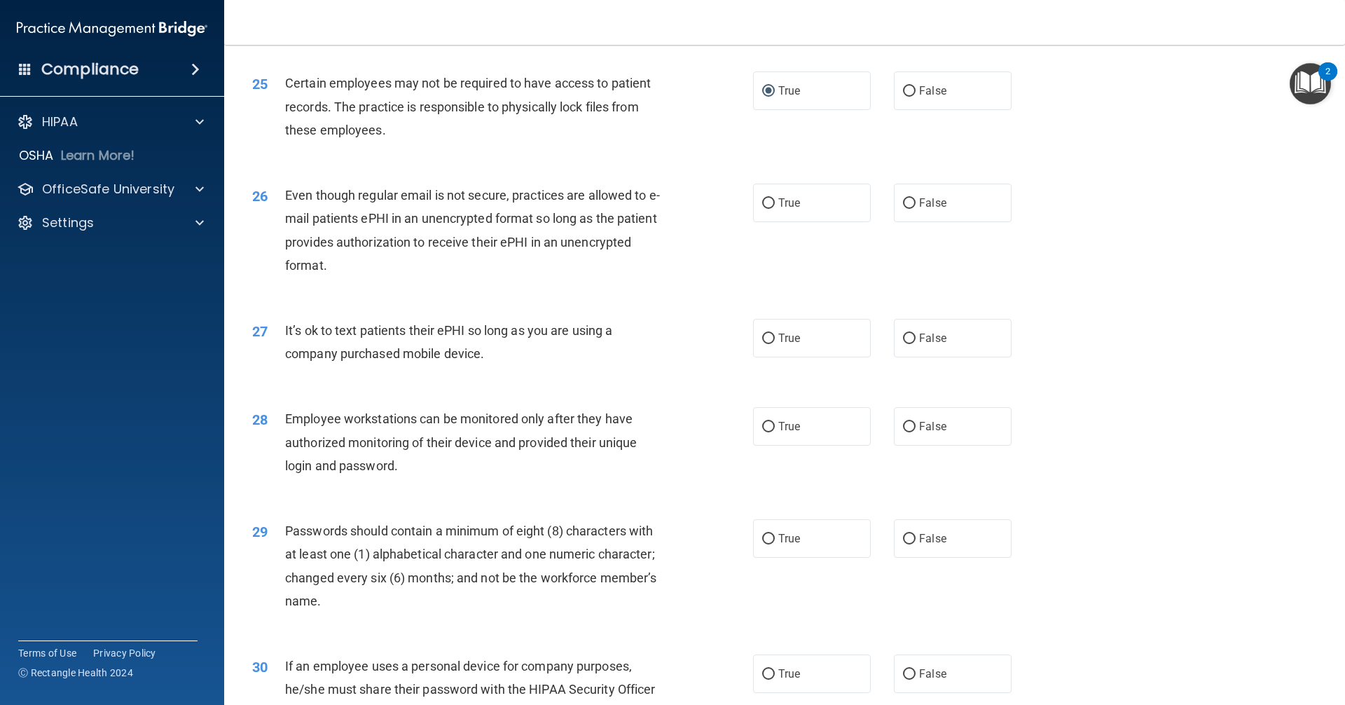
scroll to position [2663, 0]
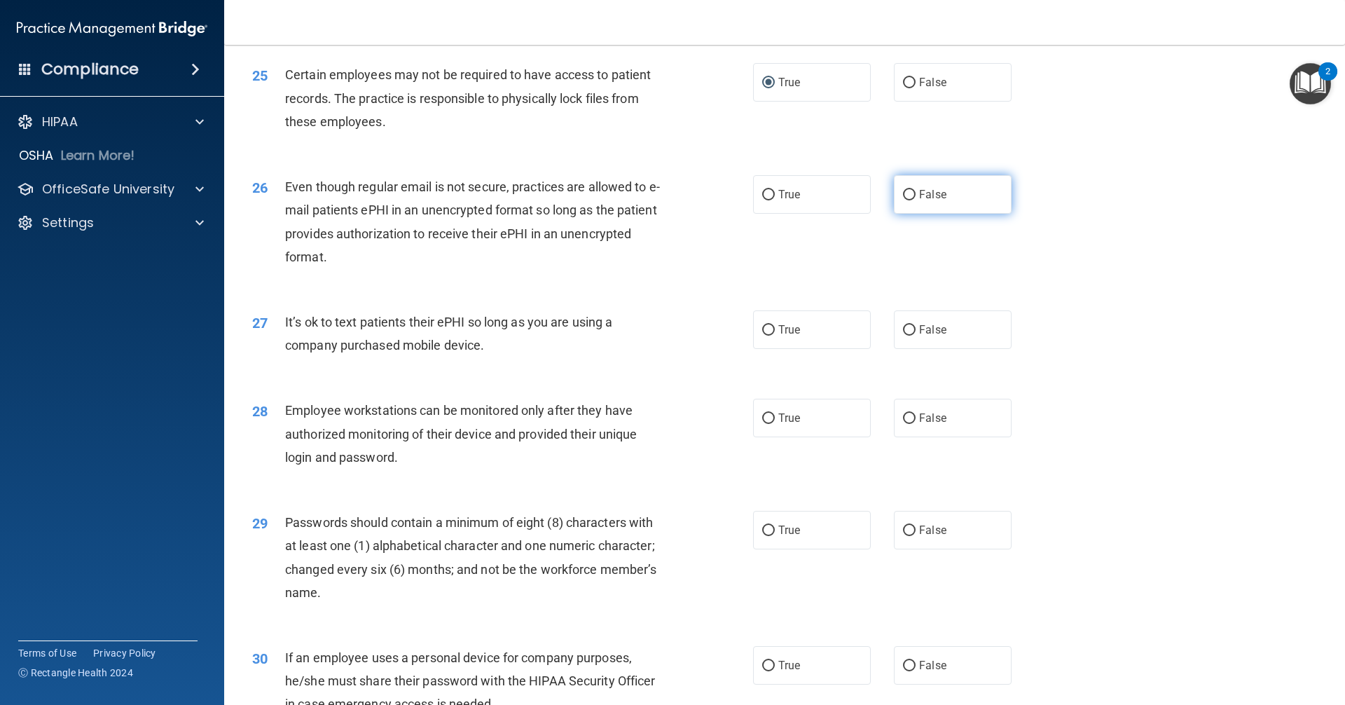
click at [904, 200] on input "False" at bounding box center [909, 195] width 13 height 11
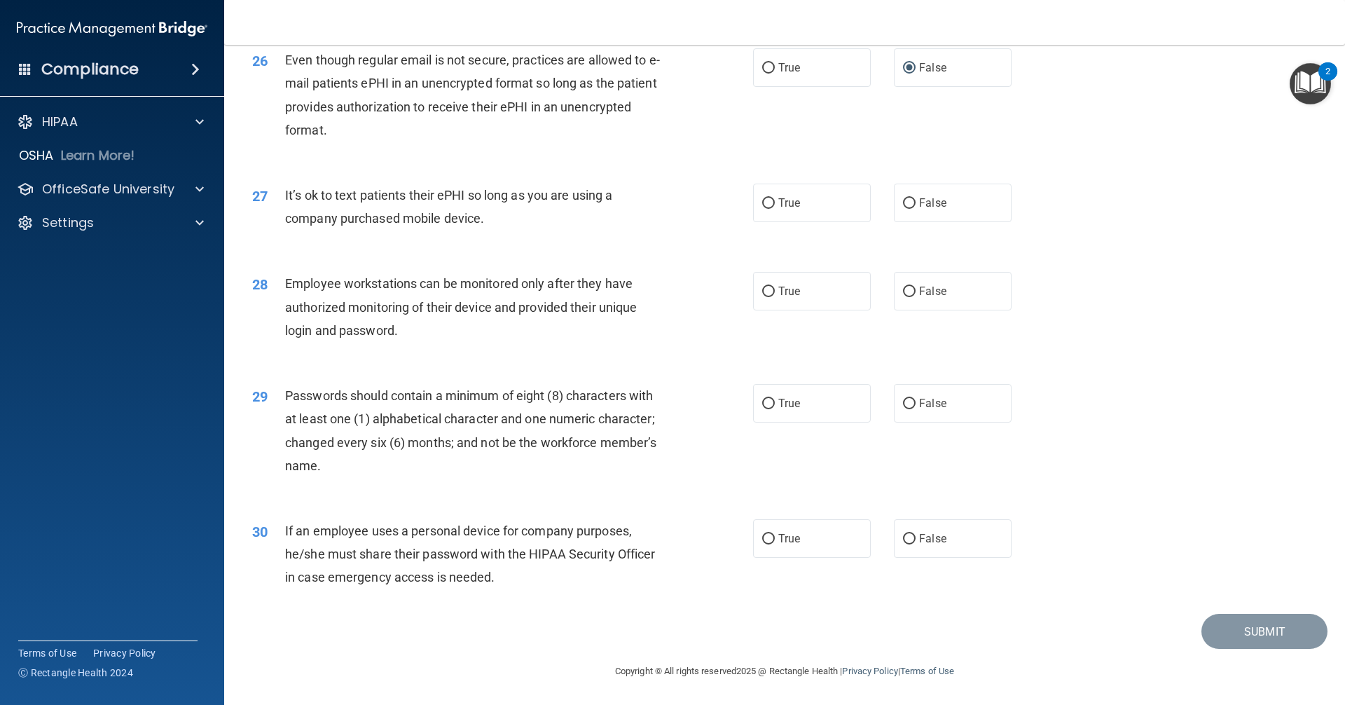
scroll to position [2803, 0]
drag, startPoint x: 768, startPoint y: 214, endPoint x: 715, endPoint y: 228, distance: 55.1
click at [767, 209] on input "True" at bounding box center [768, 203] width 13 height 11
click at [903, 292] on input "False" at bounding box center [909, 292] width 13 height 11
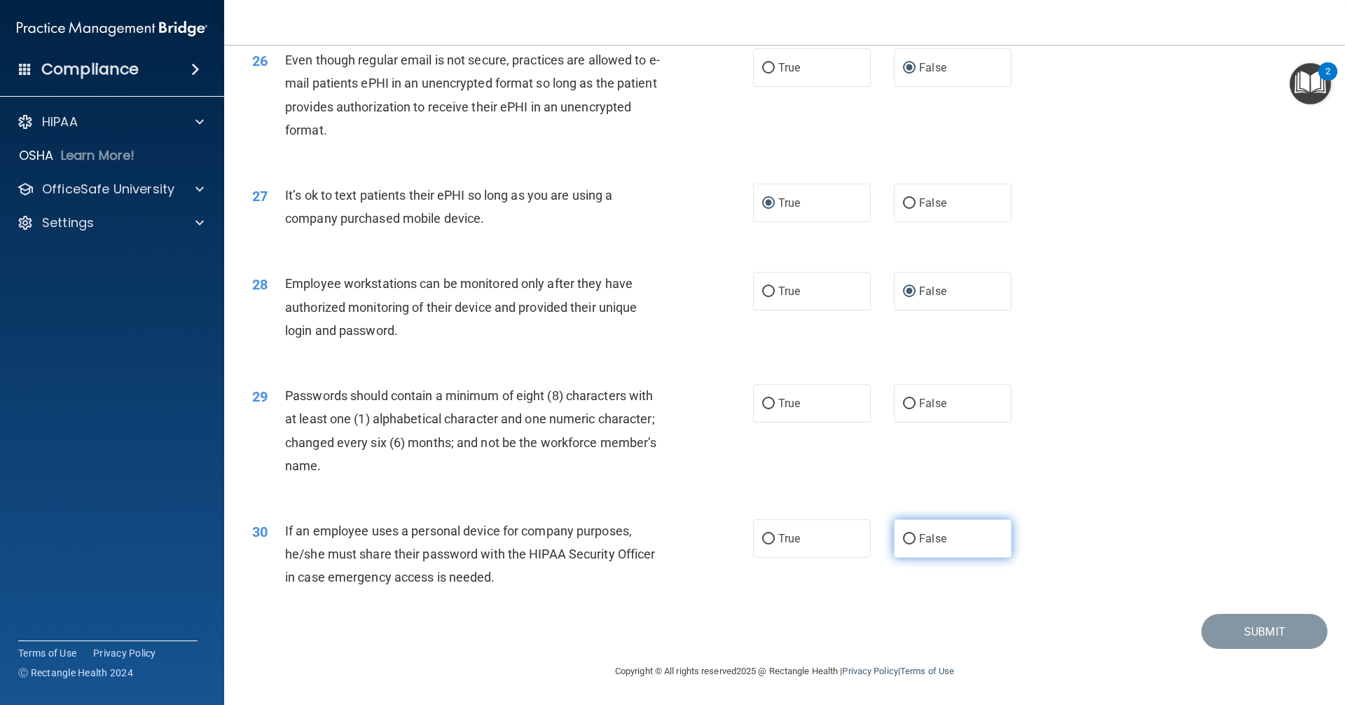
click at [903, 538] on input "False" at bounding box center [909, 539] width 13 height 11
click at [764, 403] on input "True" at bounding box center [768, 404] width 13 height 11
click at [1240, 627] on button "Submit" at bounding box center [1265, 632] width 126 height 36
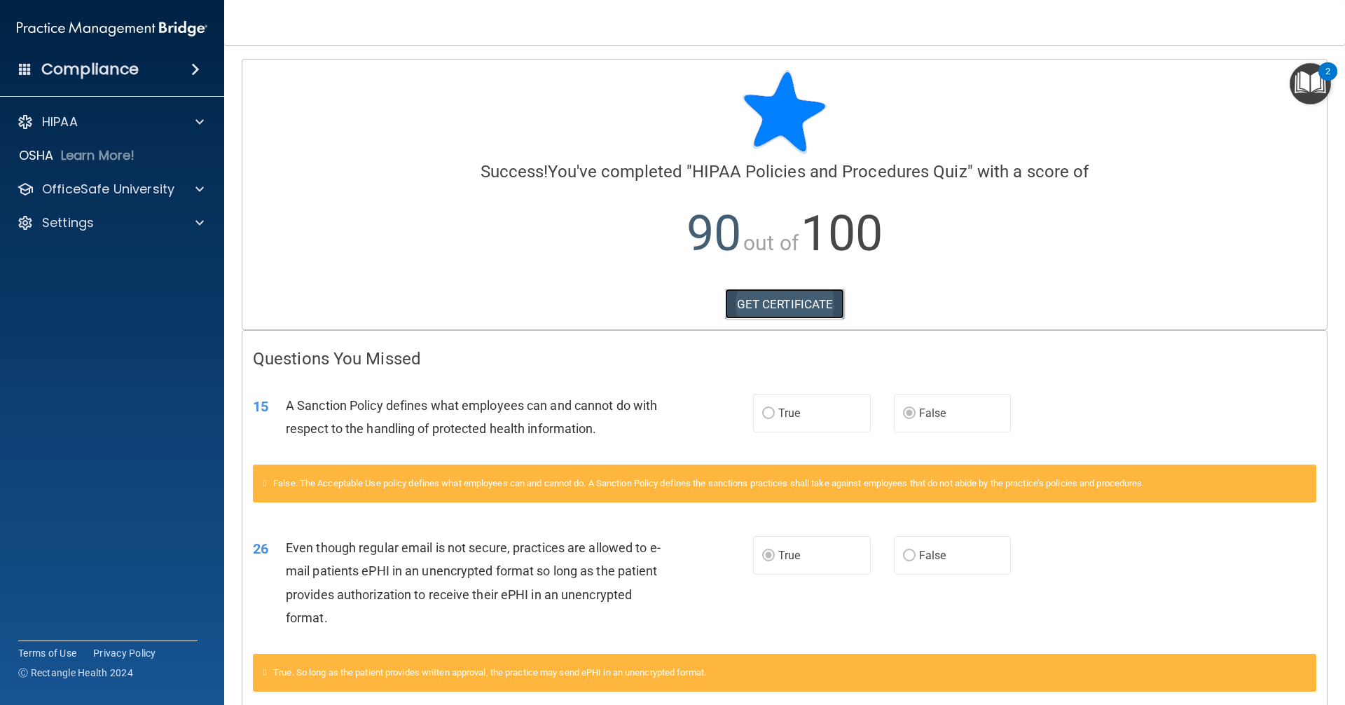
click at [791, 306] on link "GET CERTIFICATE" at bounding box center [785, 304] width 120 height 31
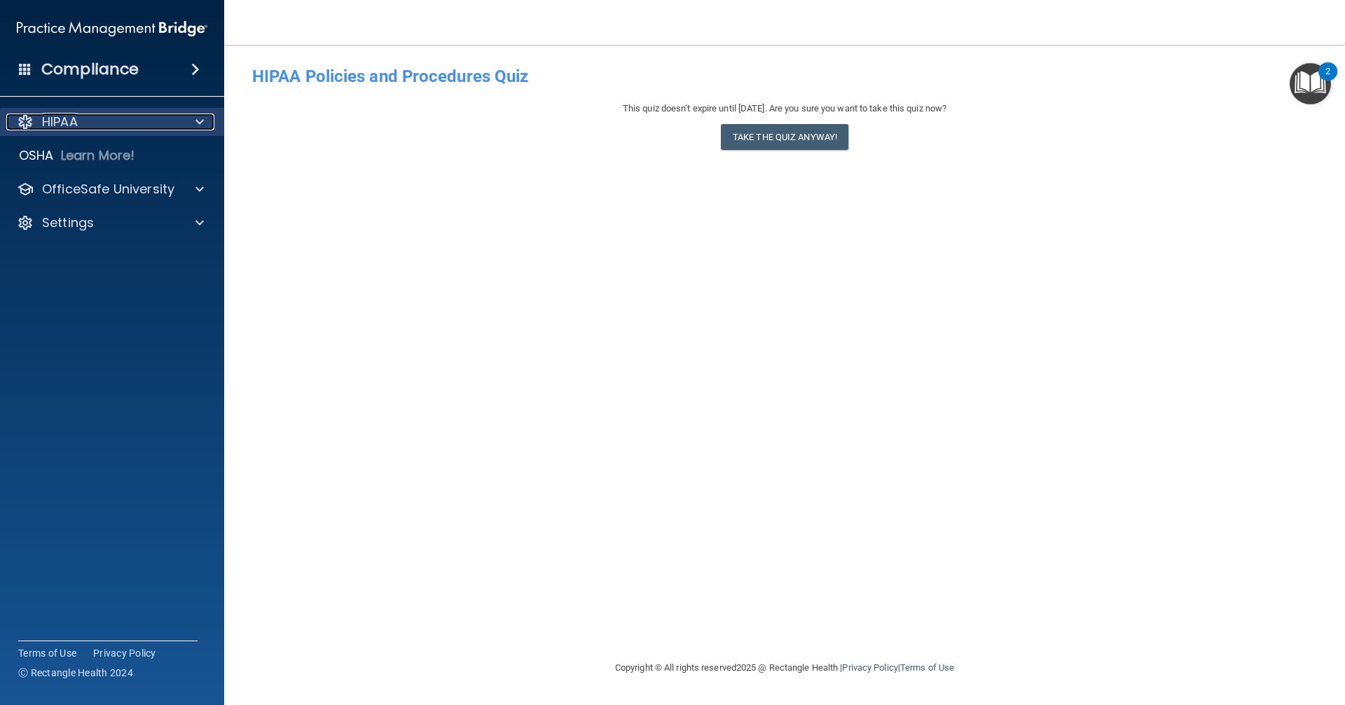
click at [91, 121] on div "HIPAA" at bounding box center [93, 122] width 174 height 17
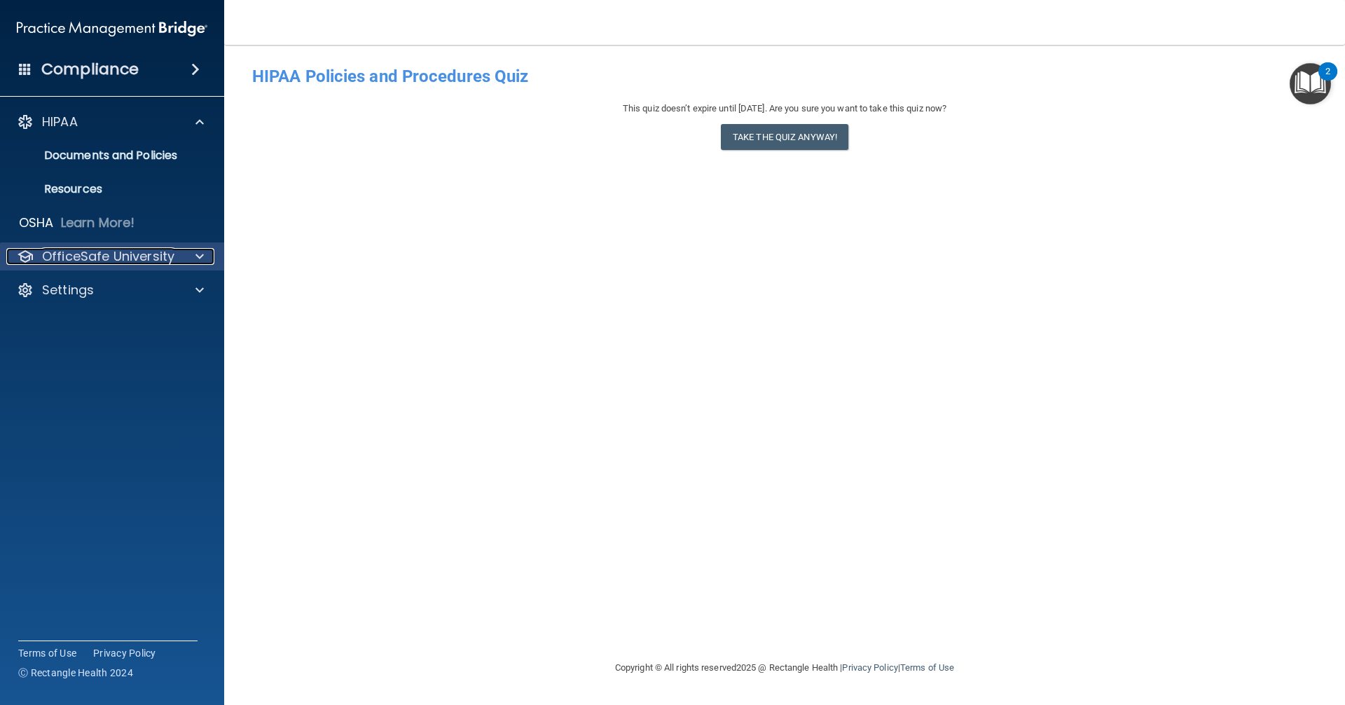
click at [109, 249] on p "OfficeSafe University" at bounding box center [108, 256] width 132 height 17
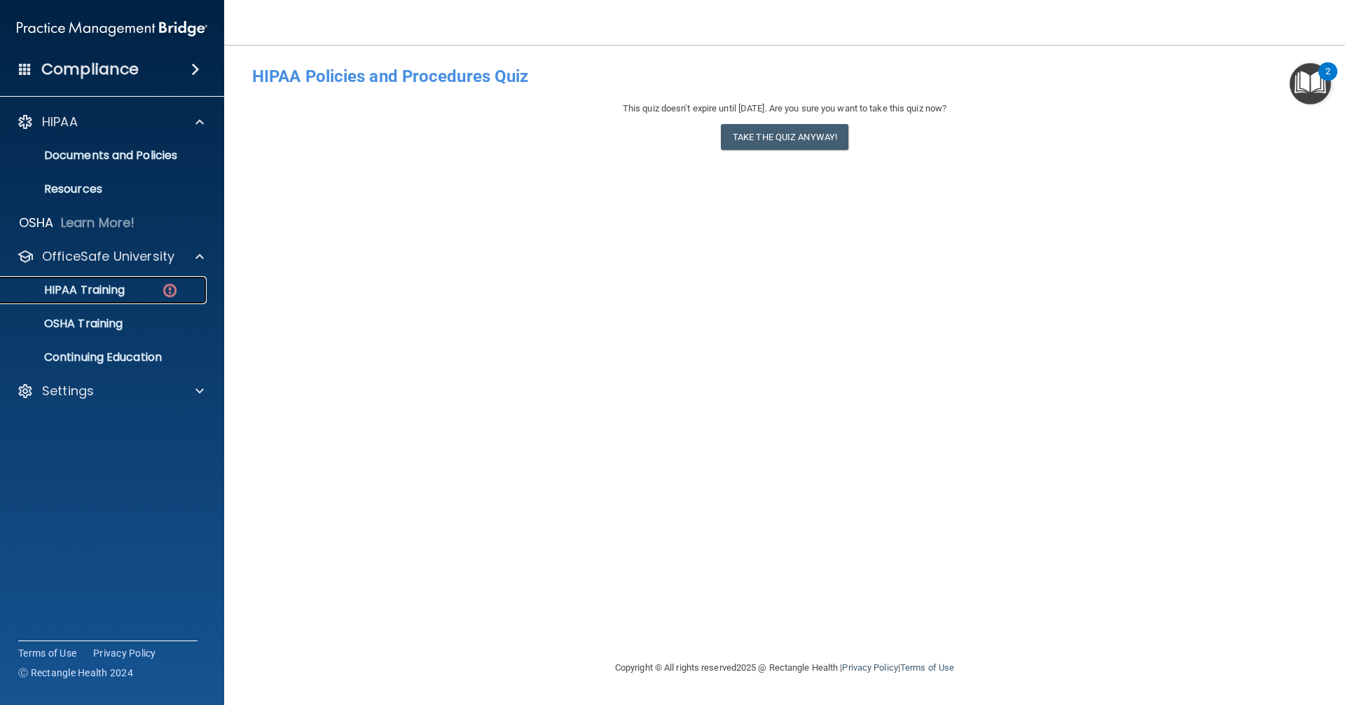
click at [121, 283] on p "HIPAA Training" at bounding box center [67, 290] width 116 height 14
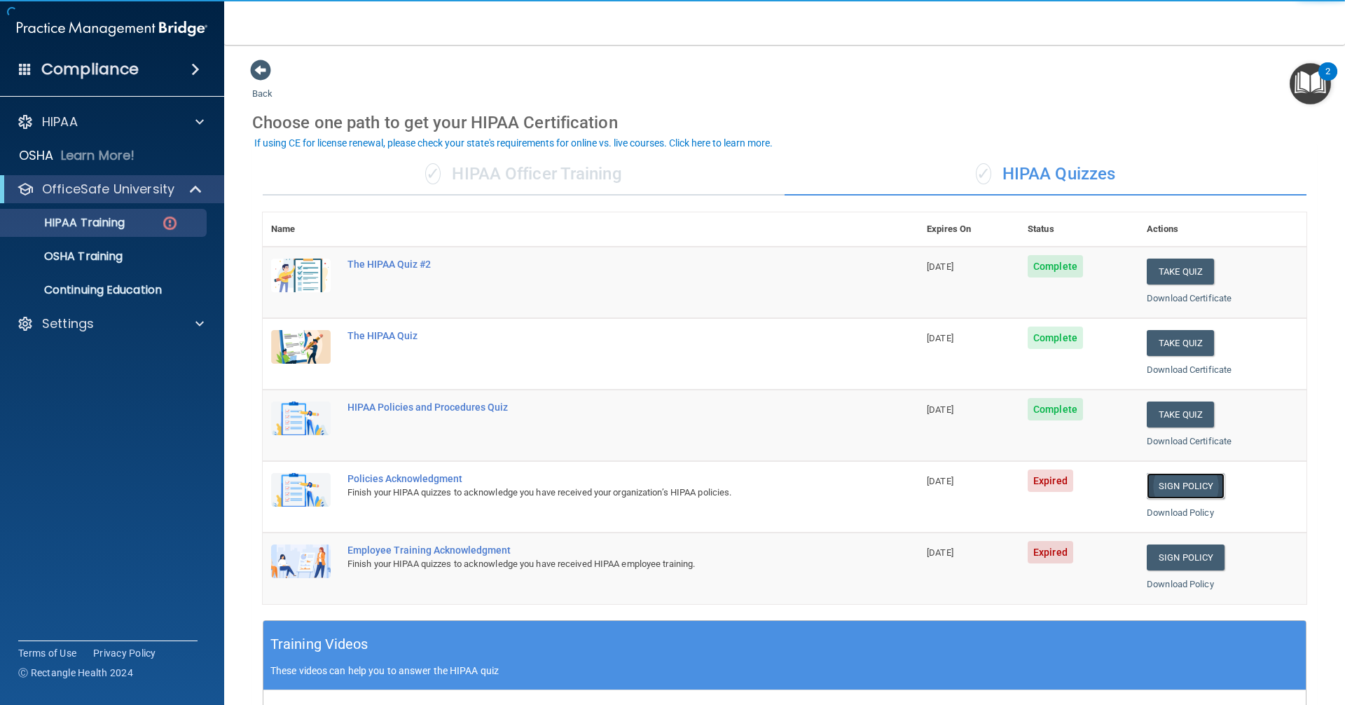
click at [1166, 479] on link "Sign Policy" at bounding box center [1186, 486] width 78 height 26
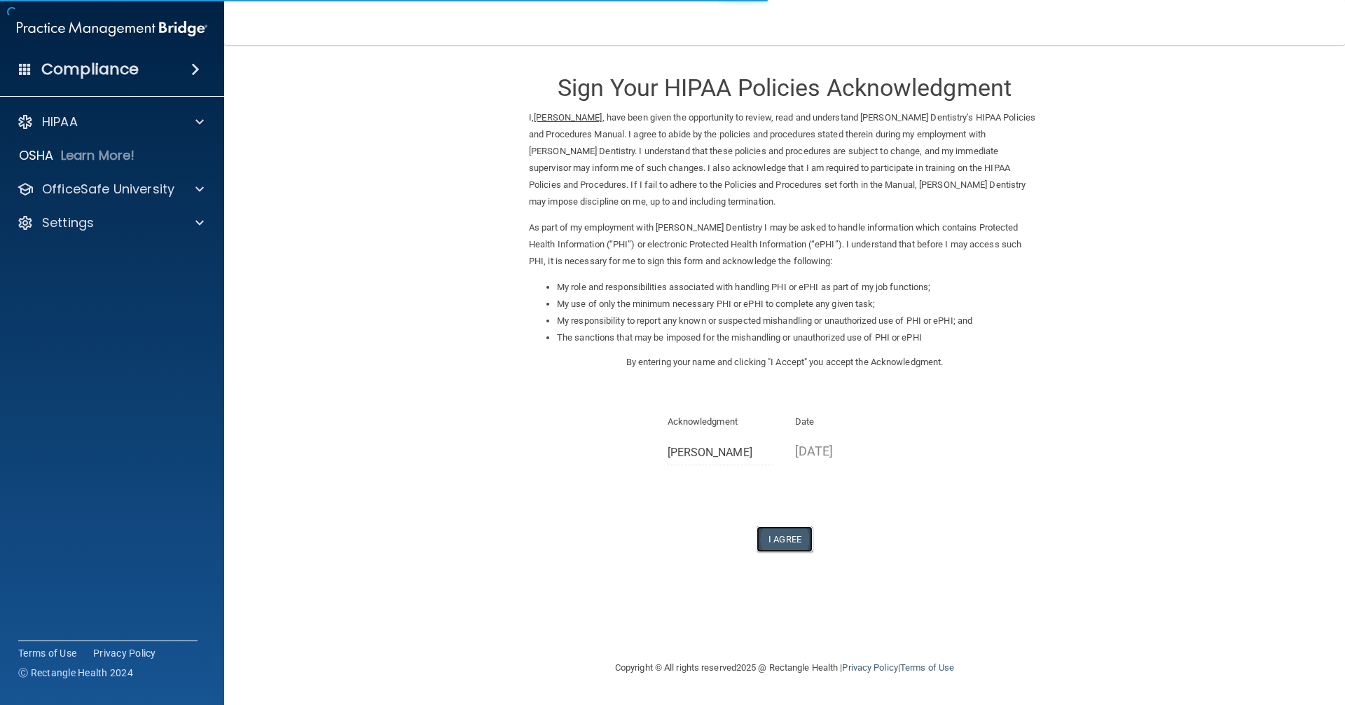
drag, startPoint x: 796, startPoint y: 538, endPoint x: 790, endPoint y: 533, distance: 7.4
click at [791, 533] on button "I Agree" at bounding box center [785, 539] width 56 height 26
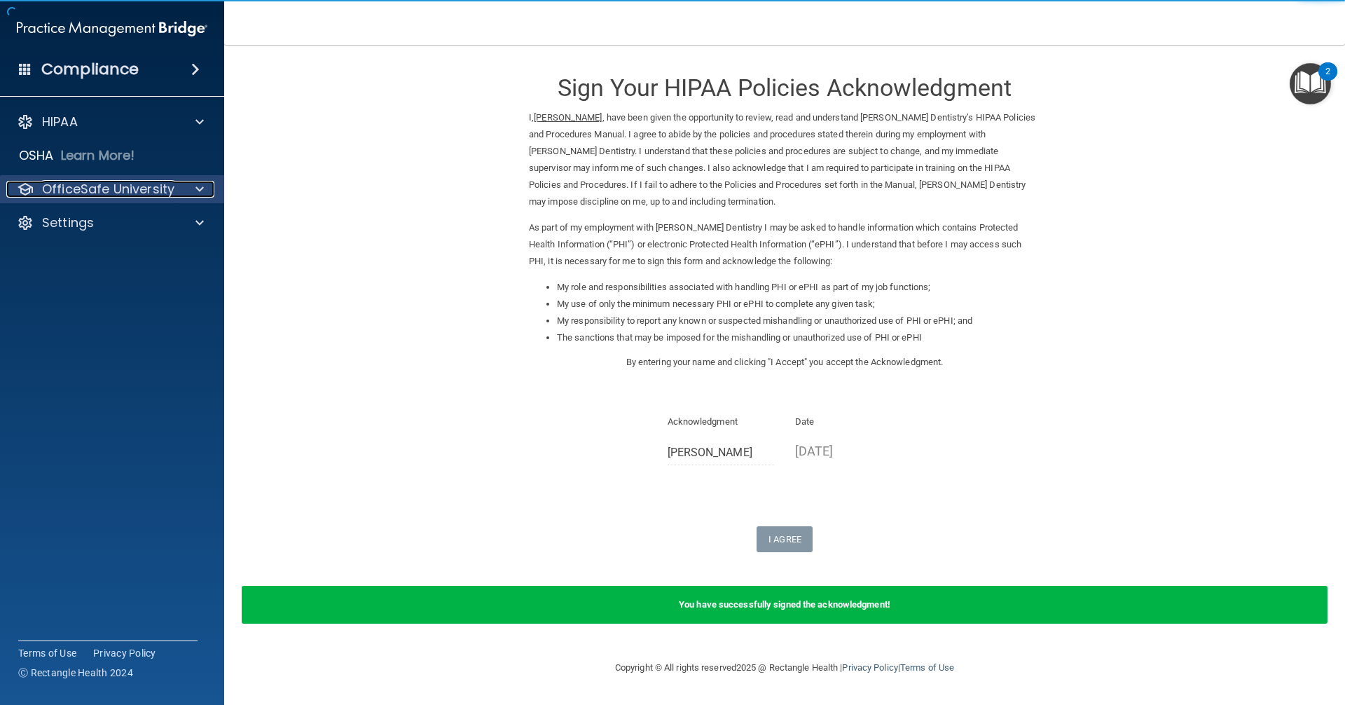
click at [180, 191] on div at bounding box center [197, 189] width 35 height 17
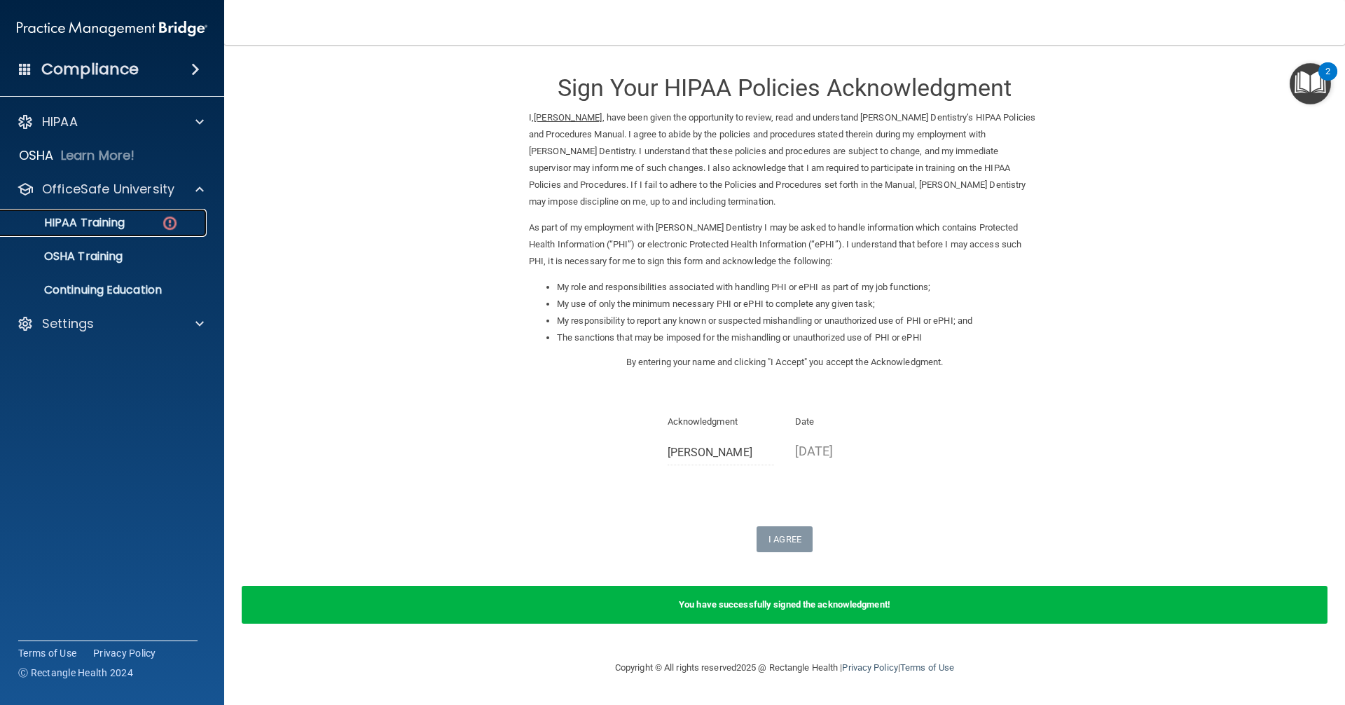
click at [181, 217] on div "HIPAA Training" at bounding box center [104, 223] width 191 height 14
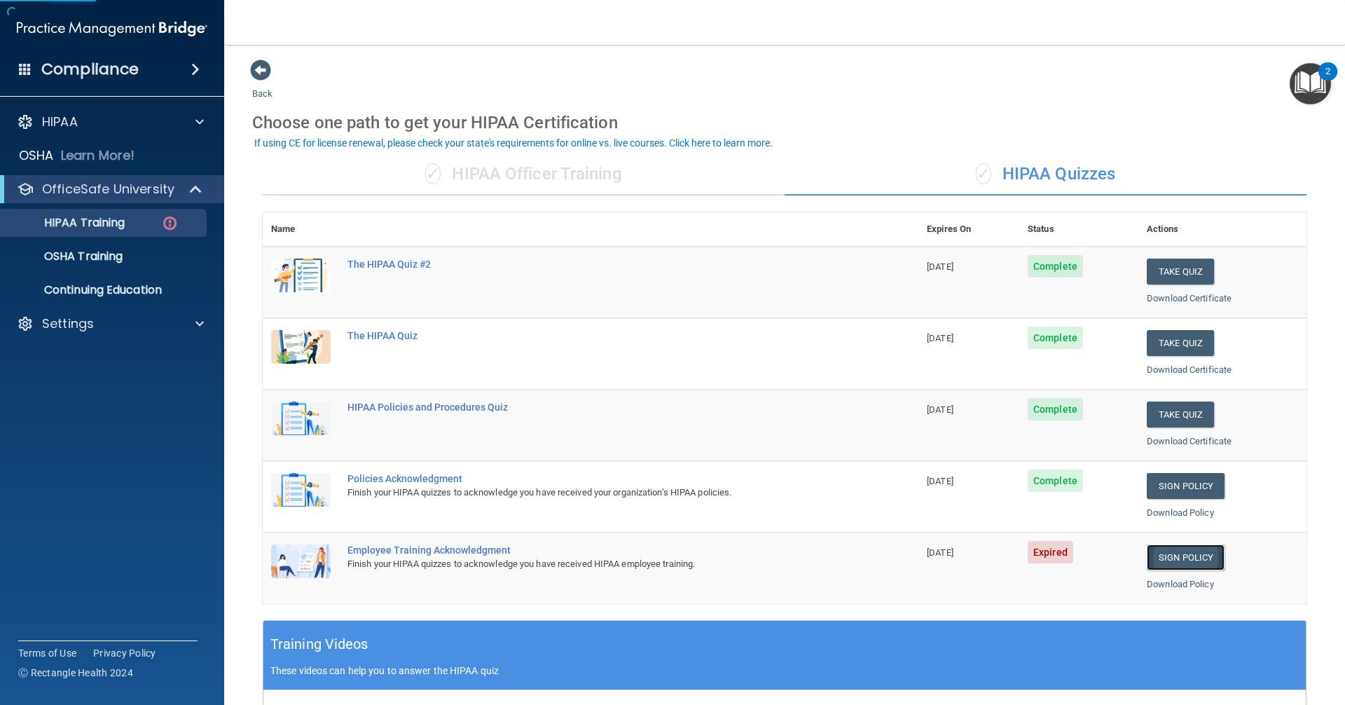
click at [1177, 555] on link "Sign Policy" at bounding box center [1186, 557] width 78 height 26
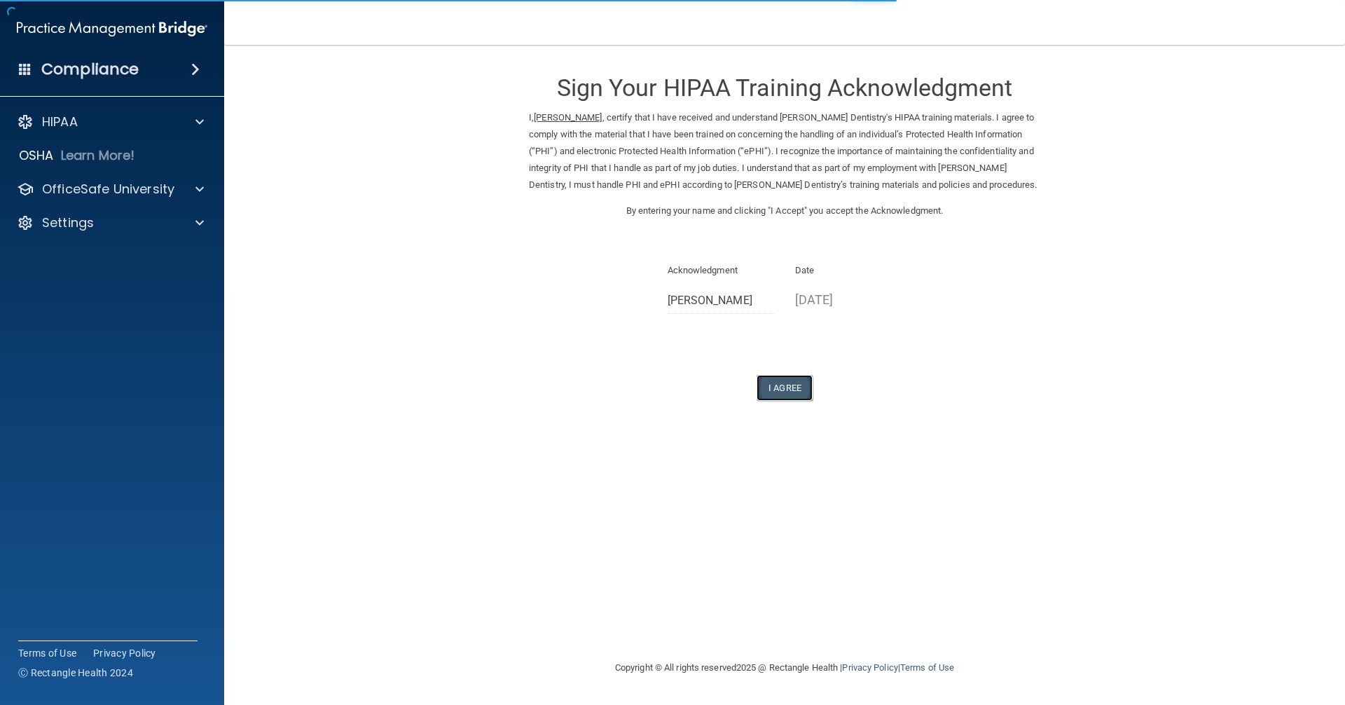
click at [788, 387] on button "I Agree" at bounding box center [785, 388] width 56 height 26
